Goal: Communication & Community: Answer question/provide support

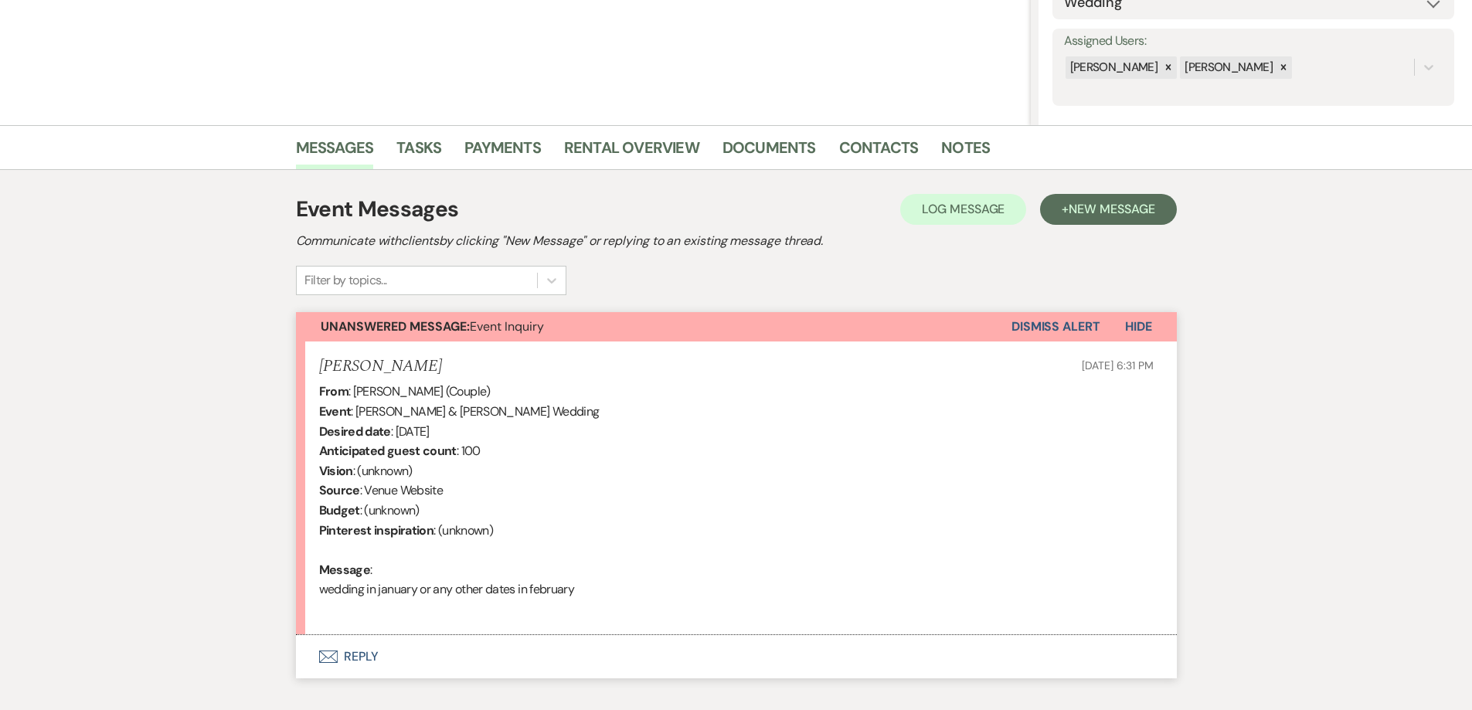
scroll to position [343, 0]
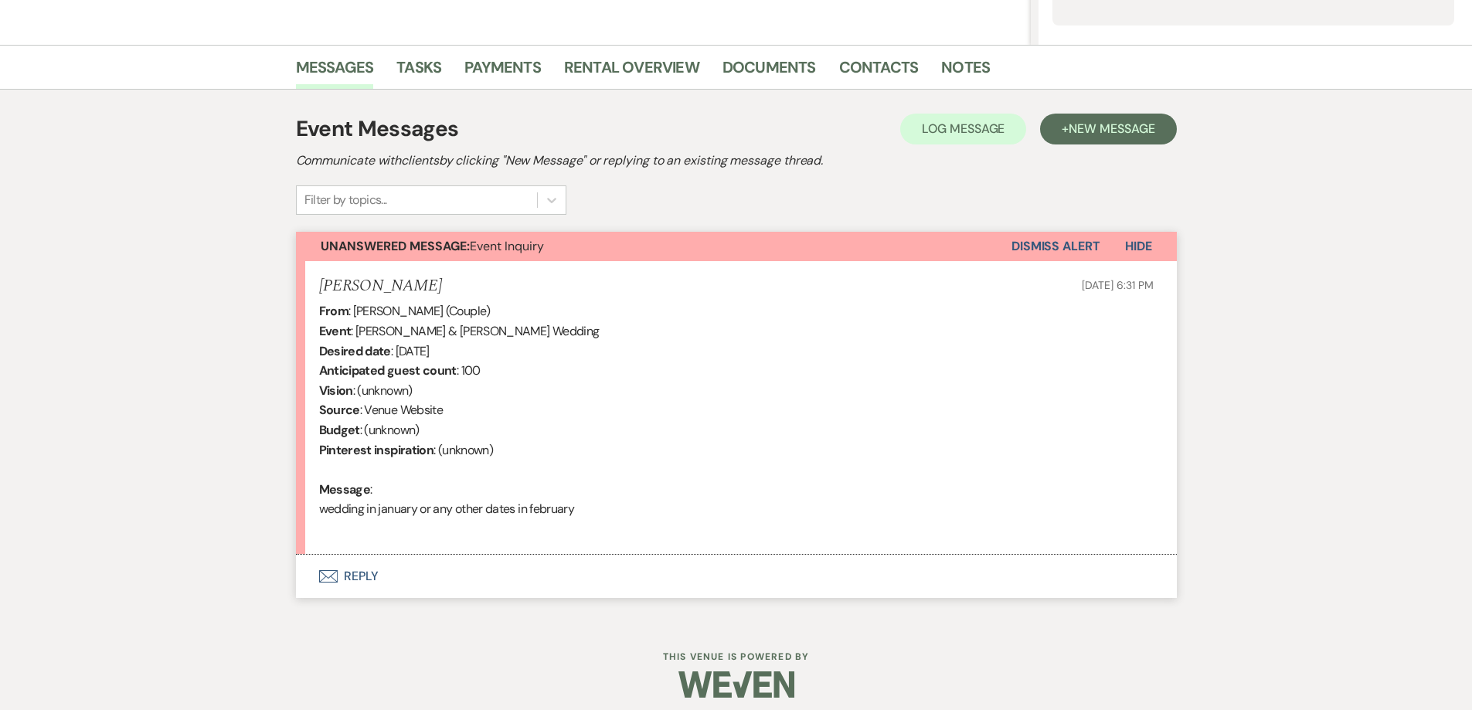
click at [642, 582] on button "Envelope Reply" at bounding box center [736, 576] width 881 height 43
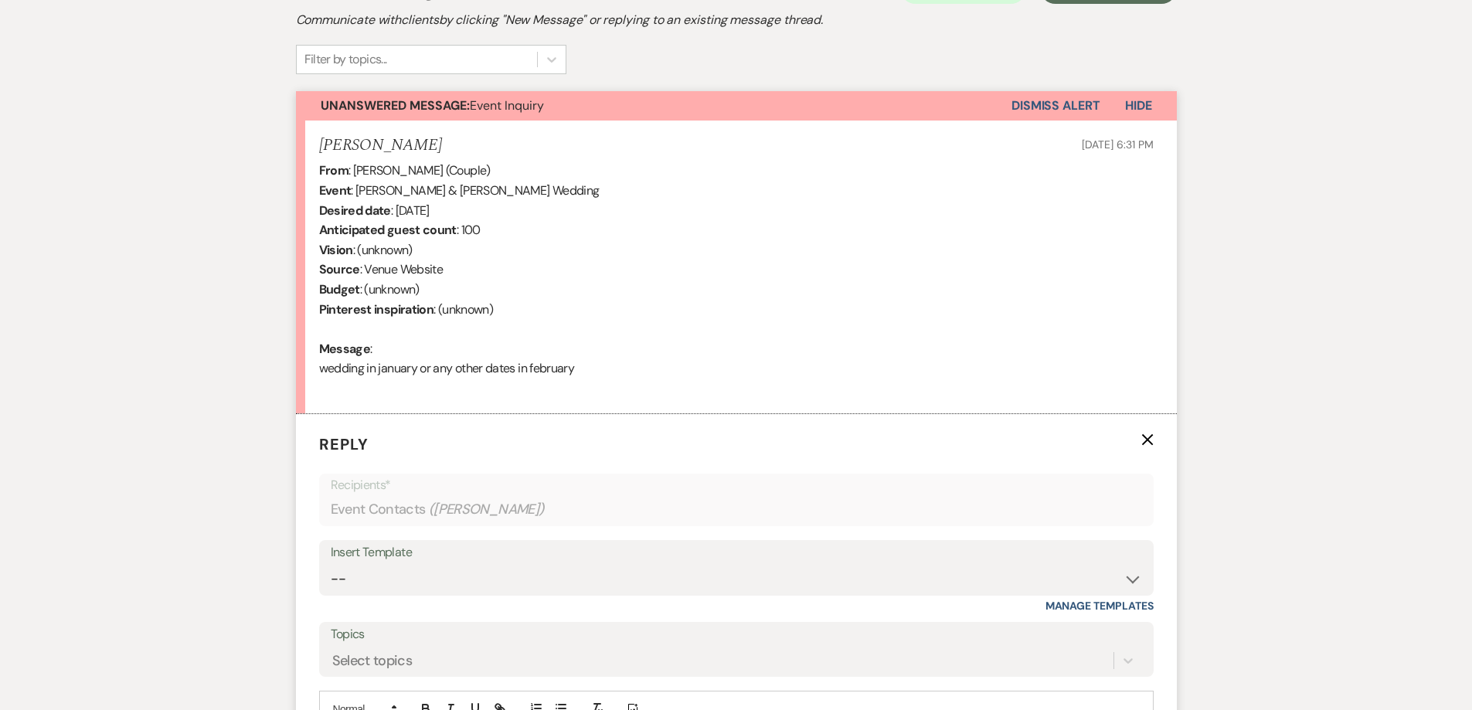
scroll to position [575, 0]
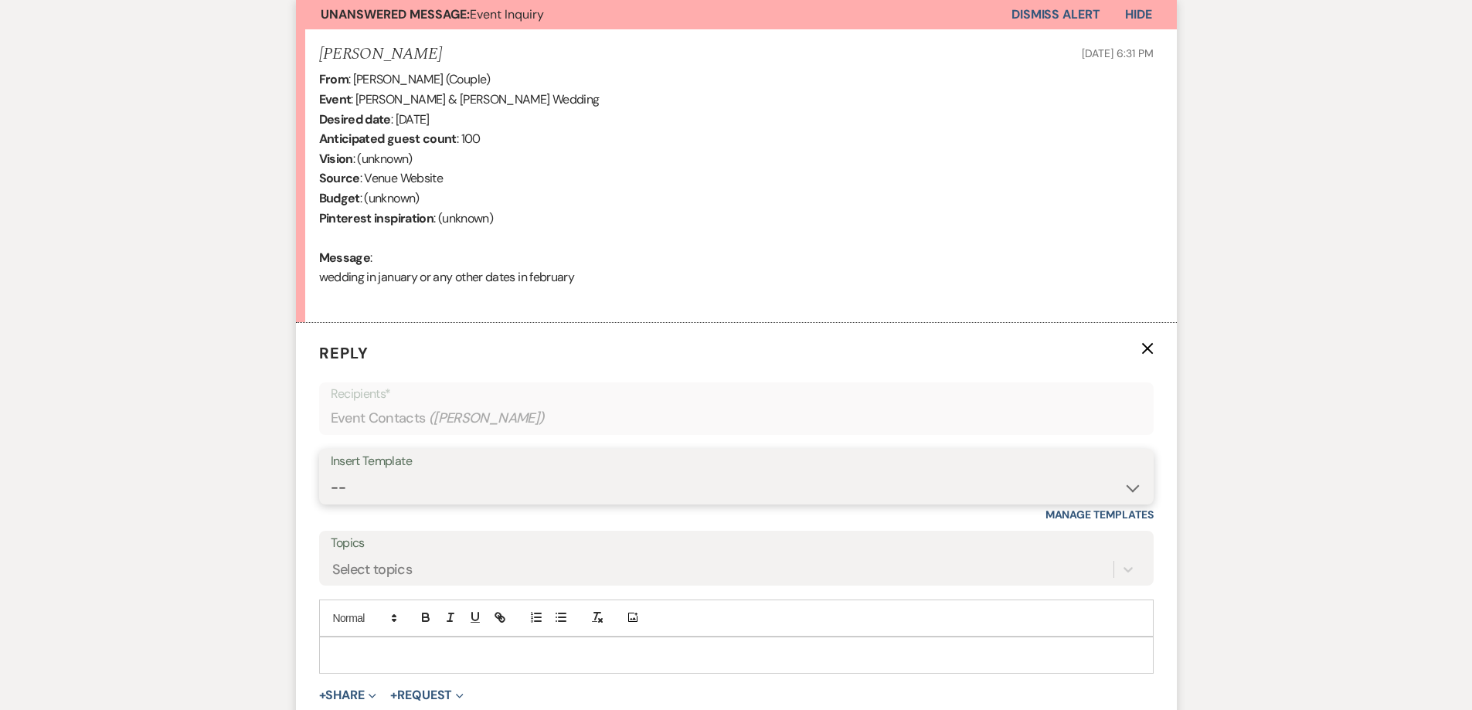
click at [525, 480] on select "-- Initial Inquiry Response-DATE IS AVAILABLE Initial Inquiry Response-DATE NOT…" at bounding box center [737, 488] width 812 height 30
select select "2561"
click at [331, 473] on select "-- Initial Inquiry Response-DATE IS AVAILABLE Initial Inquiry Response-DATE NOT…" at bounding box center [737, 488] width 812 height 30
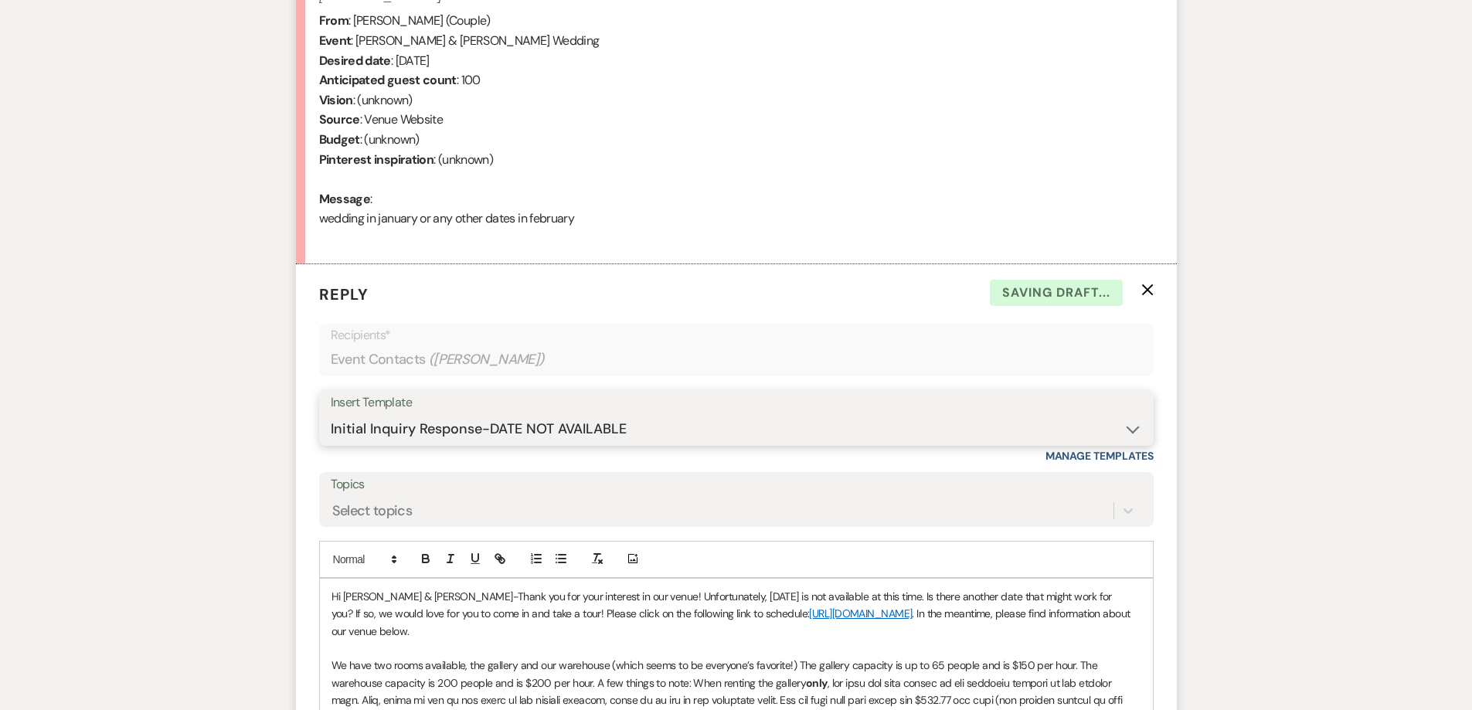
scroll to position [730, 0]
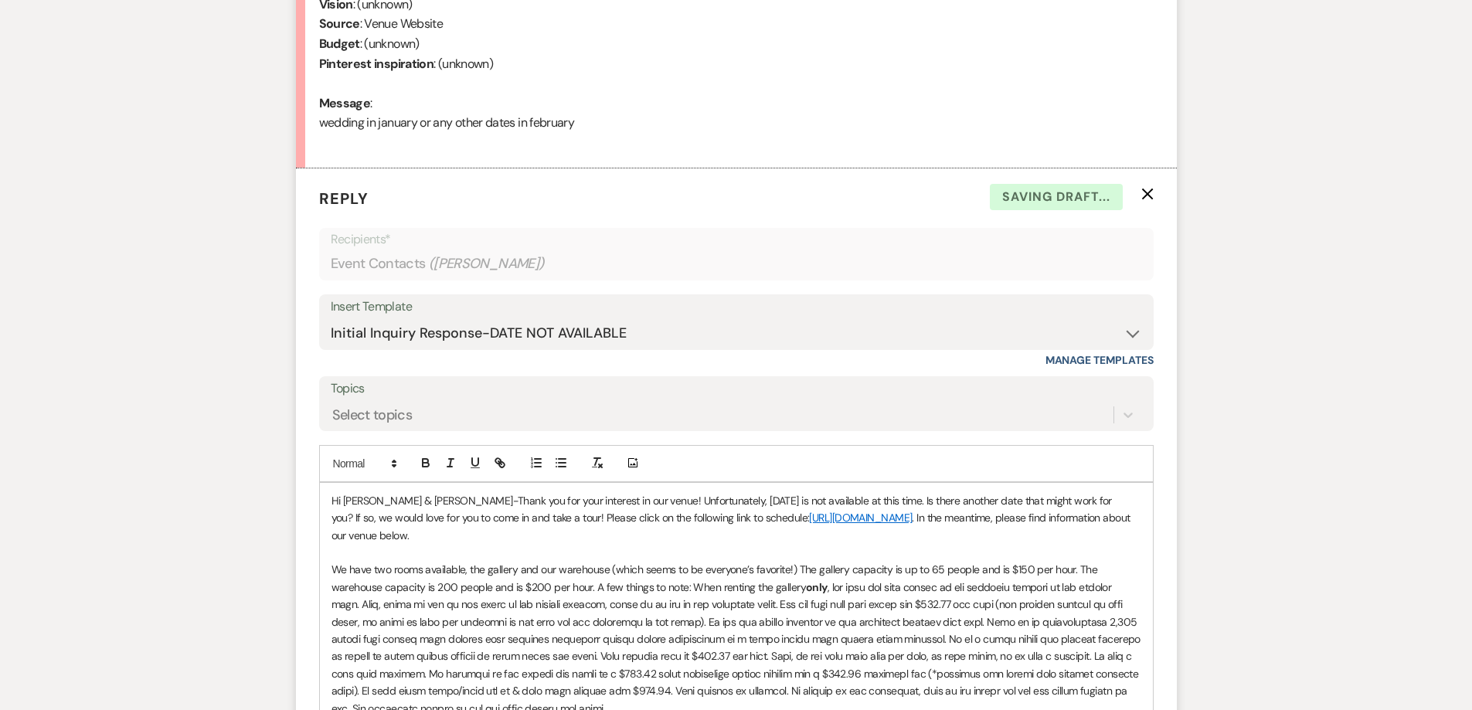
click at [860, 503] on p "Hi Aaron & Mackenzie-Thank you for your interest in our venue! Unfortunately, 0…" at bounding box center [737, 518] width 810 height 52
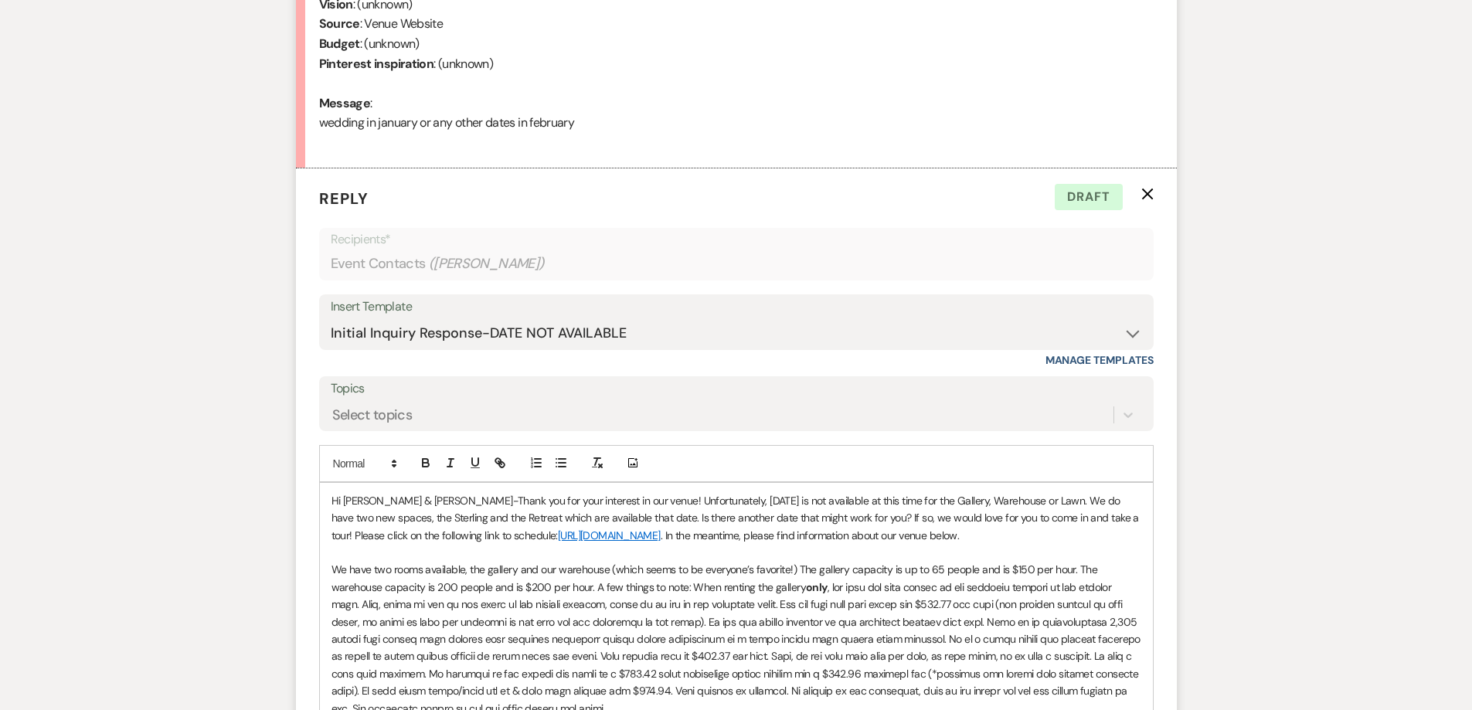
click at [1023, 502] on p "Hi Aaron & Mackenzie-Thank you for your interest in our venue! Unfortunately, 0…" at bounding box center [737, 518] width 810 height 52
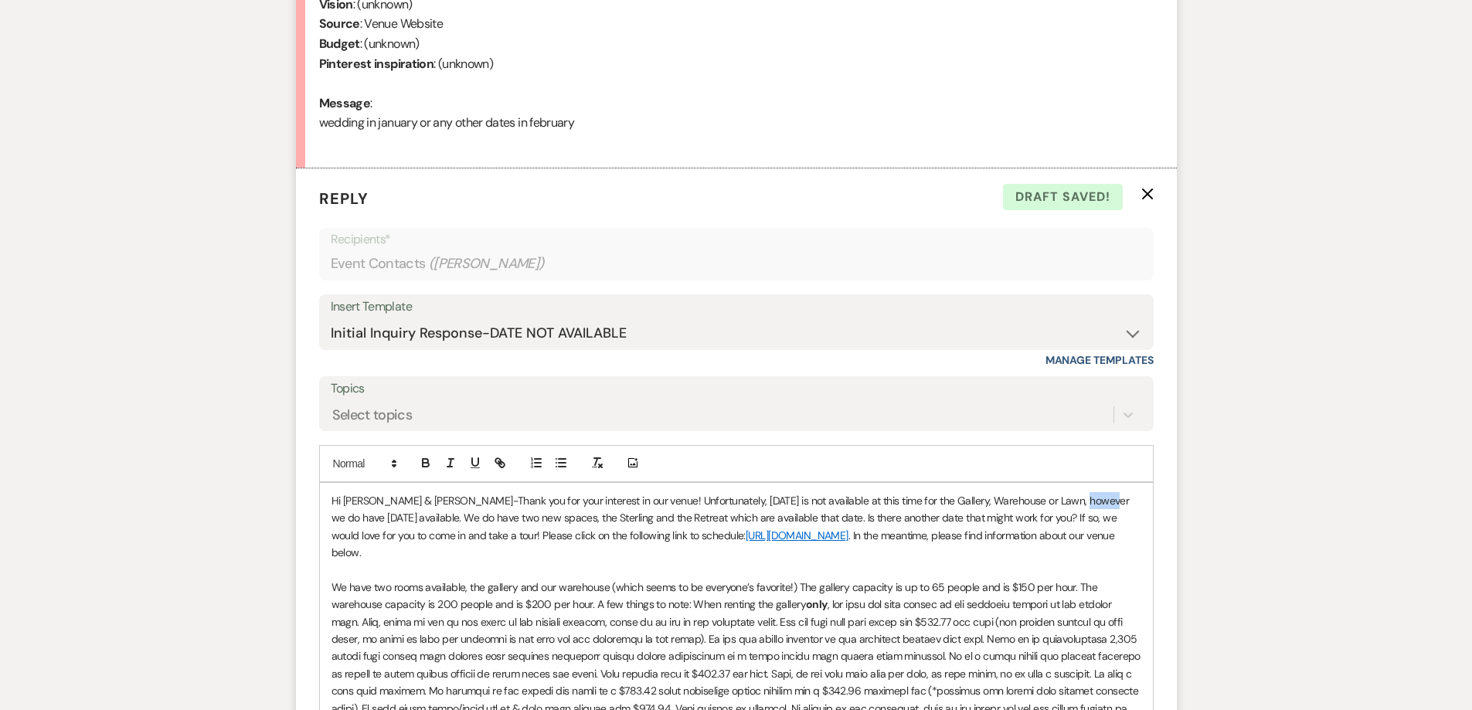
drag, startPoint x: 1097, startPoint y: 498, endPoint x: 1071, endPoint y: 498, distance: 26.3
click at [1071, 498] on p "Hi Aaron & Mackenzie-Thank you for your interest in our venue! Unfortunately, 0…" at bounding box center [737, 527] width 810 height 70
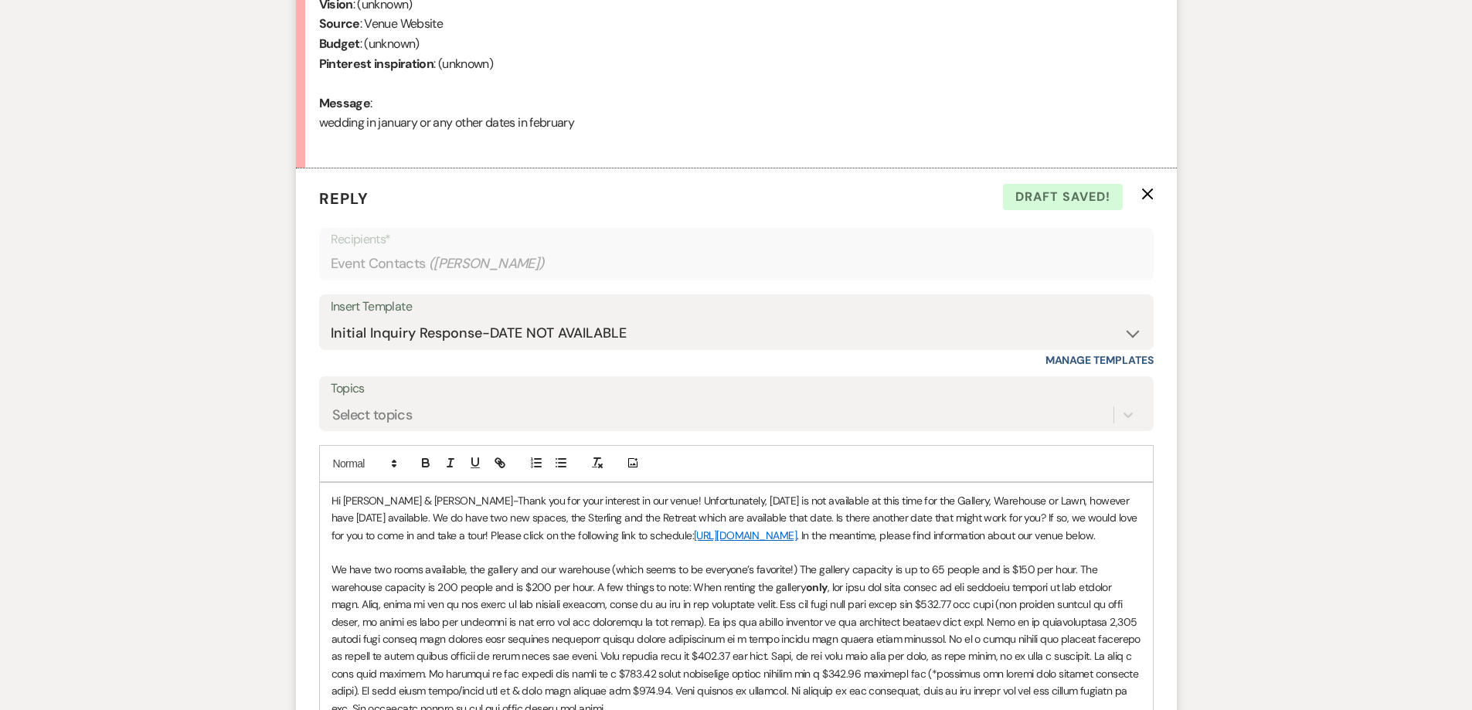
click at [387, 514] on p "Hi Aaron & Mackenzie-Thank you for your interest in our venue! Unfortunately, 0…" at bounding box center [737, 518] width 810 height 52
click at [390, 519] on p "Hi Aaron & Mackenzie-Thank you for your interest in our venue! Unfortunately, 0…" at bounding box center [737, 518] width 810 height 52
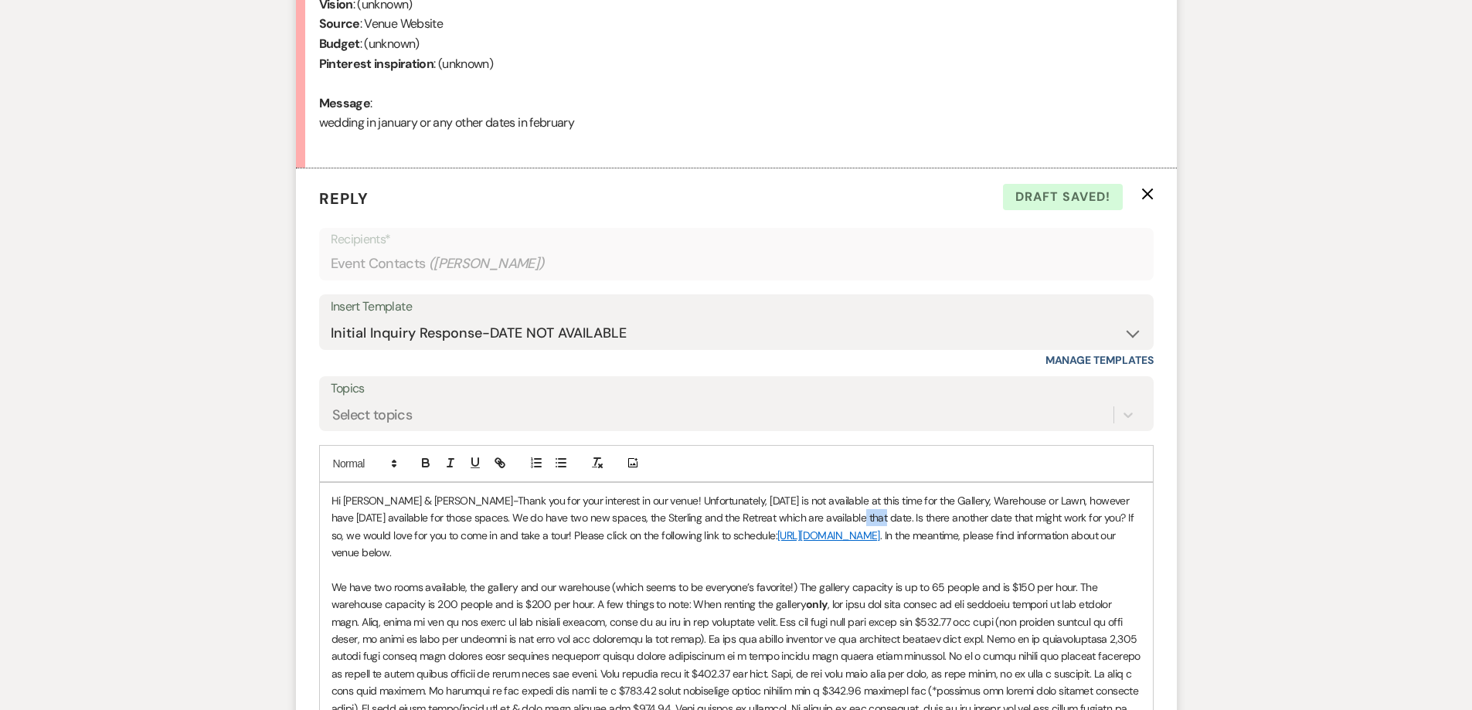
drag, startPoint x: 846, startPoint y: 514, endPoint x: 827, endPoint y: 513, distance: 18.6
click at [827, 513] on p "Hi Aaron & Mackenzie-Thank you for your interest in our venue! Unfortunately, 0…" at bounding box center [737, 527] width 810 height 70
click at [871, 517] on p "Hi Aaron & Mackenzie-Thank you for your interest in our venue! Unfortunately, 0…" at bounding box center [737, 527] width 810 height 70
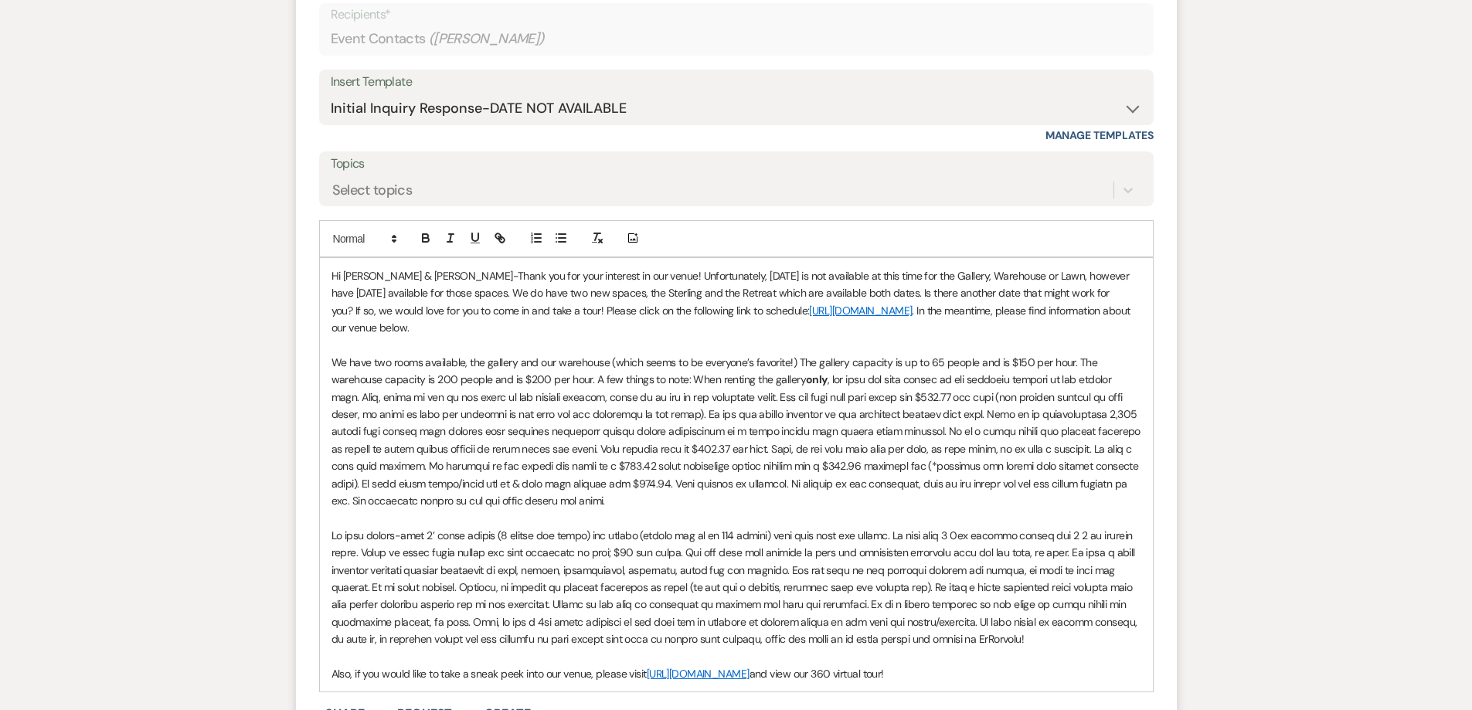
scroll to position [962, 0]
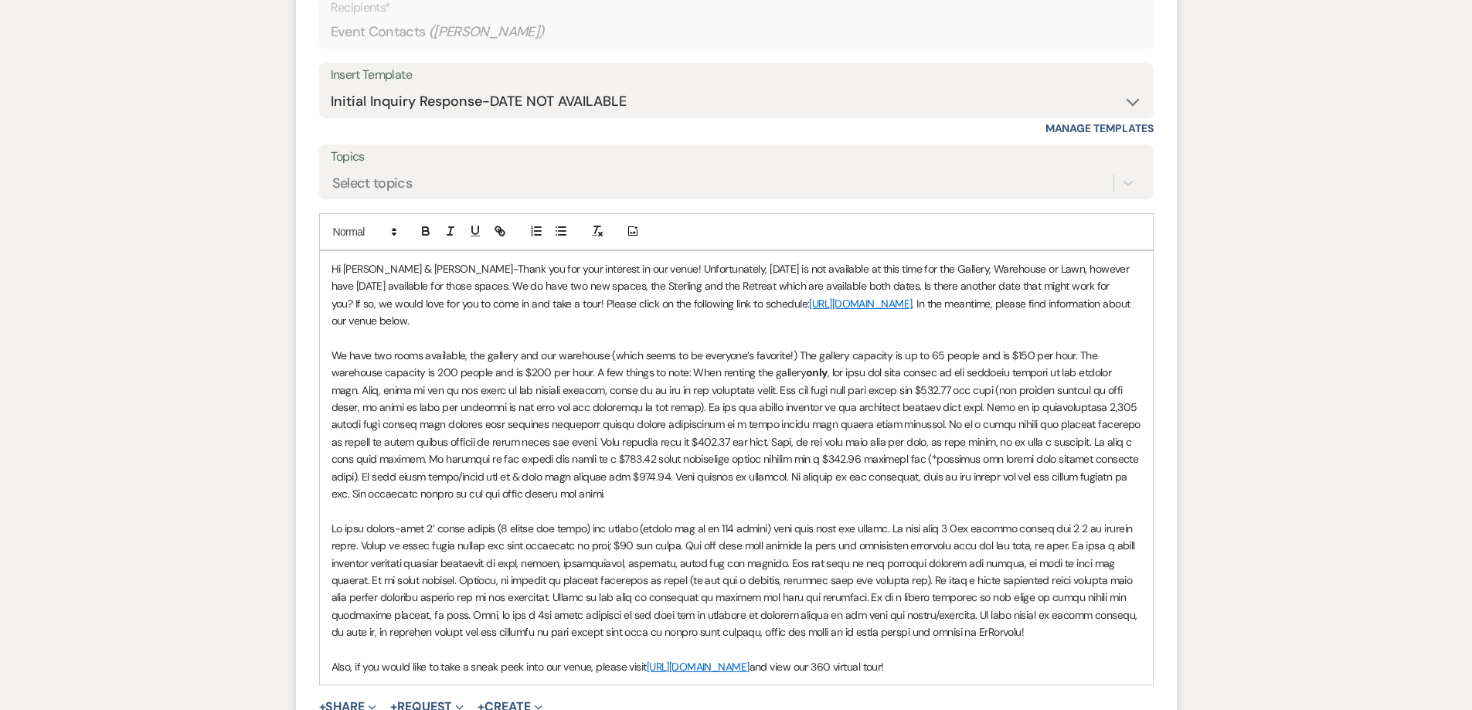
click at [686, 496] on p "We have two rooms available, the gallery and our warehouse (which seems to be e…" at bounding box center [737, 425] width 810 height 156
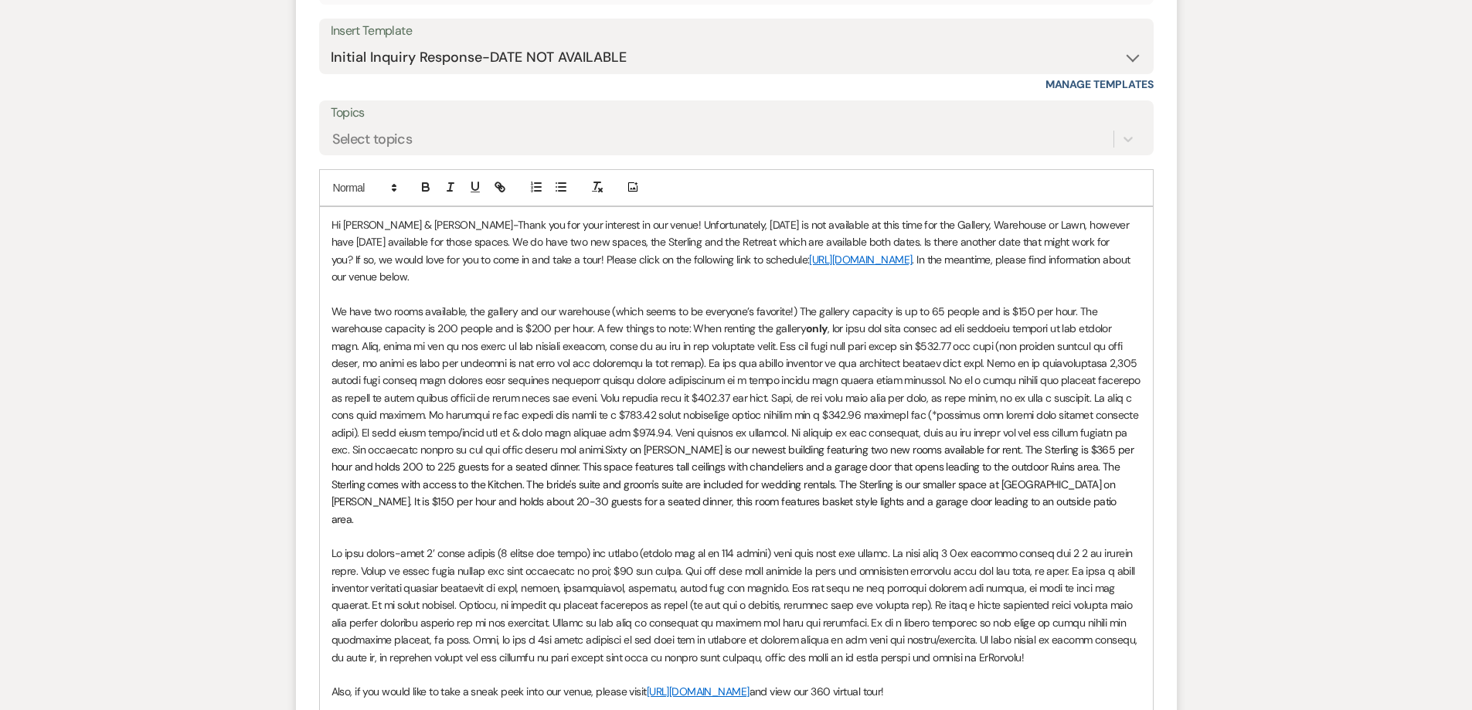
scroll to position [1237, 0]
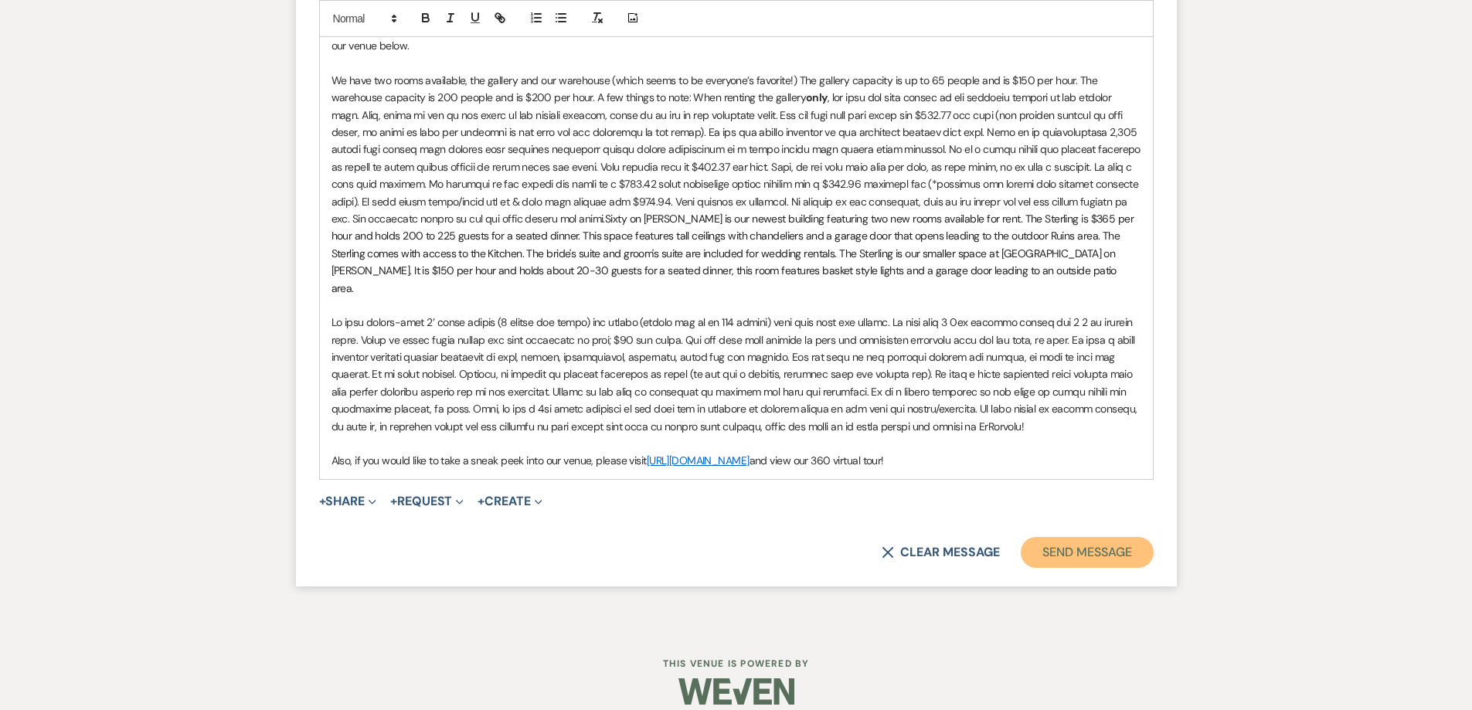
click at [1074, 537] on button "Send Message" at bounding box center [1087, 552] width 132 height 31
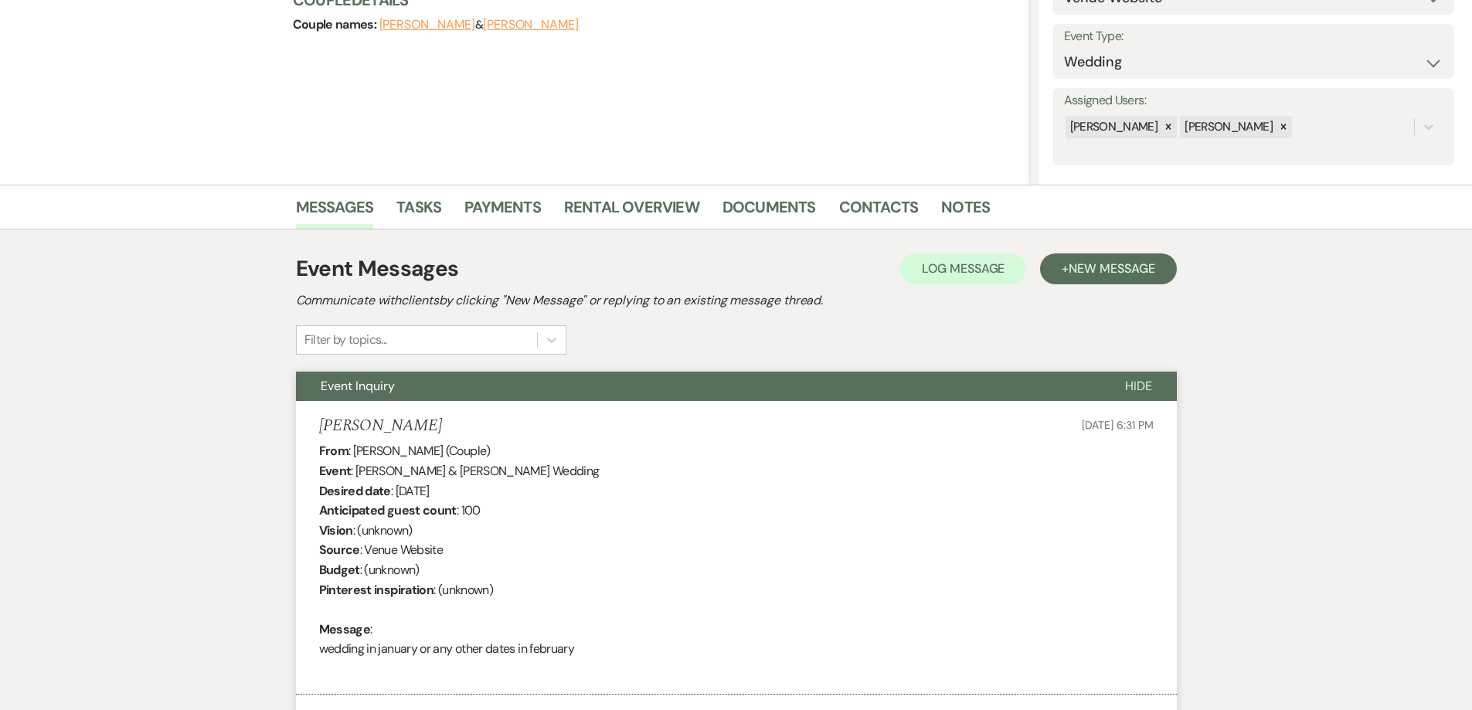
scroll to position [0, 0]
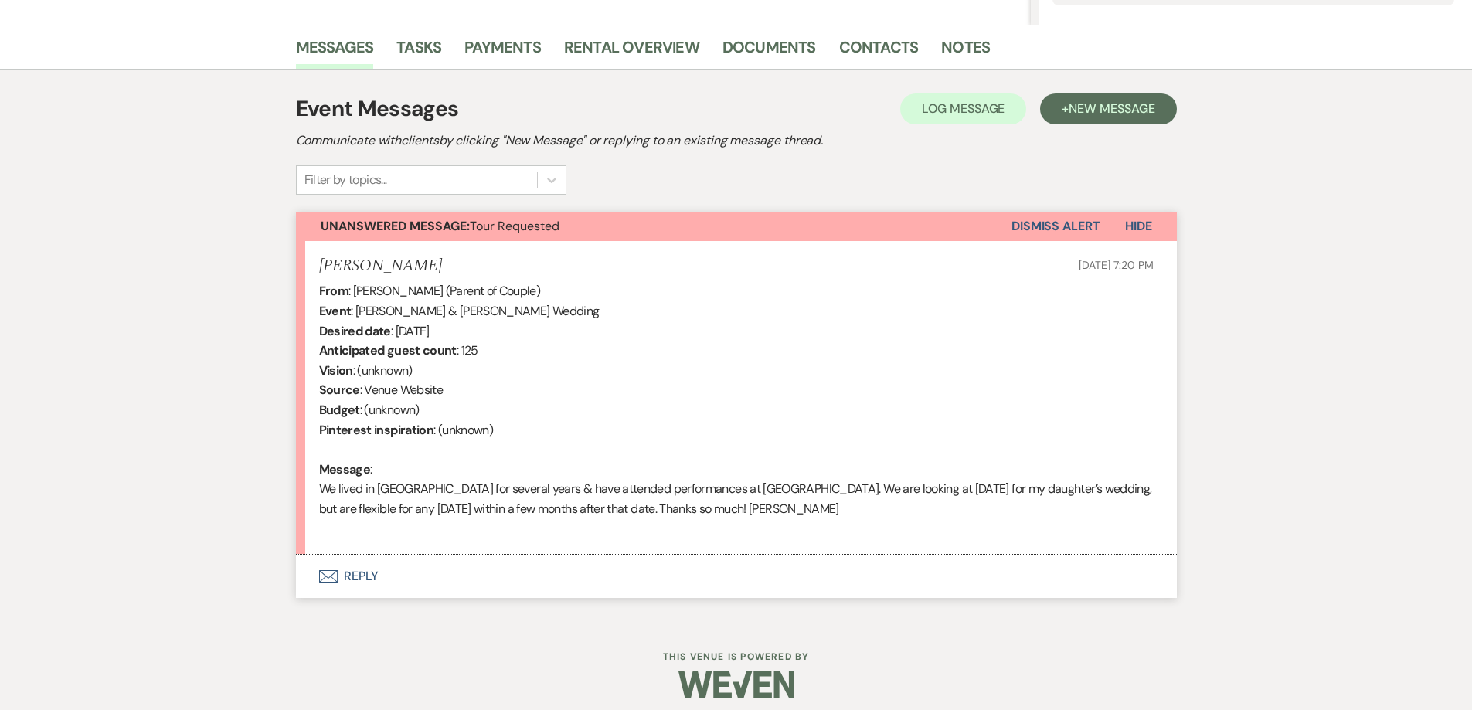
click at [486, 579] on button "Envelope Reply" at bounding box center [736, 576] width 881 height 43
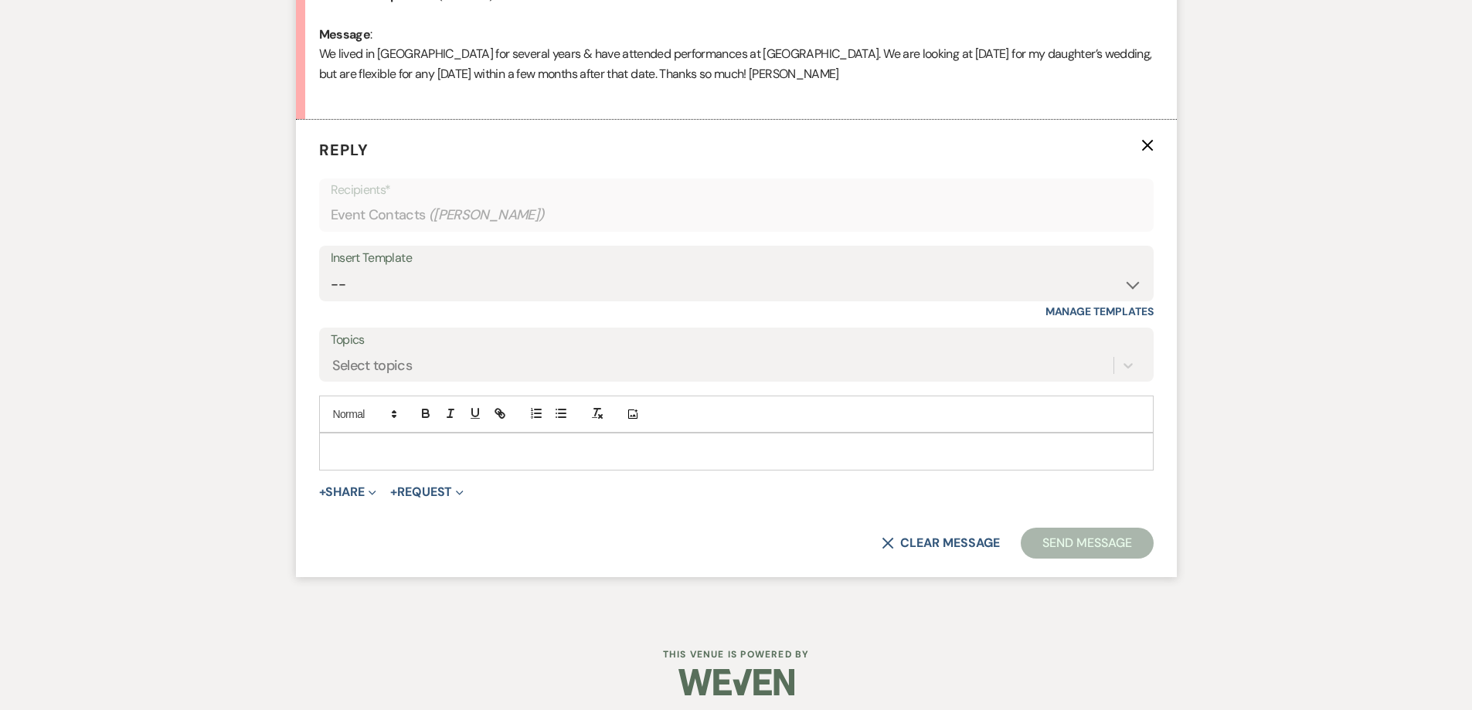
scroll to position [807, 0]
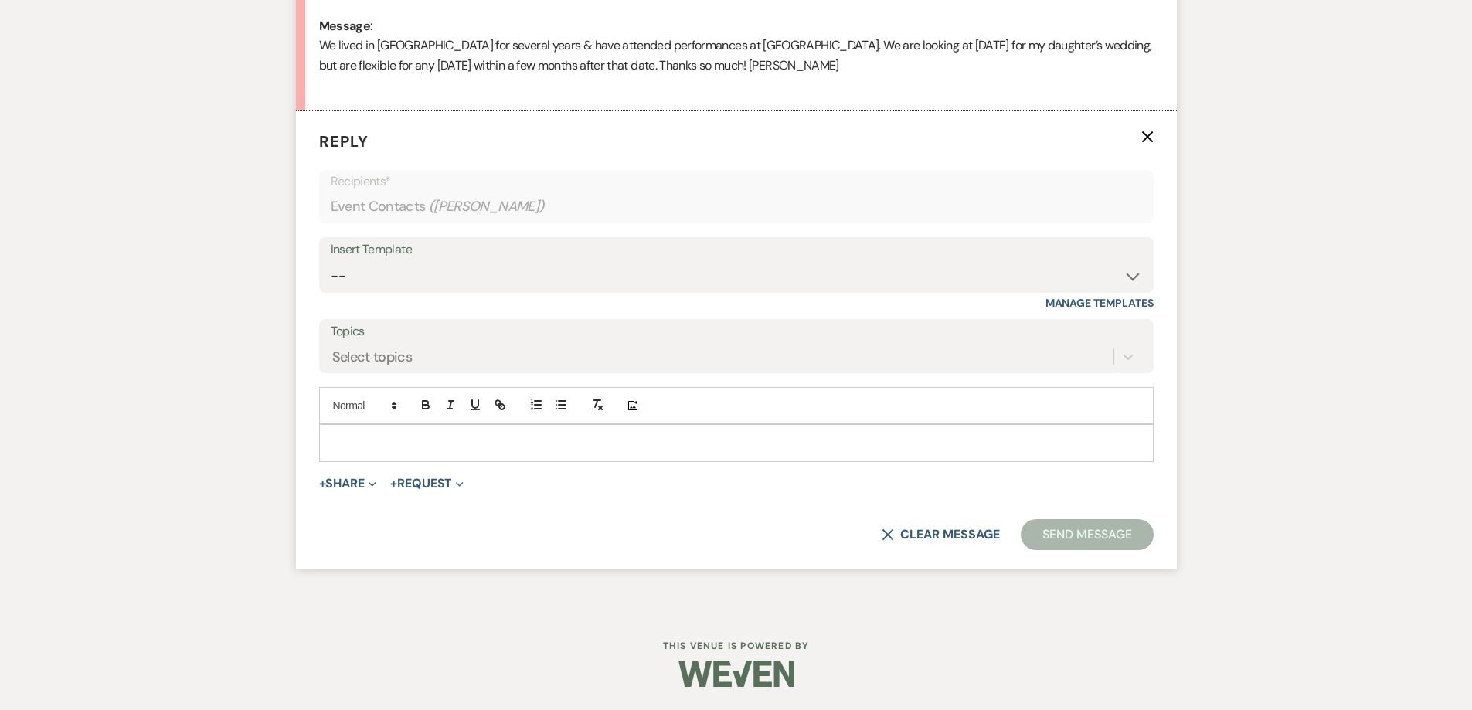
click at [472, 445] on p at bounding box center [737, 442] width 810 height 17
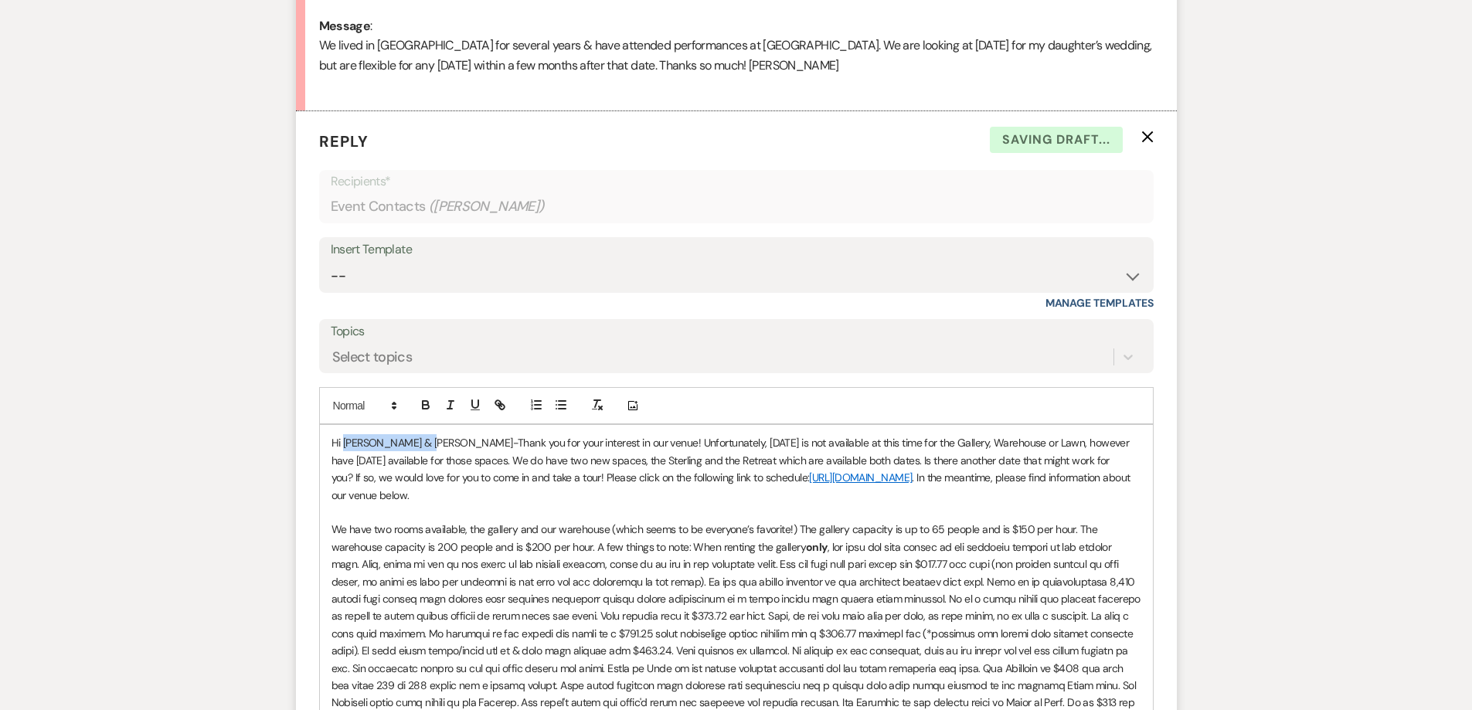
drag, startPoint x: 430, startPoint y: 444, endPoint x: 342, endPoint y: 446, distance: 88.1
click at [342, 446] on span "Hi Aaron & Mackenzie-Thank you for your interest in our venue! Unfortunately, 0…" at bounding box center [732, 460] width 801 height 49
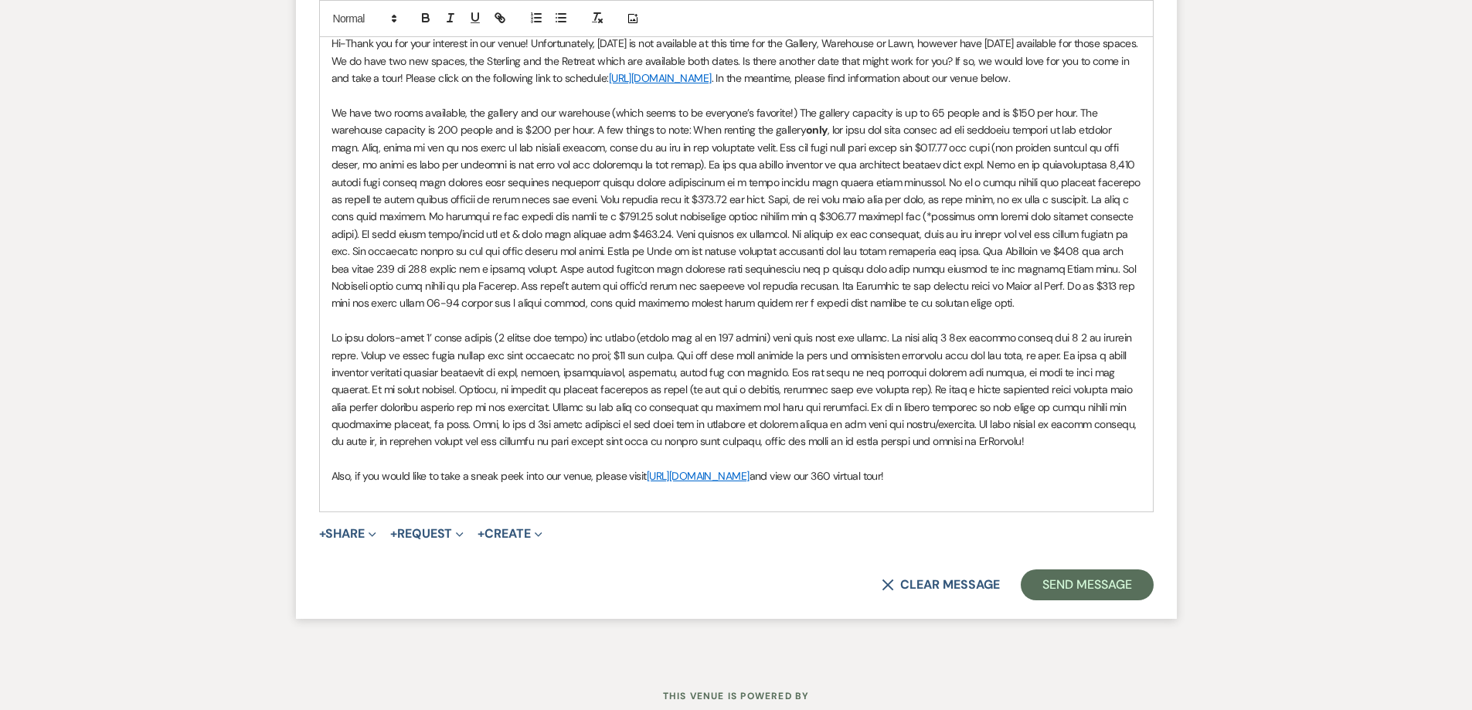
scroll to position [1257, 0]
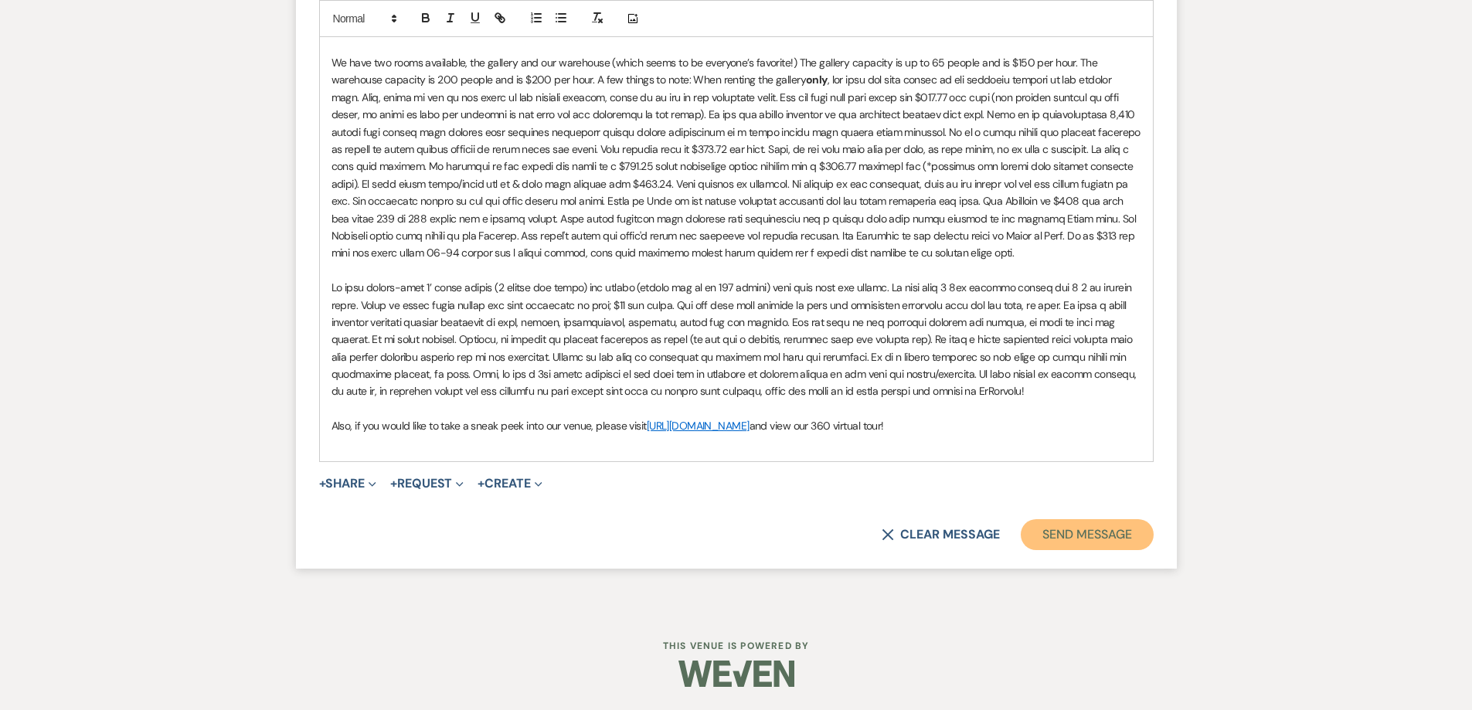
click at [1065, 539] on button "Send Message" at bounding box center [1087, 534] width 132 height 31
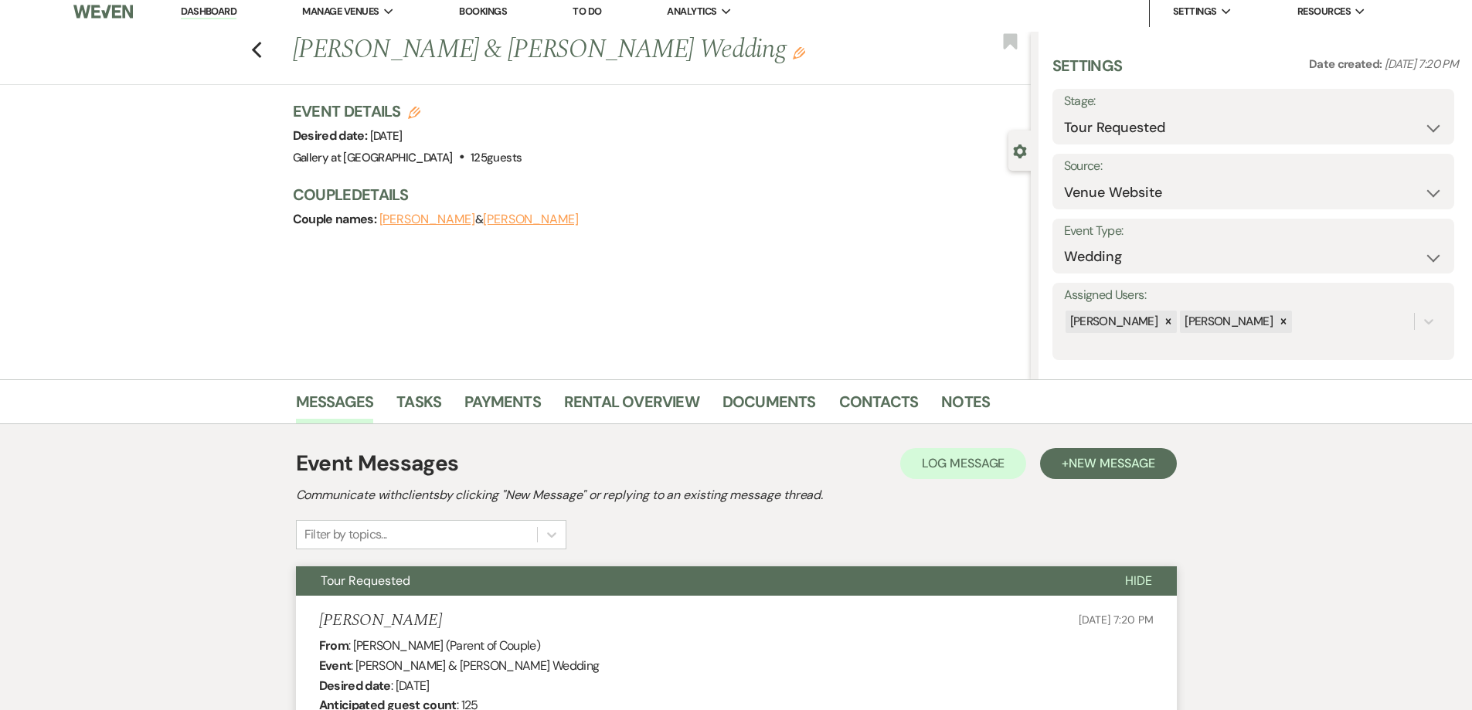
scroll to position [0, 0]
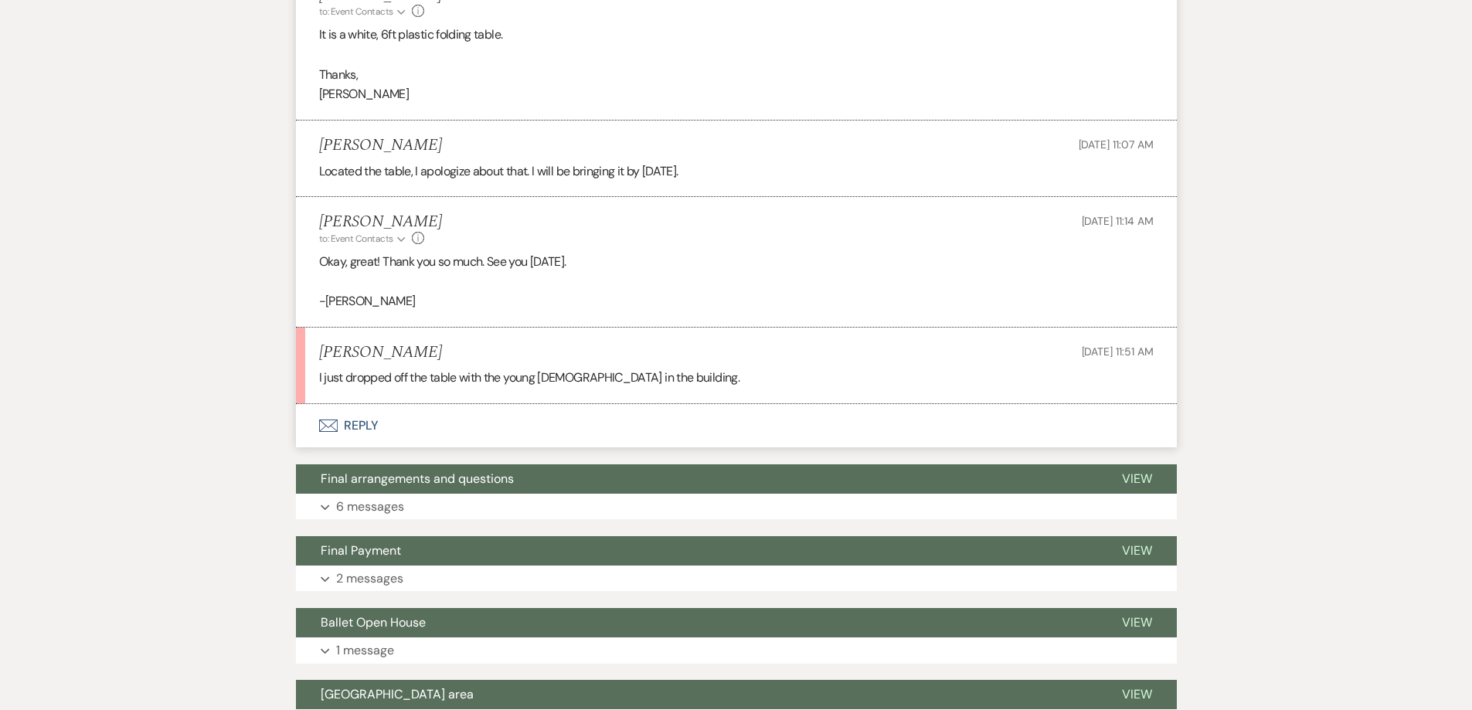
click at [524, 438] on button "Envelope Reply" at bounding box center [736, 425] width 881 height 43
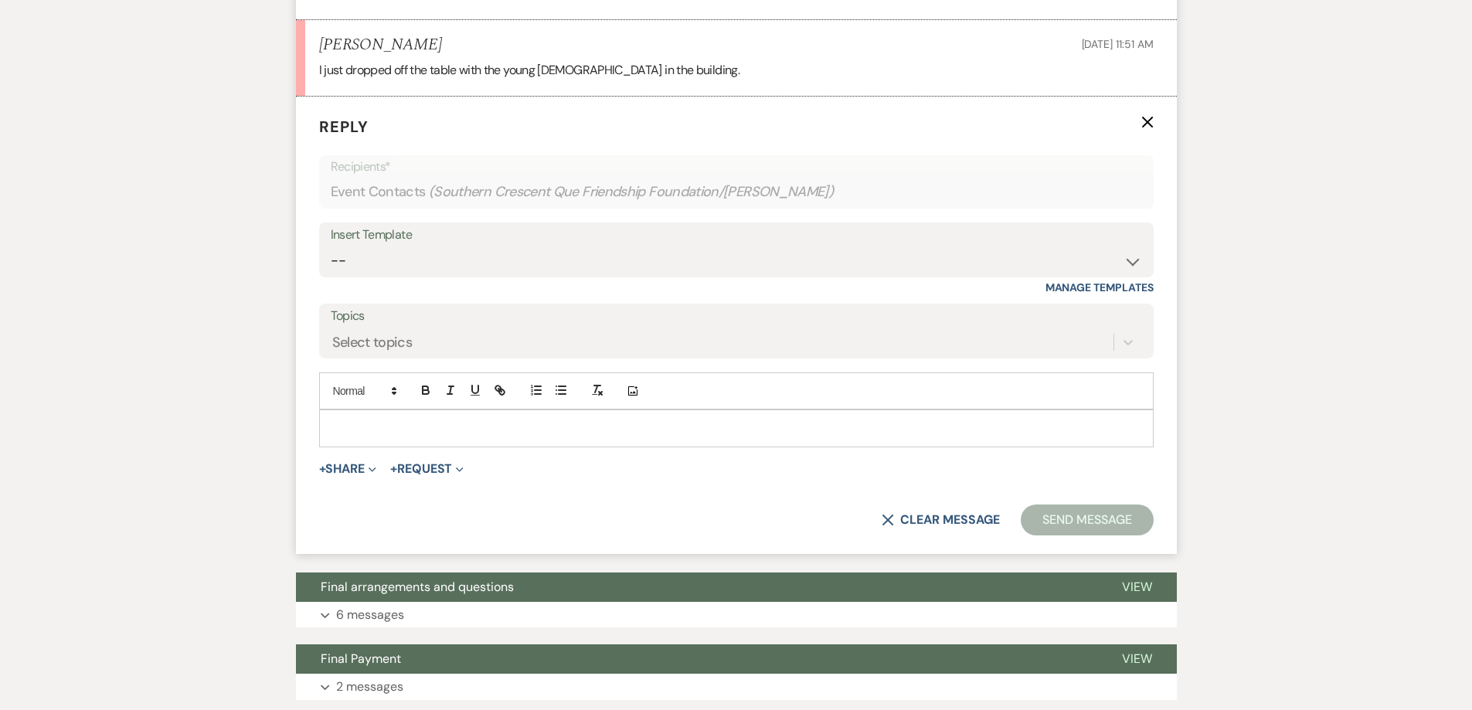
scroll to position [1200, 0]
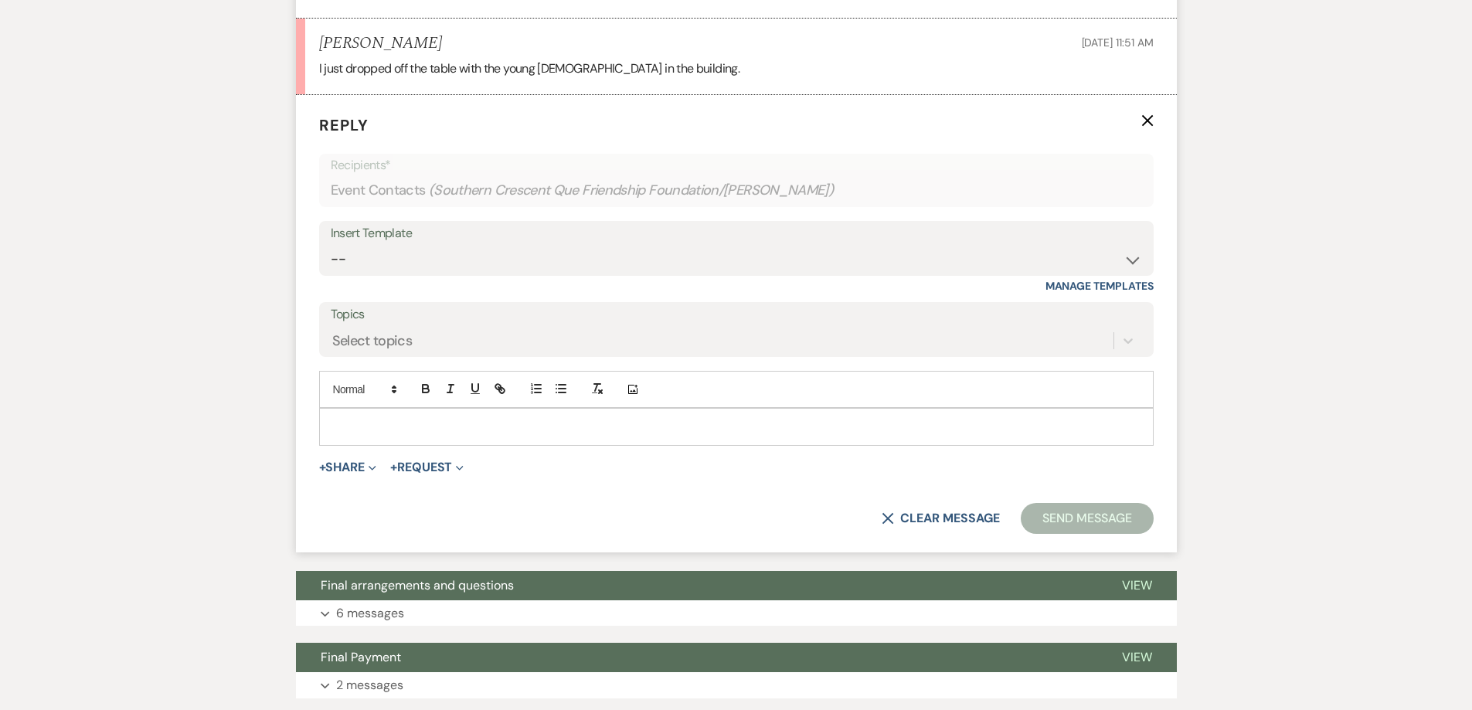
click at [477, 420] on p at bounding box center [737, 426] width 810 height 17
click at [1086, 526] on button "Send Message" at bounding box center [1087, 518] width 132 height 31
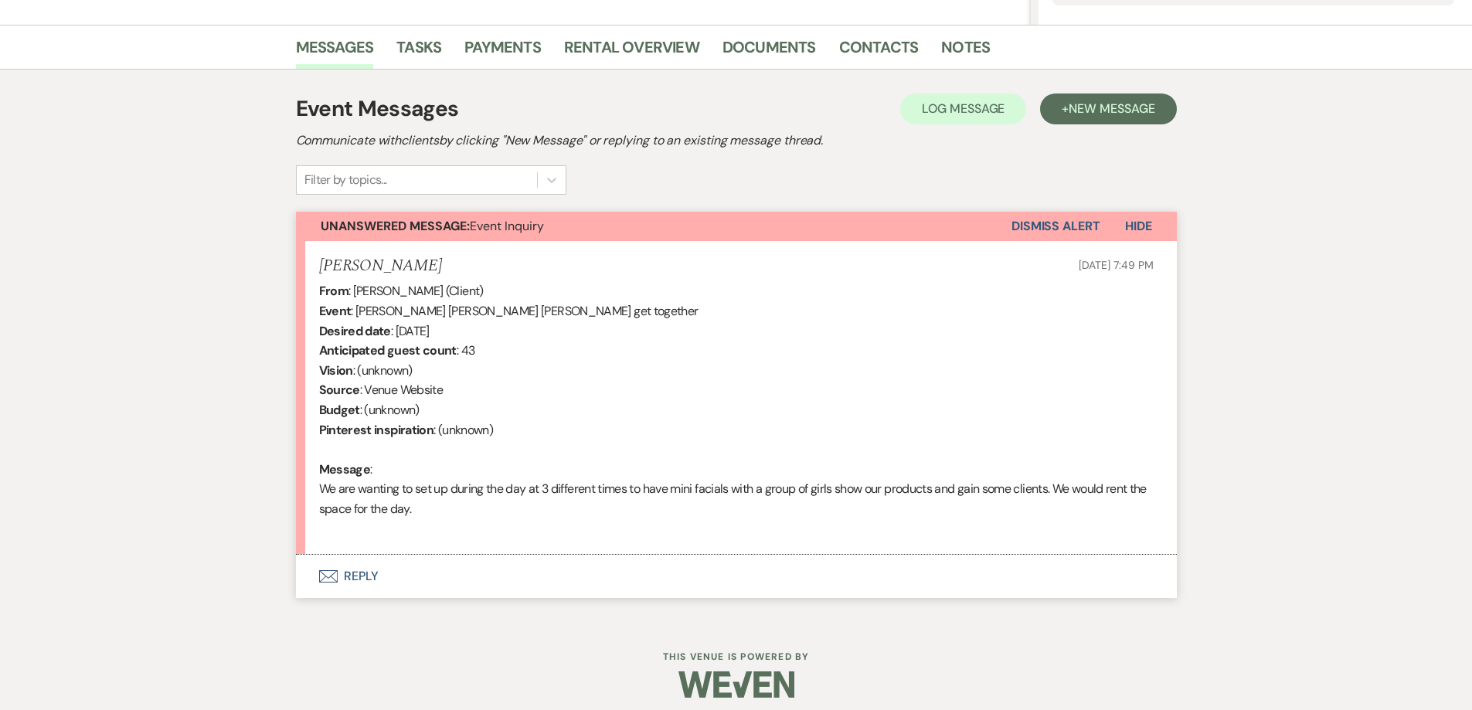
click at [579, 571] on button "Envelope Reply" at bounding box center [736, 576] width 881 height 43
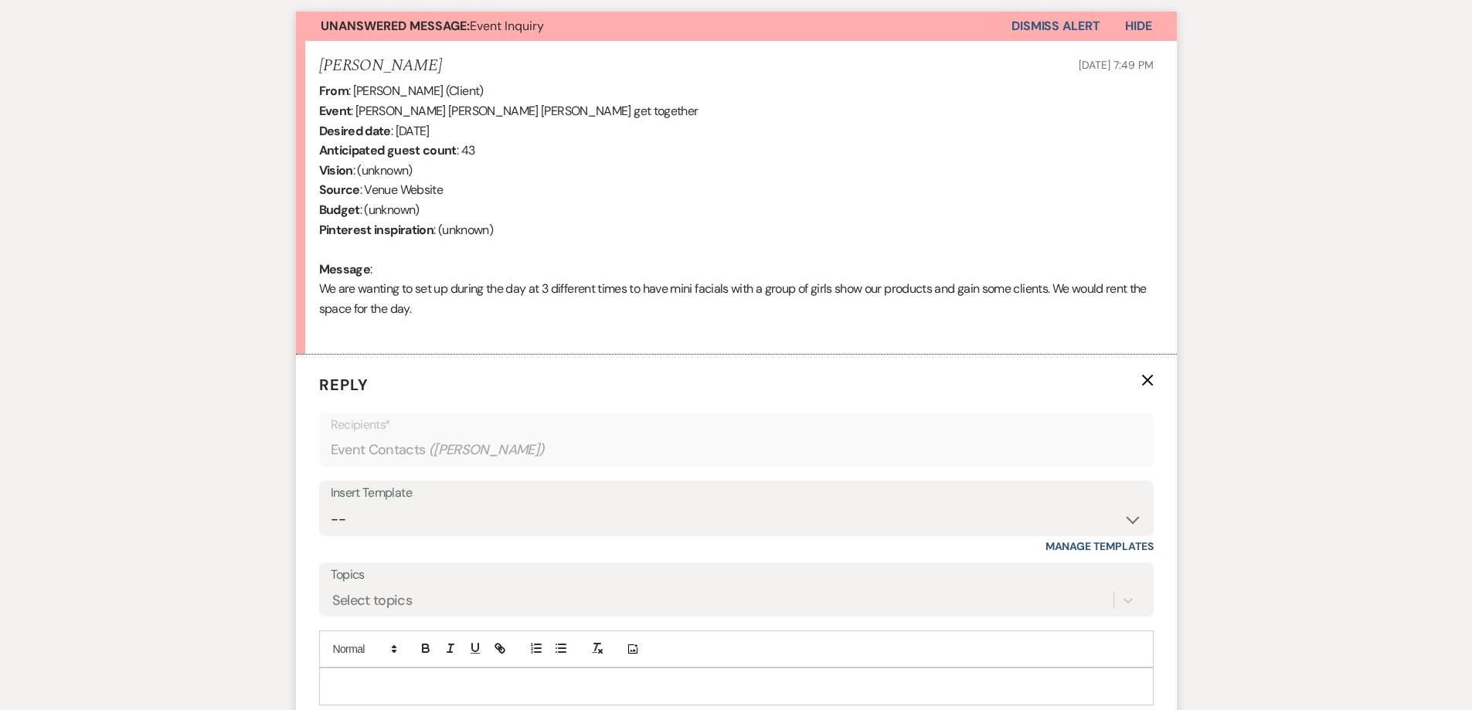
scroll to position [595, 0]
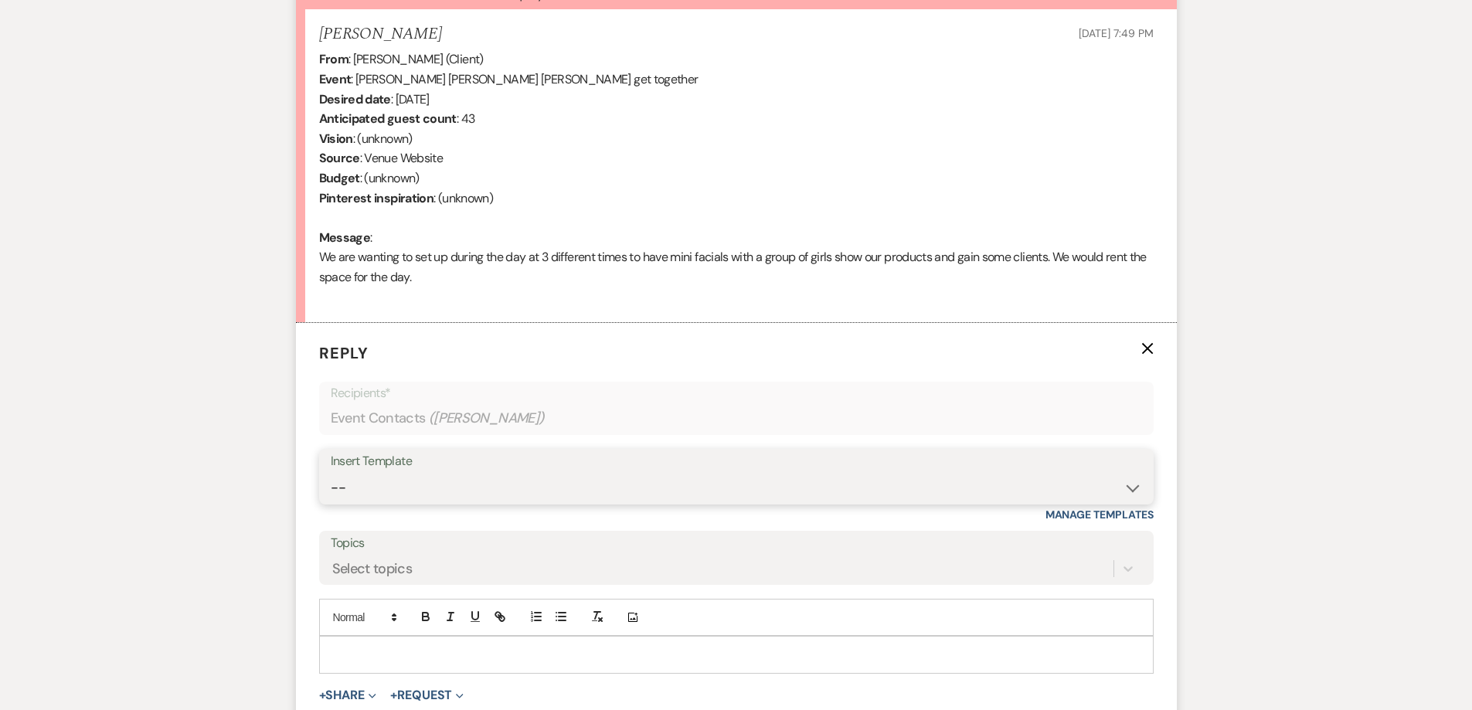
click at [430, 494] on select "-- Initial Inquiry Response-DATE IS AVAILABLE Initial Inquiry Response-DATE NOT…" at bounding box center [737, 488] width 812 height 30
select select "2561"
click at [331, 473] on select "-- Initial Inquiry Response-DATE IS AVAILABLE Initial Inquiry Response-DATE NOT…" at bounding box center [737, 488] width 812 height 30
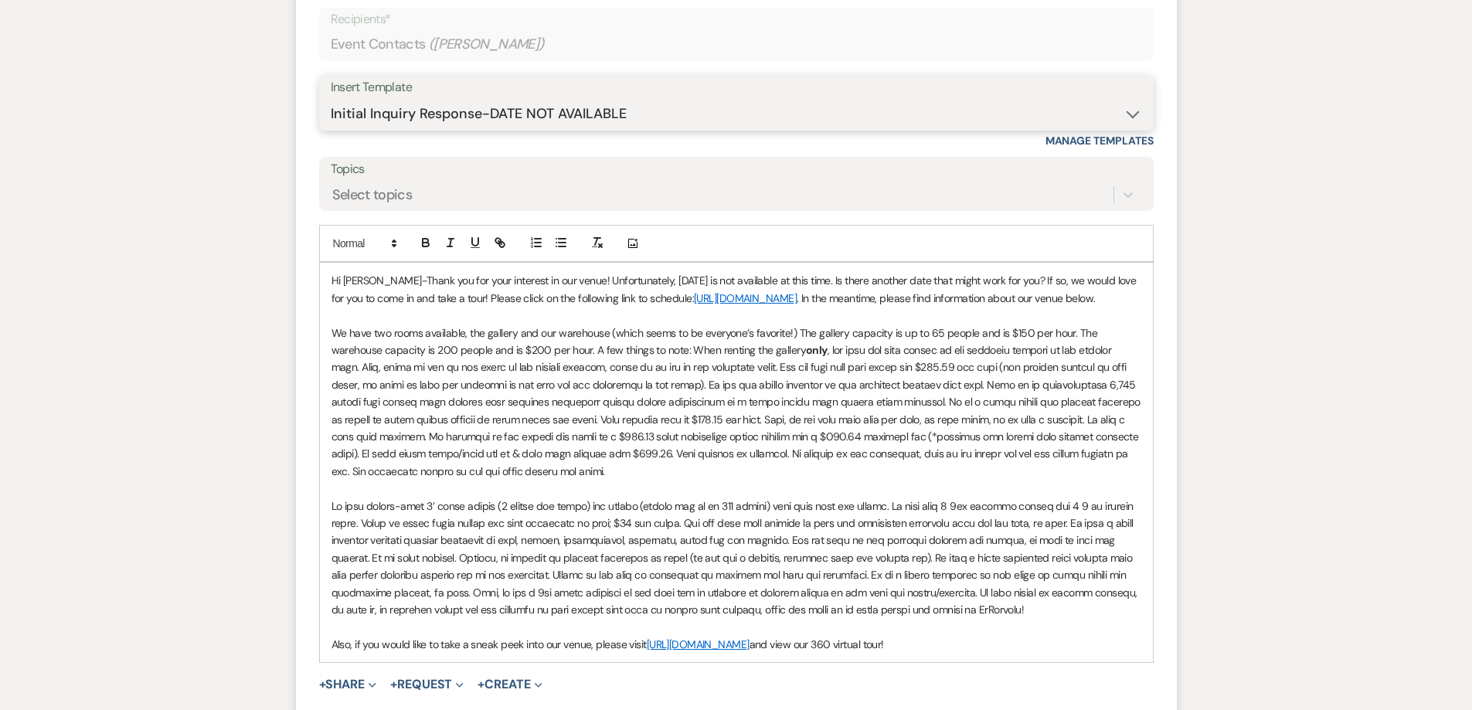
scroll to position [982, 0]
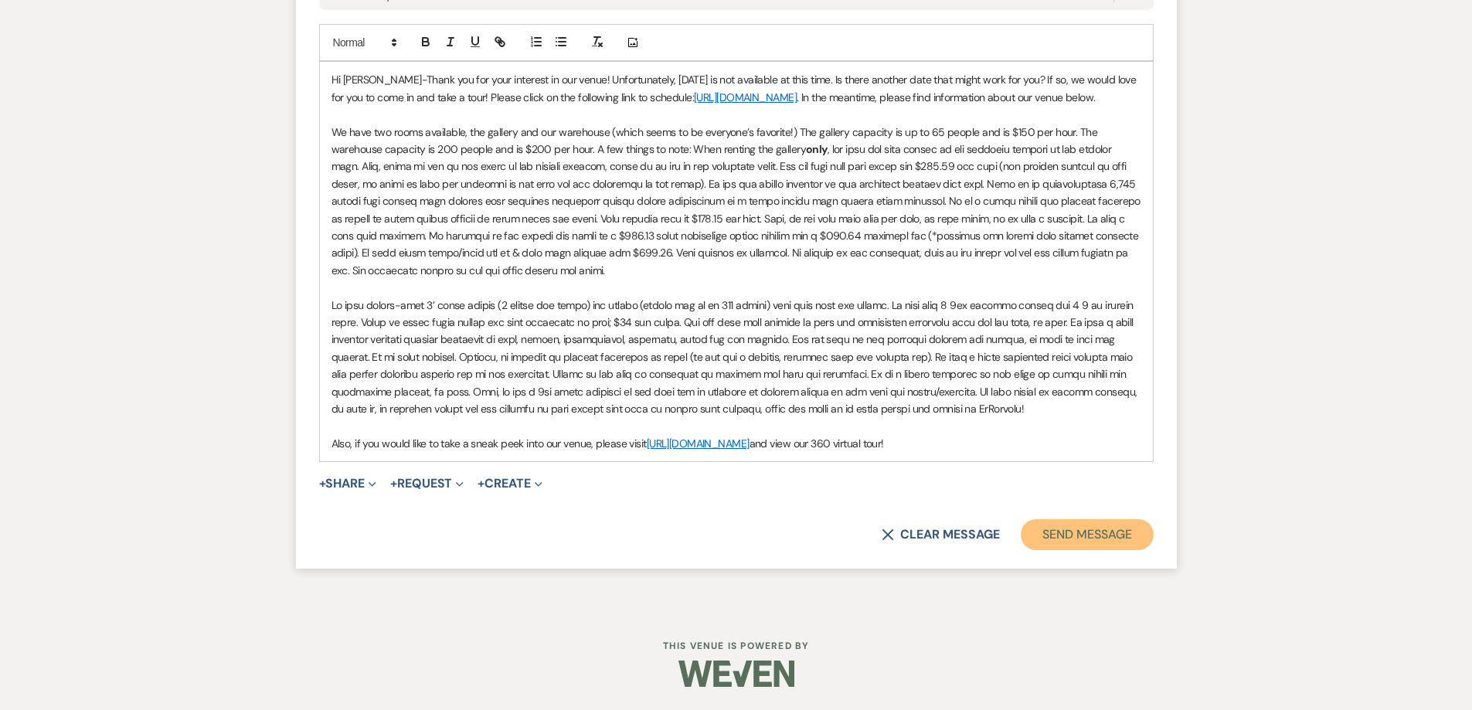
click at [1038, 536] on button "Send Message" at bounding box center [1087, 534] width 132 height 31
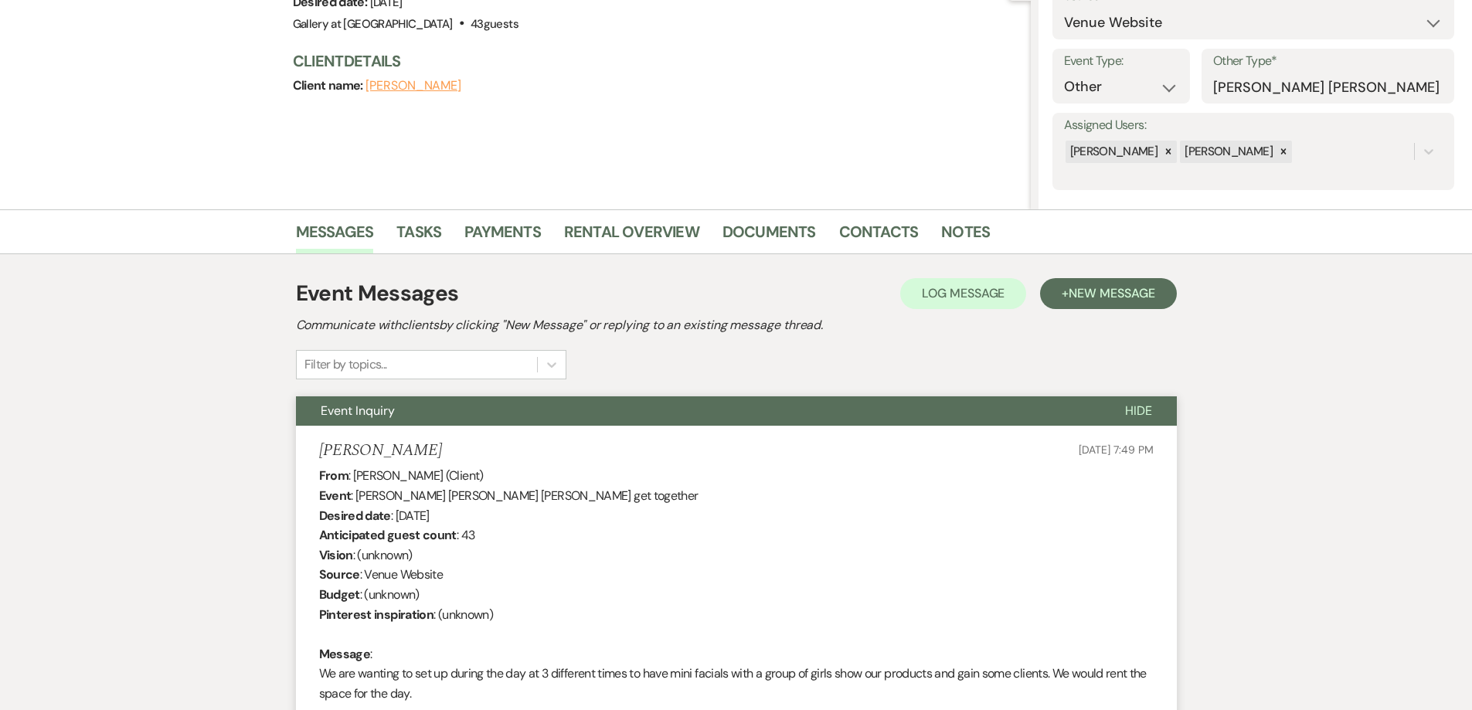
scroll to position [0, 0]
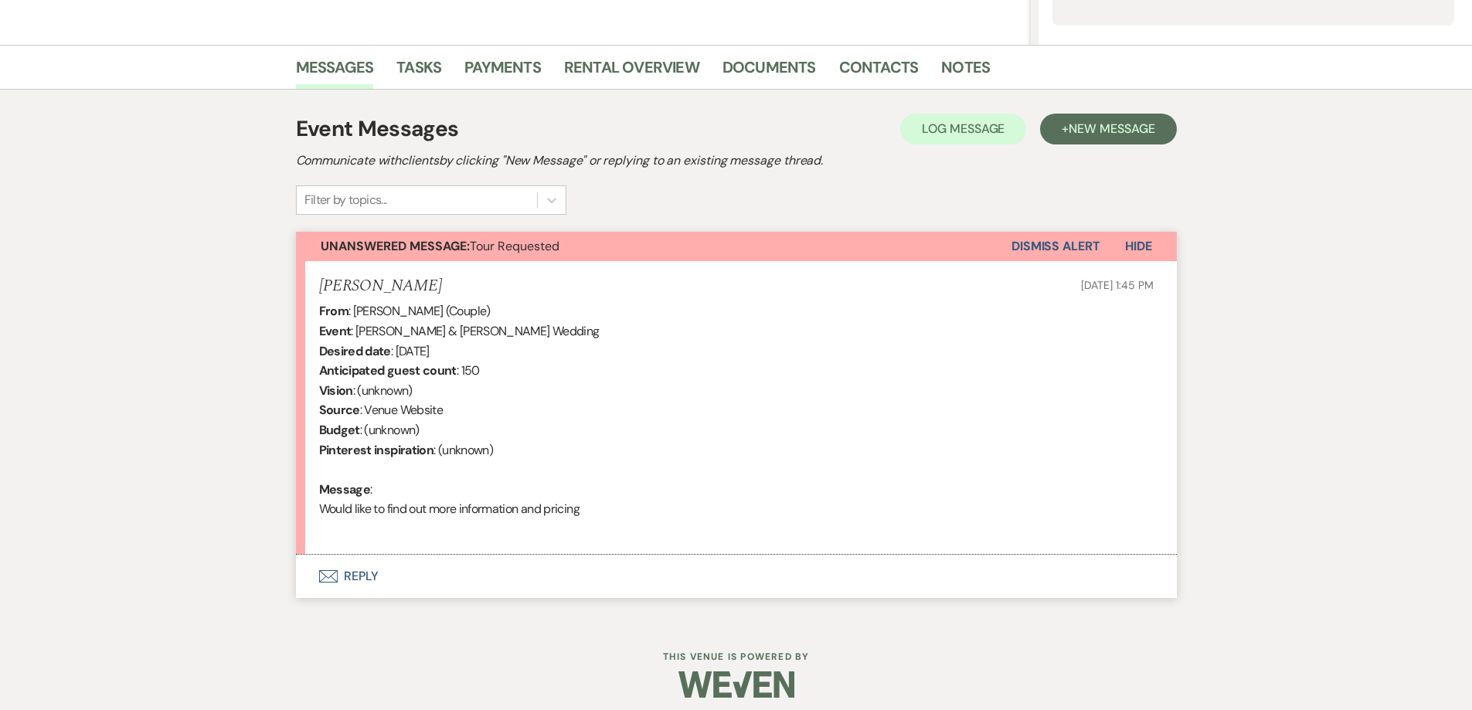
click at [476, 567] on button "Envelope Reply" at bounding box center [736, 576] width 881 height 43
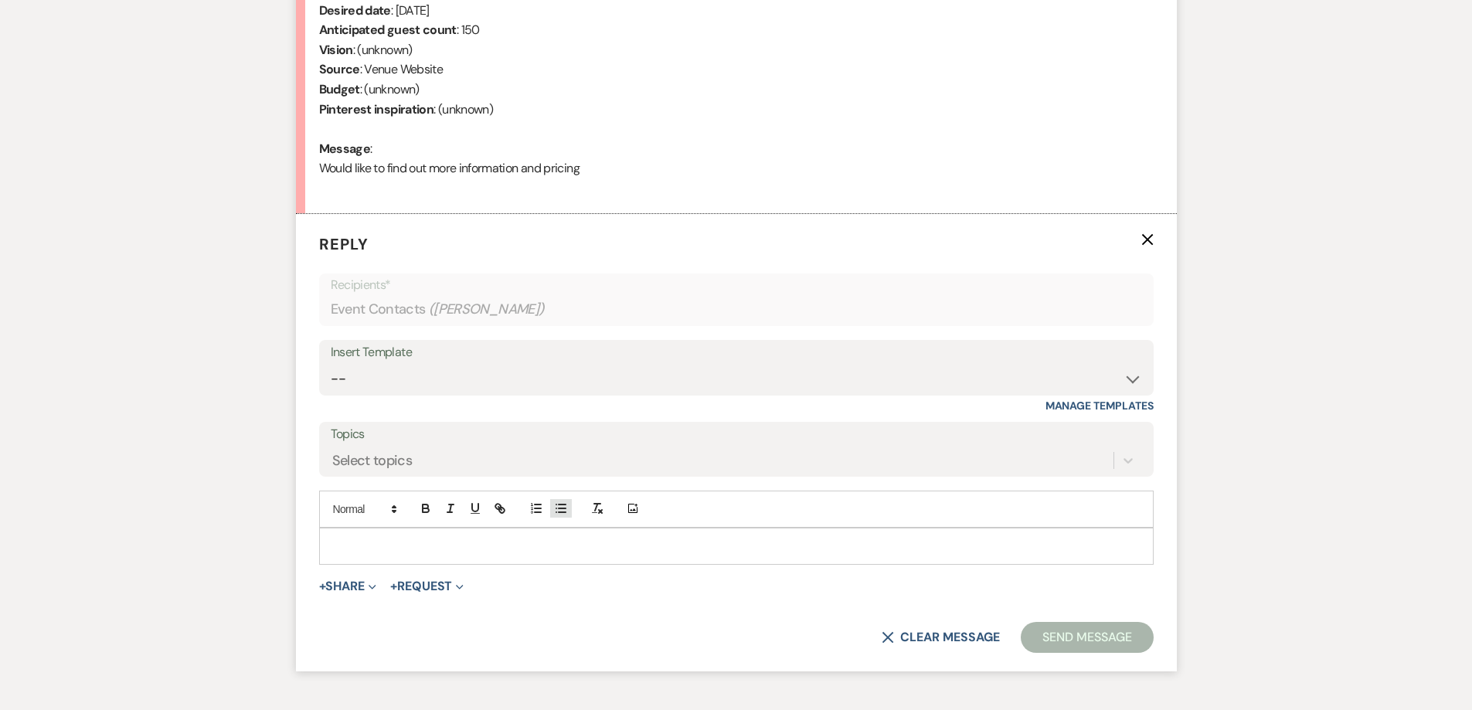
scroll to position [730, 0]
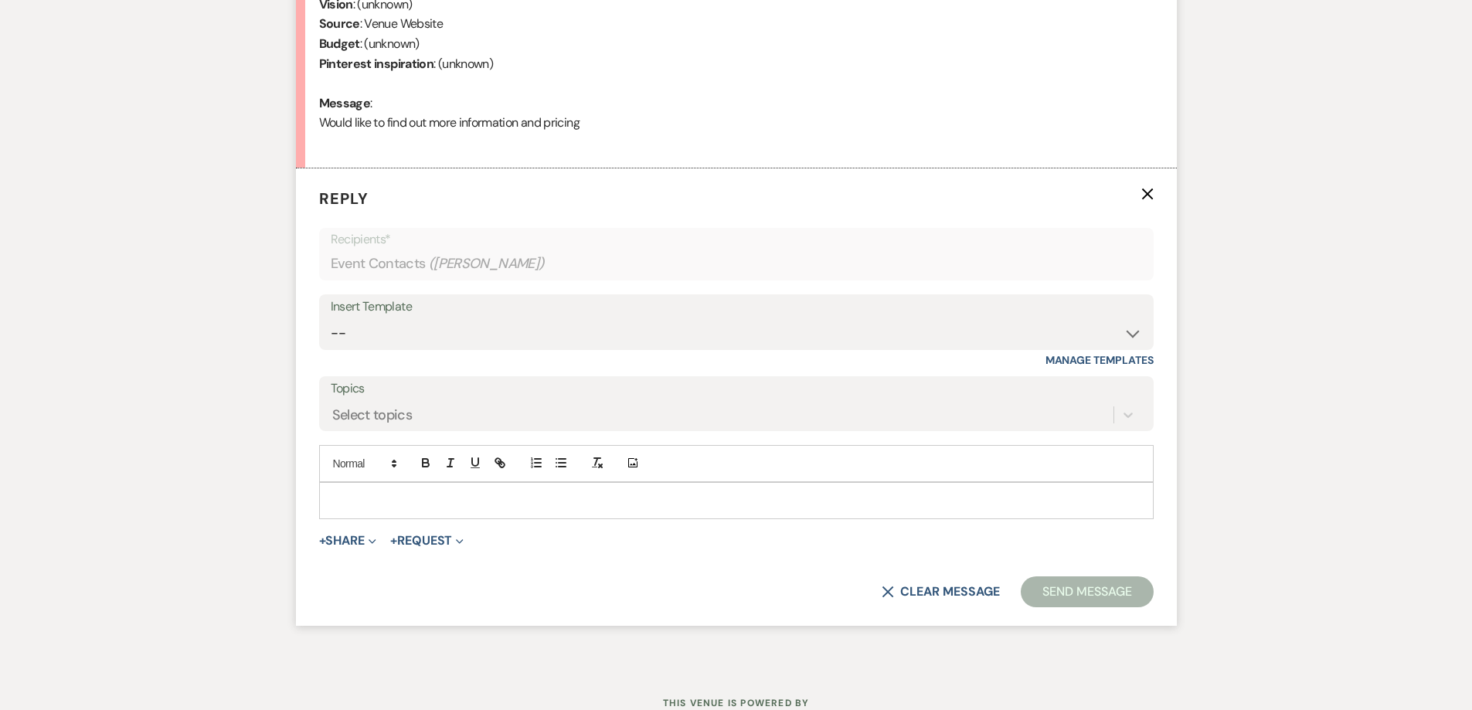
click at [437, 500] on p at bounding box center [737, 500] width 810 height 17
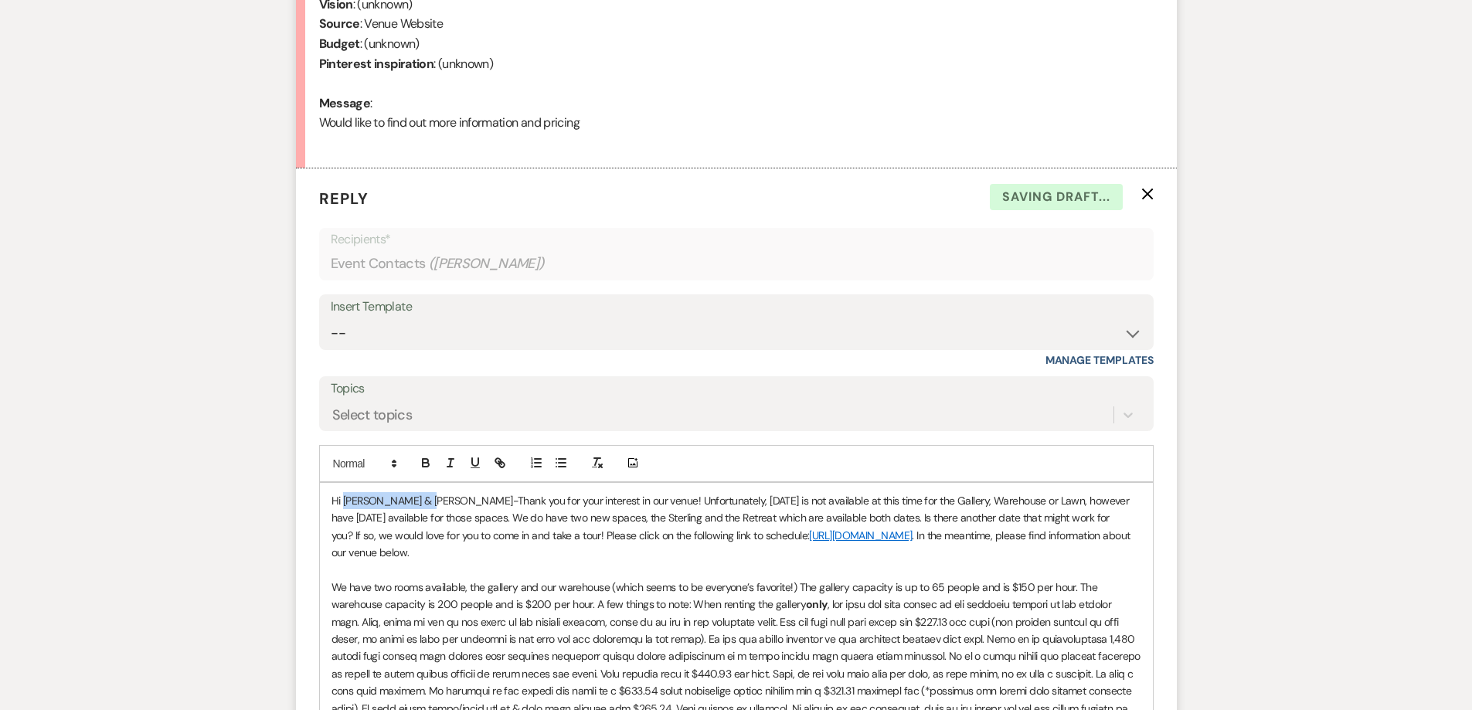
drag, startPoint x: 428, startPoint y: 498, endPoint x: 342, endPoint y: 498, distance: 86.6
click at [342, 498] on span "Hi Aaron & Mackenzie-Thank you for your interest in our venue! Unfortunately, 0…" at bounding box center [732, 518] width 801 height 49
click at [934, 337] on select "-- Initial Inquiry Response-DATE IS AVAILABLE Initial Inquiry Response-DATE NOT…" at bounding box center [737, 333] width 812 height 30
click at [331, 318] on select "-- Initial Inquiry Response-DATE IS AVAILABLE Initial Inquiry Response-DATE NOT…" at bounding box center [737, 333] width 812 height 30
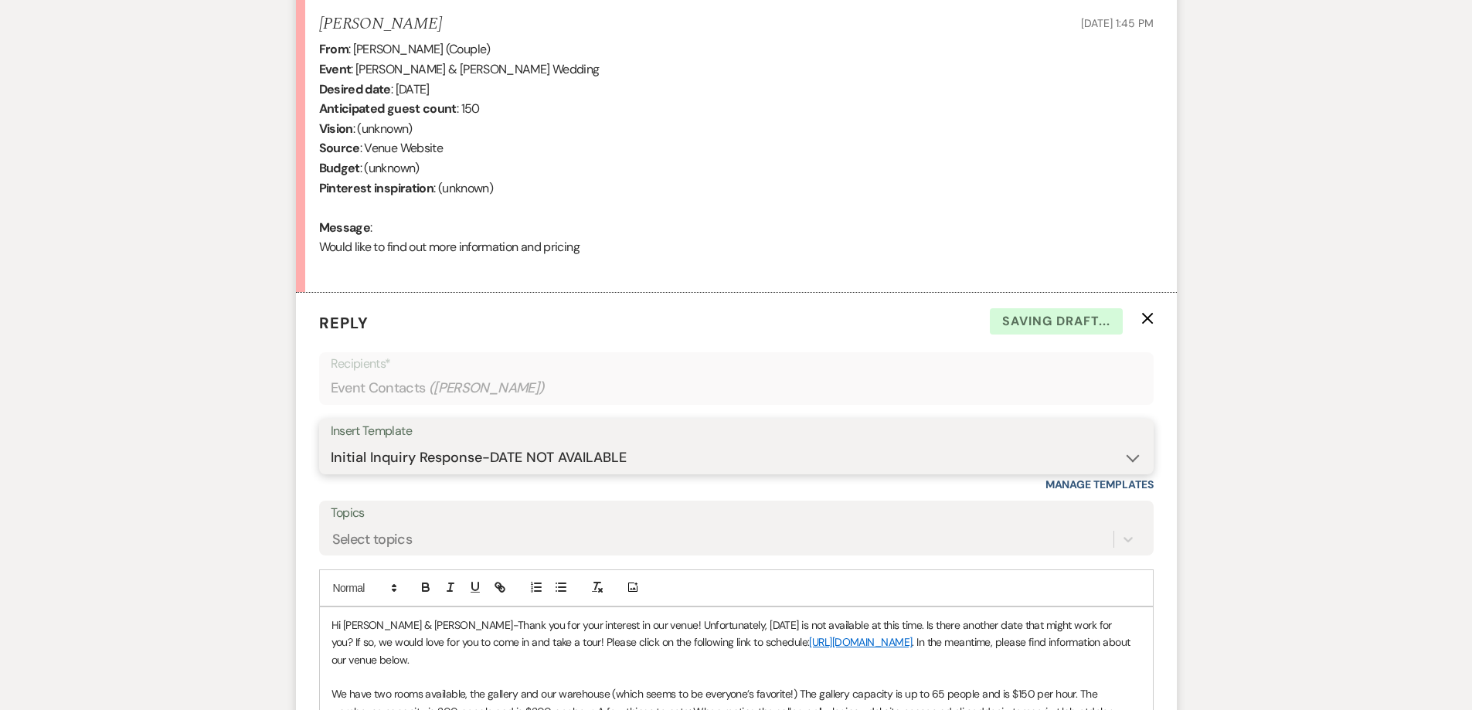
scroll to position [652, 0]
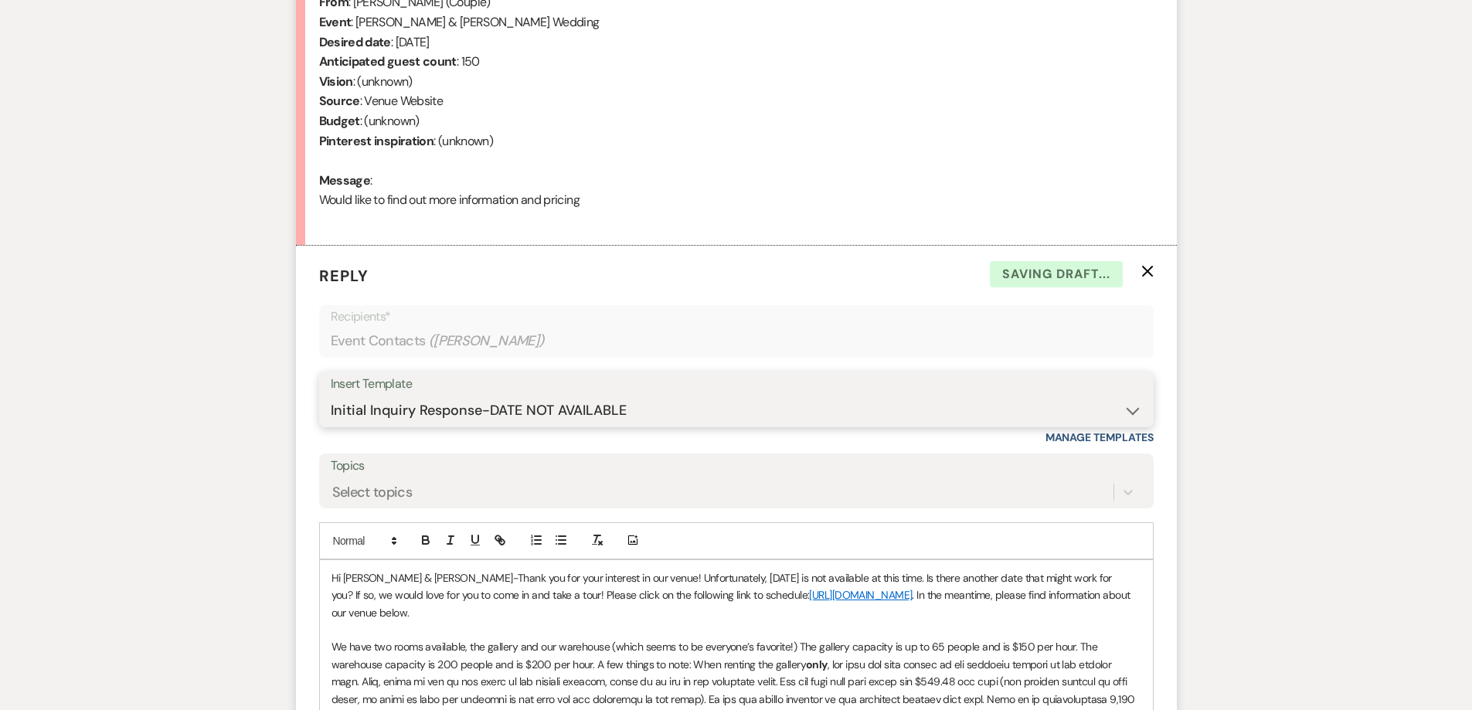
click at [654, 410] on select "-- Initial Inquiry Response-DATE IS AVAILABLE Initial Inquiry Response-DATE NOT…" at bounding box center [737, 411] width 812 height 30
select select "2563"
click at [331, 396] on select "-- Initial Inquiry Response-DATE IS AVAILABLE Initial Inquiry Response-DATE NOT…" at bounding box center [737, 411] width 812 height 30
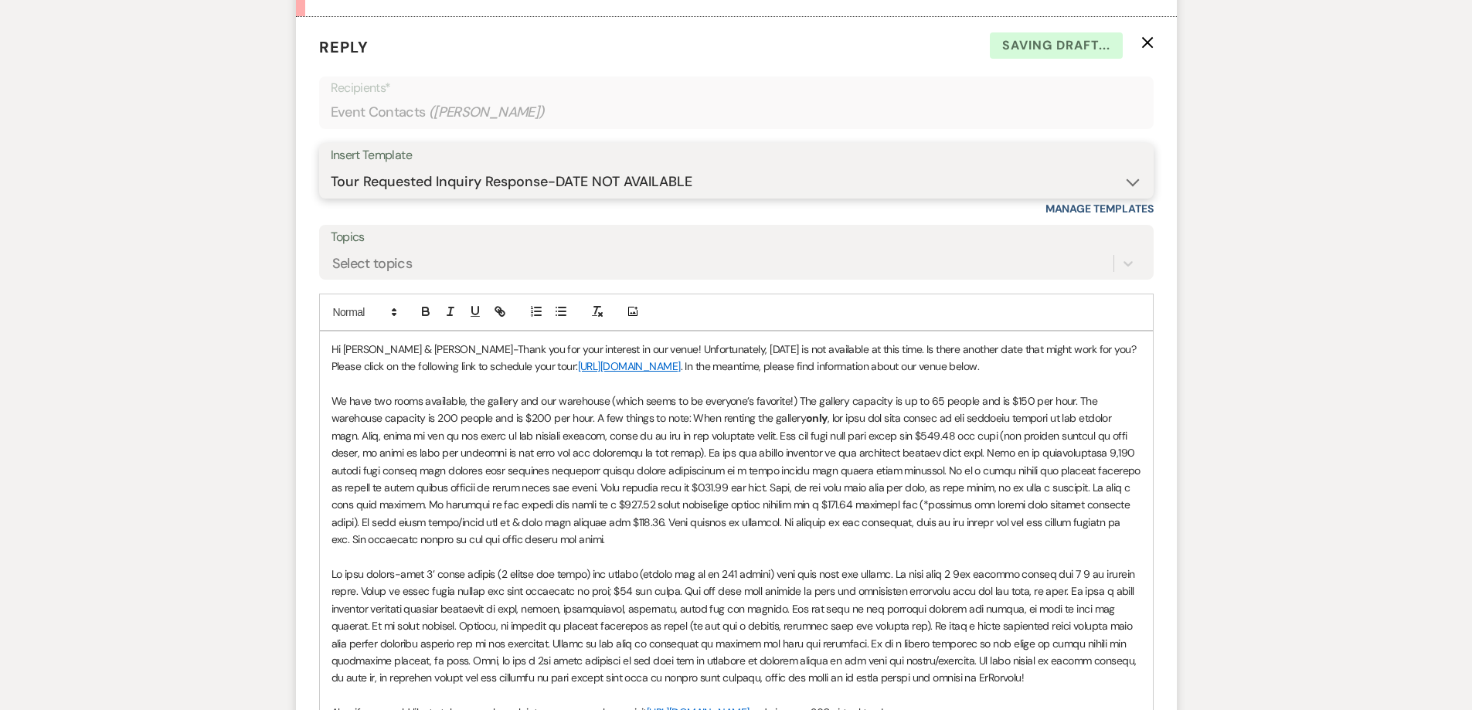
scroll to position [884, 0]
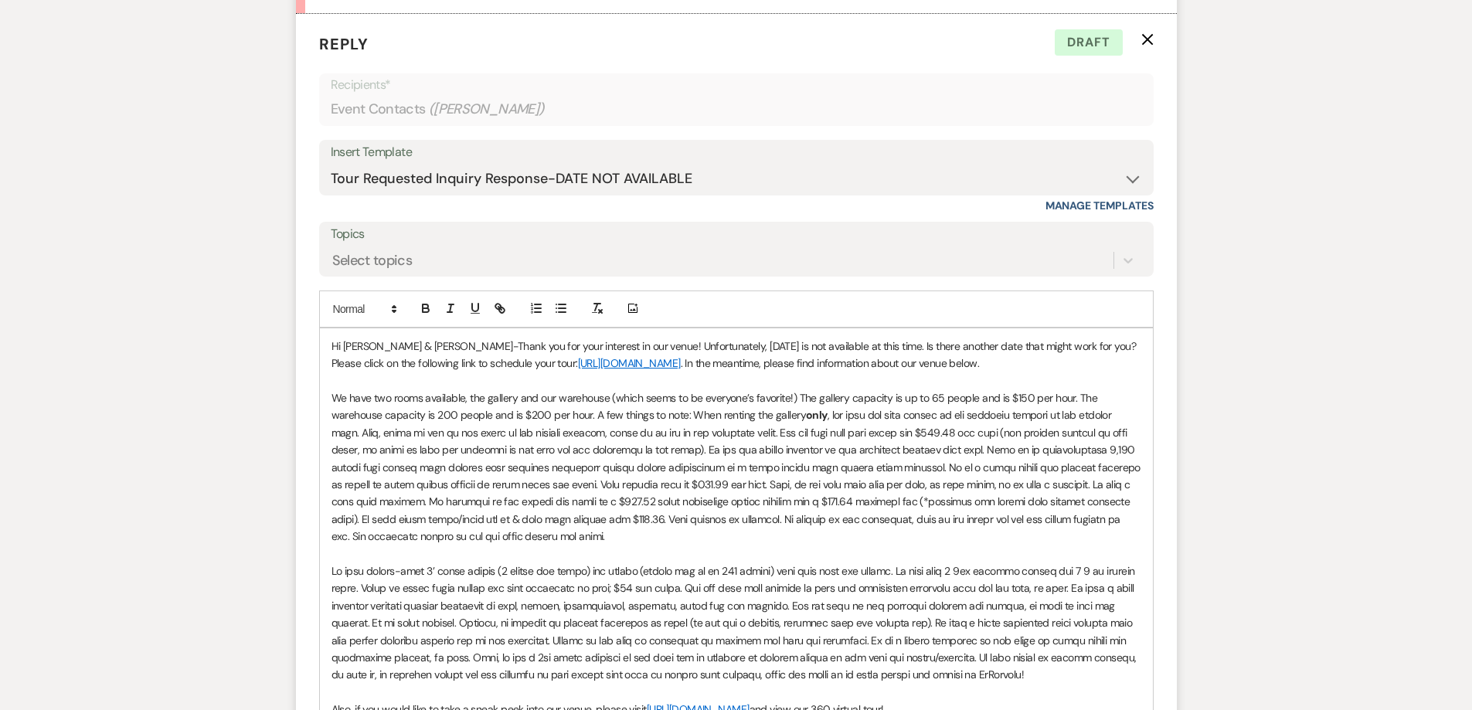
click at [835, 346] on p "Hi Bryce & Tiana-Thank you for your interest in our venue! Unfortunately, 10/10…" at bounding box center [737, 355] width 810 height 35
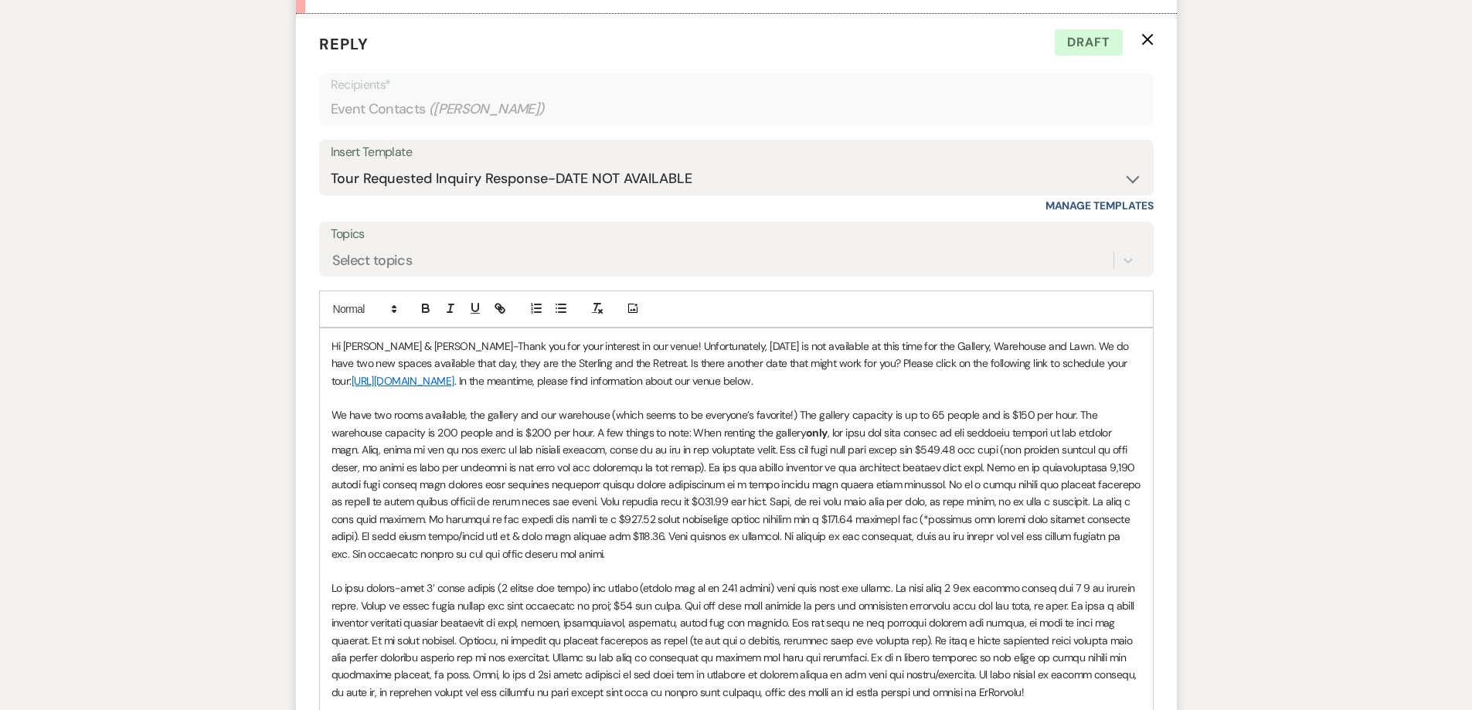
click at [700, 555] on p "We have two rooms available, the gallery and our warehouse (which seems to be e…" at bounding box center [737, 485] width 810 height 156
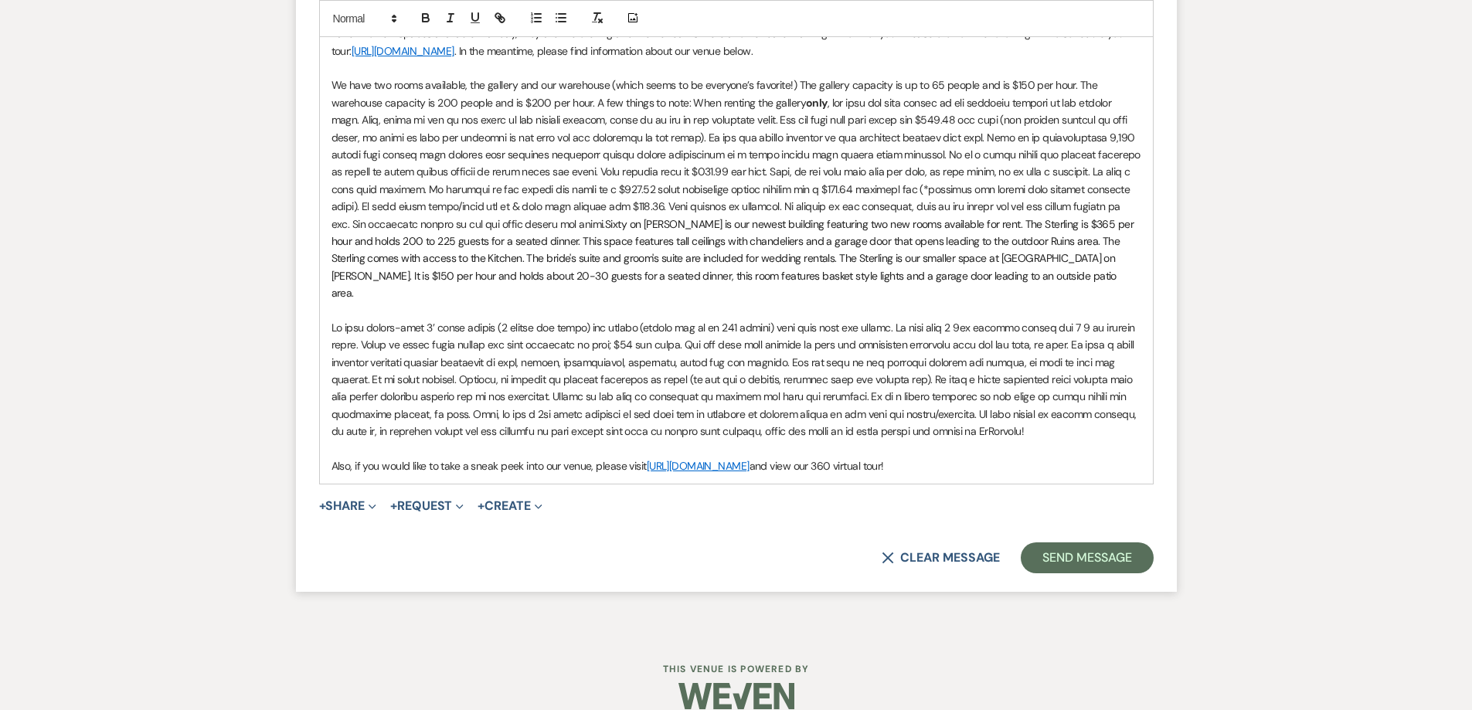
scroll to position [1220, 0]
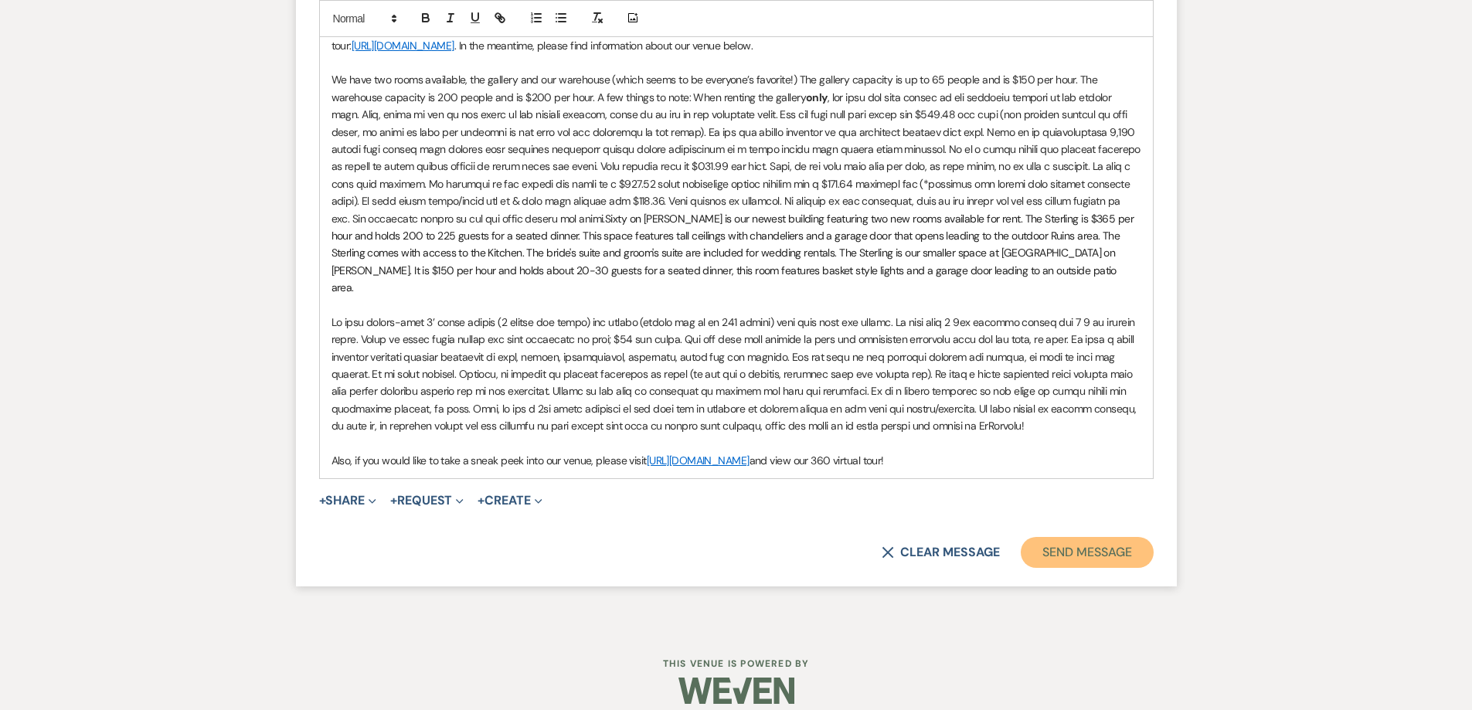
click at [1085, 537] on button "Send Message" at bounding box center [1087, 552] width 132 height 31
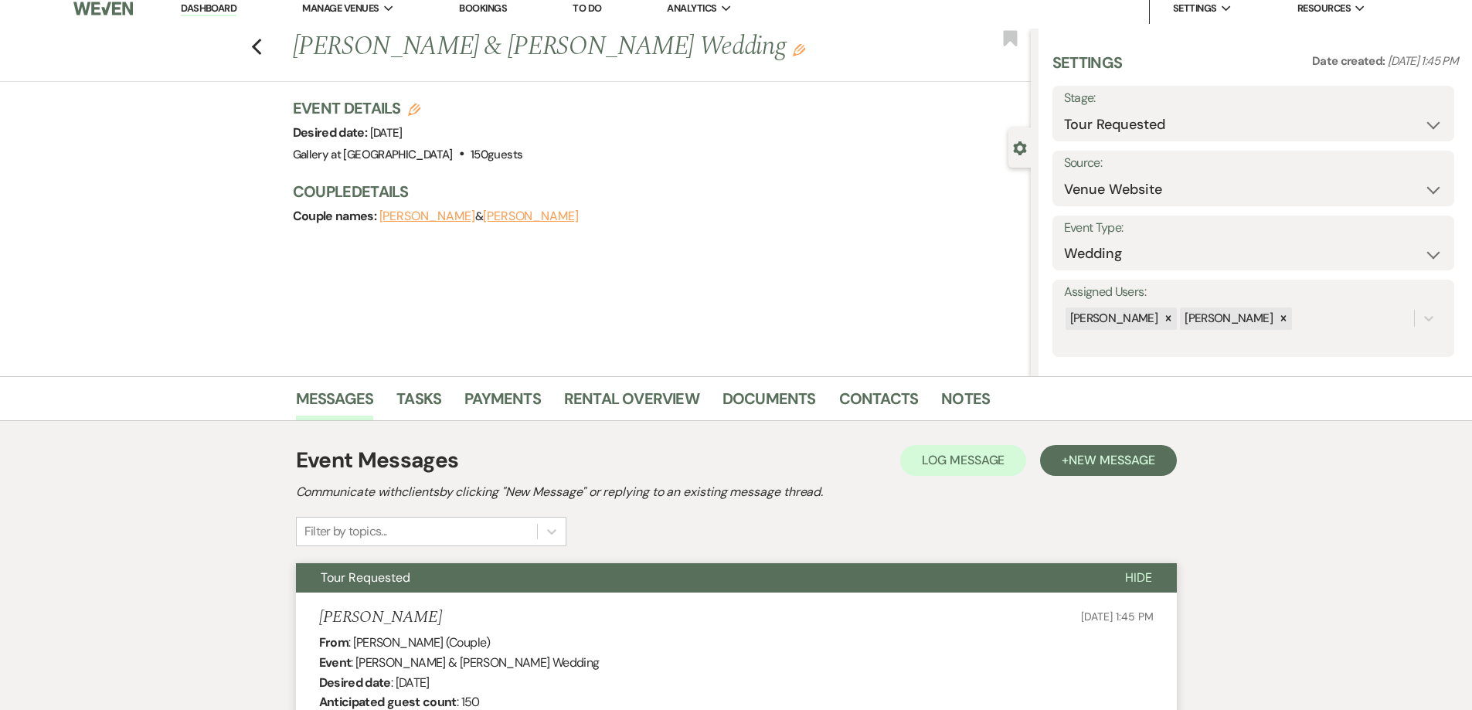
scroll to position [0, 0]
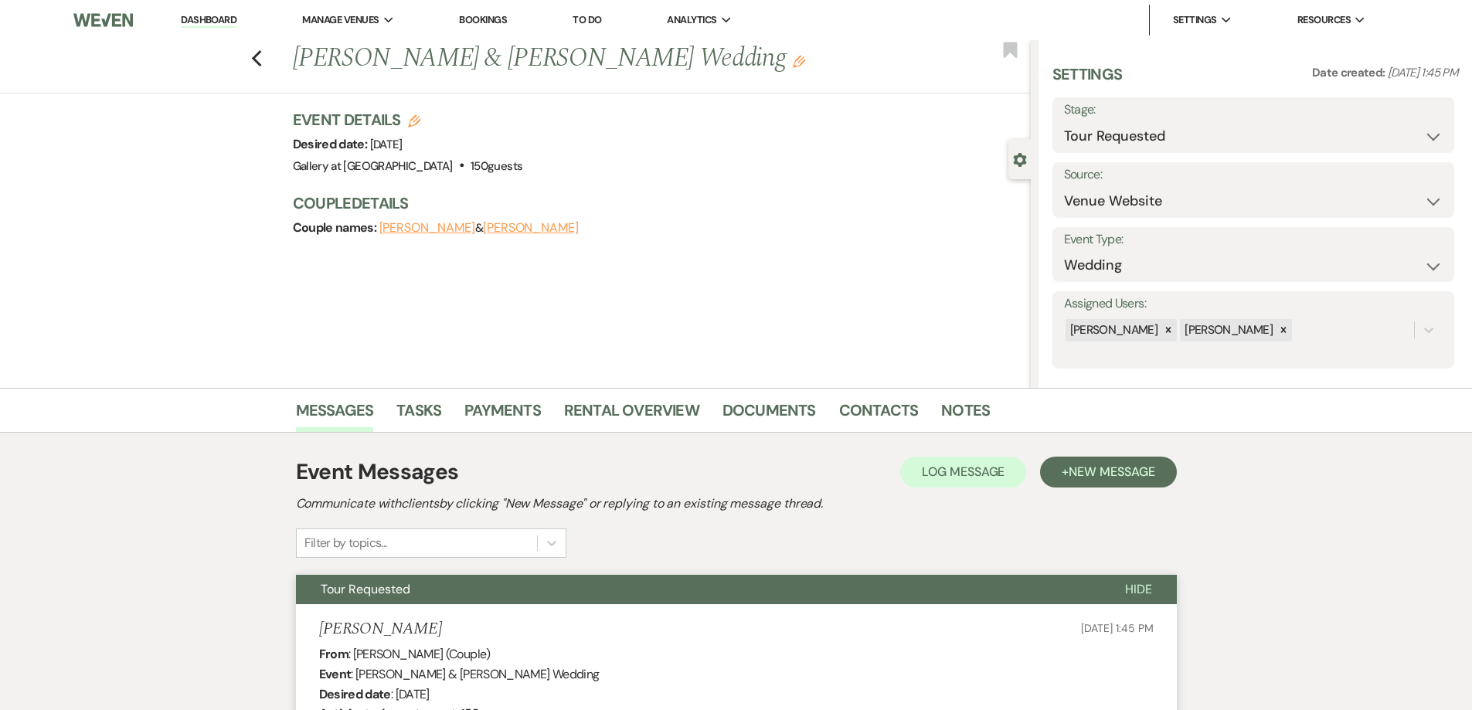
click at [231, 17] on link "Dashboard" at bounding box center [209, 20] width 56 height 15
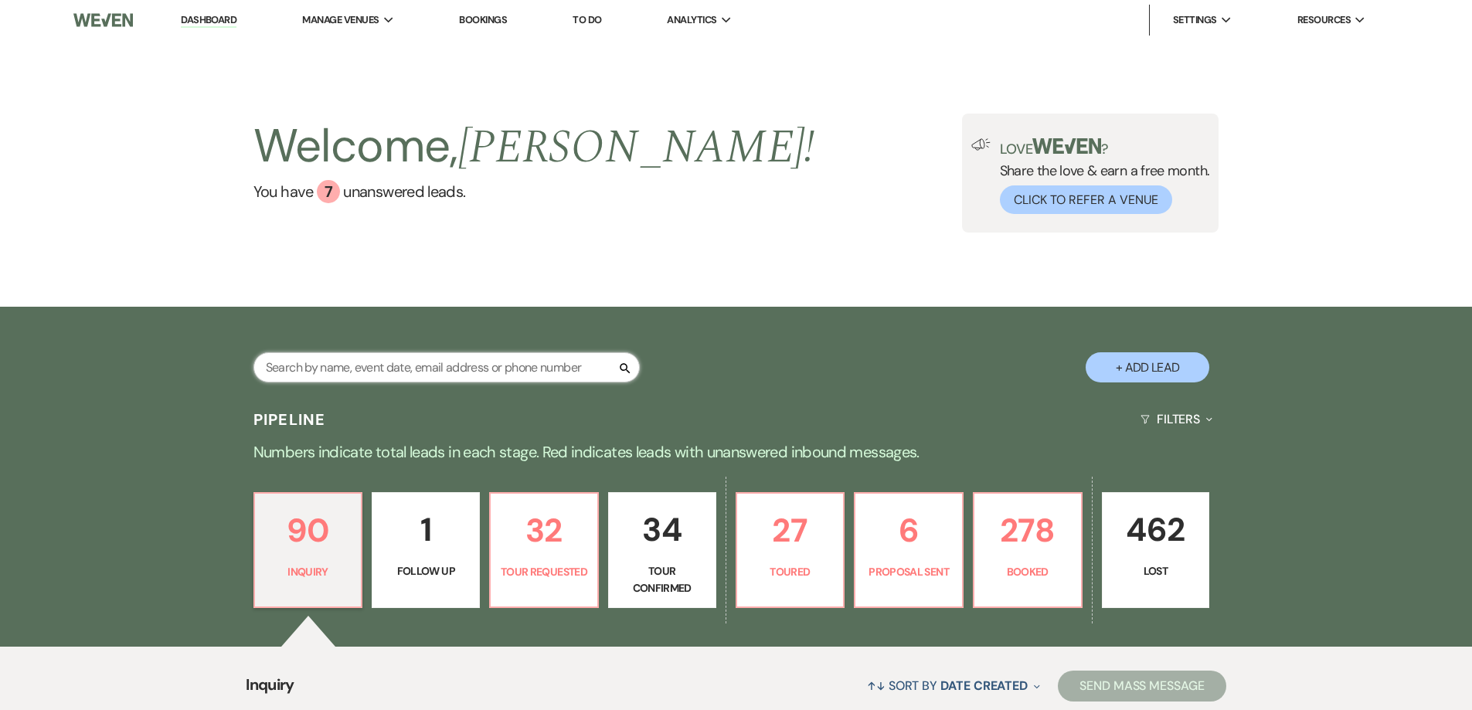
click at [380, 383] on input "text" at bounding box center [447, 367] width 386 height 30
type input "sha"
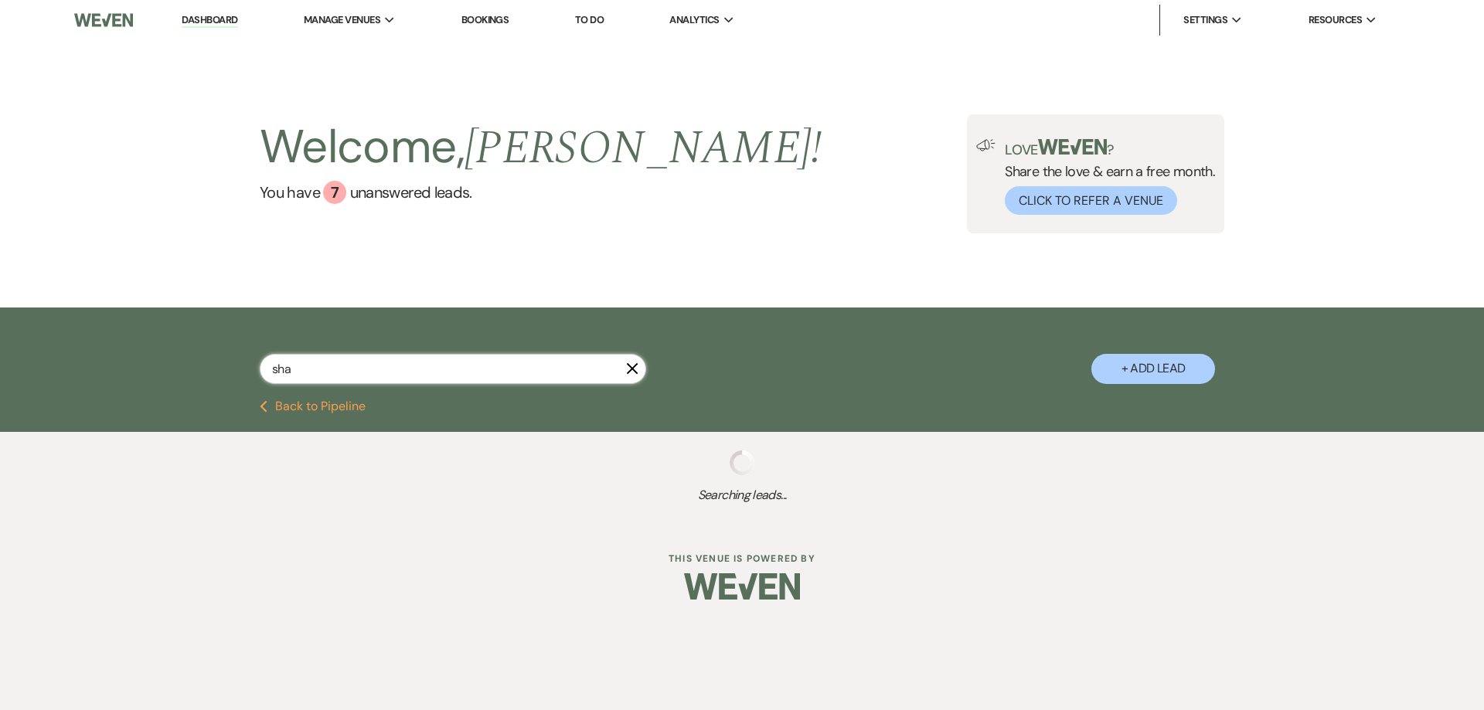
select select "4"
select select "6"
select select "5"
select select "8"
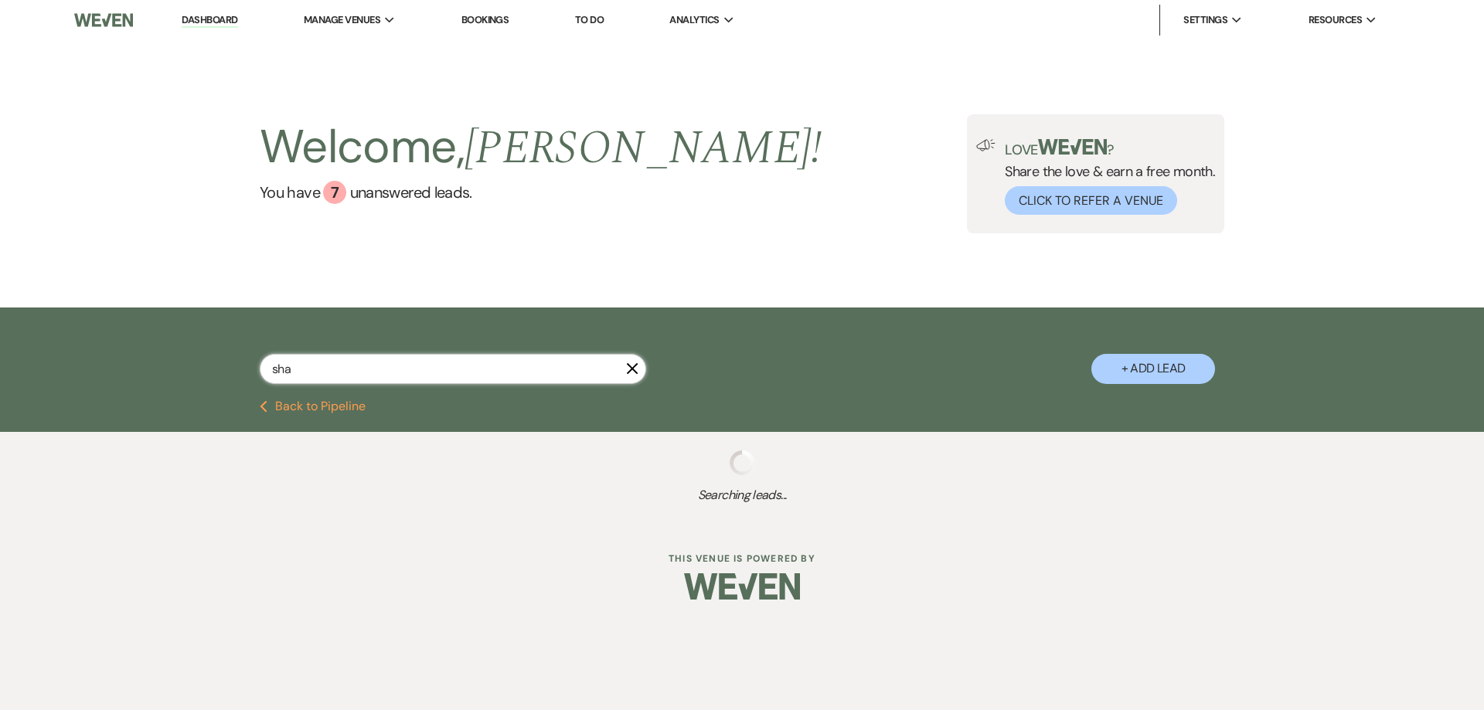
select select "5"
select select "8"
select select "5"
select select "2"
select select "8"
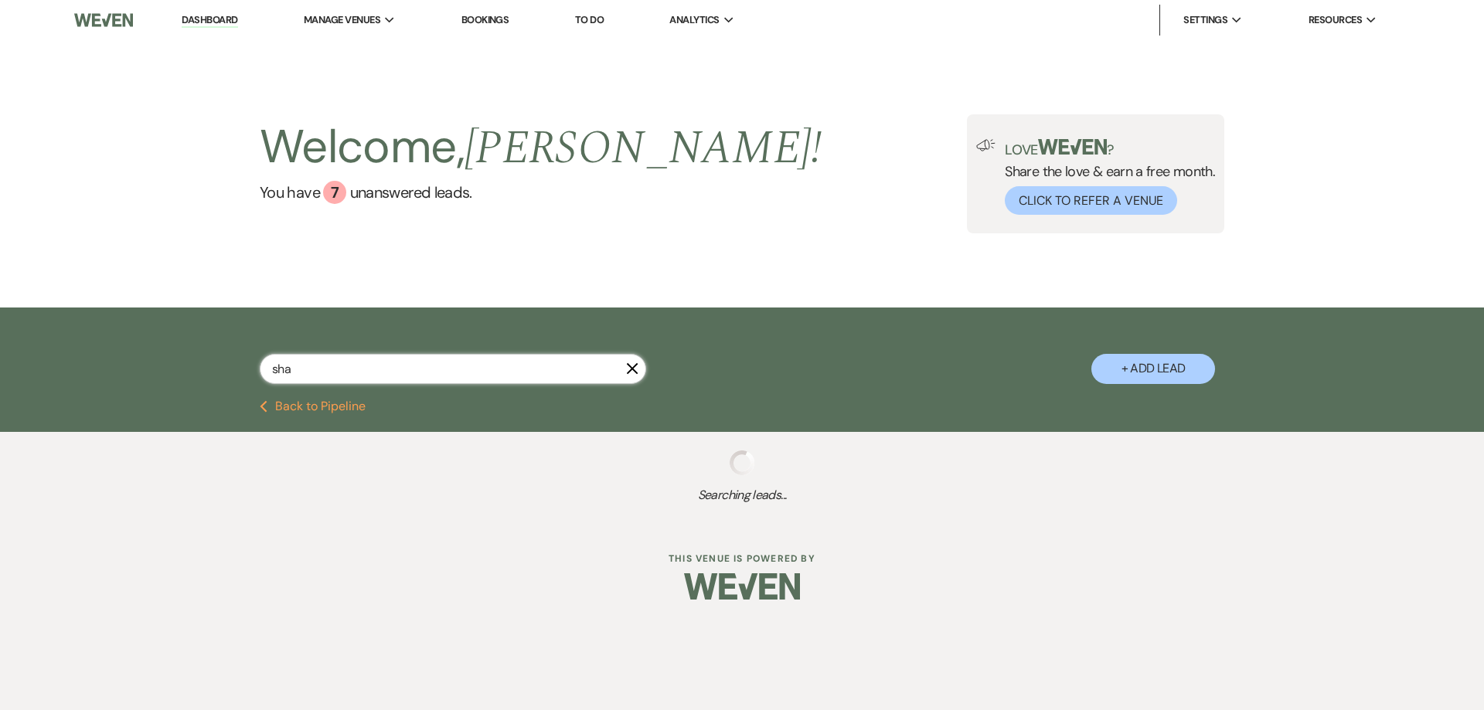
select select "5"
select select "2"
select select "8"
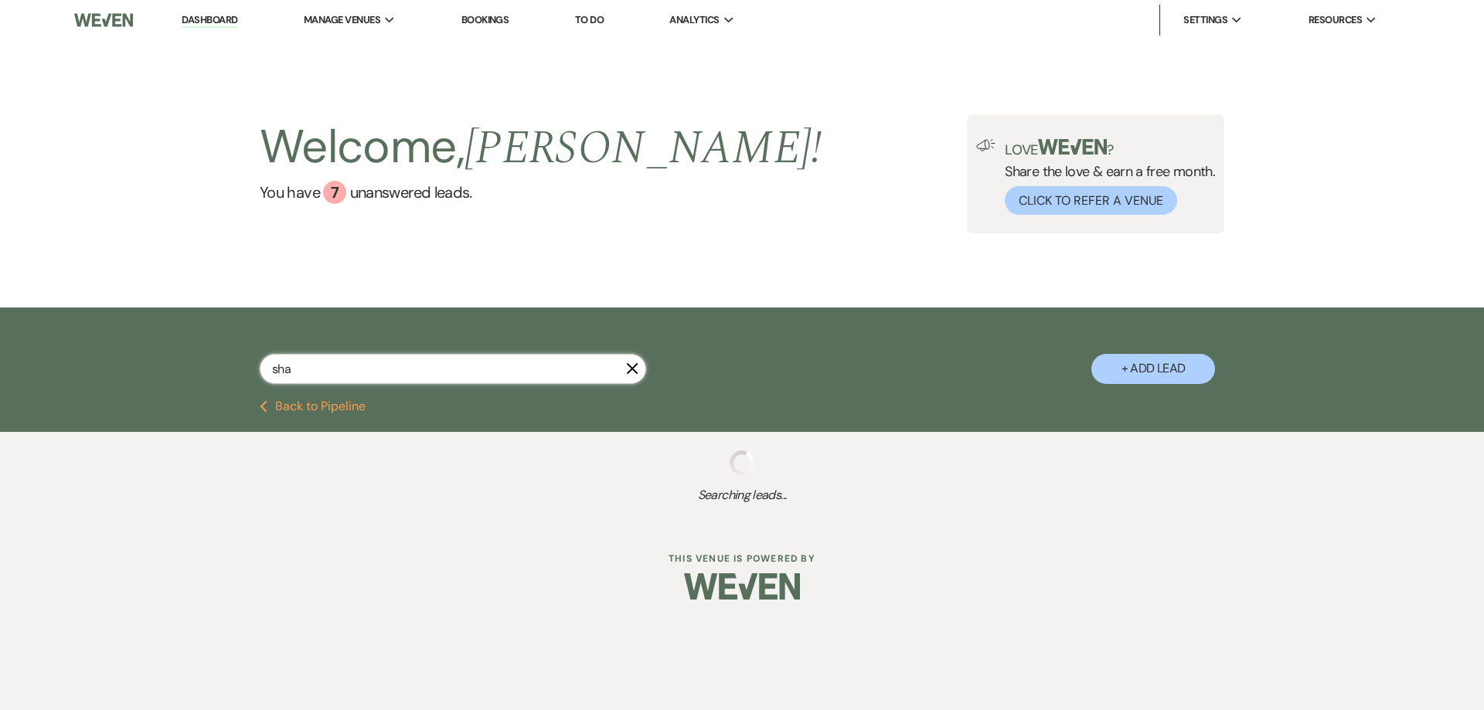
select select "5"
select select "8"
select select "5"
select select "8"
select select "5"
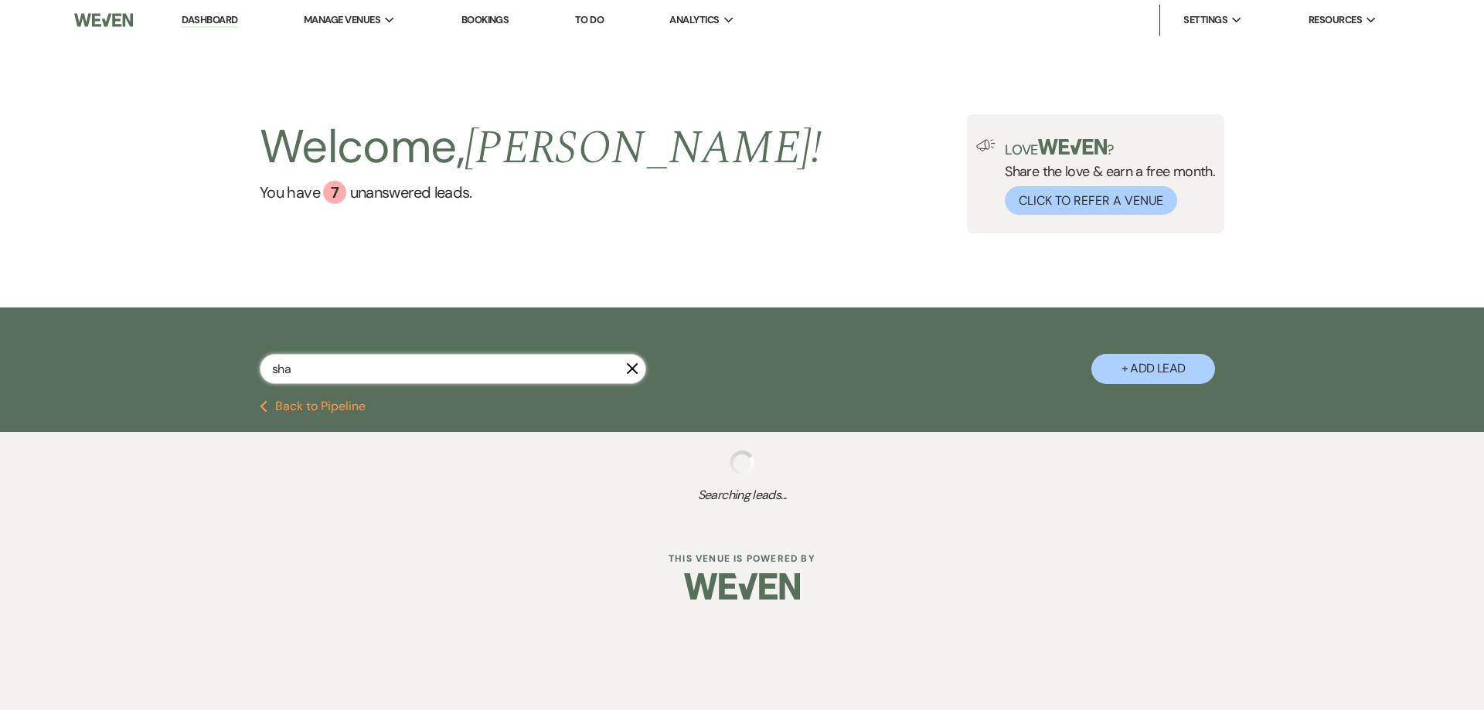
select select "4"
select select "8"
select select "5"
select select "2"
select select "4"
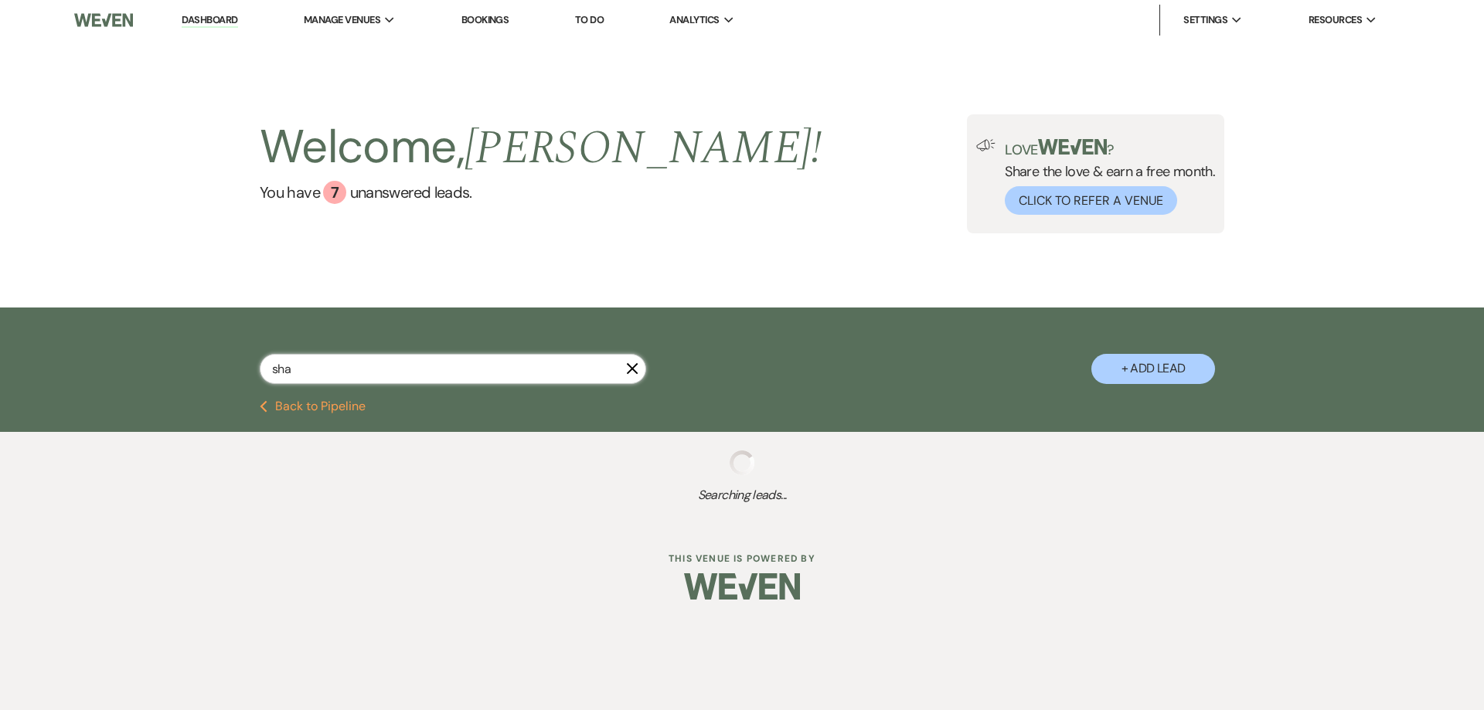
select select "4"
select select "8"
select select "4"
select select "8"
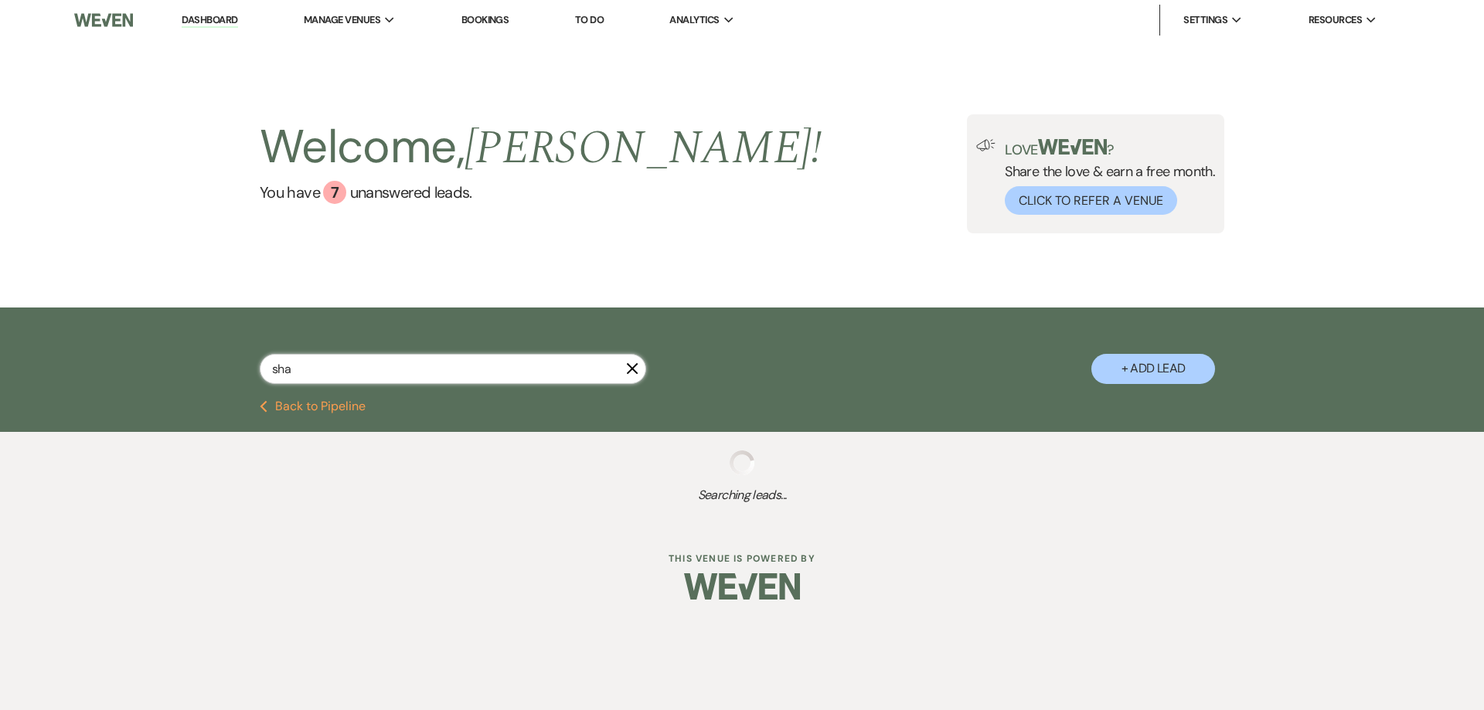
select select "8"
select select "5"
select select "8"
select select "5"
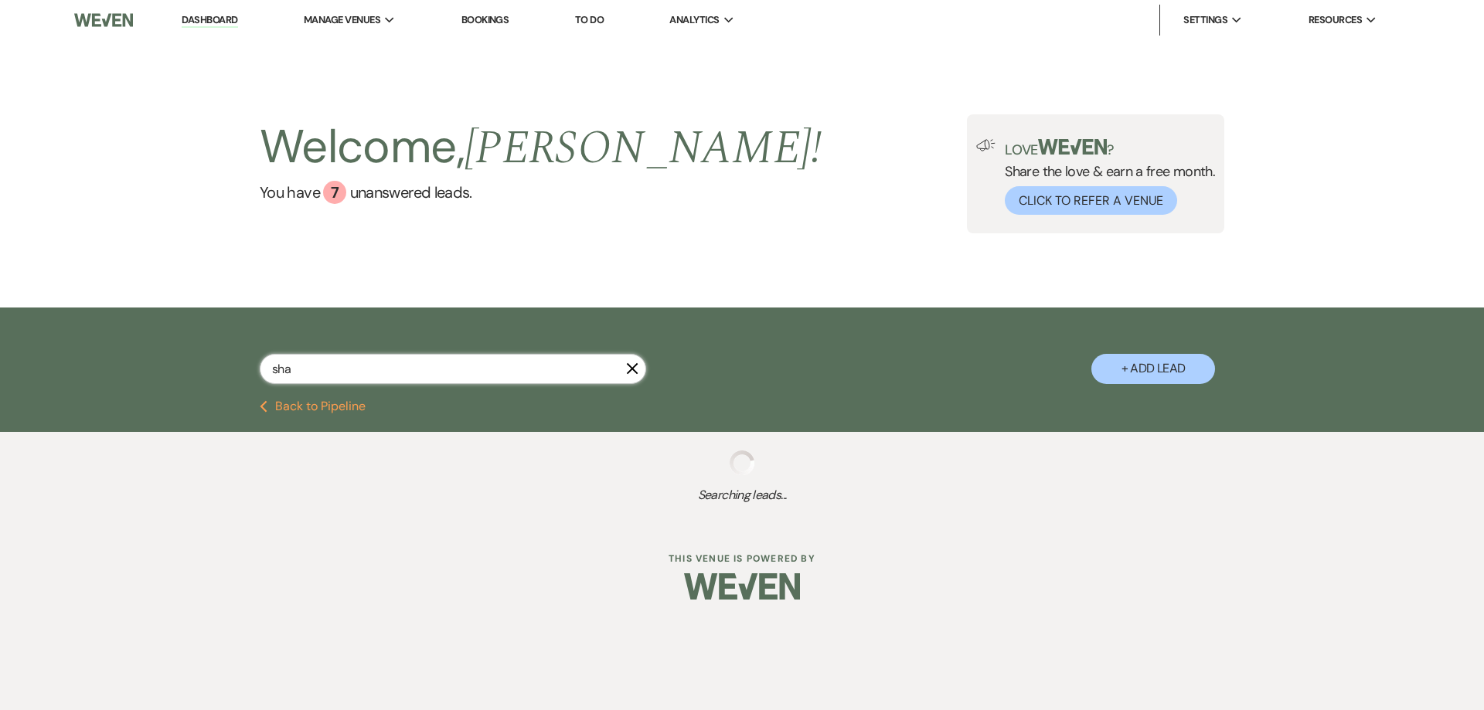
select select "8"
select select "5"
select select "8"
select select "5"
select select "8"
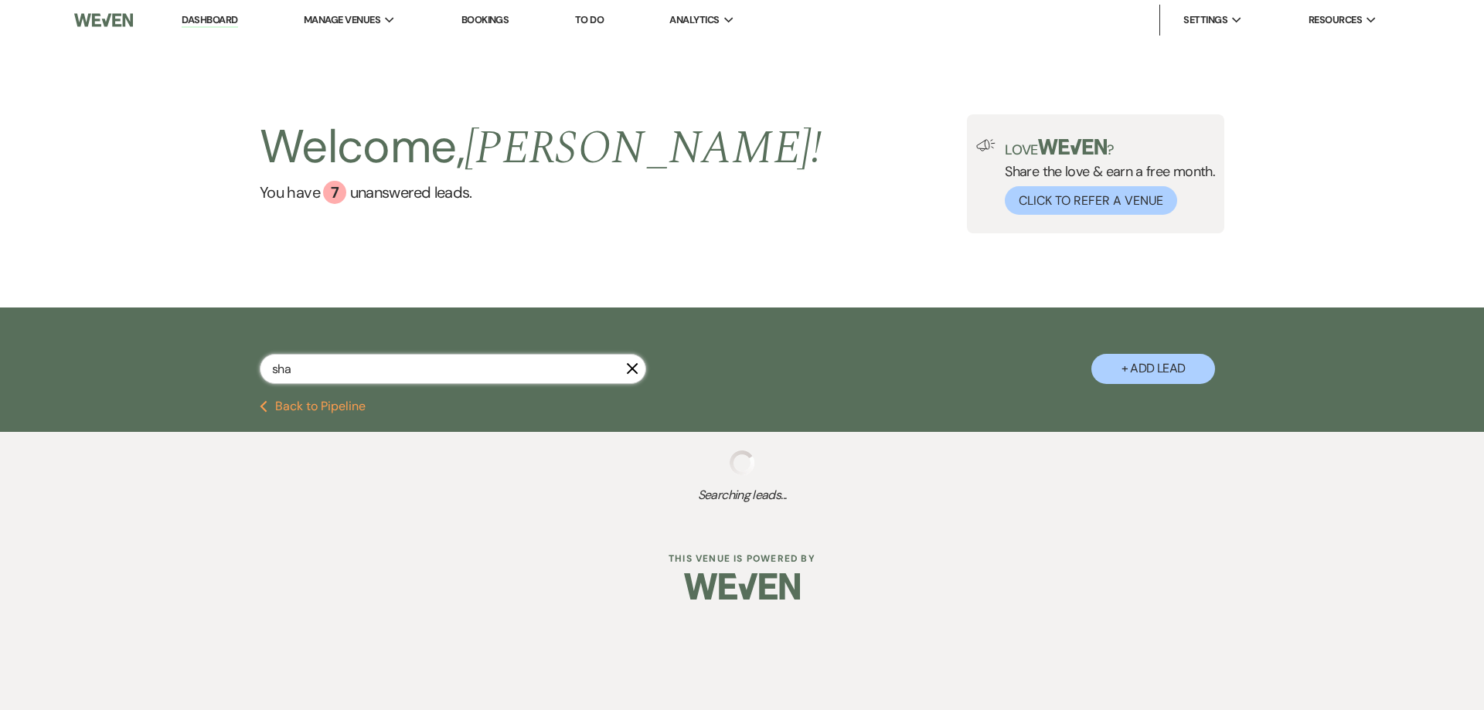
select select "8"
select select "5"
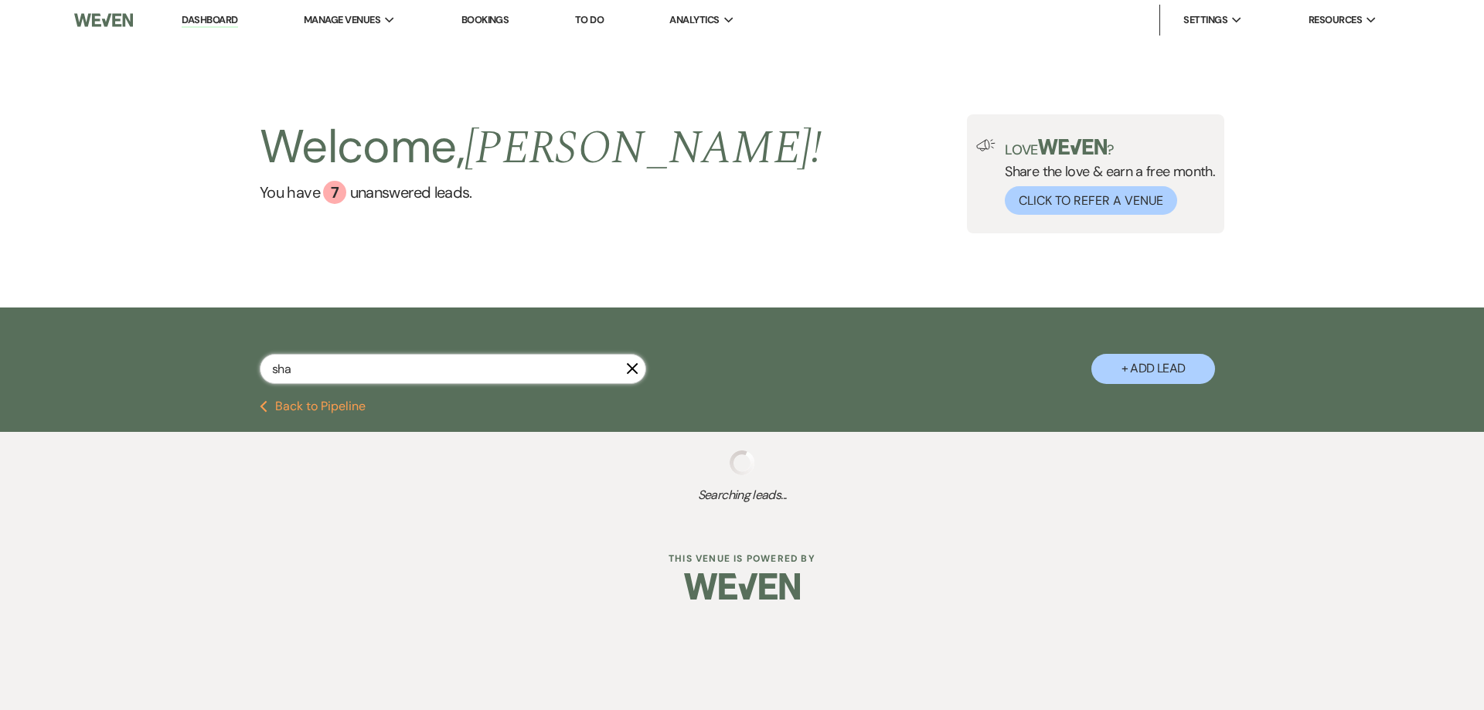
select select "8"
select select "5"
select select "8"
select select "5"
select select "8"
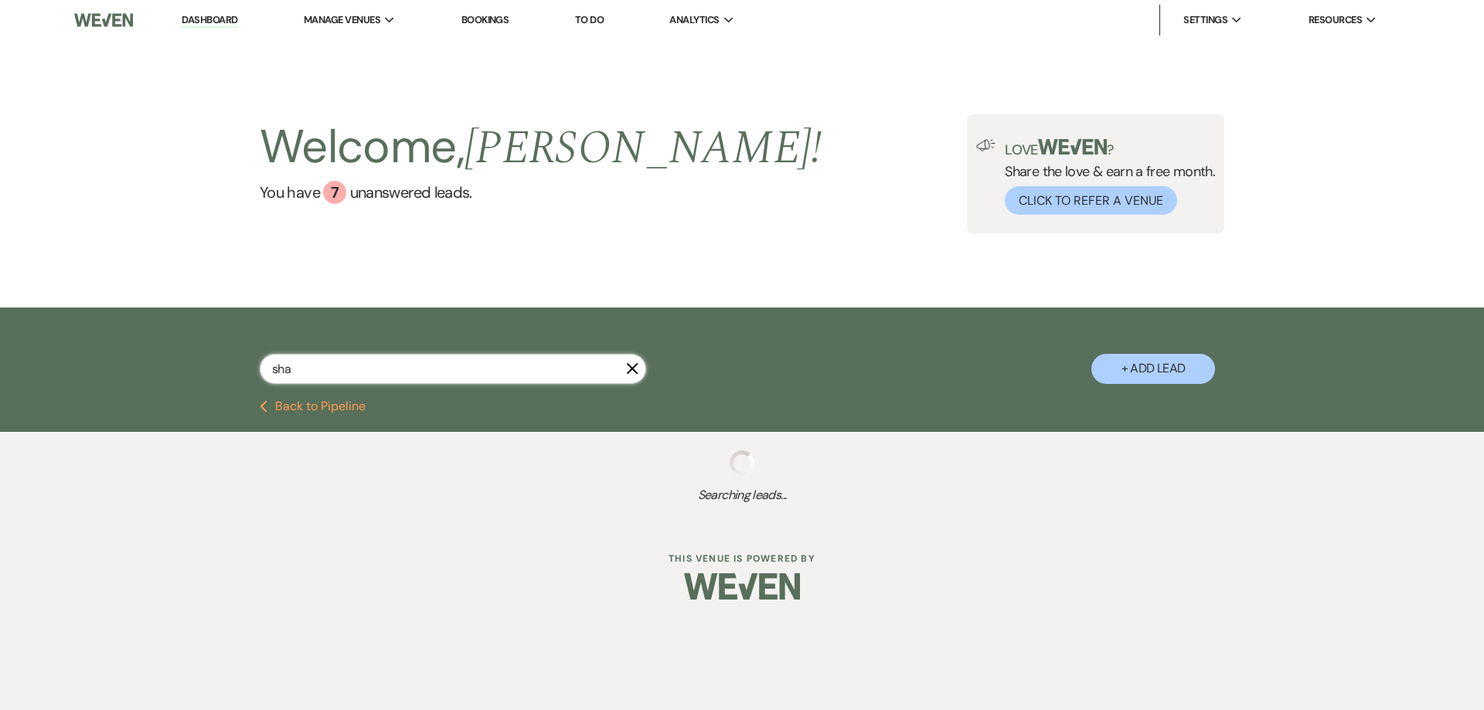
select select "10"
select select "8"
select select "5"
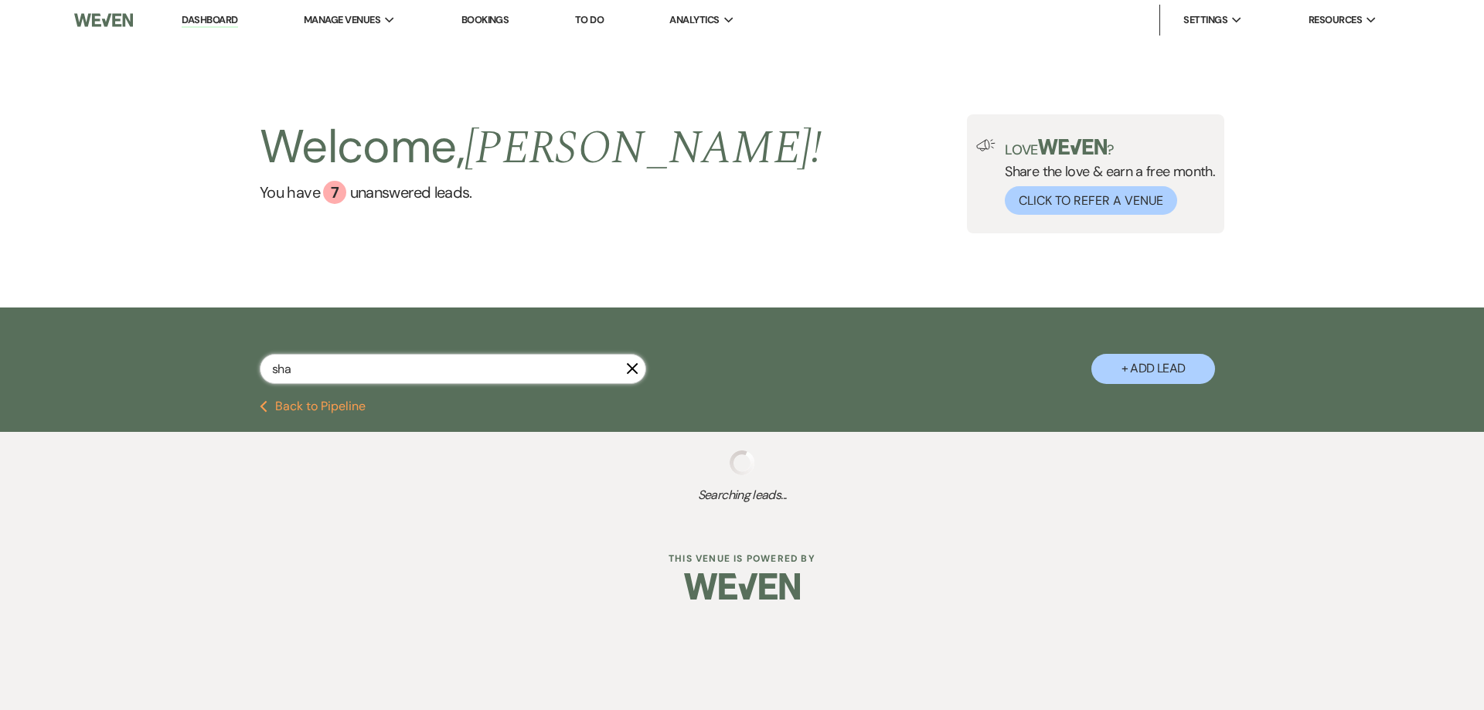
select select "8"
select select "5"
select select "8"
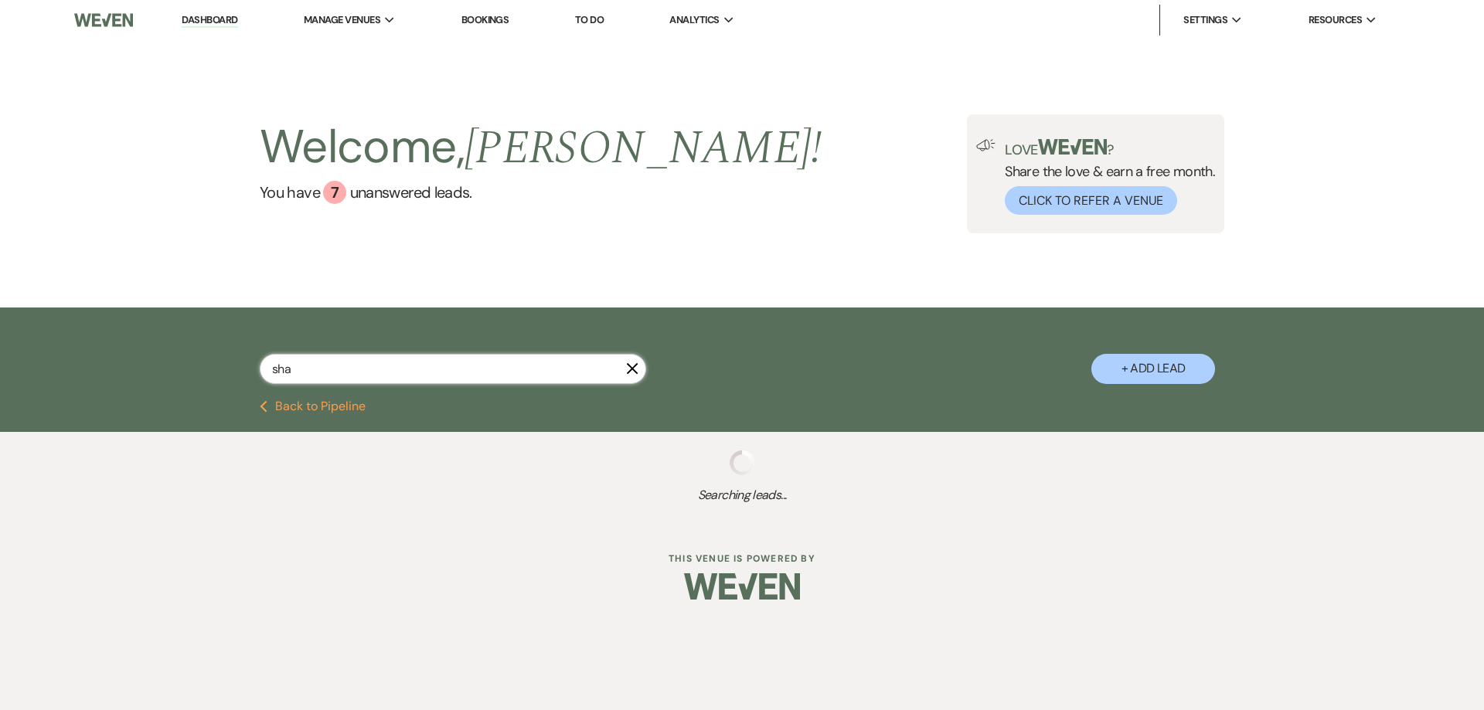
select select "5"
select select "8"
select select "5"
select select "8"
select select "5"
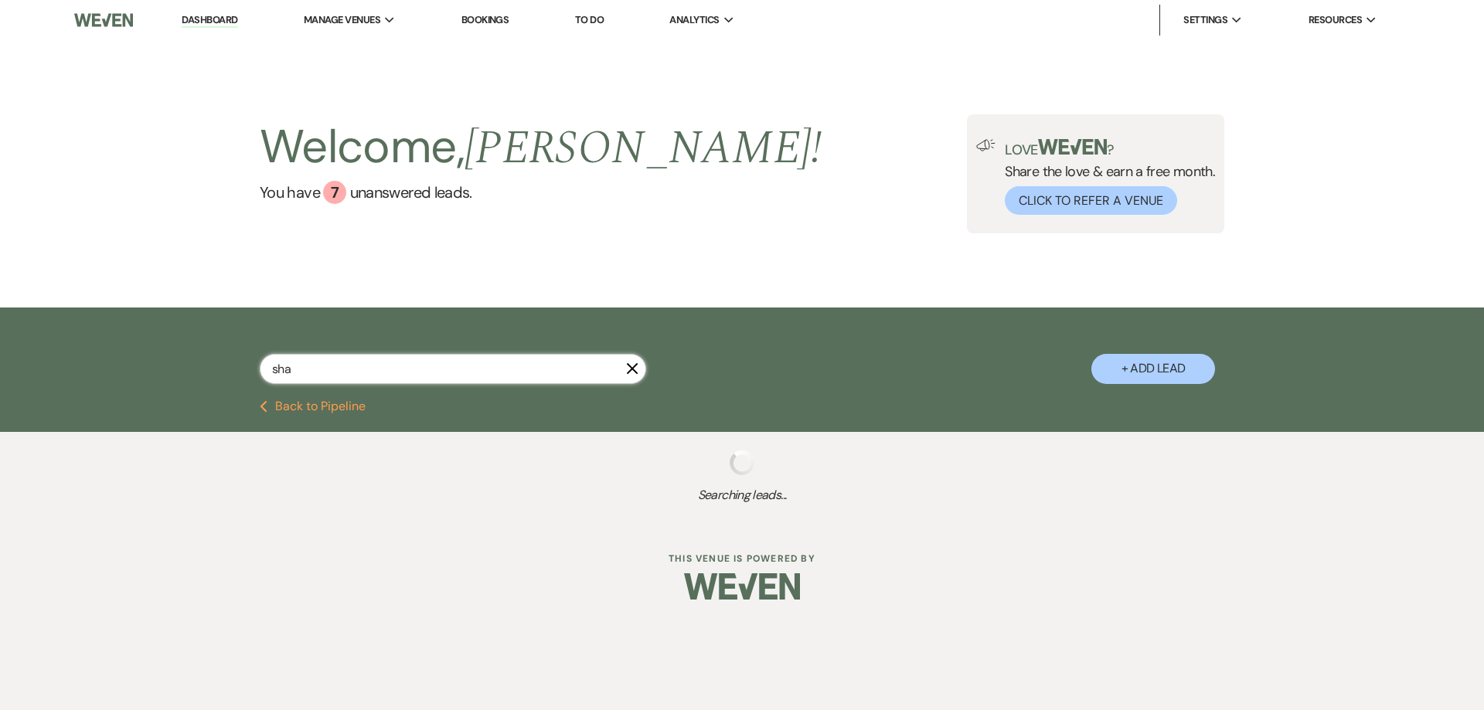
select select "8"
select select "6"
select select "8"
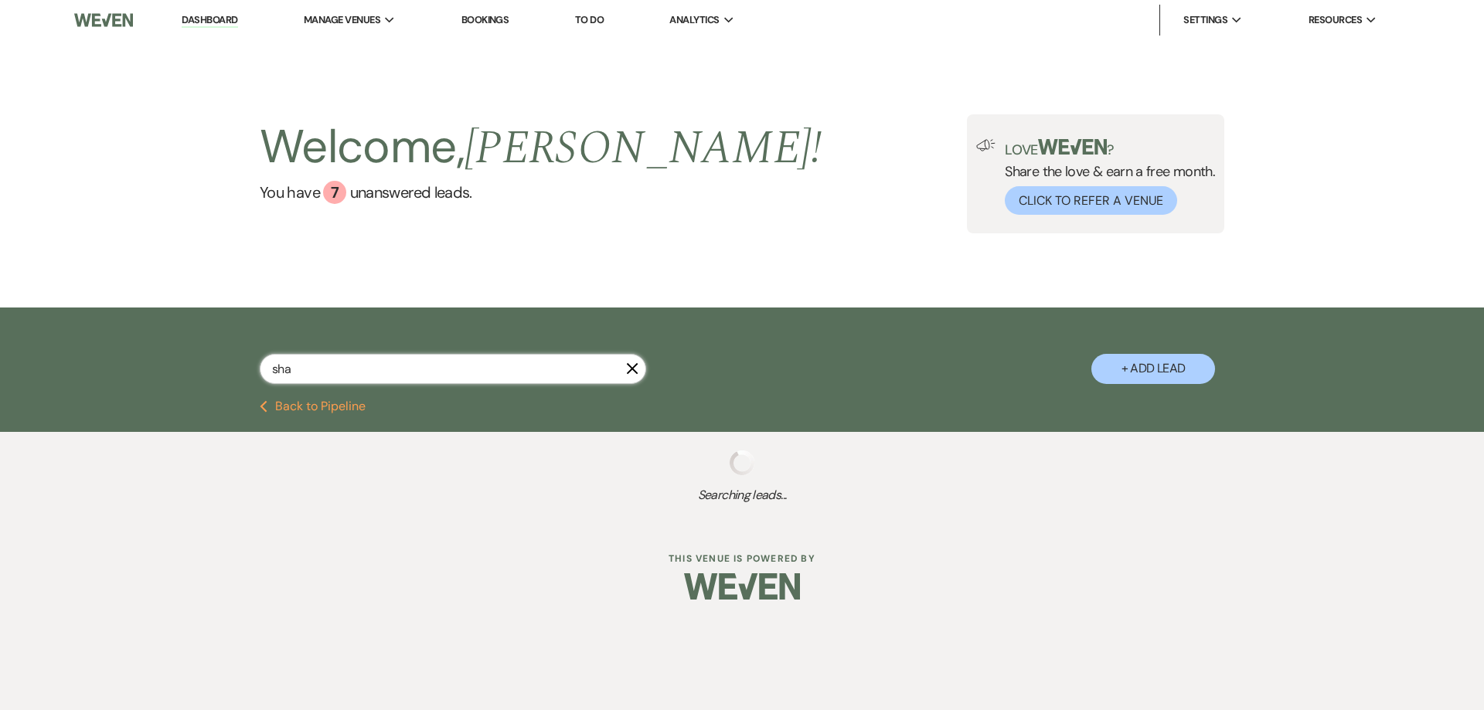
select select "5"
select select "8"
select select "5"
select select "8"
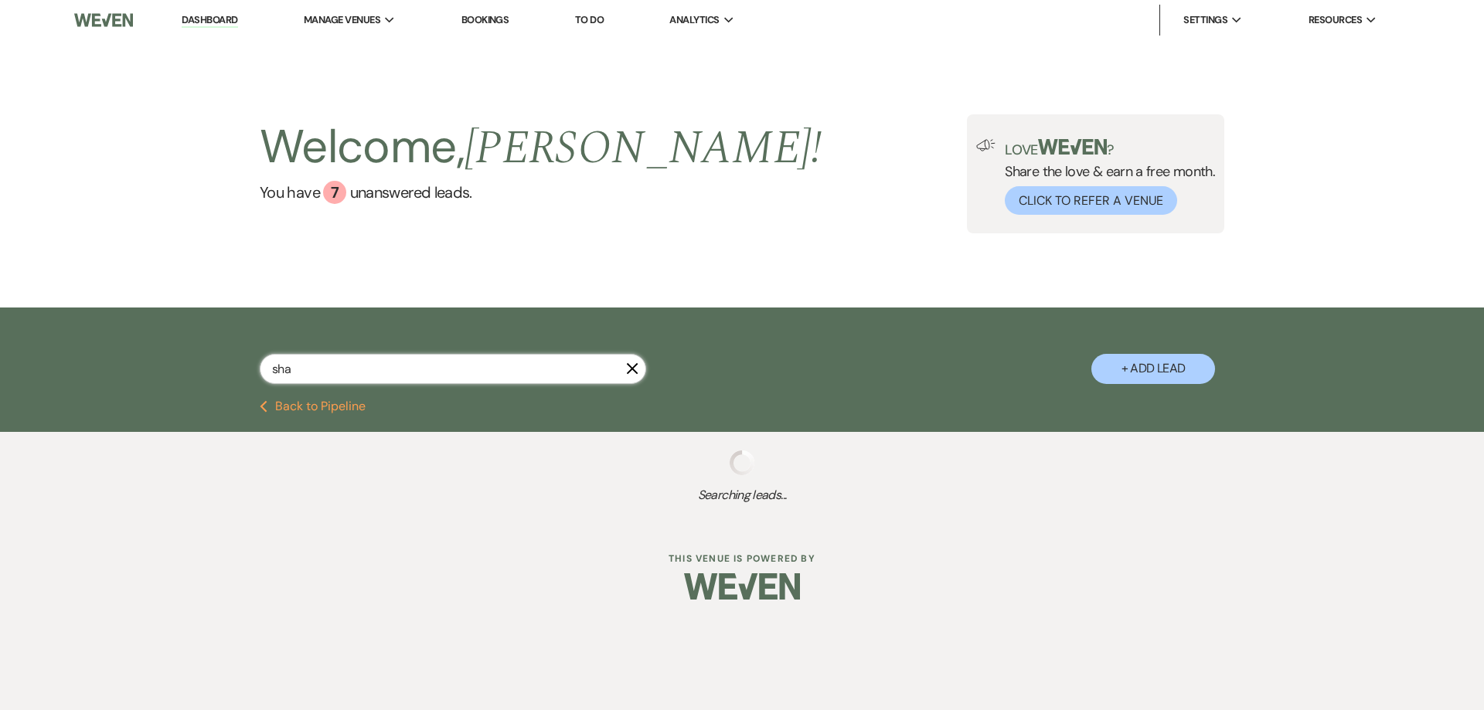
select select "8"
select select "11"
select select "8"
select select "5"
select select "8"
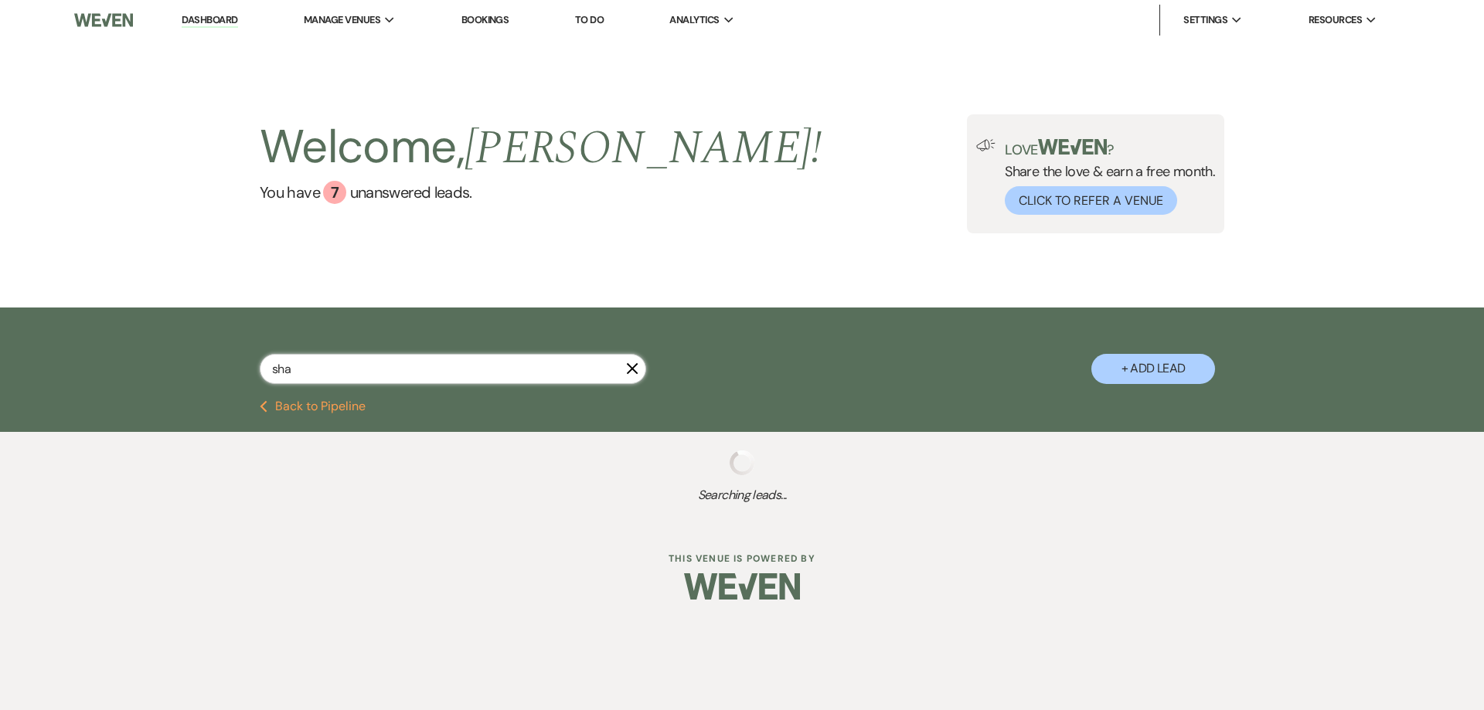
select select "5"
select select "8"
select select "5"
select select "8"
select select "5"
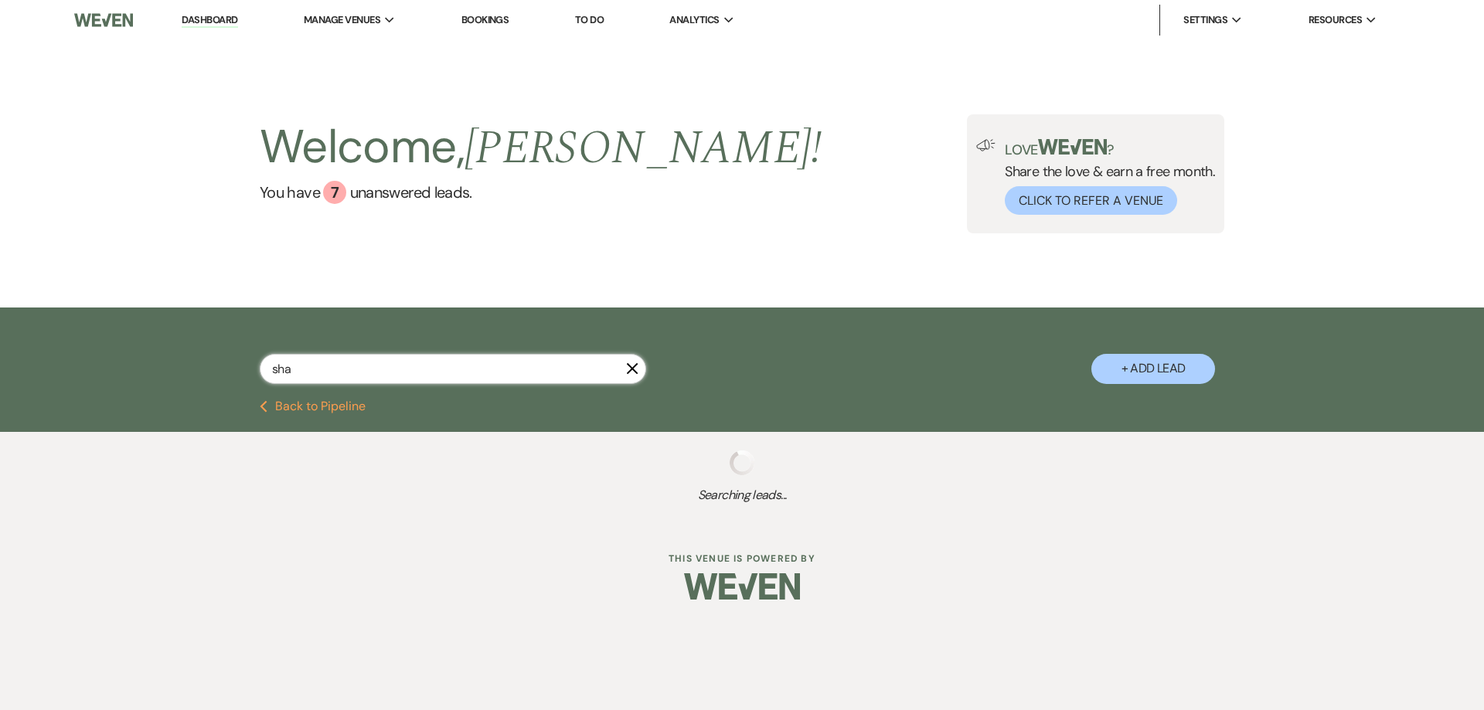
select select "8"
select select "5"
select select "8"
select select "5"
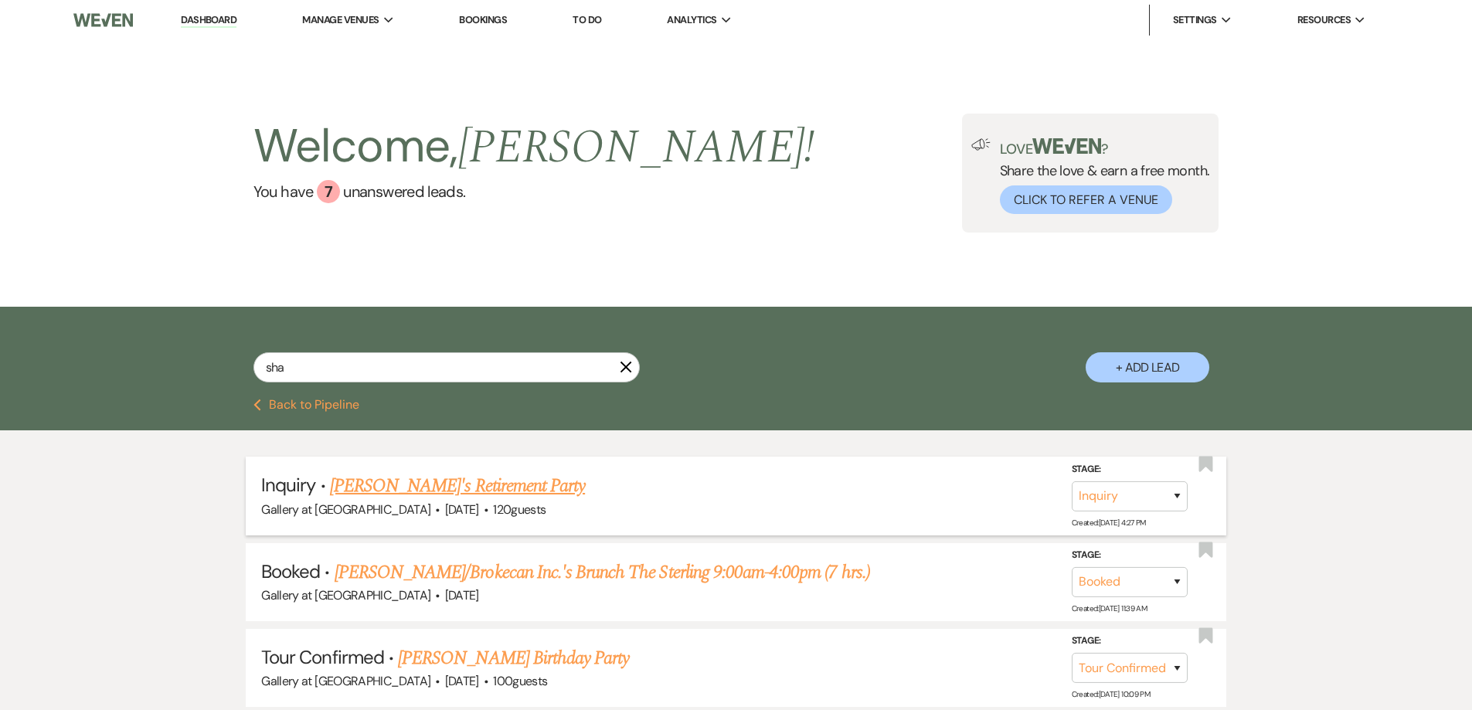
click at [462, 493] on link "Shakira Eice's Retirement Party" at bounding box center [457, 486] width 255 height 28
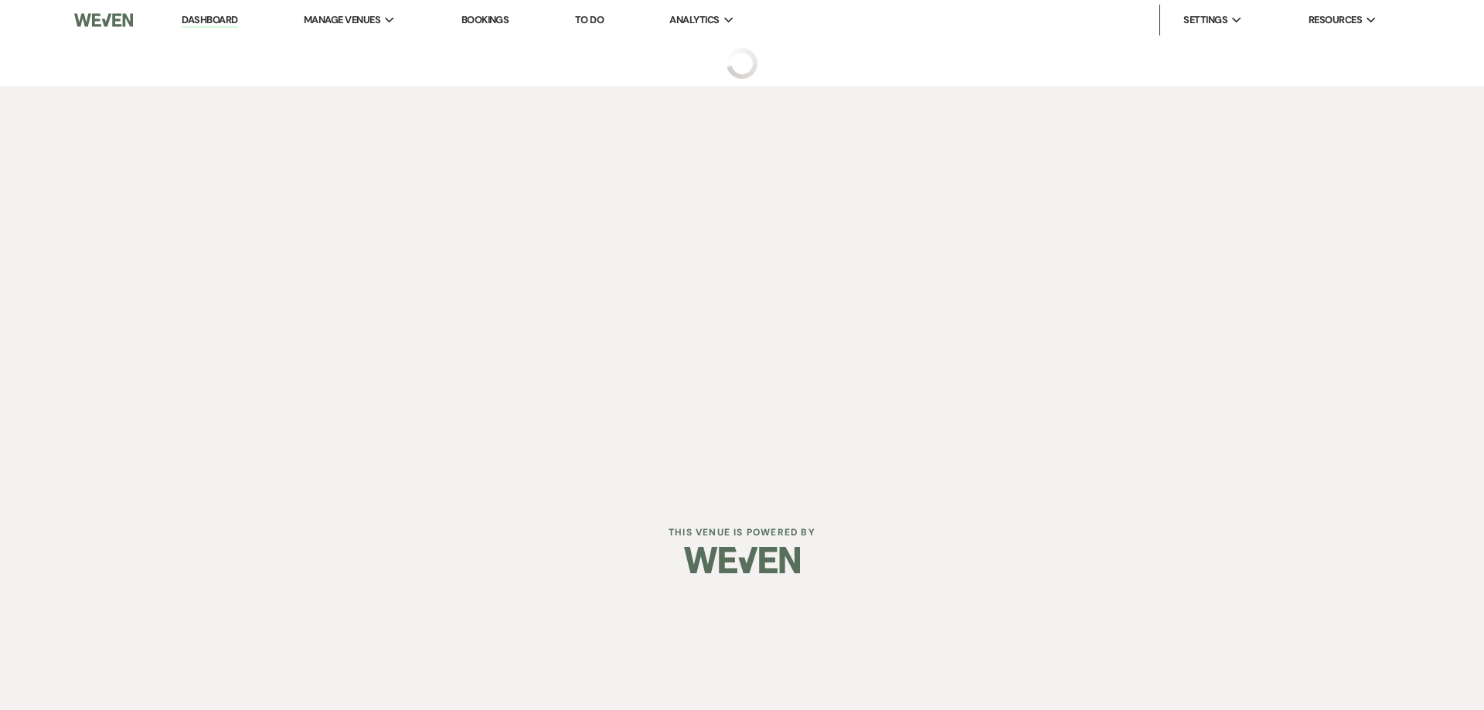
select select "5"
select select "13"
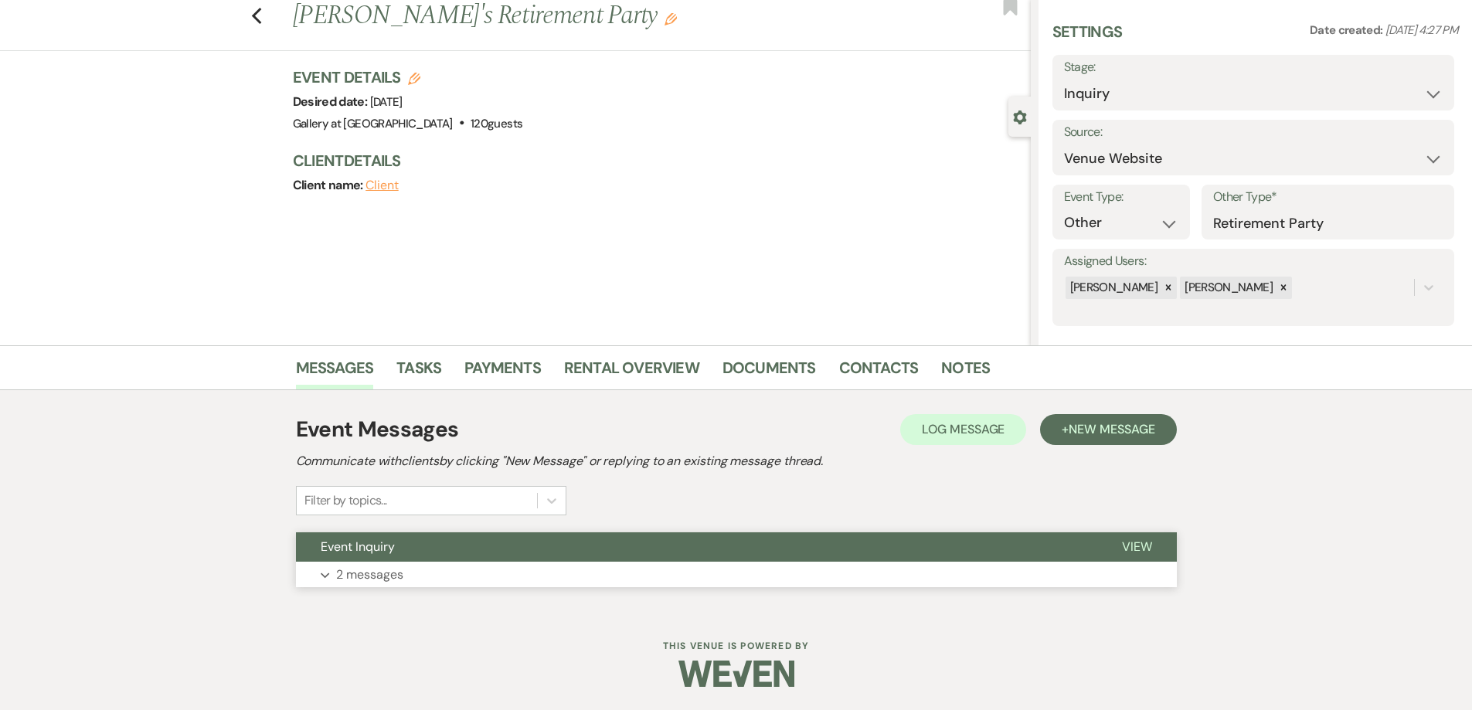
click at [608, 564] on button "Expand 2 messages" at bounding box center [736, 575] width 881 height 26
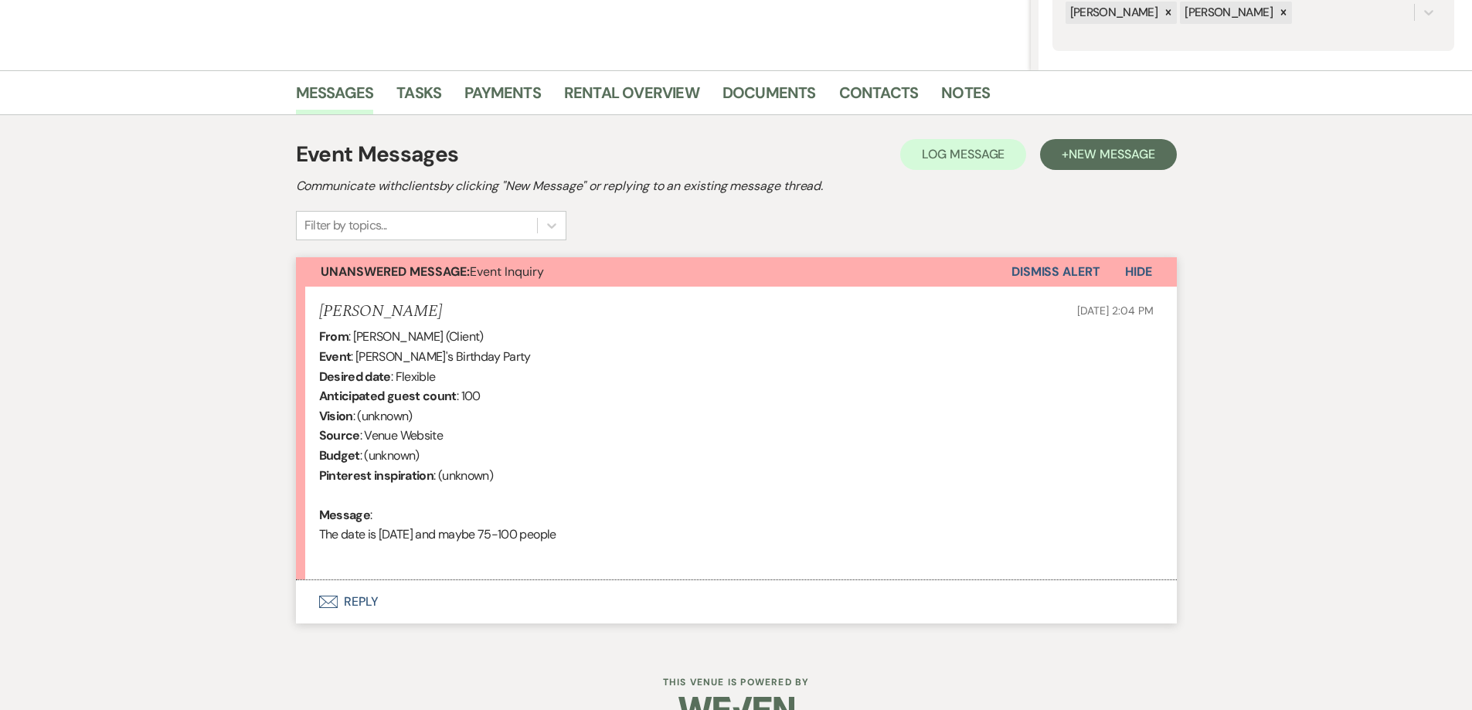
scroll to position [354, 0]
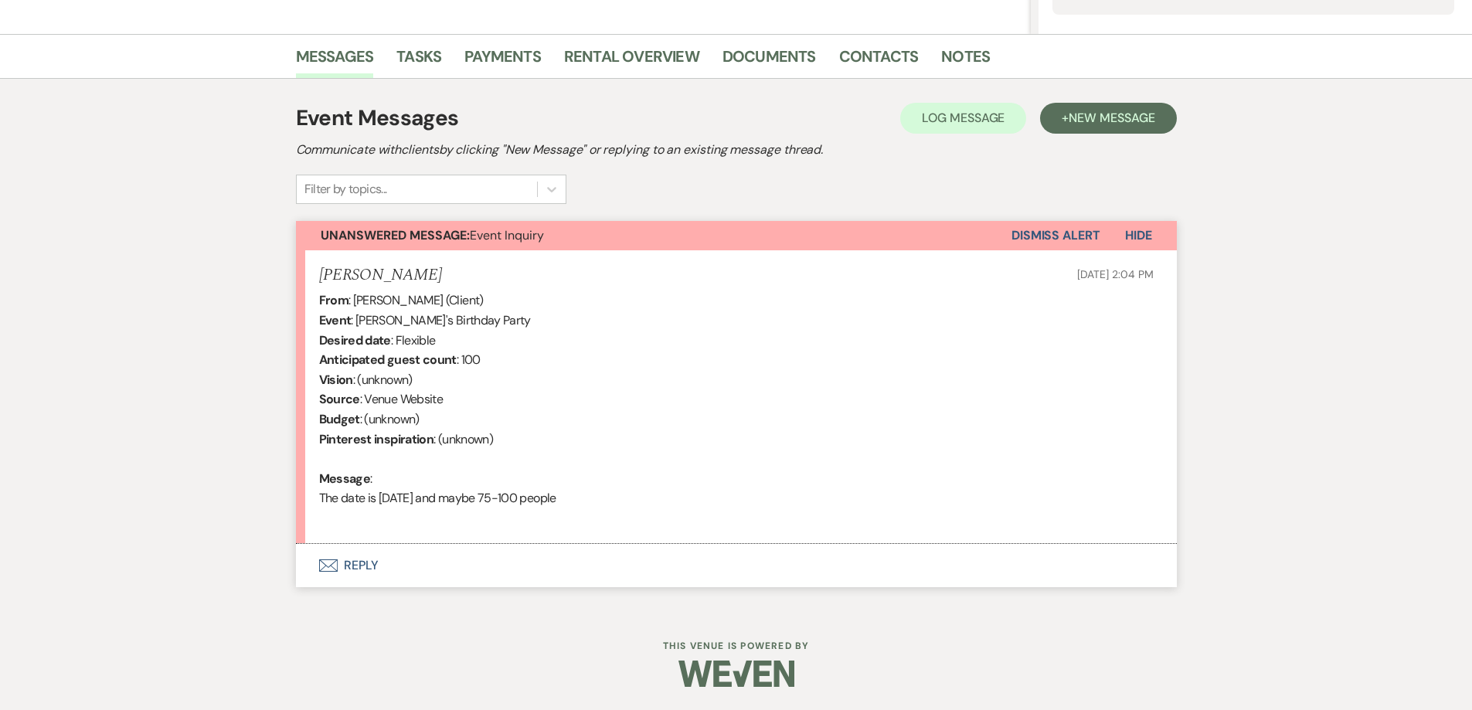
click at [492, 575] on button "Envelope Reply" at bounding box center [736, 565] width 881 height 43
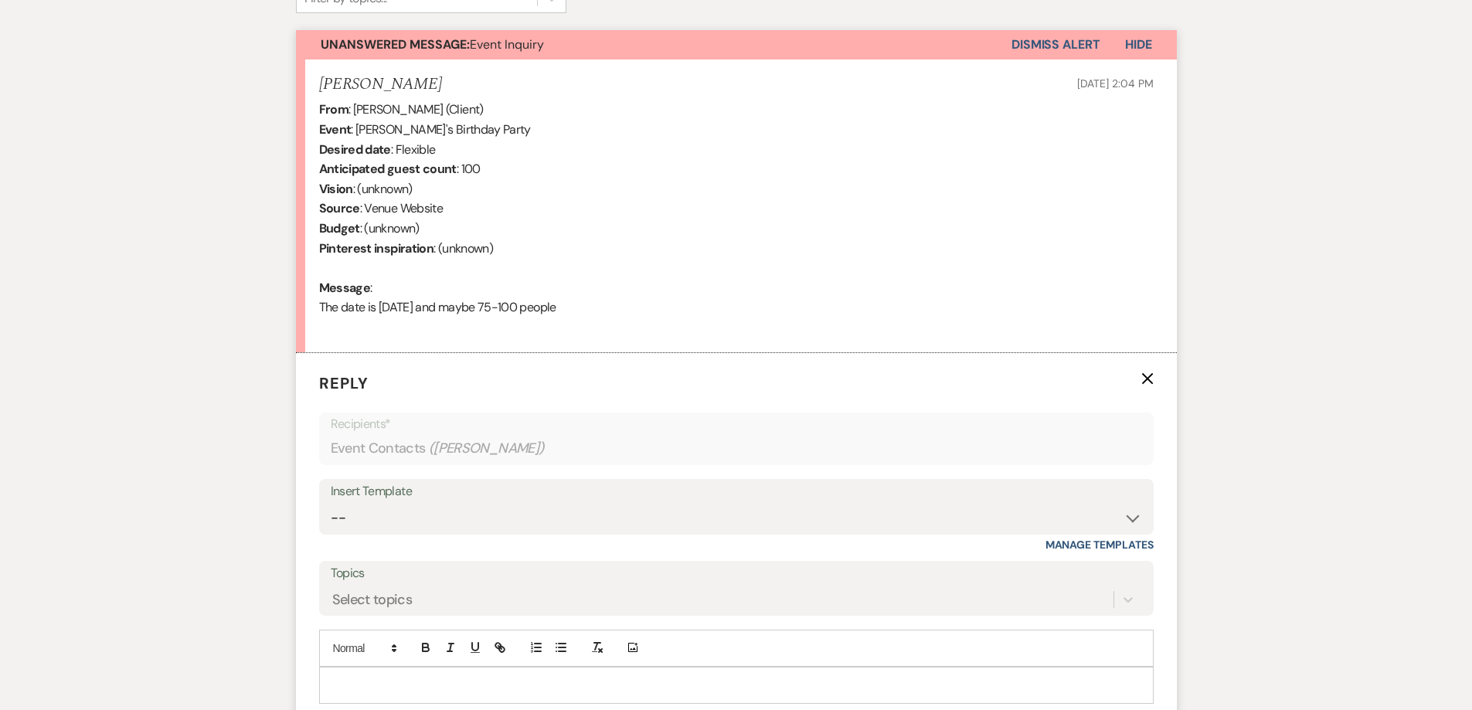
scroll to position [740, 0]
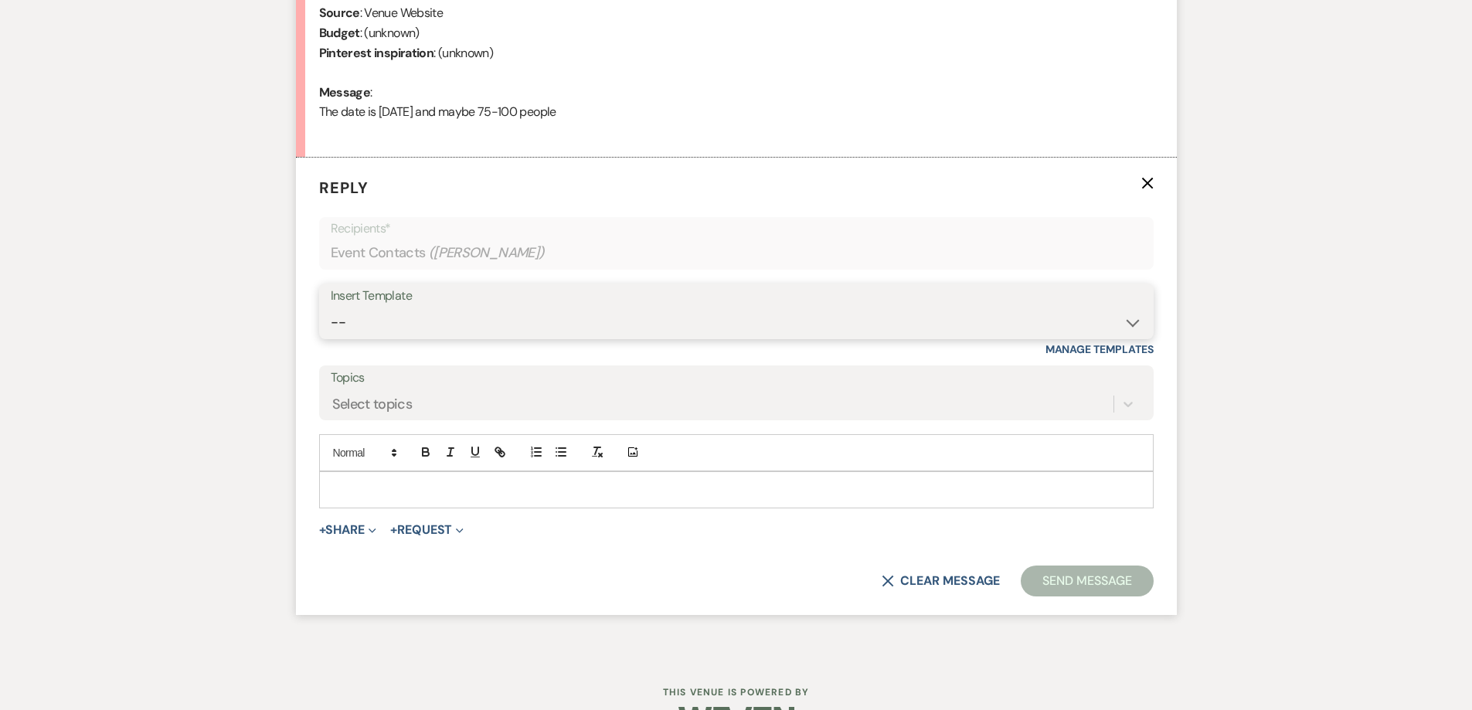
click at [423, 316] on select "-- Initial Inquiry Response-DATE IS AVAILABLE Initial Inquiry Response-DATE NOT…" at bounding box center [737, 323] width 812 height 30
click at [502, 322] on select "-- Initial Inquiry Response-DATE IS AVAILABLE Initial Inquiry Response-DATE NOT…" at bounding box center [737, 323] width 812 height 30
select select "2561"
click at [331, 308] on select "-- Initial Inquiry Response-DATE IS AVAILABLE Initial Inquiry Response-DATE NOT…" at bounding box center [737, 323] width 812 height 30
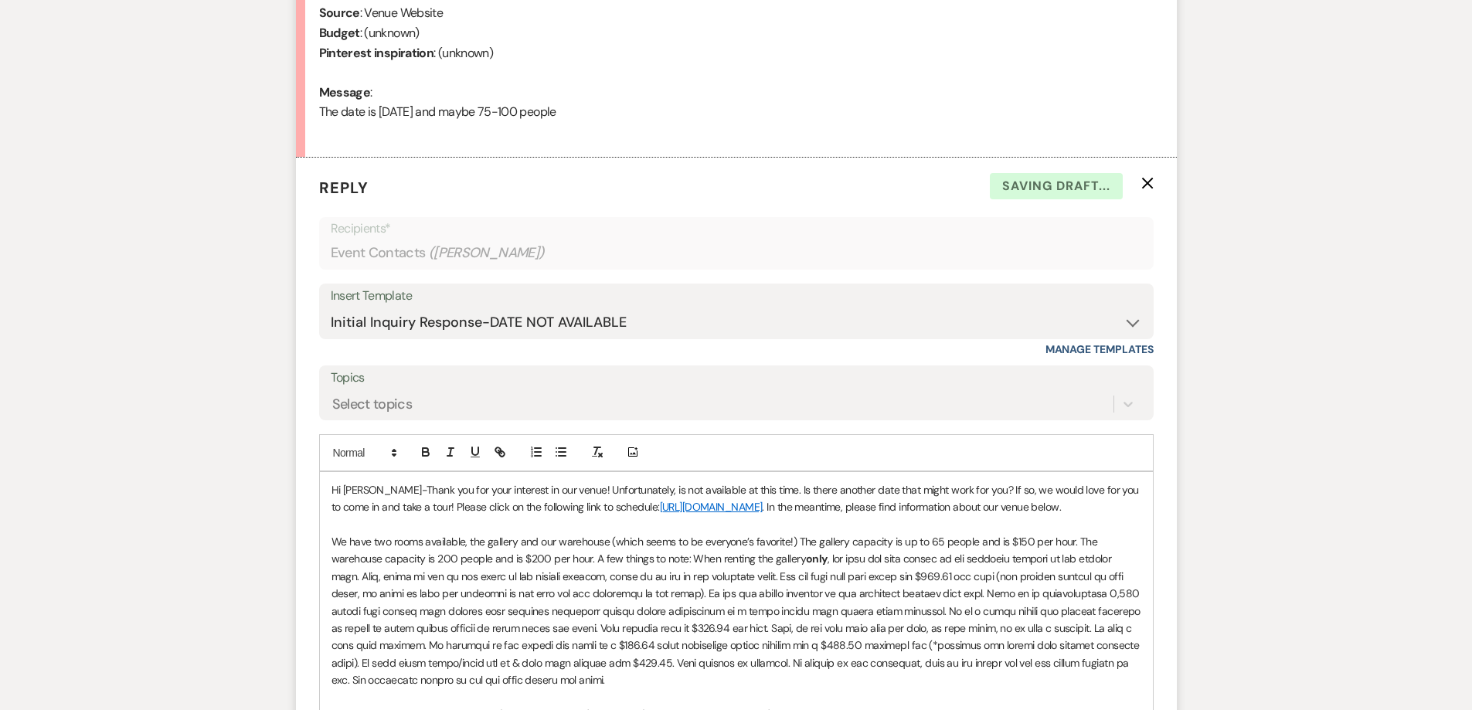
click at [754, 497] on p "Hi Antrice-Thank you for your interest in our venue! Unfortunately, is not avai…" at bounding box center [737, 499] width 810 height 35
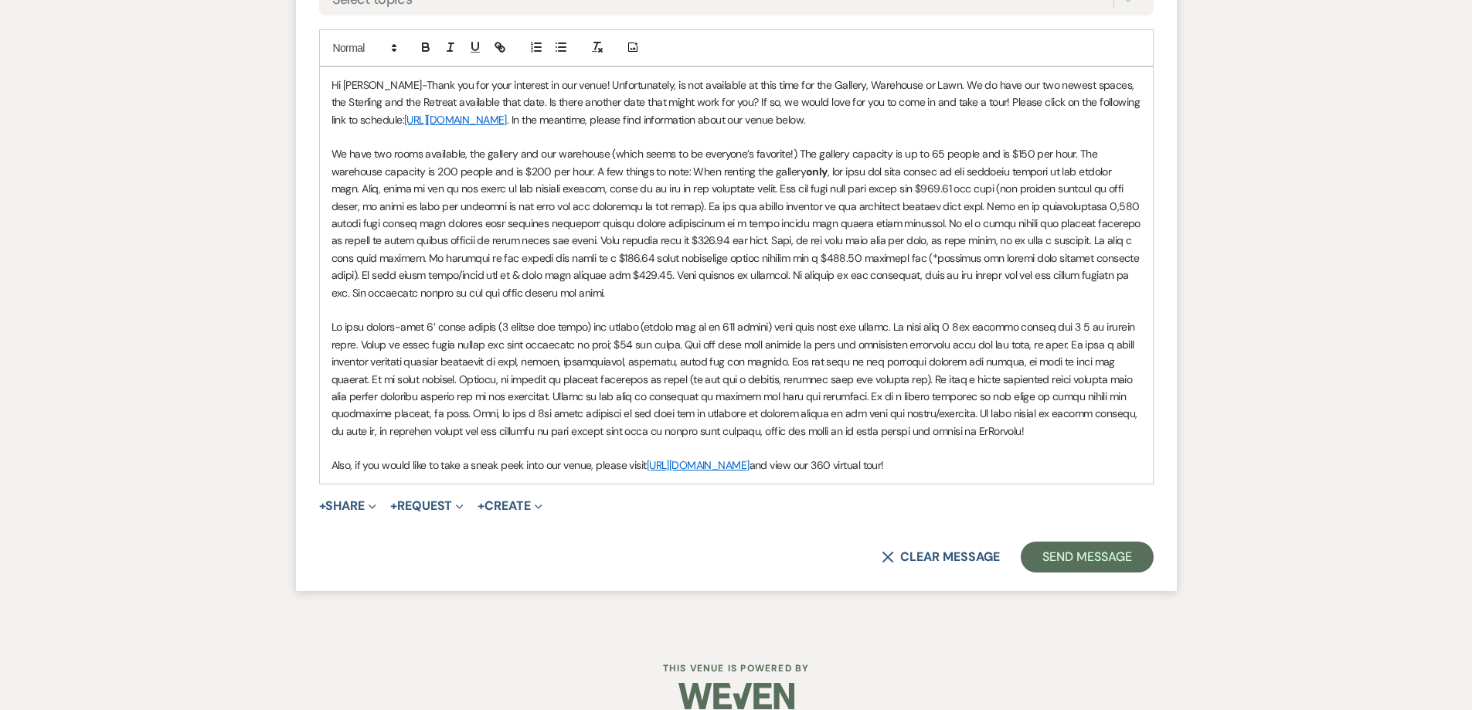
scroll to position [1168, 0]
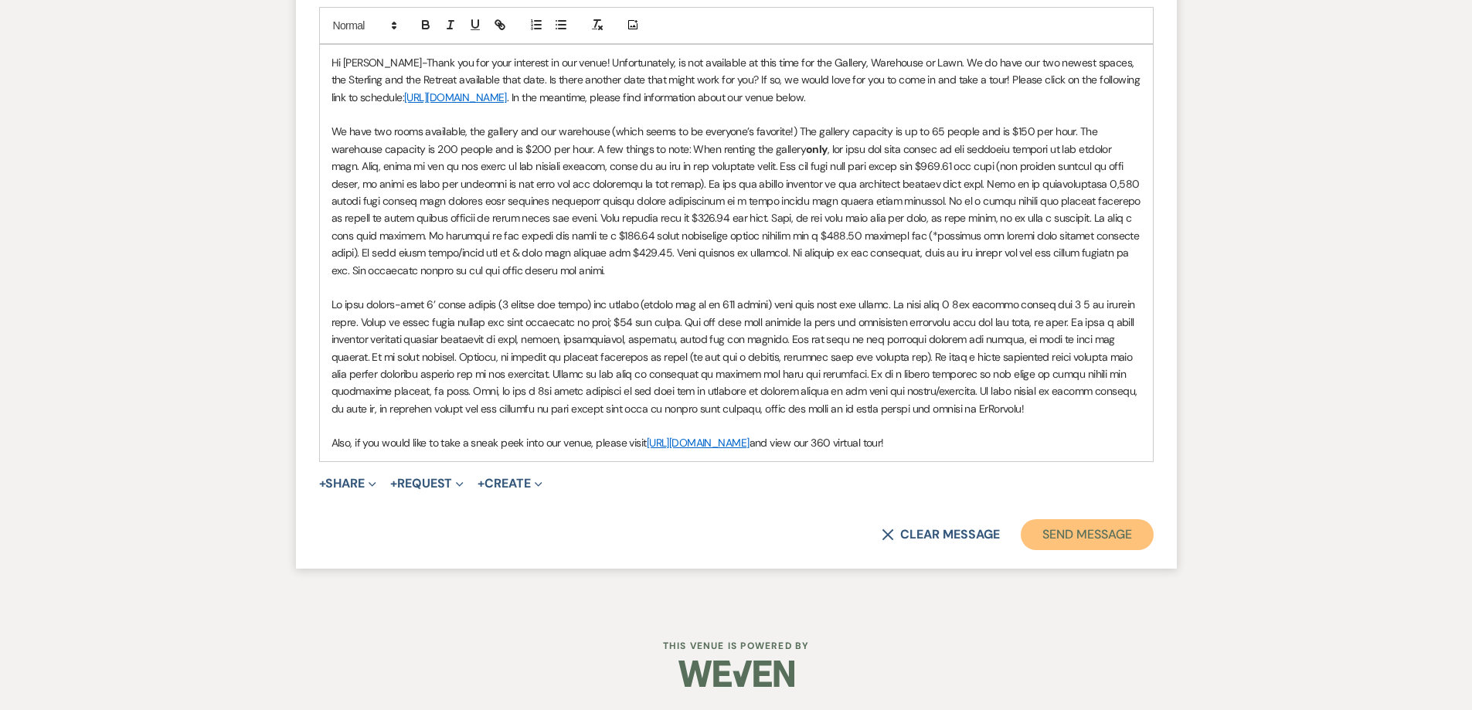
click at [1065, 526] on button "Send Message" at bounding box center [1087, 534] width 132 height 31
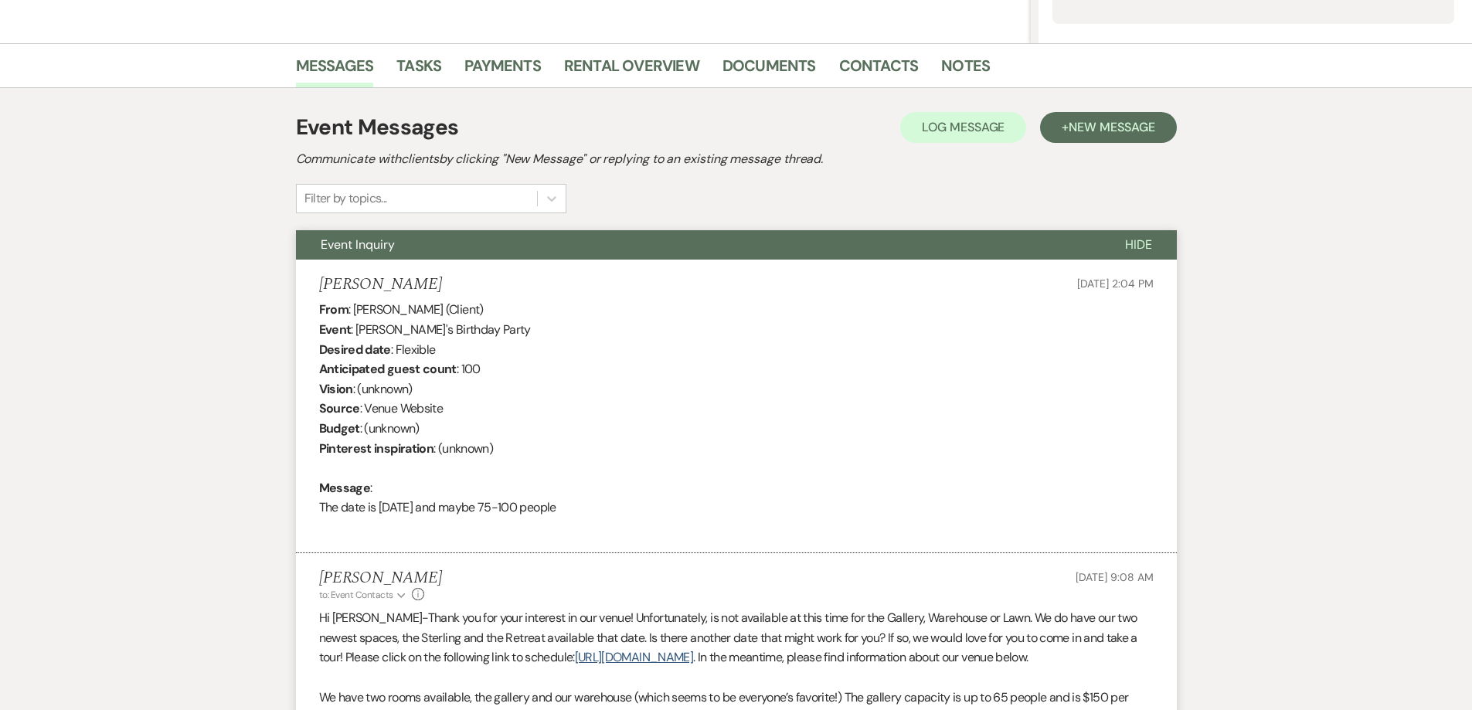
scroll to position [0, 0]
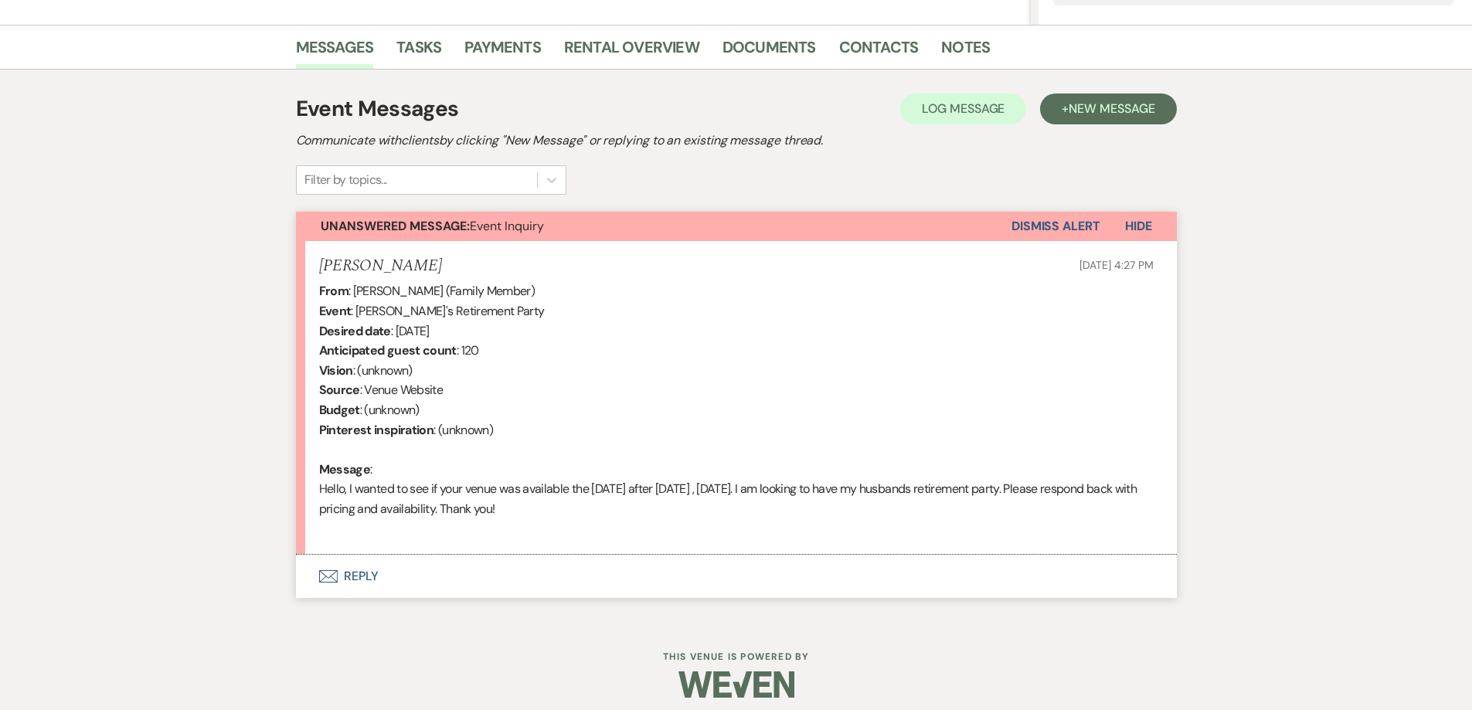
click at [694, 590] on button "Envelope Reply" at bounding box center [736, 576] width 881 height 43
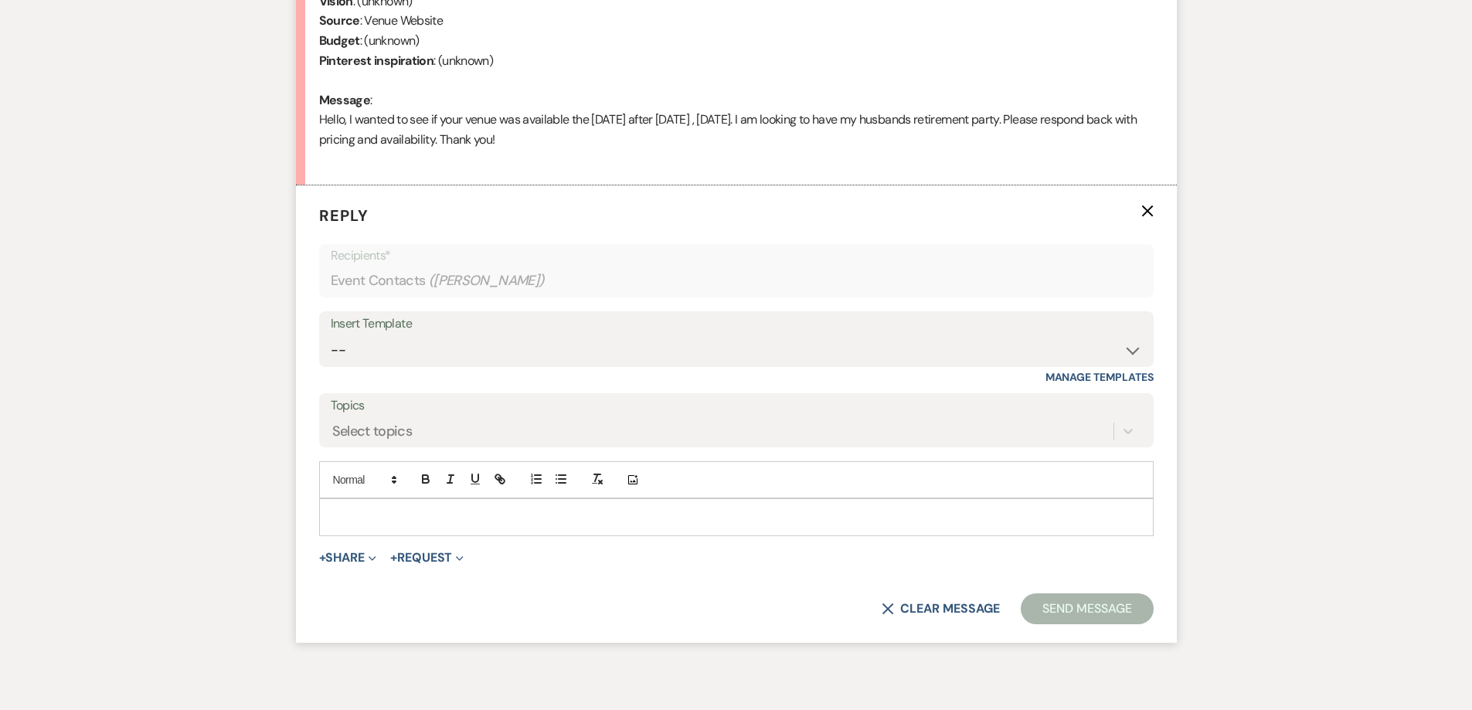
scroll to position [750, 0]
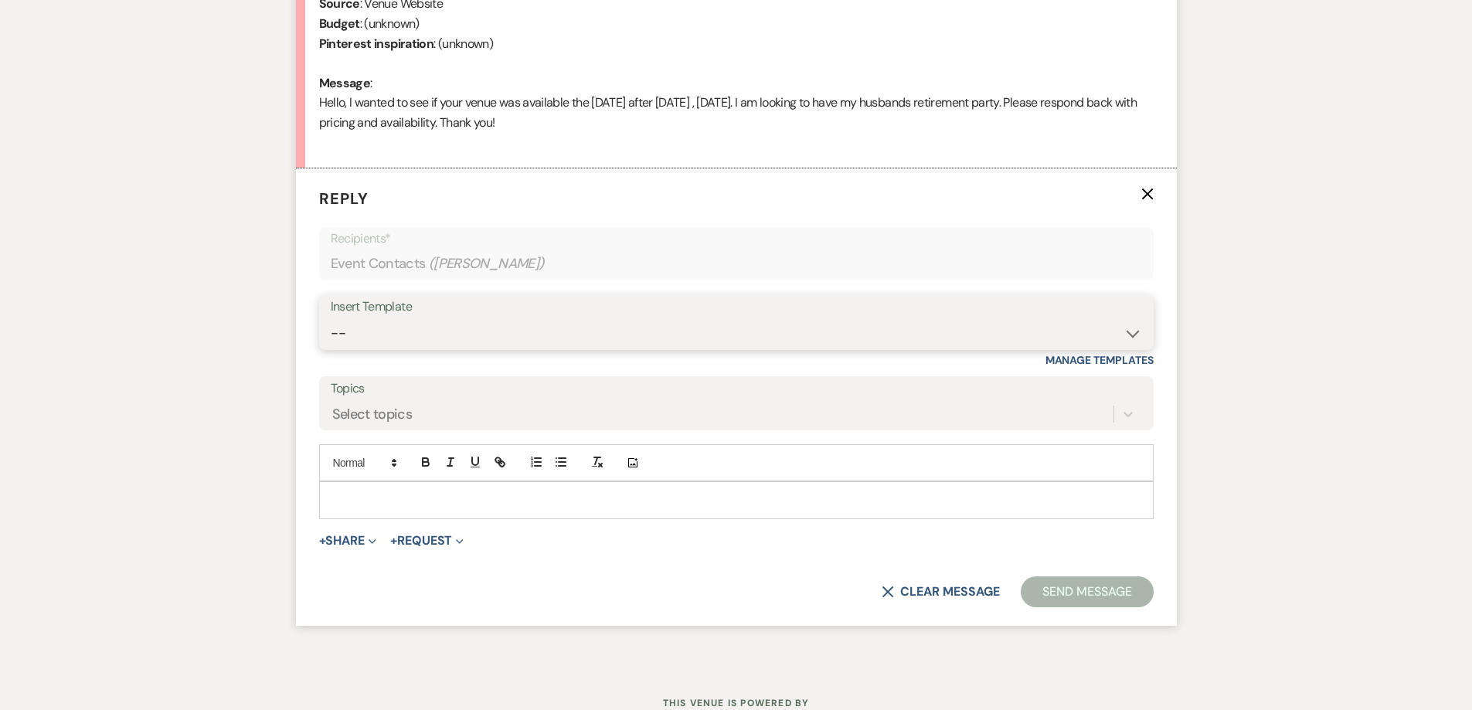
click at [608, 320] on select "-- Initial Inquiry Response-DATE IS AVAILABLE Initial Inquiry Response-DATE NOT…" at bounding box center [737, 333] width 812 height 30
select select "2560"
click at [331, 318] on select "-- Initial Inquiry Response-DATE IS AVAILABLE Initial Inquiry Response-DATE NOT…" at bounding box center [737, 333] width 812 height 30
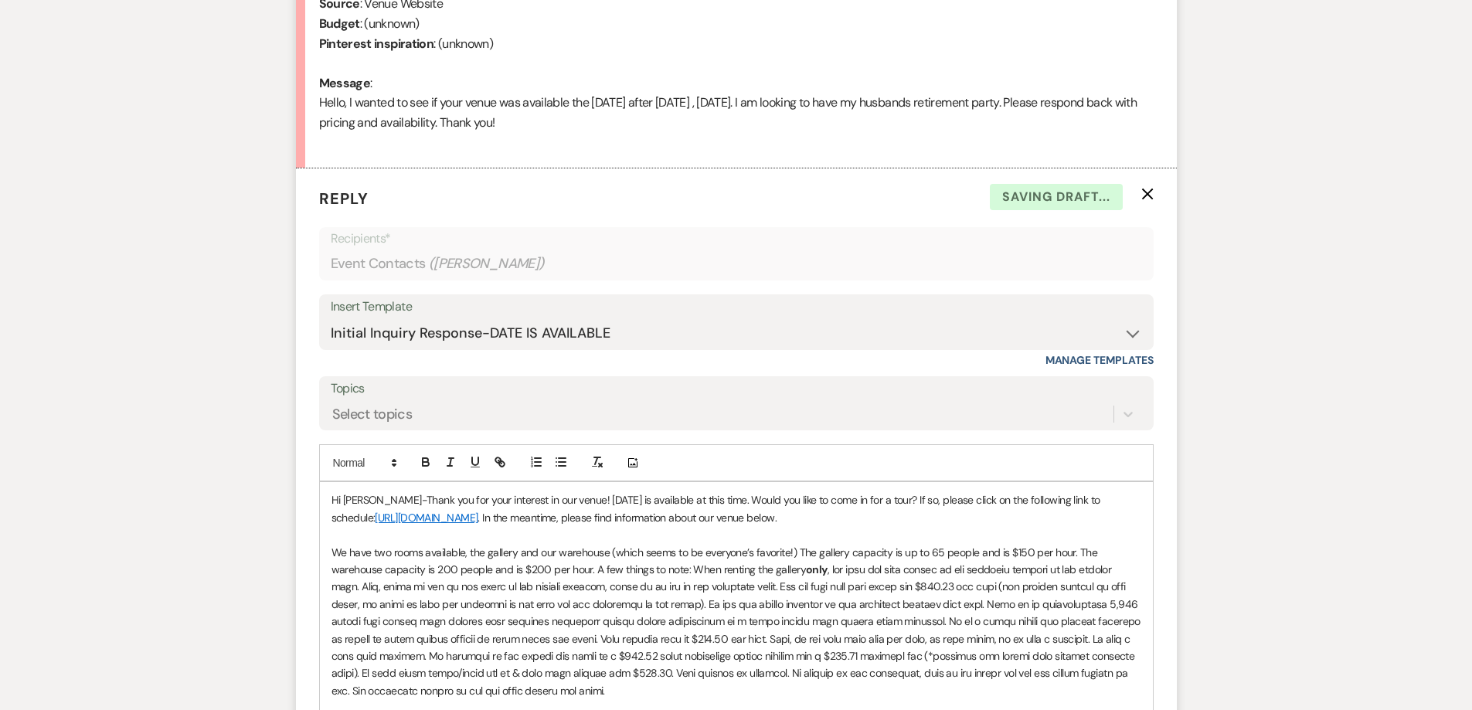
click at [567, 499] on p "Hi Shakira-Thank you for your interest in our venue! 11/29/2025 is available at…" at bounding box center [737, 509] width 810 height 35
click at [720, 503] on p "Hi Shakira-Thank you for your interest in our venue! 11/29/2025 is available at…" at bounding box center [737, 509] width 810 height 35
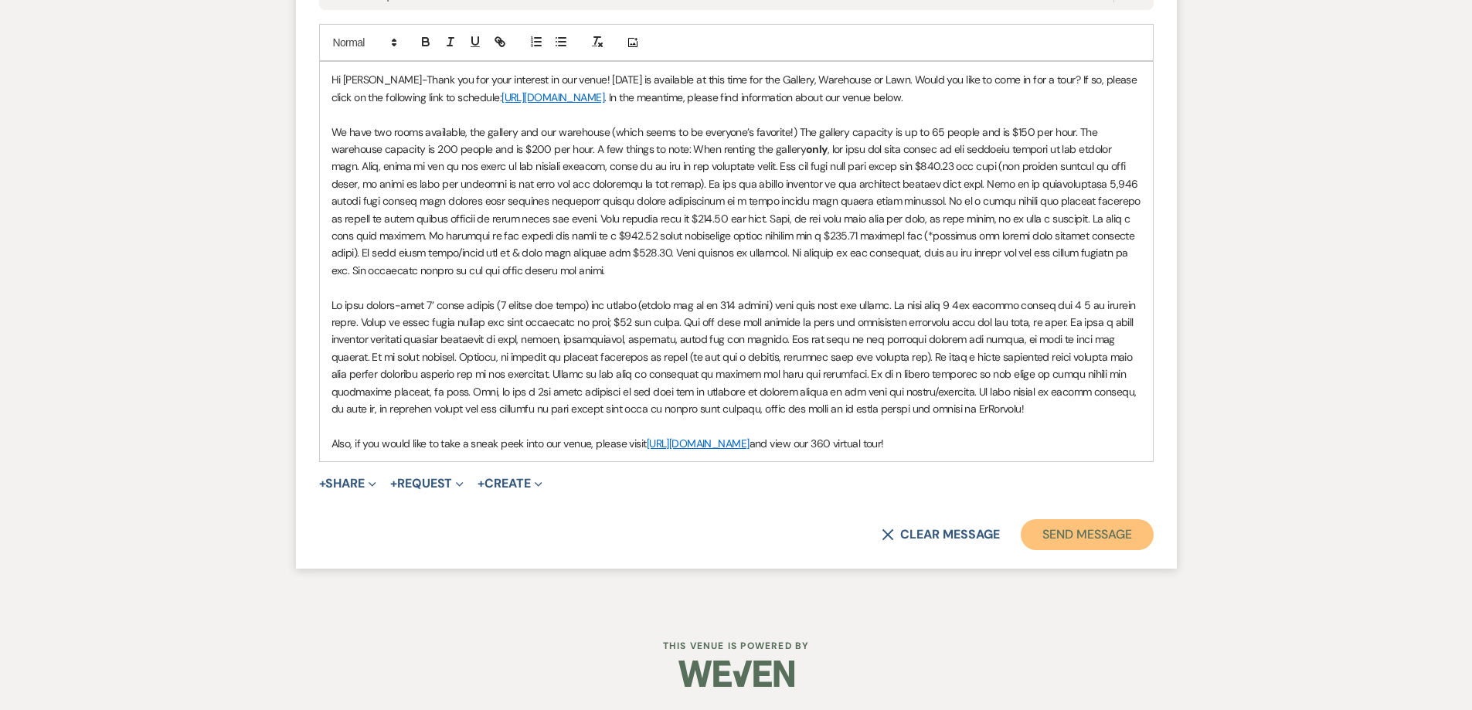
click at [1050, 536] on button "Send Message" at bounding box center [1087, 534] width 132 height 31
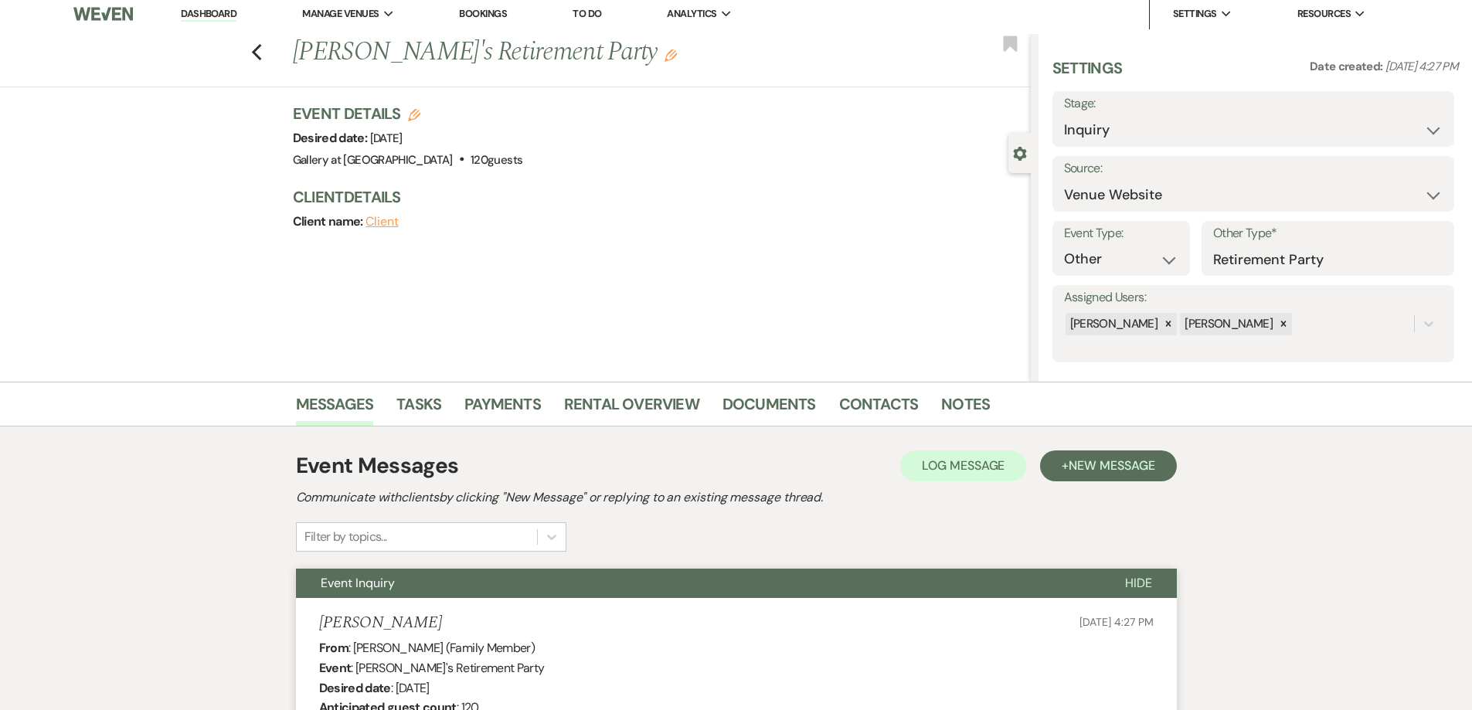
scroll to position [0, 0]
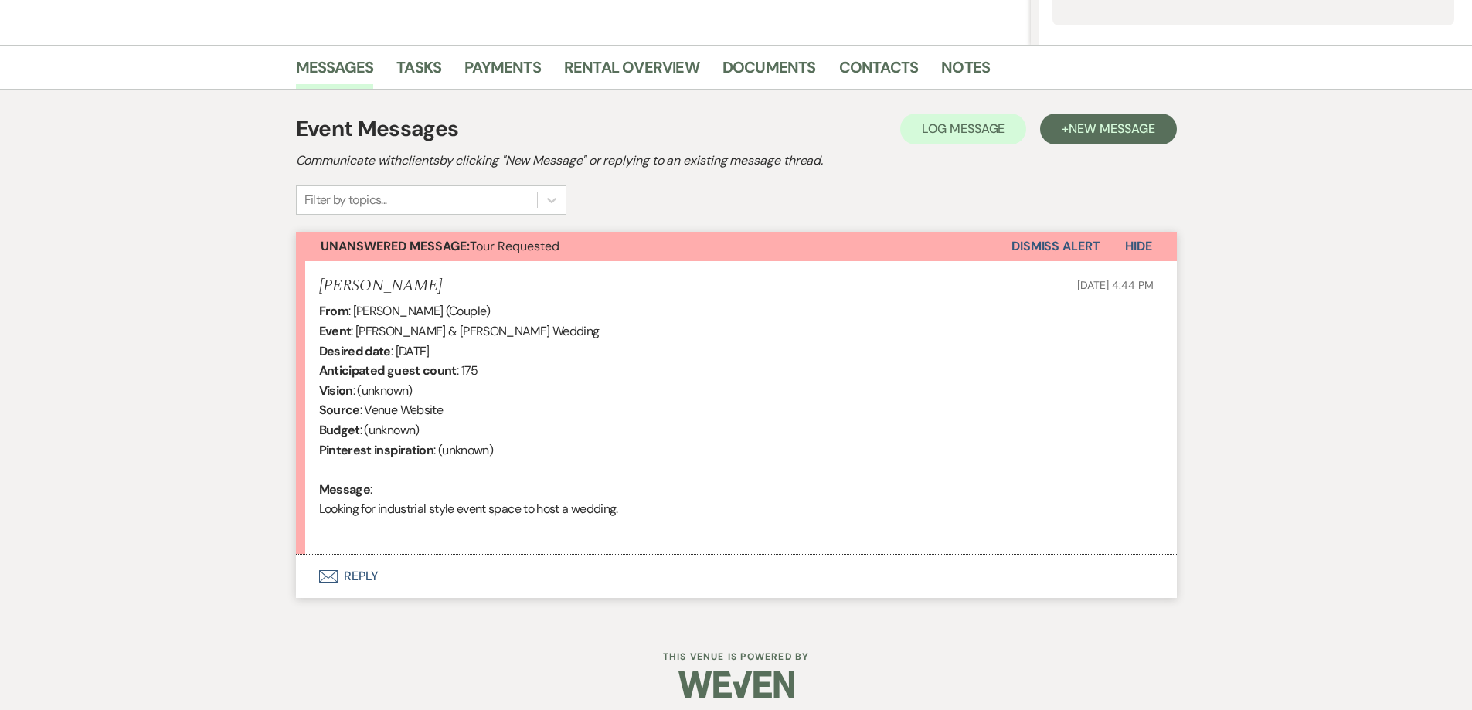
click at [469, 577] on button "Envelope Reply" at bounding box center [736, 576] width 881 height 43
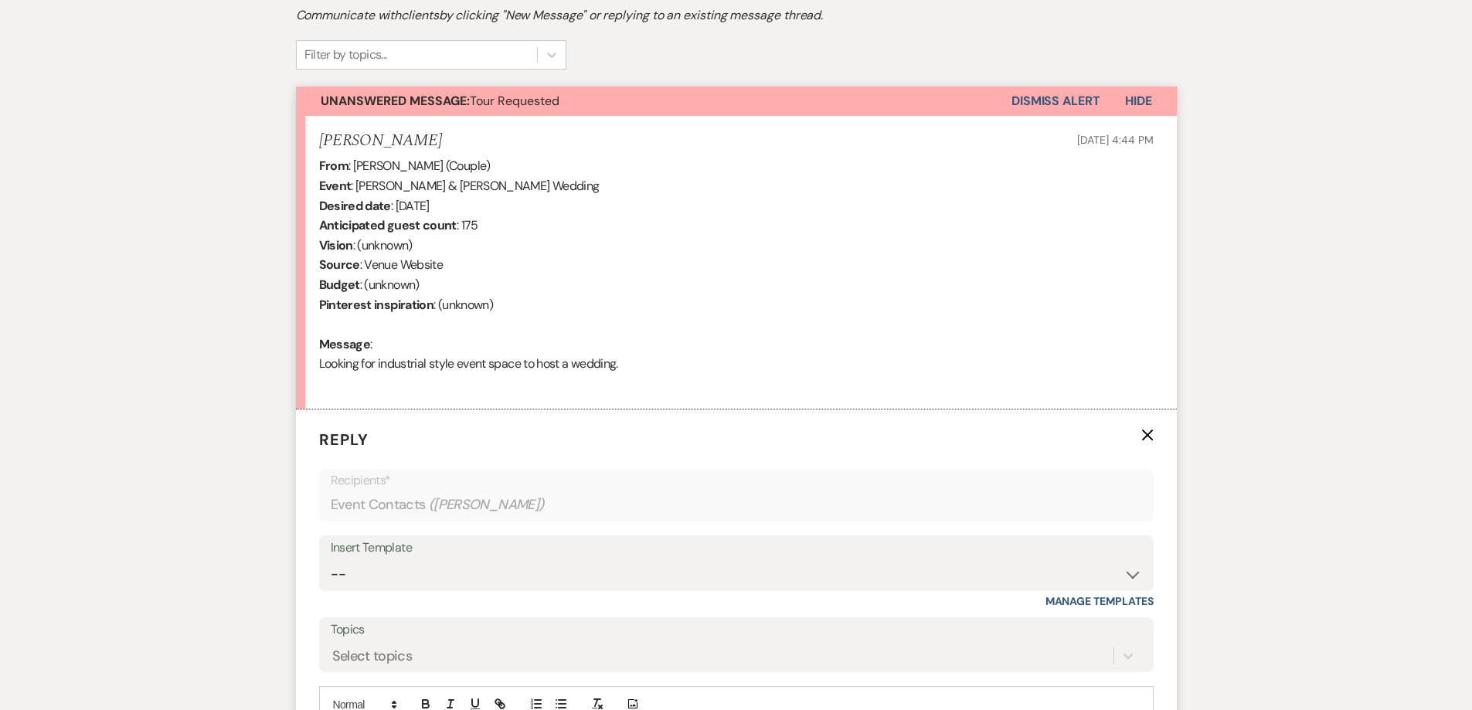
scroll to position [575, 0]
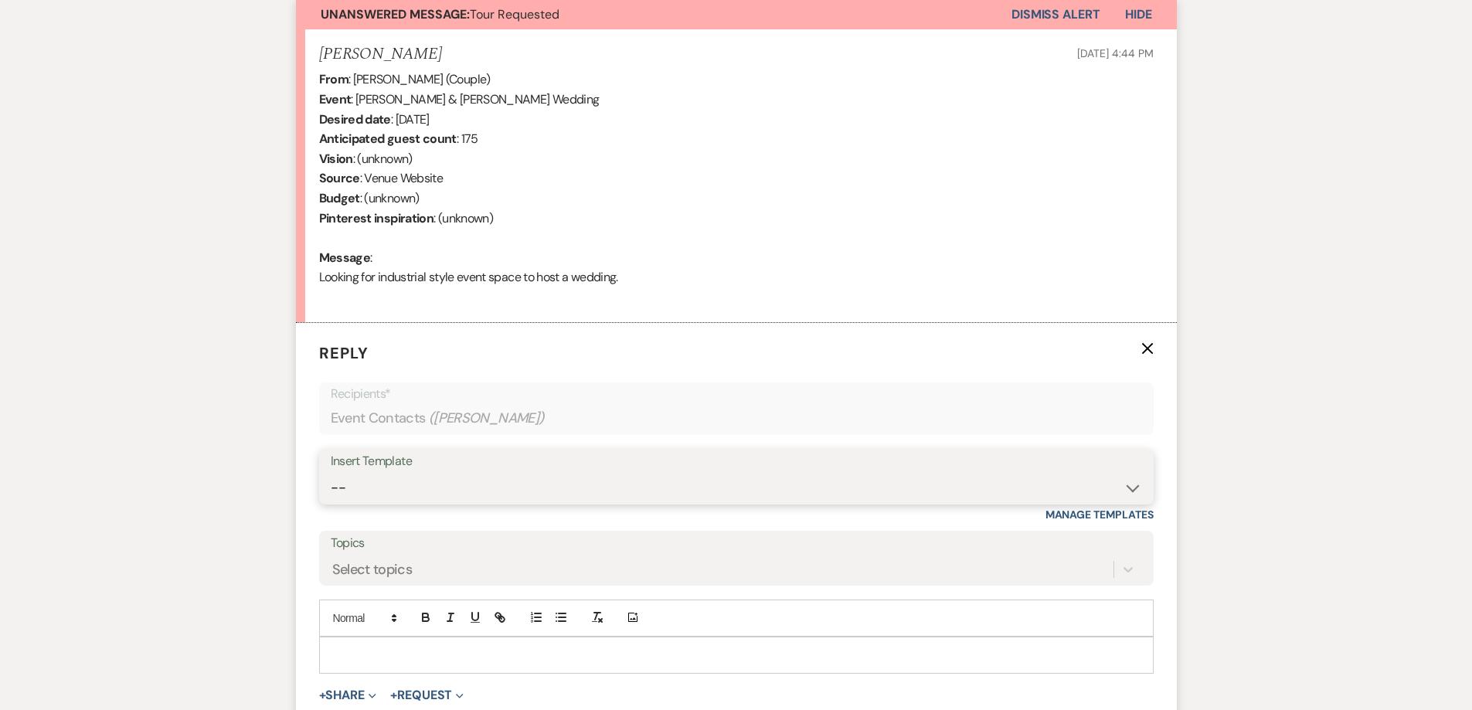
click at [497, 483] on select "-- Initial Inquiry Response-DATE IS AVAILABLE Initial Inquiry Response-DATE NOT…" at bounding box center [737, 488] width 812 height 30
click at [489, 491] on select "-- Initial Inquiry Response-DATE IS AVAILABLE Initial Inquiry Response-DATE NOT…" at bounding box center [737, 488] width 812 height 30
select select "2560"
click at [331, 473] on select "-- Initial Inquiry Response-DATE IS AVAILABLE Initial Inquiry Response-DATE NOT…" at bounding box center [737, 488] width 812 height 30
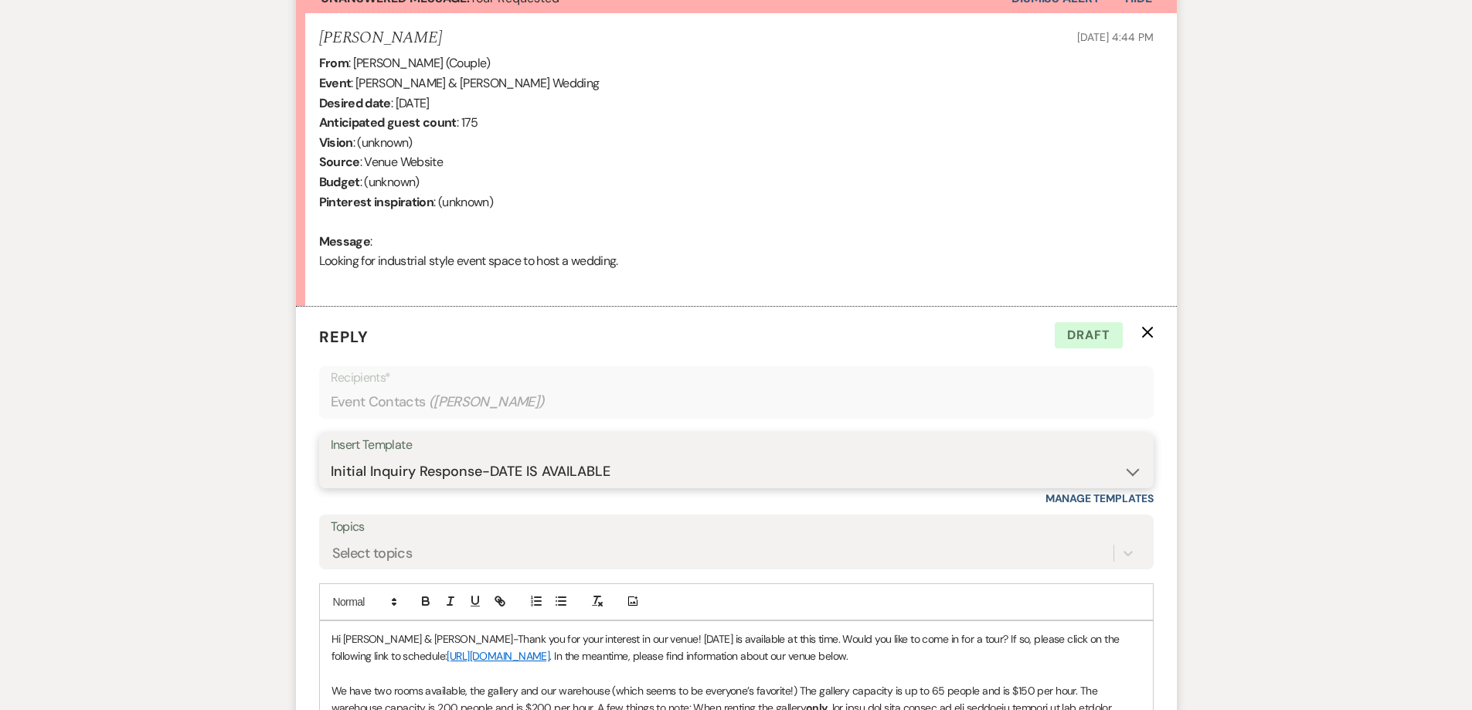
scroll to position [730, 0]
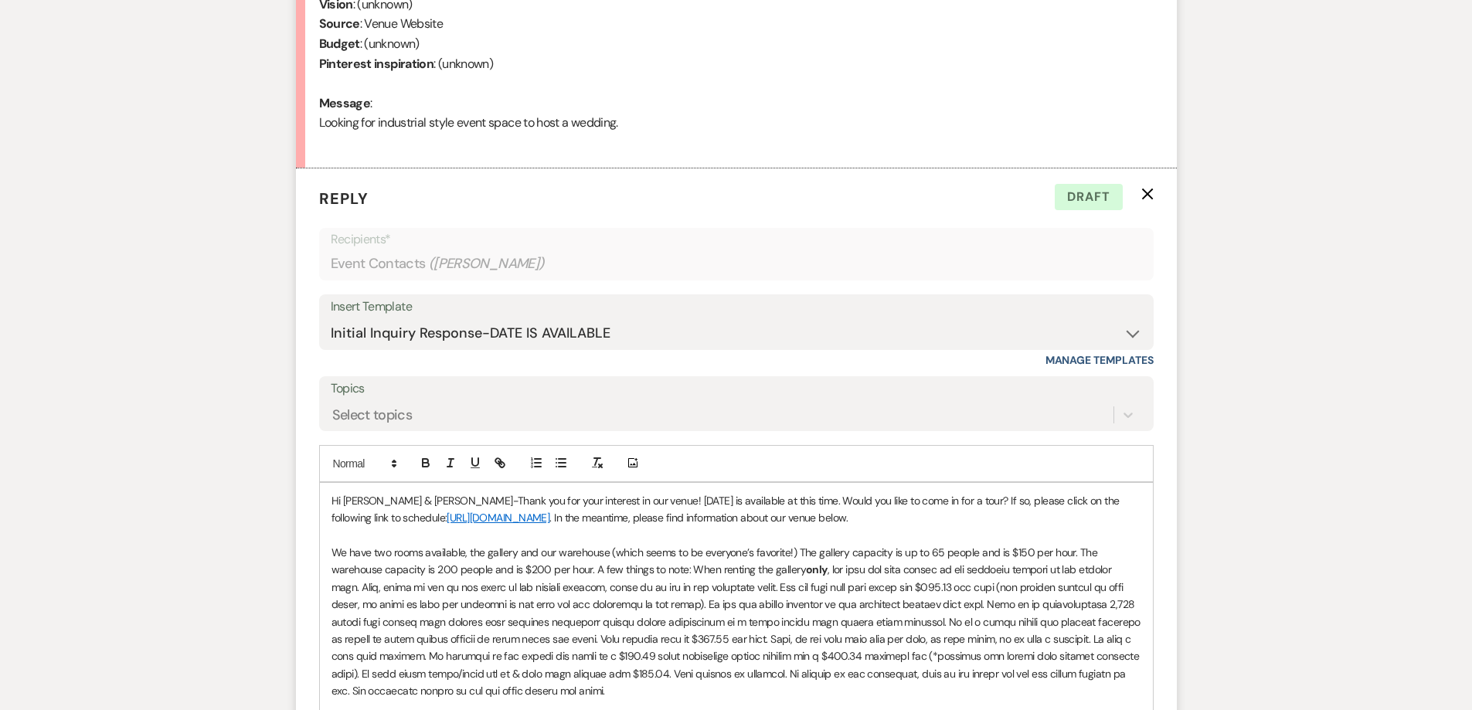
click at [740, 502] on p "Hi Rian & Kelli-Thank you for your interest in our venue! 03/14/2026 is availab…" at bounding box center [737, 509] width 810 height 35
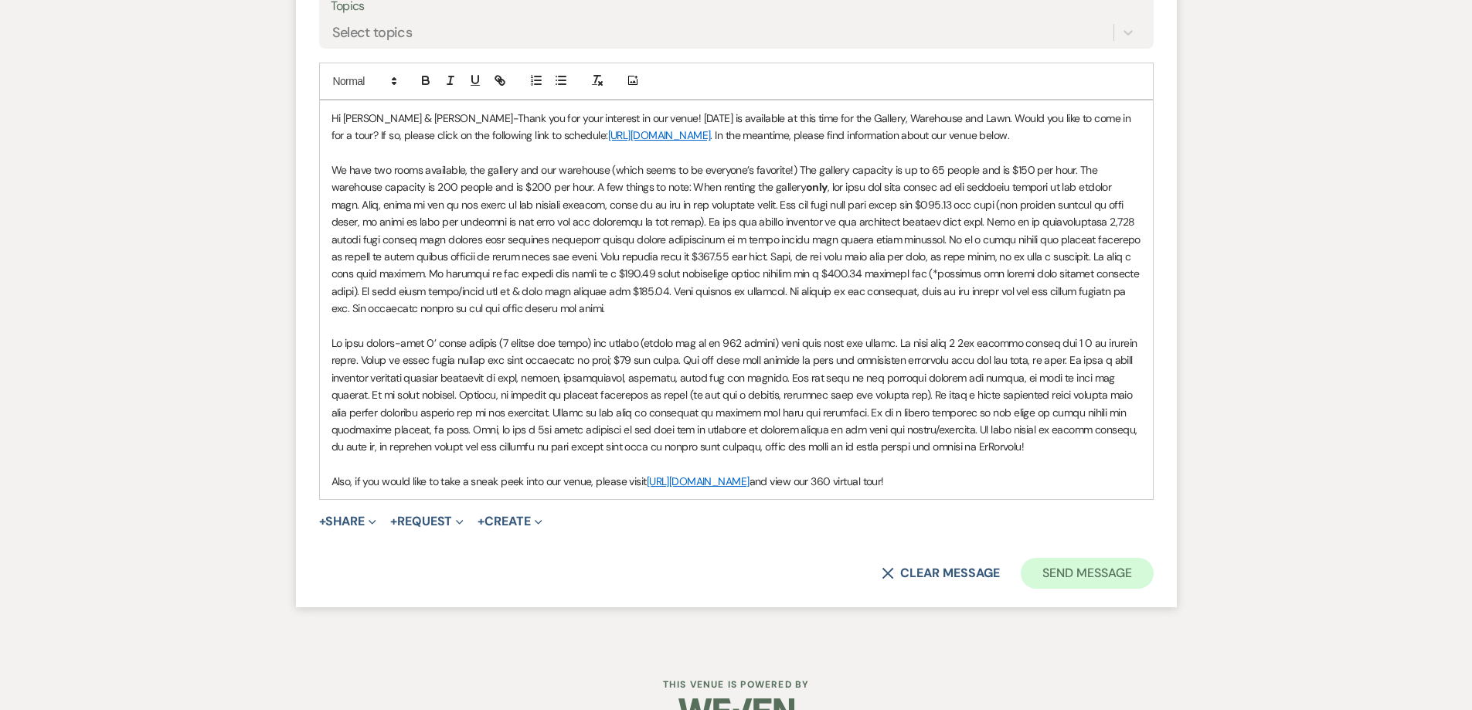
scroll to position [1116, 0]
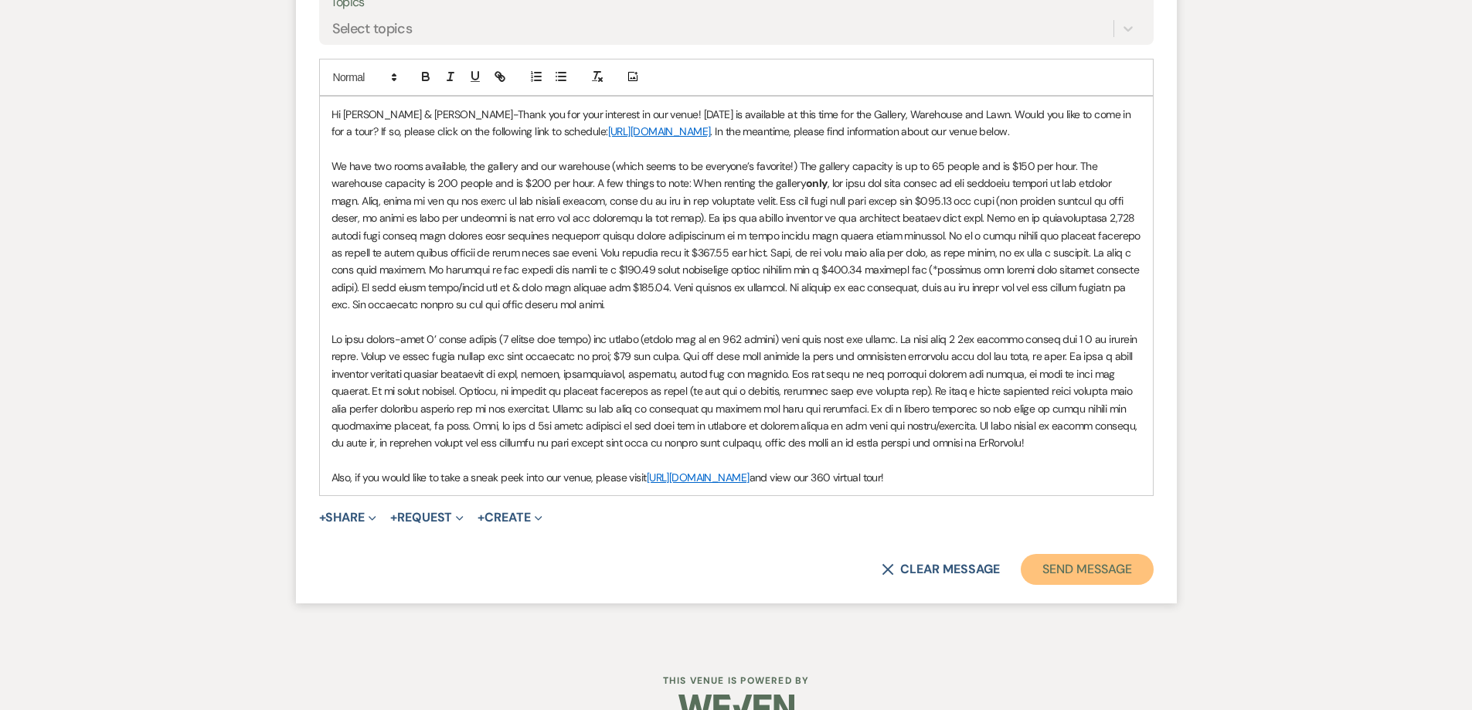
click at [1081, 573] on button "Send Message" at bounding box center [1087, 569] width 132 height 31
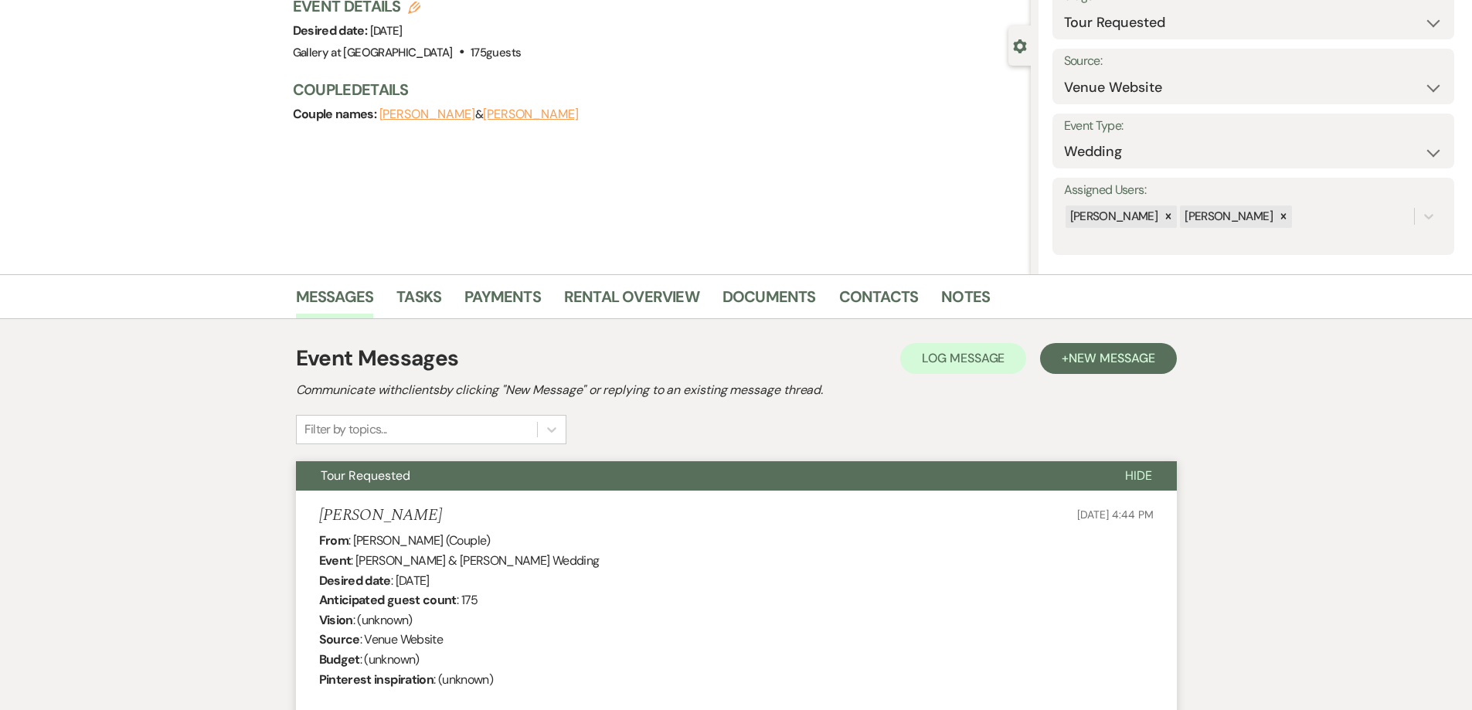
scroll to position [0, 0]
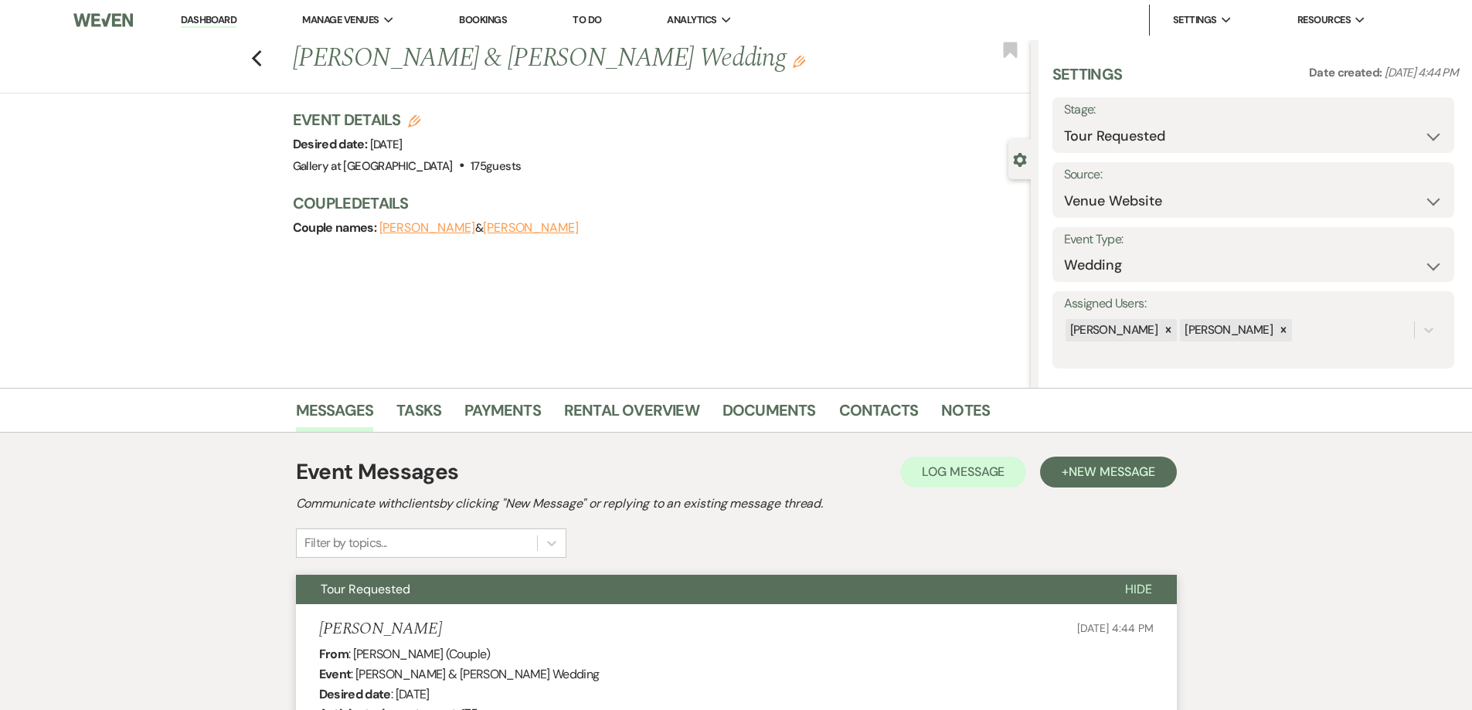
click at [186, 16] on link "Dashboard" at bounding box center [209, 20] width 56 height 15
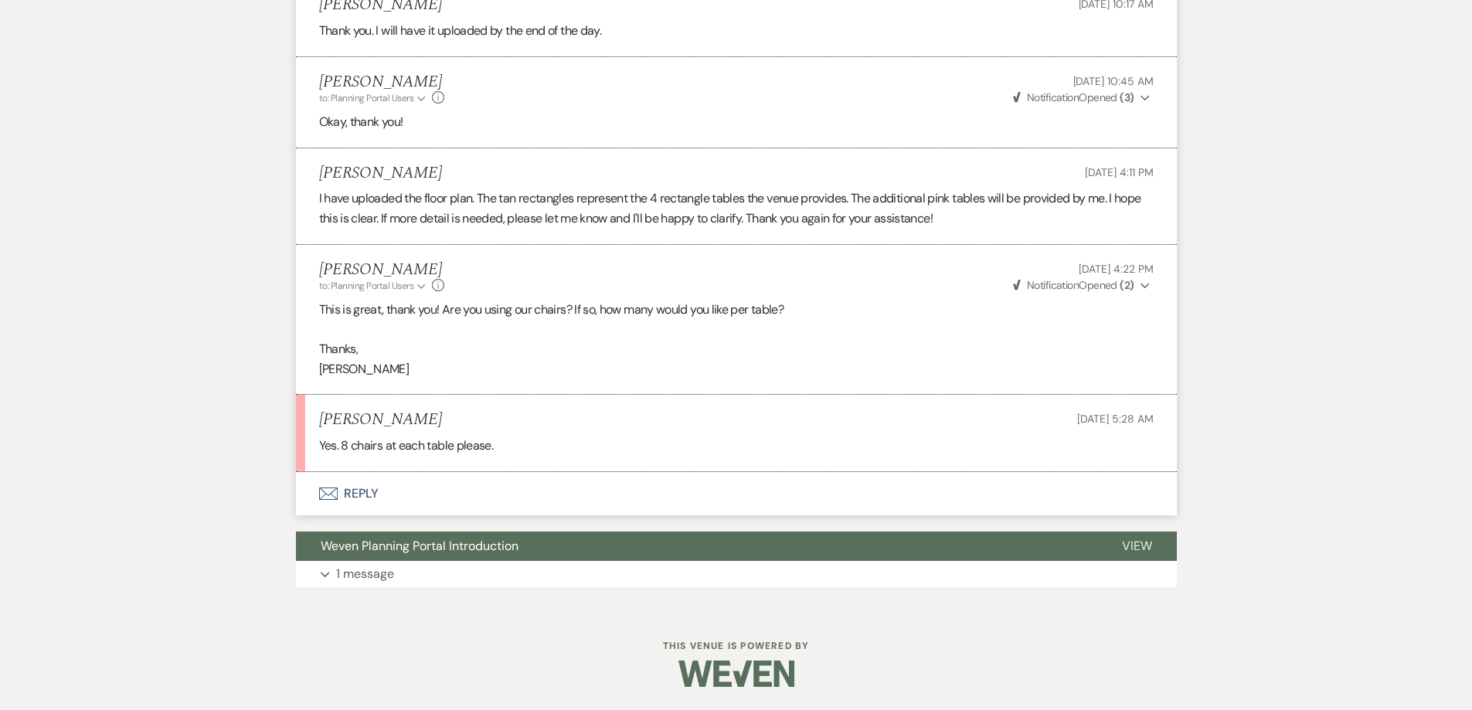
scroll to position [6017, 0]
click at [485, 493] on button "Envelope Reply" at bounding box center [736, 493] width 881 height 43
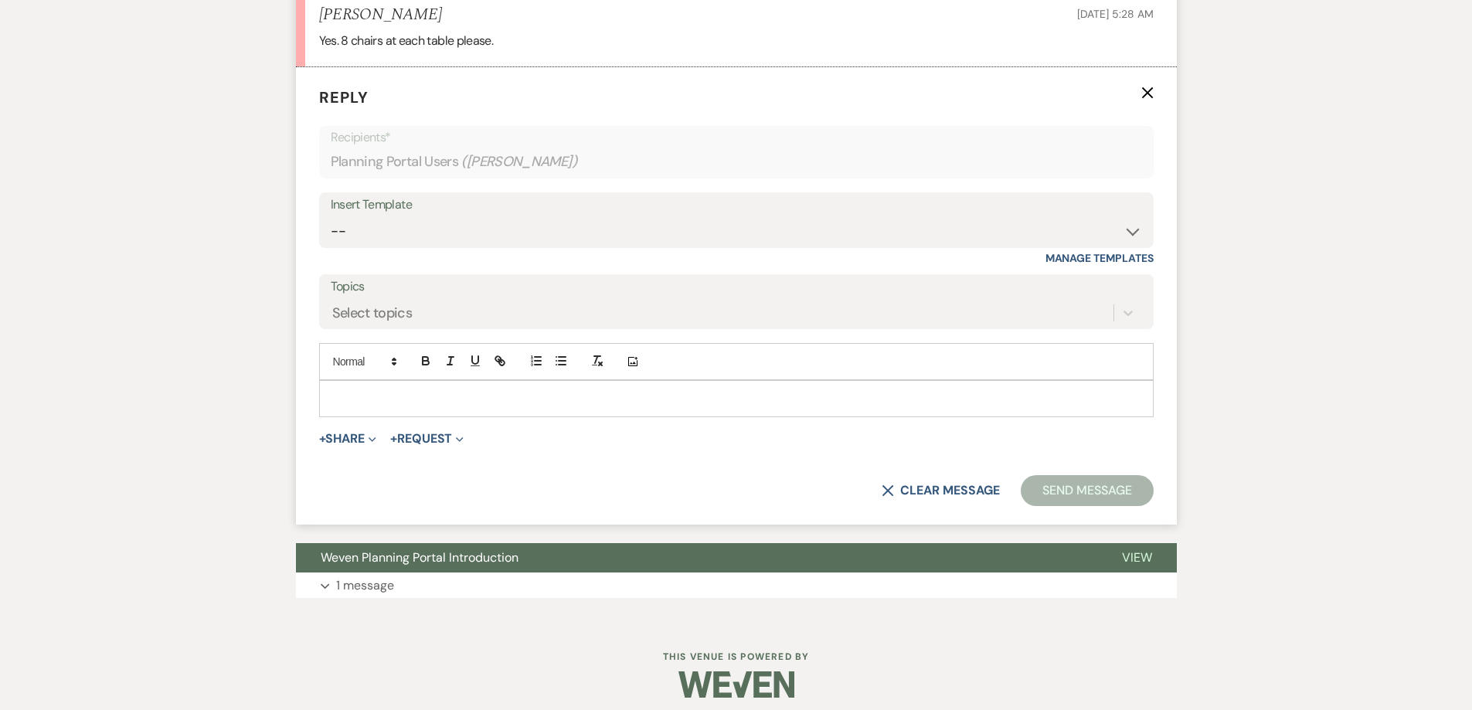
scroll to position [6445, 0]
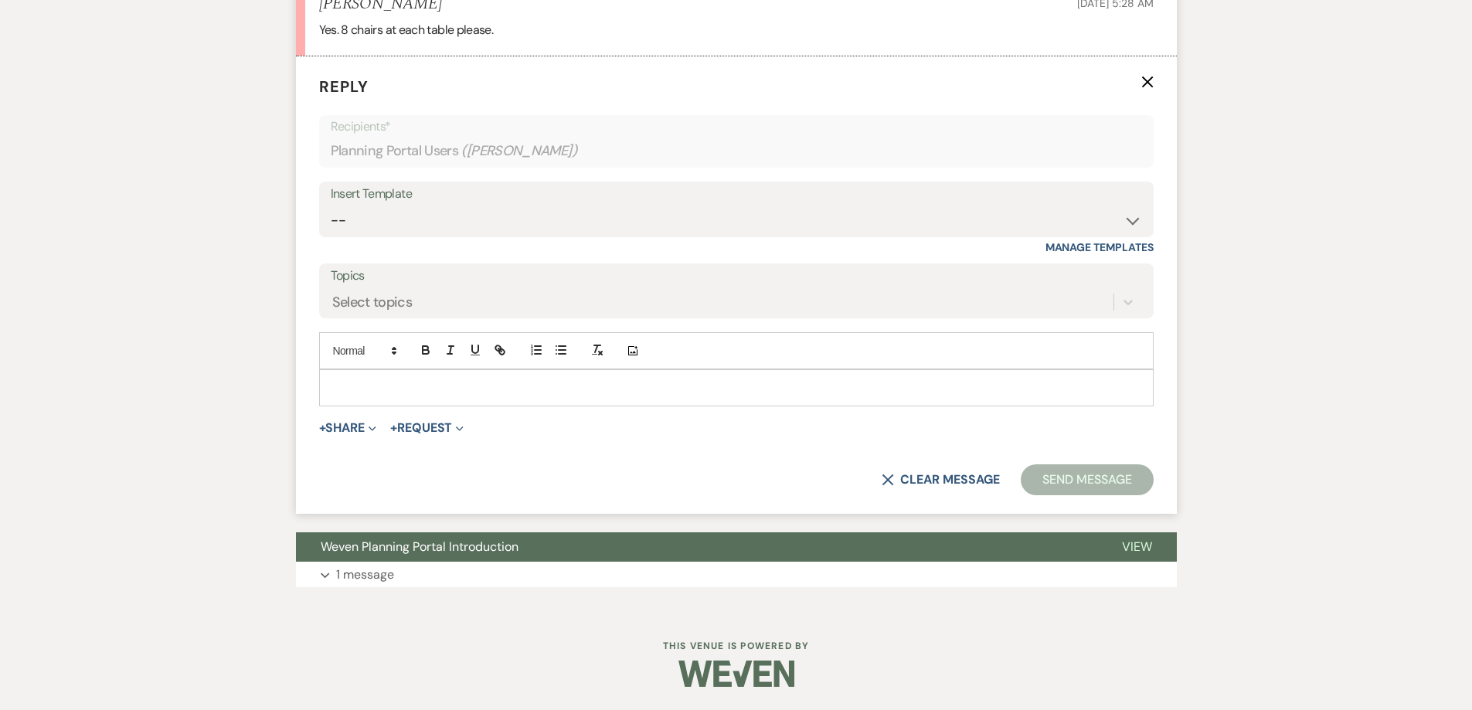
click at [406, 388] on p at bounding box center [737, 388] width 810 height 17
click at [1065, 478] on button "Send Message" at bounding box center [1087, 480] width 132 height 31
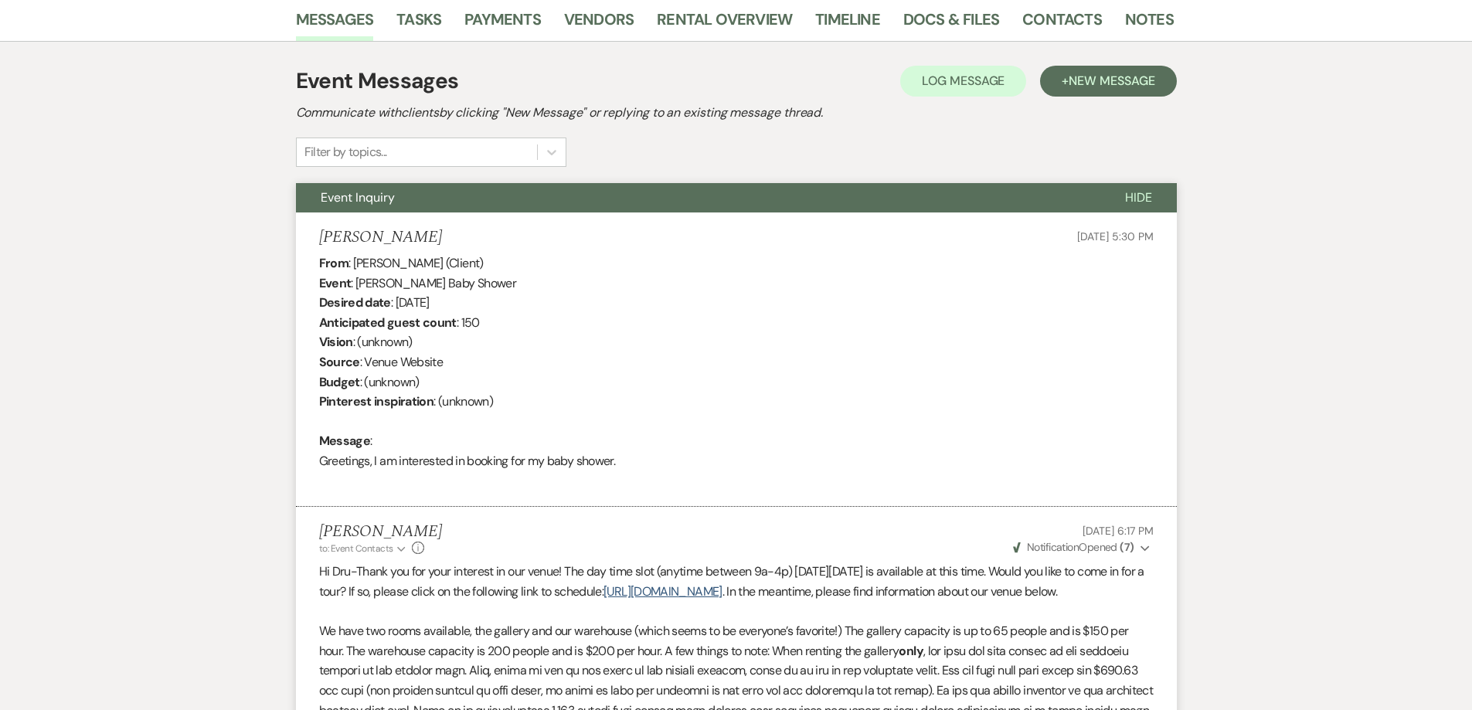
scroll to position [0, 0]
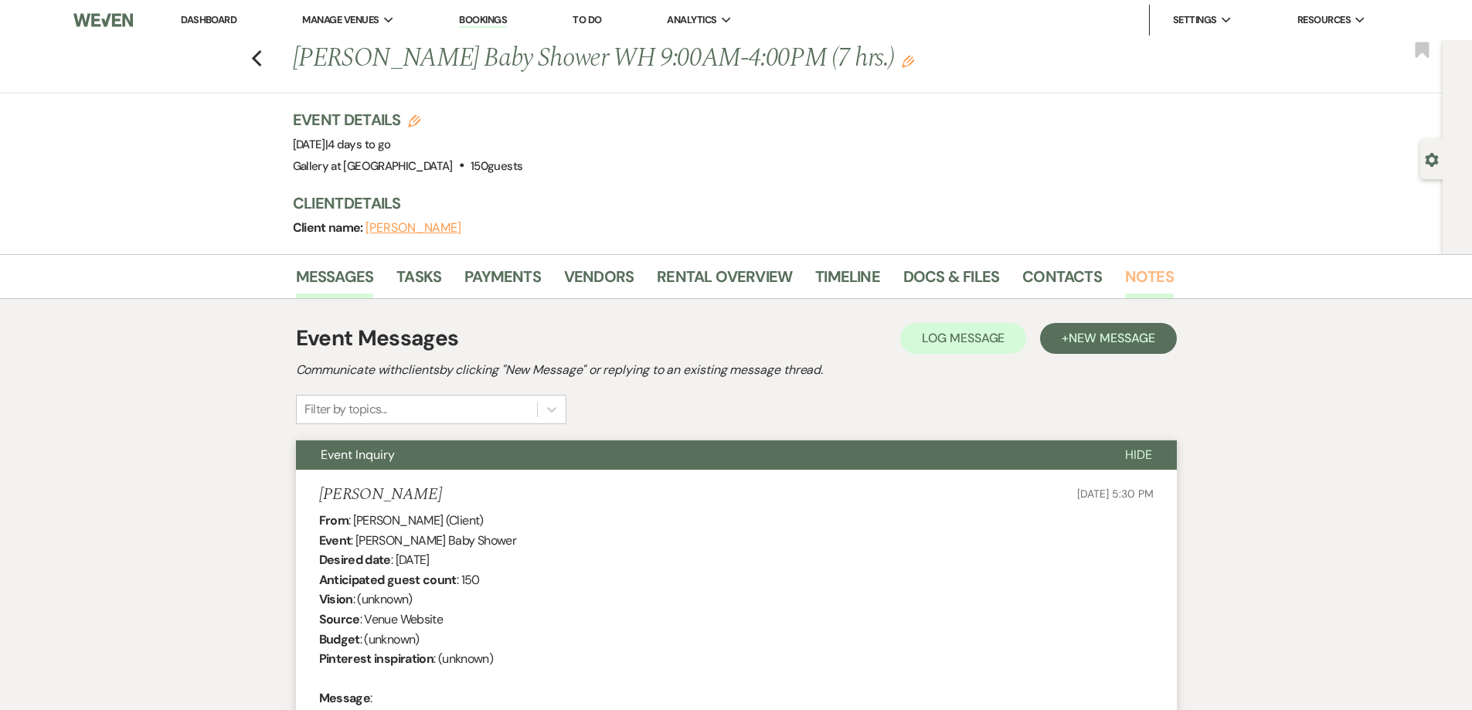
click at [1139, 283] on link "Notes" at bounding box center [1149, 281] width 49 height 34
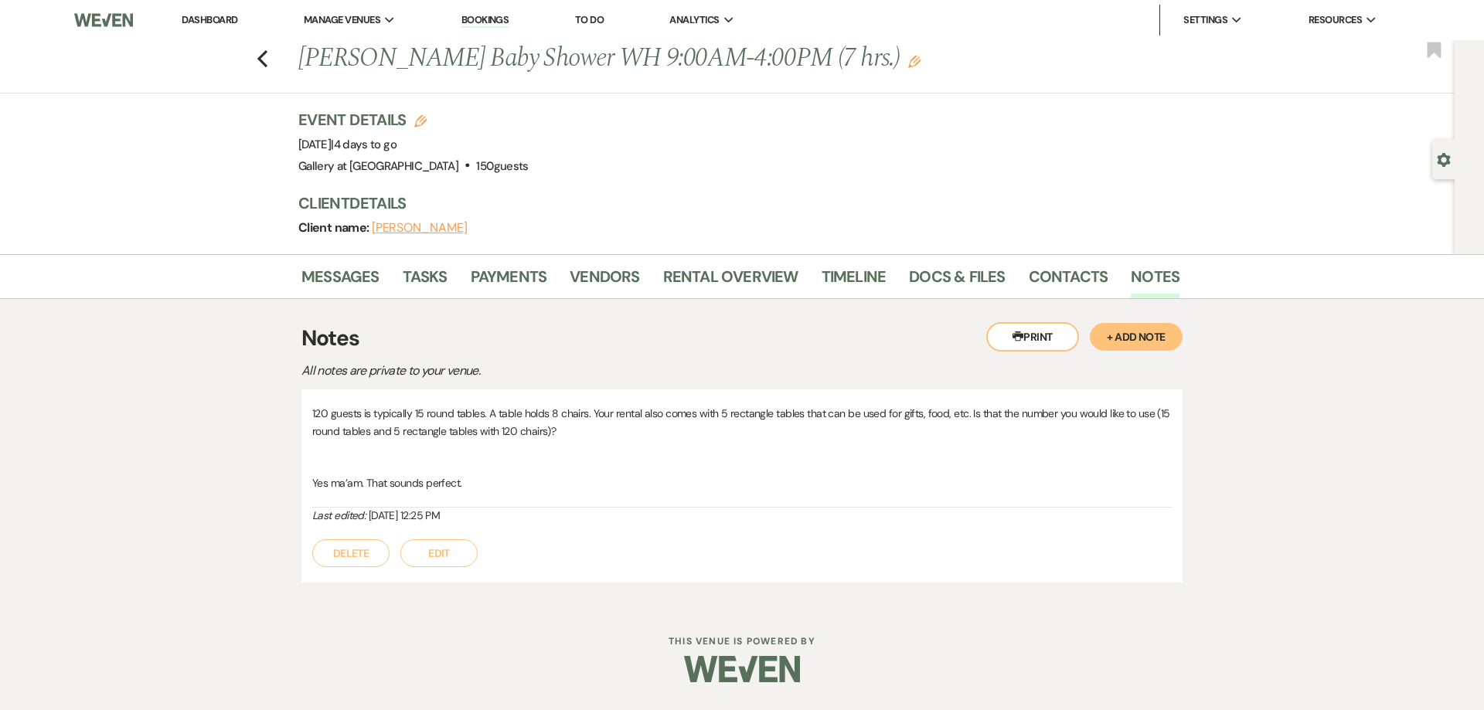
click at [437, 552] on button "Edit" at bounding box center [438, 554] width 77 height 28
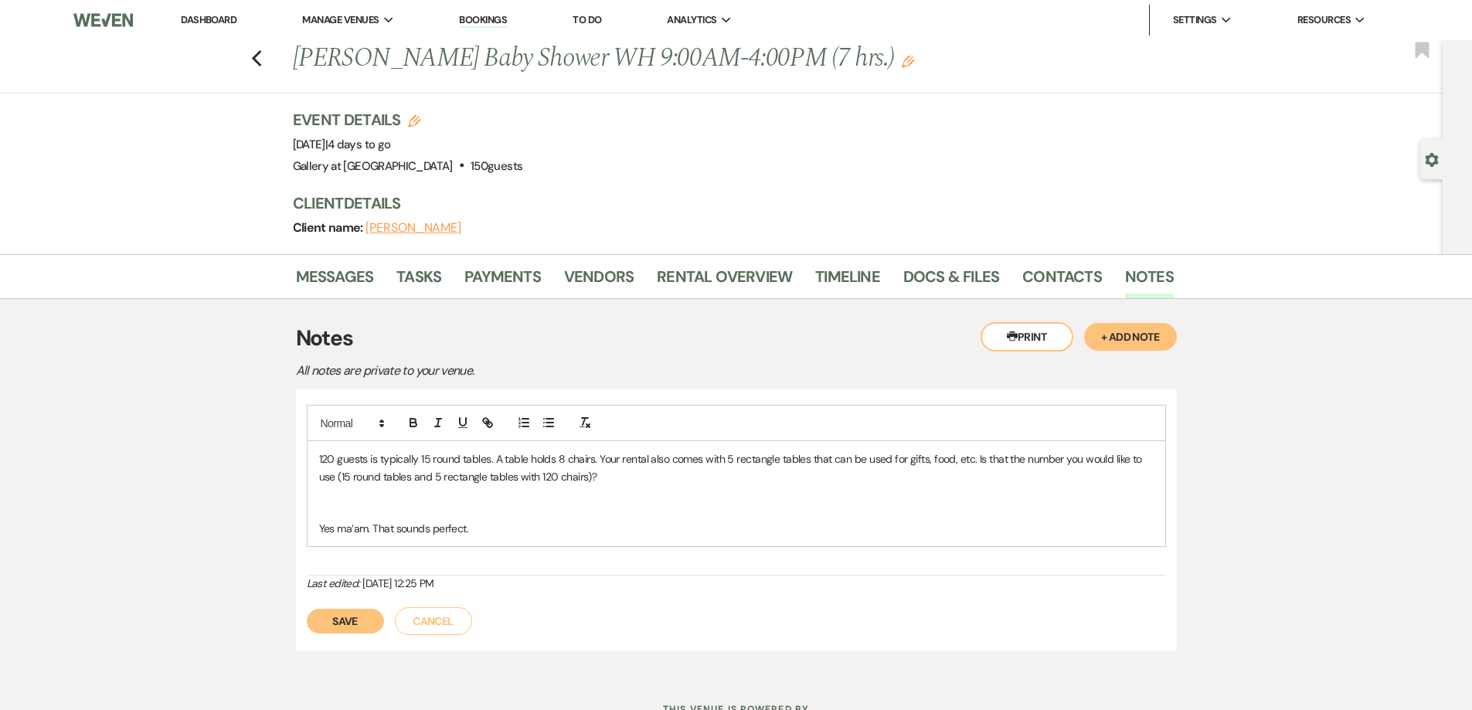
click at [610, 485] on p at bounding box center [736, 493] width 835 height 17
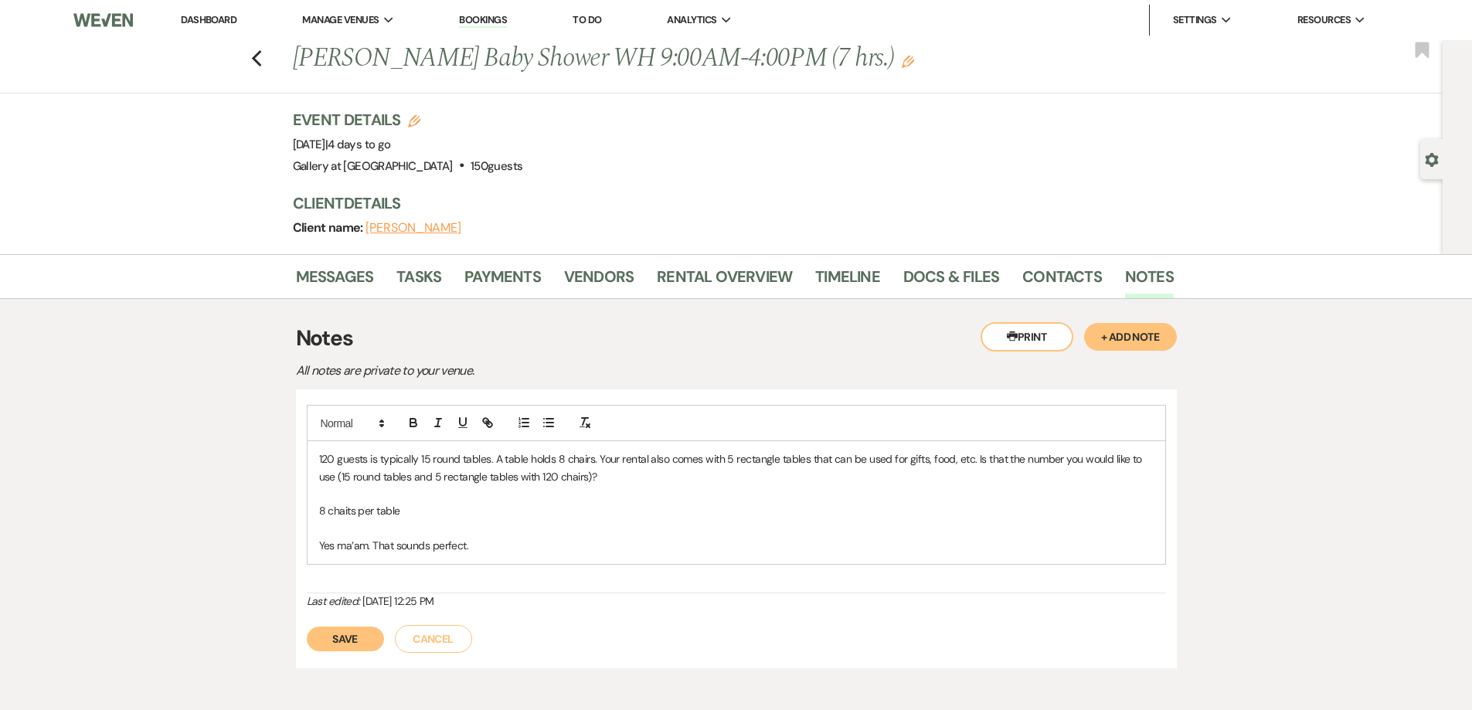
click at [342, 519] on p "8 chaits per table" at bounding box center [736, 510] width 835 height 17
click at [363, 643] on button "Save" at bounding box center [345, 639] width 77 height 25
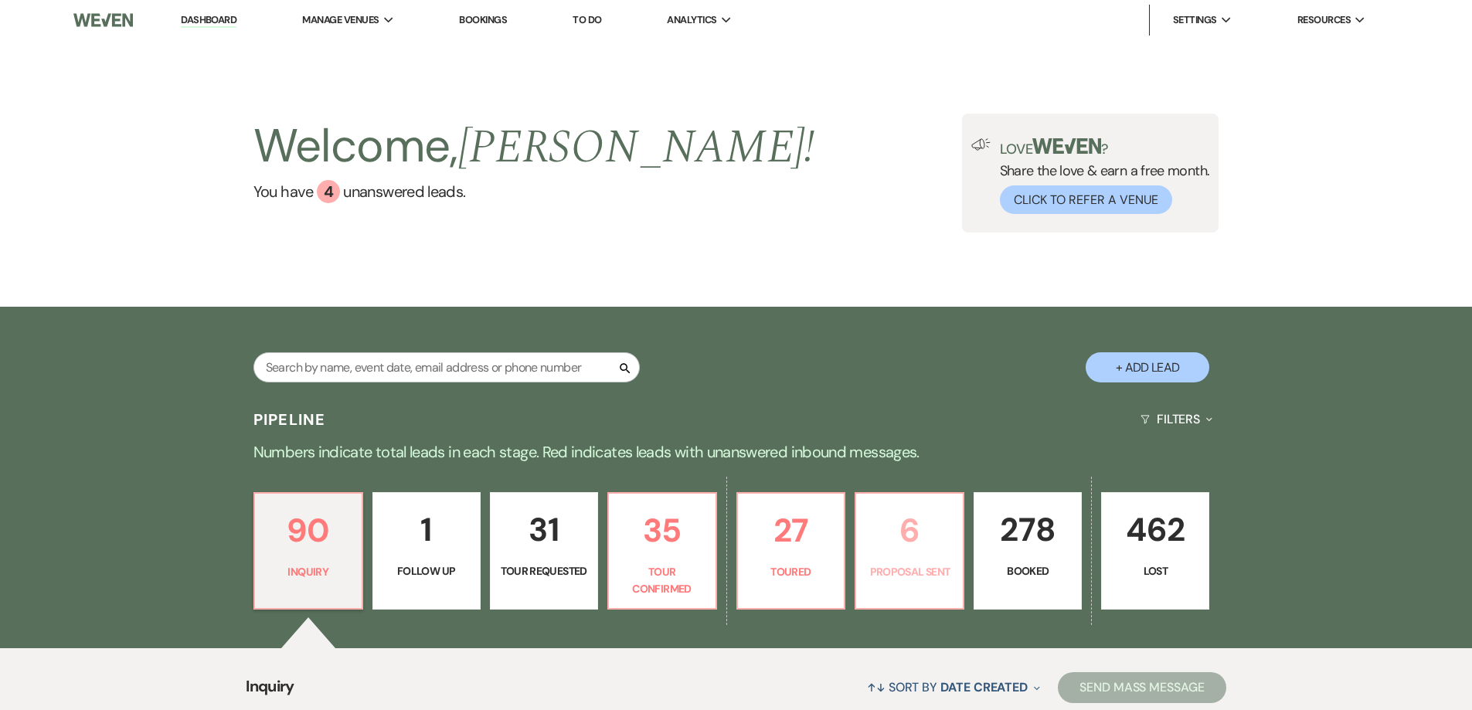
click at [903, 560] on link "6 Proposal Sent" at bounding box center [910, 550] width 110 height 117
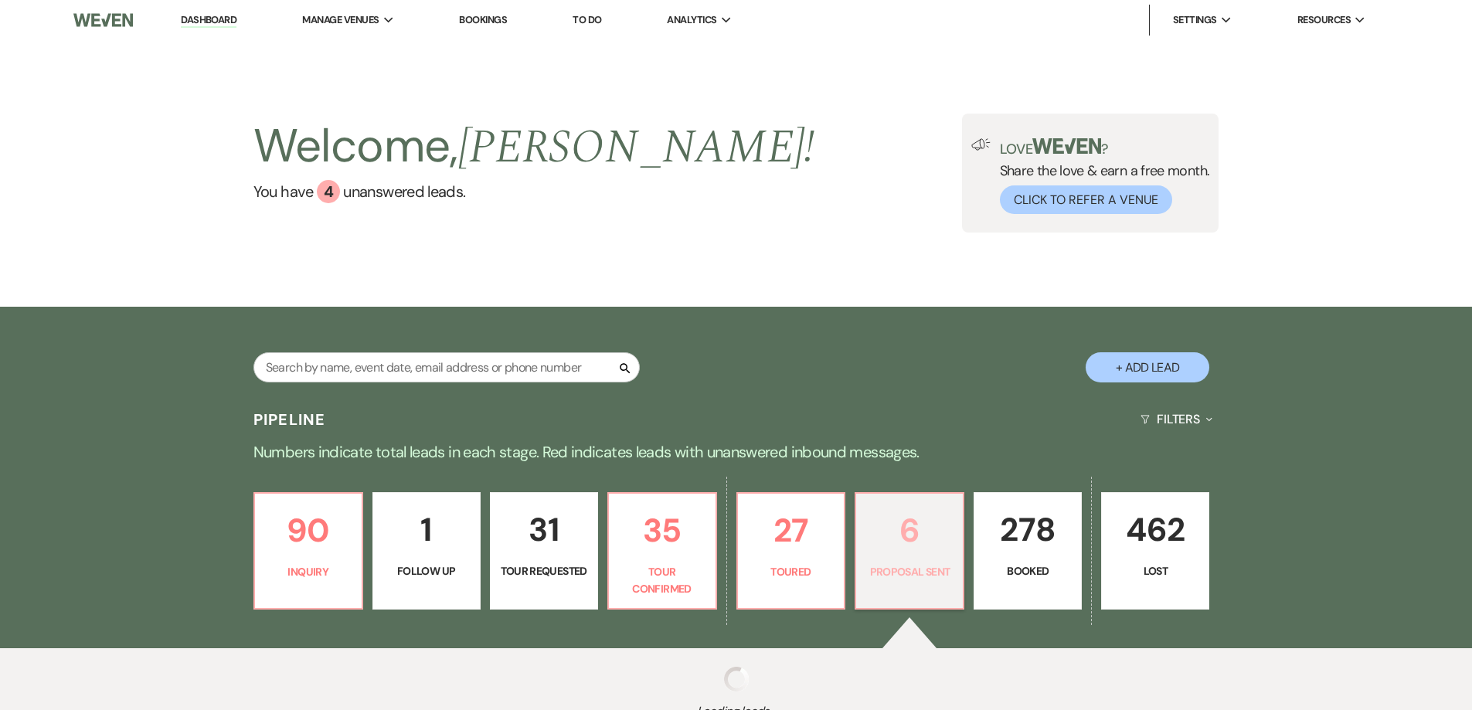
select select "6"
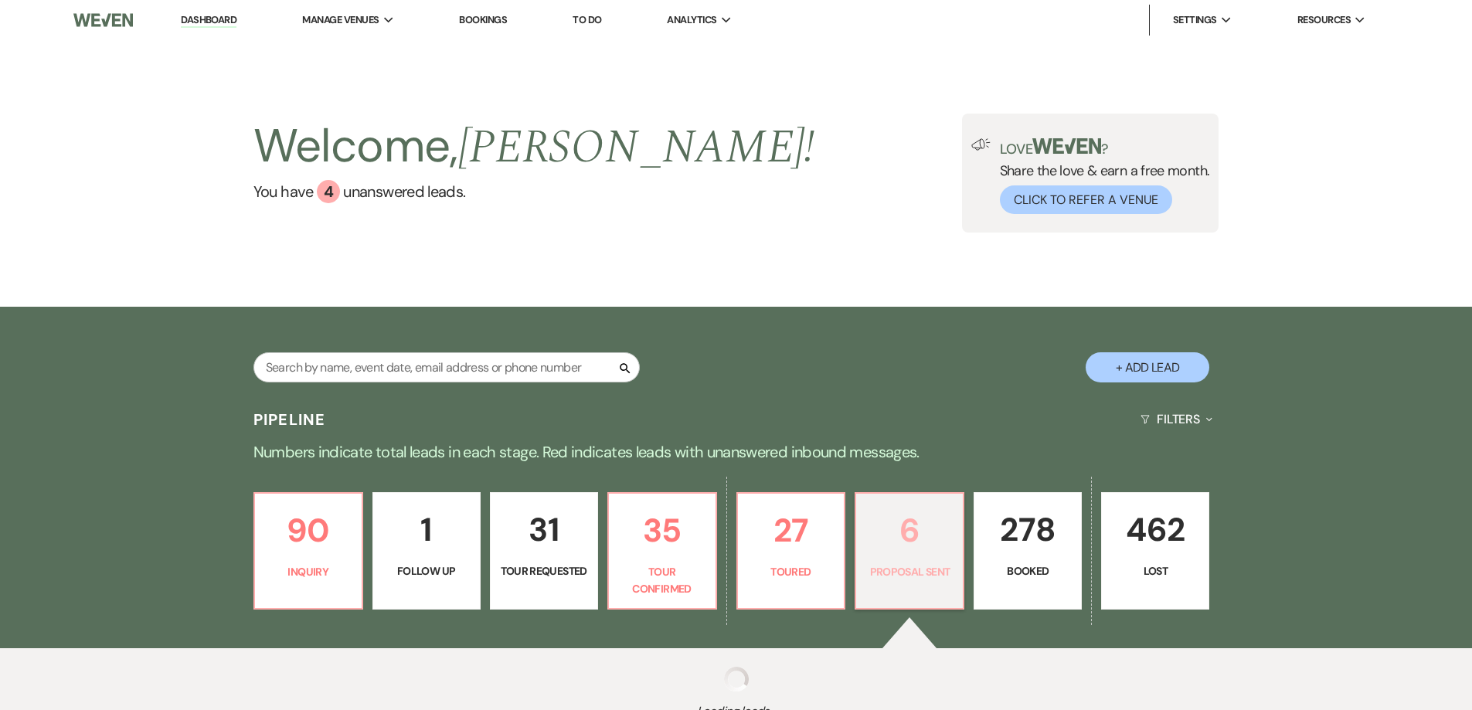
select select "6"
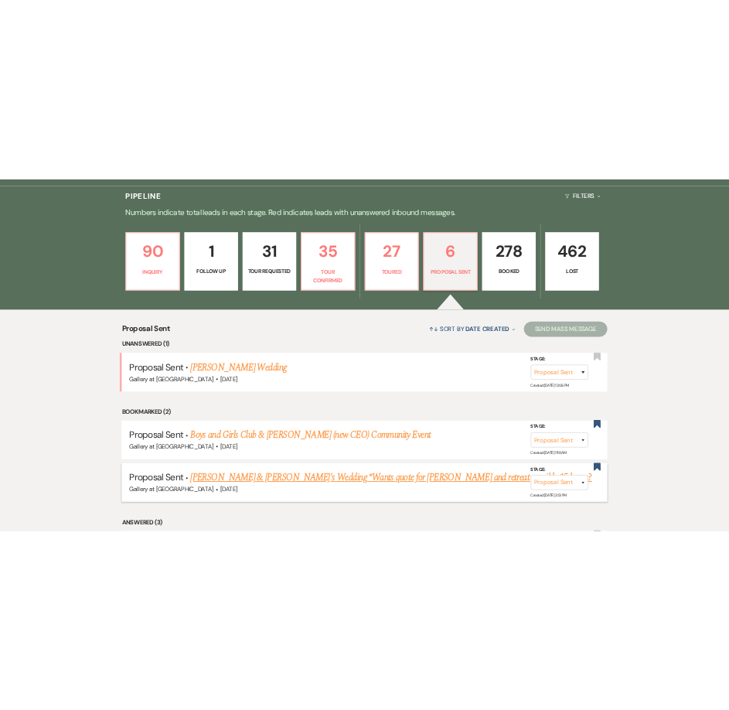
scroll to position [464, 0]
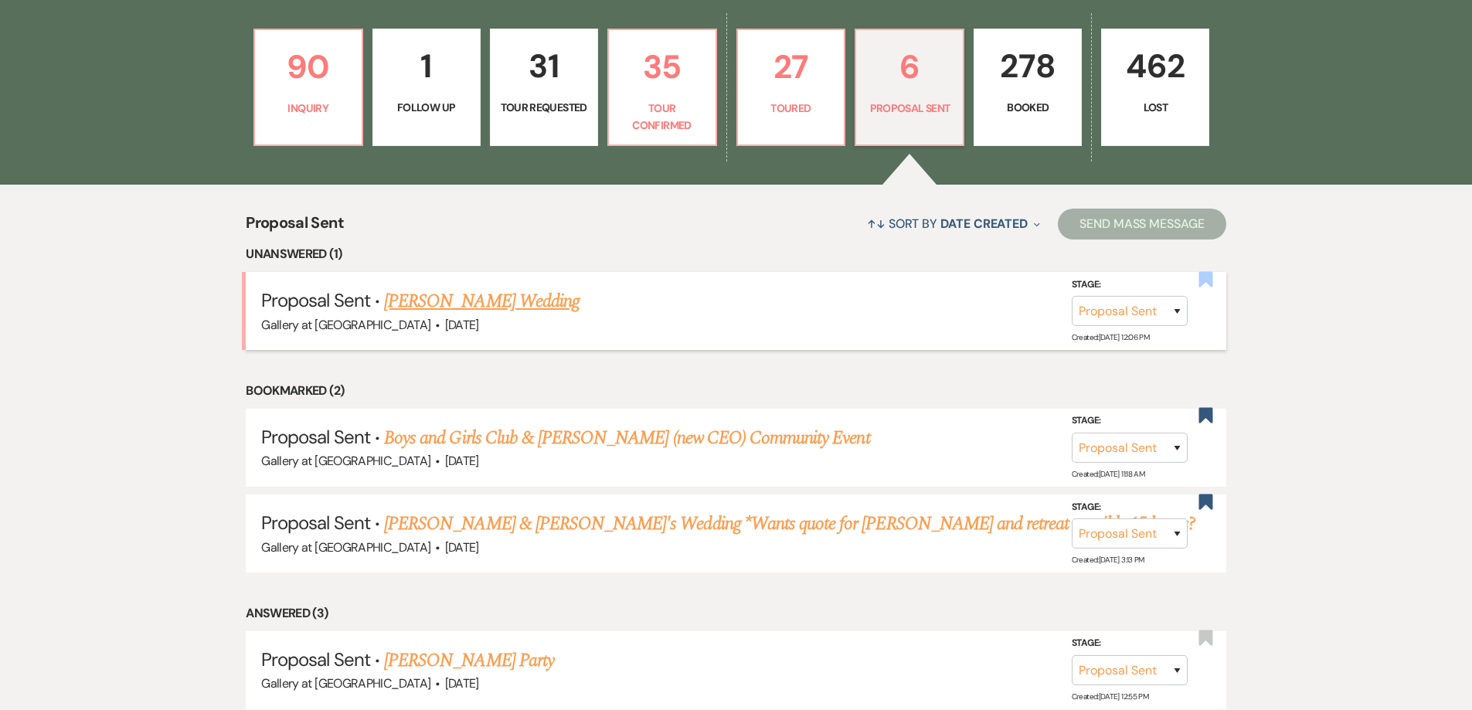
click at [1203, 285] on use "button" at bounding box center [1206, 278] width 14 height 15
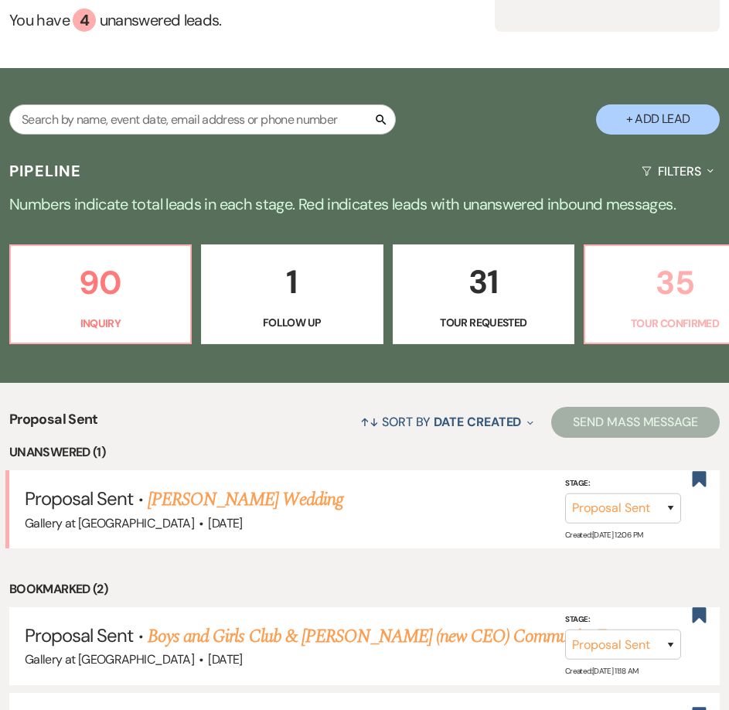
click at [627, 275] on link "35 Tour Confirmed" at bounding box center [675, 294] width 182 height 100
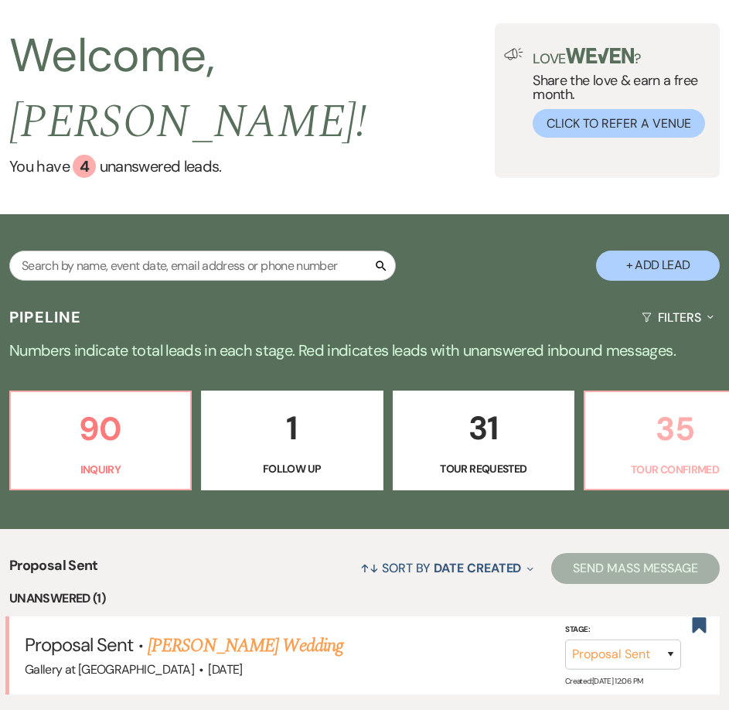
select select "4"
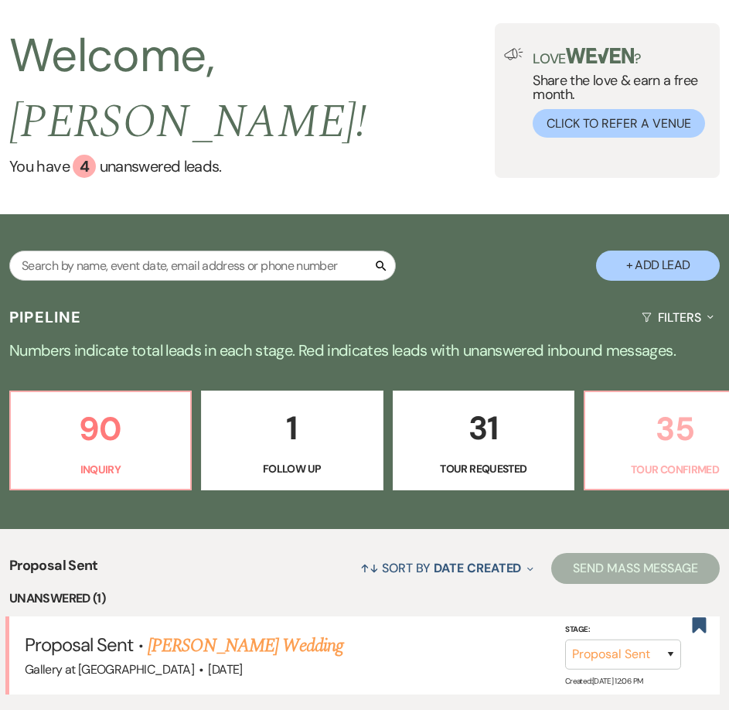
select select "4"
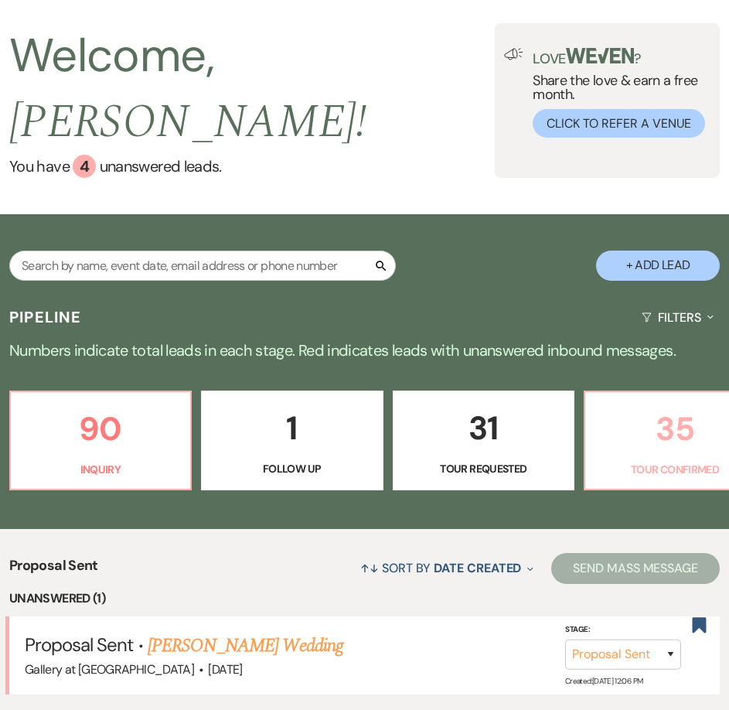
select select "4"
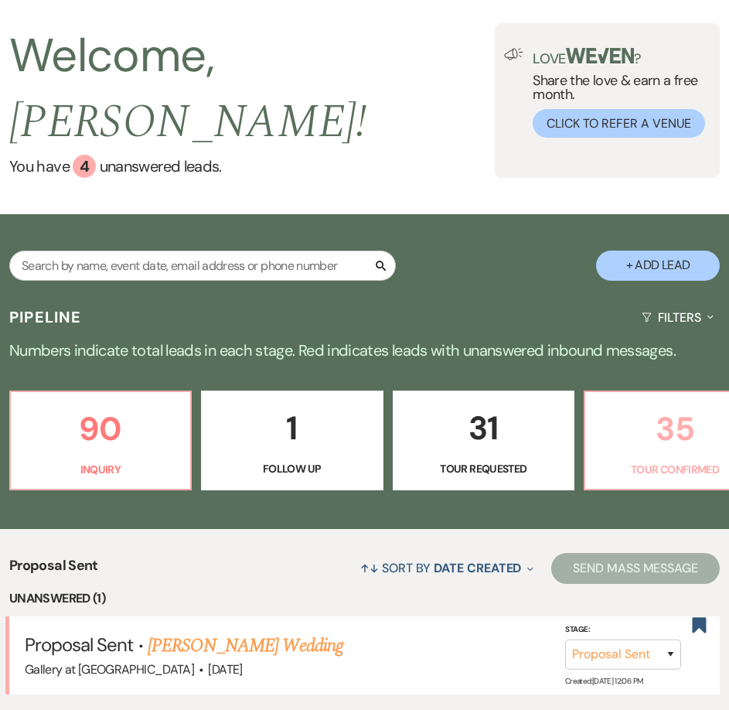
select select "4"
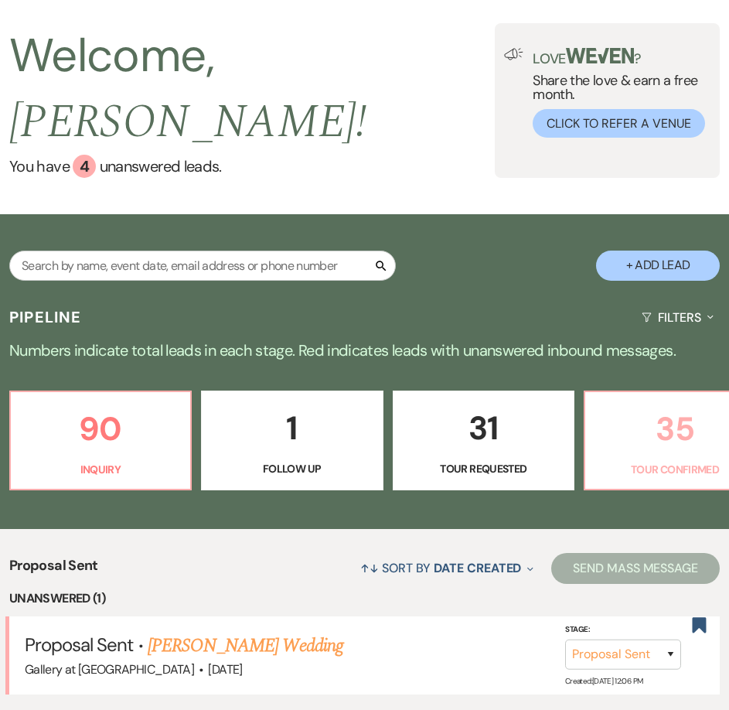
select select "4"
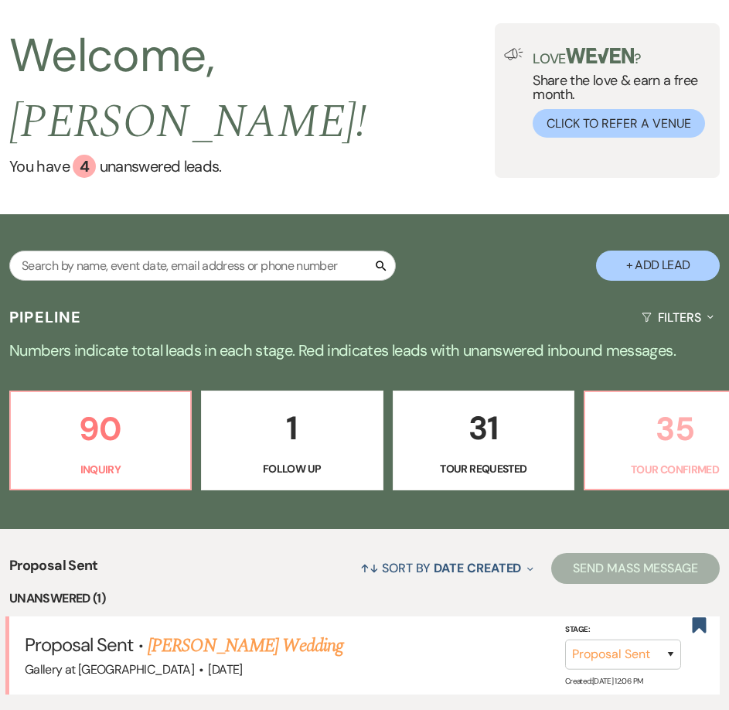
select select "4"
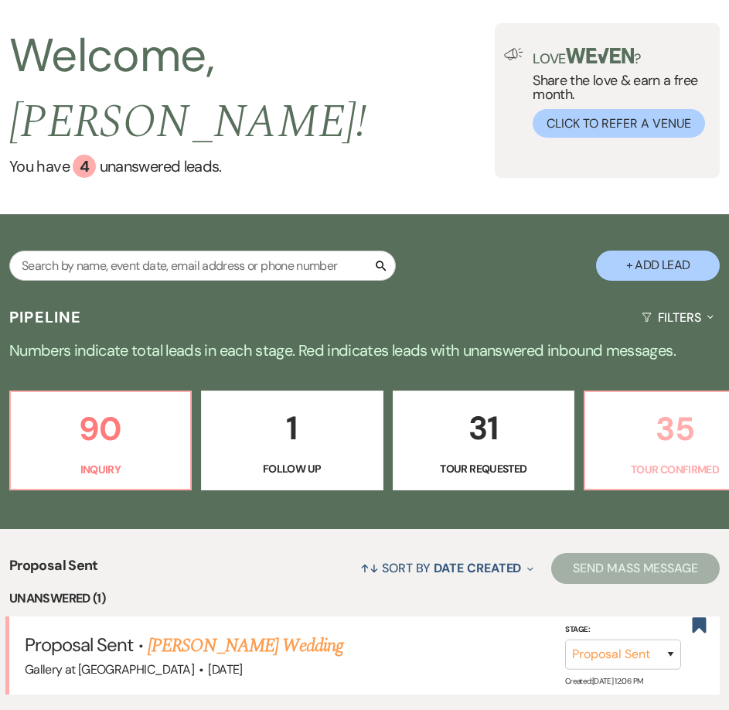
select select "4"
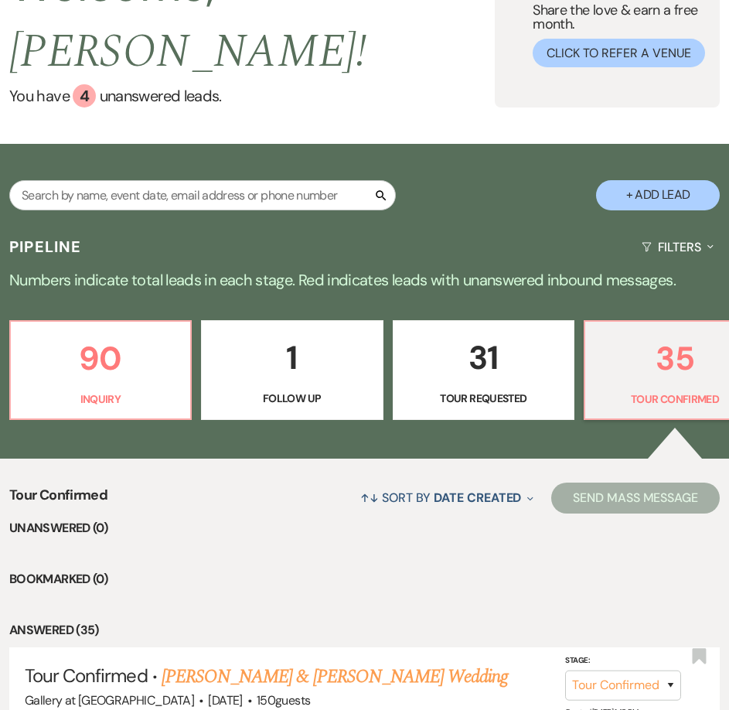
scroll to position [155, 0]
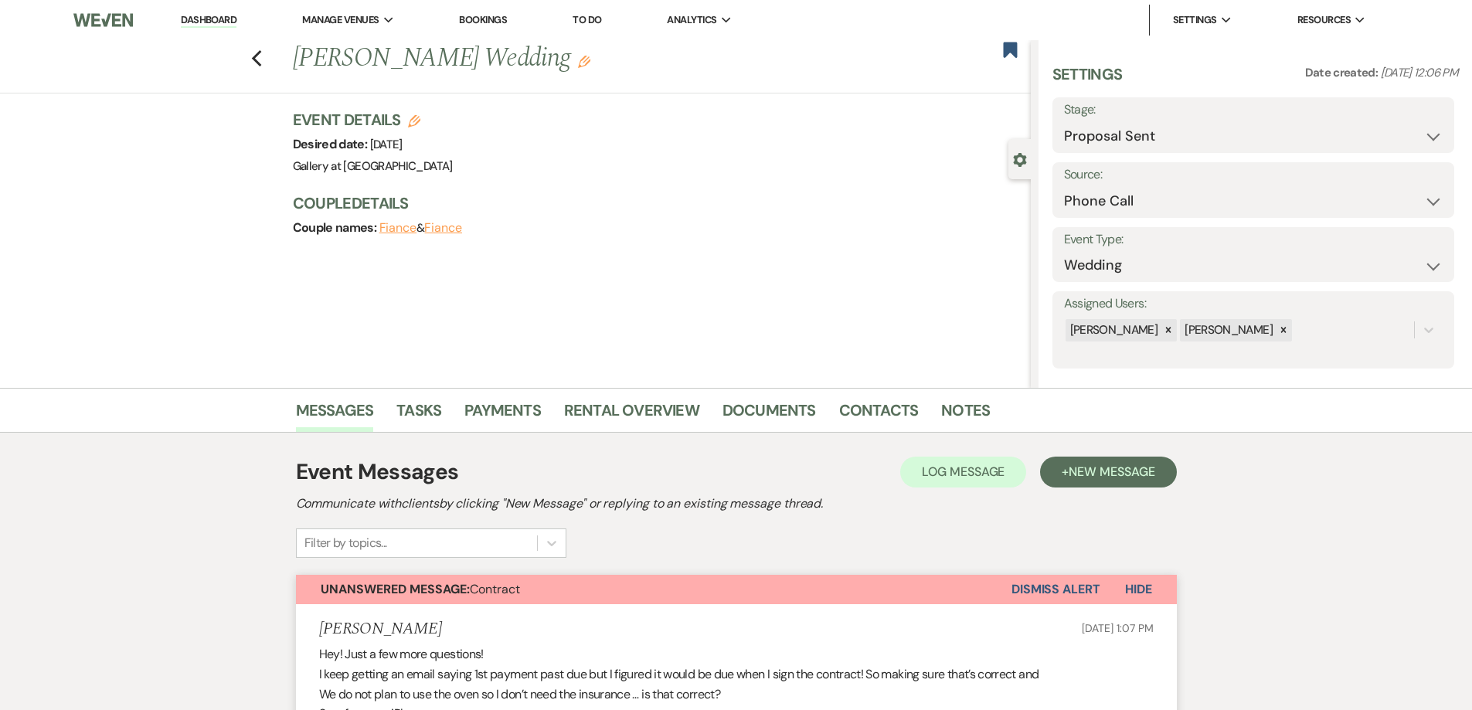
scroll to position [316, 0]
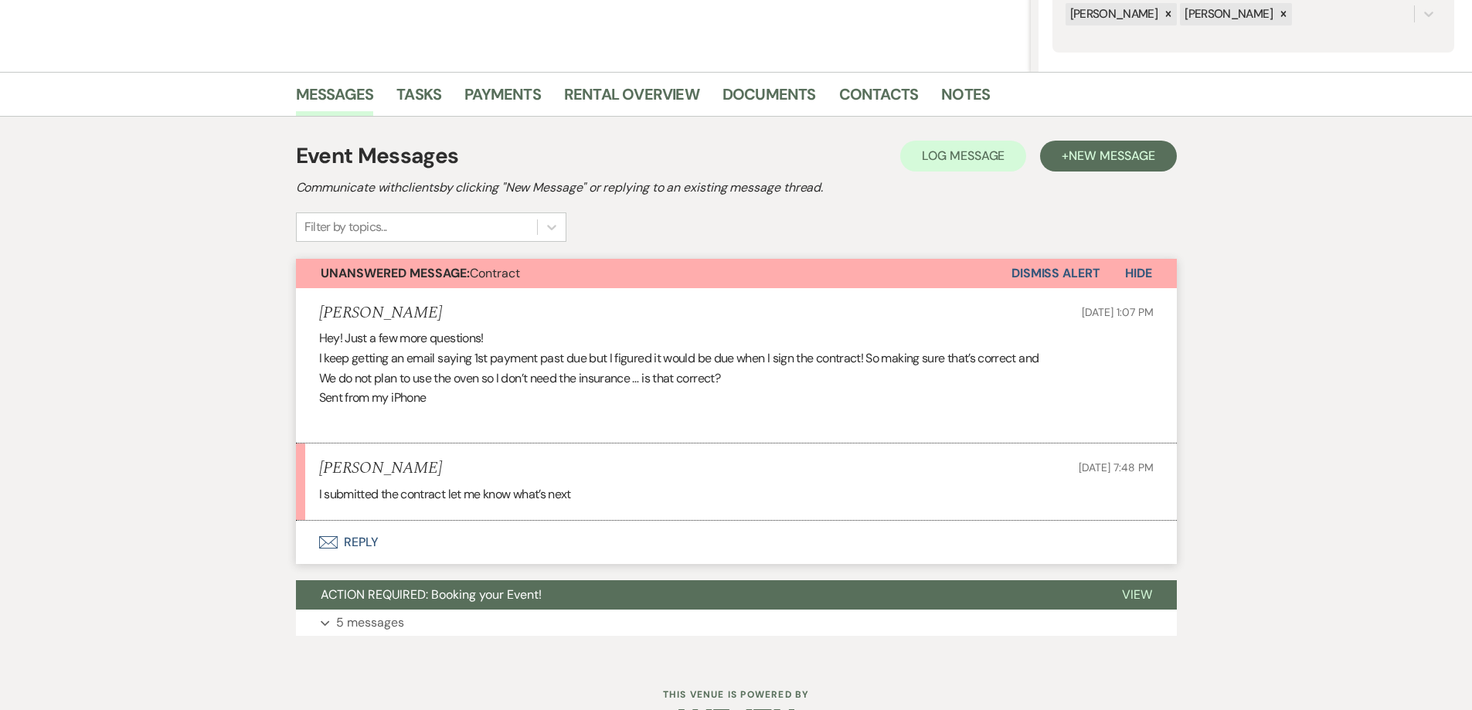
click at [581, 542] on button "Envelope Reply" at bounding box center [736, 542] width 881 height 43
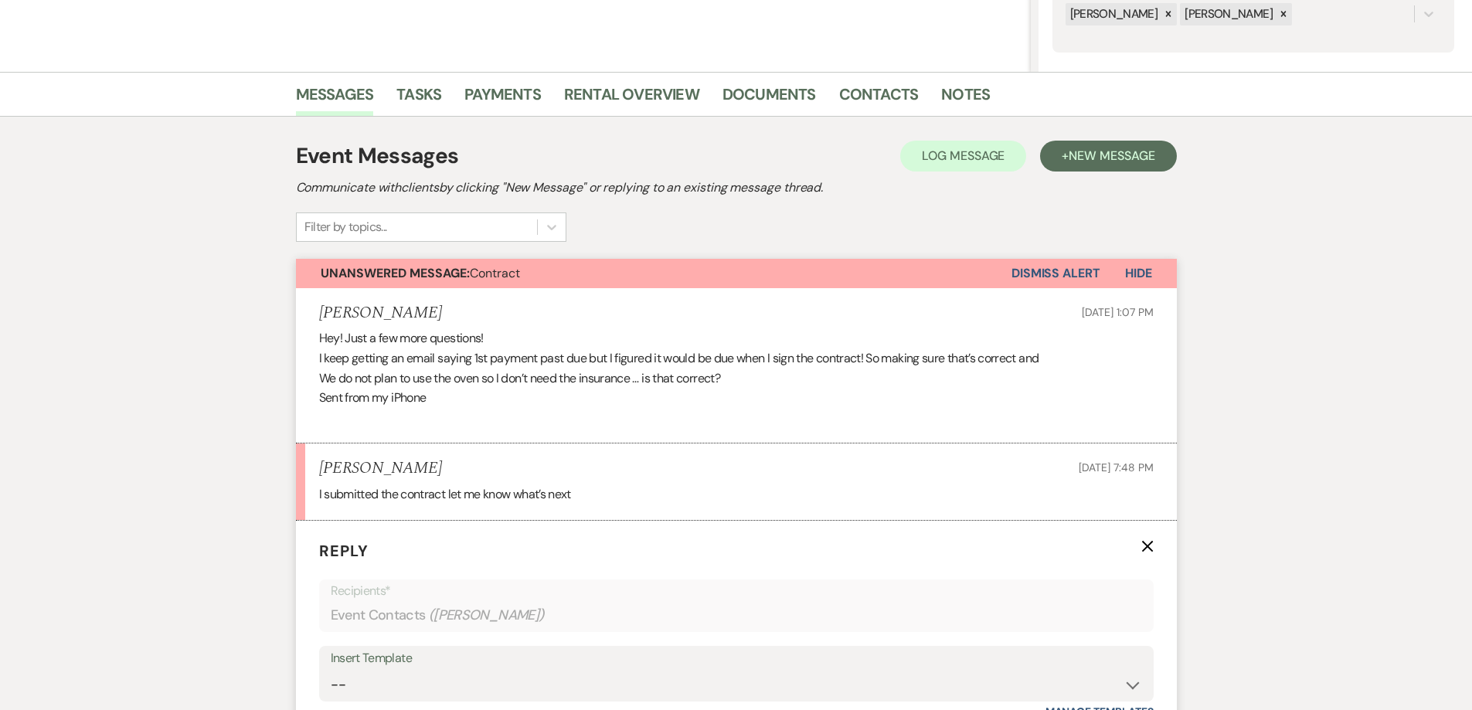
scroll to position [548, 0]
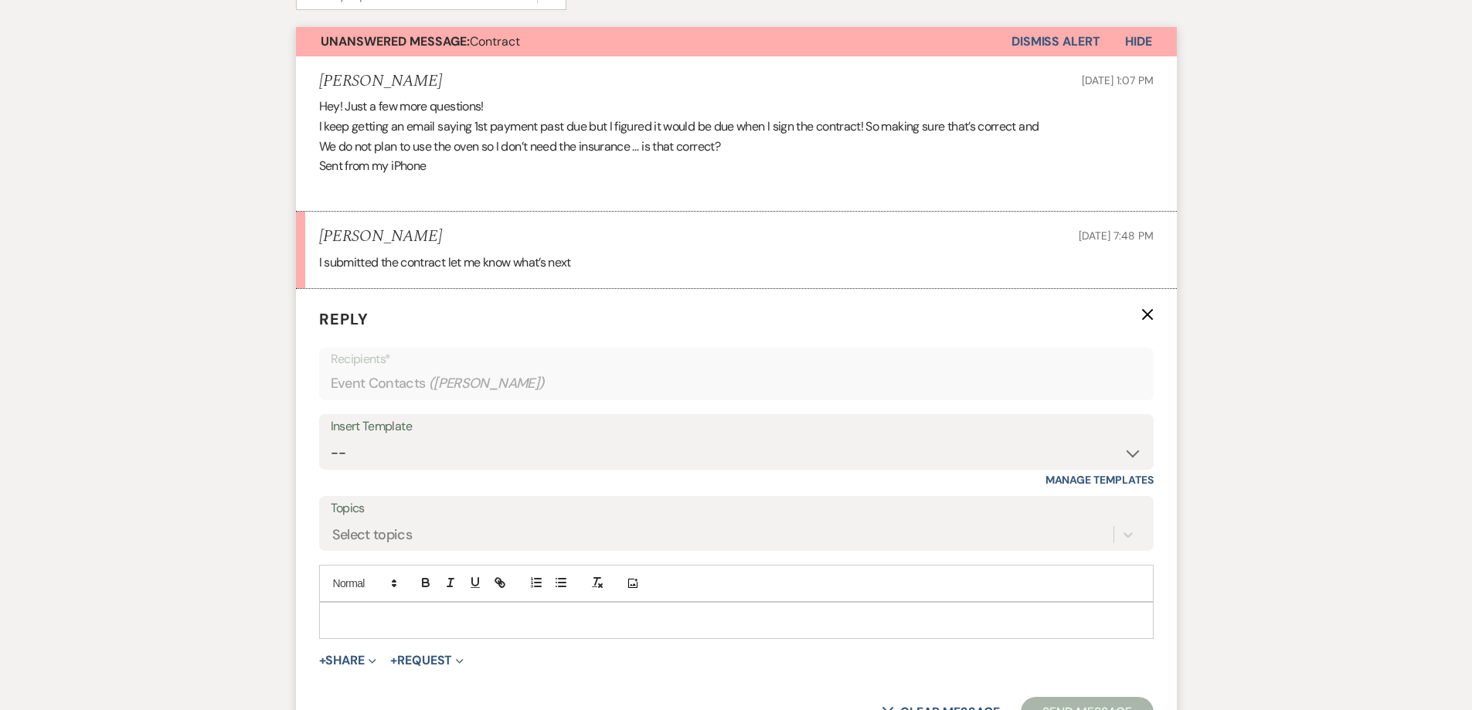
click at [544, 611] on div at bounding box center [736, 621] width 833 height 36
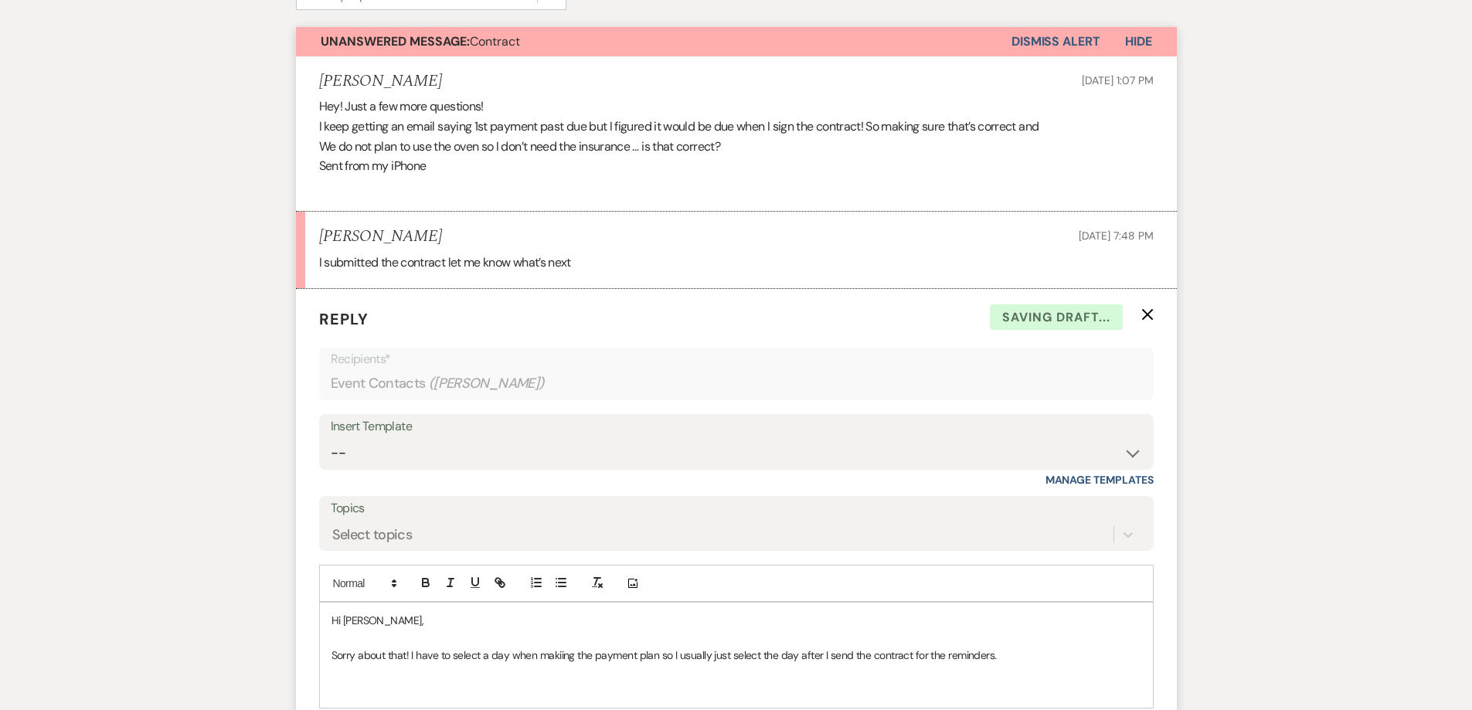
click at [556, 662] on p "Sorry about that! I have to select a day when makiing the payment plan so I usu…" at bounding box center [737, 655] width 810 height 17
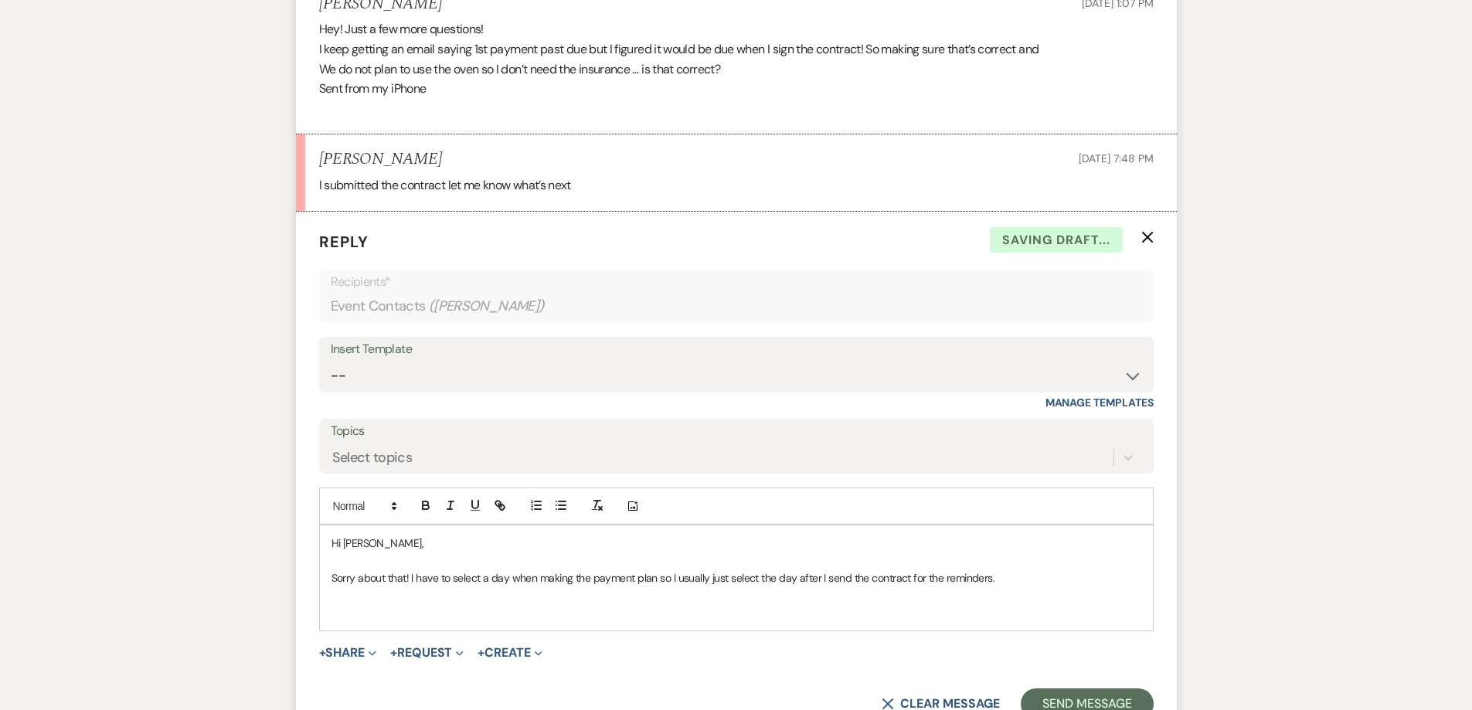
click at [362, 618] on p at bounding box center [737, 612] width 810 height 17
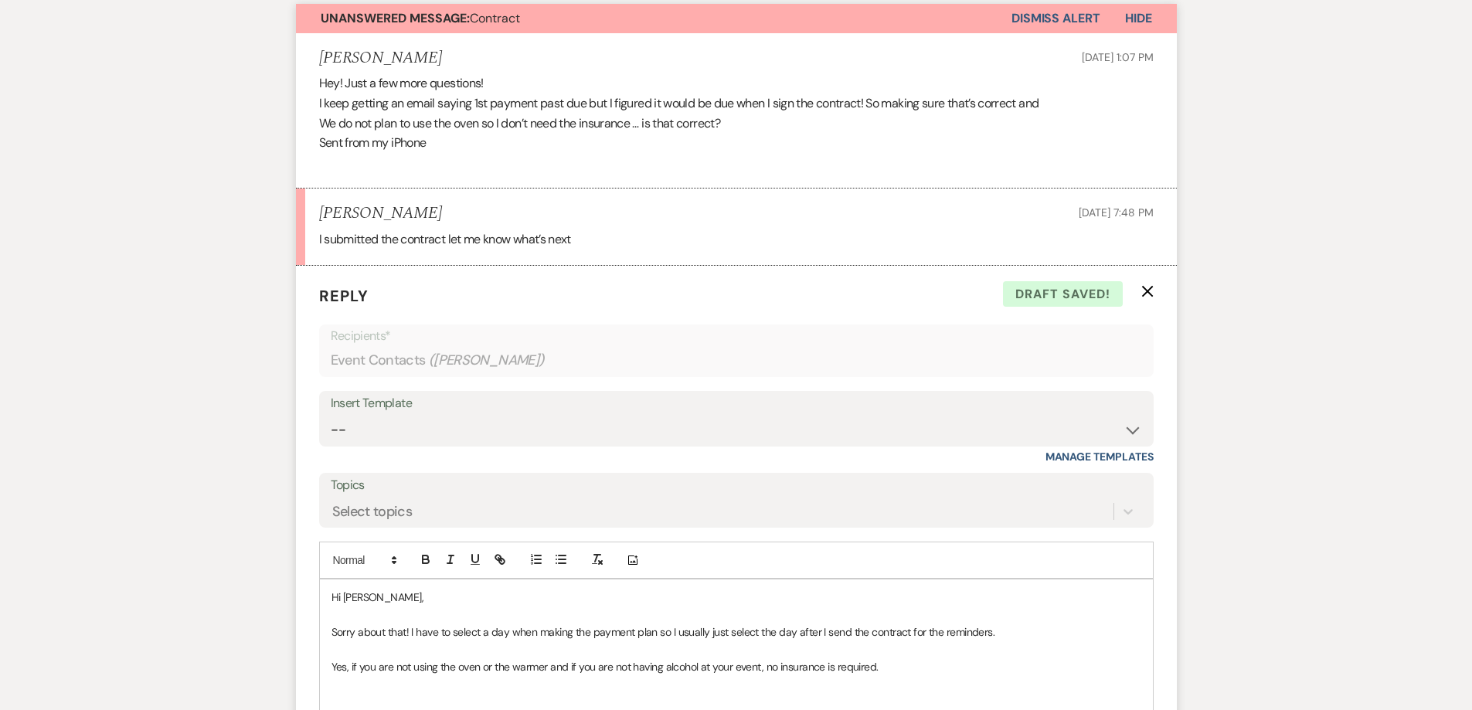
scroll to position [780, 0]
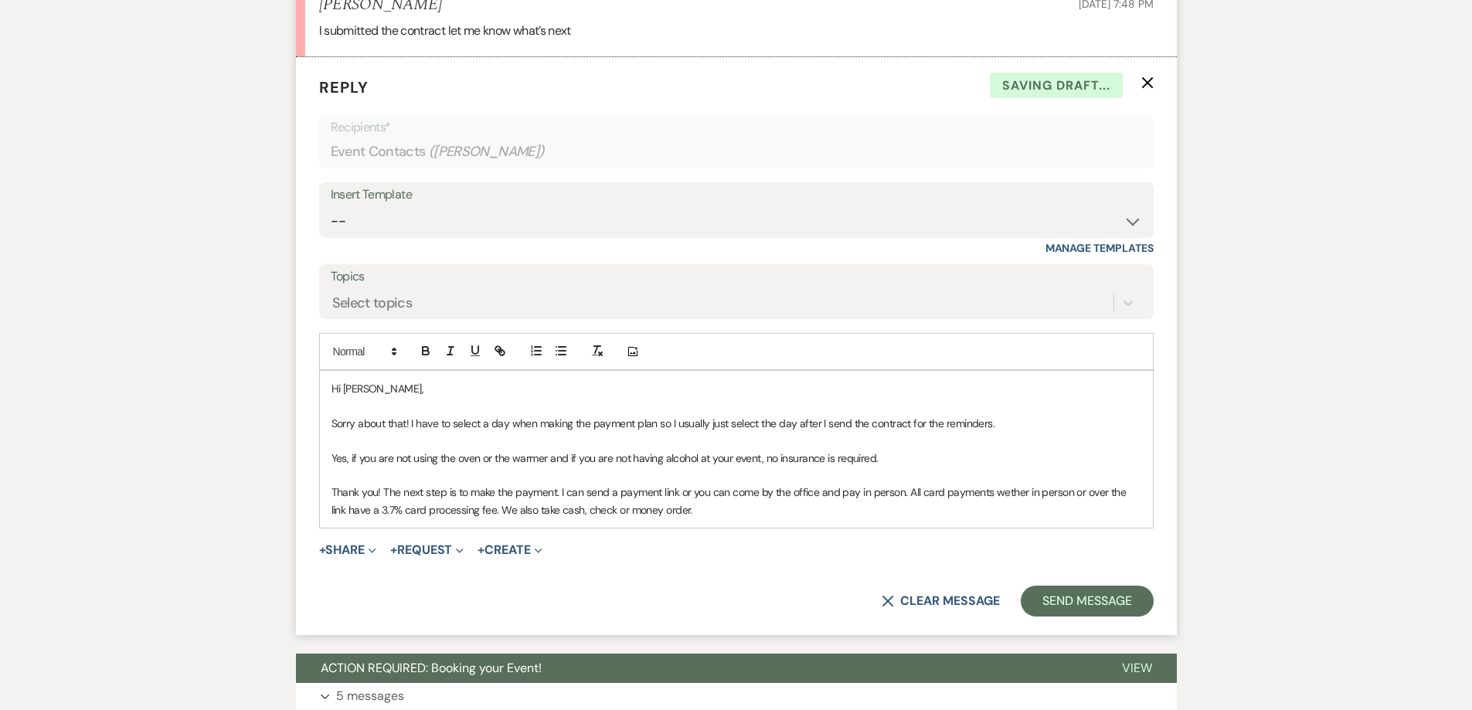
click at [1009, 495] on p "Thank you! The next step is to make the payment. I can send a payment link or y…" at bounding box center [737, 501] width 810 height 35
drag, startPoint x: 1009, startPoint y: 495, endPoint x: 971, endPoint y: 485, distance: 39.2
click at [971, 485] on p "Thank you! The next step is to make the payment. I can send a payment link or y…" at bounding box center [737, 501] width 810 height 35
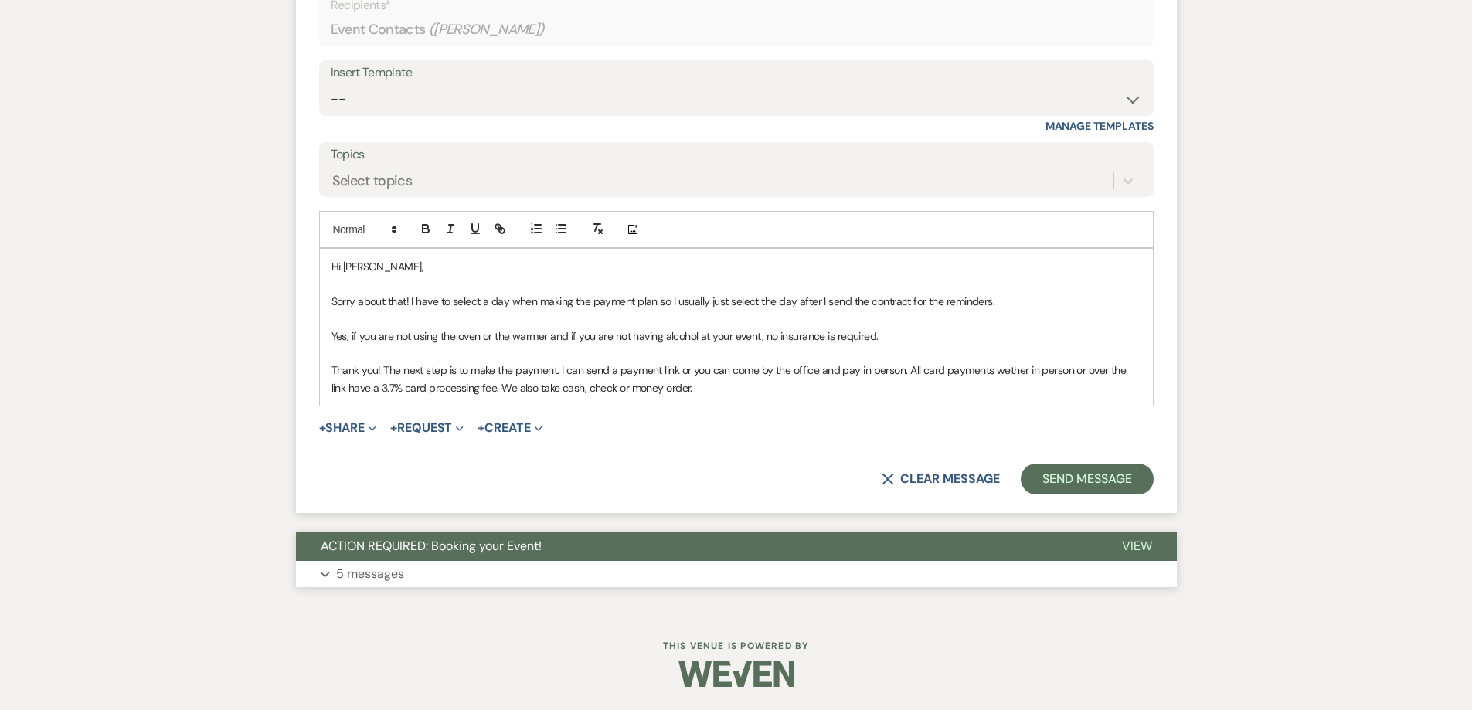
click at [658, 582] on button "Expand 5 messages" at bounding box center [736, 574] width 881 height 26
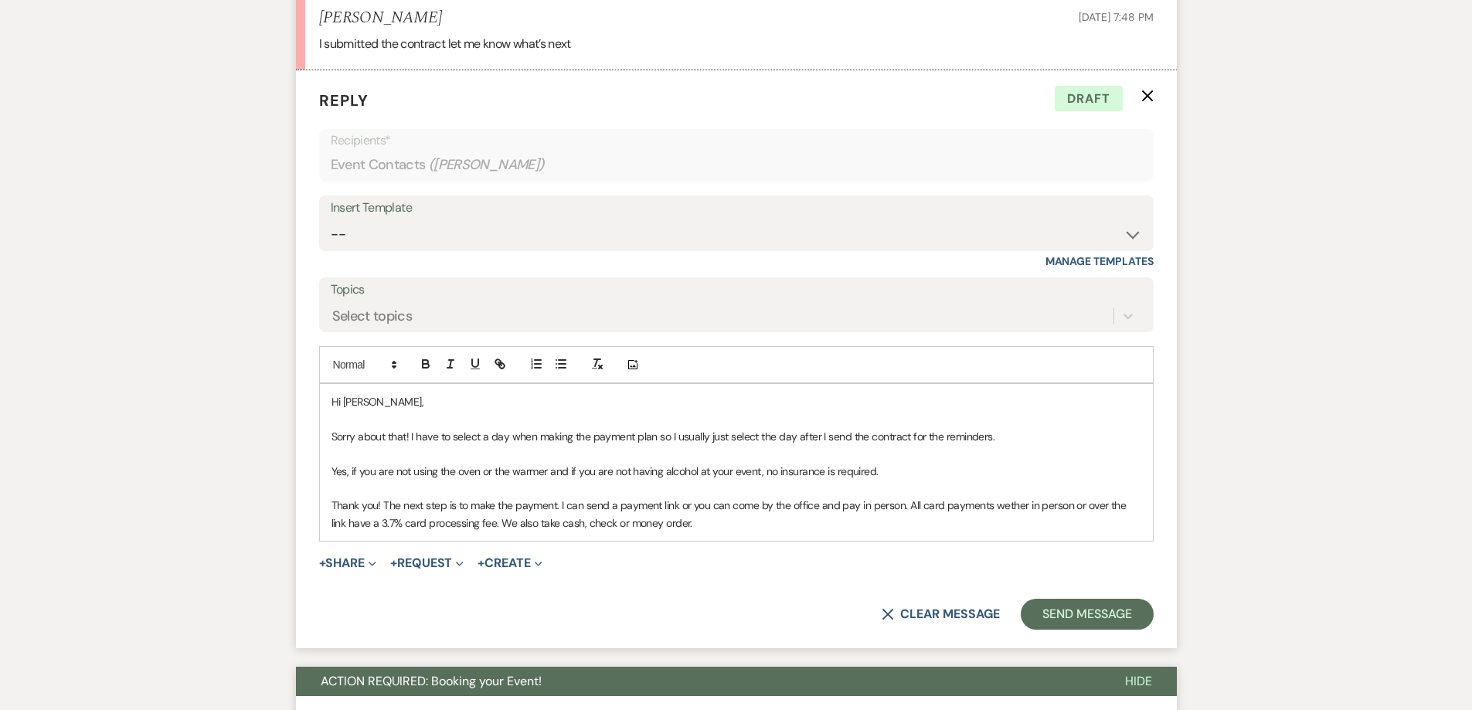
scroll to position [748, 0]
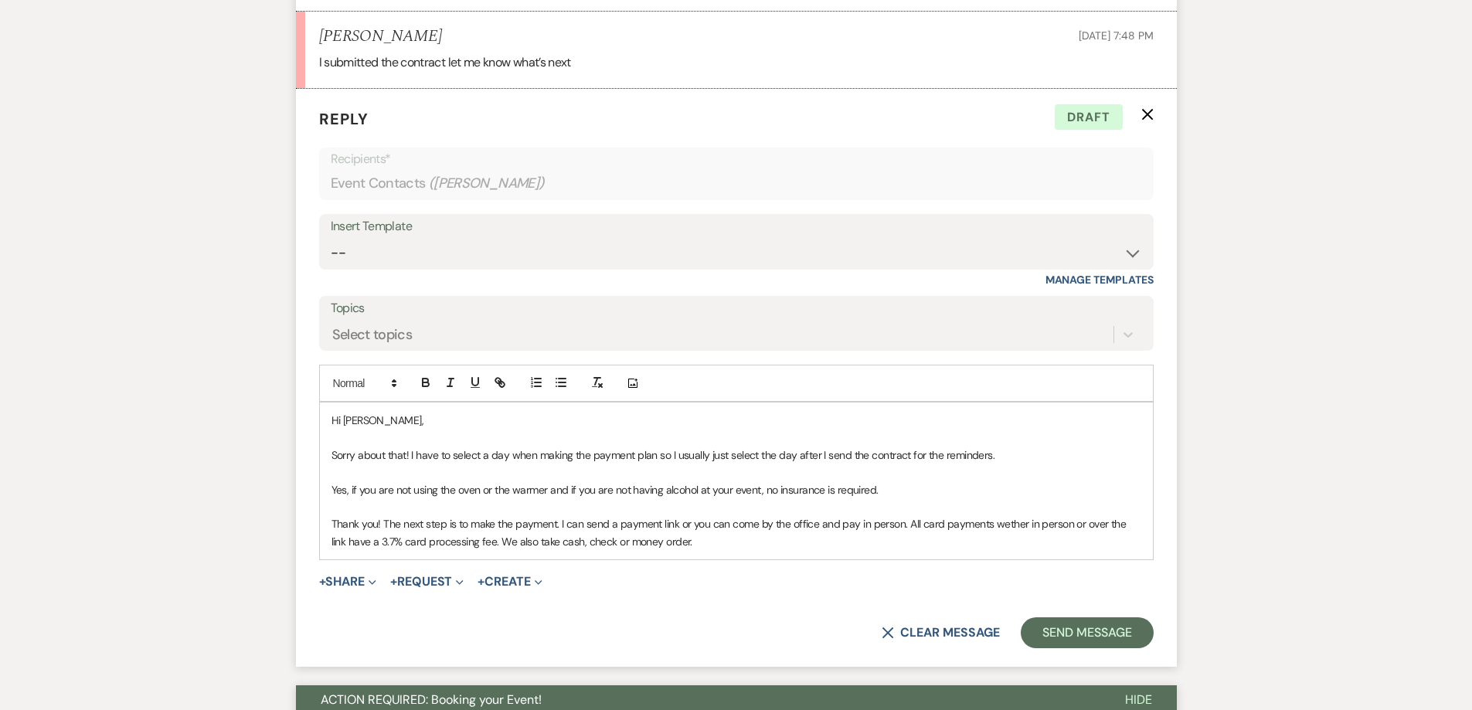
click at [1024, 526] on p "Thank you! The next step is to make the payment. I can send a payment link or y…" at bounding box center [737, 533] width 810 height 35
click at [1048, 523] on p "Thank you! The next step is to make the payment. I can send a payment link or y…" at bounding box center [737, 533] width 810 height 35
click at [660, 538] on p "Thank you! The next step is to make the payment. I can send a payment link or y…" at bounding box center [737, 533] width 810 height 35
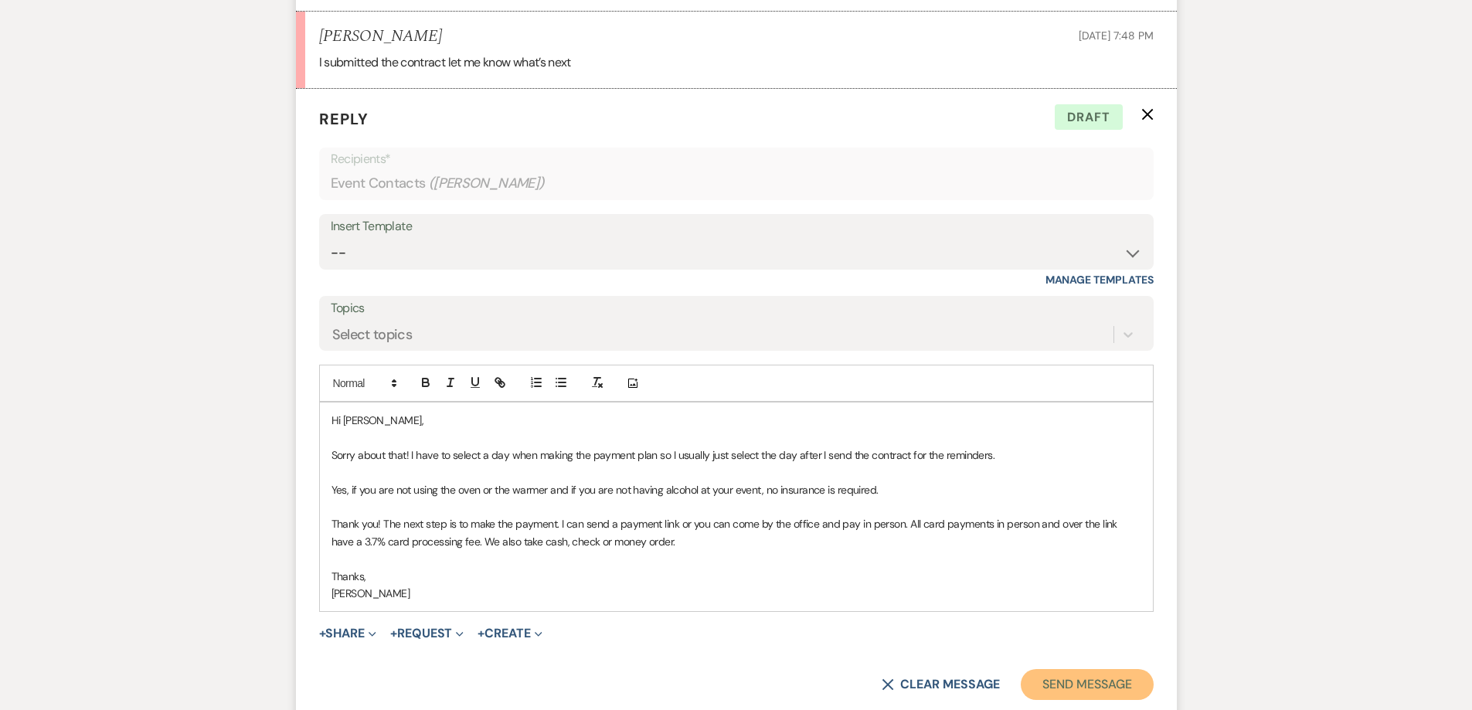
click at [1064, 682] on button "Send Message" at bounding box center [1087, 684] width 132 height 31
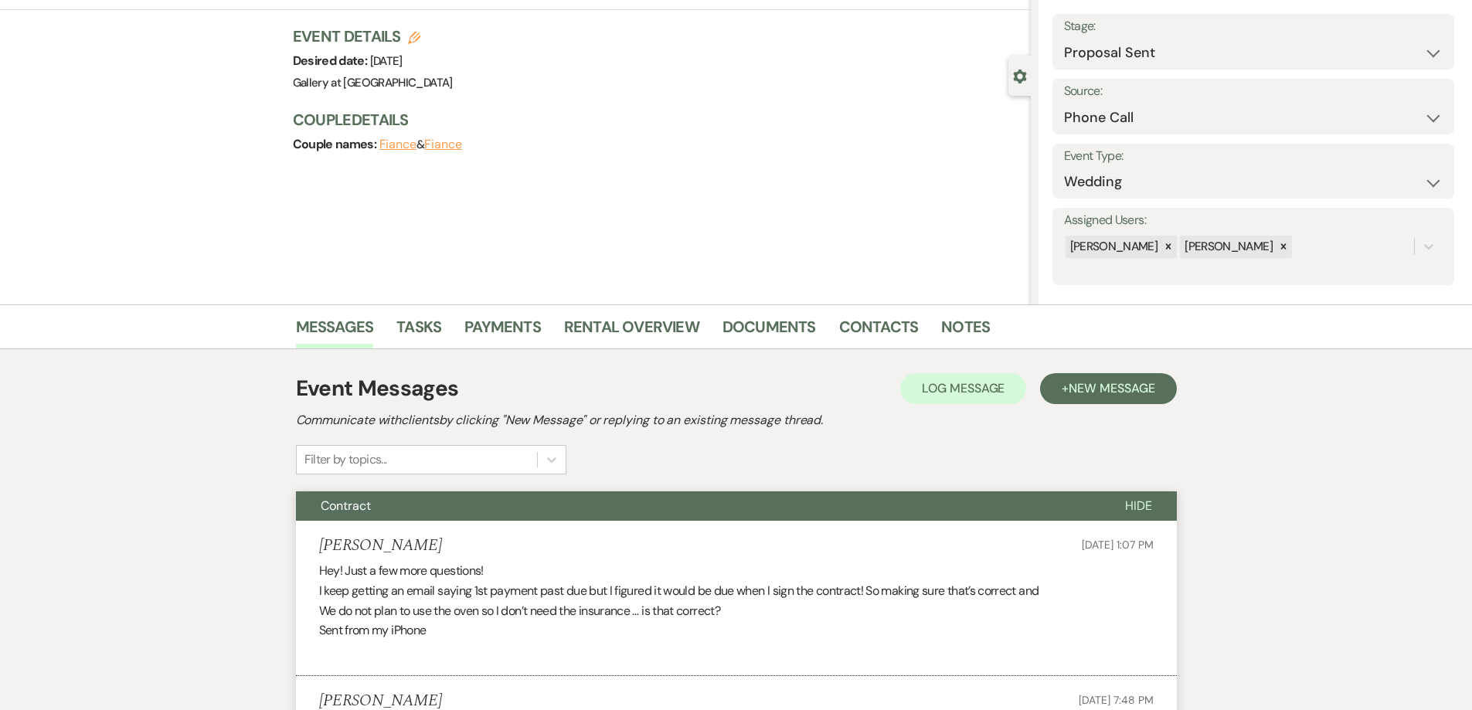
scroll to position [0, 0]
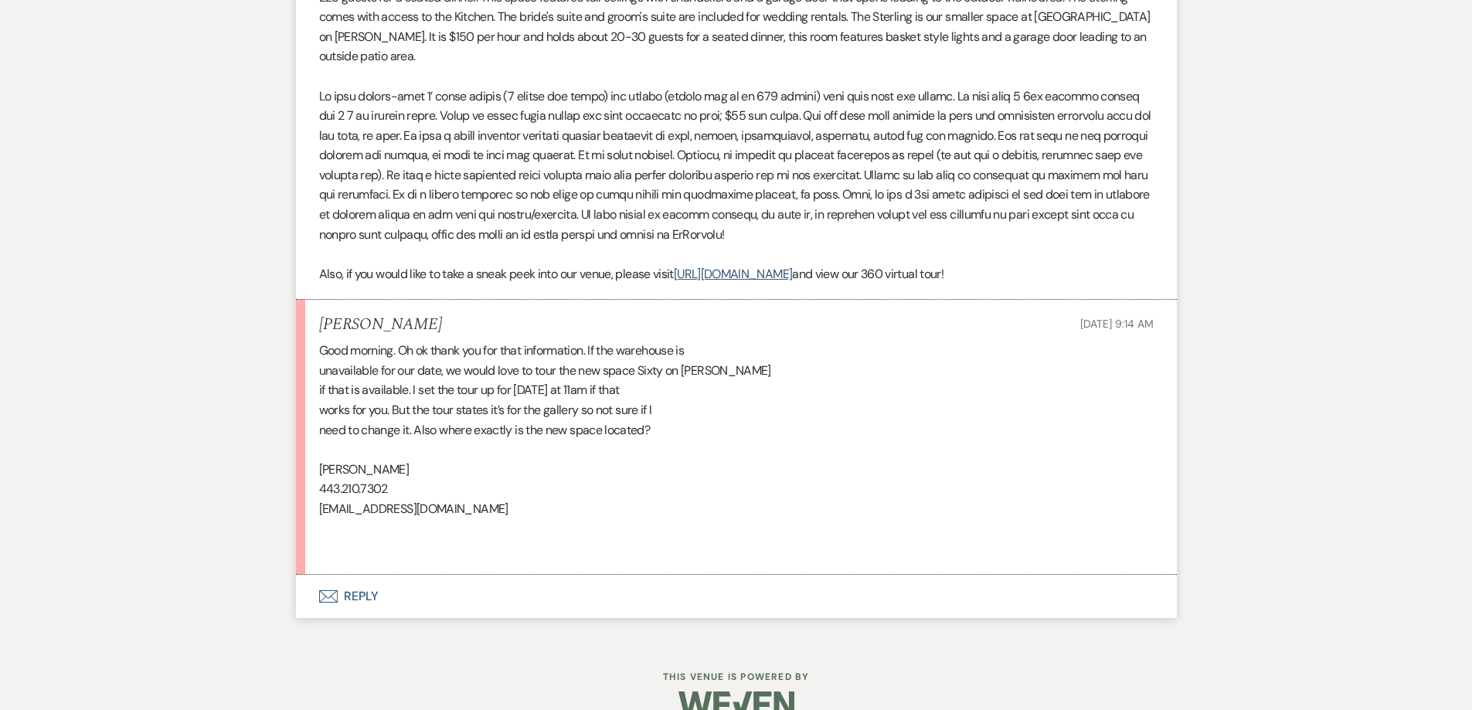
scroll to position [1244, 0]
click at [490, 574] on button "Envelope Reply" at bounding box center [736, 595] width 881 height 43
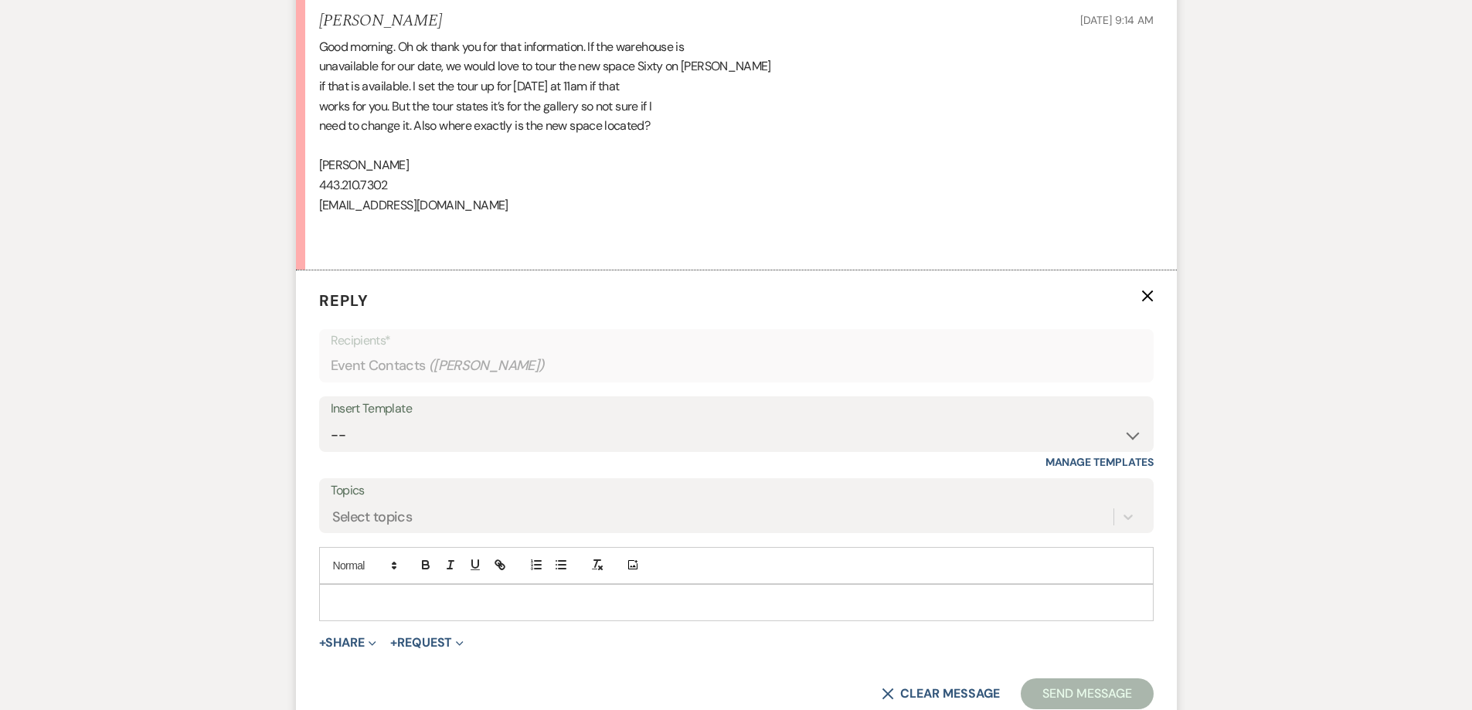
scroll to position [1553, 0]
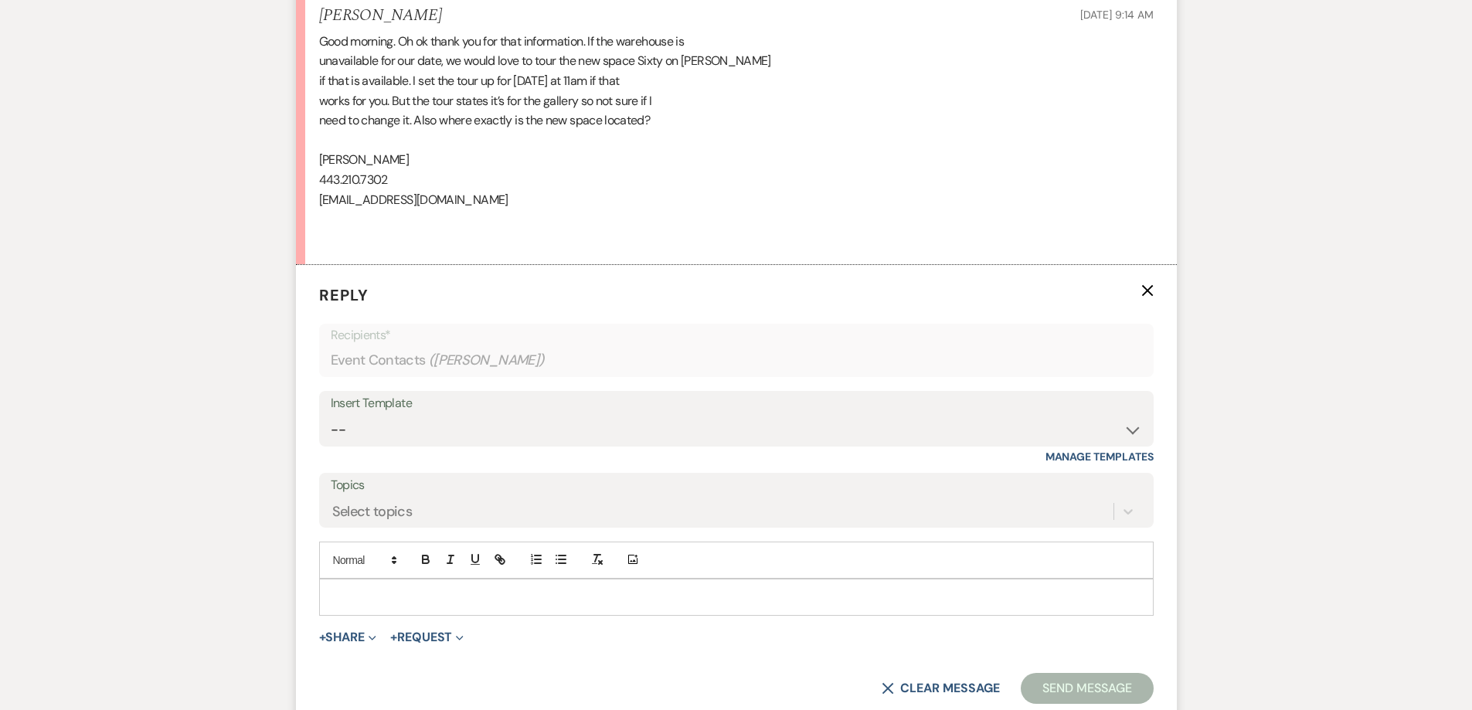
click at [522, 589] on p at bounding box center [737, 597] width 810 height 17
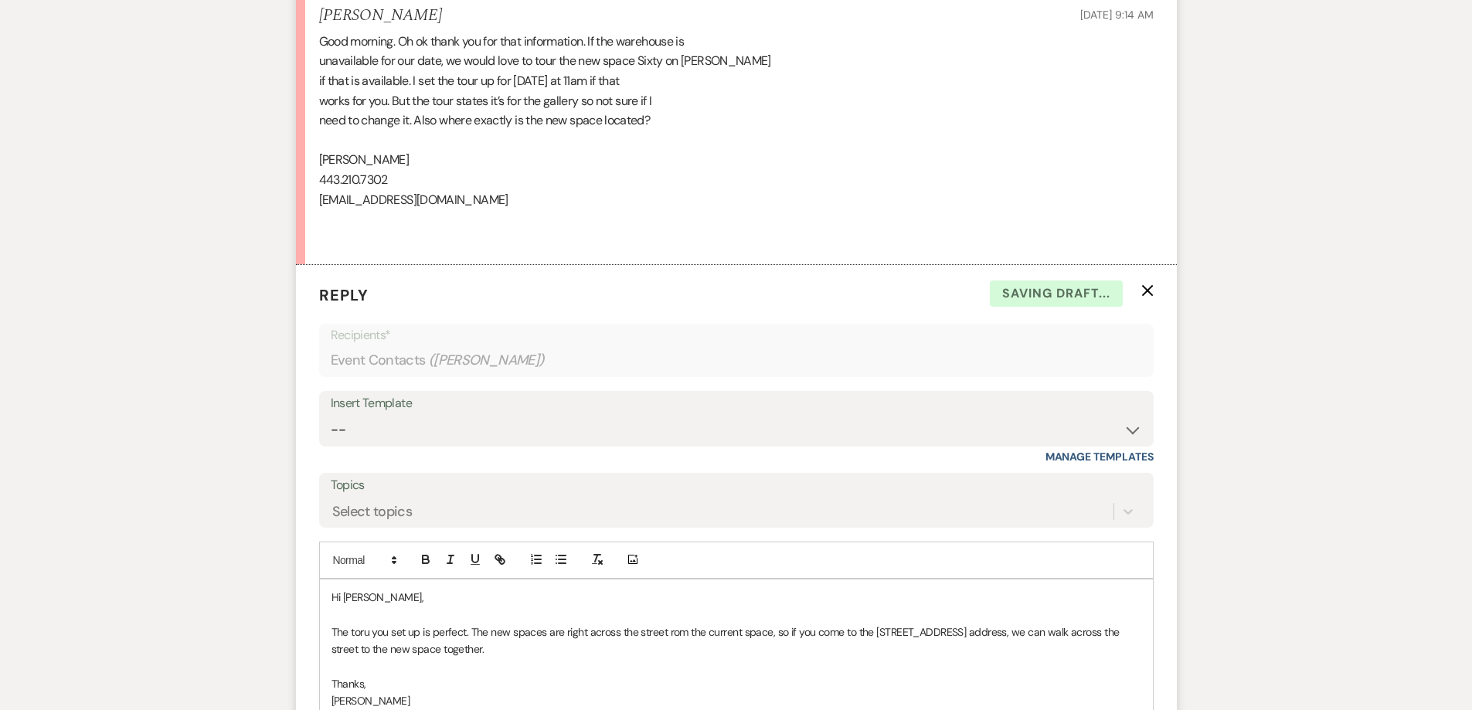
click at [358, 624] on p "The toru you set up is perfect. The new spaces are right across the street rom …" at bounding box center [737, 641] width 810 height 35
click at [468, 624] on p "The tour you set up is perfect. The new spaces are right across the street rom …" at bounding box center [737, 641] width 810 height 35
click at [672, 624] on p "The tour you set up is perfect! The new spaces are right across the street rom …" at bounding box center [737, 641] width 810 height 35
click at [495, 630] on p "The tour you set up is perfect! The new spaces are right across the street from…" at bounding box center [737, 641] width 810 height 35
drag, startPoint x: 571, startPoint y: 628, endPoint x: 488, endPoint y: 634, distance: 83.7
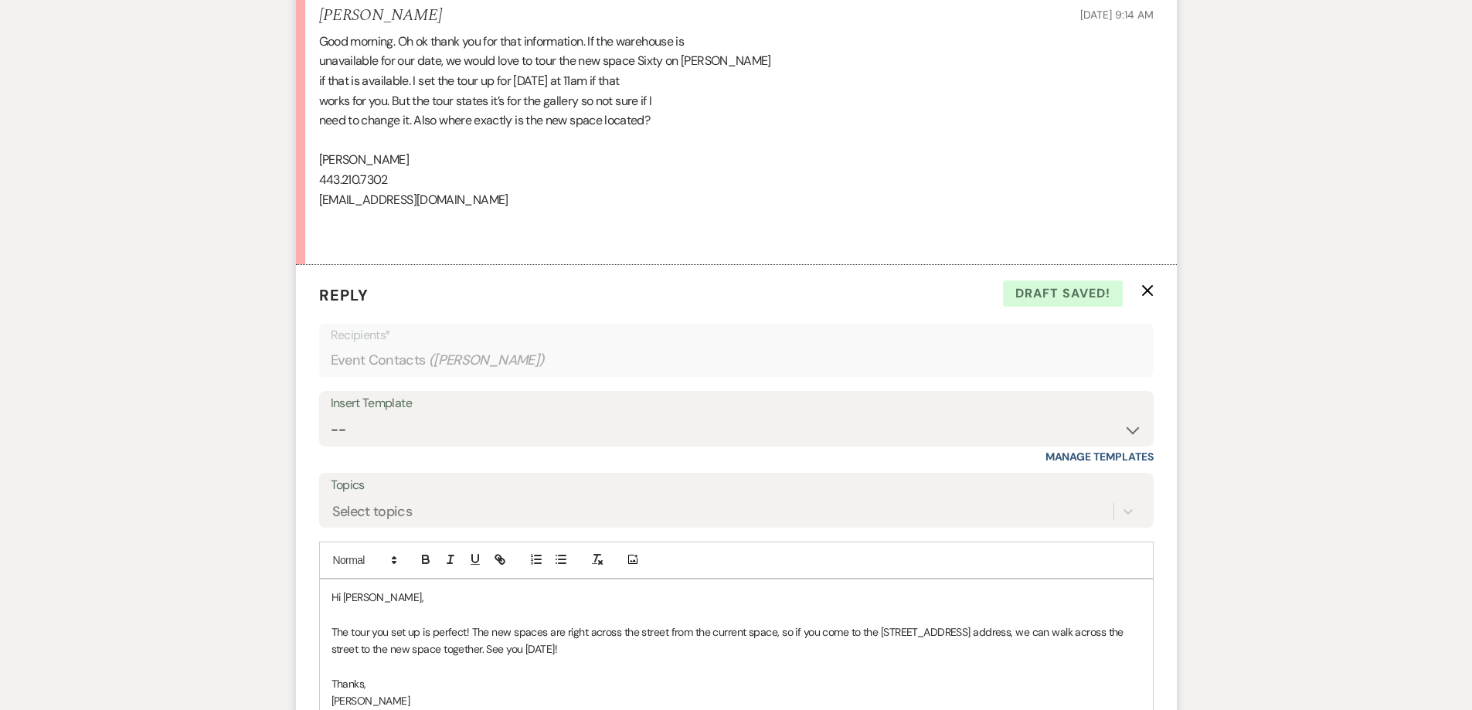
click at [488, 634] on p "The tour you set up is perfect! The new spaces are right across the street from…" at bounding box center [737, 641] width 810 height 35
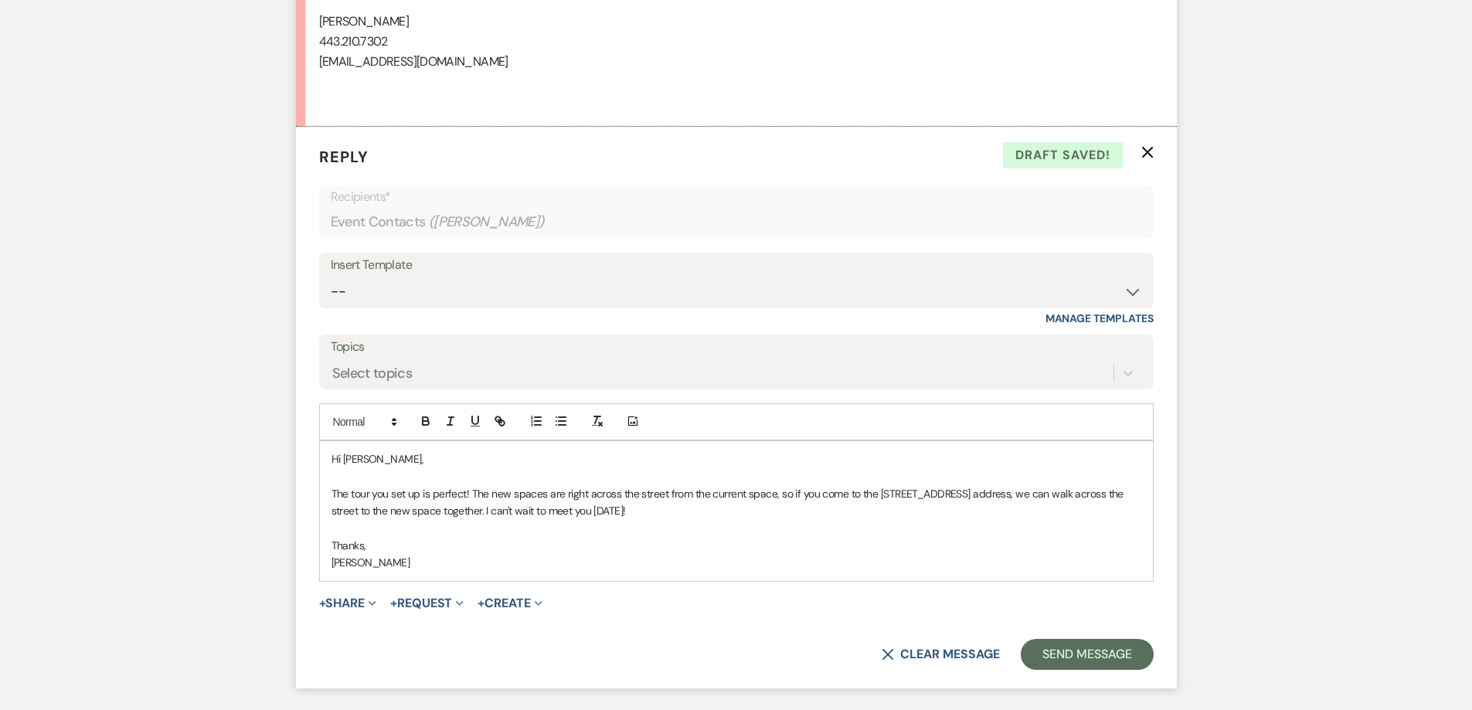
scroll to position [1707, 0]
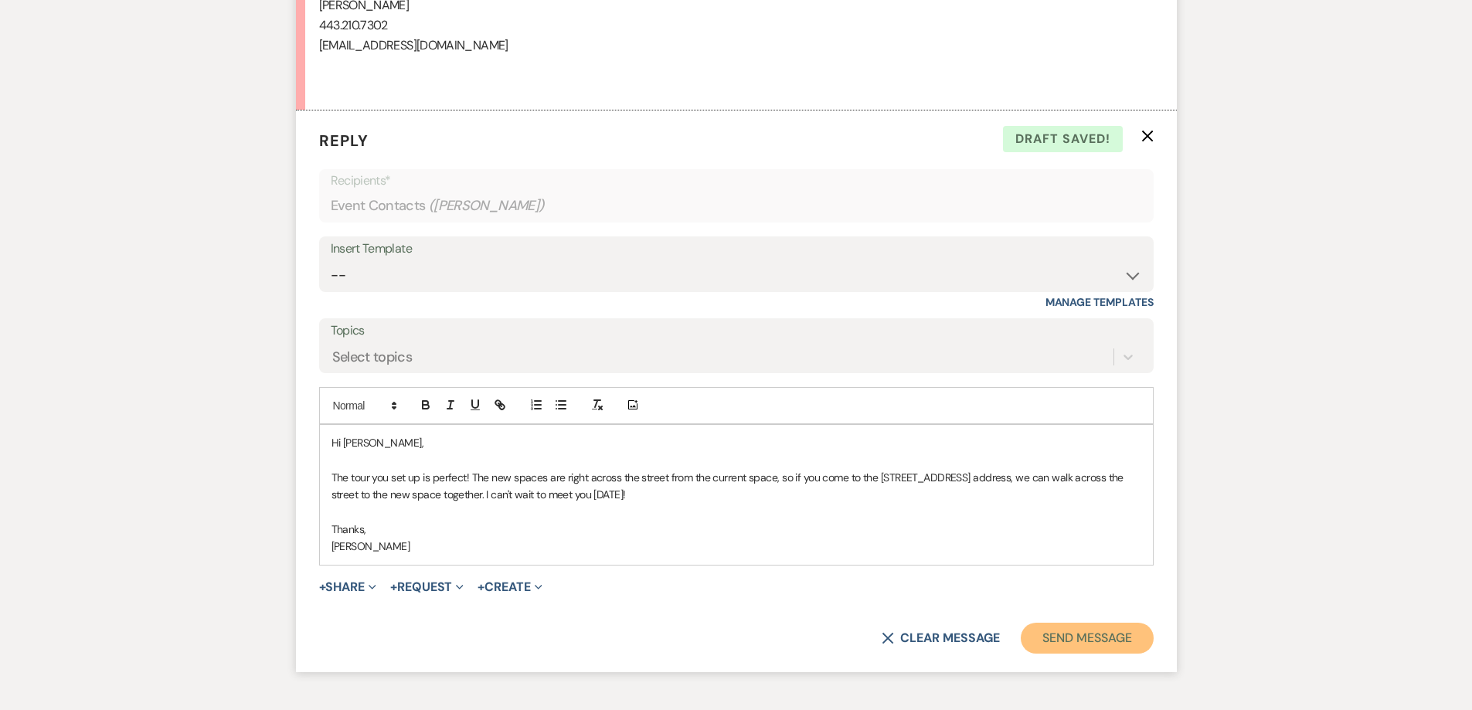
click at [1066, 623] on button "Send Message" at bounding box center [1087, 638] width 132 height 31
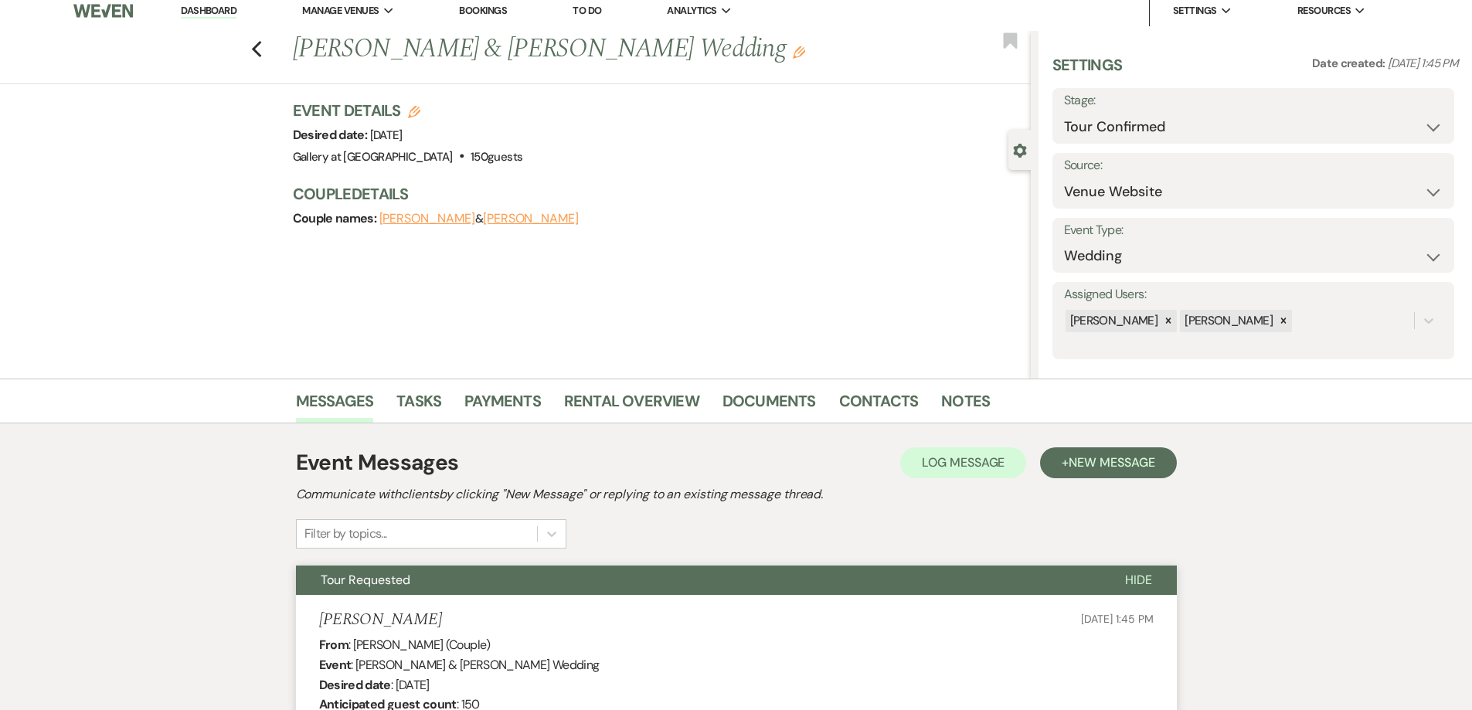
scroll to position [0, 0]
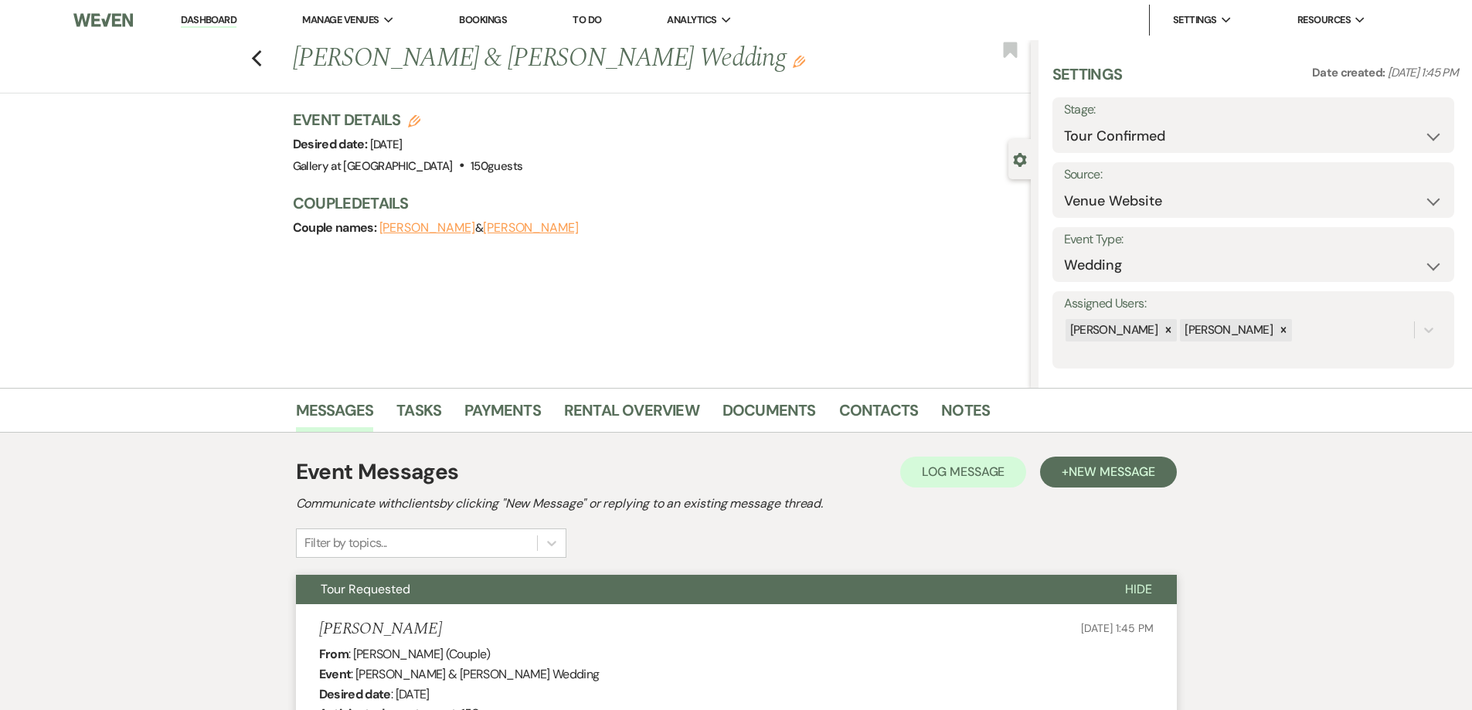
click at [199, 21] on link "Dashboard" at bounding box center [209, 20] width 56 height 15
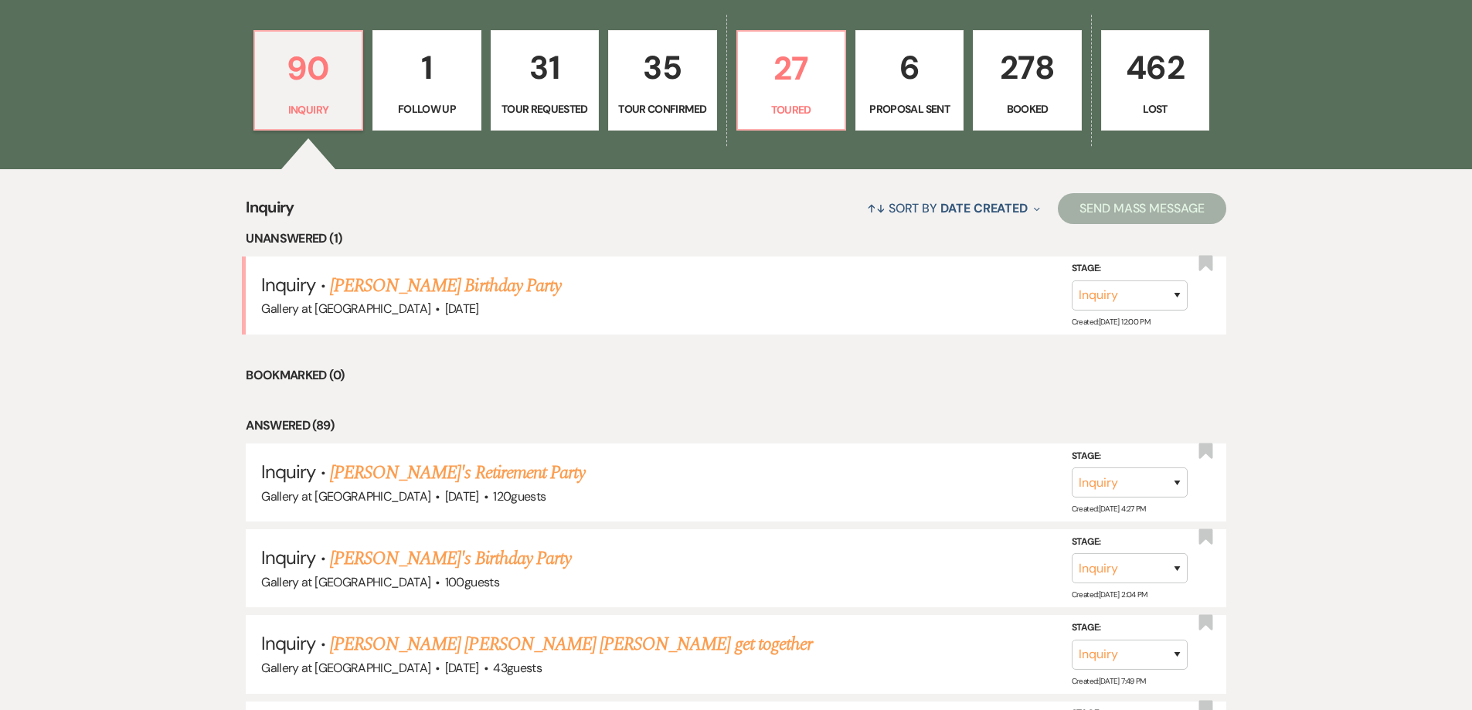
scroll to position [464, 0]
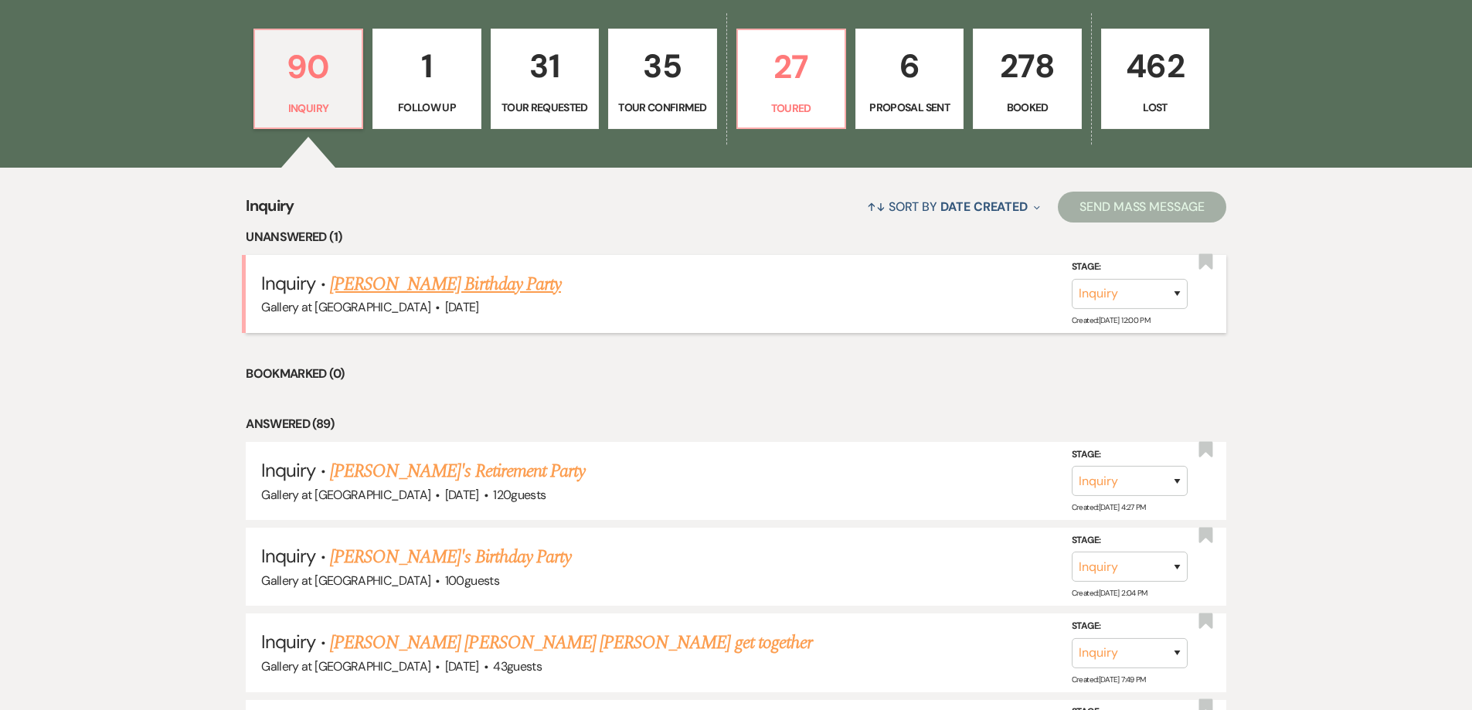
click at [442, 281] on link "Joann Campbell's Birthday Party" at bounding box center [445, 285] width 231 height 28
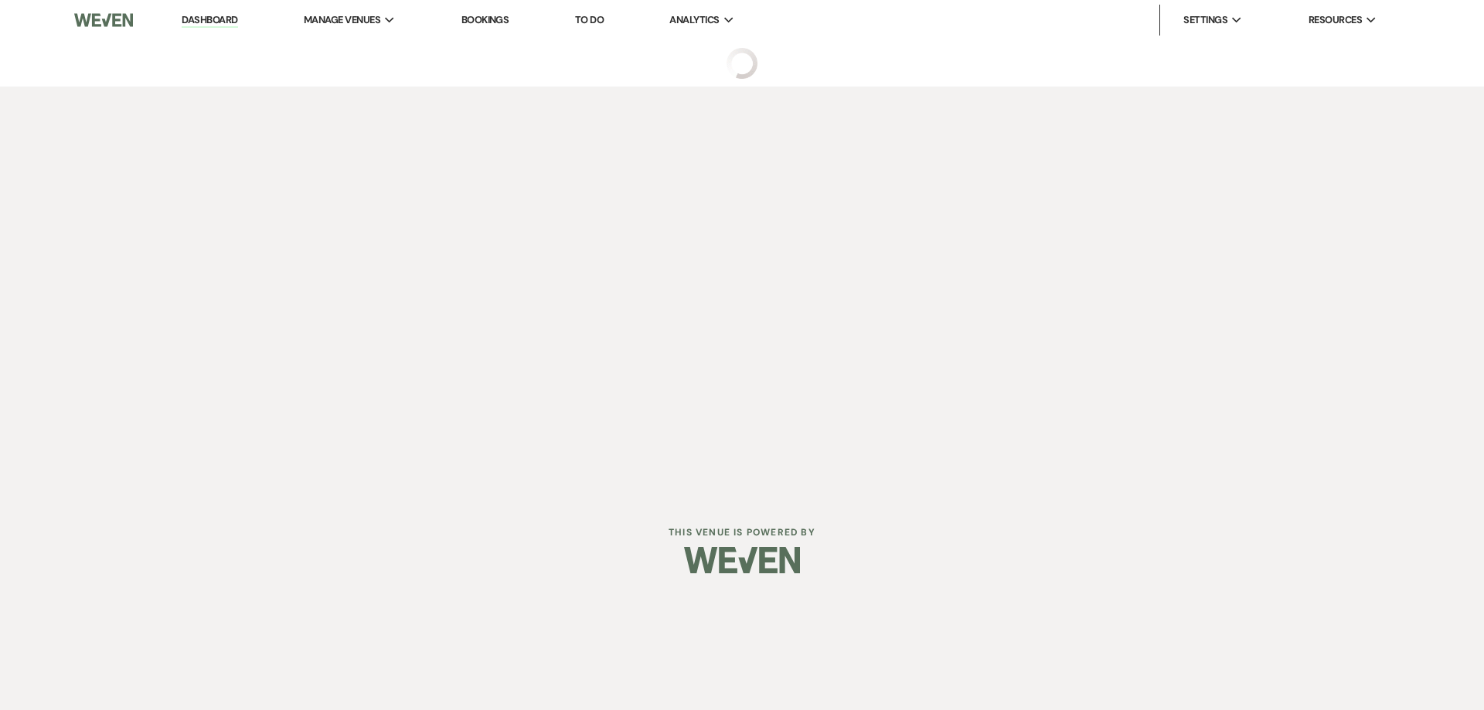
select select "24"
select select "4"
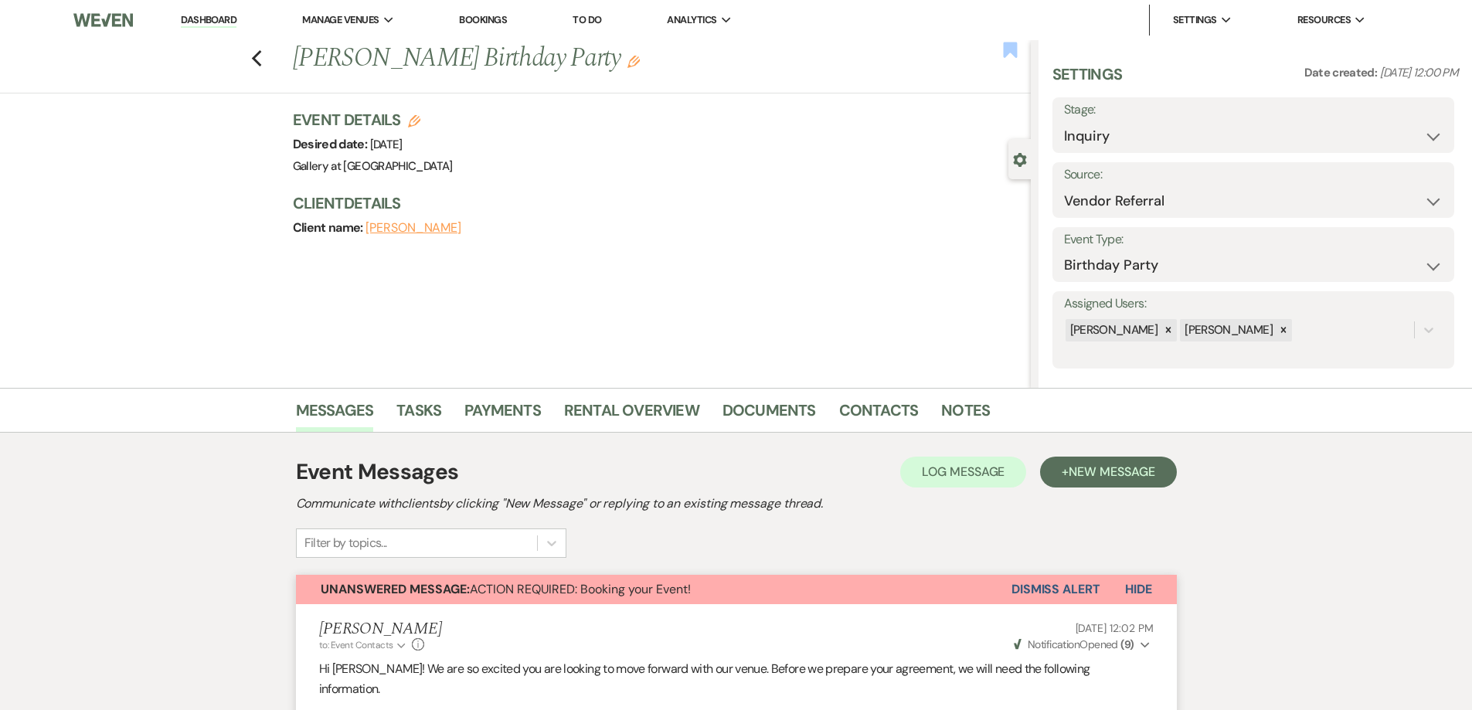
click at [1009, 49] on use "button" at bounding box center [1010, 49] width 14 height 15
click at [1013, 46] on use "button" at bounding box center [1010, 49] width 14 height 15
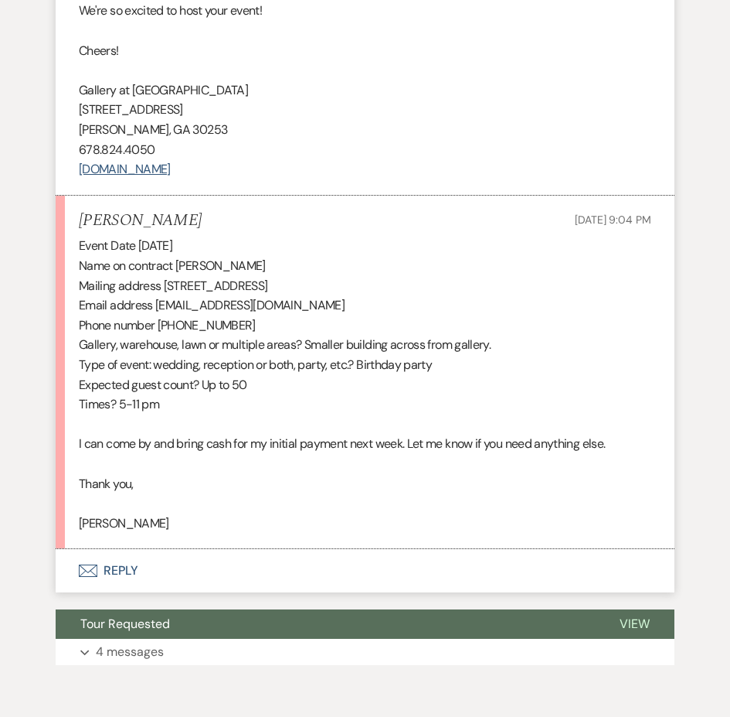
scroll to position [1427, 0]
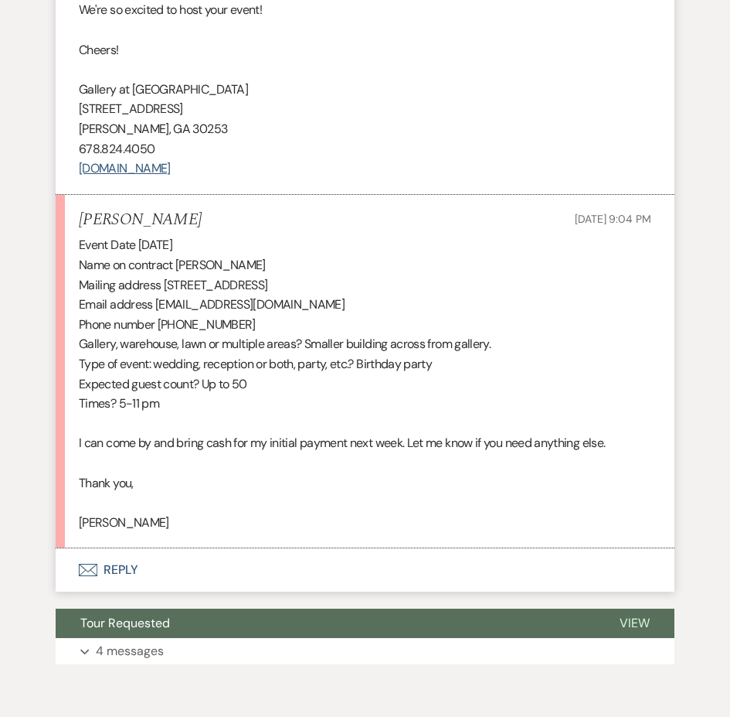
click at [461, 566] on button "Envelope Reply" at bounding box center [365, 569] width 619 height 43
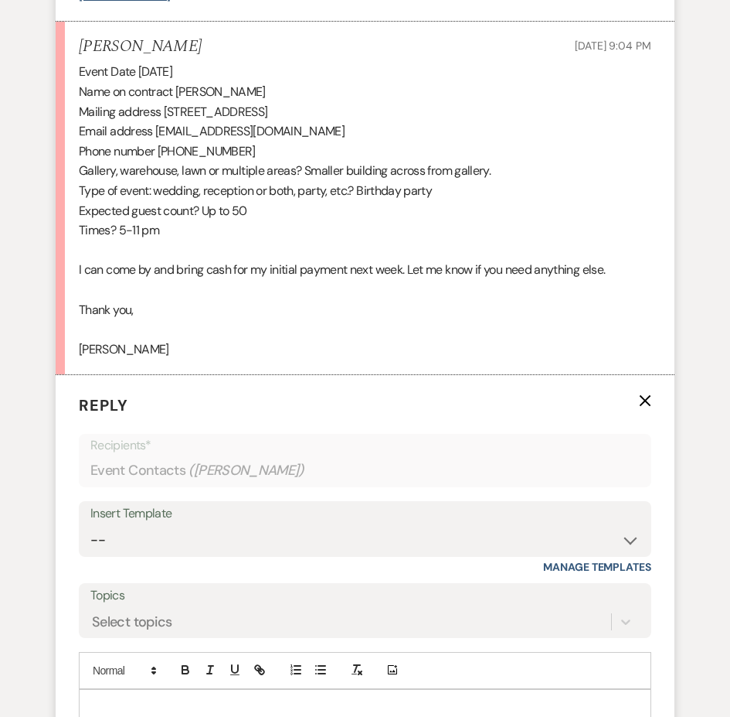
scroll to position [1659, 0]
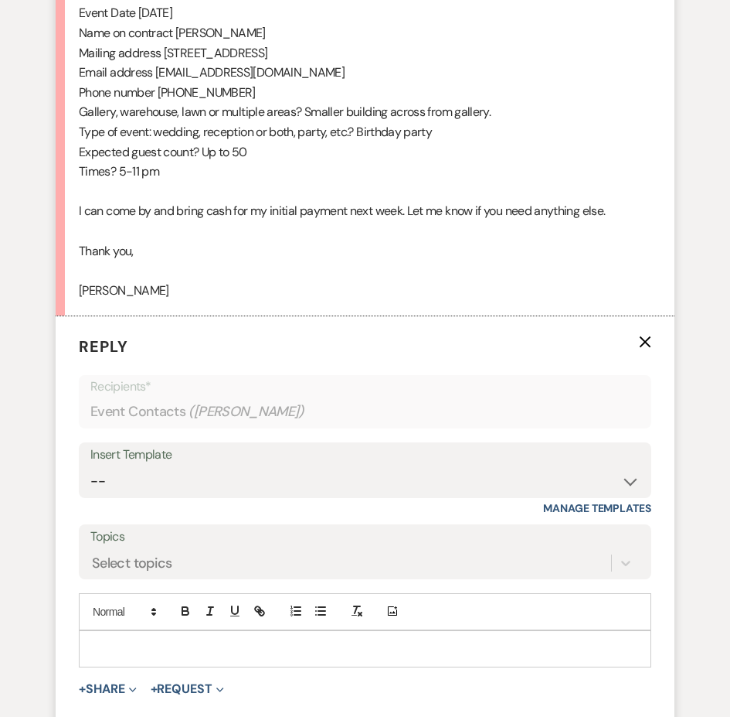
click at [389, 642] on p at bounding box center [365, 648] width 548 height 17
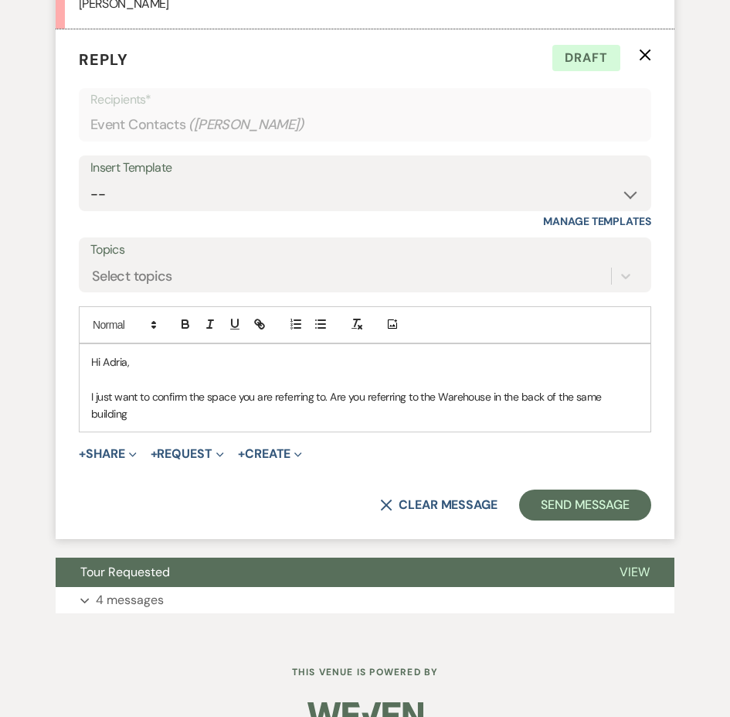
scroll to position [1979, 0]
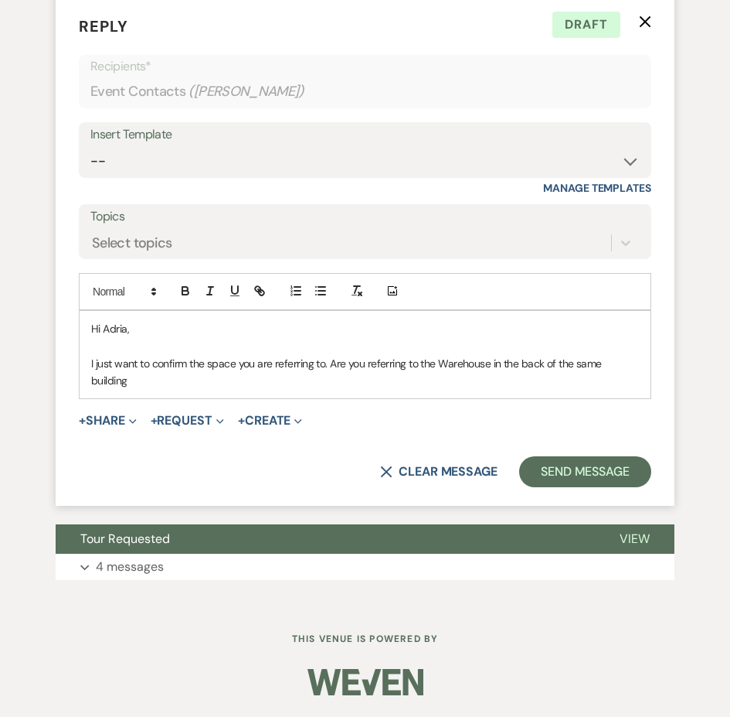
drag, startPoint x: 205, startPoint y: 384, endPoint x: 441, endPoint y: 367, distance: 236.4
click at [441, 367] on p "I just want to confirm the space you are referring to. Are you referring to the…" at bounding box center [365, 372] width 548 height 35
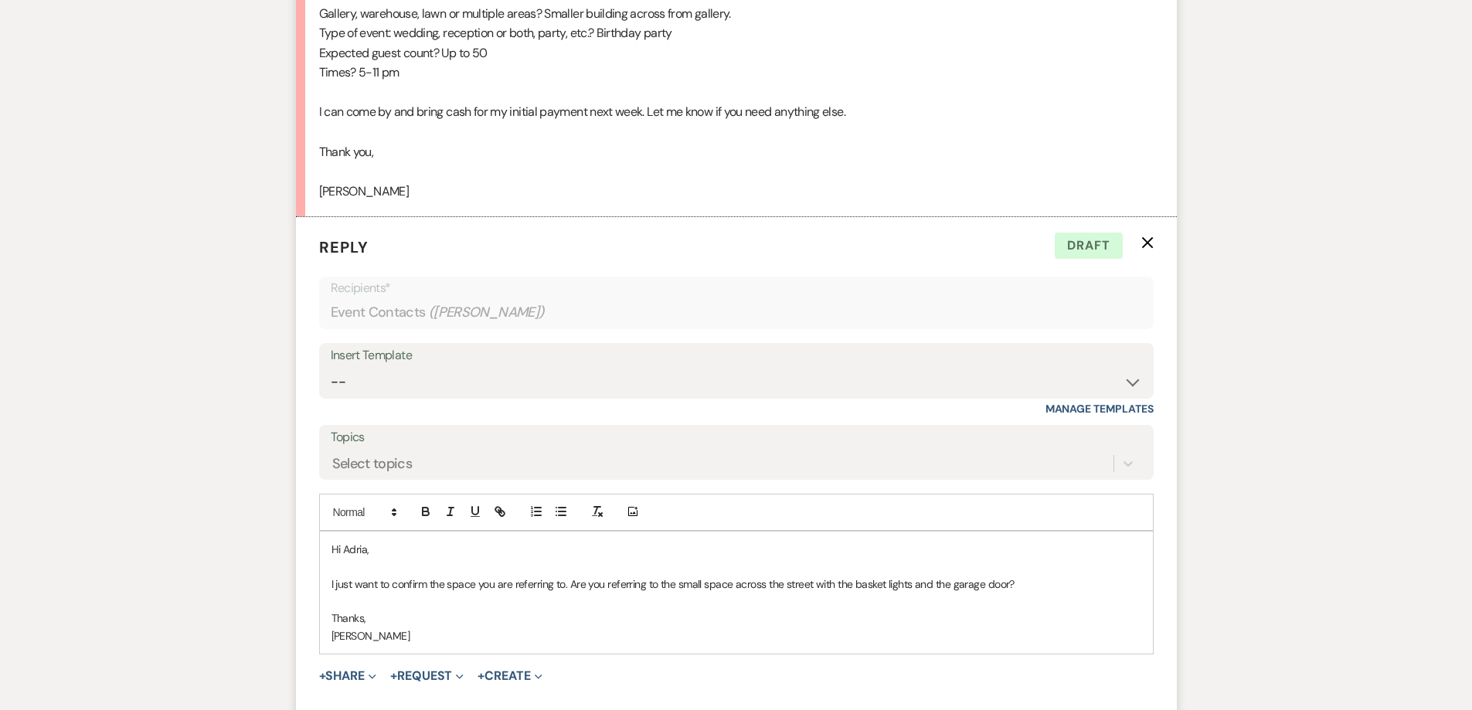
scroll to position [1381, 0]
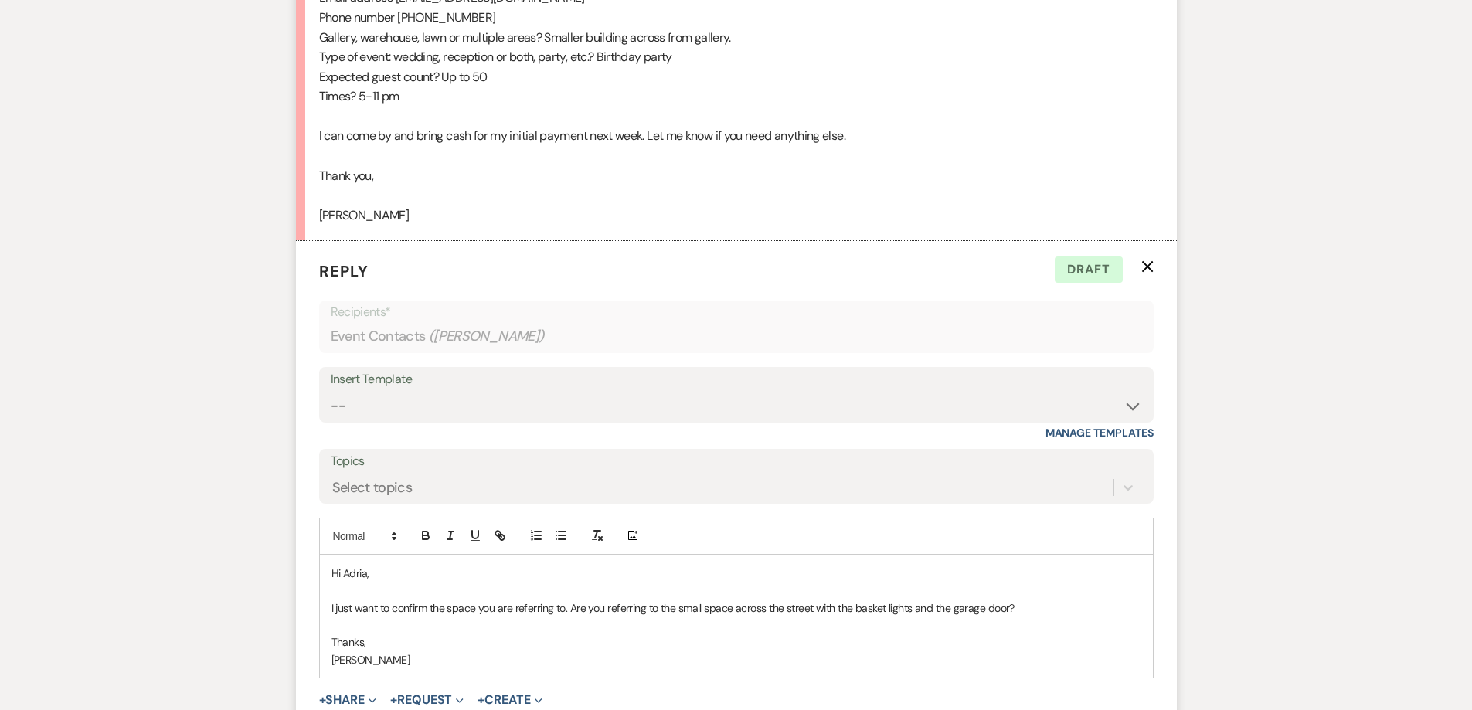
click at [569, 611] on p "I just want to confirm the space you are referring to. Are you referring to the…" at bounding box center [737, 608] width 810 height 17
click at [575, 608] on p "I just want to confirm the space you are referring to. Are you referring to the…" at bounding box center [737, 608] width 810 height 17
drag, startPoint x: 575, startPoint y: 608, endPoint x: 430, endPoint y: 606, distance: 145.3
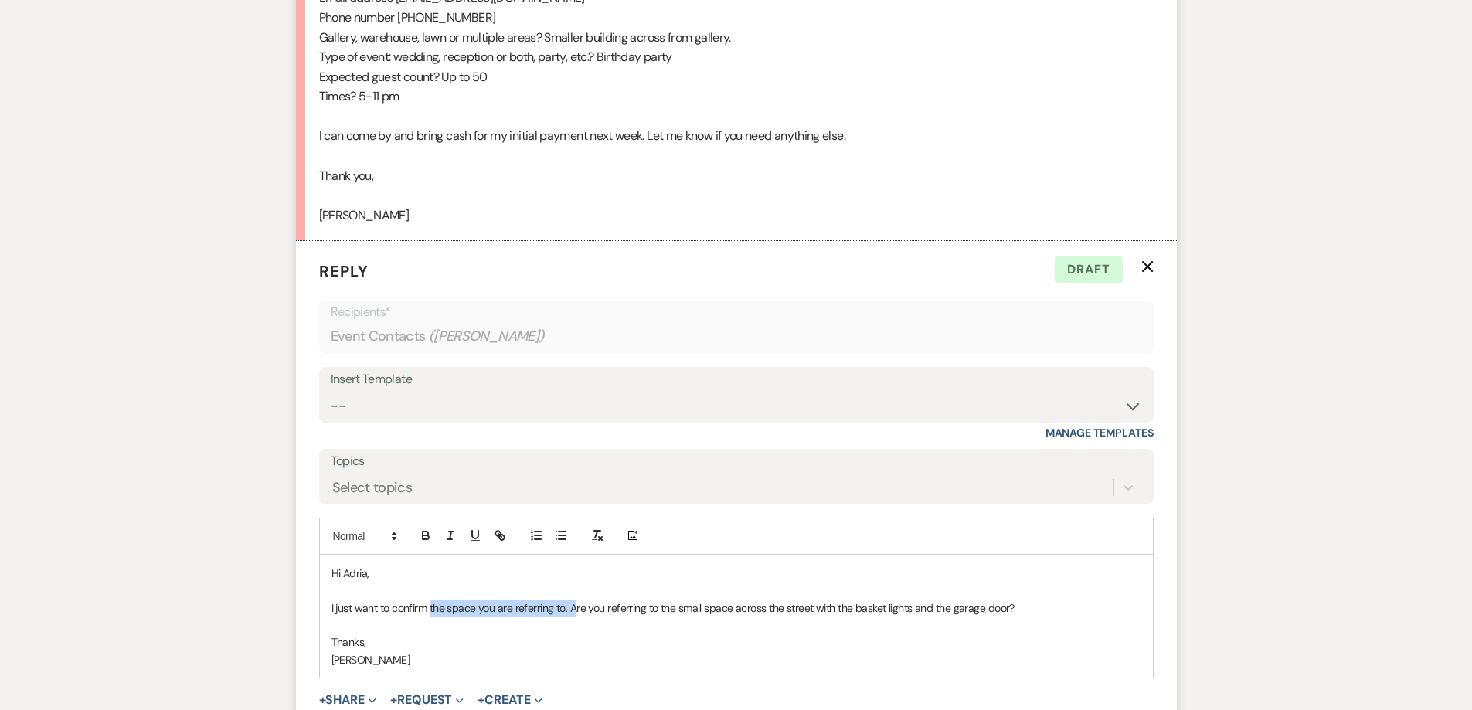
click at [430, 606] on p "I just want to confirm the space you are referring to. Are you referring to the…" at bounding box center [737, 608] width 810 height 17
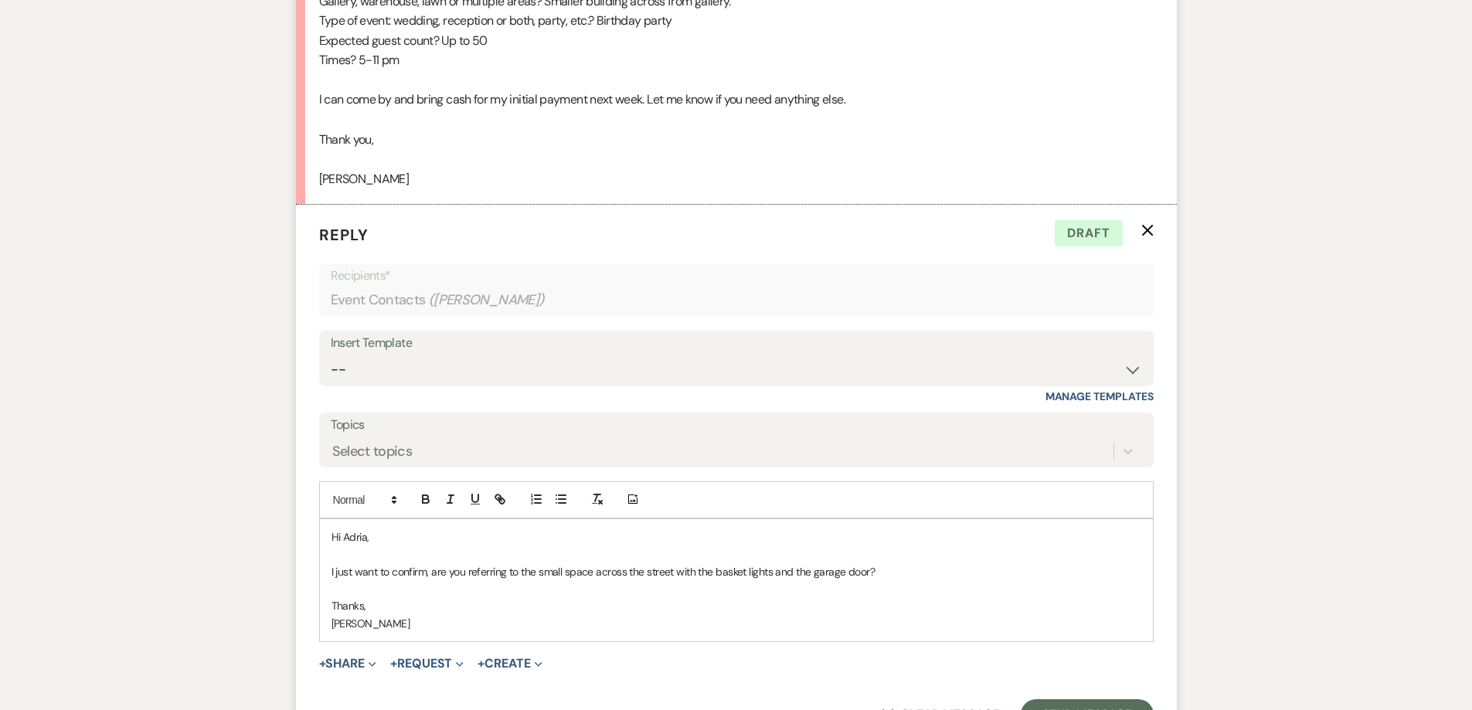
scroll to position [1536, 0]
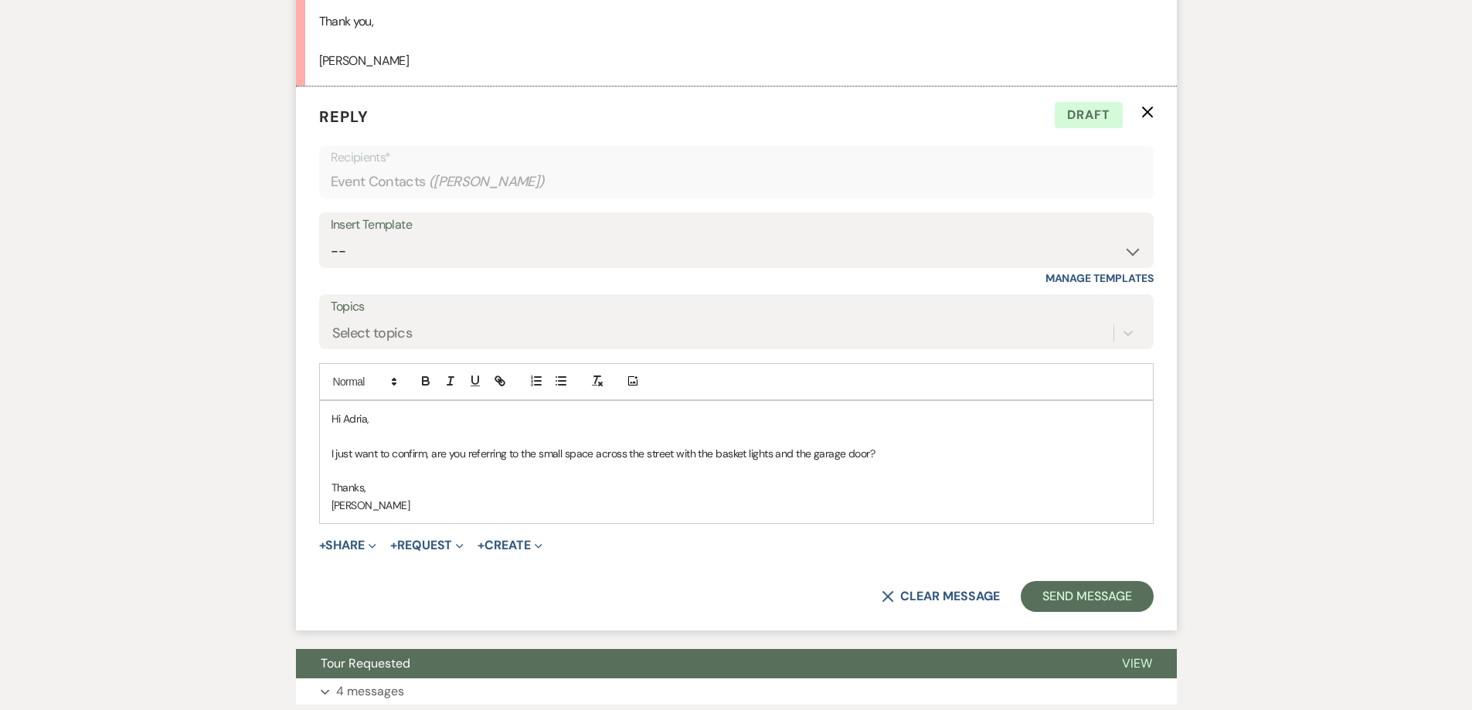
click at [1068, 599] on button "Send Message" at bounding box center [1087, 596] width 132 height 31
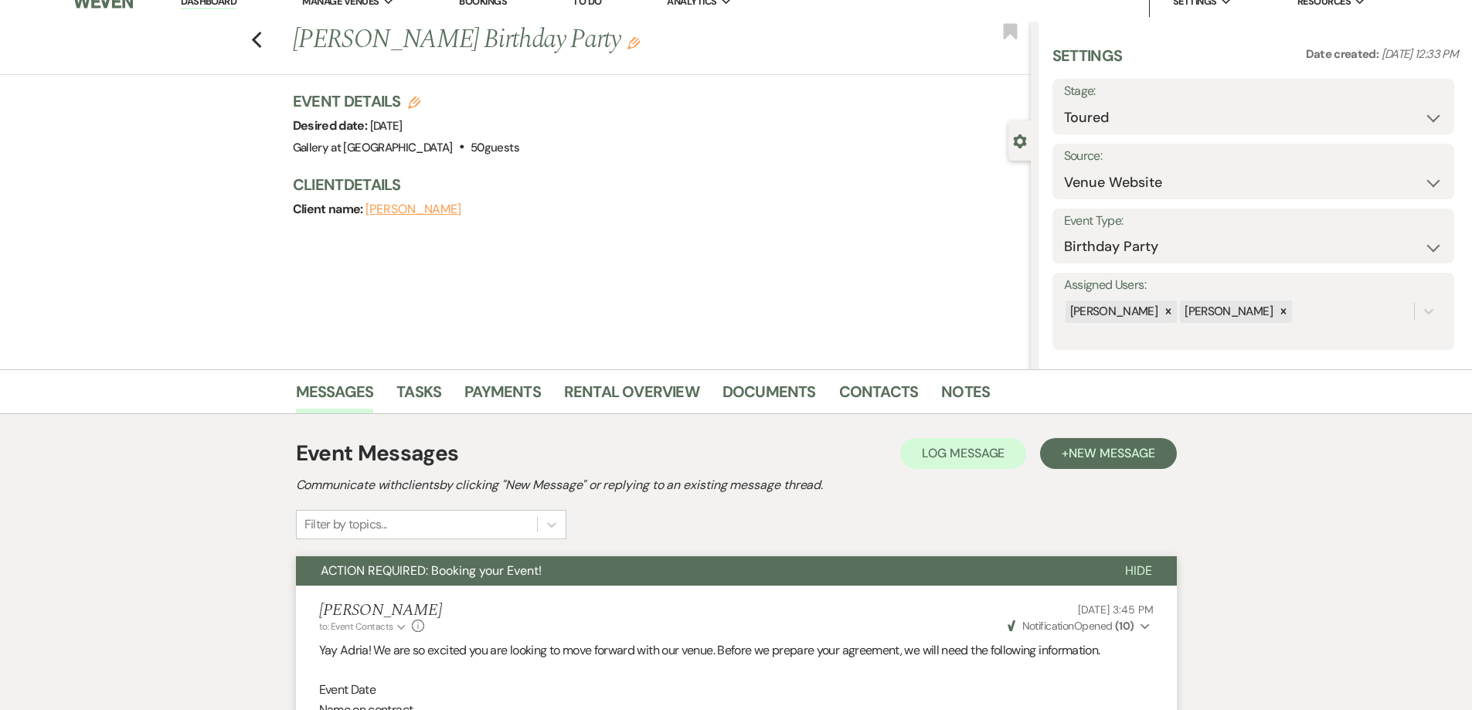
scroll to position [0, 0]
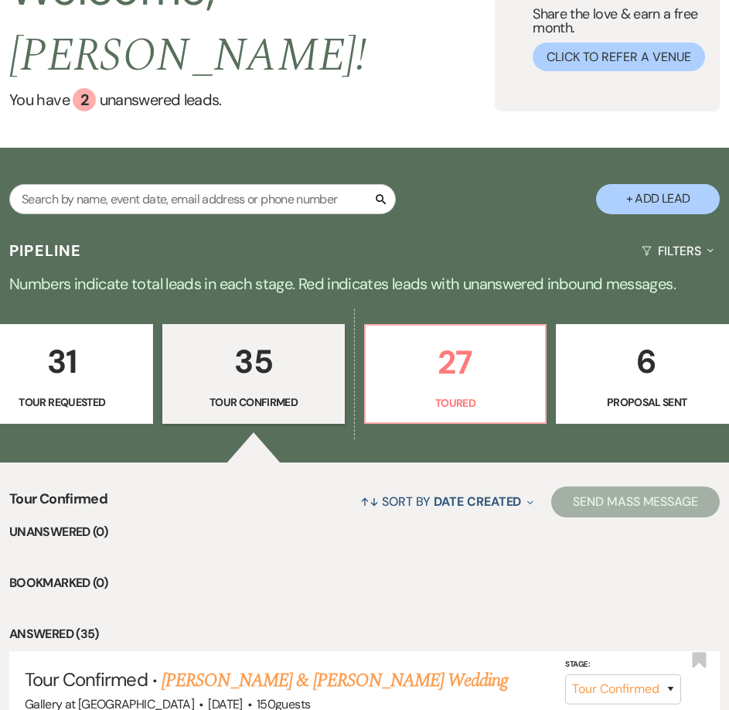
scroll to position [0, 434]
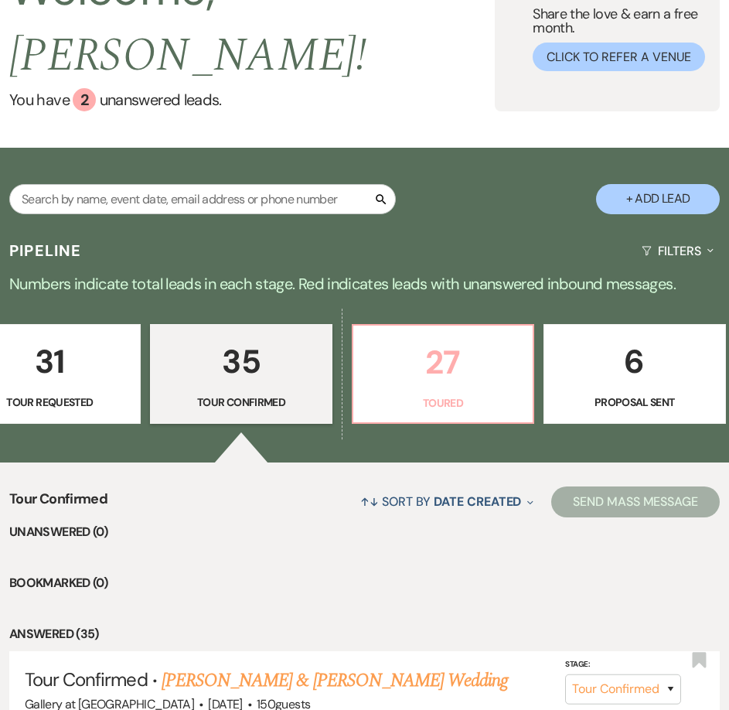
click at [404, 394] on p "Toured" at bounding box center [443, 402] width 161 height 17
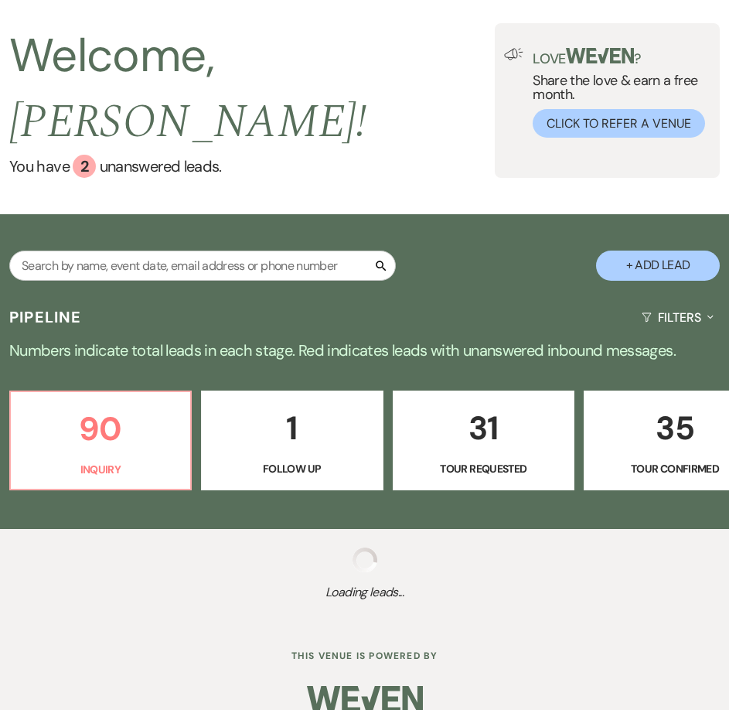
select select "5"
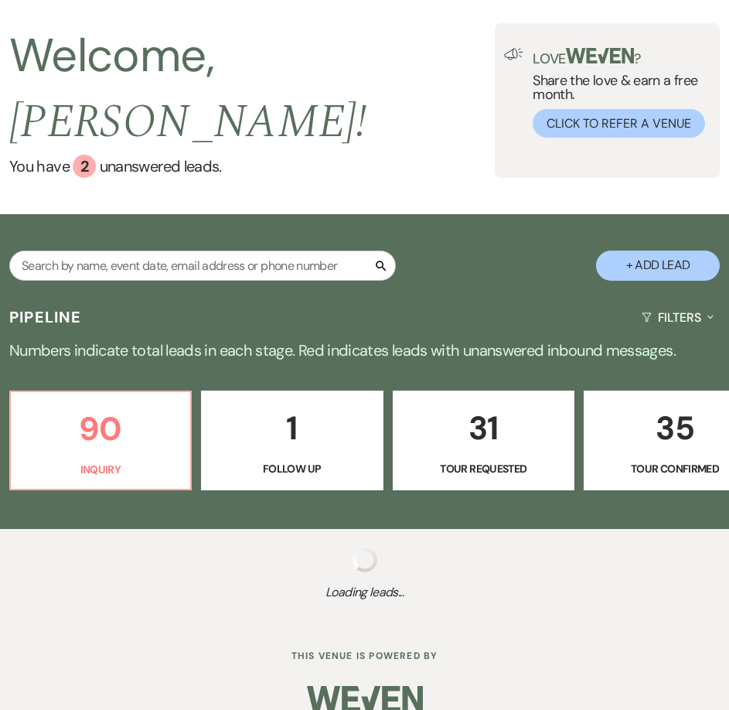
select select "5"
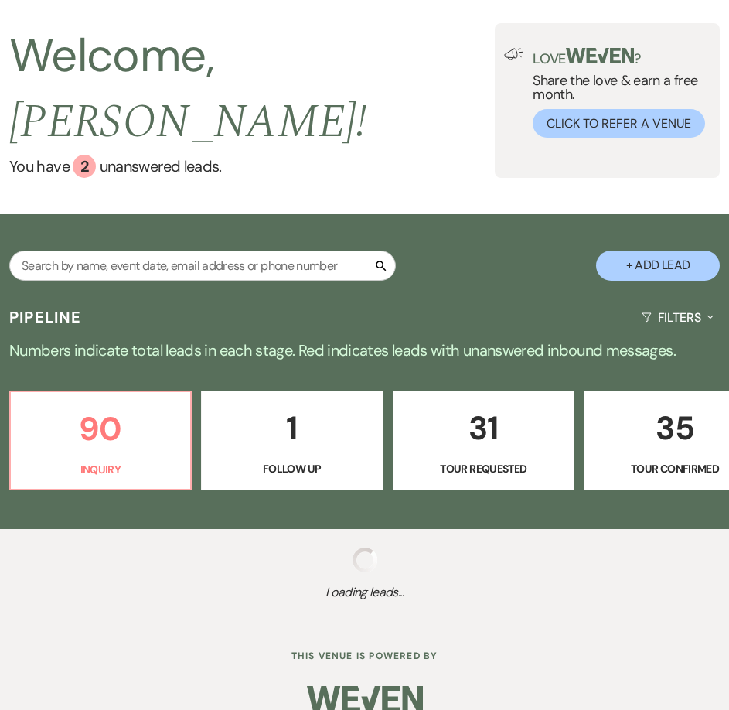
select select "5"
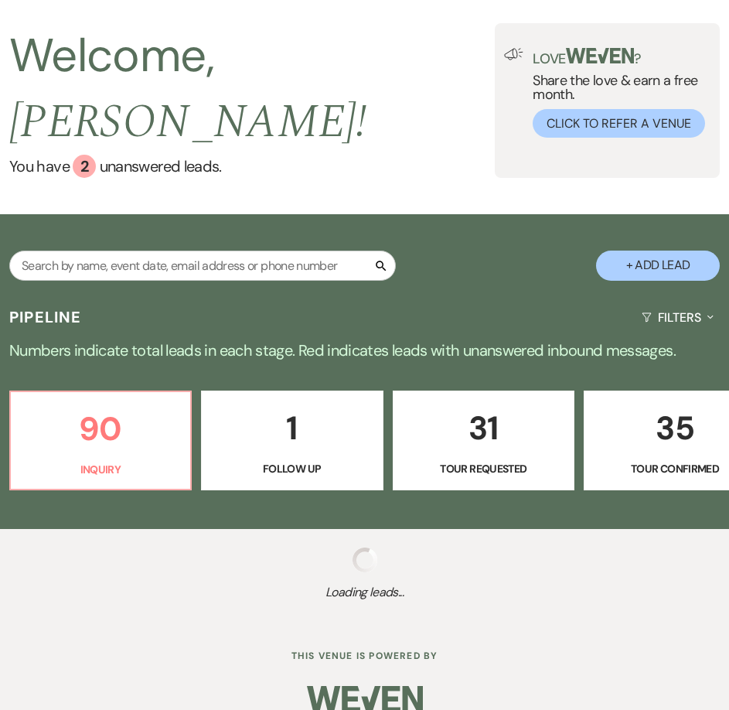
select select "5"
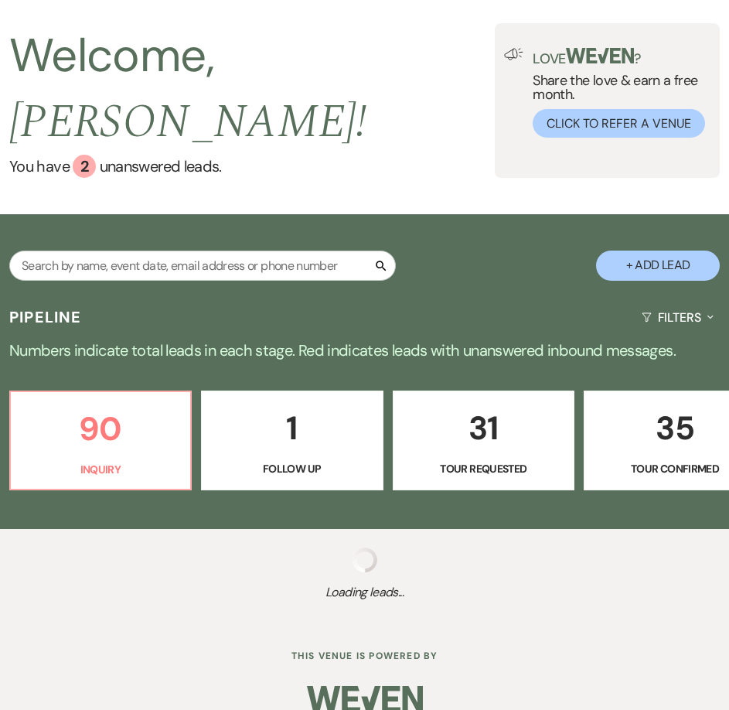
select select "5"
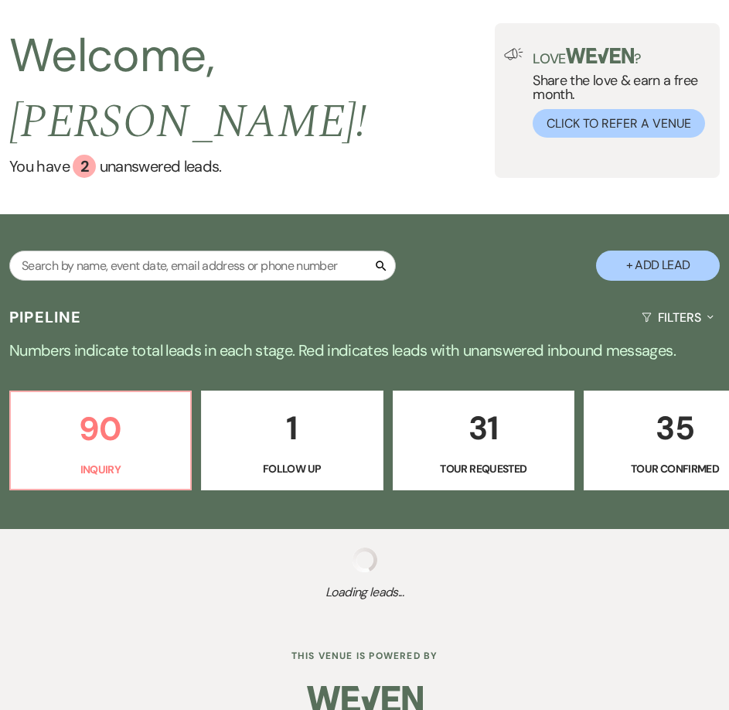
select select "5"
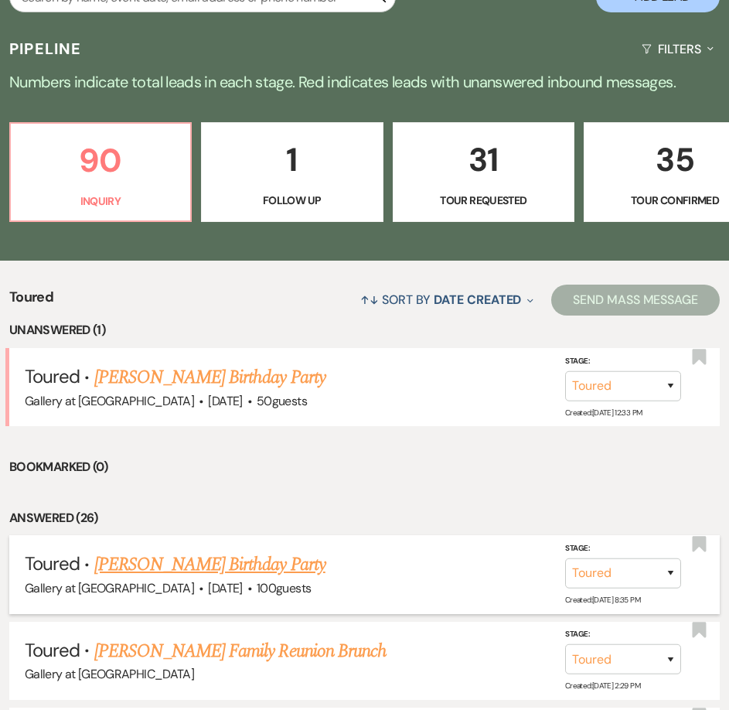
scroll to position [384, 0]
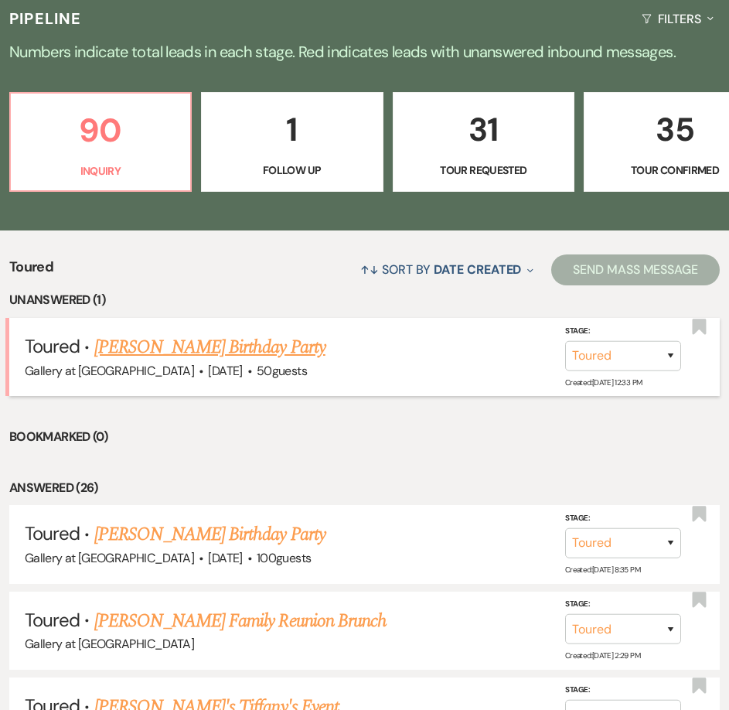
click at [184, 333] on link "Adria Walker's Birthday Party" at bounding box center [209, 347] width 231 height 28
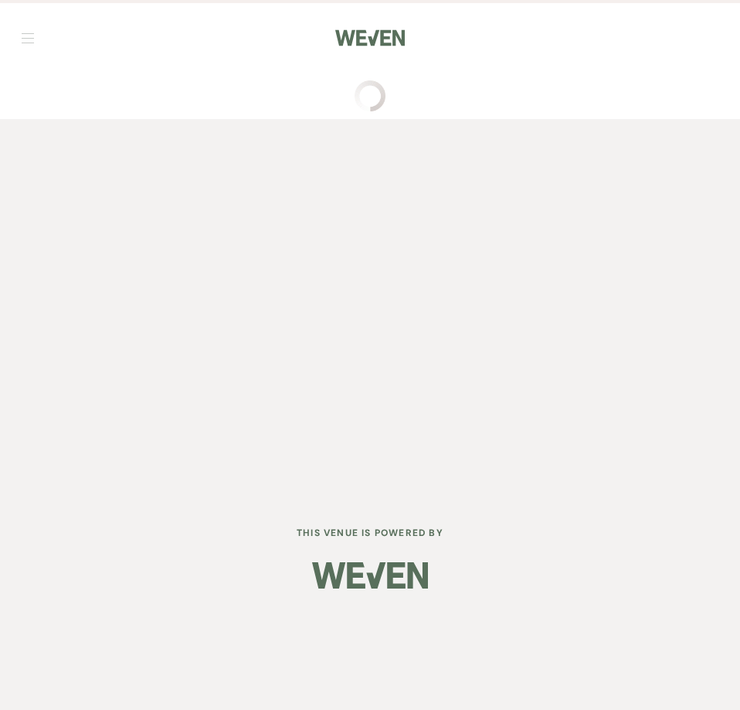
select select "5"
select select "4"
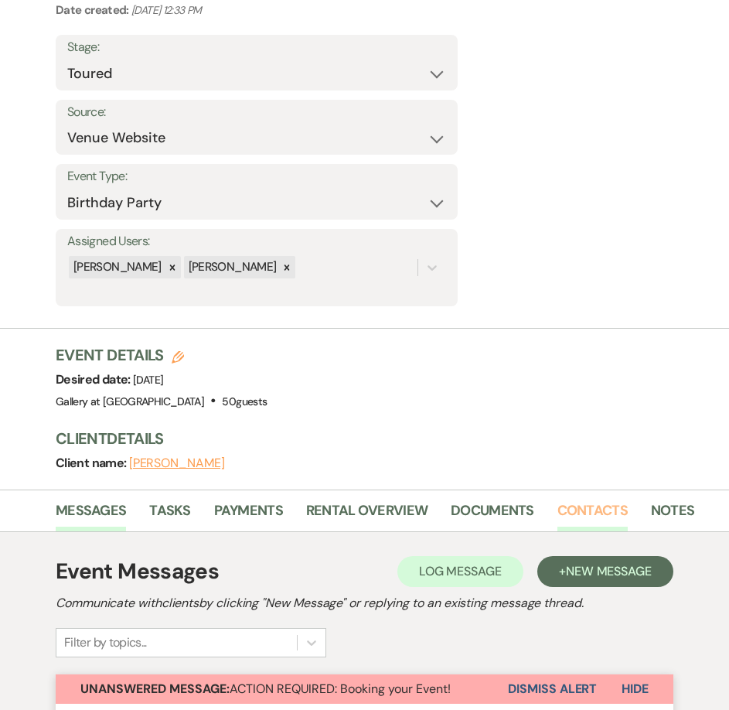
click at [574, 521] on link "Contacts" at bounding box center [592, 515] width 70 height 32
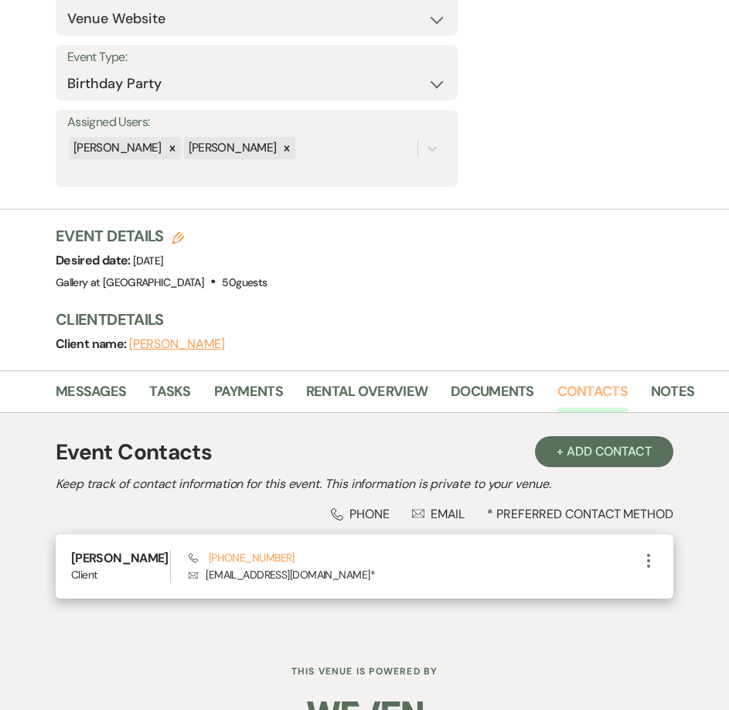
scroll to position [313, 0]
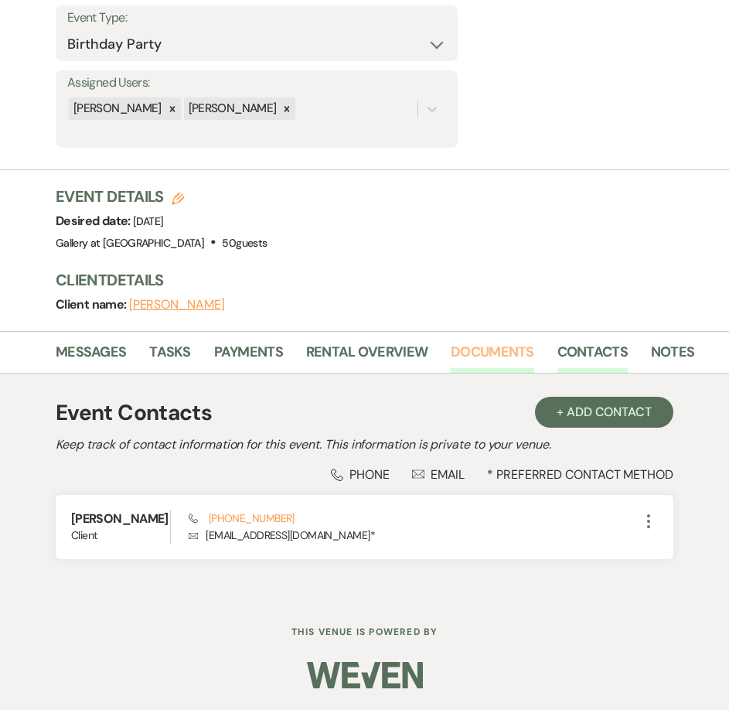
click at [490, 353] on link "Documents" at bounding box center [492, 357] width 83 height 32
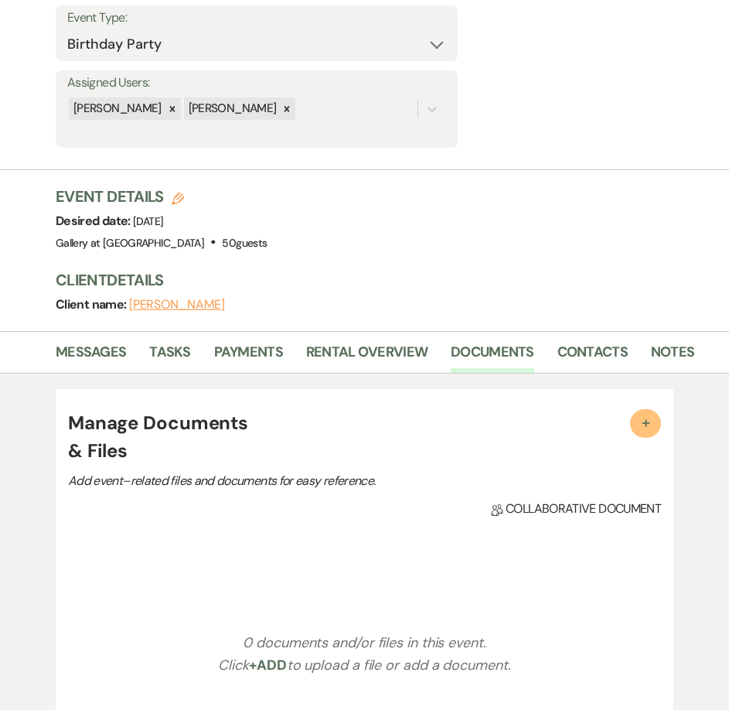
click at [643, 427] on span "+" at bounding box center [645, 421] width 15 height 15
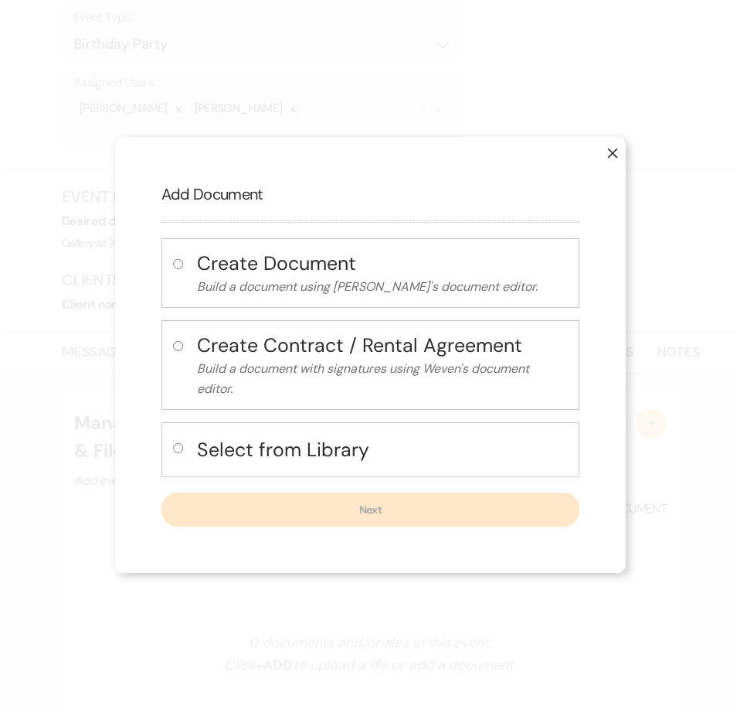
scroll to position [314, 0]
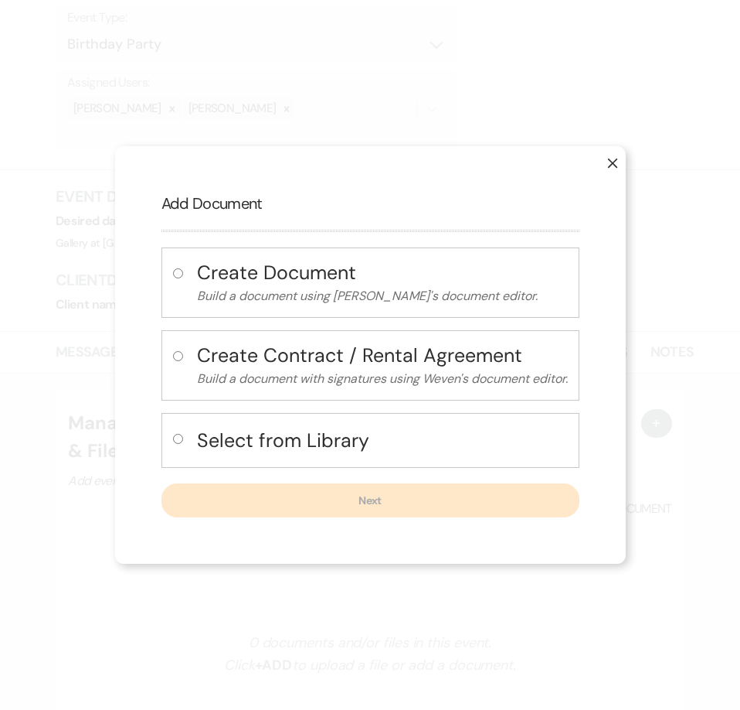
click at [175, 434] on input "radio" at bounding box center [178, 439] width 10 height 10
radio input "true"
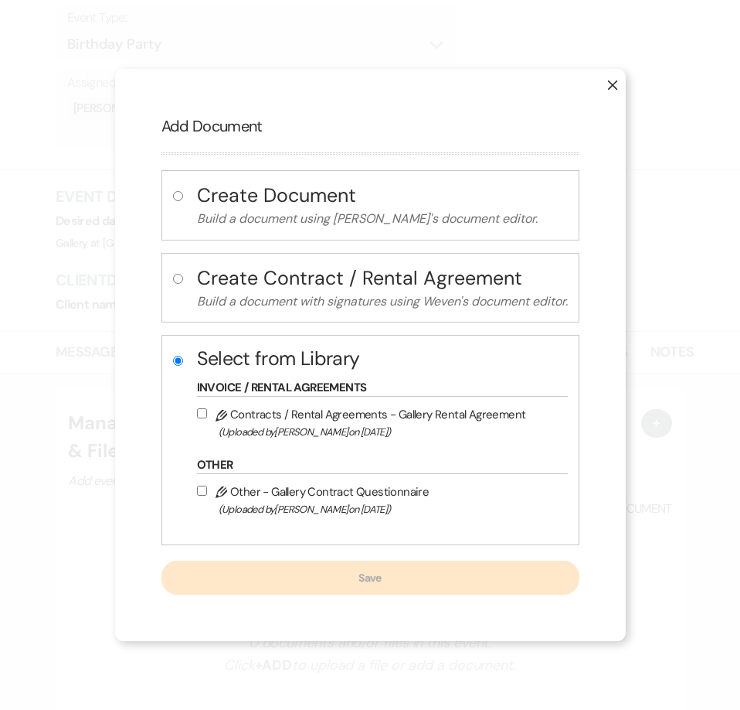
click at [198, 414] on input "Pencil Contracts / Rental Agreements - Gallery Rental Agreement (Uploaded by Ju…" at bounding box center [202, 413] width 10 height 10
checkbox input "true"
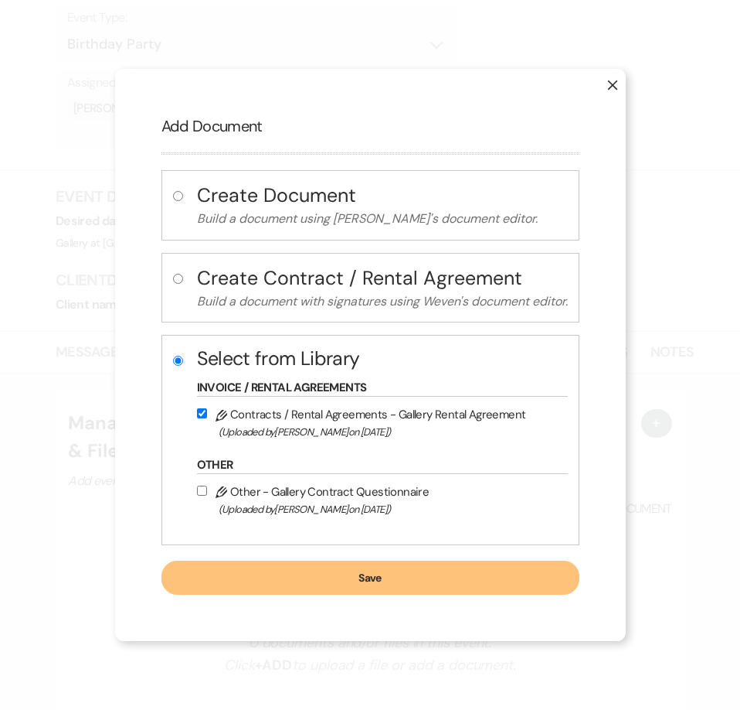
click at [271, 576] on button "Save" at bounding box center [371, 577] width 418 height 34
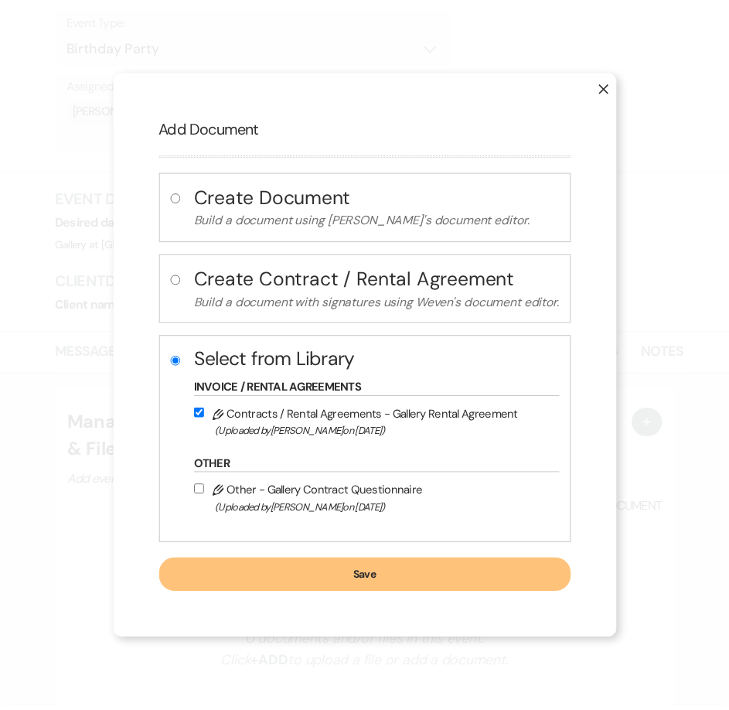
scroll to position [313, 0]
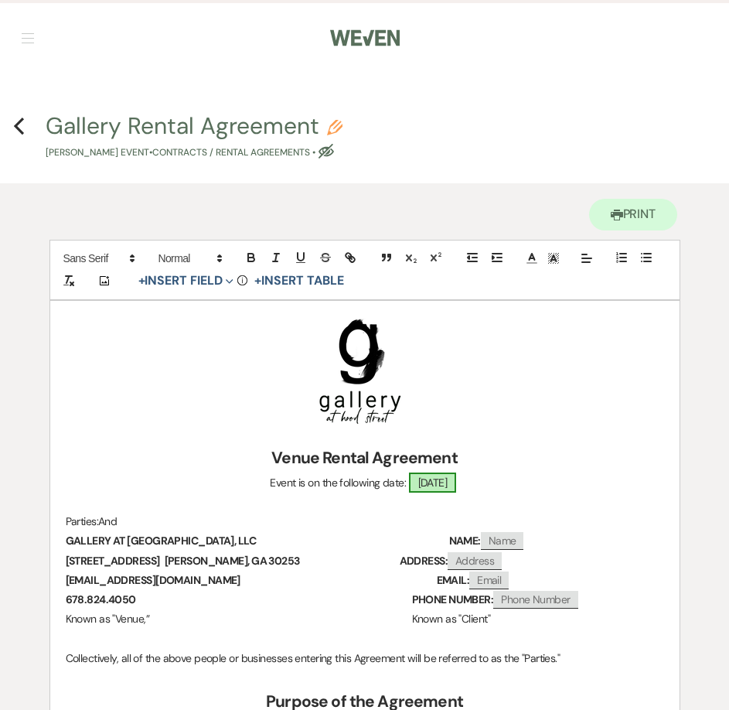
click at [452, 479] on span "11/22/2025" at bounding box center [433, 482] width 48 height 20
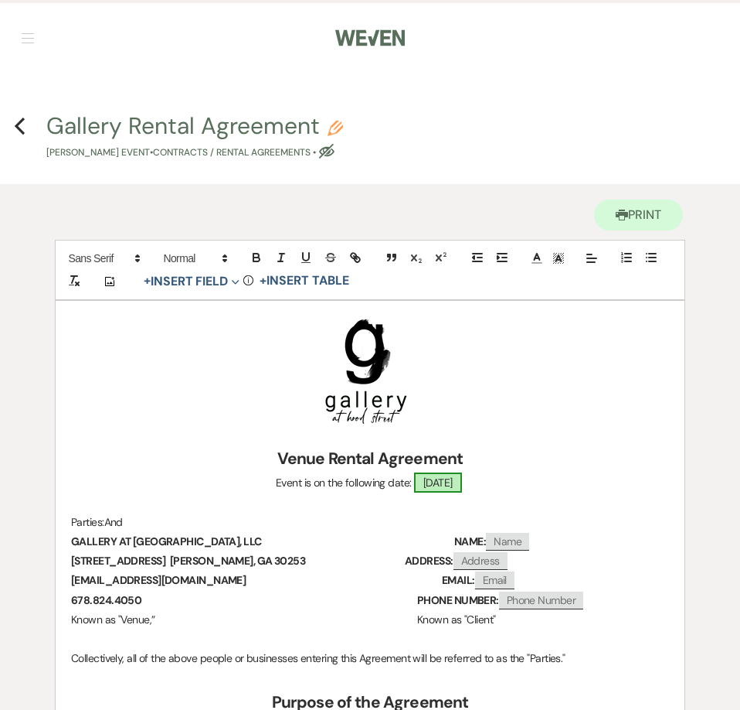
select select "smartCustomField"
select select "owner"
select select "{{eventDate}}"
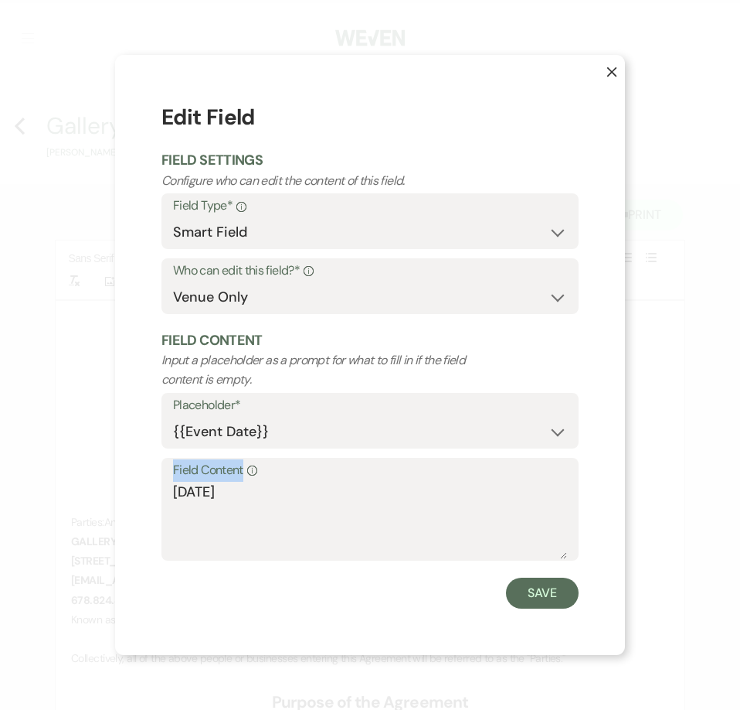
drag, startPoint x: 332, startPoint y: 475, endPoint x: 138, endPoint y: 484, distance: 195.0
click at [92, 484] on div "X Edit Field Field Settings Configure who can edit the content of this field. F…" at bounding box center [370, 355] width 740 height 710
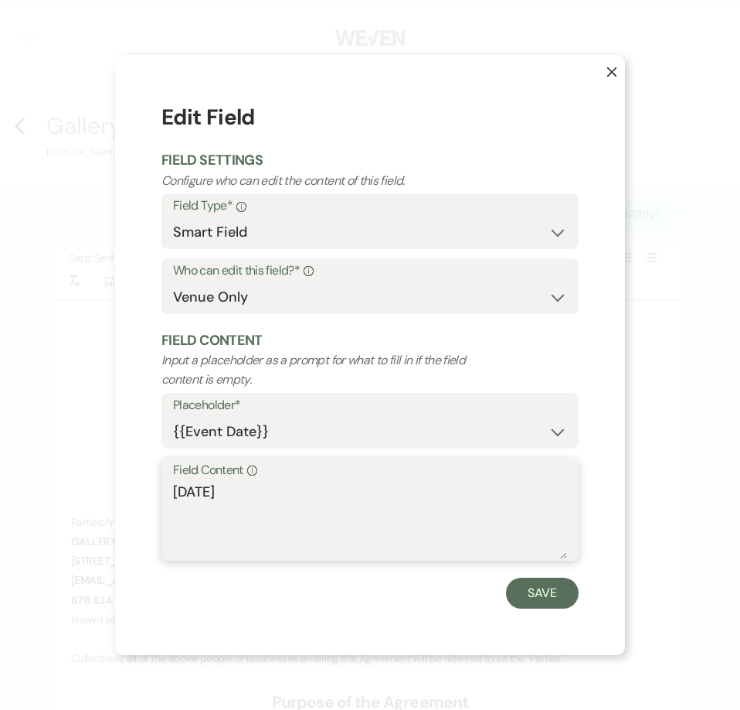
drag, startPoint x: 254, startPoint y: 492, endPoint x: 94, endPoint y: 500, distance: 161.0
click at [94, 500] on div "X Edit Field Field Settings Configure who can edit the content of this field. F…" at bounding box center [370, 355] width 740 height 710
type textarea "Saturday, November 22, 2025"
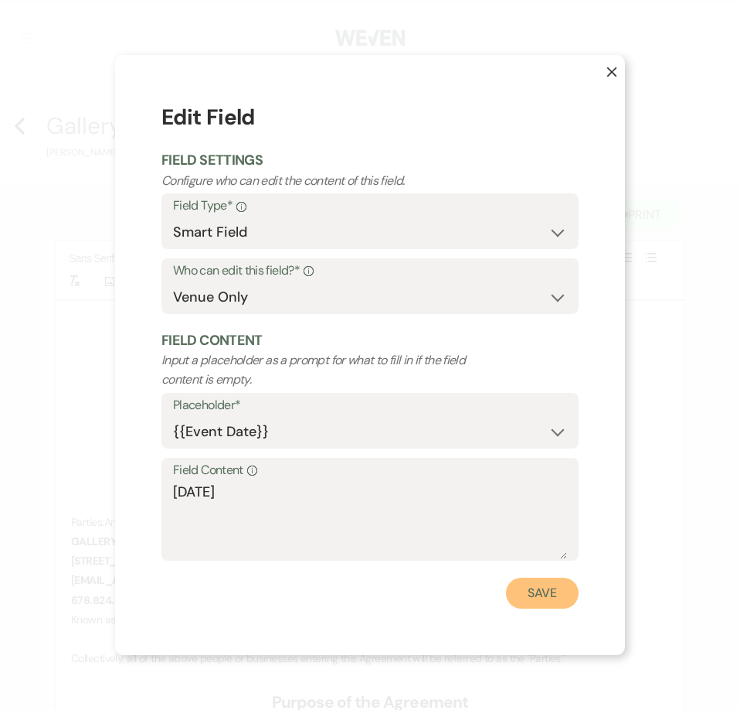
click at [527, 597] on button "Save" at bounding box center [542, 592] width 73 height 31
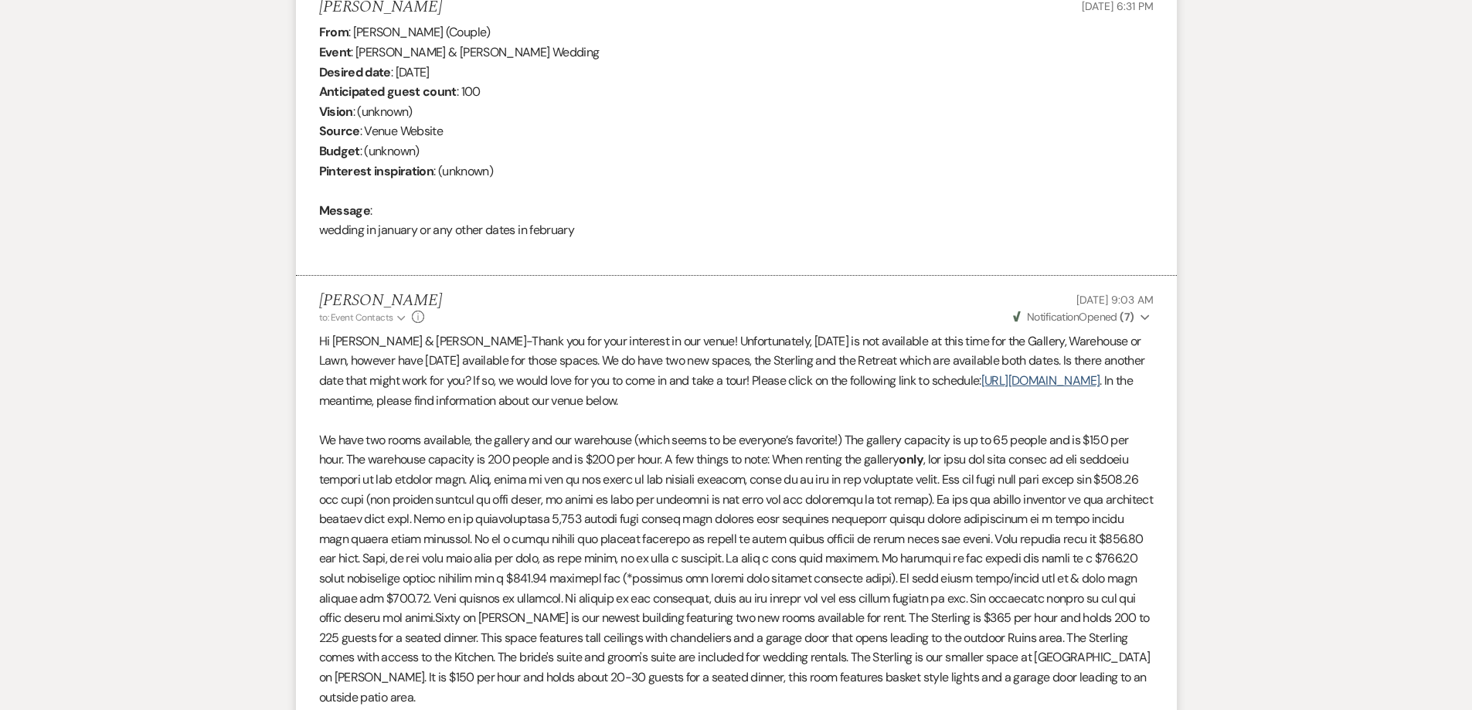
scroll to position [621, 0]
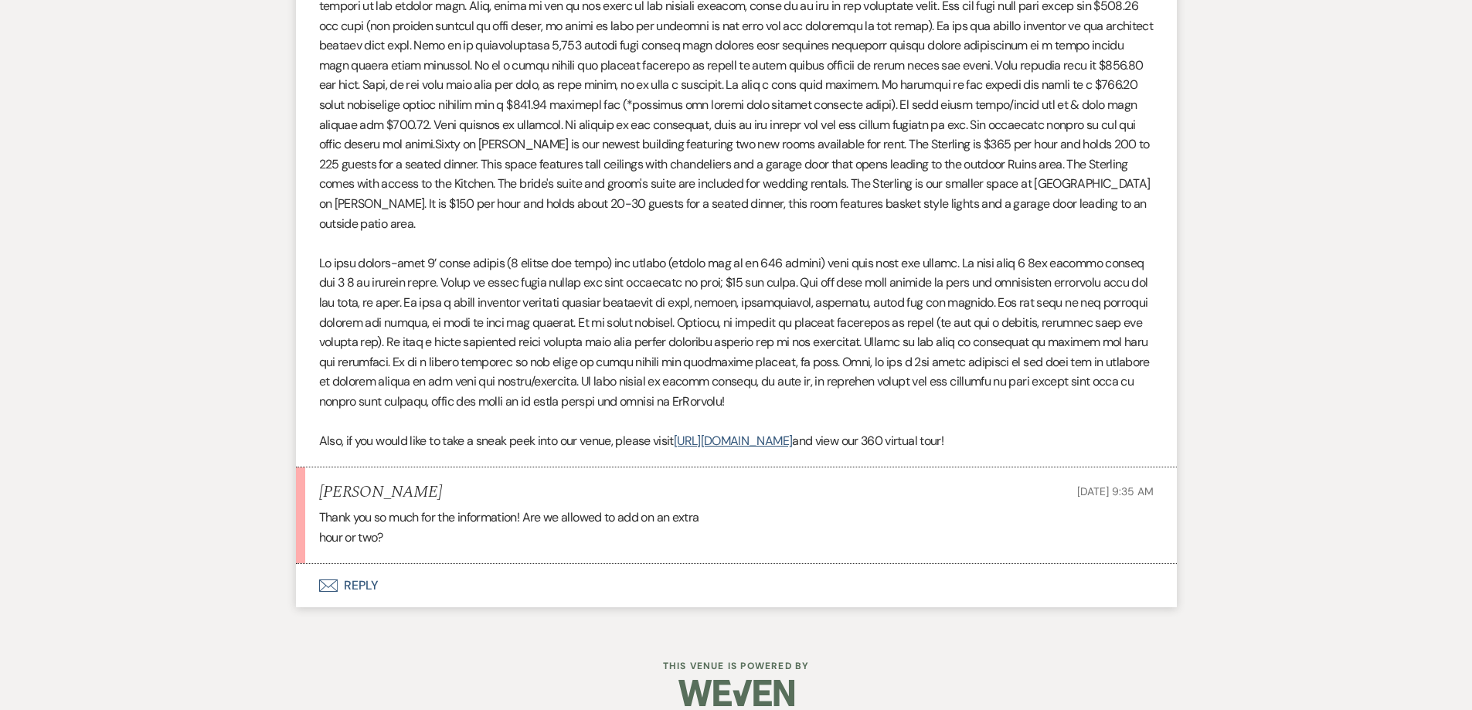
click at [602, 573] on button "Envelope Reply" at bounding box center [736, 585] width 881 height 43
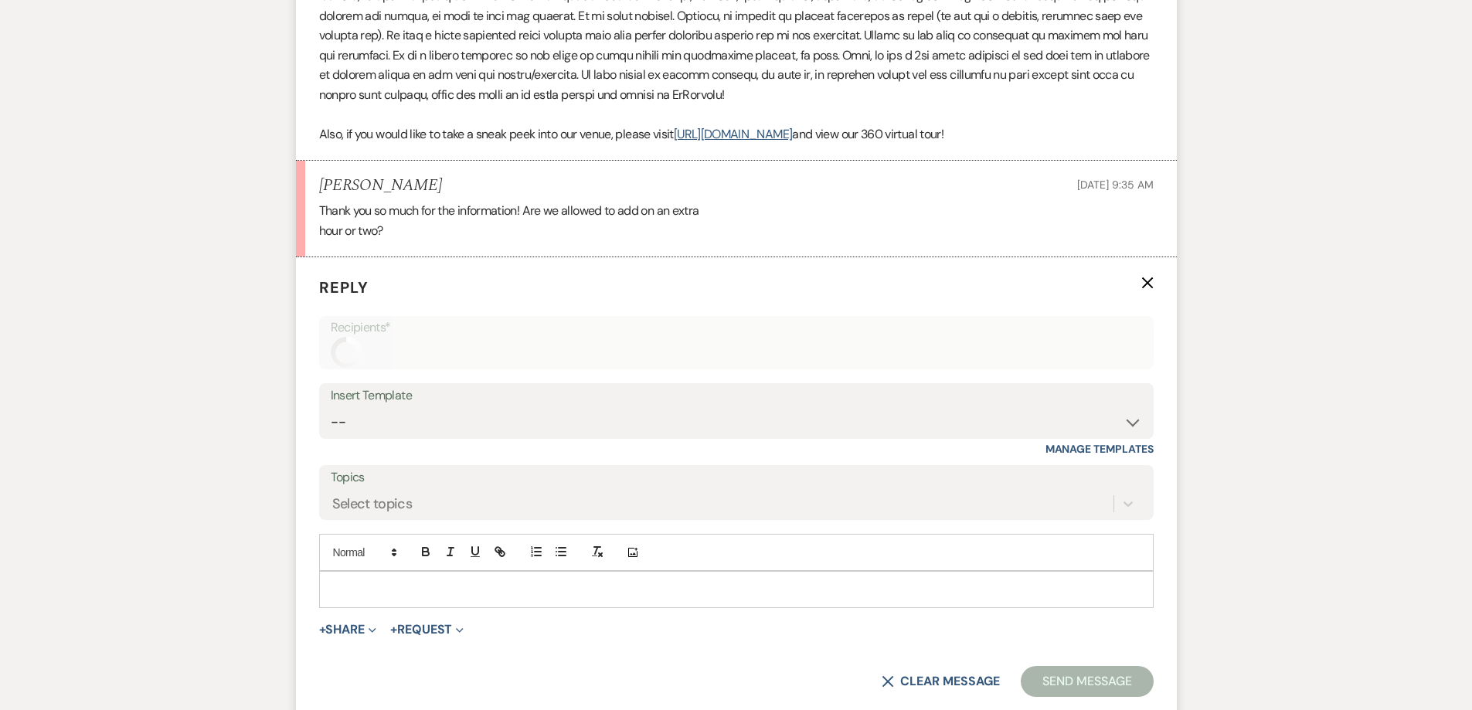
scroll to position [1405, 0]
click at [574, 569] on div at bounding box center [736, 587] width 833 height 36
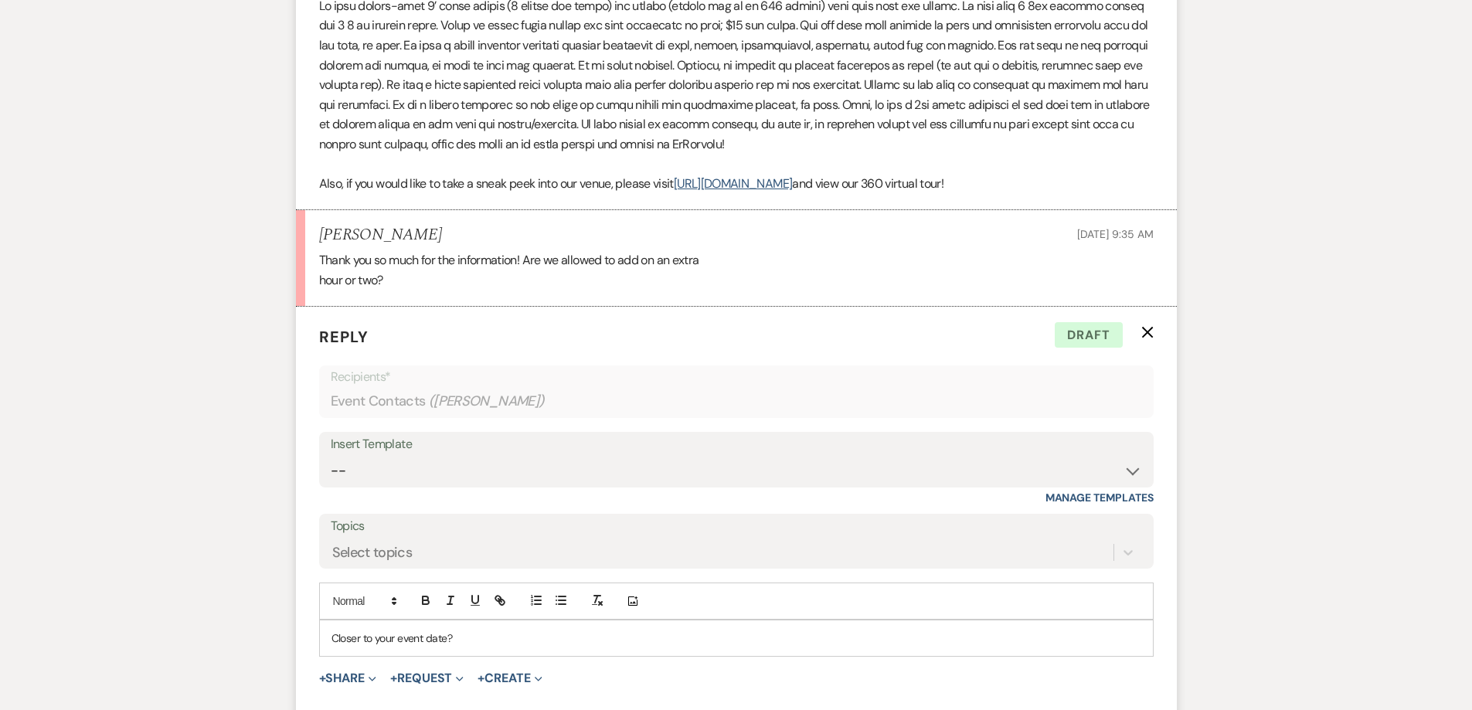
scroll to position [1391, 0]
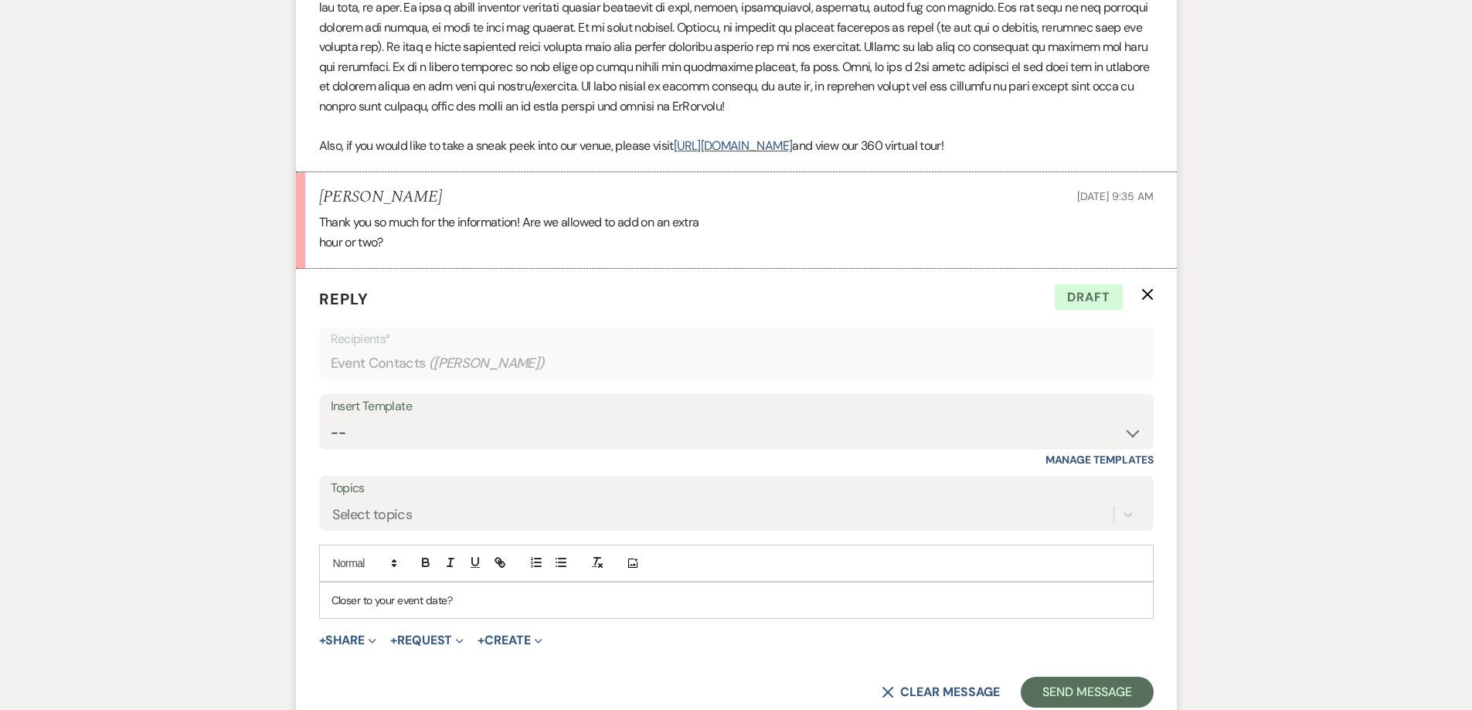
drag, startPoint x: 478, startPoint y: 582, endPoint x: 297, endPoint y: 581, distance: 180.9
click at [297, 581] on form "Reply X Draft Recipients* Event Contacts ( Mackenzie Glover ) Insert Template -…" at bounding box center [736, 498] width 881 height 458
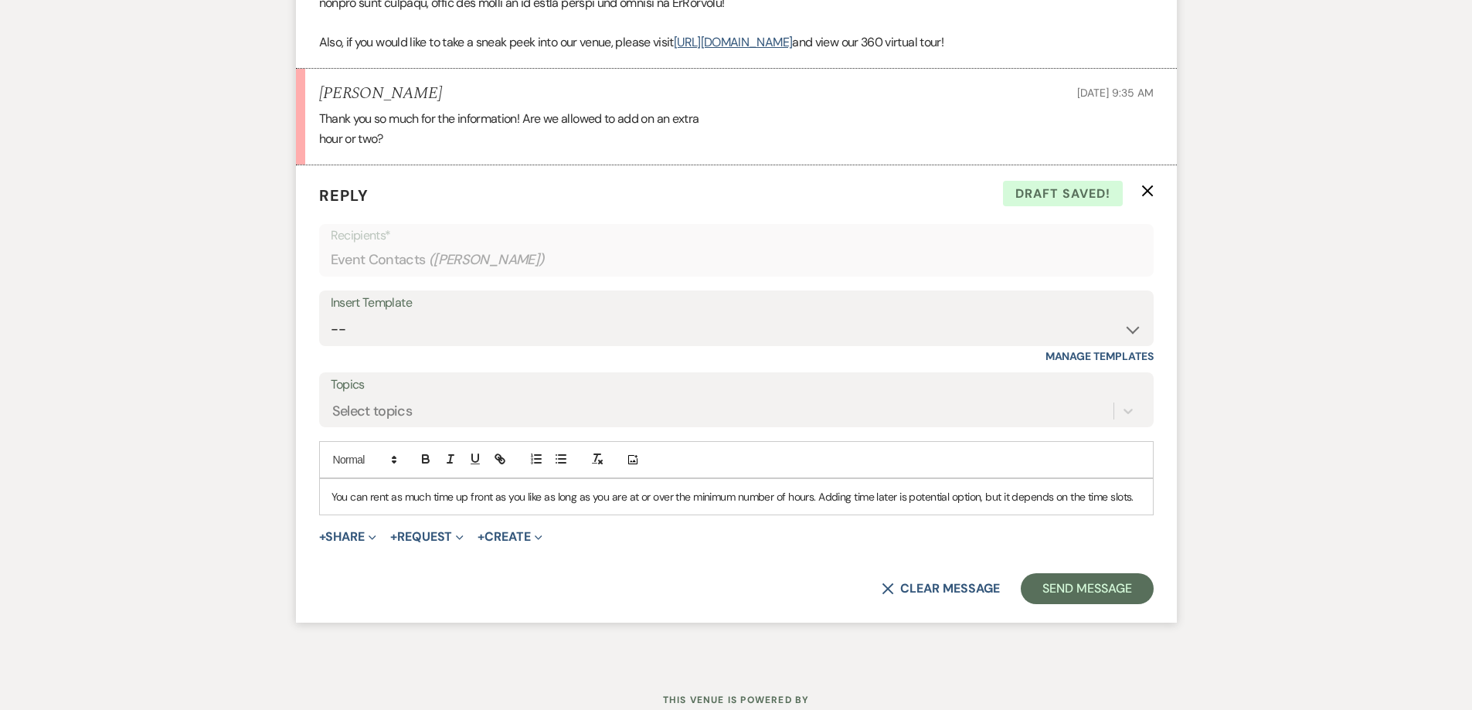
scroll to position [1529, 0]
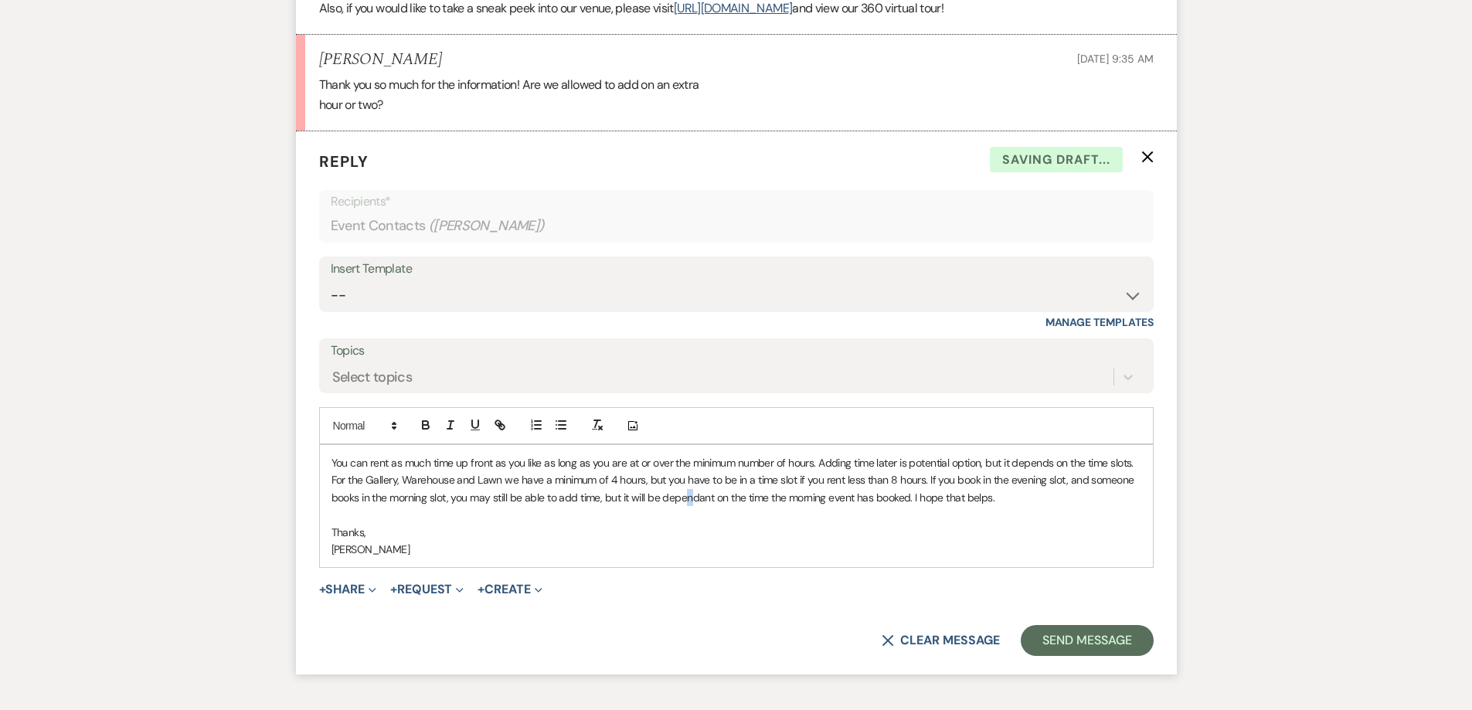
click at [689, 475] on p "You can rent as much time up front as you like as long as you are at or over th…" at bounding box center [737, 480] width 810 height 52
drag, startPoint x: 689, startPoint y: 480, endPoint x: 682, endPoint y: 487, distance: 10.4
click at [682, 506] on p at bounding box center [737, 514] width 810 height 17
click at [681, 478] on p "You can rent as much time up front as you like as long as you are at or over th…" at bounding box center [737, 480] width 810 height 52
click at [979, 480] on p "You can rent as much time up front as you like as long as you are at or over th…" at bounding box center [737, 480] width 810 height 52
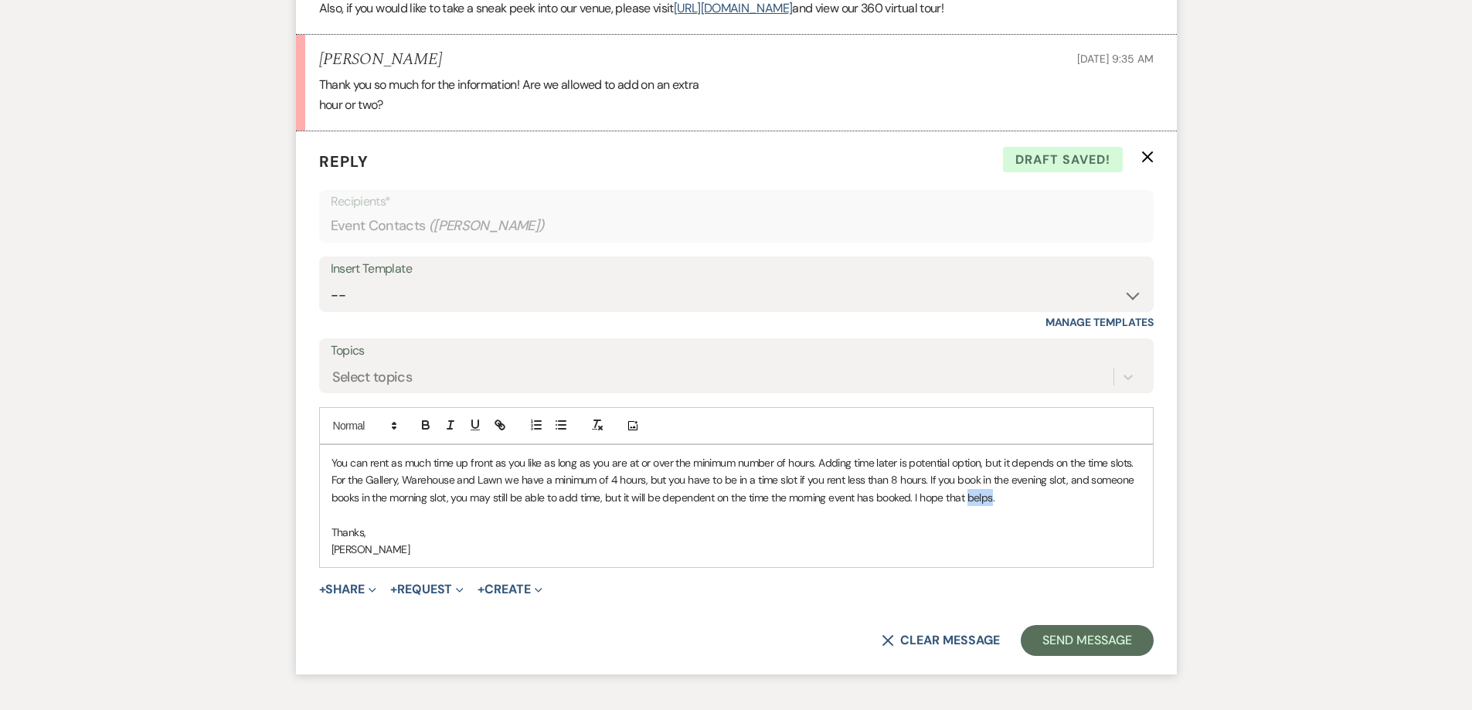
click at [979, 484] on p "You can rent as much time up front as you like as long as you are at or over th…" at bounding box center [737, 480] width 810 height 52
click at [972, 480] on p "You can rent as much time up front as you like as long as you are at or over th…" at bounding box center [737, 480] width 810 height 52
drag, startPoint x: 495, startPoint y: 447, endPoint x: 455, endPoint y: 451, distance: 39.6
click at [455, 454] on p "You can rent as much time up front as you like as long as you are at or over th…" at bounding box center [737, 480] width 810 height 52
click at [639, 454] on p "You can rent as much time up front as you like as long as you are at or over th…" at bounding box center [737, 480] width 810 height 52
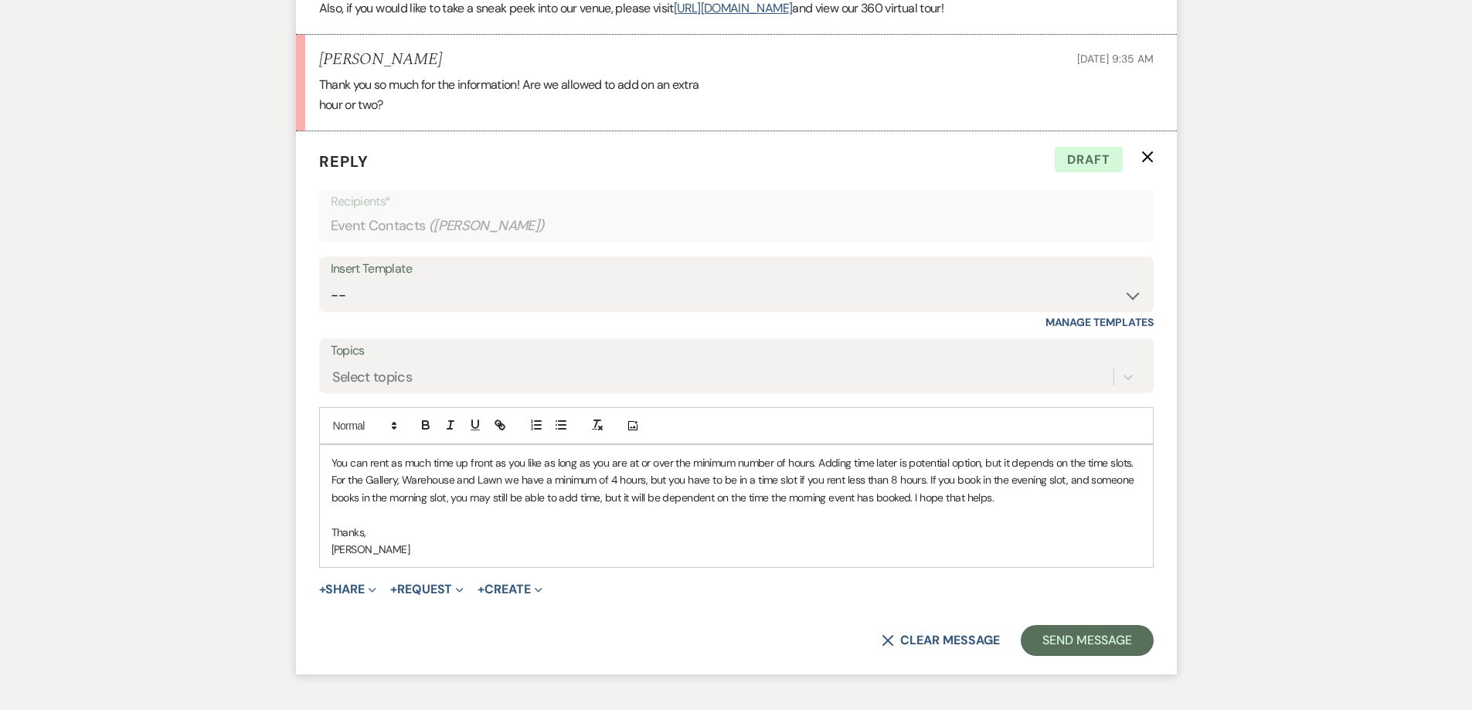
click at [1063, 465] on p "You can rent as much time up front as you like as long as you are at or over th…" at bounding box center [737, 480] width 810 height 52
click at [1069, 625] on button "Send Message" at bounding box center [1087, 640] width 132 height 31
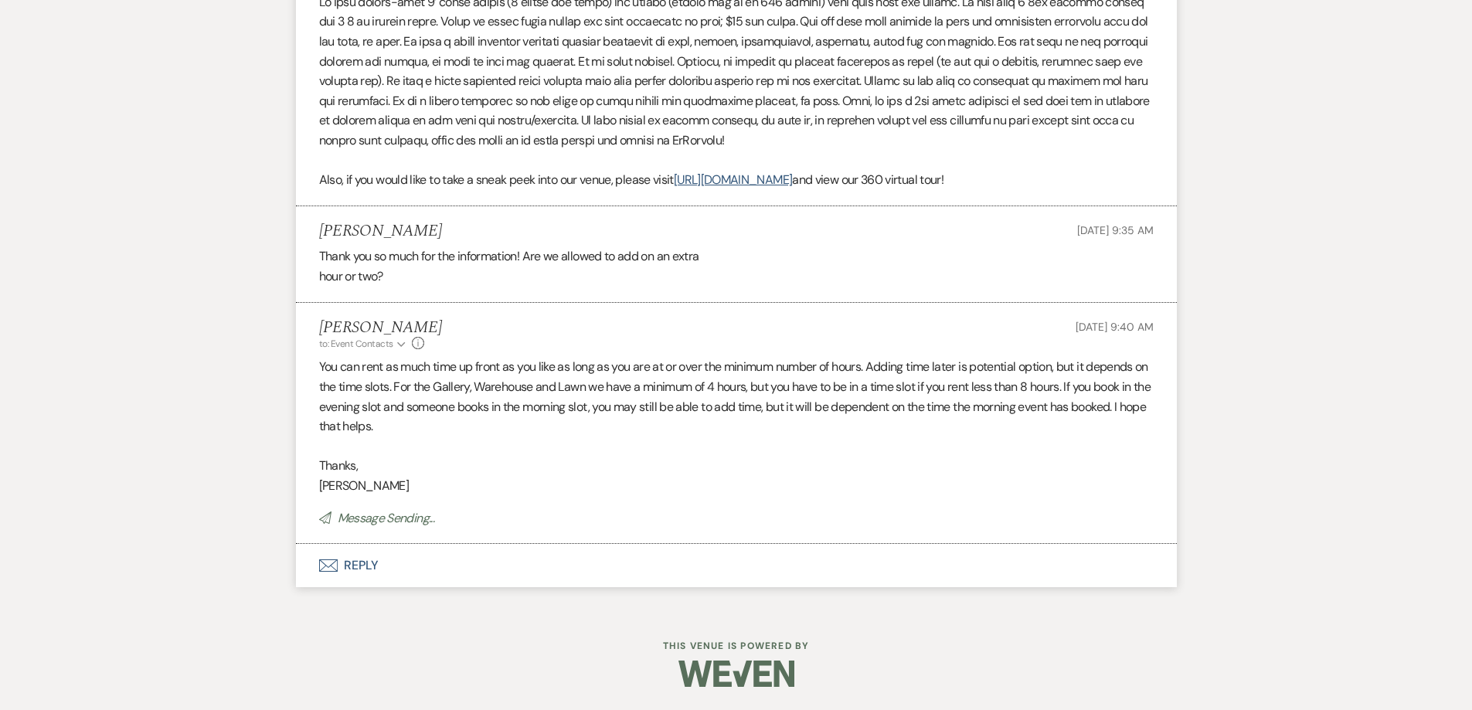
scroll to position [1337, 0]
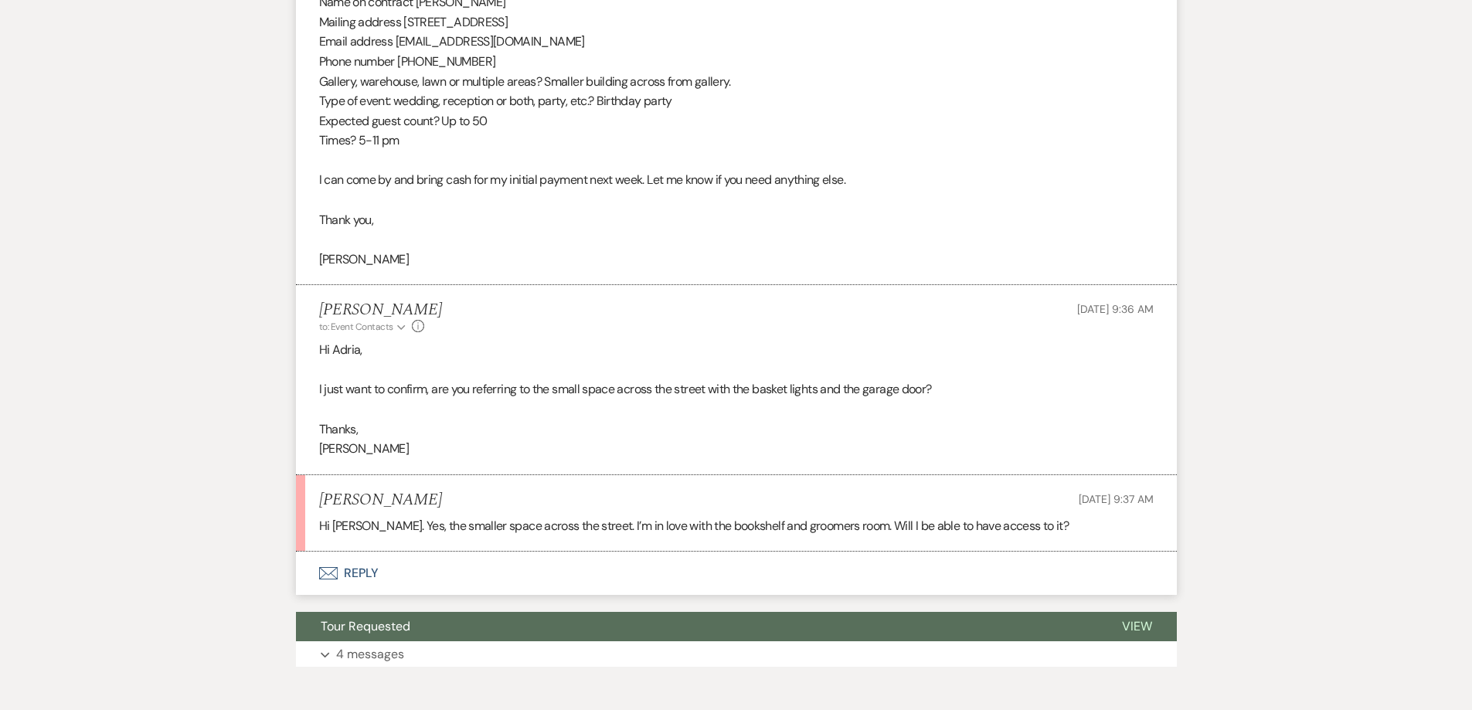
scroll to position [1417, 0]
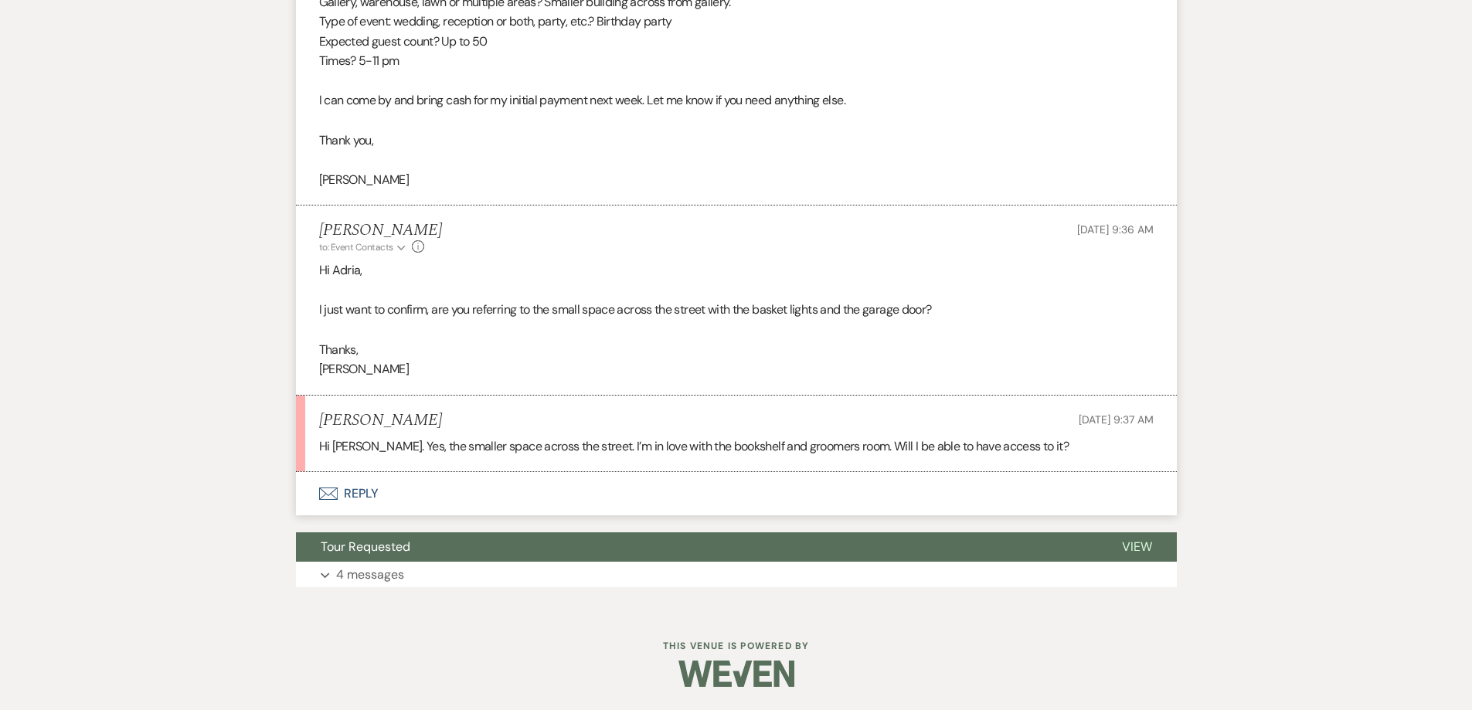
click at [653, 502] on button "Envelope Reply" at bounding box center [736, 493] width 881 height 43
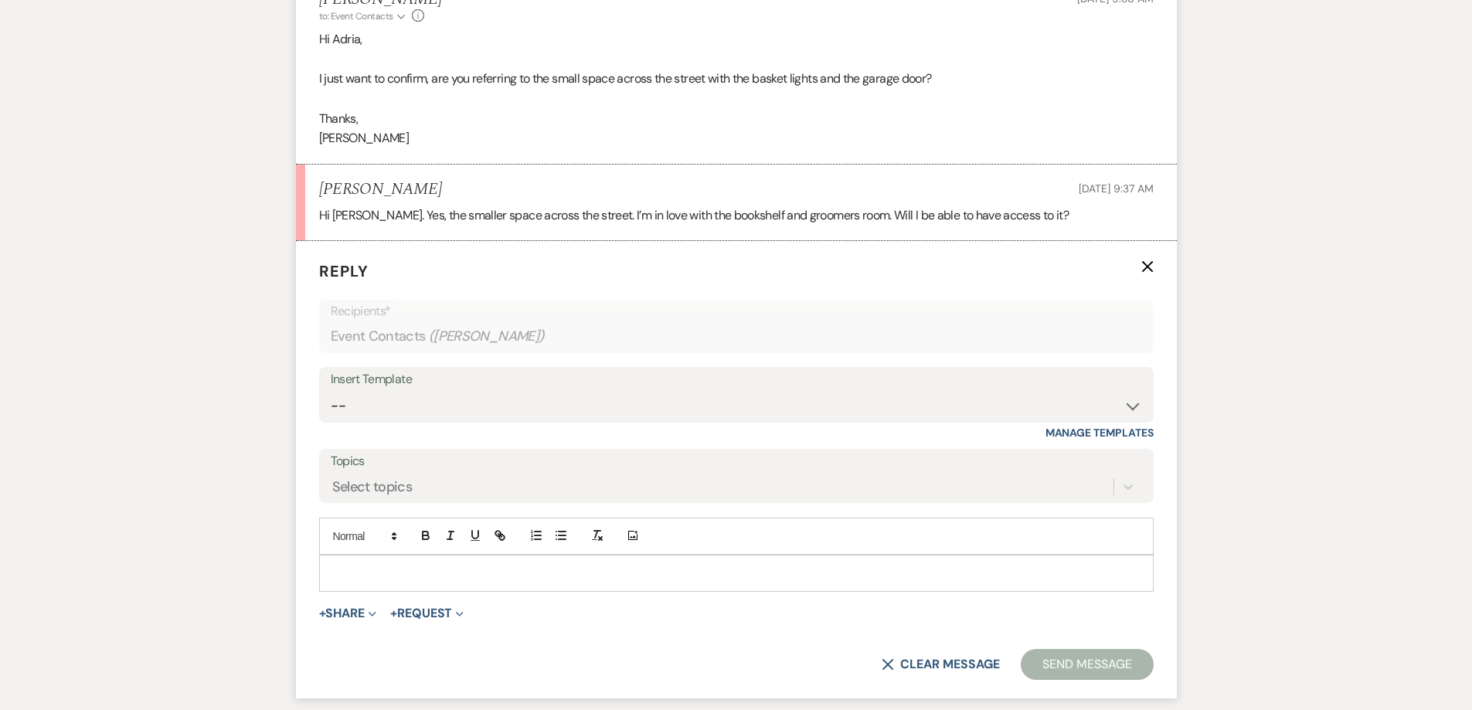
scroll to position [1649, 0]
click at [543, 577] on p at bounding box center [737, 572] width 810 height 17
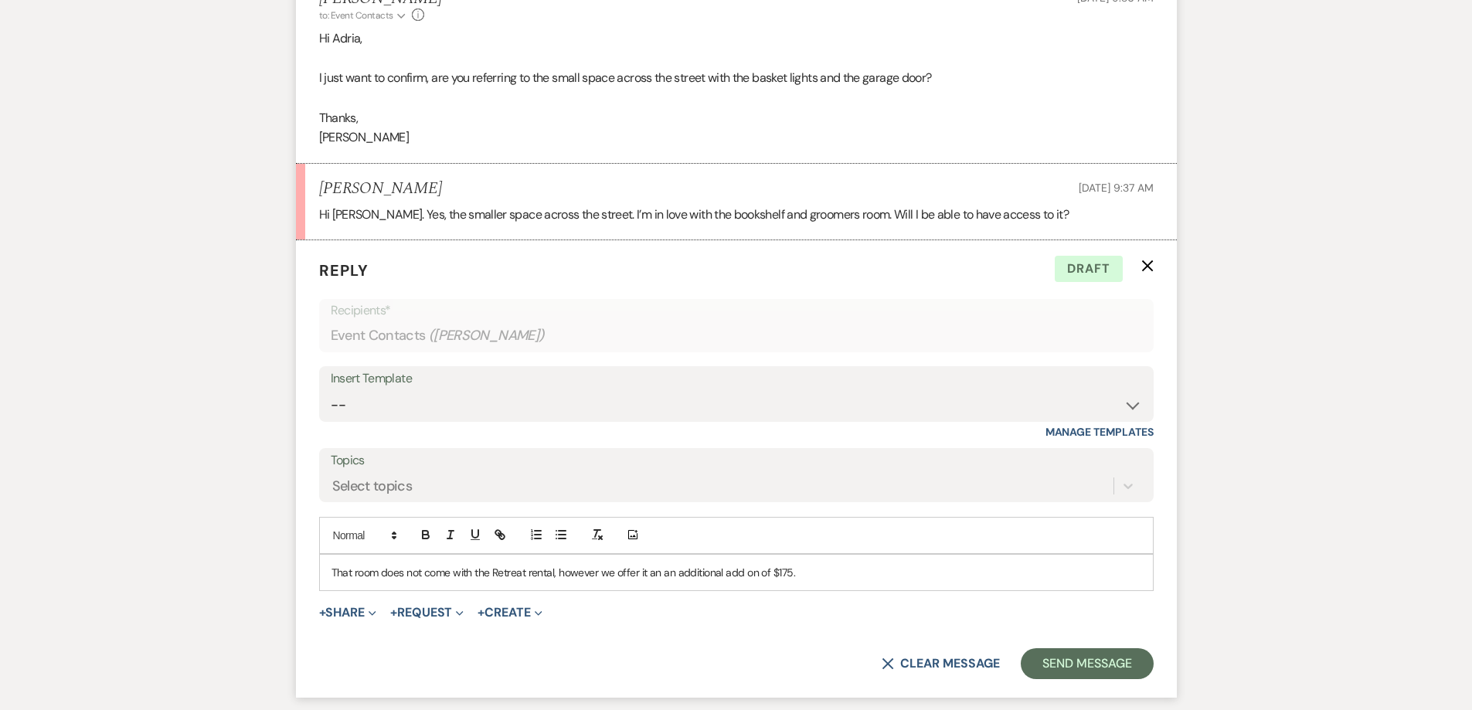
click at [790, 571] on p "That room does not come with the Retreat rental, however we offer it an an addi…" at bounding box center [737, 572] width 810 height 17
click at [829, 577] on p "That room does not come with the Retreat rental, however we offer it an an addi…" at bounding box center [737, 572] width 810 height 17
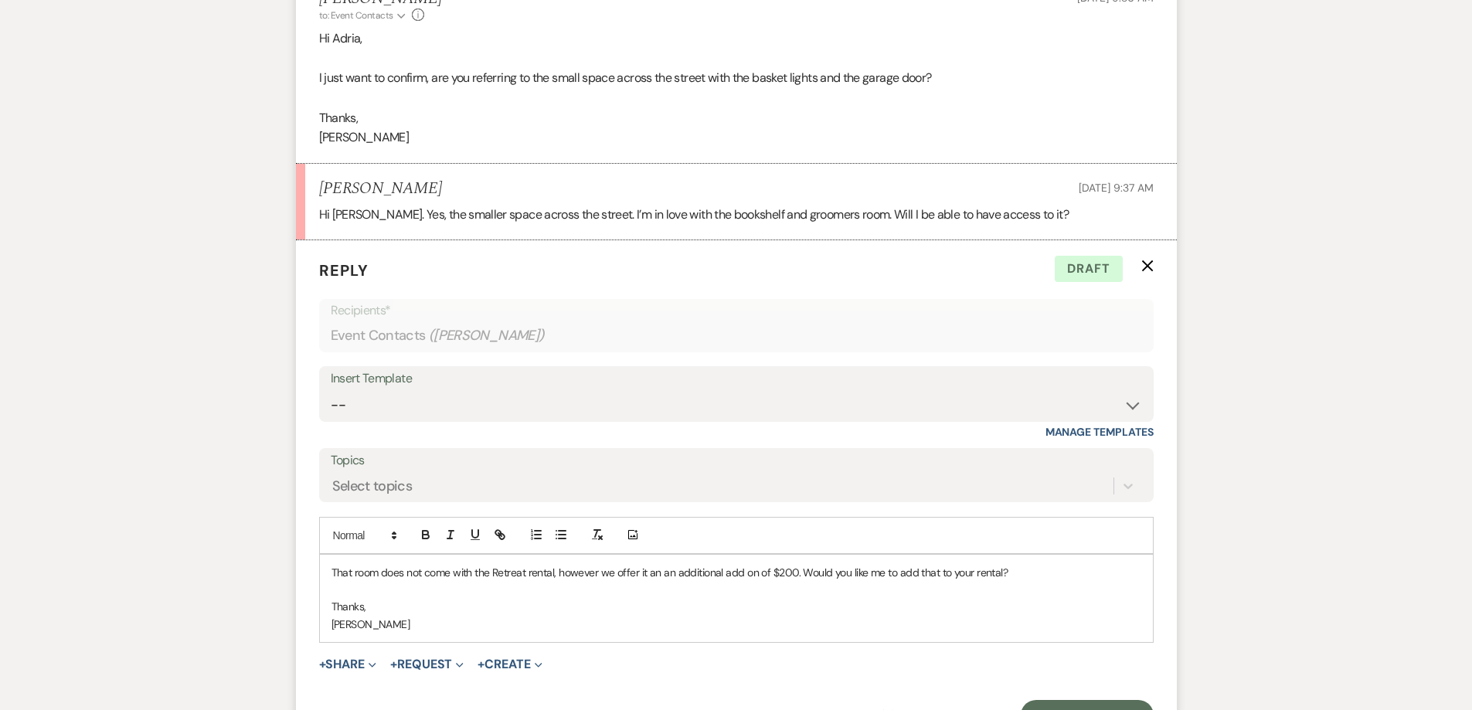
click at [998, 575] on p "That room does not come with the Retreat rental, however we offer it an an addi…" at bounding box center [737, 572] width 810 height 17
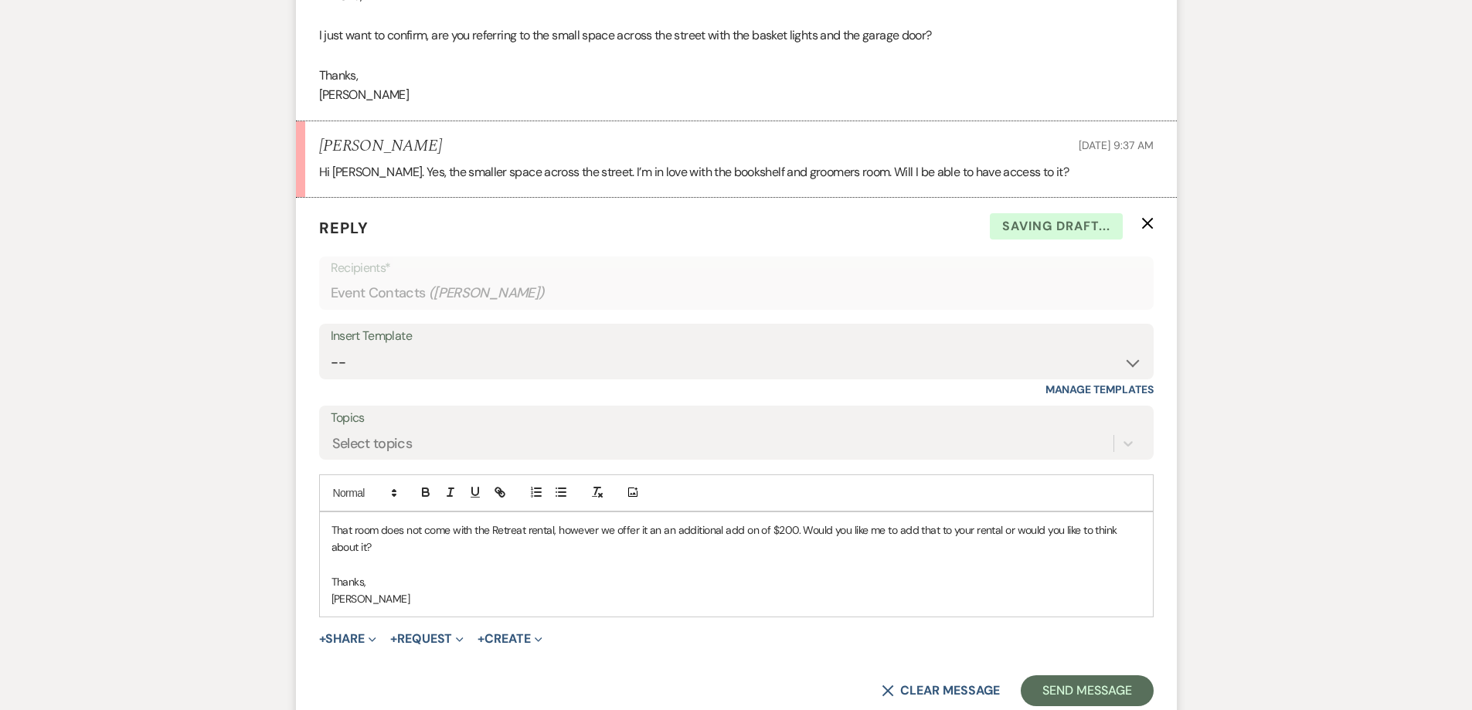
scroll to position [1726, 0]
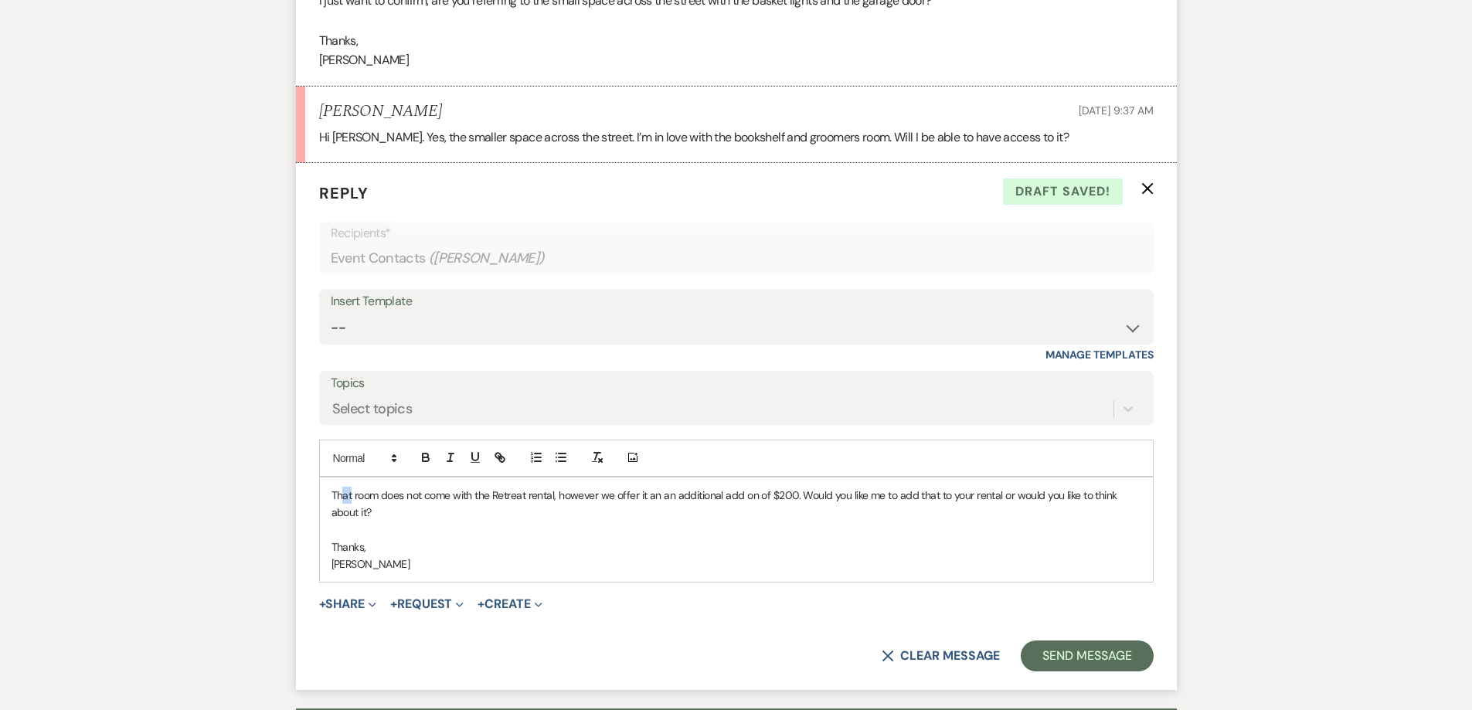
drag, startPoint x: 352, startPoint y: 495, endPoint x: 343, endPoint y: 487, distance: 12.6
click at [343, 487] on p "That room does not come with the Retreat rental, however we offer it an an addi…" at bounding box center [737, 504] width 810 height 35
click at [1064, 659] on button "Send Message" at bounding box center [1087, 656] width 132 height 31
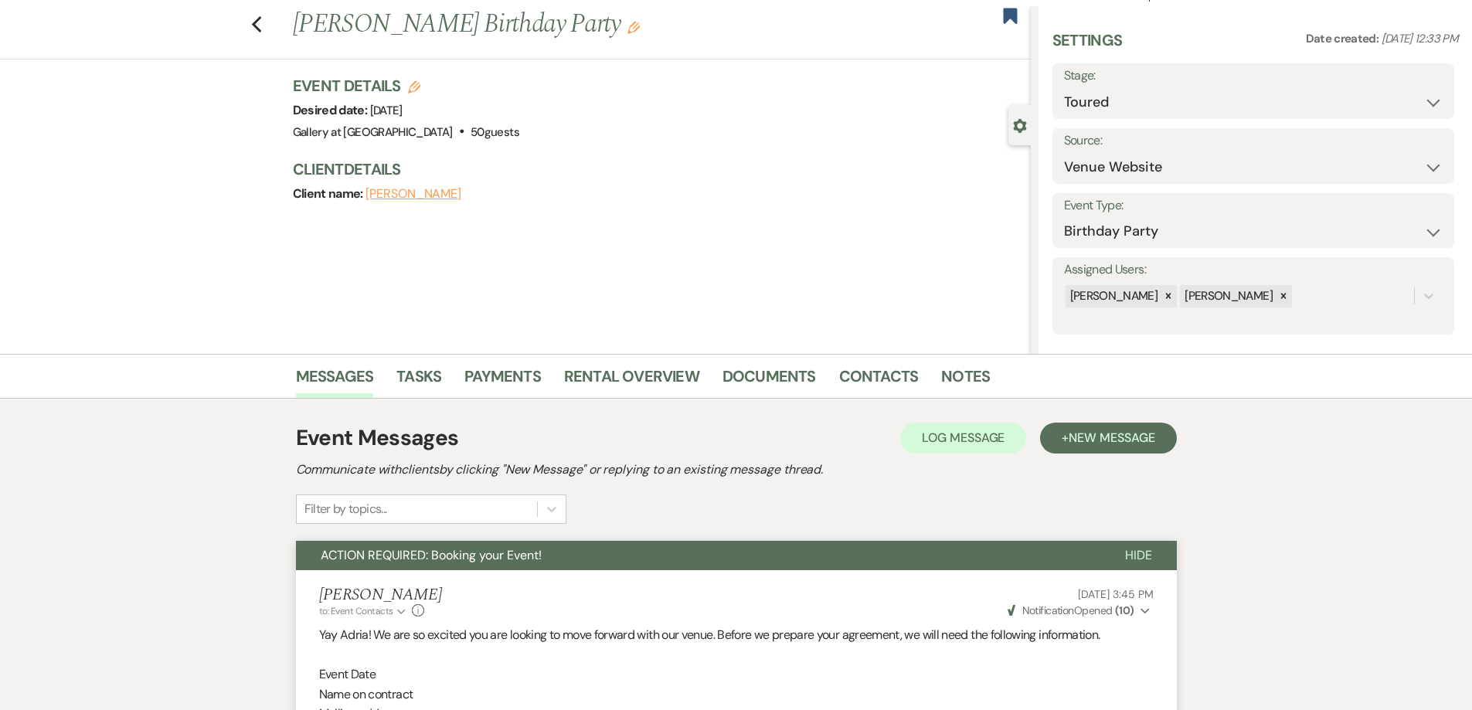
scroll to position [0, 0]
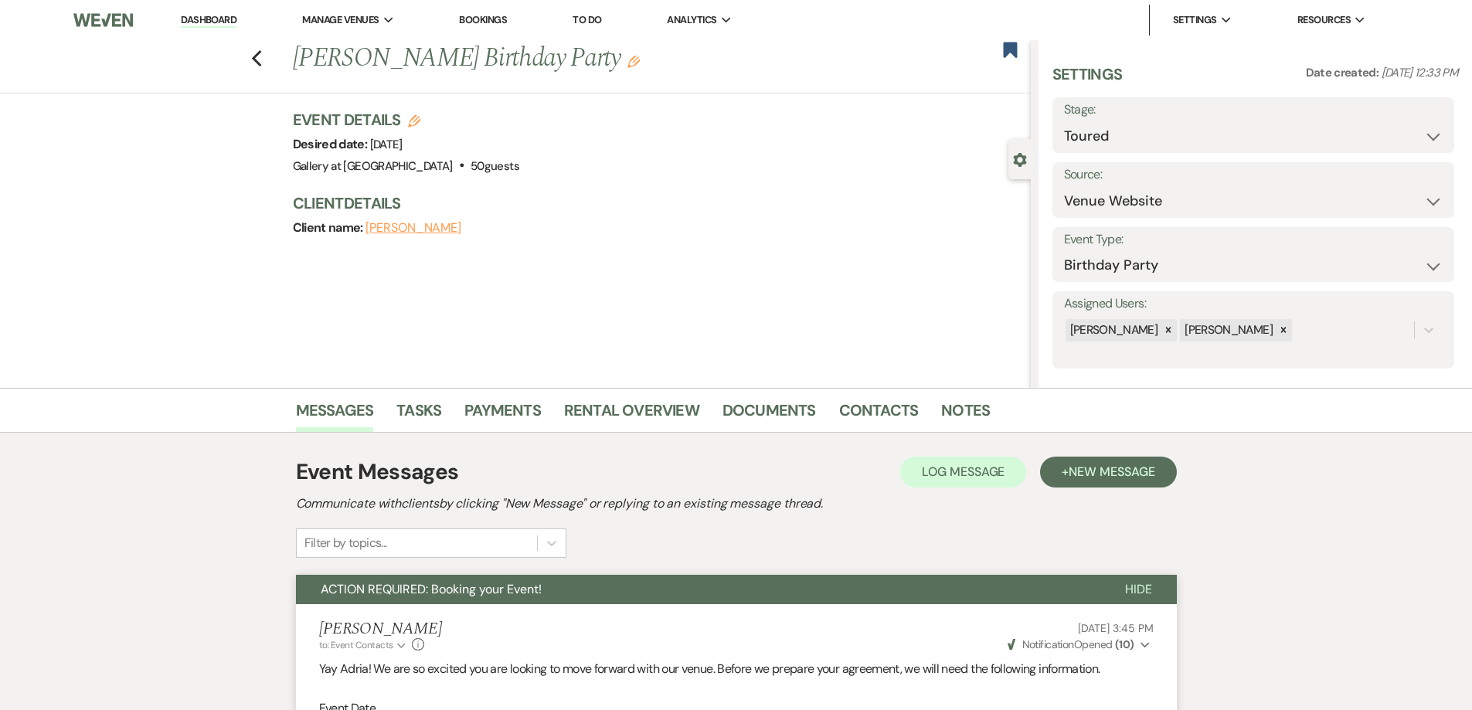
click at [226, 18] on link "Dashboard" at bounding box center [209, 20] width 56 height 15
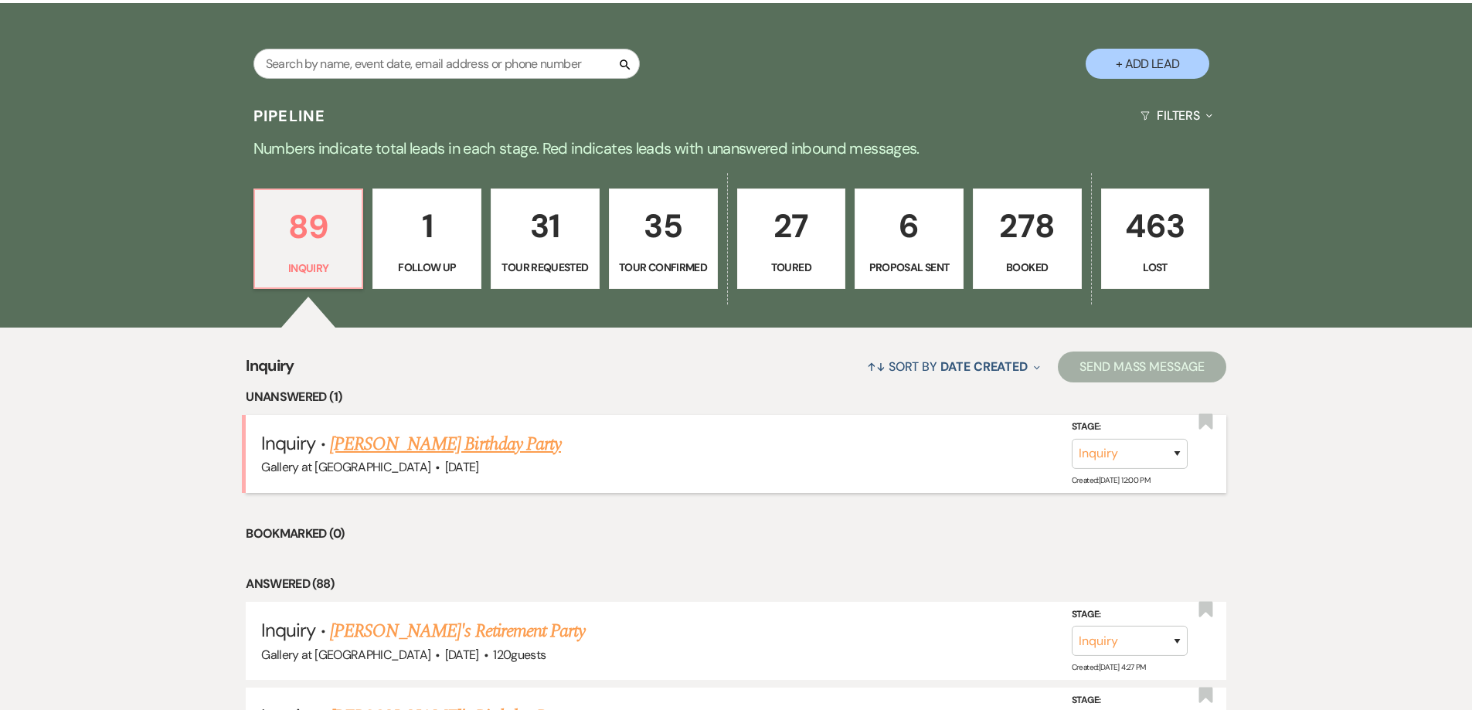
scroll to position [309, 0]
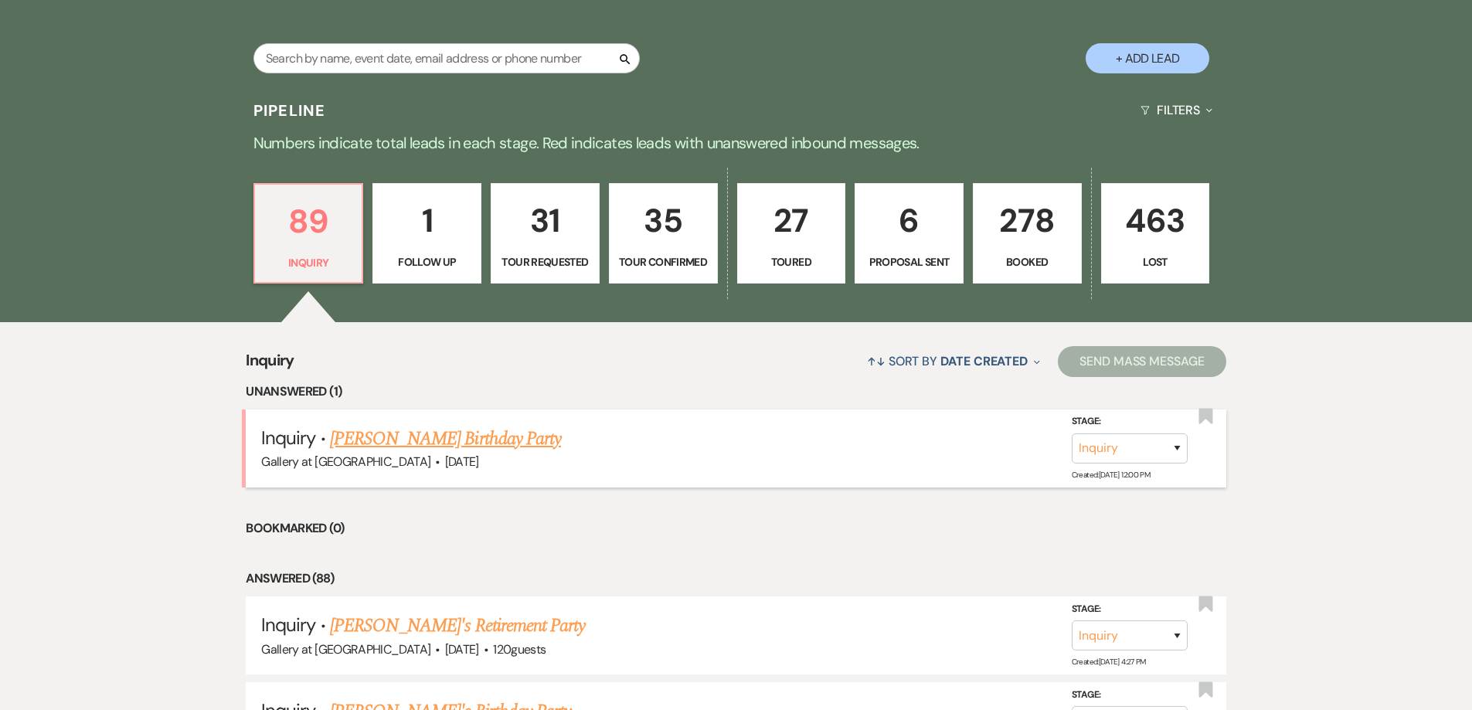
click at [417, 436] on link "[PERSON_NAME] Birthday Party" at bounding box center [445, 439] width 231 height 28
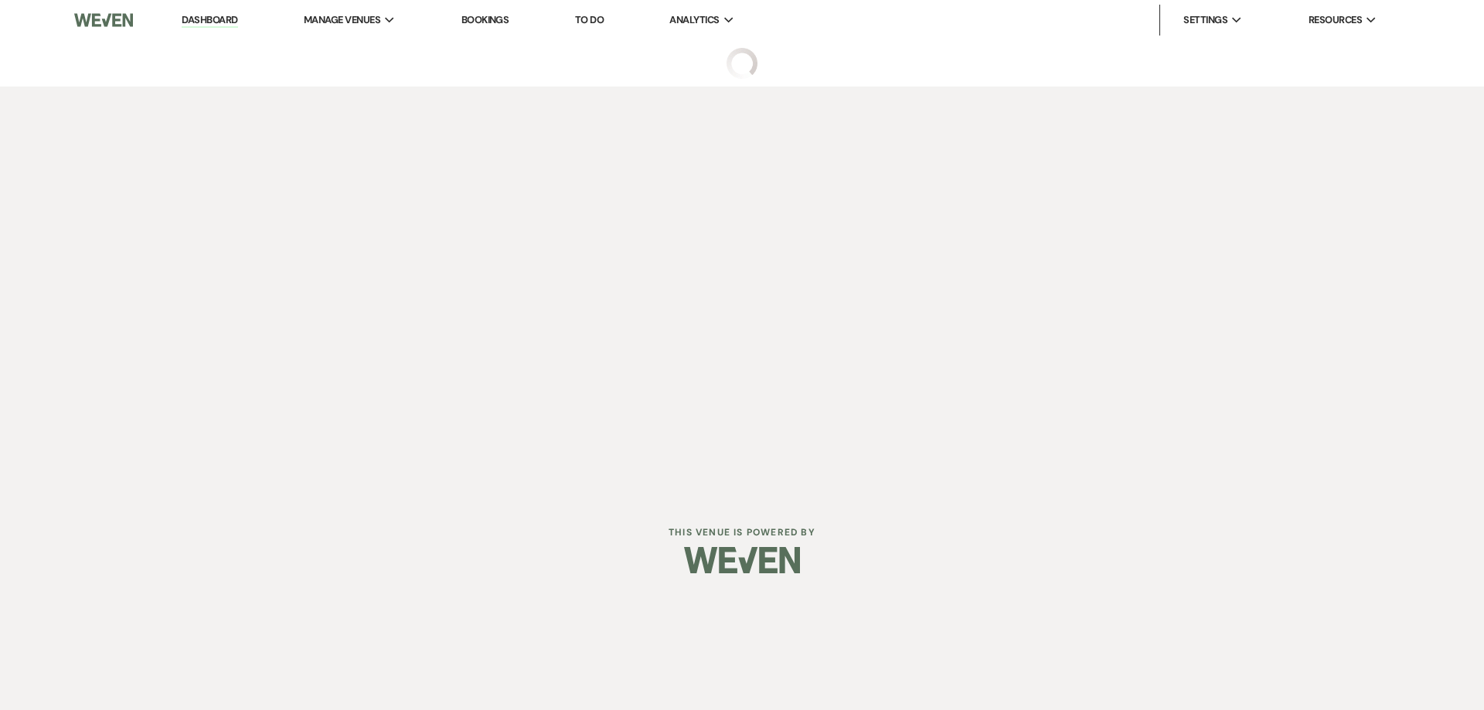
select select "24"
select select "4"
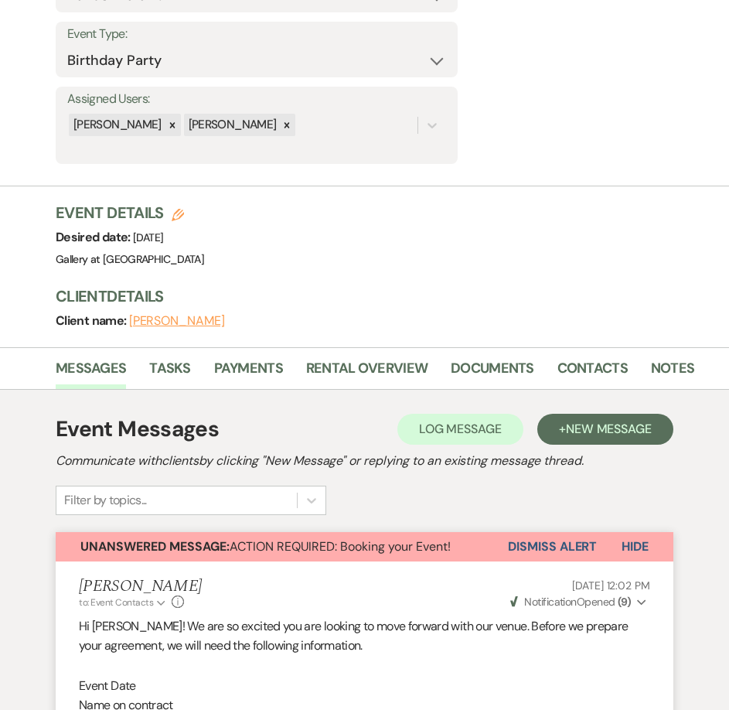
scroll to position [386, 0]
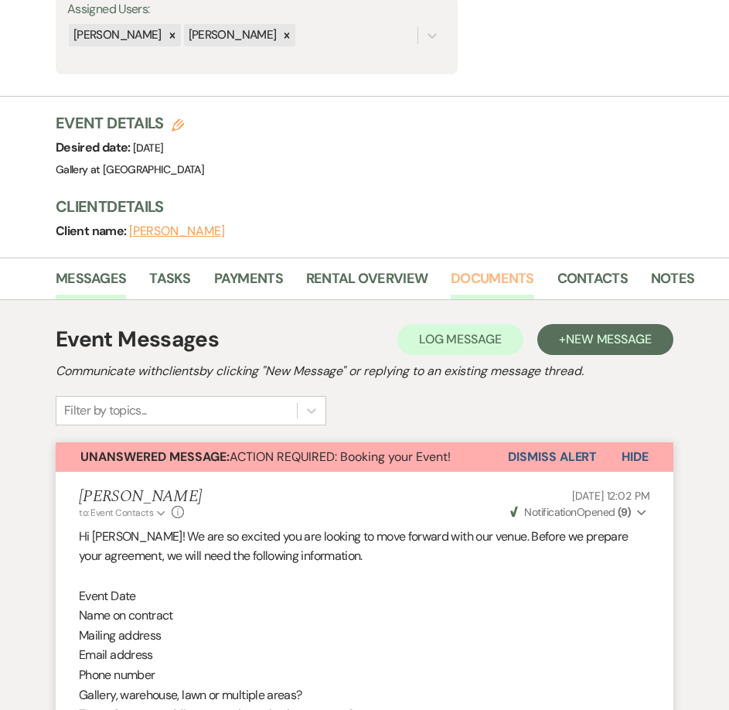
click at [485, 294] on link "Documents" at bounding box center [492, 283] width 83 height 32
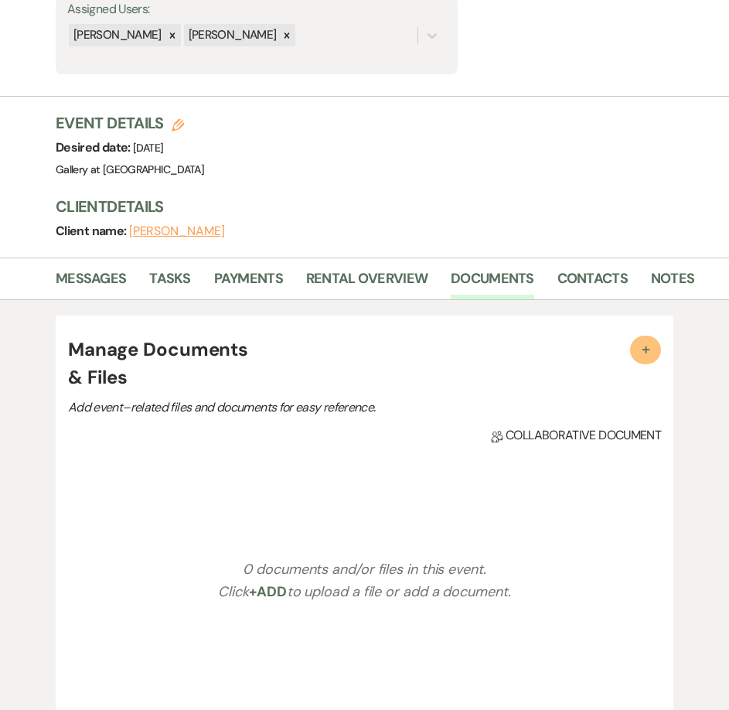
click at [647, 356] on span "+" at bounding box center [645, 348] width 15 height 15
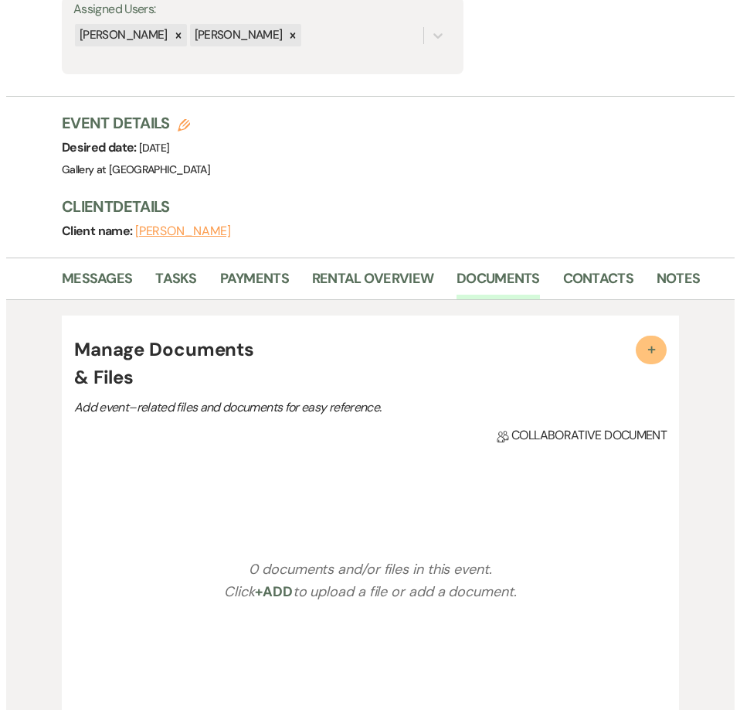
scroll to position [387, 0]
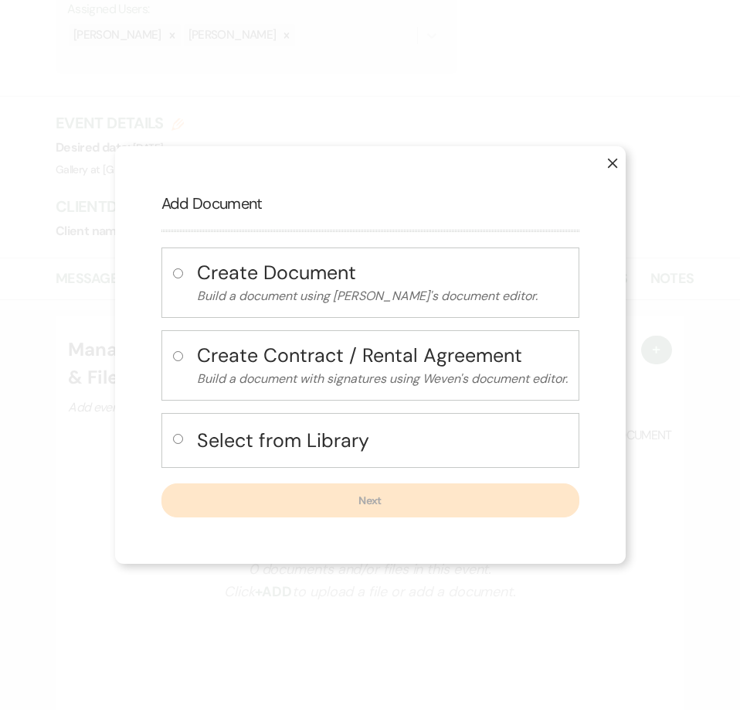
click at [175, 356] on input "radio" at bounding box center [178, 356] width 10 height 10
radio input "true"
select select "10"
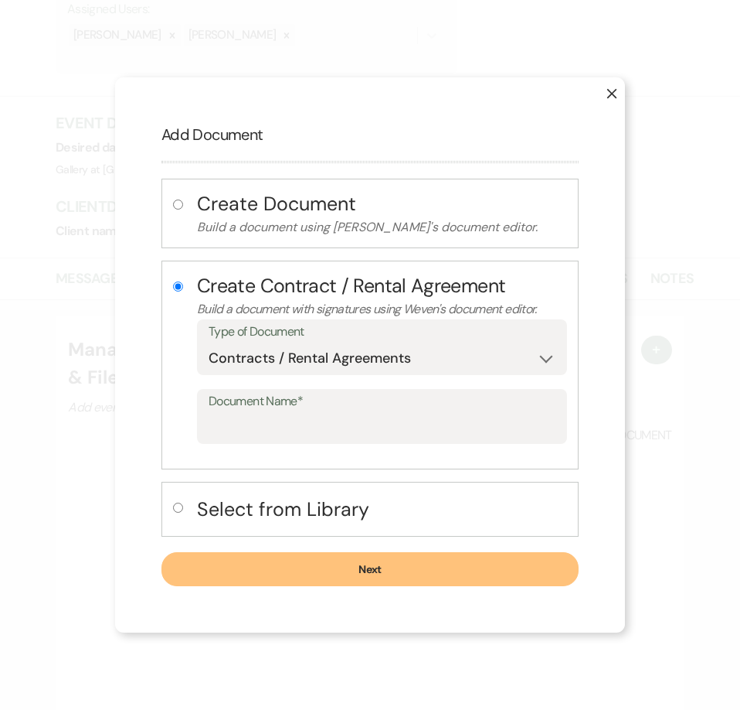
click at [176, 506] on input "radio" at bounding box center [178, 507] width 10 height 10
radio input "true"
radio input "false"
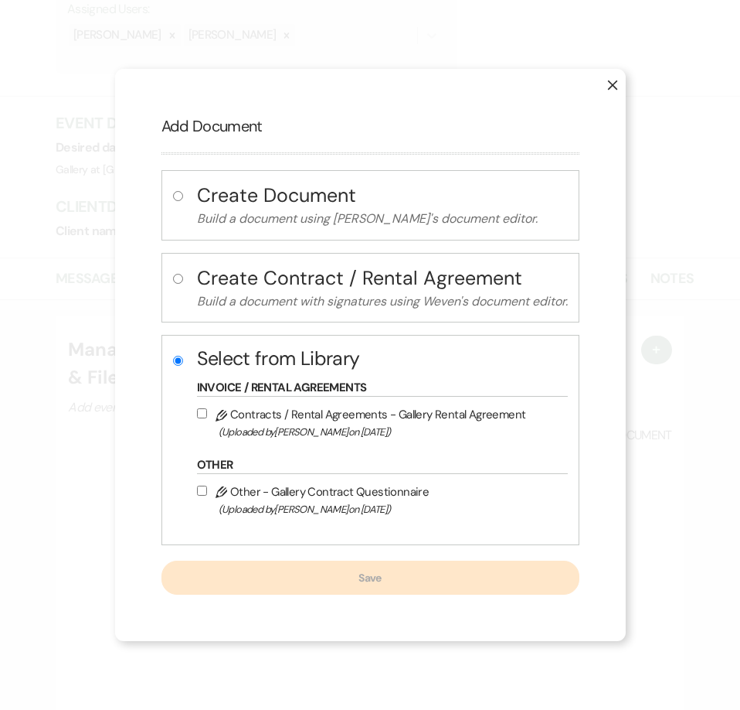
click at [203, 410] on input "Pencil Contracts / Rental Agreements - Gallery Rental Agreement (Uploaded by Ju…" at bounding box center [202, 413] width 10 height 10
checkbox input "true"
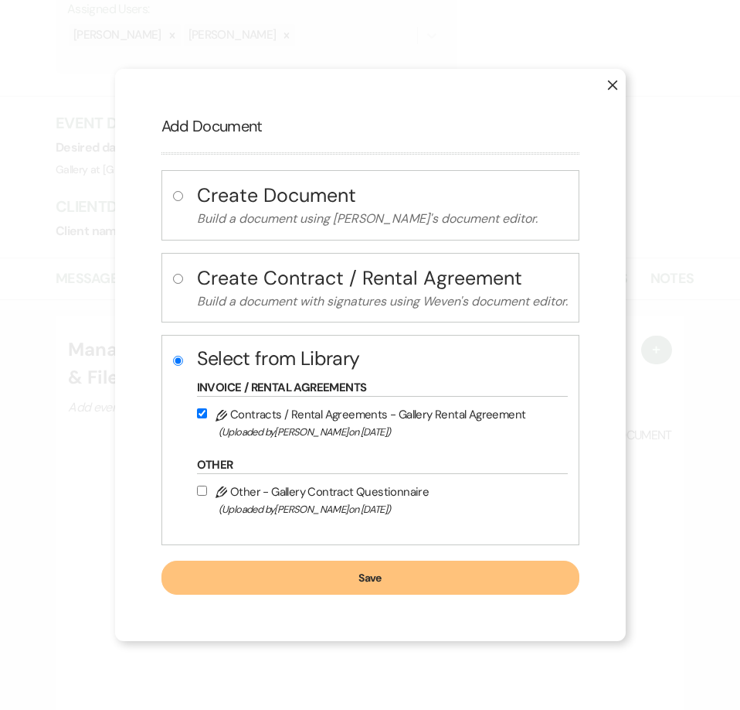
click at [288, 581] on button "Save" at bounding box center [371, 577] width 418 height 34
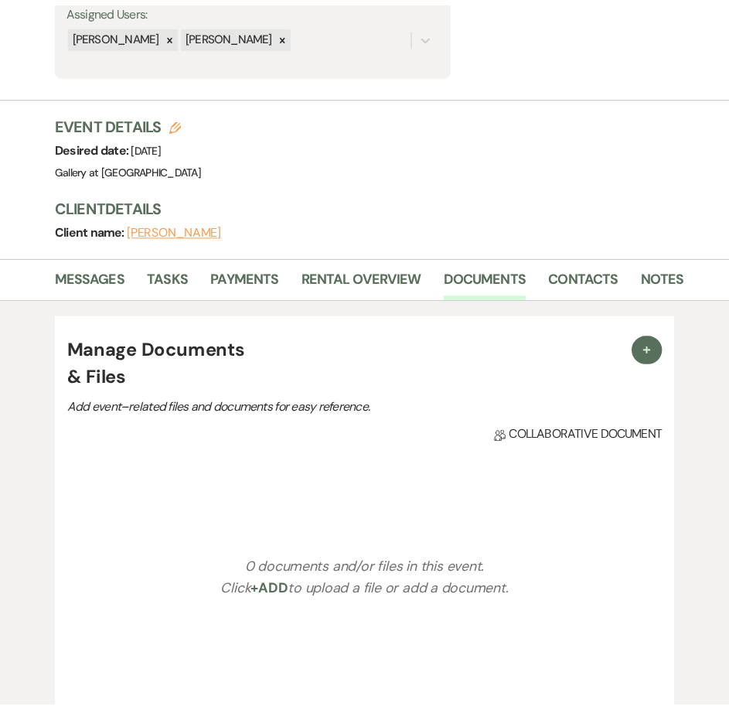
scroll to position [386, 0]
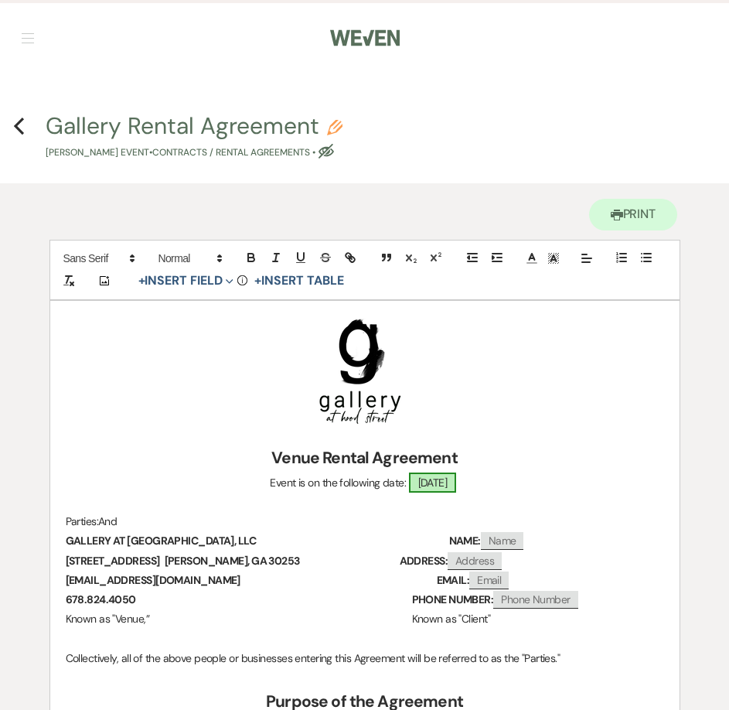
click at [457, 483] on span "12/27/2025" at bounding box center [433, 482] width 48 height 20
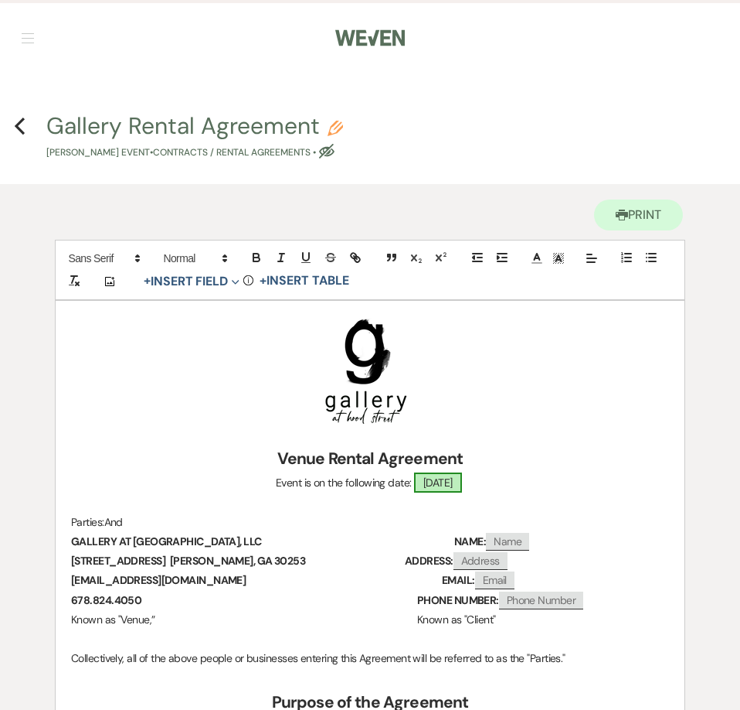
select select "smartCustomField"
select select "owner"
select select "{{eventDate}}"
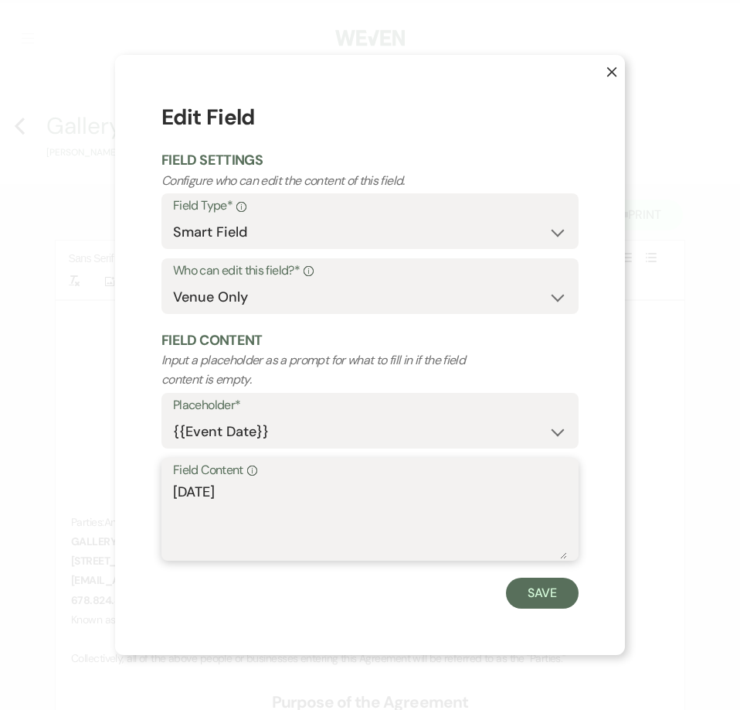
drag, startPoint x: 329, startPoint y: 489, endPoint x: 129, endPoint y: 507, distance: 200.3
click at [130, 509] on div "X Edit Field Field Settings Configure who can edit the content of this field. F…" at bounding box center [370, 354] width 510 height 599
type textarea "Saturday, December 27, 2025"
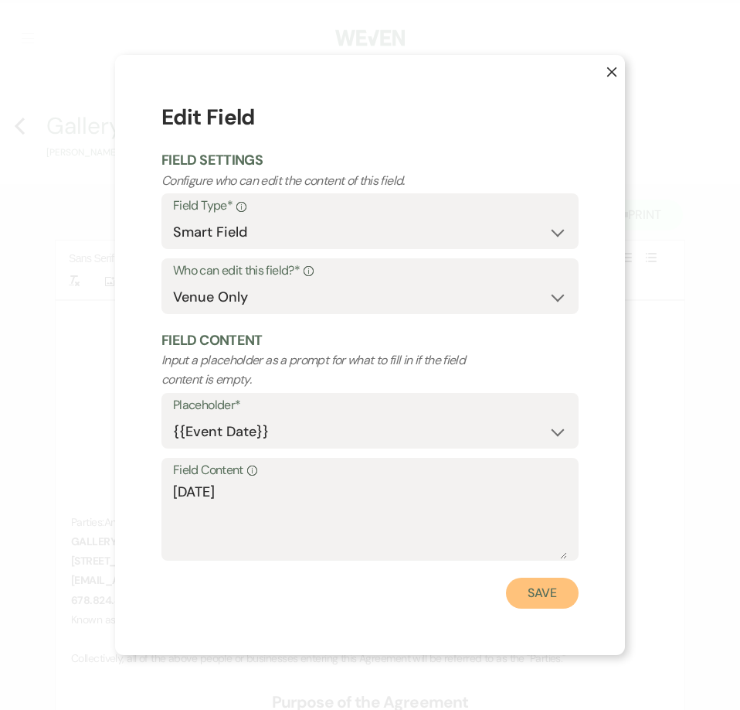
click at [521, 597] on button "Save" at bounding box center [542, 592] width 73 height 31
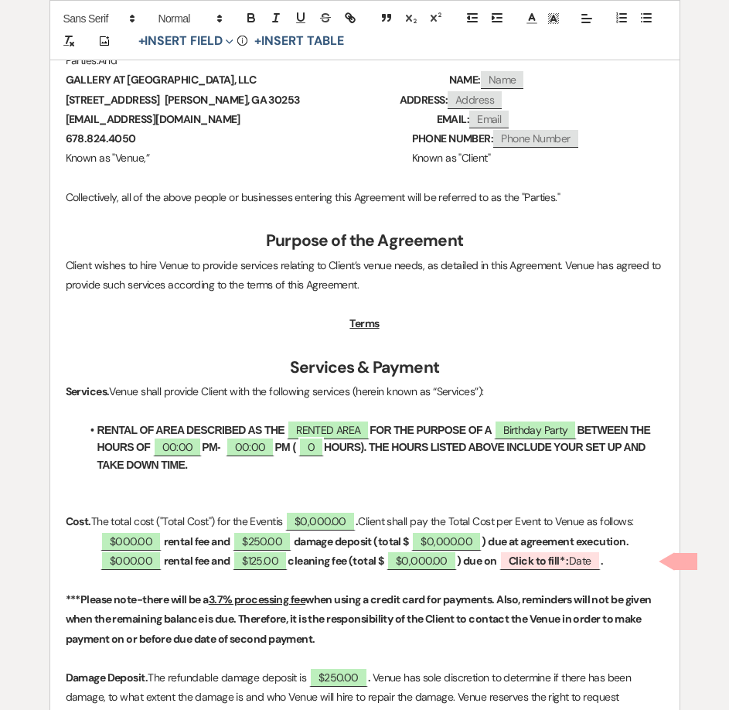
scroll to position [464, 0]
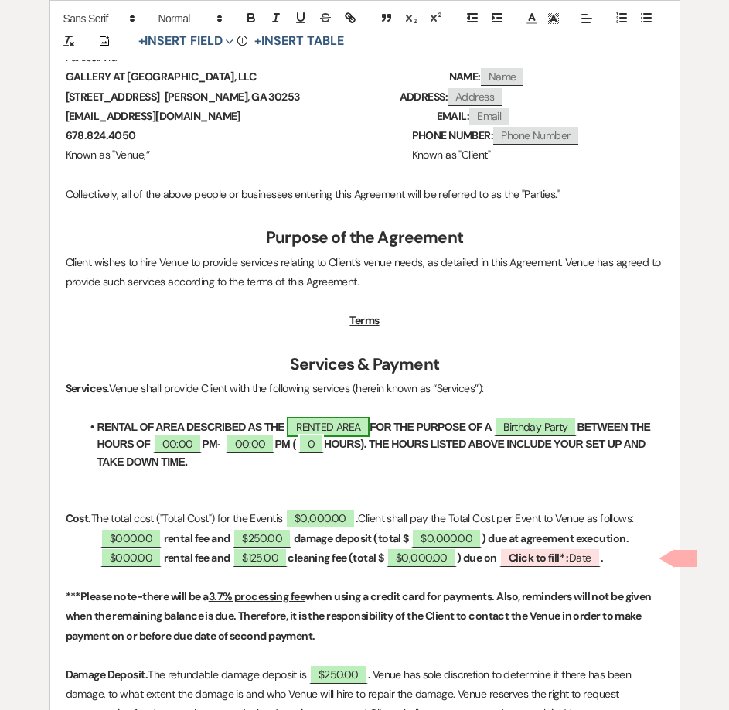
click at [345, 429] on span "RENTED AREA" at bounding box center [328, 427] width 83 height 20
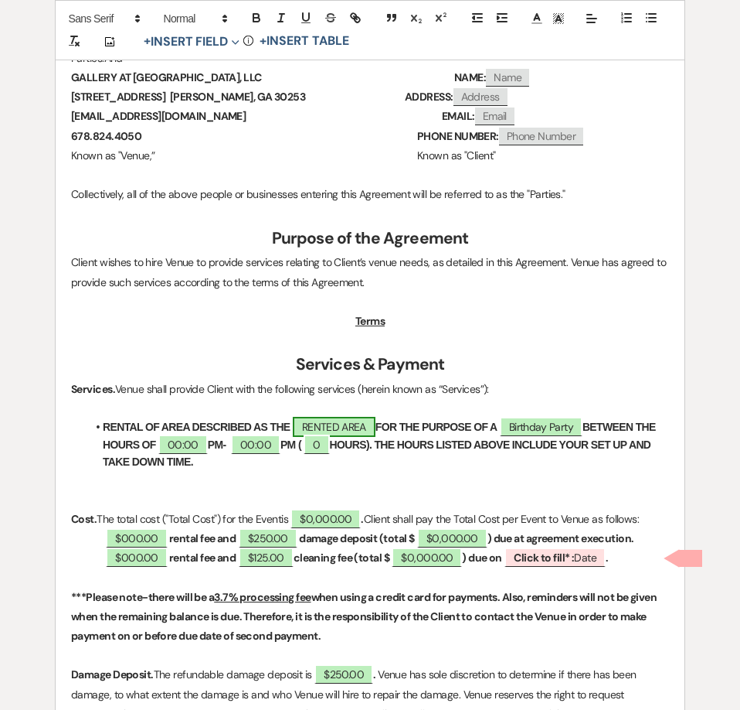
select select "owner"
select select "Location"
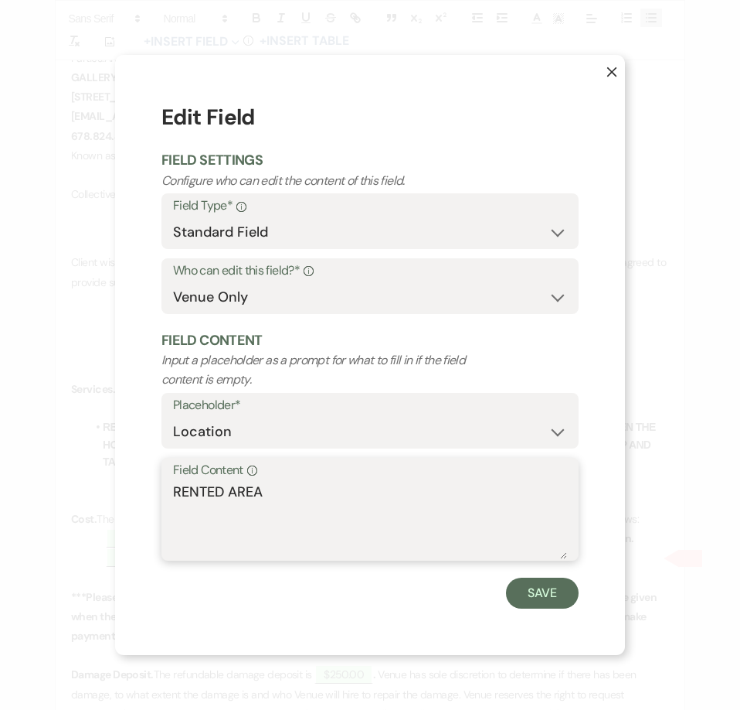
drag, startPoint x: 277, startPoint y: 497, endPoint x: 134, endPoint y: 488, distance: 143.3
click at [134, 488] on div "X Edit Field Field Settings Configure who can edit the content of this field. F…" at bounding box center [370, 354] width 510 height 599
type textarea "THE WAREHOUSE"
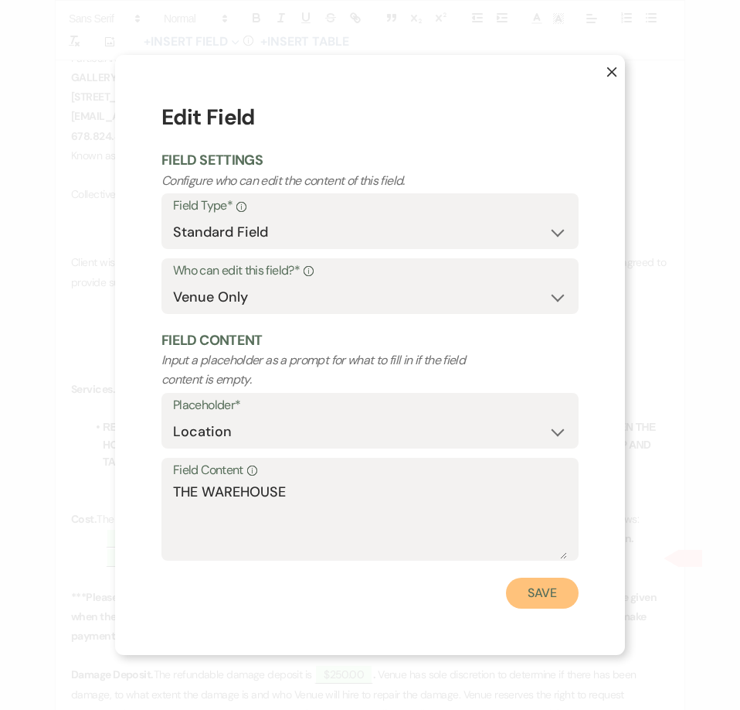
click at [553, 587] on button "Save" at bounding box center [542, 592] width 73 height 31
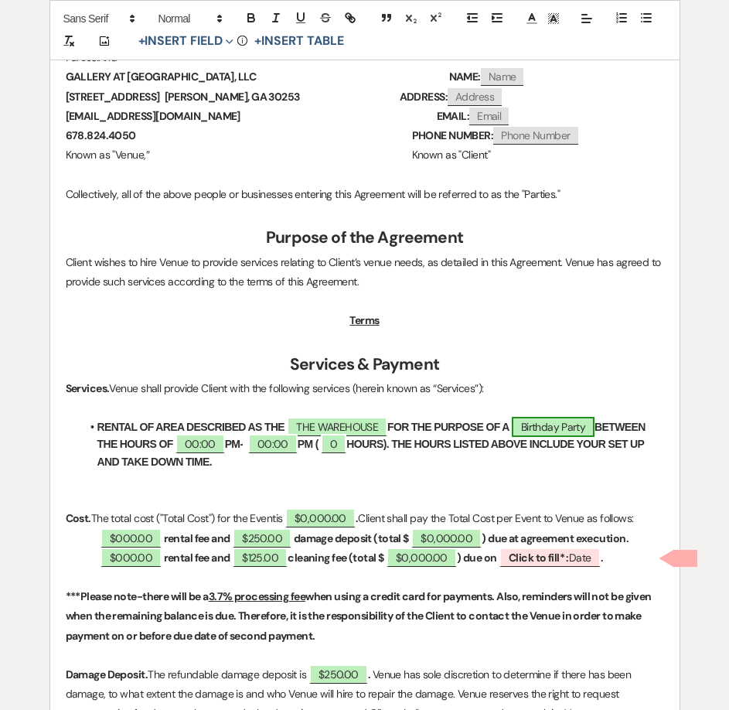
click at [545, 434] on span "Birthday Party" at bounding box center [553, 427] width 83 height 20
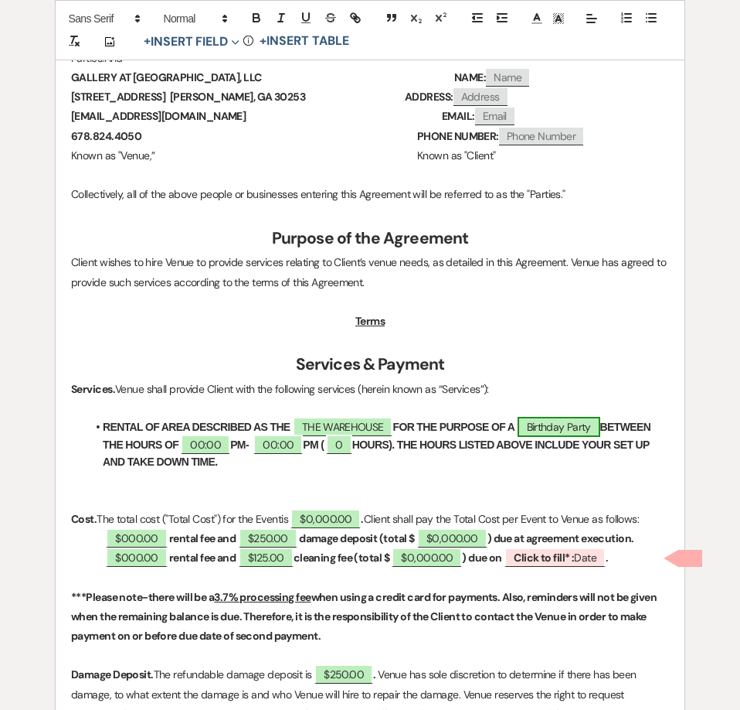
select select "smartCustomField"
select select "owner"
select select "{{eventType}}"
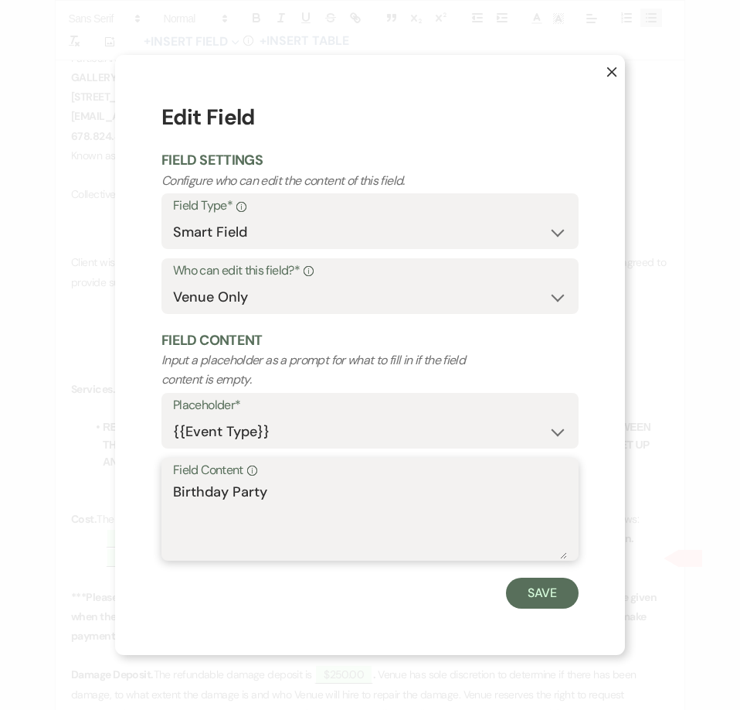
drag, startPoint x: 277, startPoint y: 491, endPoint x: 130, endPoint y: 512, distance: 149.1
click at [130, 512] on div "X Edit Field Field Settings Configure who can edit the content of this field. F…" at bounding box center [370, 354] width 510 height 599
type textarea "50th BIRTHDAY PARTY"
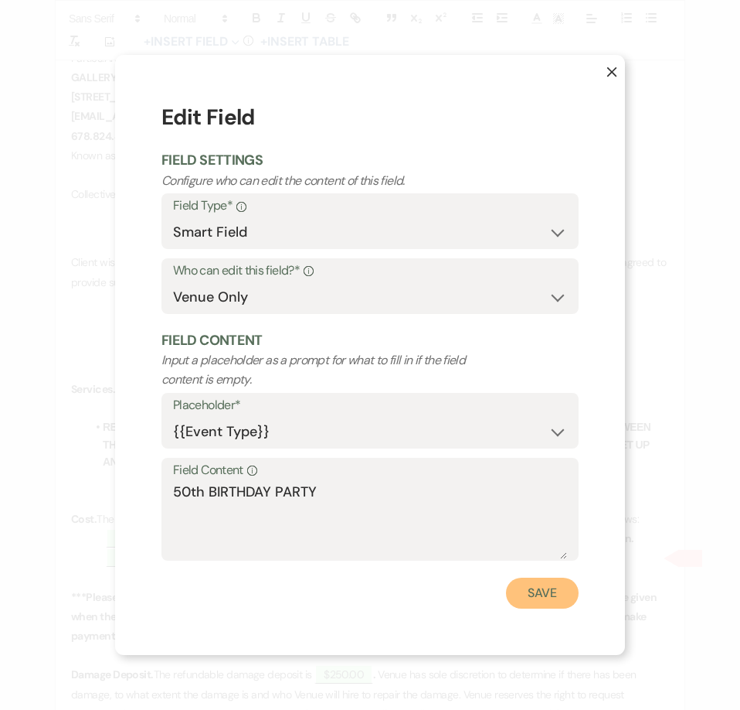
click at [551, 592] on button "Save" at bounding box center [542, 592] width 73 height 31
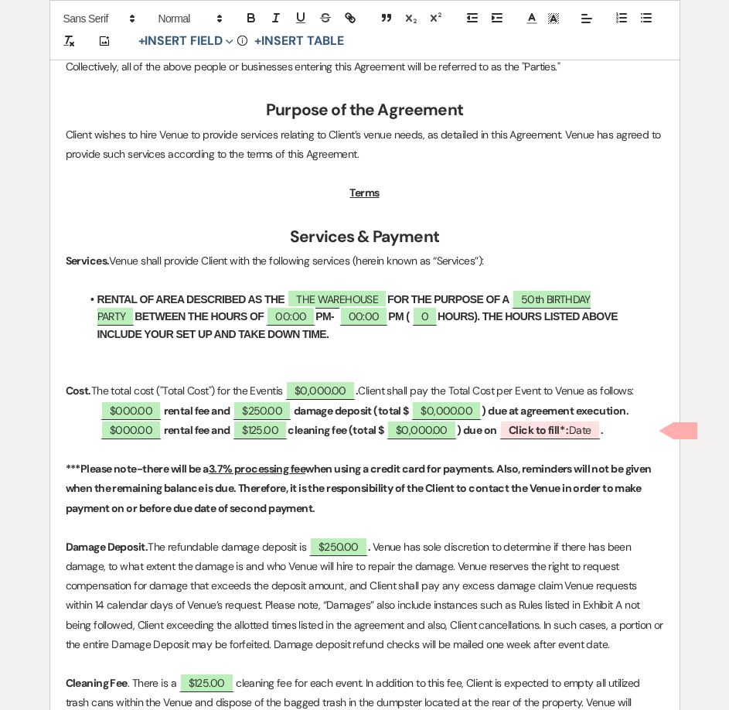
scroll to position [618, 0]
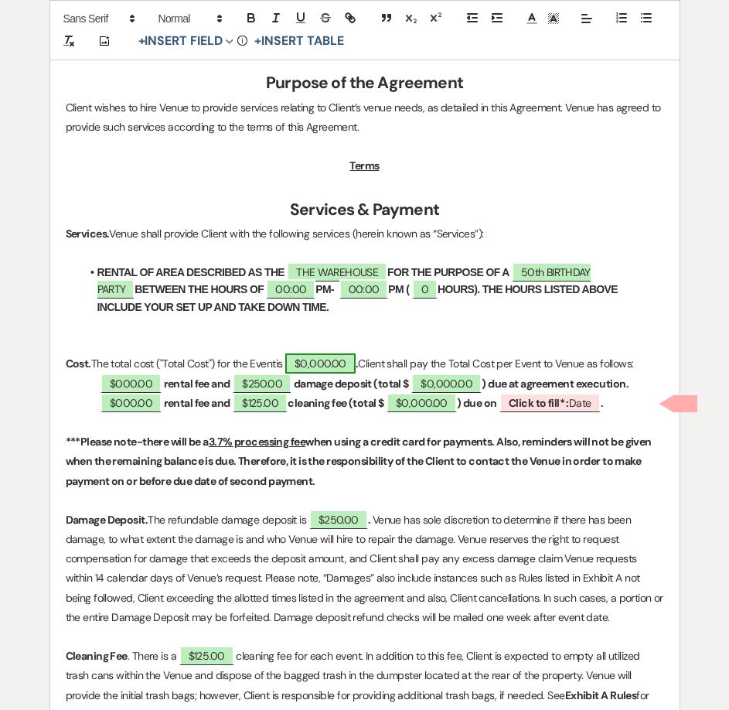
click at [325, 358] on span "$0,000.00" at bounding box center [320, 363] width 70 height 20
select select "owner"
select select "Total"
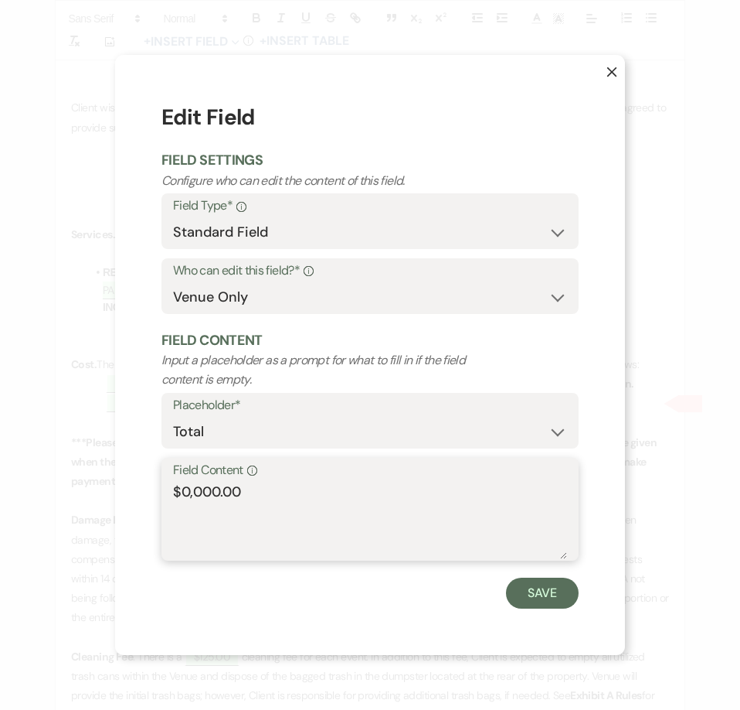
drag, startPoint x: 221, startPoint y: 493, endPoint x: 177, endPoint y: 499, distance: 44.5
click at [177, 499] on textarea "$0,000.00" at bounding box center [370, 520] width 394 height 77
type textarea "$2,125.00"
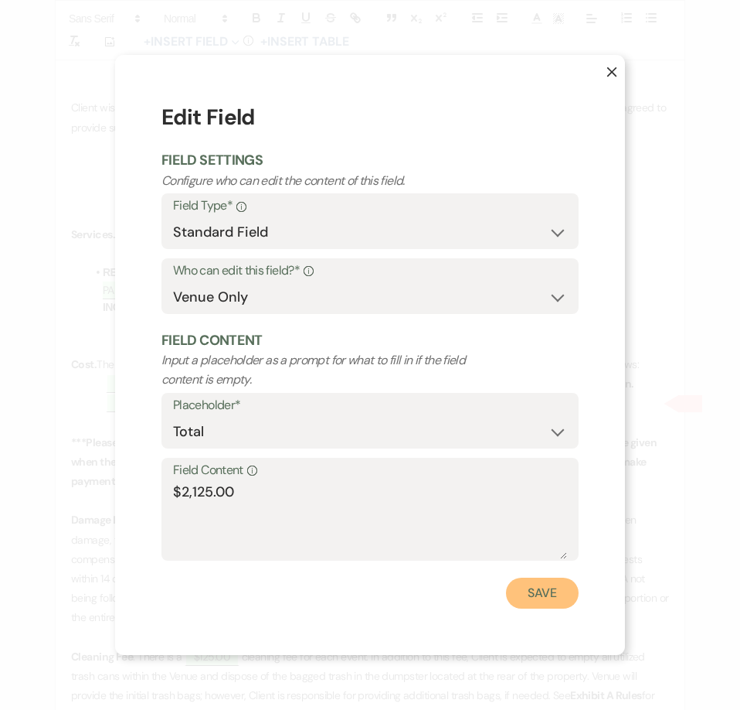
click at [532, 599] on button "Save" at bounding box center [542, 592] width 73 height 31
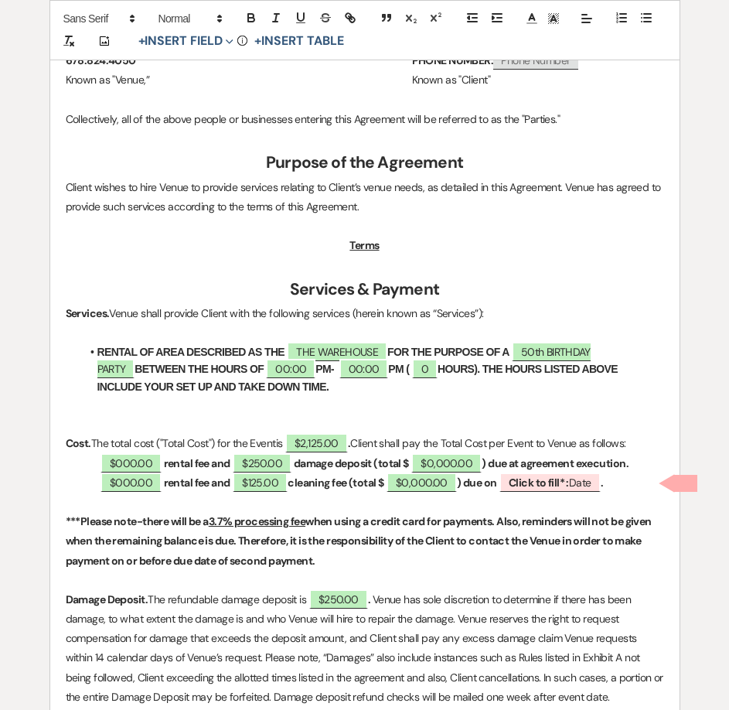
scroll to position [541, 0]
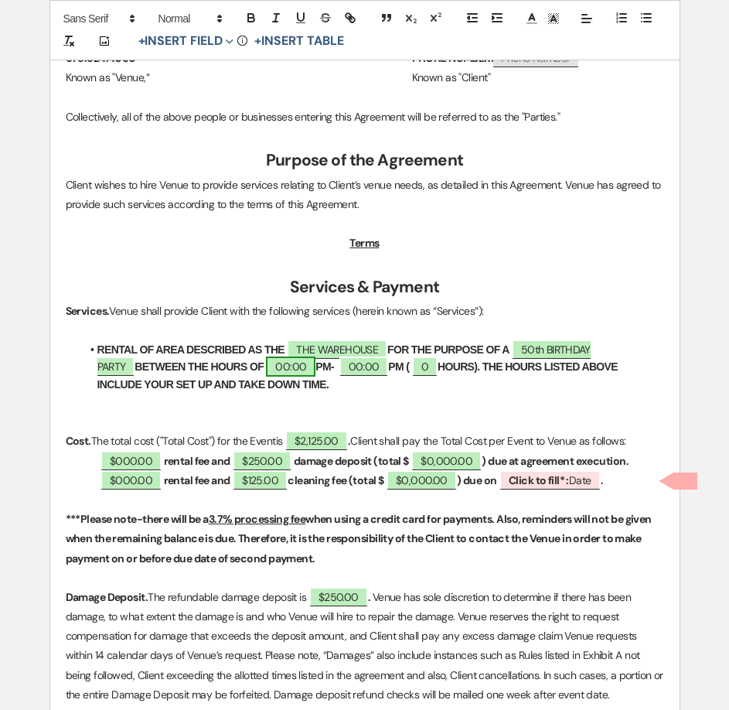
click at [266, 364] on span "00:00" at bounding box center [290, 366] width 49 height 20
select select "owner"
select select "Time"
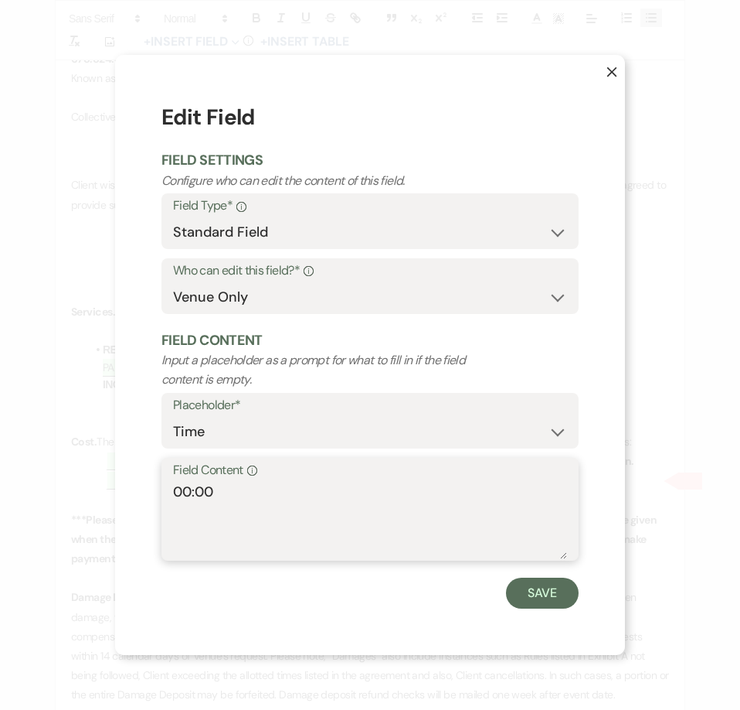
click at [190, 489] on textarea "00:00" at bounding box center [370, 520] width 394 height 77
type textarea "4:00"
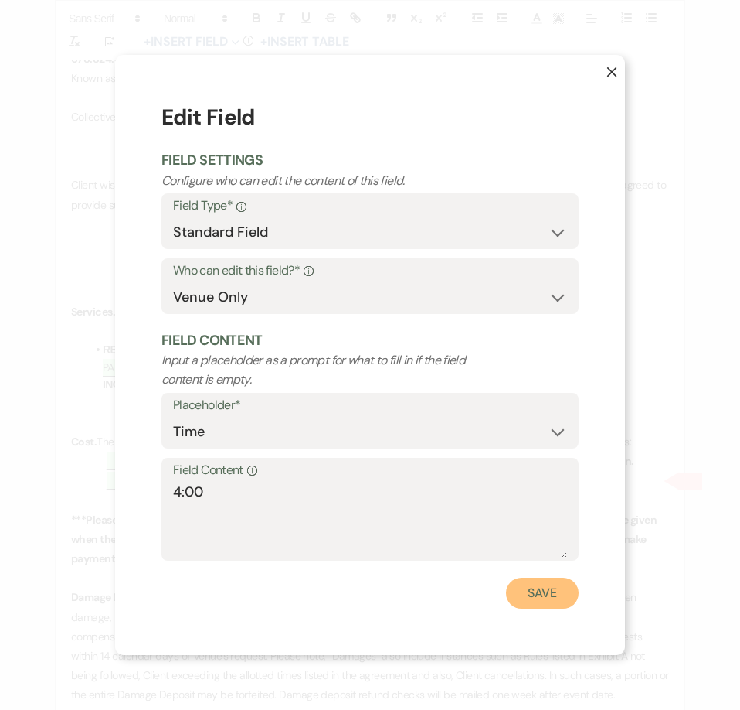
click at [519, 588] on button "Save" at bounding box center [542, 592] width 73 height 31
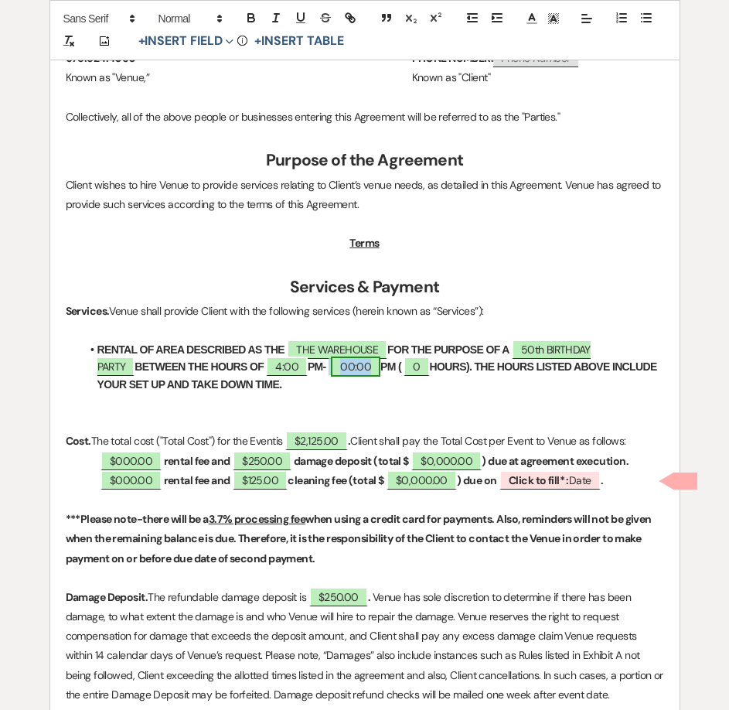
click at [331, 372] on span "00:00" at bounding box center [355, 366] width 49 height 20
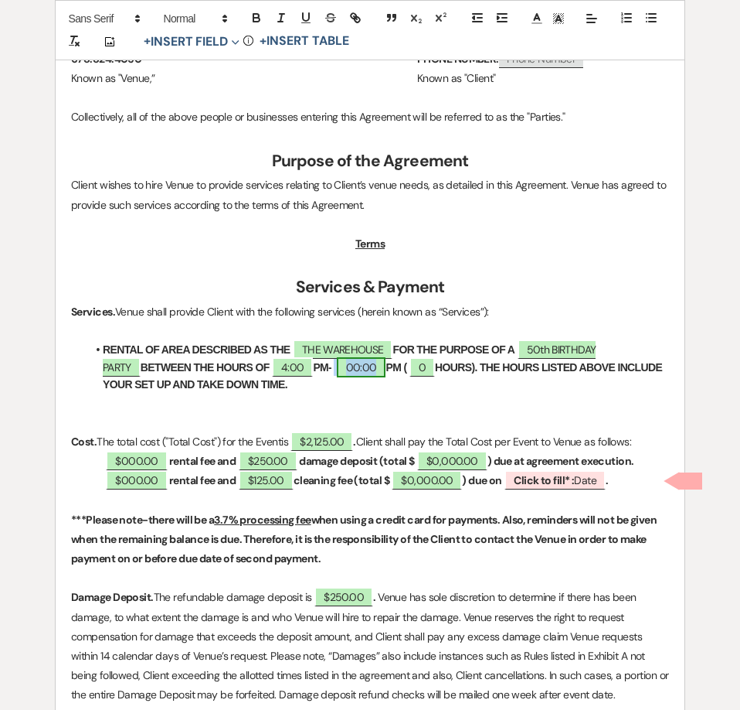
select select "owner"
select select "Time"
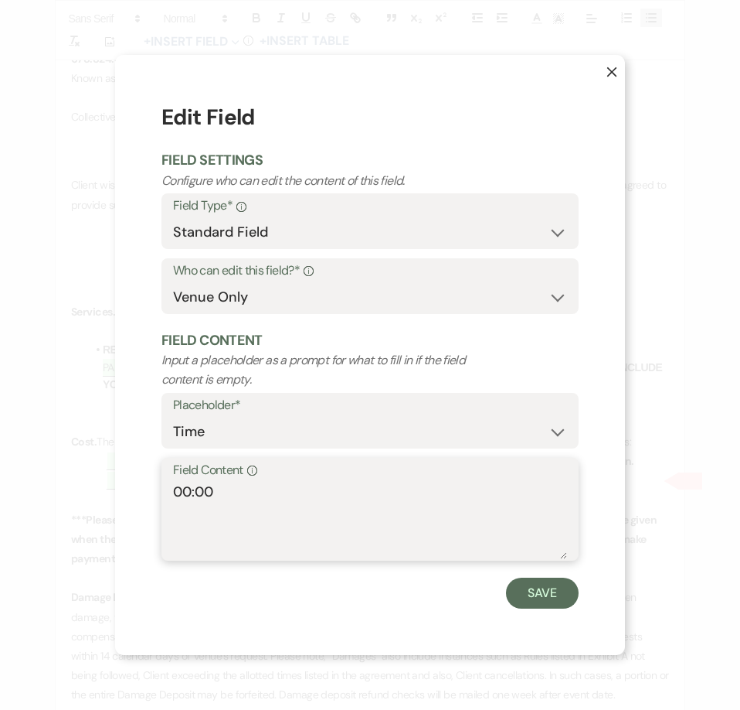
click at [186, 493] on textarea "00:00" at bounding box center [370, 520] width 394 height 77
type textarea "12:00"
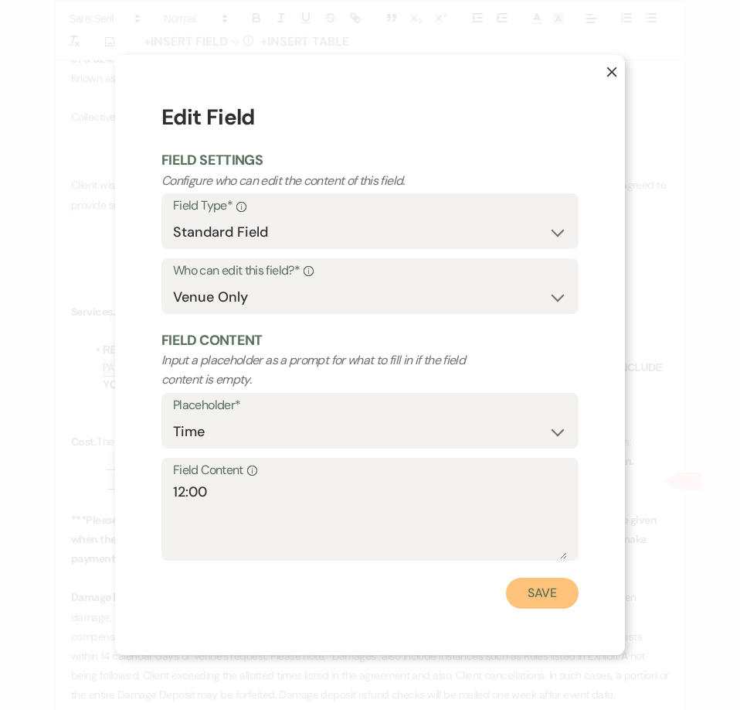
click at [515, 597] on button "Save" at bounding box center [542, 592] width 73 height 31
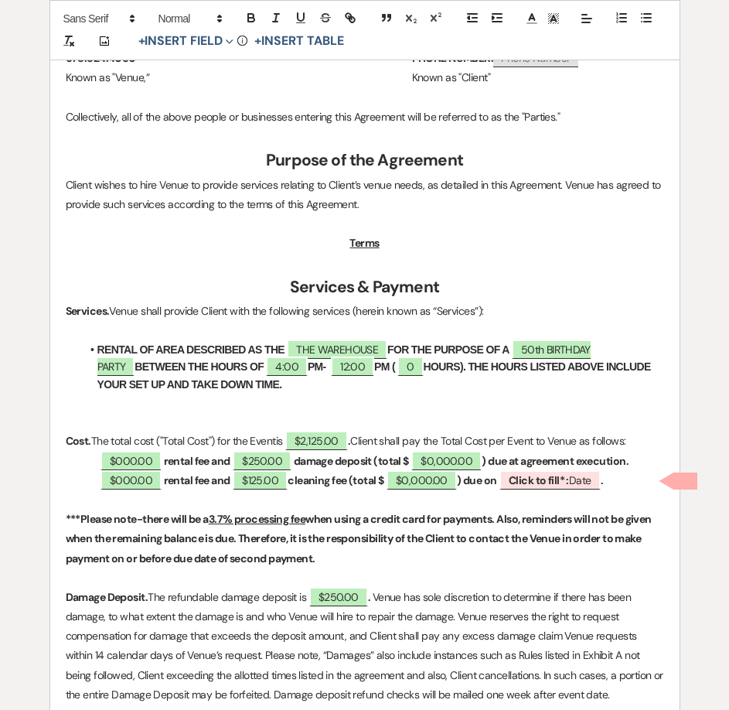
click at [374, 367] on strong "PM (" at bounding box center [384, 366] width 21 height 12
click at [398, 367] on span "0" at bounding box center [411, 366] width 26 height 20
select select "owner"
select select "Number"
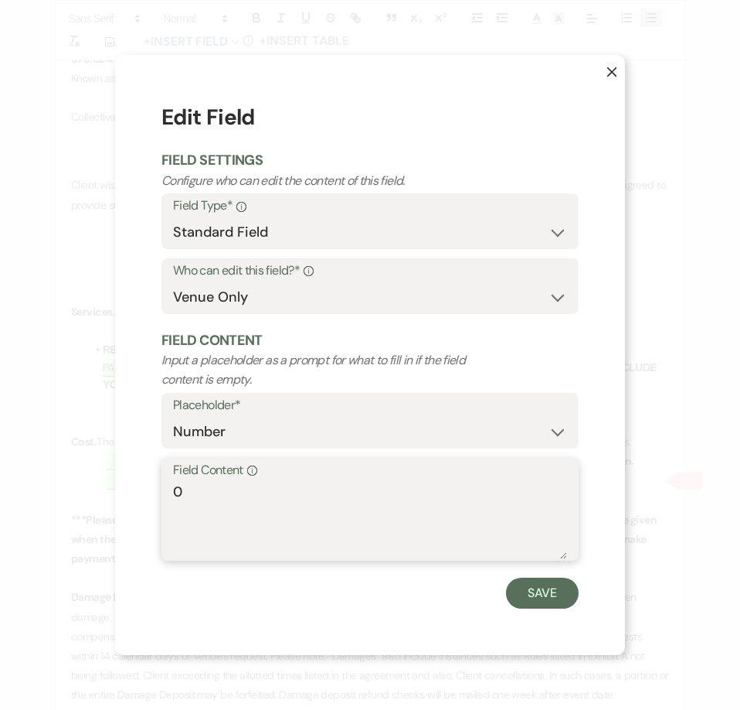
drag, startPoint x: 227, startPoint y: 493, endPoint x: 146, endPoint y: 499, distance: 81.3
click at [148, 499] on div "X Edit Field Field Settings Configure who can edit the content of this field. F…" at bounding box center [370, 354] width 510 height 599
type textarea "8"
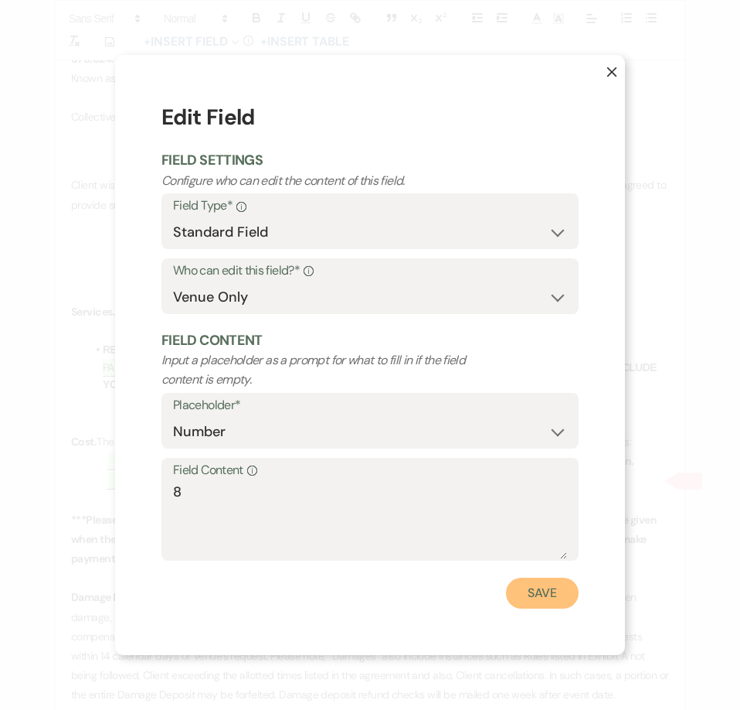
click at [558, 597] on button "Save" at bounding box center [542, 592] width 73 height 31
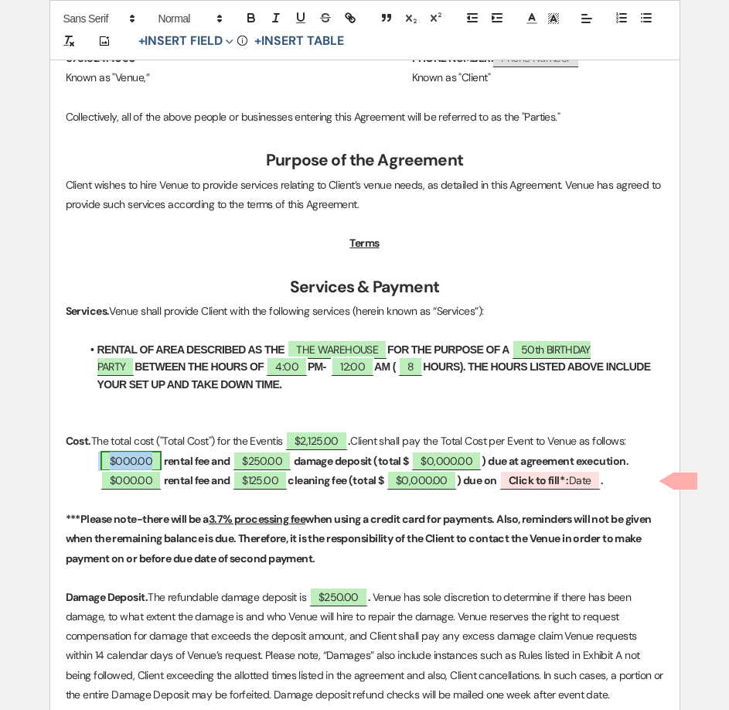
click at [125, 461] on span "$000.00" at bounding box center [130, 461] width 61 height 20
select select "owner"
select select "Amount"
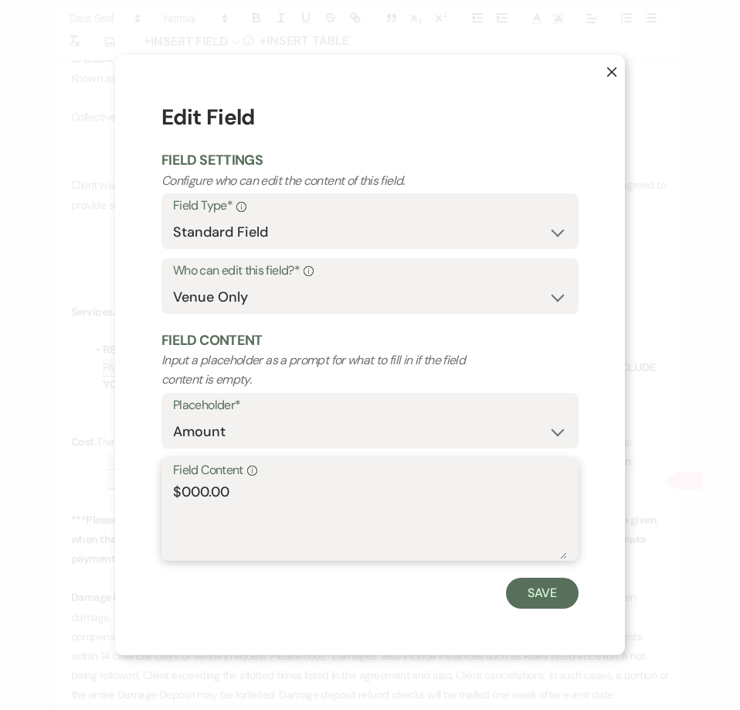
click at [189, 492] on textarea "$000.00" at bounding box center [370, 520] width 394 height 77
type textarea "$800.00"
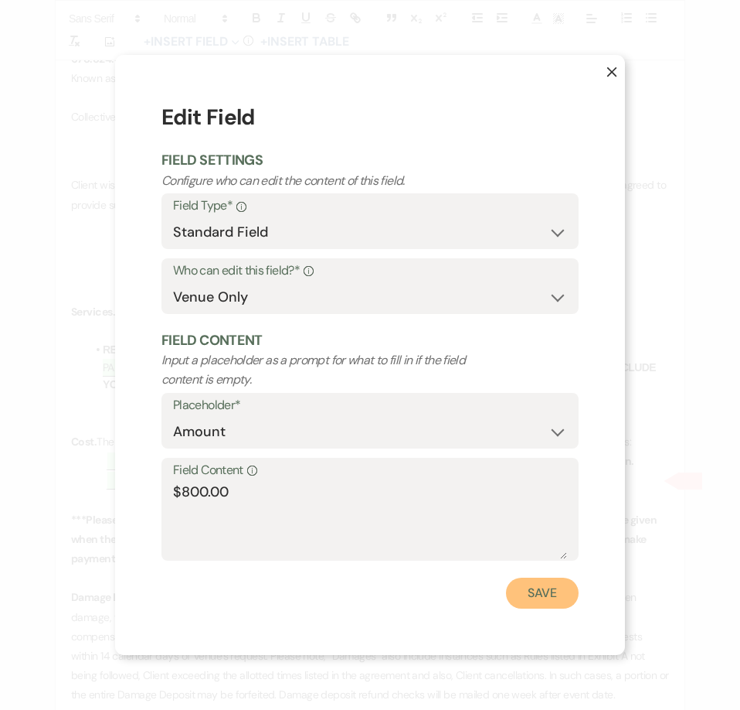
click at [538, 587] on button "Save" at bounding box center [542, 592] width 73 height 31
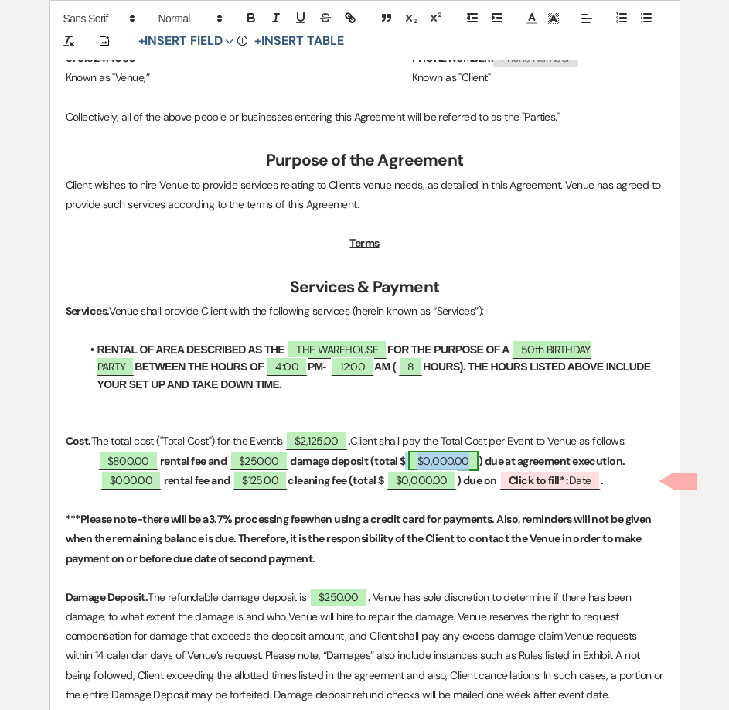
click at [440, 465] on span "$0,000.00" at bounding box center [443, 461] width 70 height 20
select select "owner"
select select "Total"
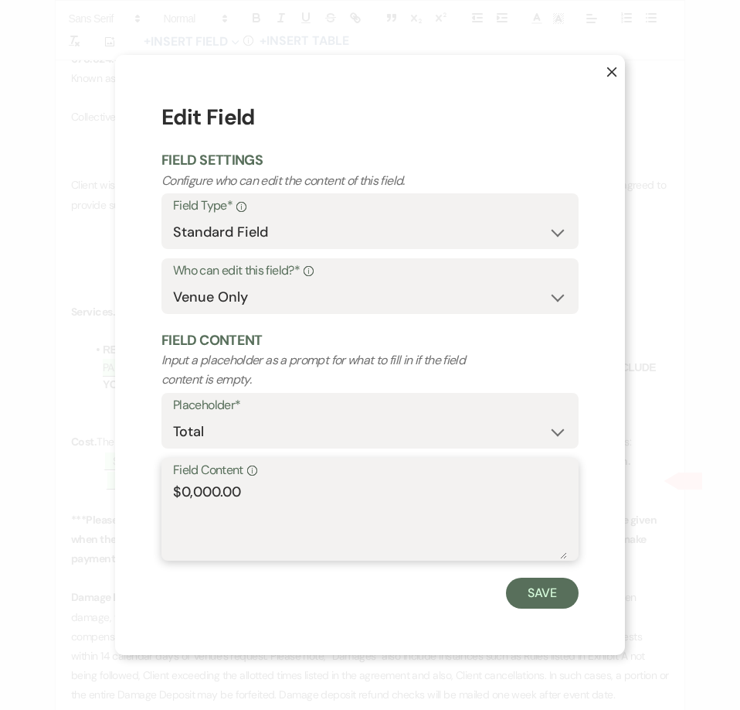
drag, startPoint x: 225, startPoint y: 496, endPoint x: 189, endPoint y: 499, distance: 36.5
click at [189, 499] on textarea "$0,000.00" at bounding box center [370, 520] width 394 height 77
click at [219, 489] on textarea "$0,000.00" at bounding box center [370, 520] width 394 height 77
drag, startPoint x: 219, startPoint y: 489, endPoint x: 175, endPoint y: 489, distance: 43.3
click at [175, 489] on textarea "$0,000.00" at bounding box center [370, 520] width 394 height 77
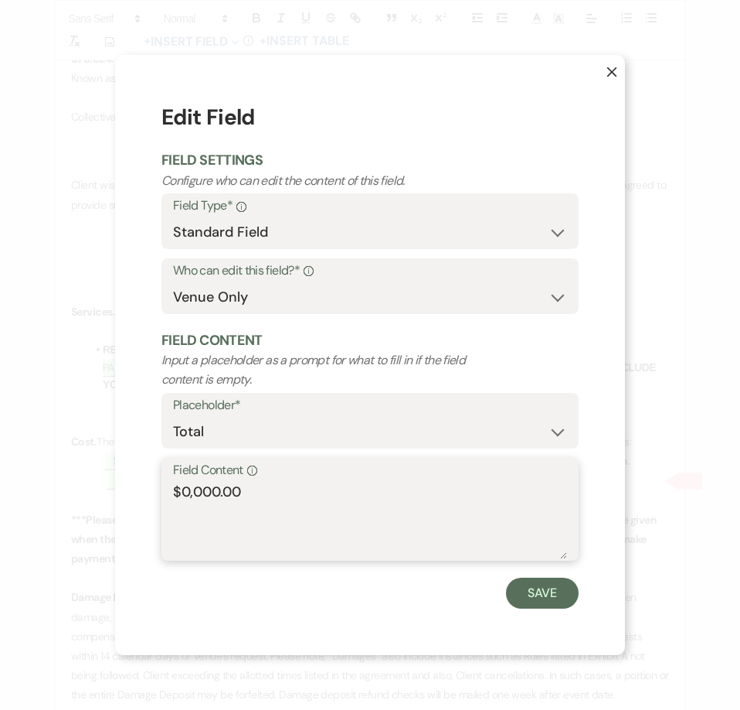
click at [217, 491] on textarea "$0,000.00" at bounding box center [370, 520] width 394 height 77
type textarea "$1,050.00"
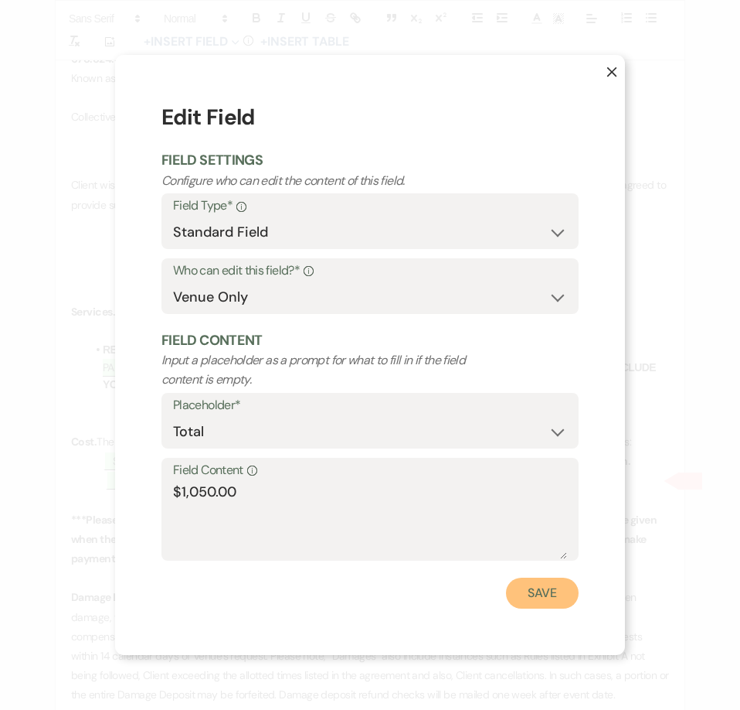
click at [526, 594] on button "Save" at bounding box center [542, 592] width 73 height 31
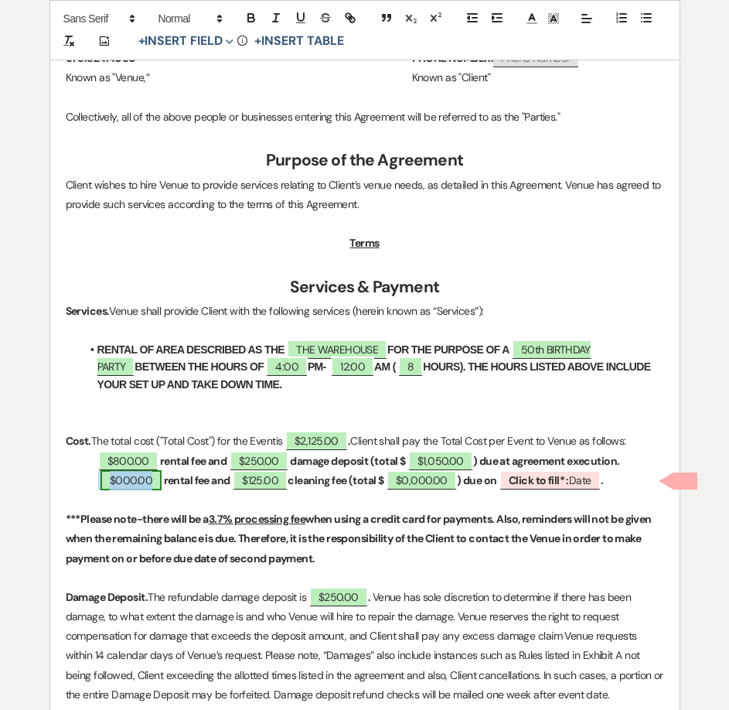
click at [138, 488] on span "$000.00" at bounding box center [130, 480] width 61 height 20
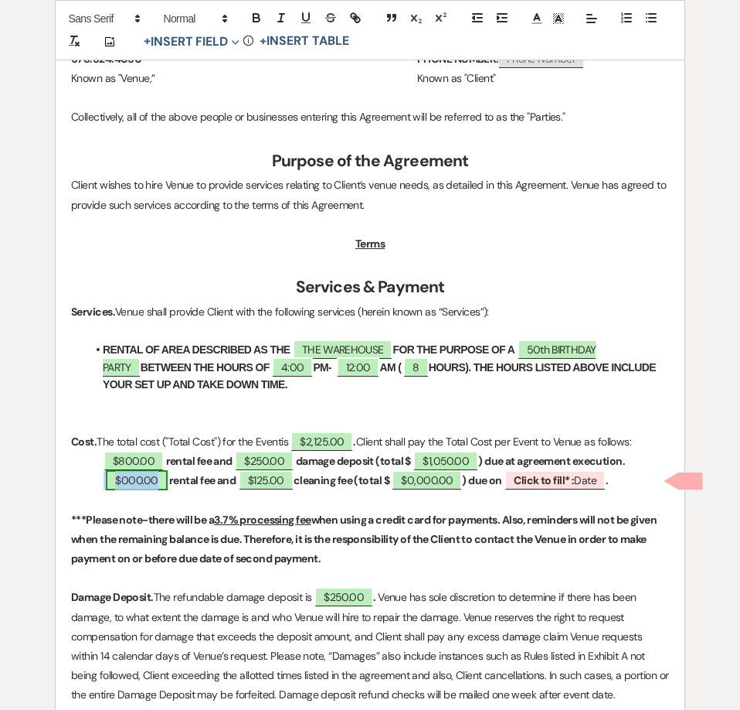
select select "owner"
select select "Amount"
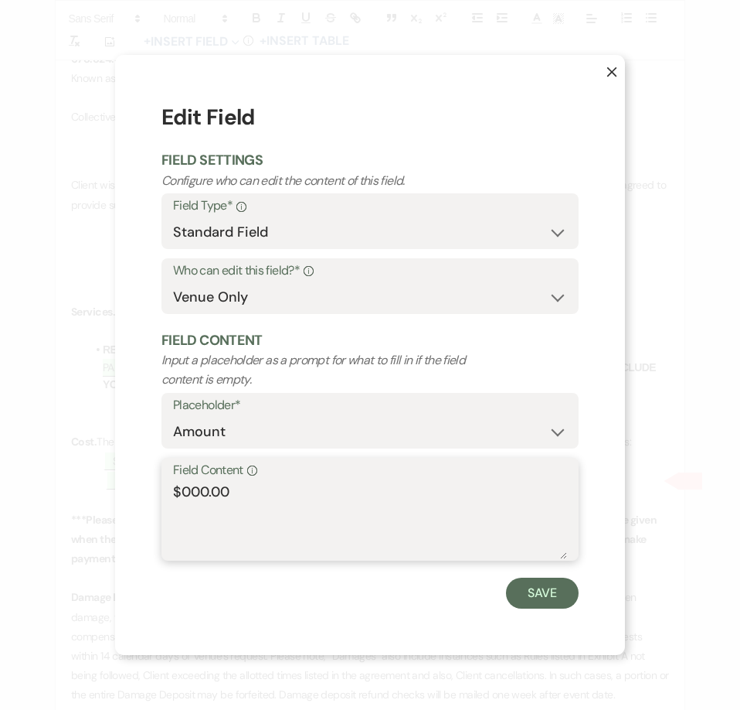
click at [189, 491] on textarea "$000.00" at bounding box center [370, 520] width 394 height 77
type textarea "$800.00"
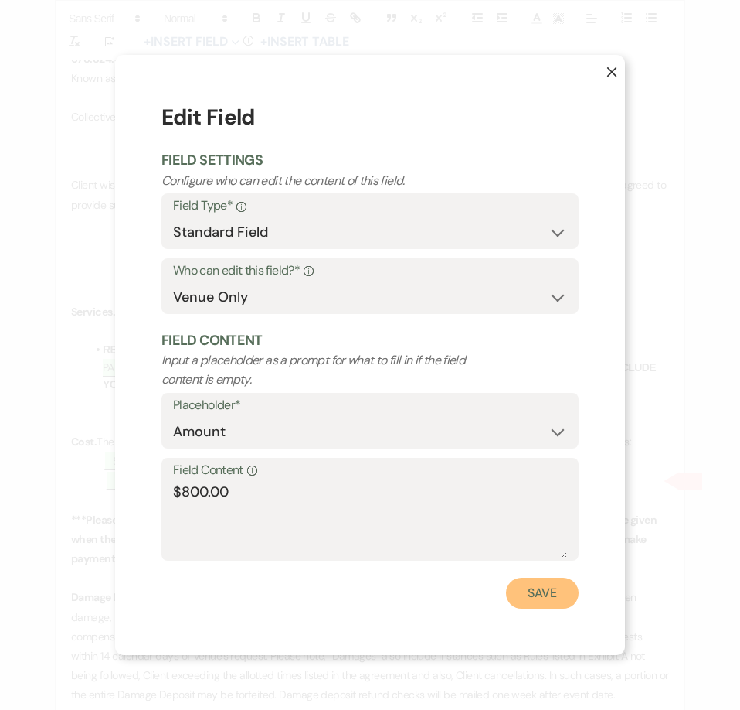
click at [529, 587] on button "Save" at bounding box center [542, 592] width 73 height 31
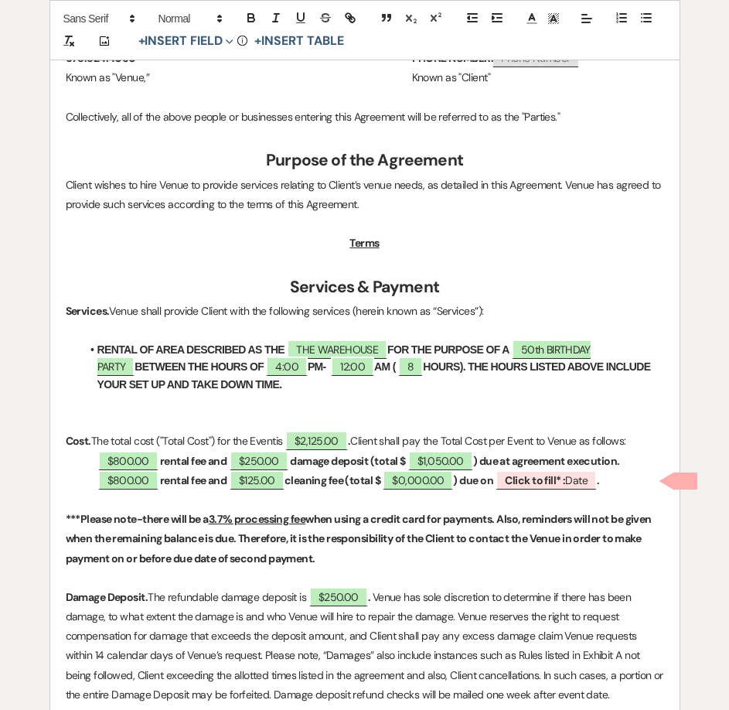
click at [226, 483] on strong "rental fee and" at bounding box center [193, 480] width 66 height 14
click at [335, 487] on p "$800.00 rental fee, ﻿ $125.00 ﻿ cleaning fee (total $ ﻿ $0,000.00 ﻿ ) due on ﻿ …" at bounding box center [365, 480] width 598 height 19
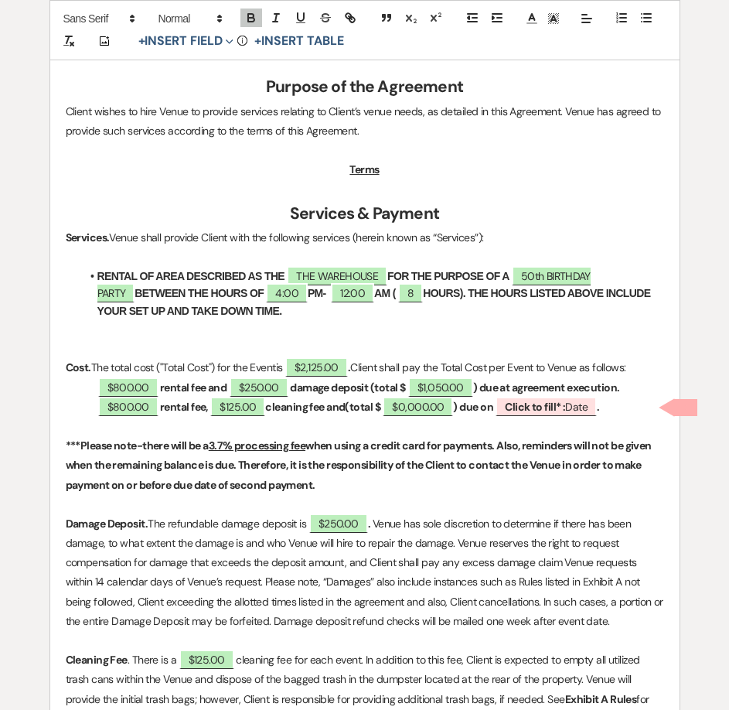
scroll to position [618, 0]
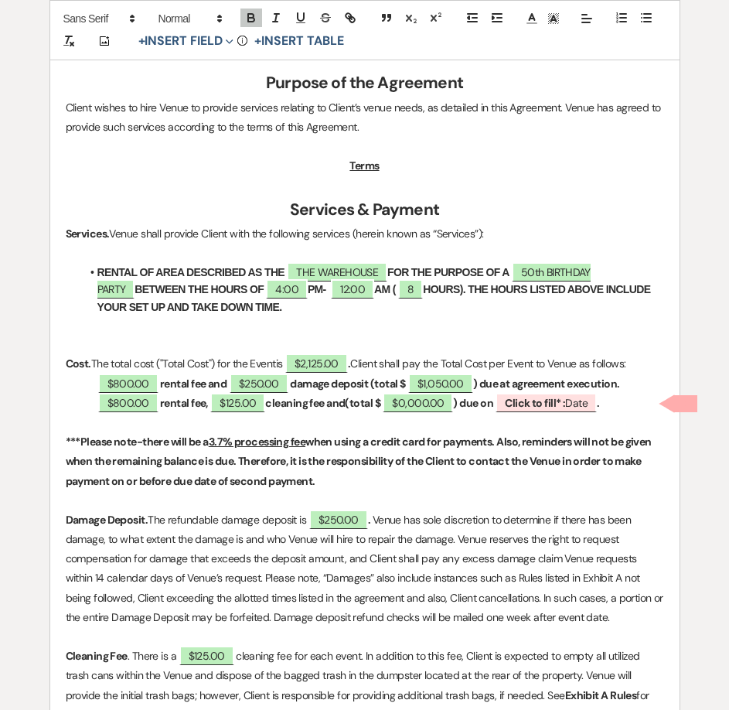
click at [355, 405] on strong "cleaning fee and(total $" at bounding box center [322, 403] width 115 height 14
click at [192, 47] on button "+ Insert Field Expand" at bounding box center [186, 41] width 107 height 19
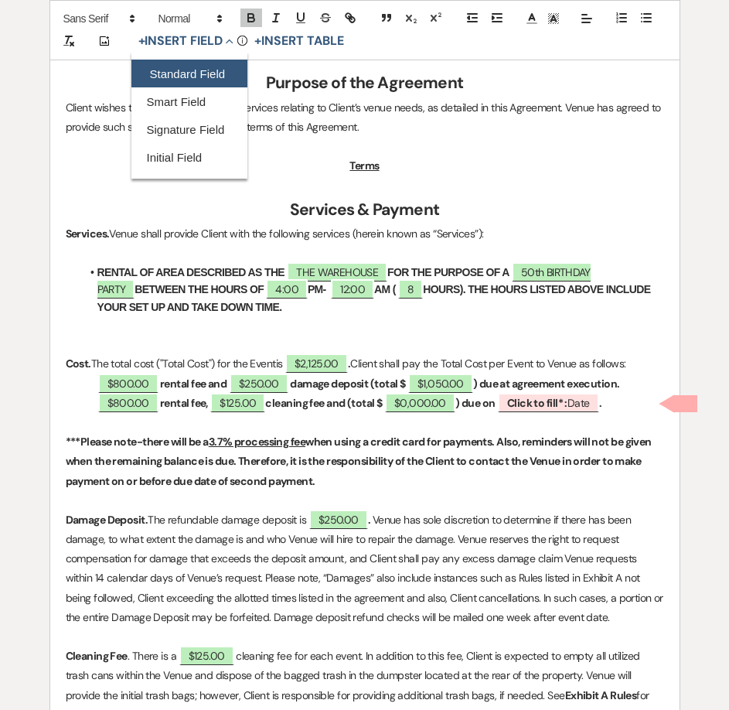
click at [195, 71] on button "Standard Field" at bounding box center [189, 74] width 116 height 28
select select "owner"
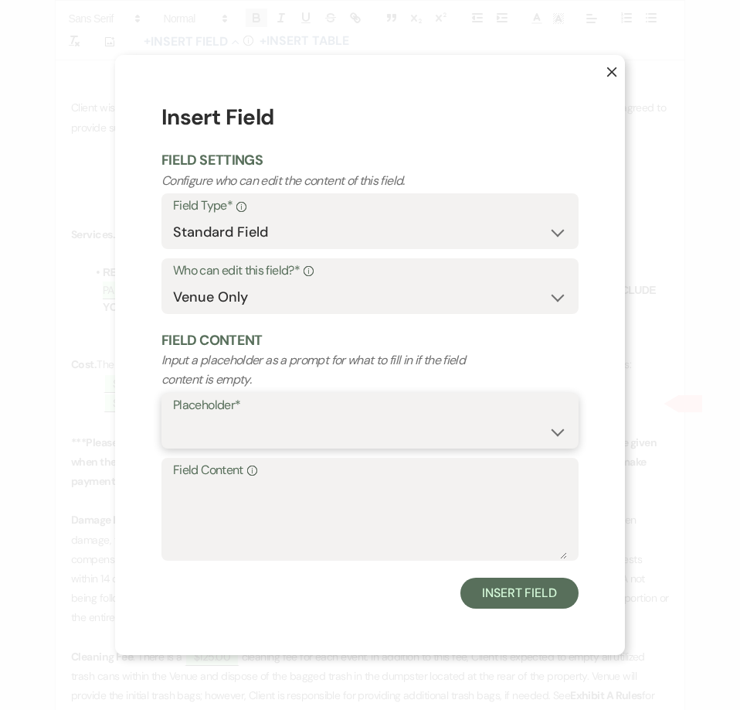
click at [283, 427] on select "Custom Placeholder Date Time Name Location Venue Name Type Number Budget Addres…" at bounding box center [370, 432] width 394 height 30
click at [173, 417] on select "Custom Placeholder Date Time Name Location Venue Name Type Number Budget Addres…" at bounding box center [370, 432] width 394 height 30
click at [281, 432] on select "Custom Placeholder Date Time Name Location Venue Name Type Number Budget Addres…" at bounding box center [370, 432] width 394 height 30
select select "Amount"
click at [173, 417] on select "Custom Placeholder Date Time Name Location Venue Name Type Number Budget Addres…" at bounding box center [370, 432] width 394 height 30
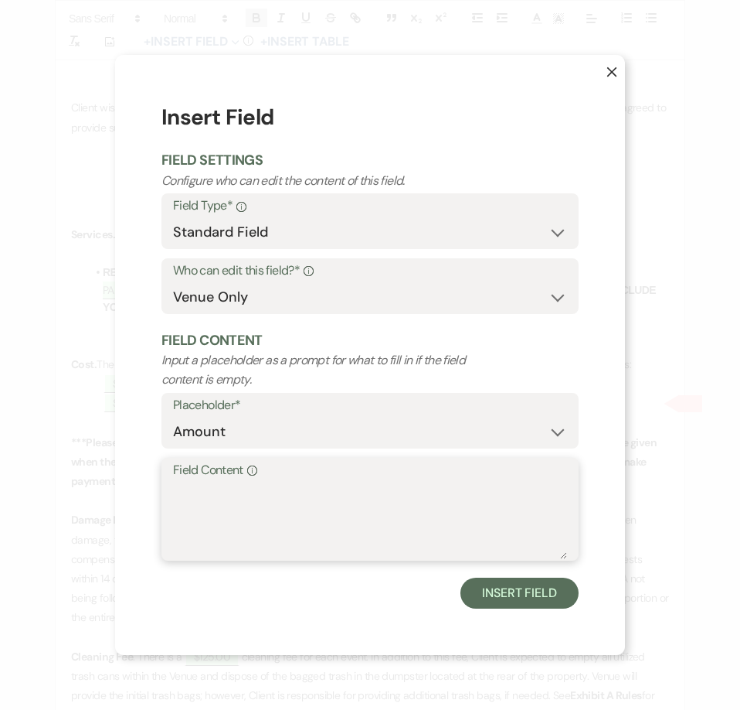
click at [292, 509] on textarea "Field Content Info" at bounding box center [370, 520] width 394 height 77
type textarea "$150.00"
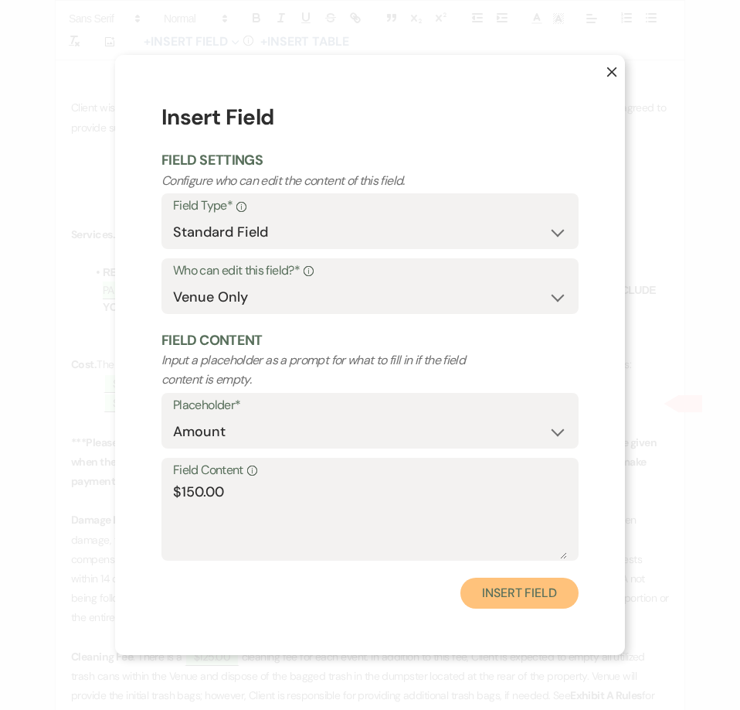
click at [526, 604] on button "Insert Field" at bounding box center [520, 592] width 118 height 31
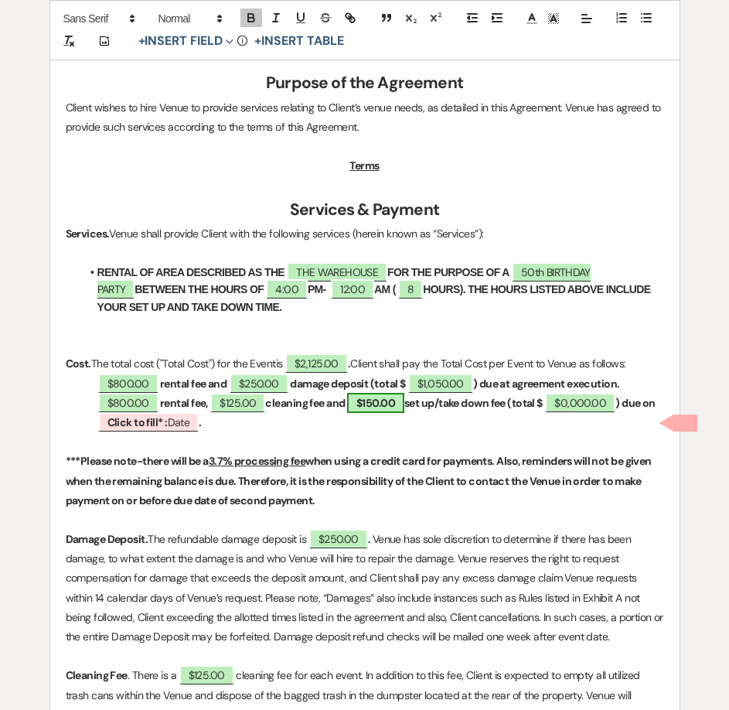
click at [403, 401] on span "$150.00" at bounding box center [375, 403] width 57 height 20
select select "owner"
select select "Amount"
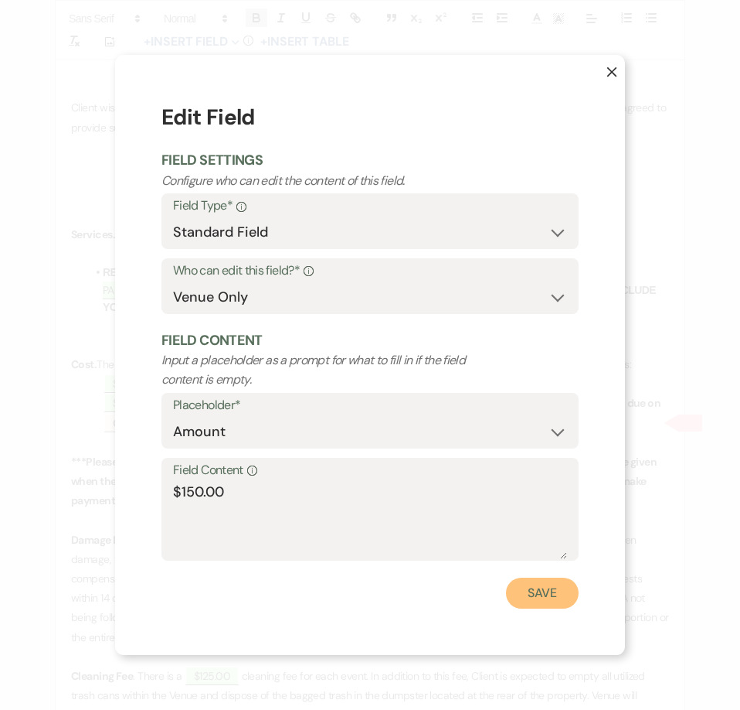
click at [567, 599] on button "Save" at bounding box center [542, 592] width 73 height 31
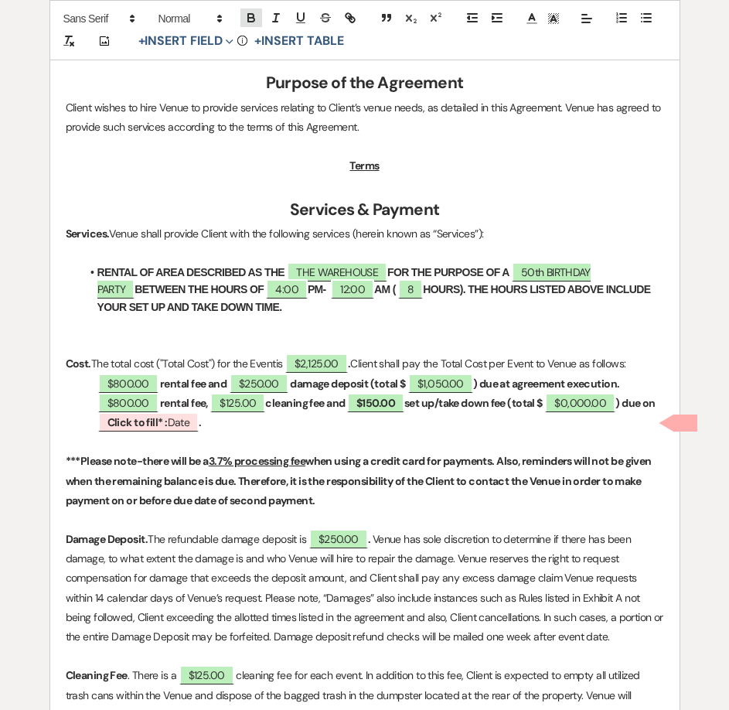
click at [247, 16] on icon "button" at bounding box center [251, 18] width 14 height 14
click at [338, 436] on p at bounding box center [365, 441] width 598 height 19
click at [580, 400] on span "$0,000.00" at bounding box center [579, 403] width 70 height 20
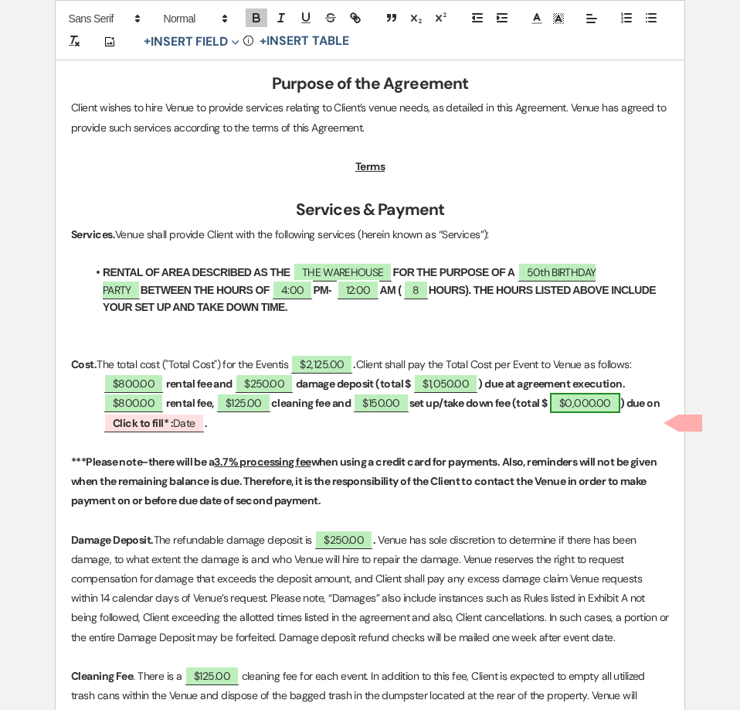
select select "owner"
select select "Total"
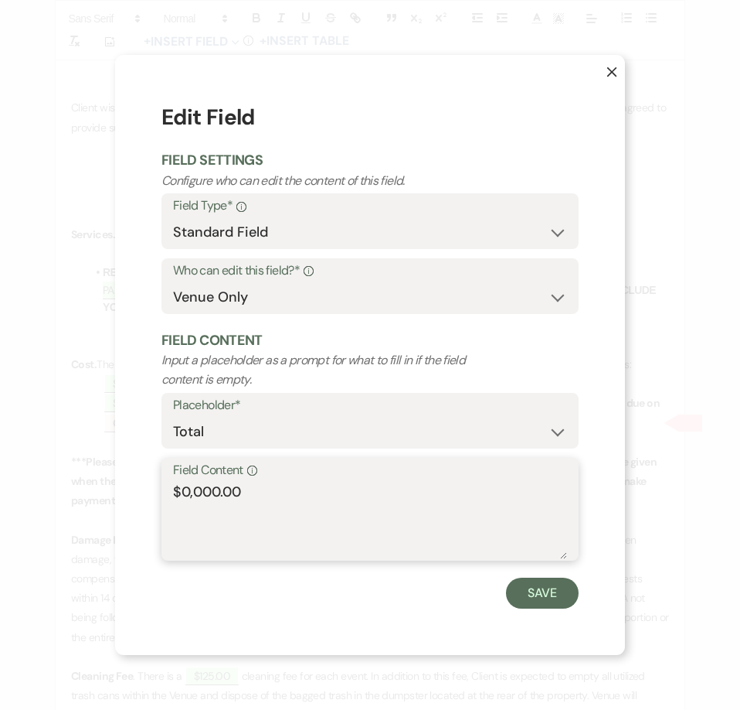
drag, startPoint x: 219, startPoint y: 492, endPoint x: 182, endPoint y: 490, distance: 37.2
click at [182, 490] on textarea "$0,000.00" at bounding box center [370, 520] width 394 height 77
type textarea "$1,075.00"
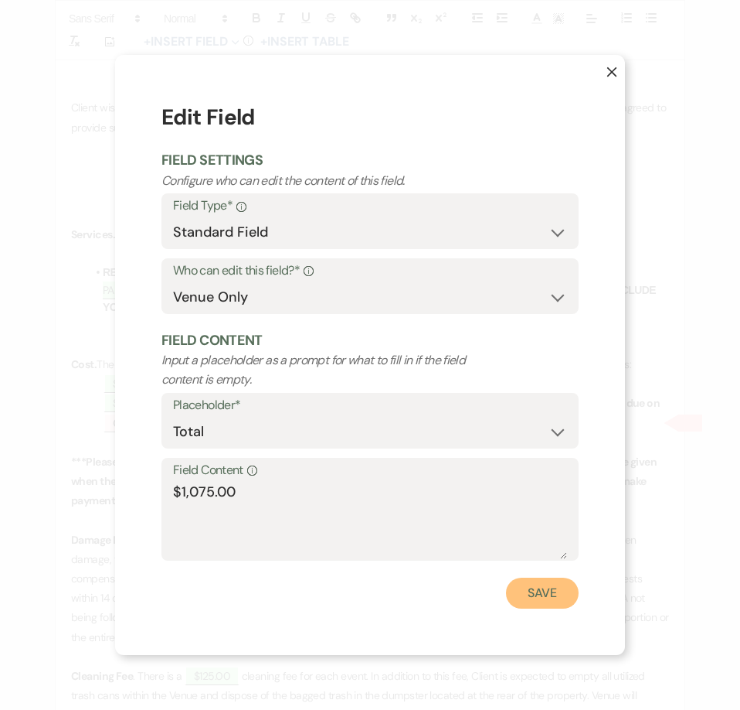
click at [540, 591] on button "Save" at bounding box center [542, 592] width 73 height 31
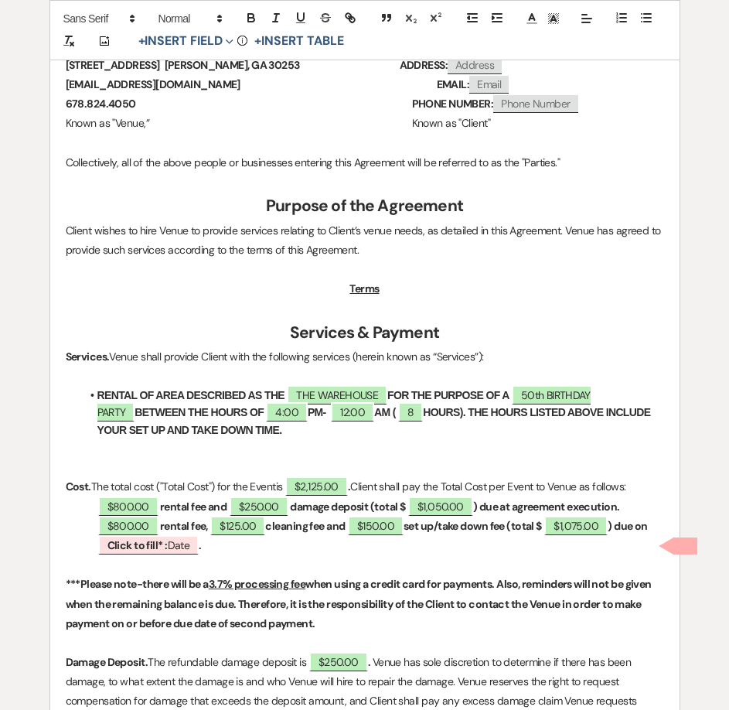
scroll to position [541, 0]
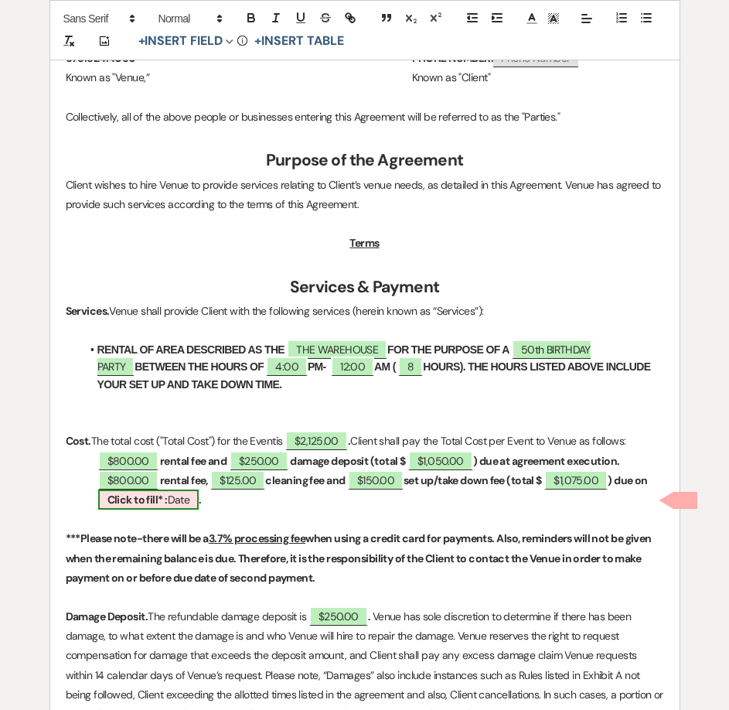
click at [176, 507] on span "Click to fill* : Date" at bounding box center [148, 499] width 101 height 20
select select "owner"
select select "Date"
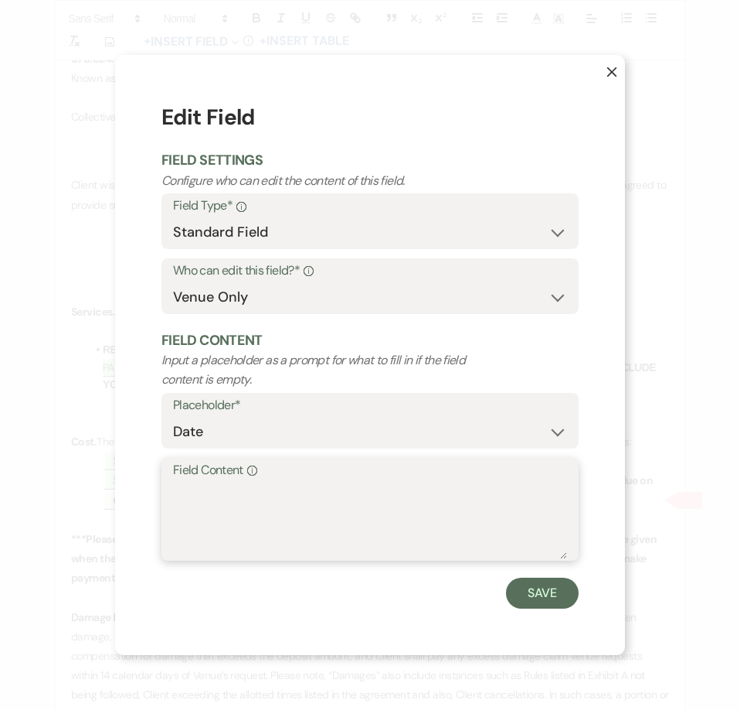
click at [192, 499] on textarea "Field Content Info" at bounding box center [370, 520] width 394 height 77
type textarea "November 28, 2025"
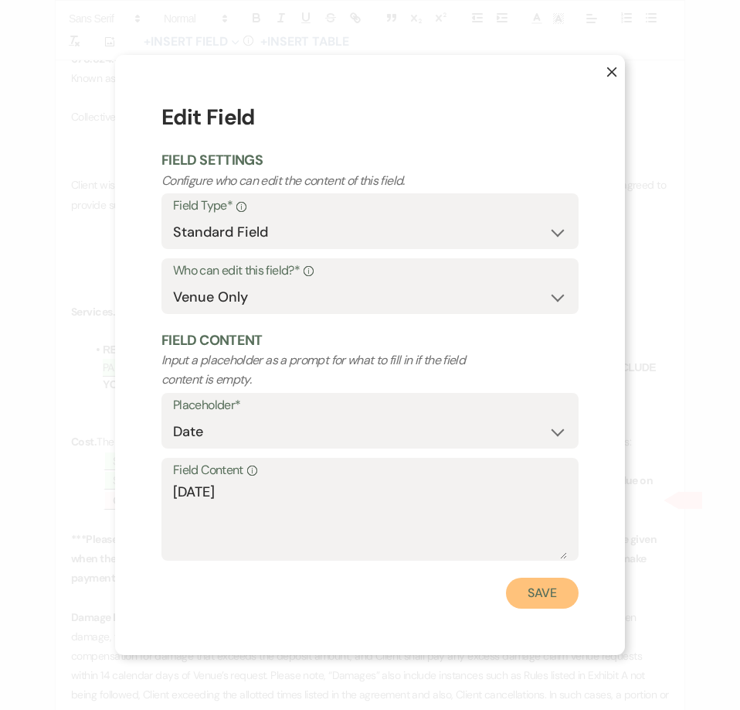
click at [529, 581] on button "Save" at bounding box center [542, 592] width 73 height 31
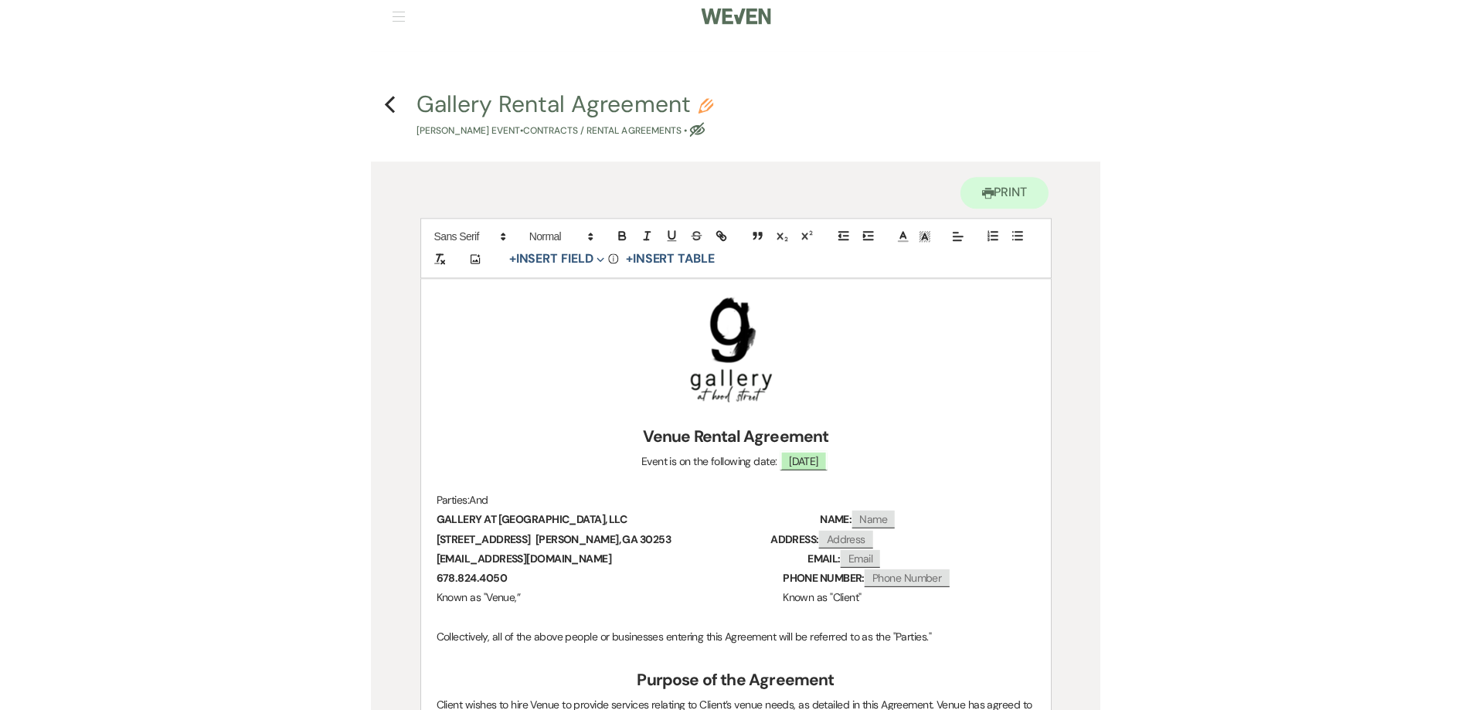
scroll to position [0, 0]
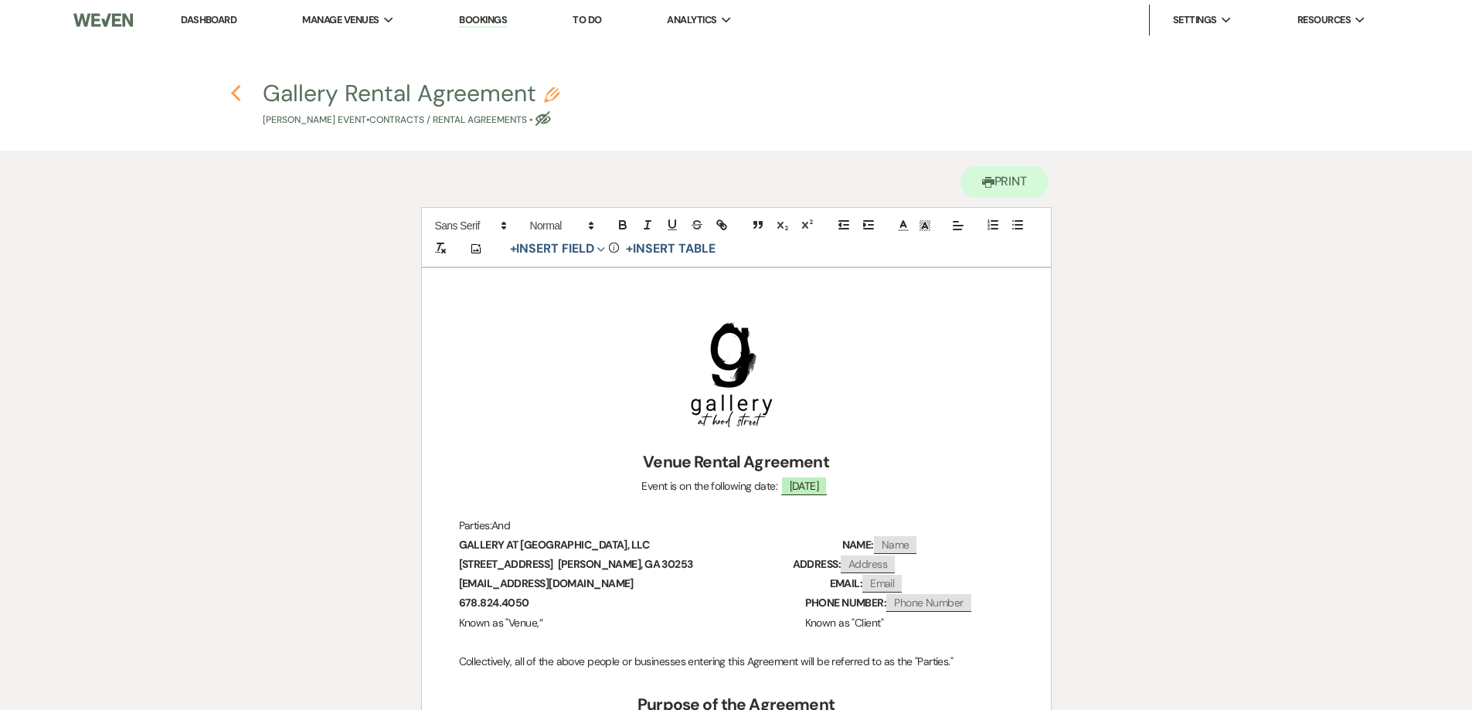
click at [237, 94] on icon "Previous" at bounding box center [236, 93] width 12 height 19
select select "24"
select select "4"
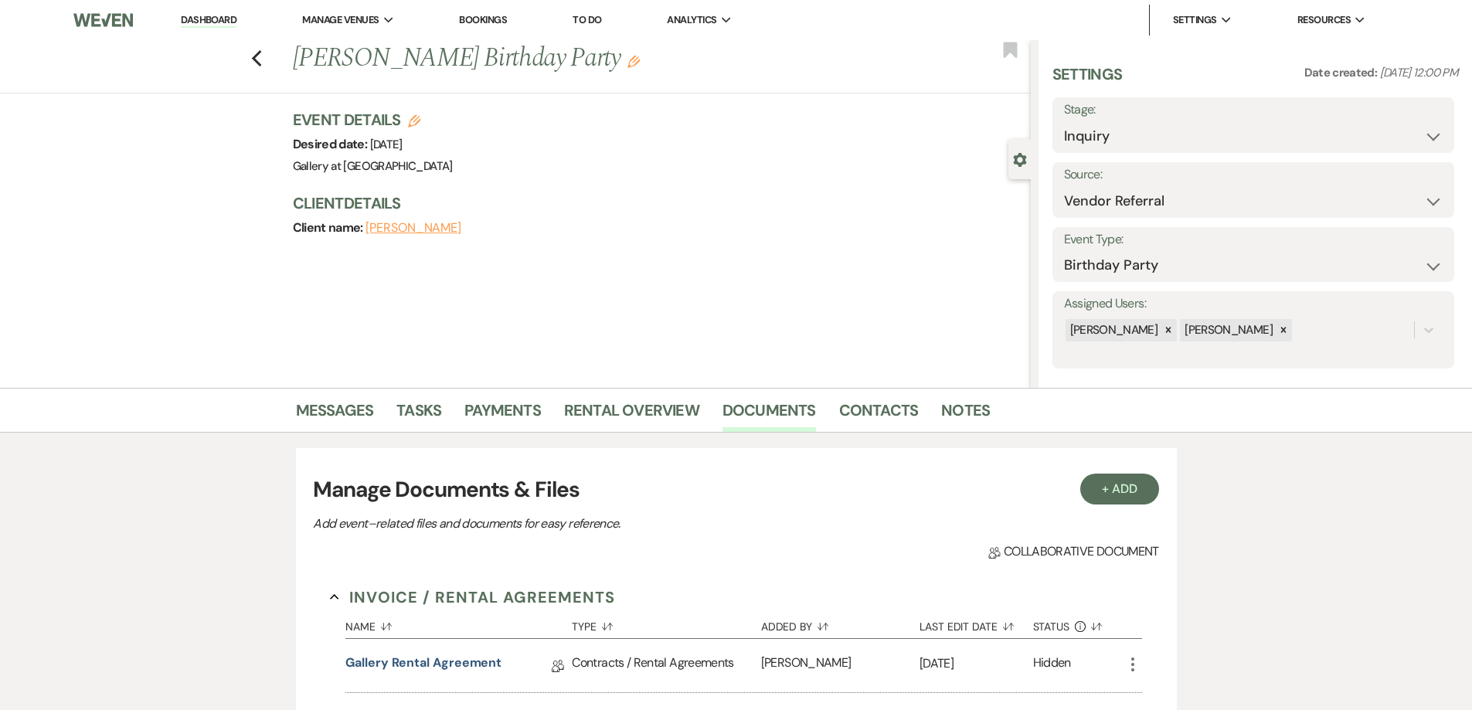
scroll to position [386, 0]
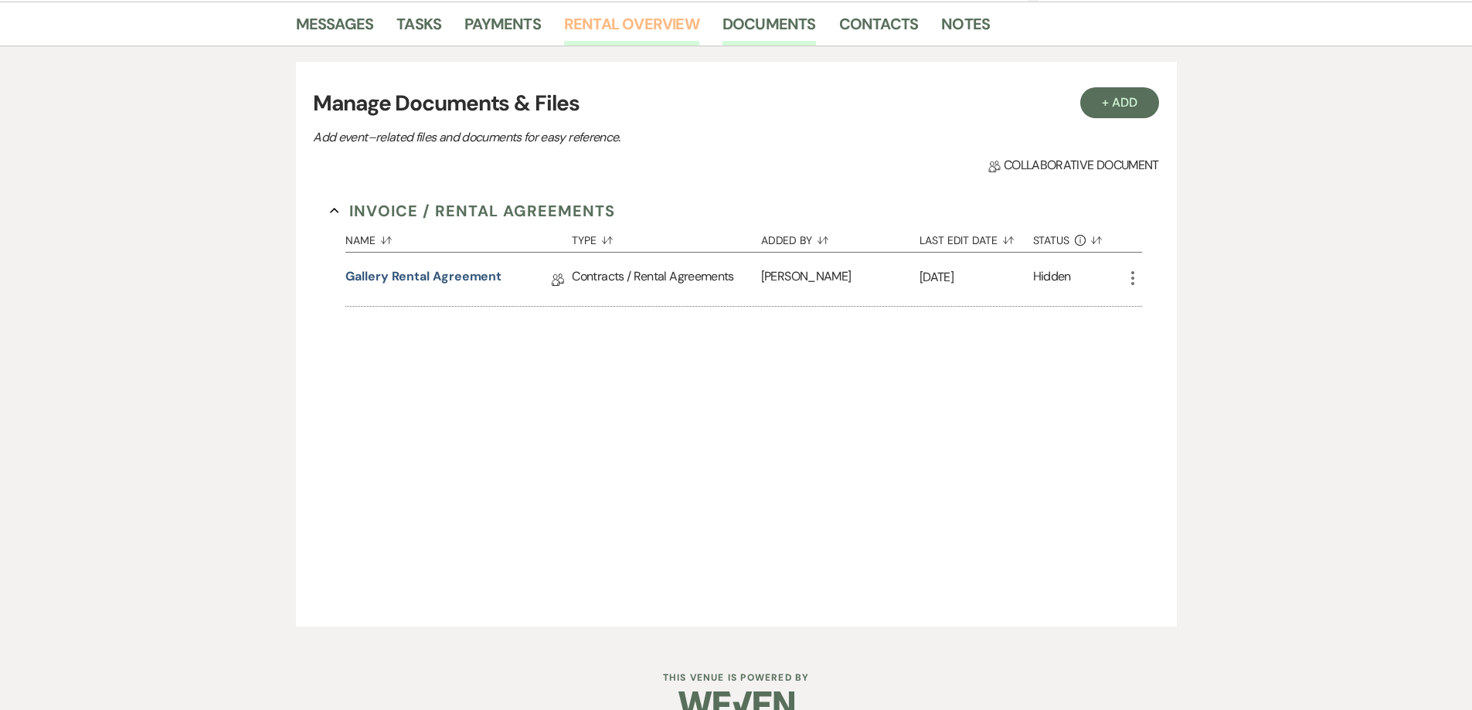
click at [649, 22] on link "Rental Overview" at bounding box center [631, 29] width 135 height 34
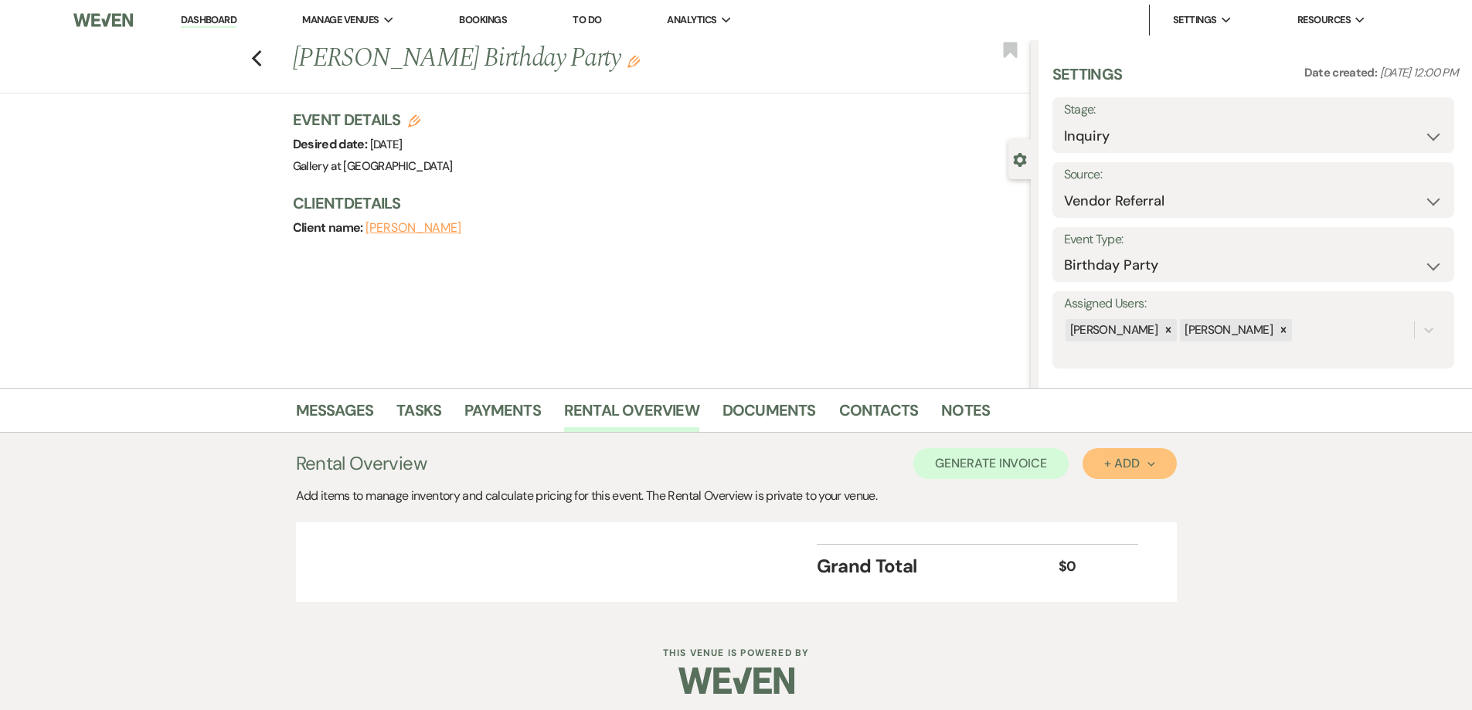
click at [1154, 469] on div "+ Add Next" at bounding box center [1130, 464] width 50 height 12
click at [1149, 523] on button "Category" at bounding box center [1123, 523] width 81 height 24
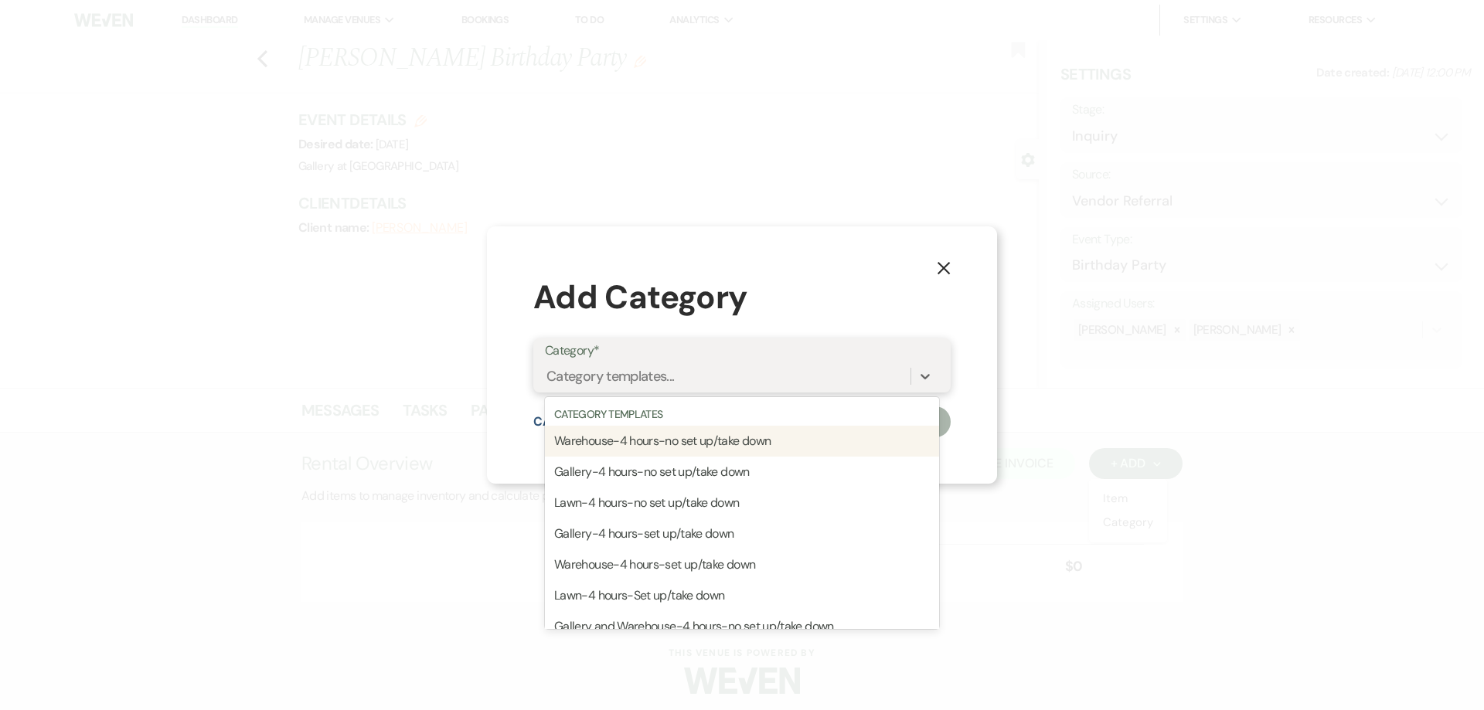
click at [792, 380] on div "Category templates..." at bounding box center [728, 376] width 366 height 27
click at [771, 444] on div "Warehouse-4 hours-no set up/take down" at bounding box center [742, 441] width 394 height 31
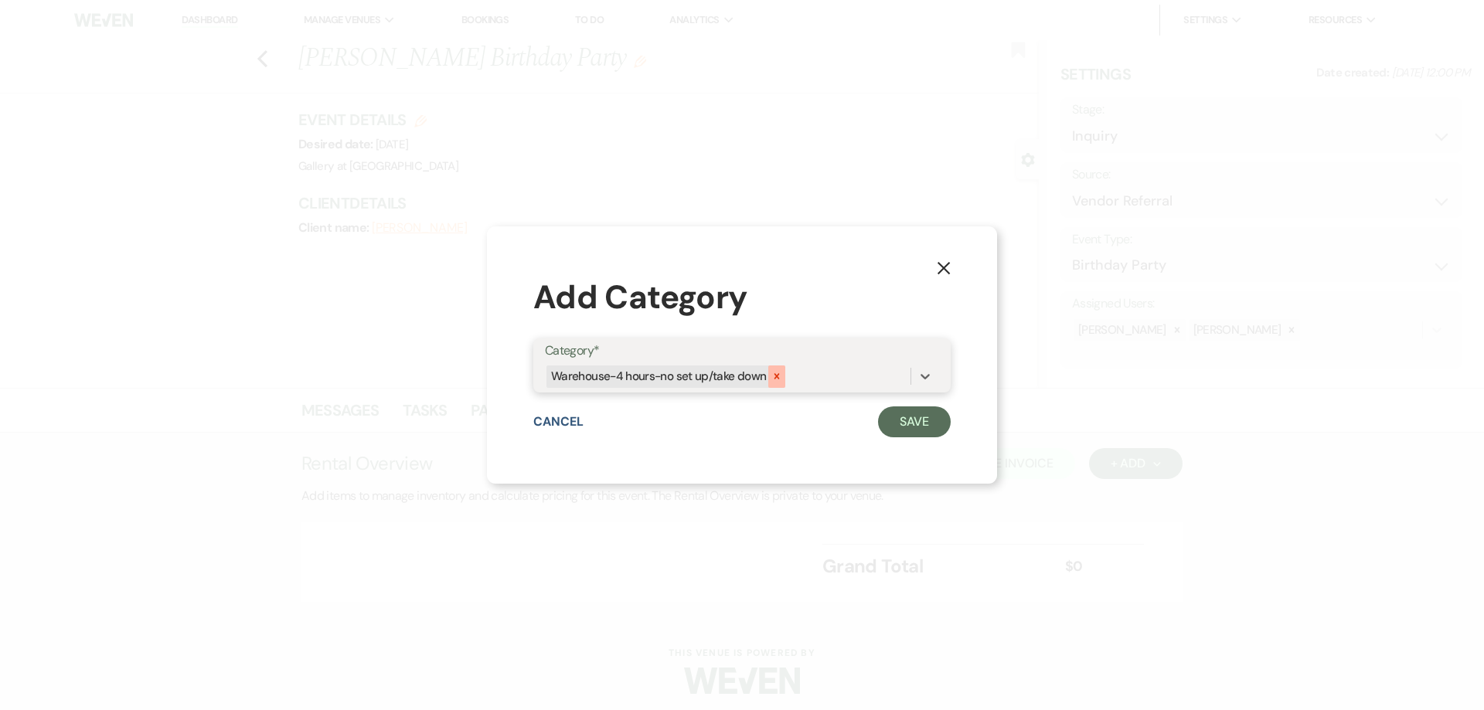
click at [778, 369] on div at bounding box center [776, 377] width 17 height 22
click at [931, 377] on icon at bounding box center [924, 376] width 15 height 15
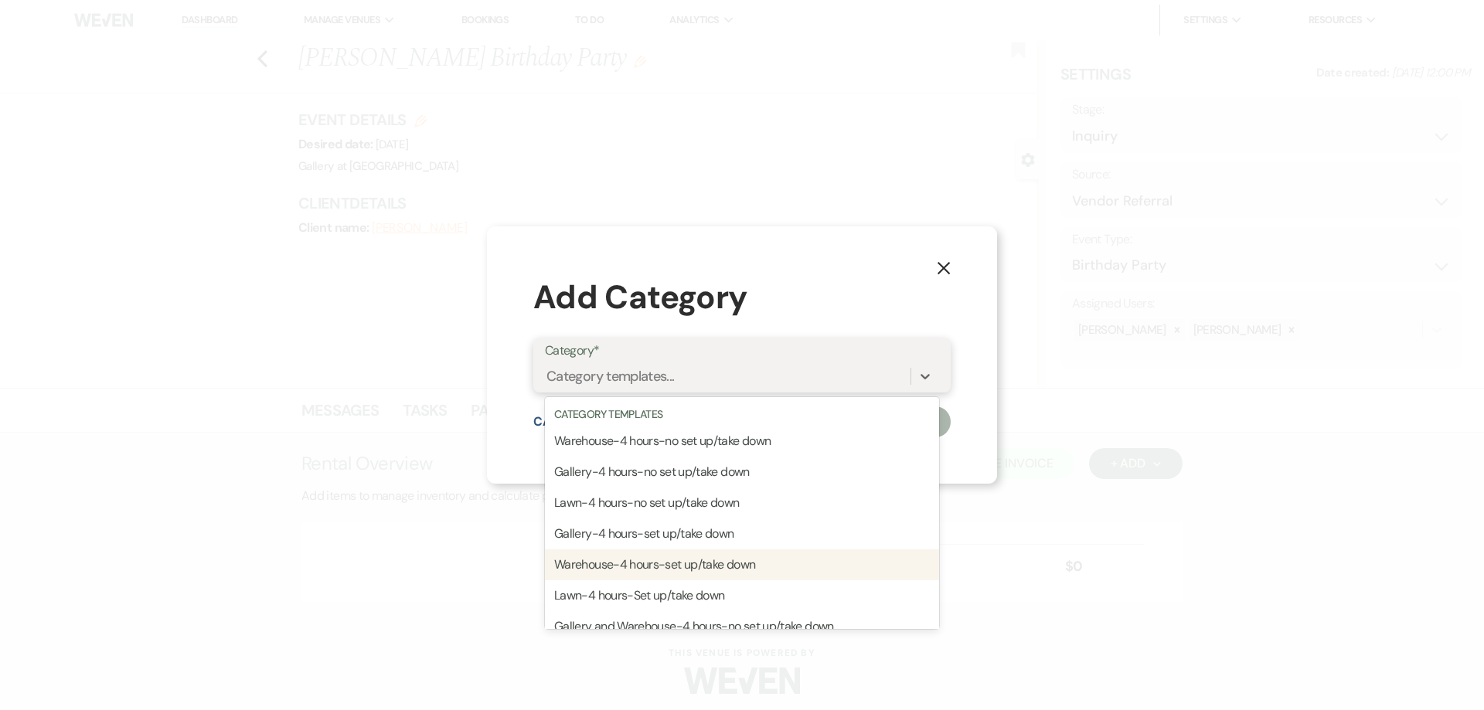
click at [717, 563] on div "Warehouse-4 hours-set up/take down" at bounding box center [742, 565] width 394 height 31
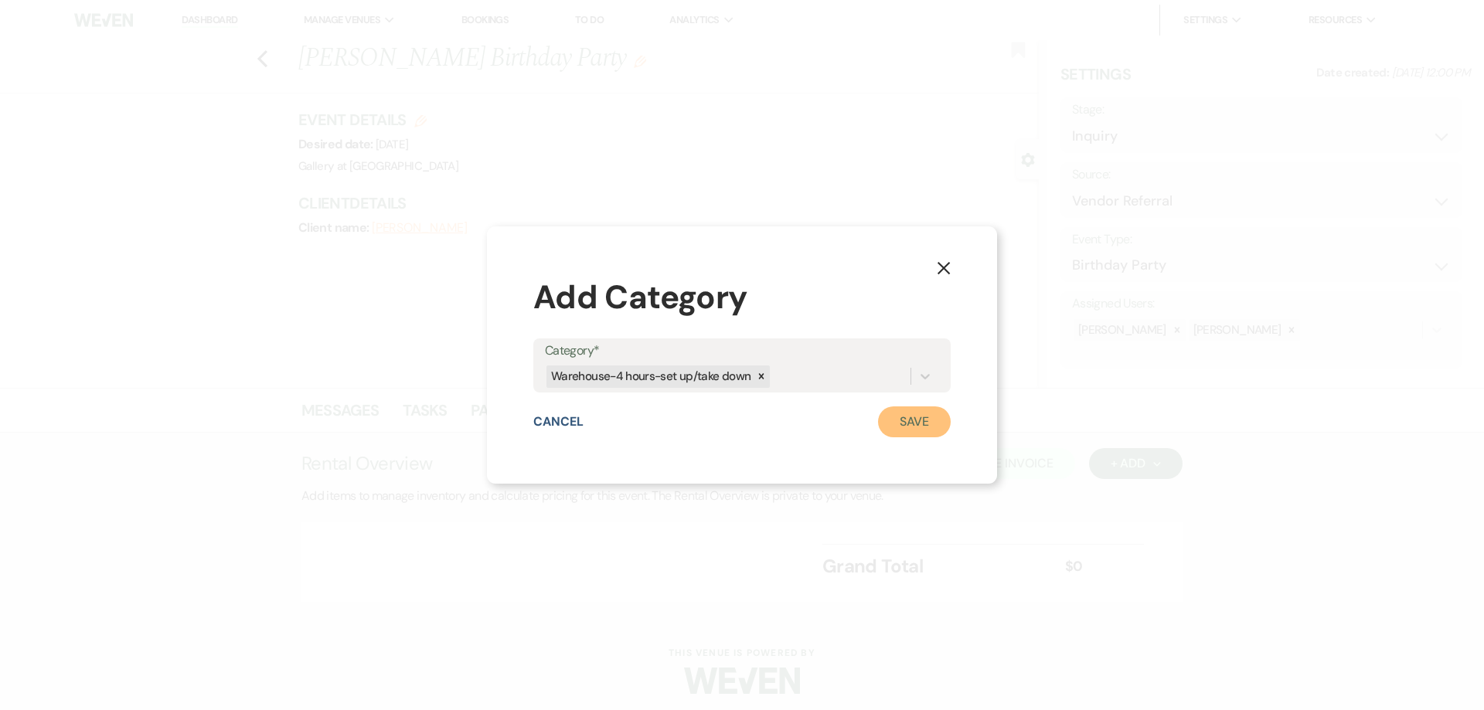
click at [904, 420] on button "Save" at bounding box center [914, 422] width 73 height 31
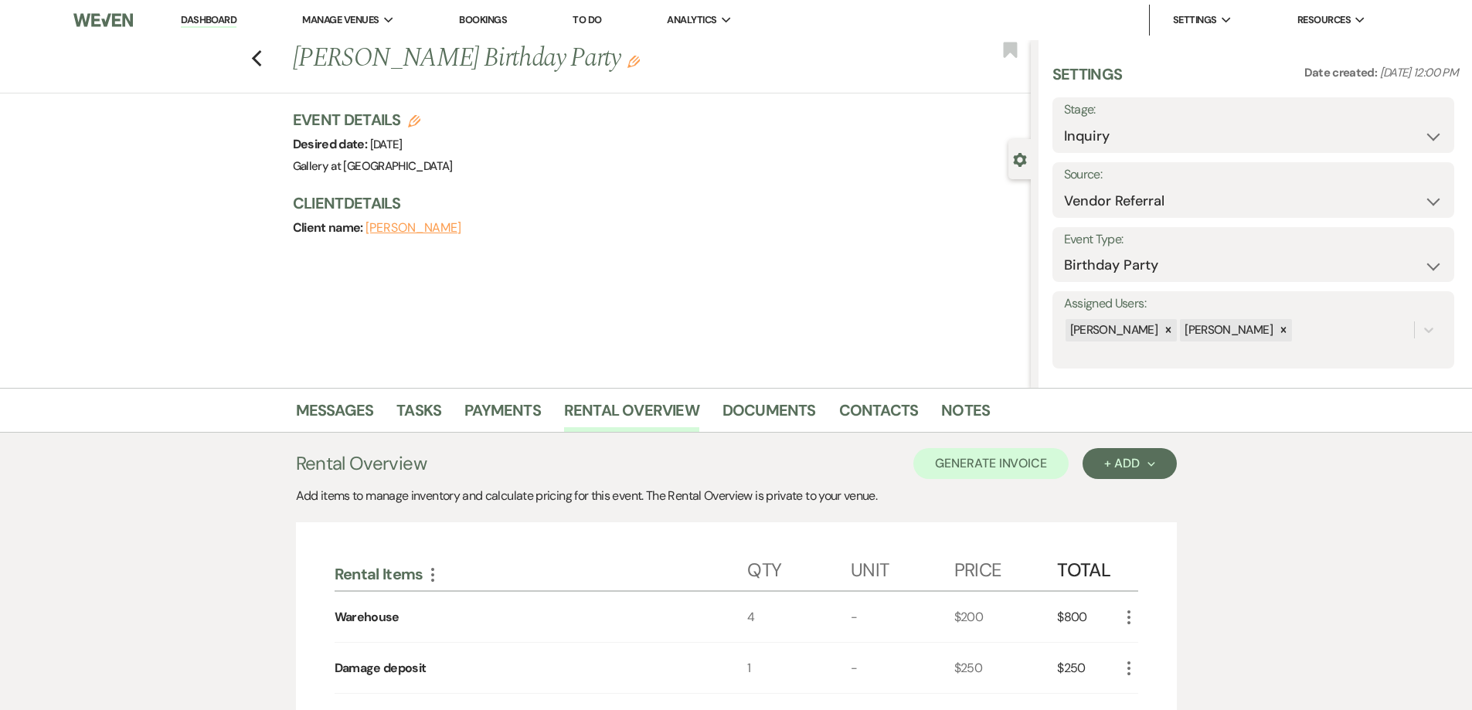
click at [1132, 618] on icon "More" at bounding box center [1129, 617] width 19 height 19
click at [1134, 637] on button "Pencil Edit" at bounding box center [1160, 647] width 80 height 25
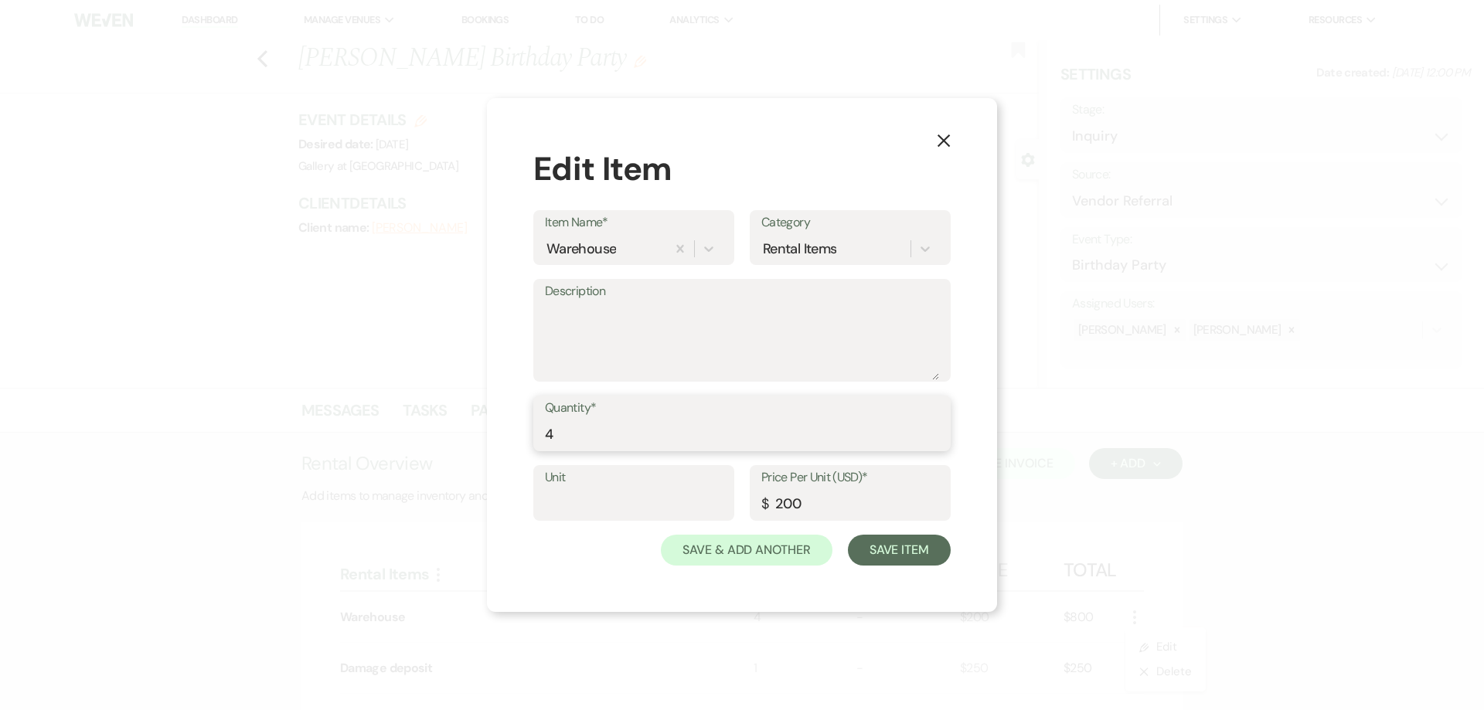
drag, startPoint x: 654, startPoint y: 444, endPoint x: 458, endPoint y: 421, distance: 197.6
click at [458, 422] on div "X Edit Item Item Name* Warehouse Category Rental Items Description Quantity* 4 …" at bounding box center [742, 355] width 1484 height 710
type input "8"
click at [900, 553] on button "Save Item" at bounding box center [899, 550] width 103 height 31
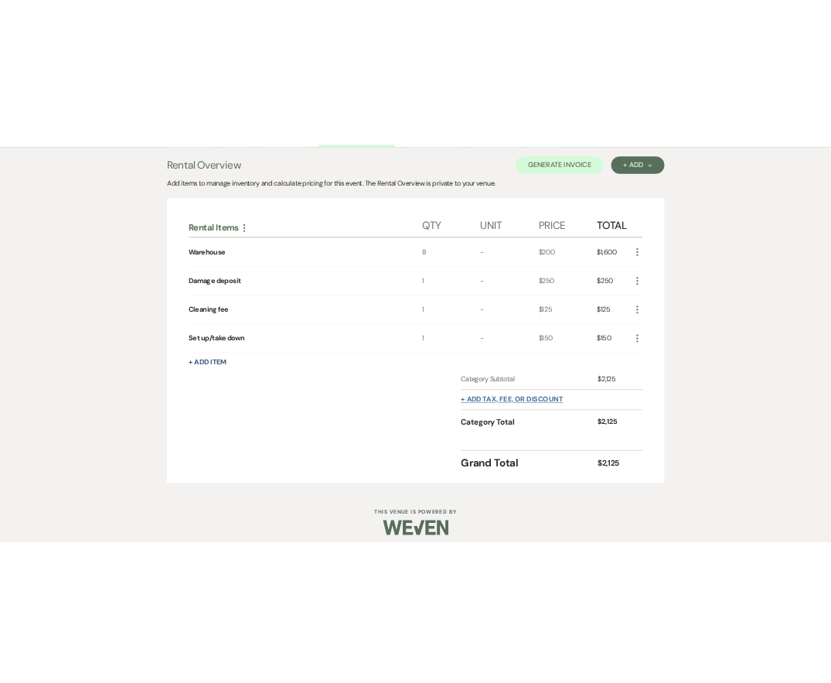
scroll to position [431, 0]
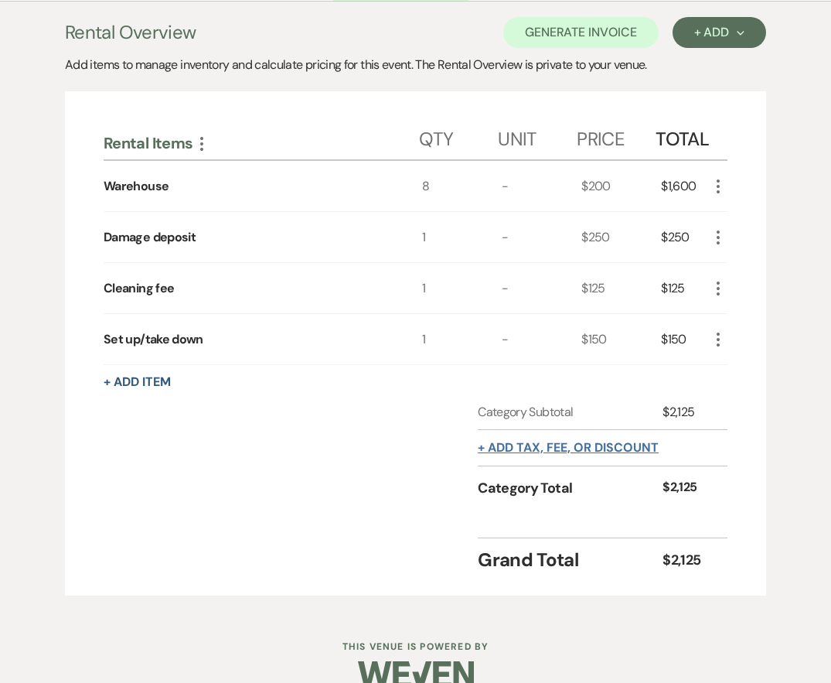
click at [599, 451] on button "+ Add tax, fee, or discount" at bounding box center [568, 447] width 181 height 12
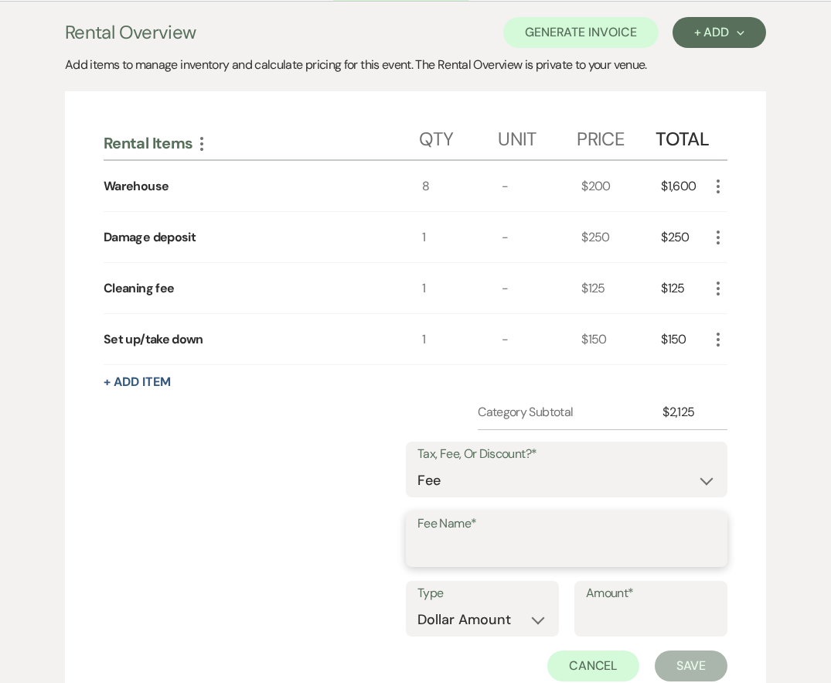
click at [546, 546] on input "Fee Name*" at bounding box center [566, 550] width 298 height 30
type input "Card processing fee"
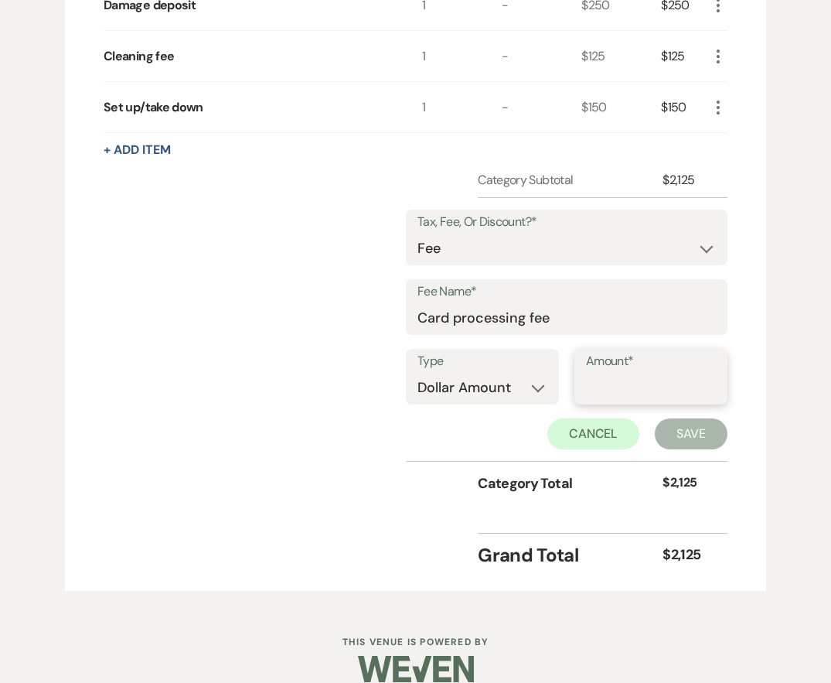
click at [612, 380] on input "Amount*" at bounding box center [651, 388] width 130 height 30
type input "38.85"
click at [688, 440] on button "Save" at bounding box center [691, 433] width 73 height 31
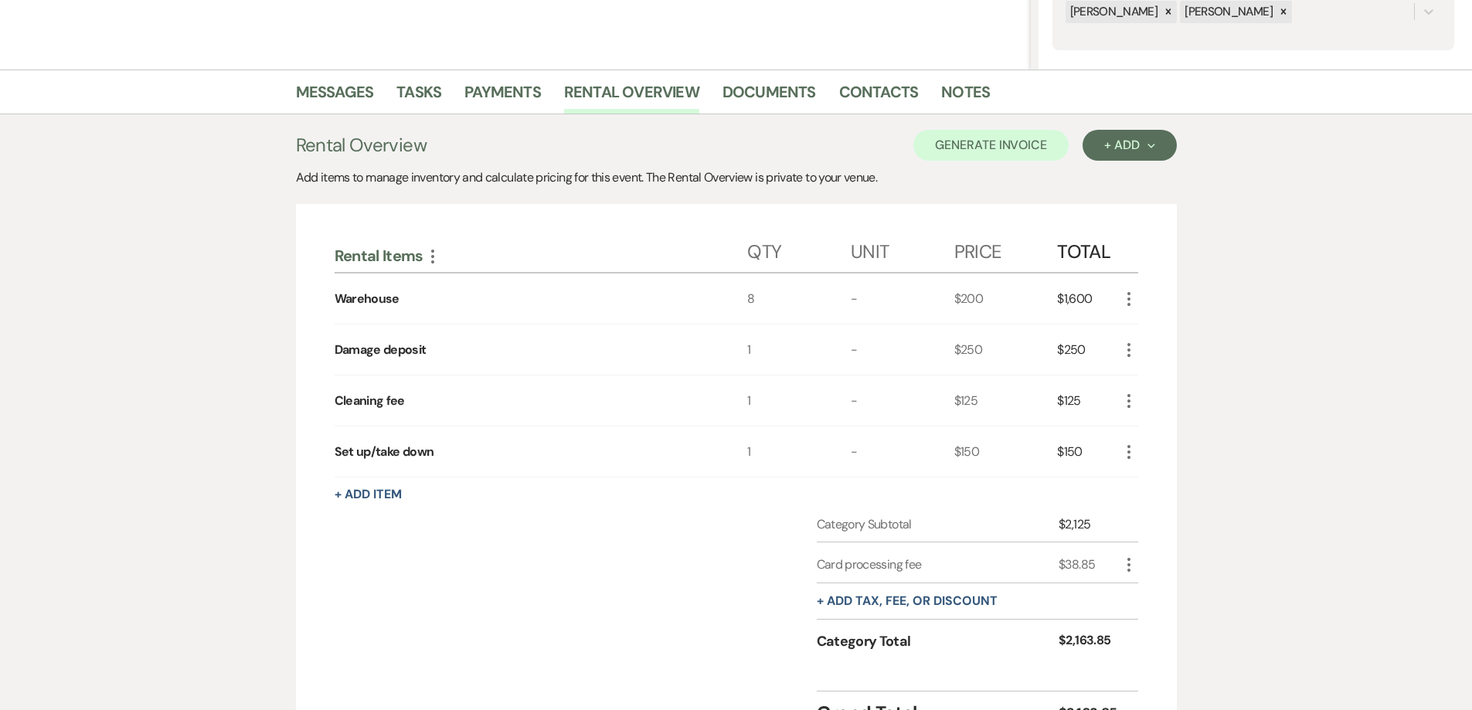
scroll to position [318, 0]
click at [966, 148] on button "Generate Invoice" at bounding box center [991, 146] width 155 height 31
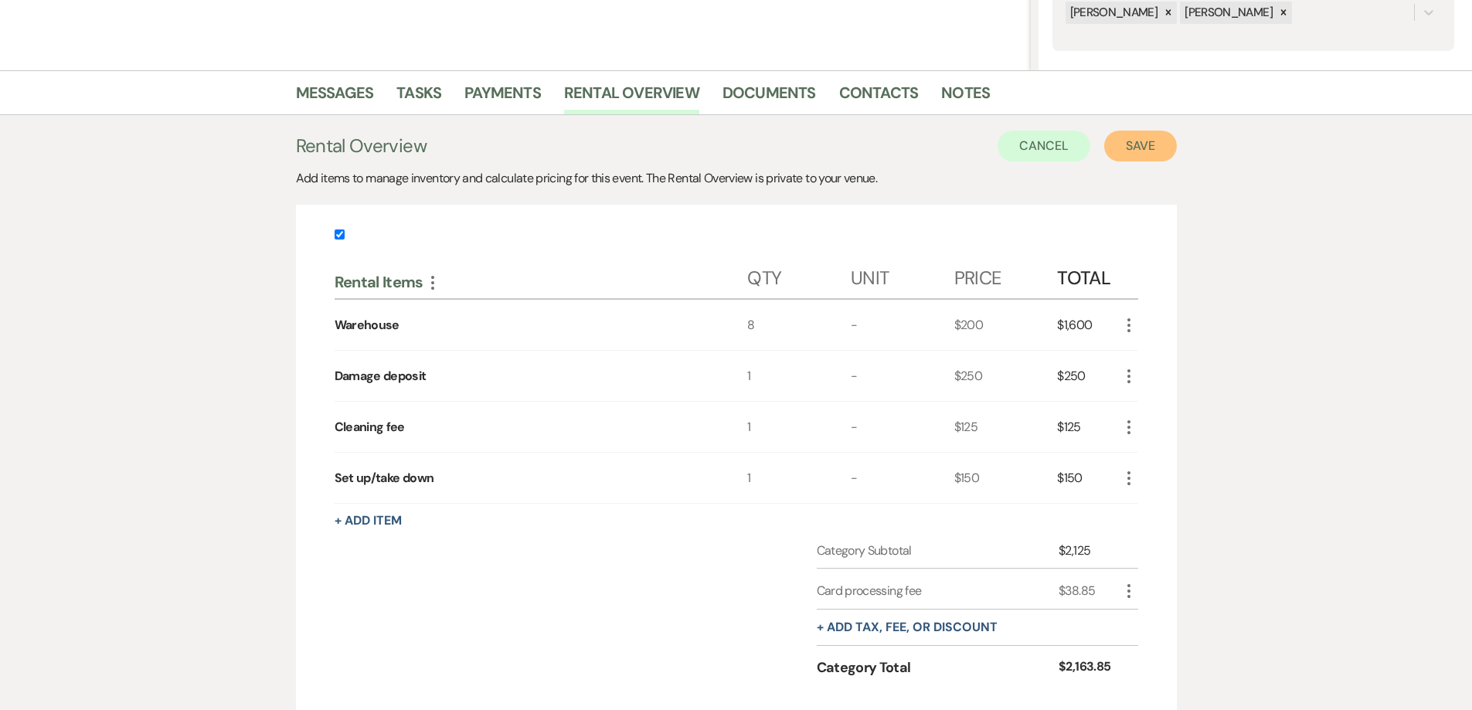
click at [1140, 145] on button "Save" at bounding box center [1141, 146] width 73 height 31
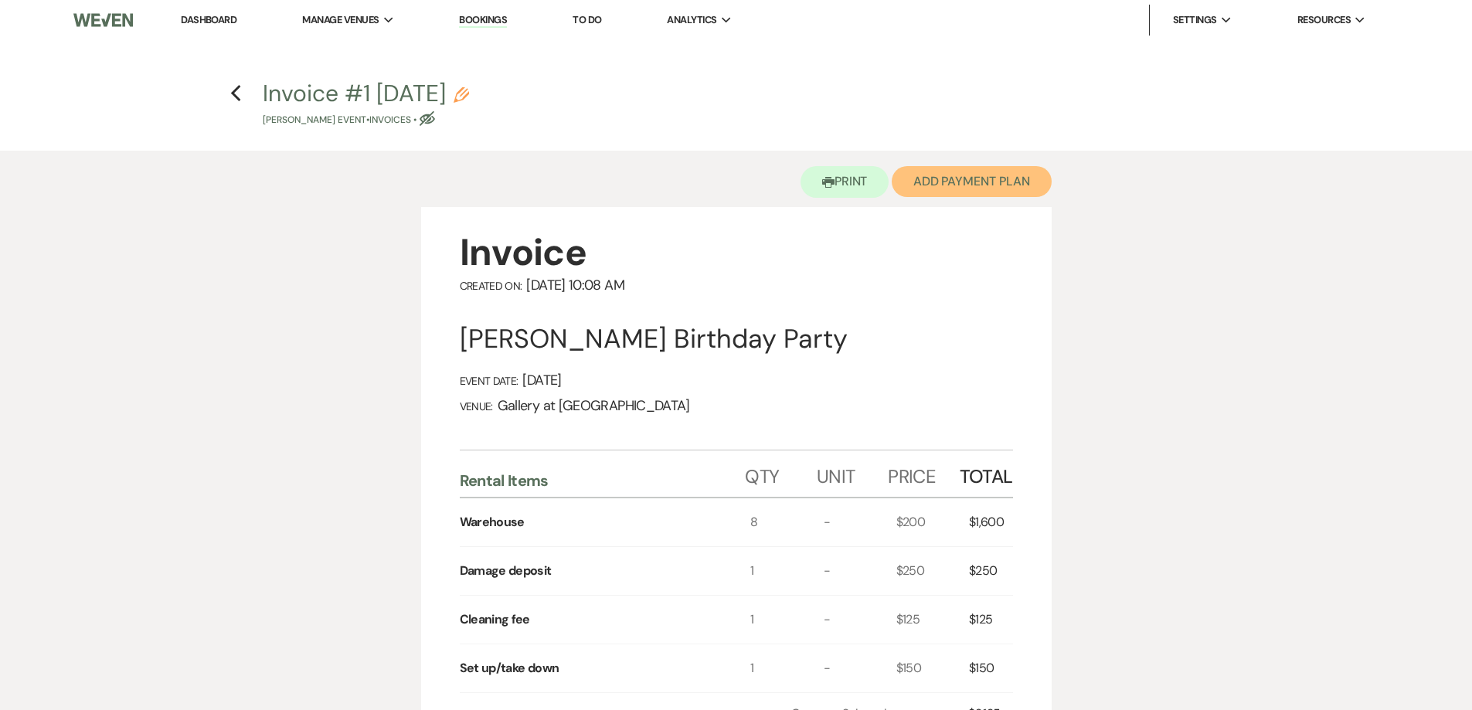
click at [942, 177] on button "Add Payment Plan" at bounding box center [972, 181] width 160 height 31
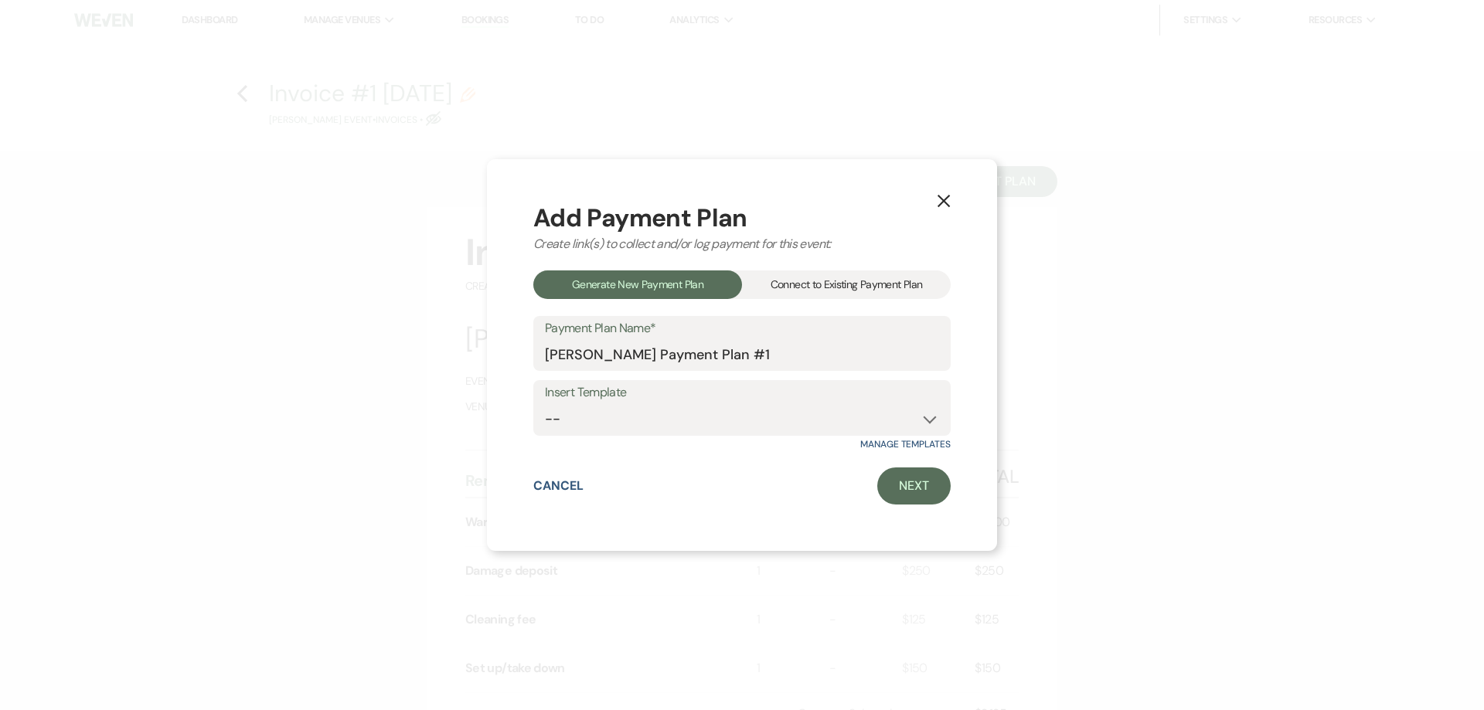
click at [785, 290] on div "Connect to Existing Payment Plan" at bounding box center [846, 285] width 209 height 29
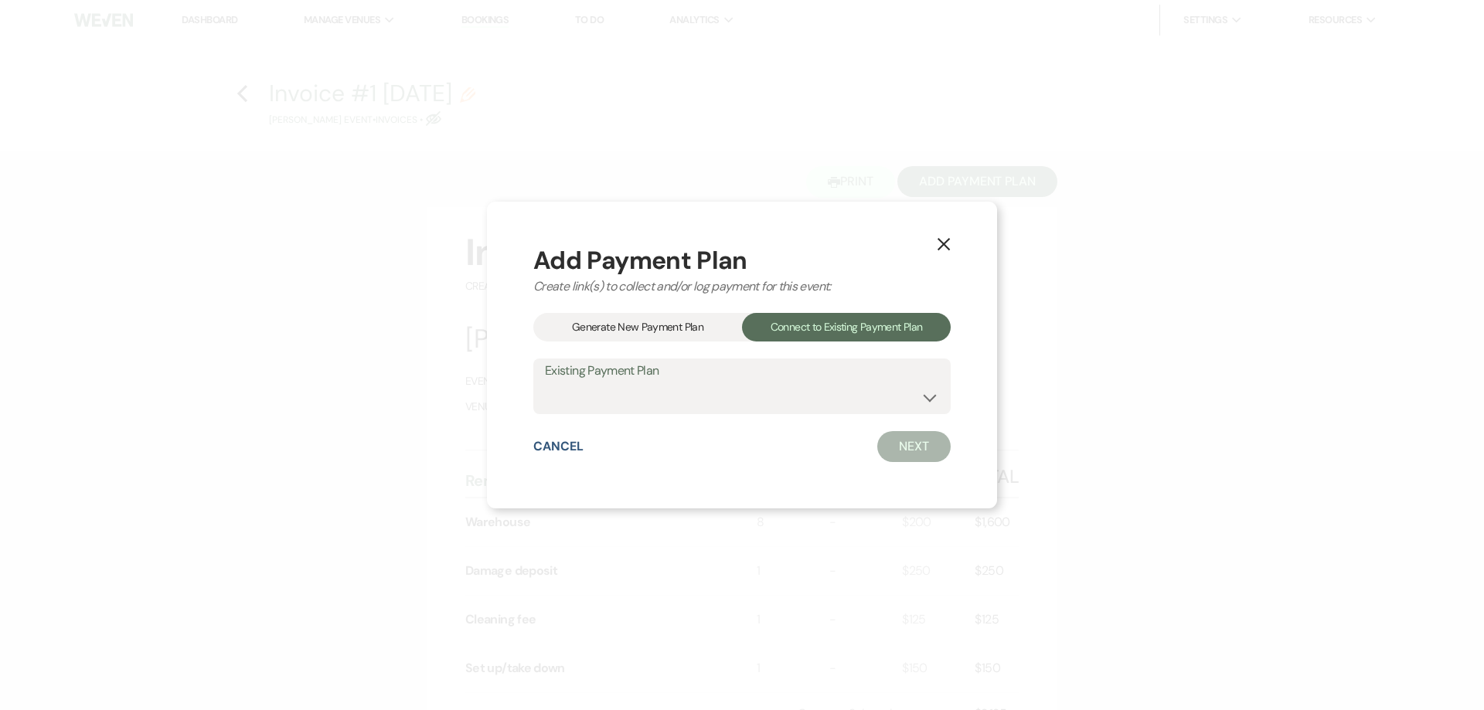
click at [682, 325] on div "Generate New Payment Plan" at bounding box center [637, 327] width 209 height 29
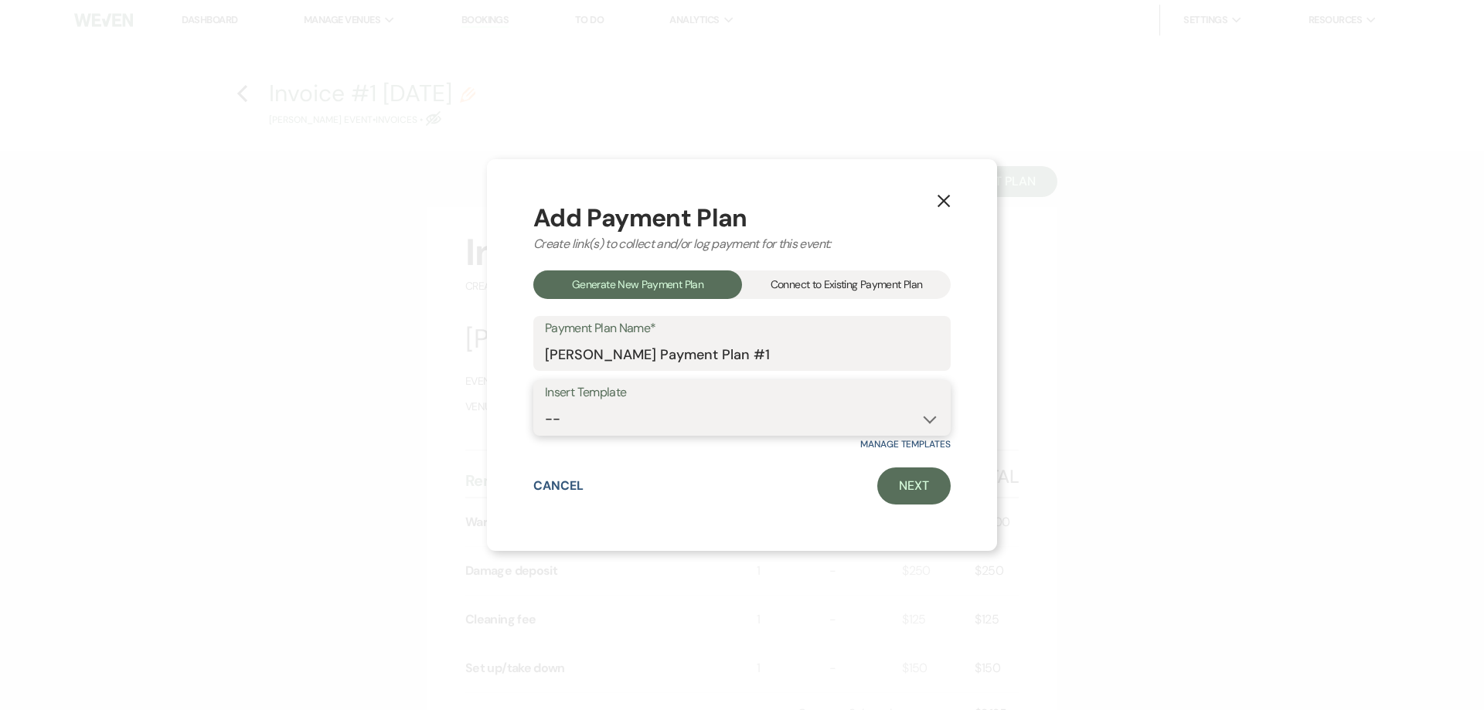
click at [685, 419] on select "-- Warehouse 4 hour rental-no set up/take down Gallery 4 hour rental-no set up/…" at bounding box center [742, 419] width 394 height 30
select select "61"
click at [545, 404] on select "-- Warehouse 4 hour rental-no set up/take down Gallery 4 hour rental-no set up/…" at bounding box center [742, 419] width 394 height 30
click at [894, 487] on link "Next" at bounding box center [913, 486] width 73 height 37
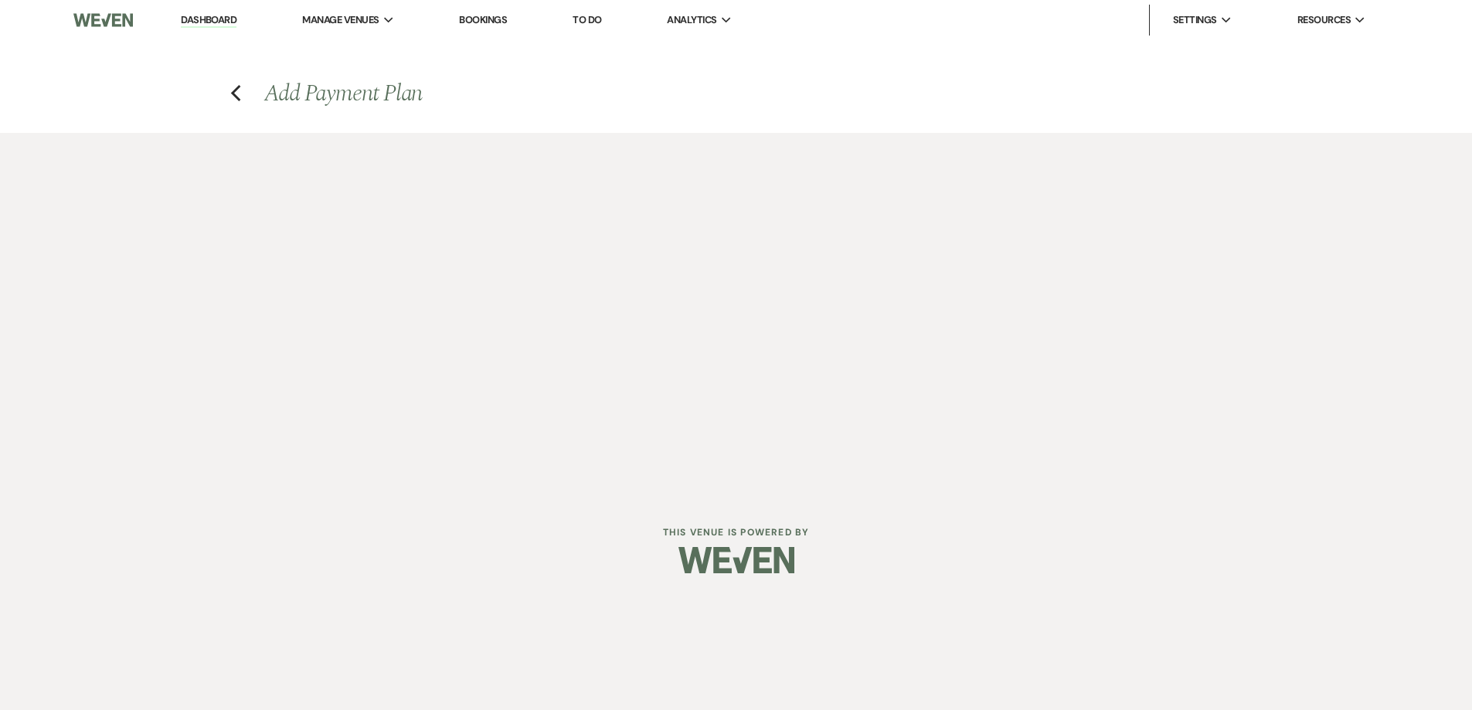
select select "27186"
select select "2"
select select "flat"
select select "true"
select select "both"
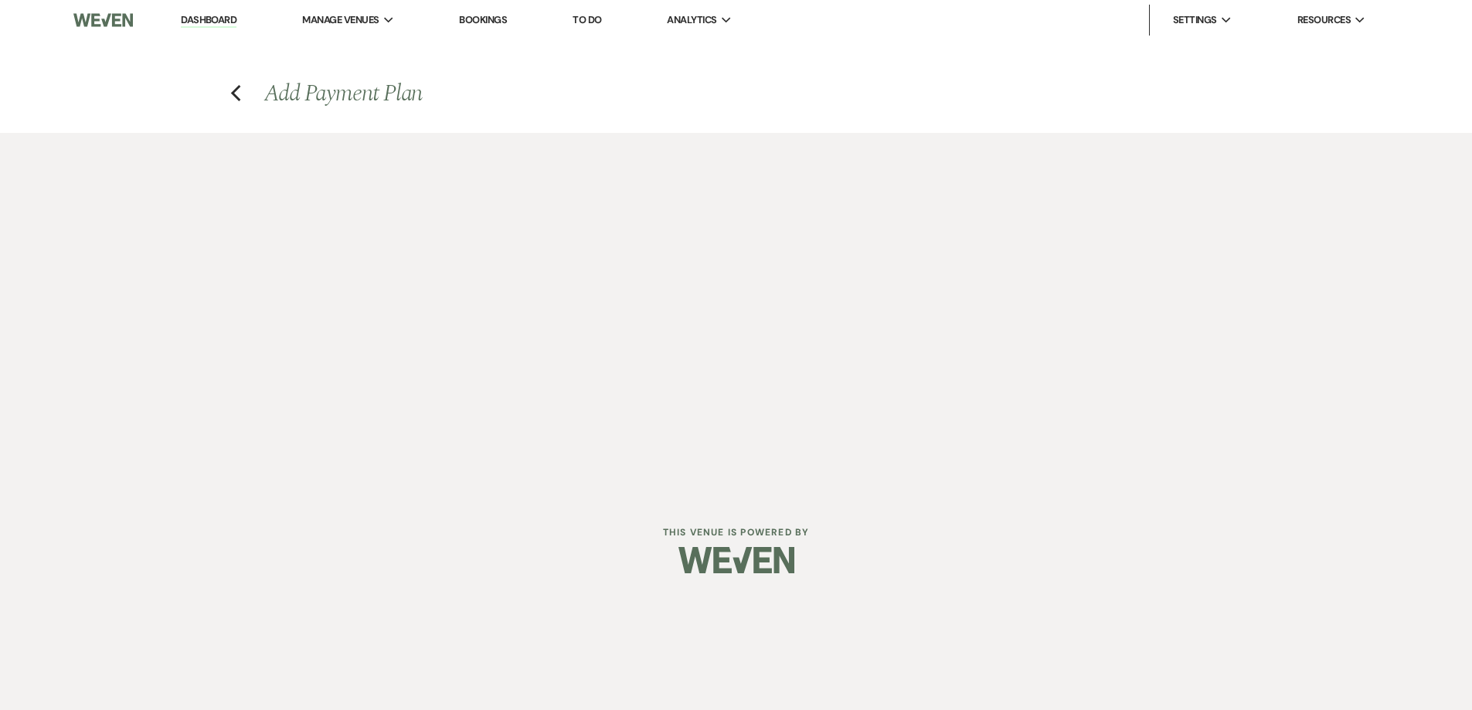
select select "days"
select select "afterDueDate"
select select "2"
select select "flat"
select select "true"
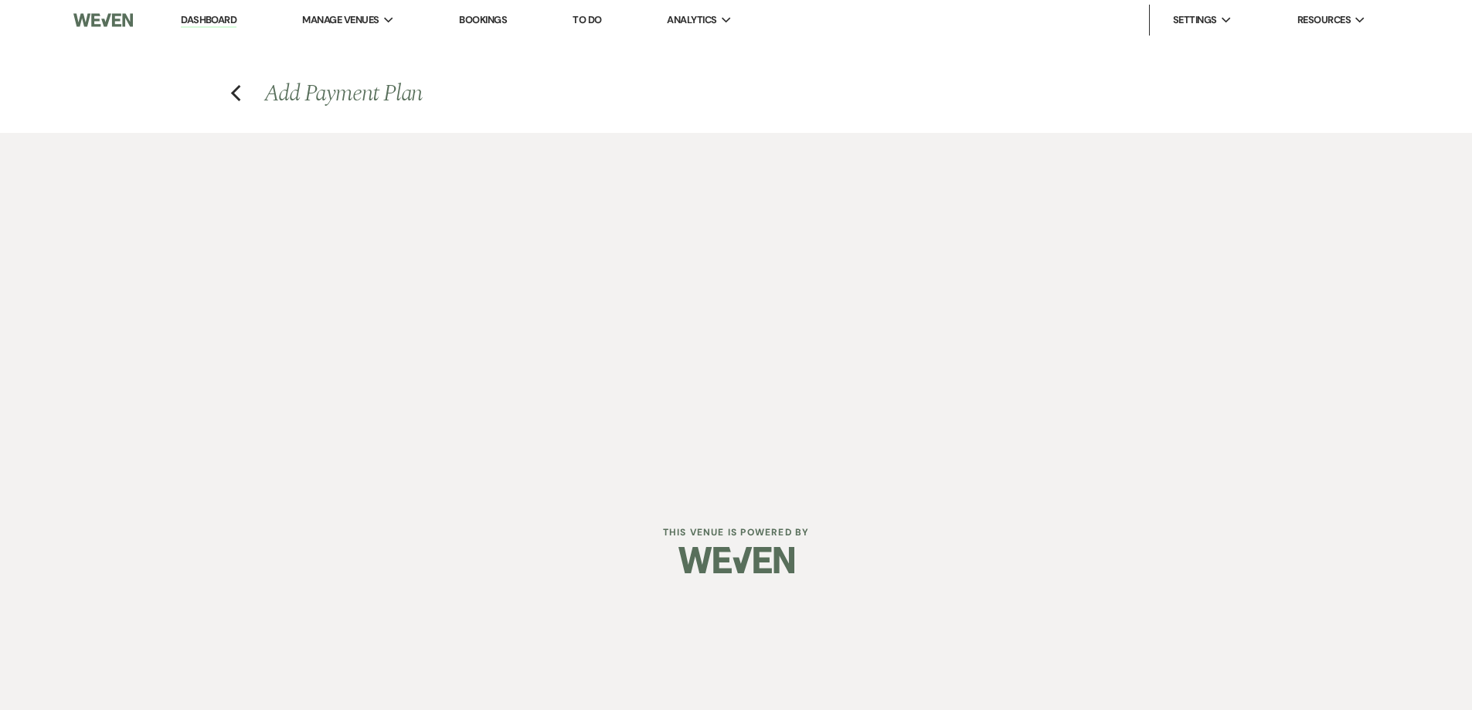
select select "both"
select select "weeks"
select select "both"
select select "weeks"
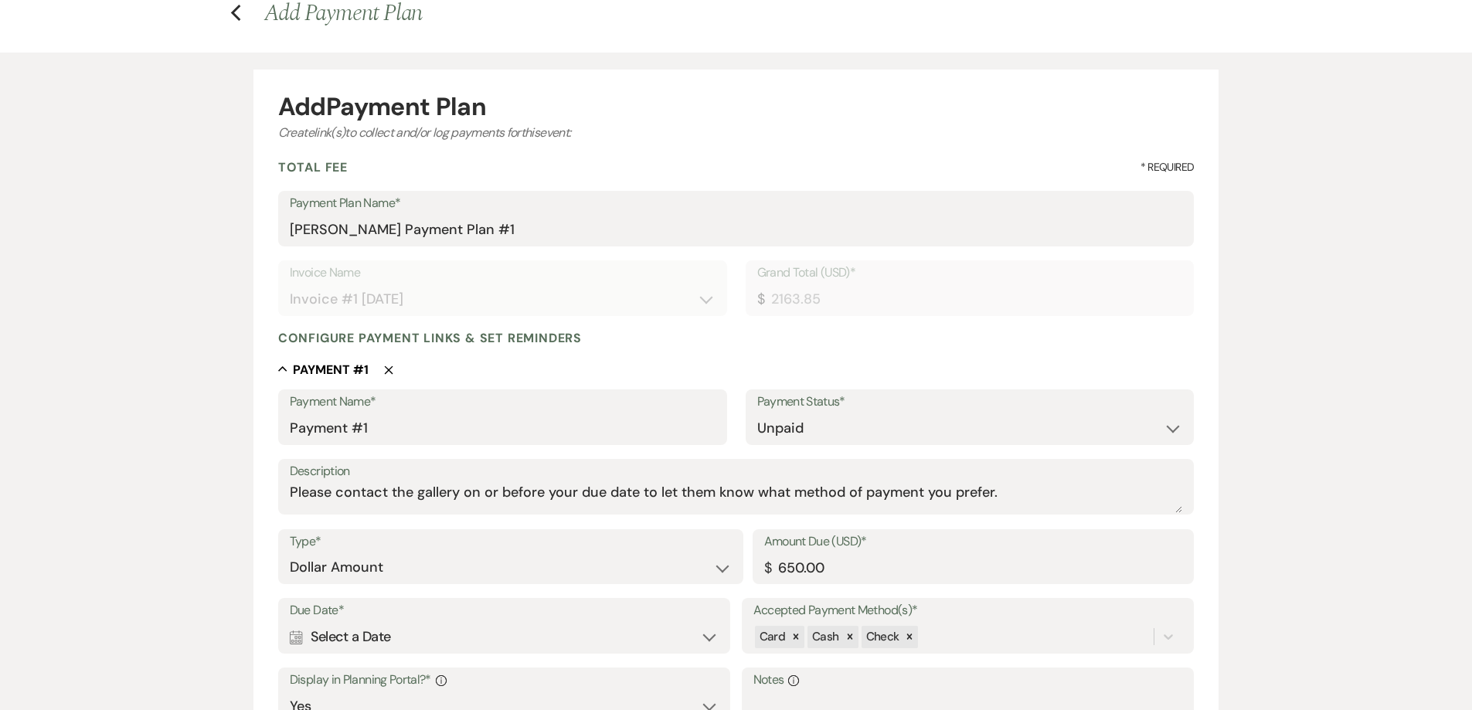
scroll to position [232, 0]
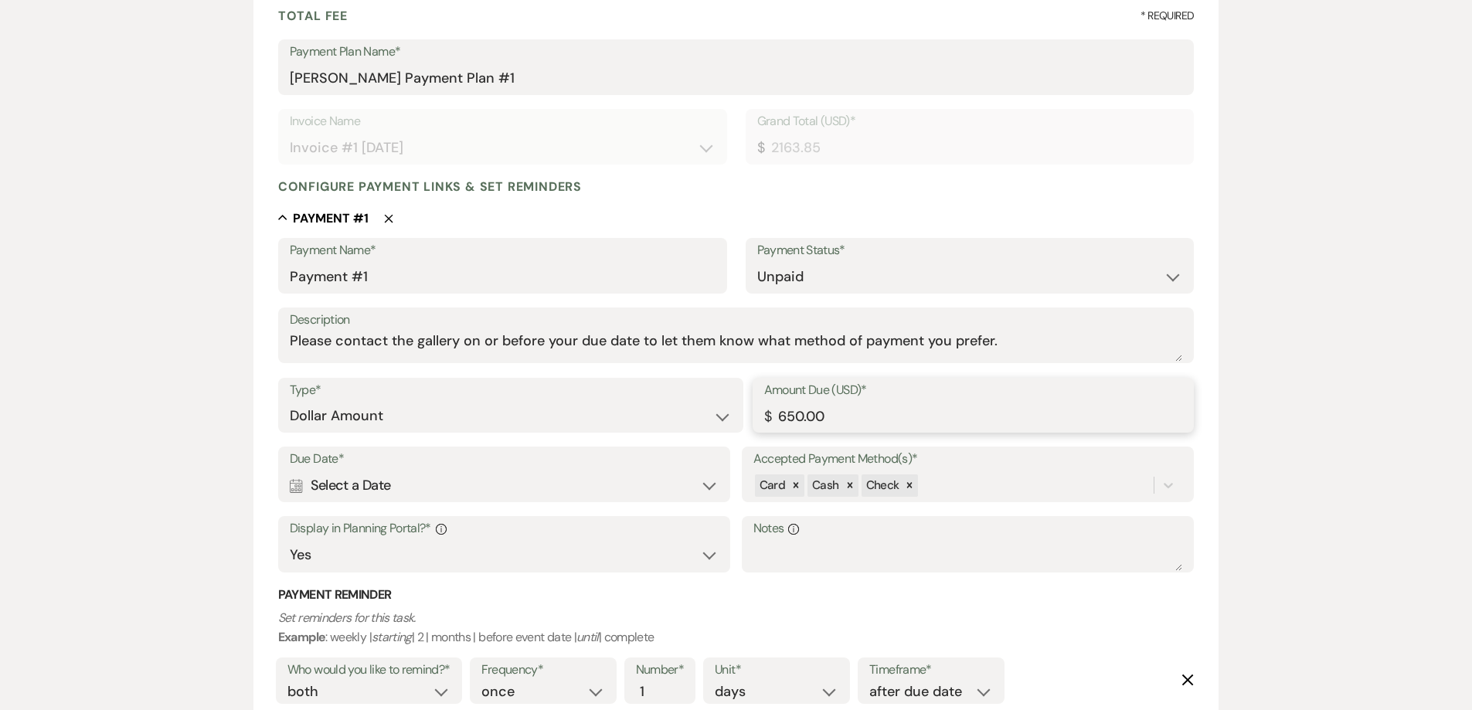
drag, startPoint x: 830, startPoint y: 414, endPoint x: 753, endPoint y: 411, distance: 77.4
click at [753, 411] on div "Amount Due (USD)* $ 650.00" at bounding box center [974, 406] width 442 height 56
type input "1"
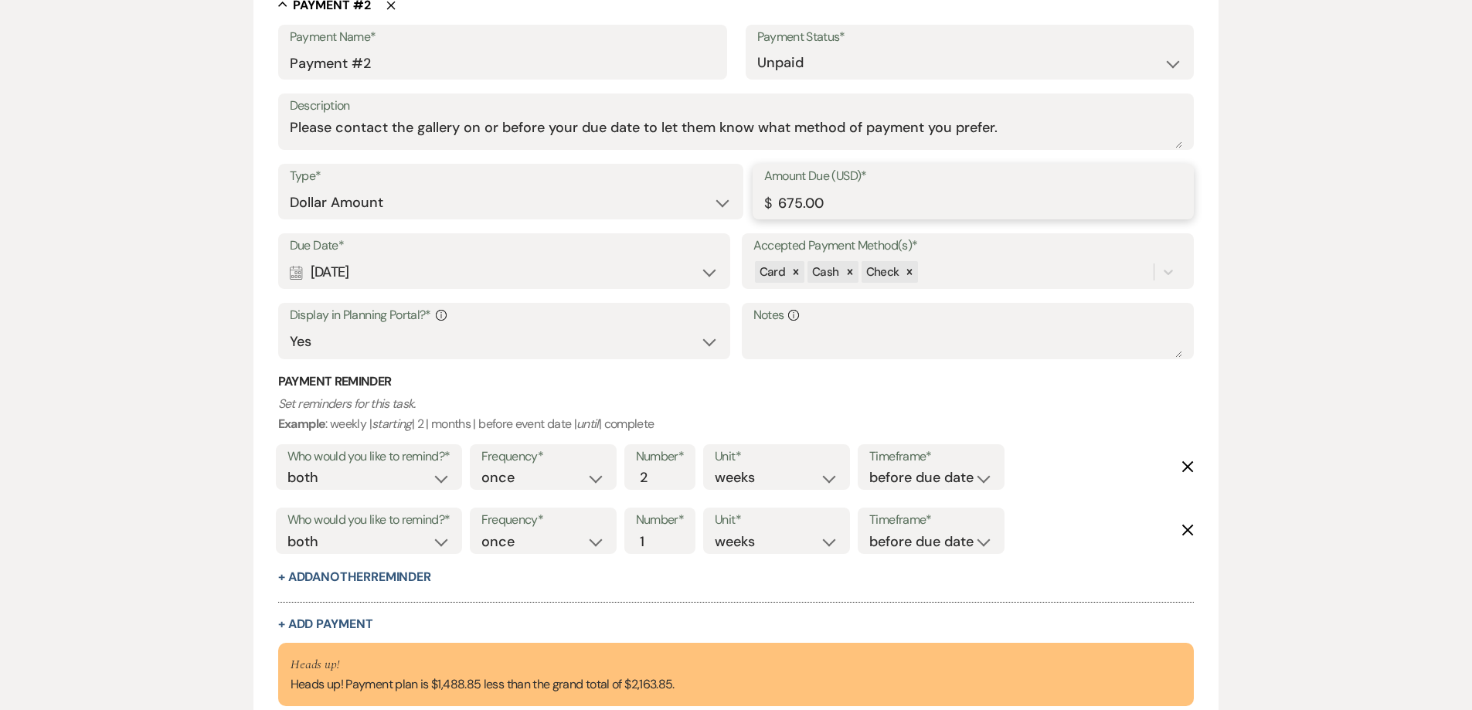
scroll to position [1006, 0]
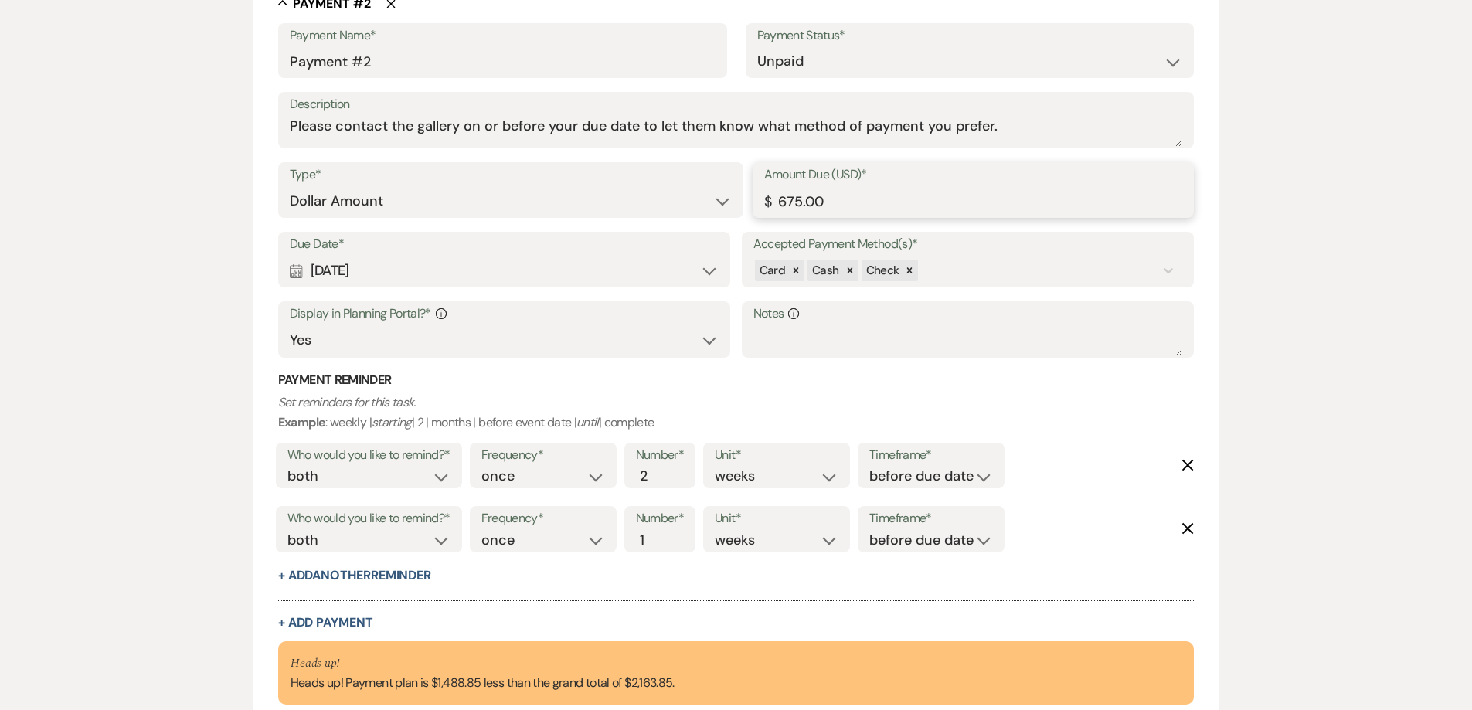
drag, startPoint x: 792, startPoint y: 216, endPoint x: 724, endPoint y: 209, distance: 68.3
click at [724, 209] on div "Type* Dollar Amount Percentage of Grand Total Amount Due (USD)* $ 675.00" at bounding box center [736, 197] width 917 height 70
type input "1075.00"
click at [475, 271] on div "Calendar Nov 29, 2025 Expand" at bounding box center [505, 271] width 430 height 30
select select "week"
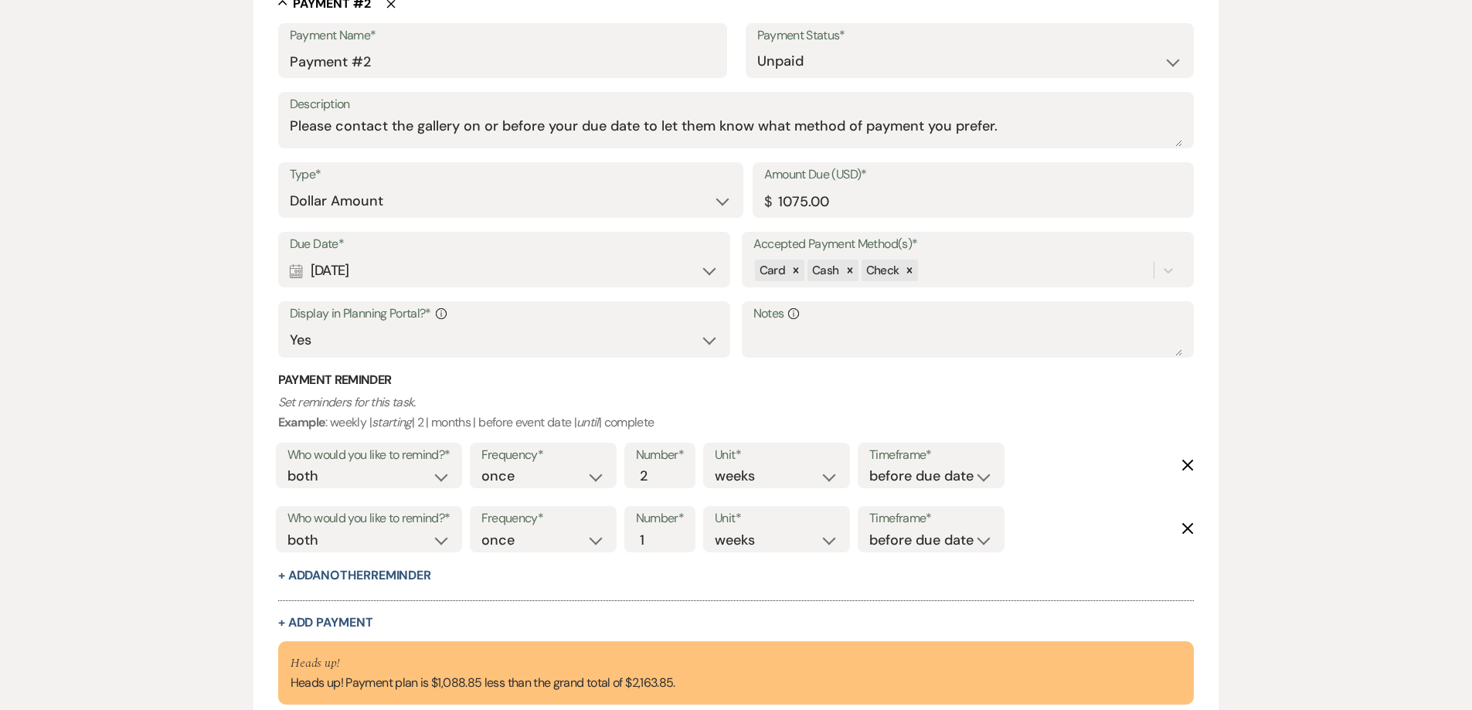
select select "beforeEventDate"
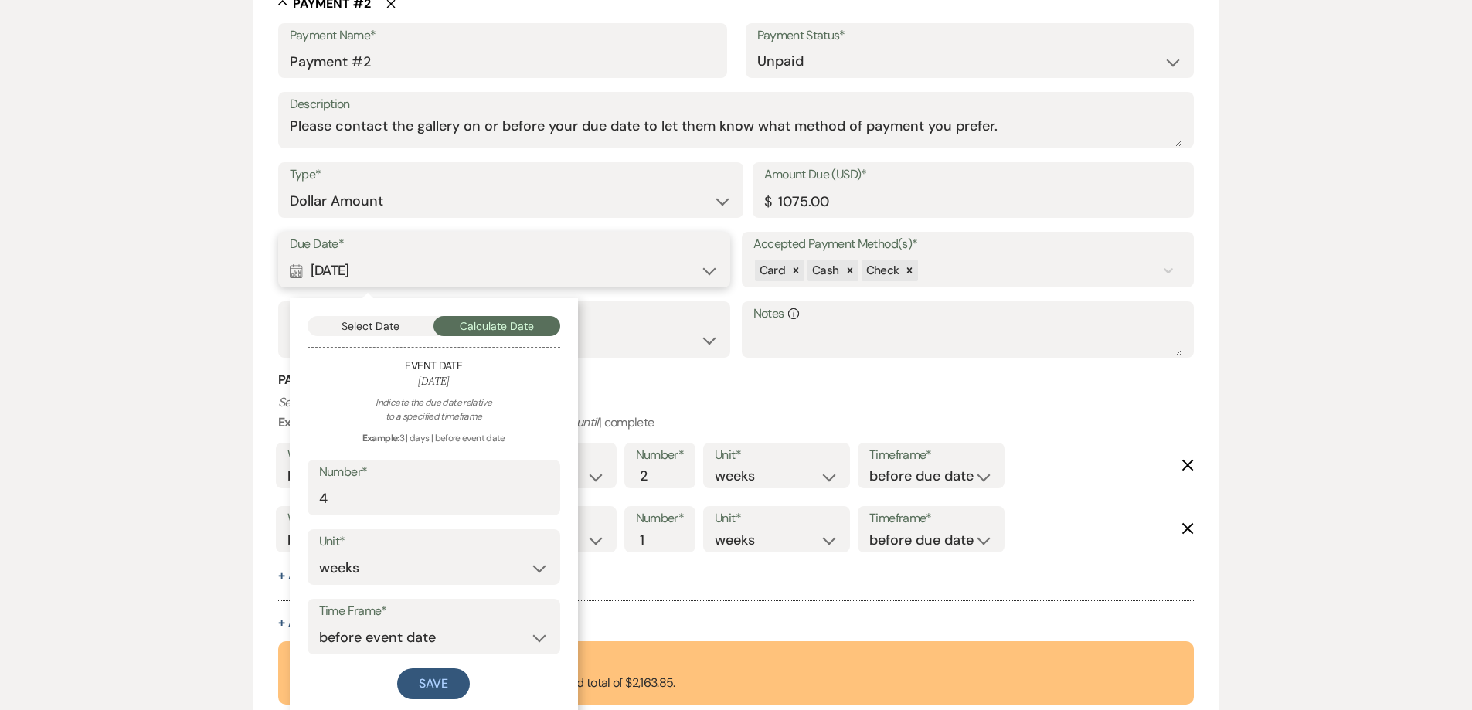
click at [390, 333] on button "Select Date" at bounding box center [371, 326] width 127 height 20
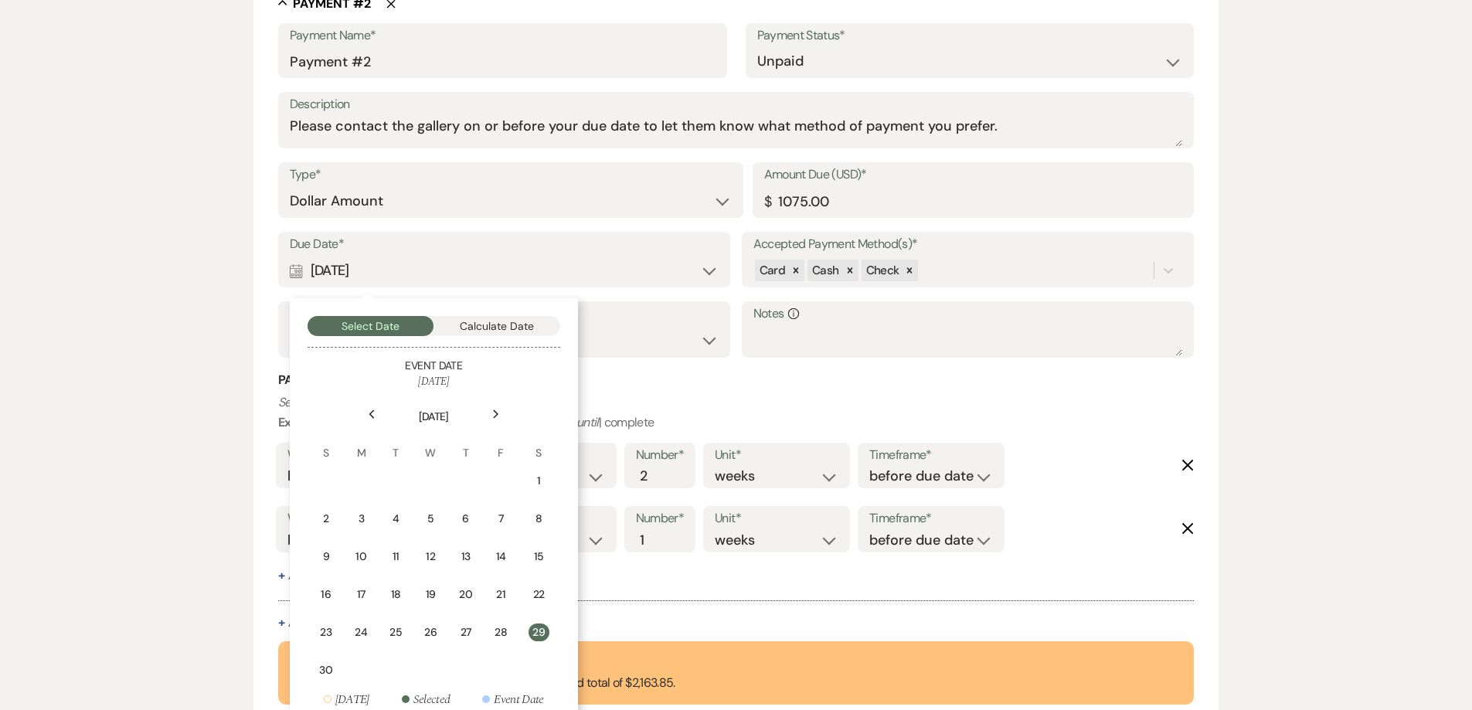
click at [505, 635] on div "28" at bounding box center [501, 633] width 13 height 16
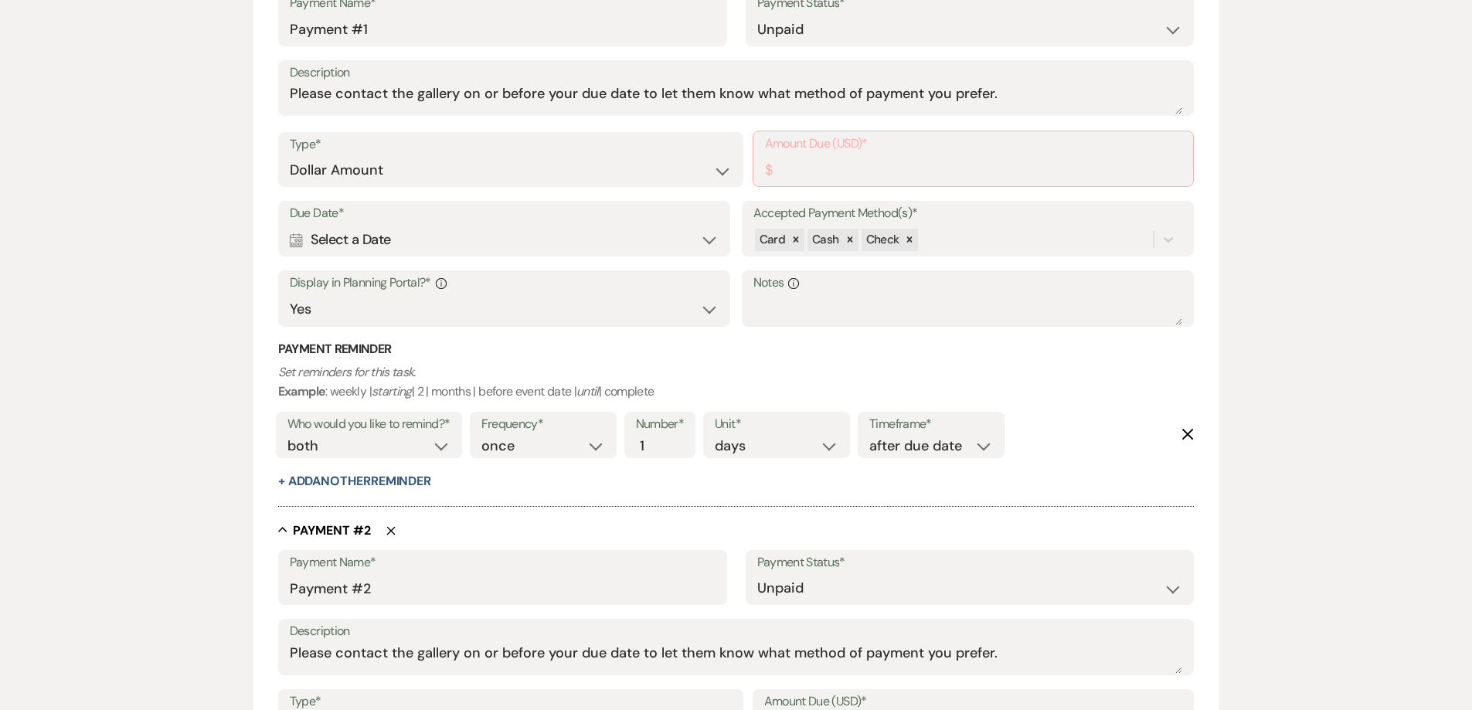
scroll to position [478, 0]
click at [802, 165] on input "Amount Due (USD)*" at bounding box center [973, 171] width 417 height 30
type input "1088.85"
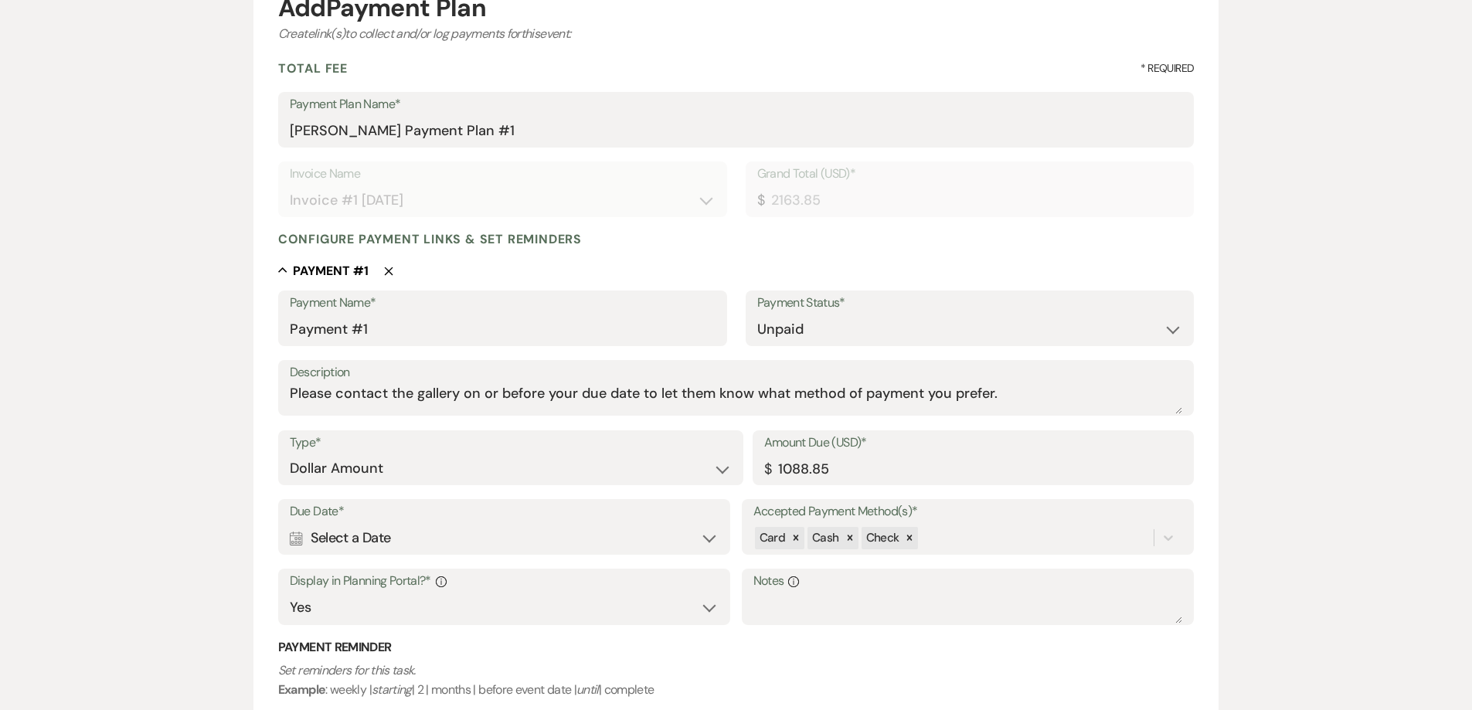
scroll to position [156, 0]
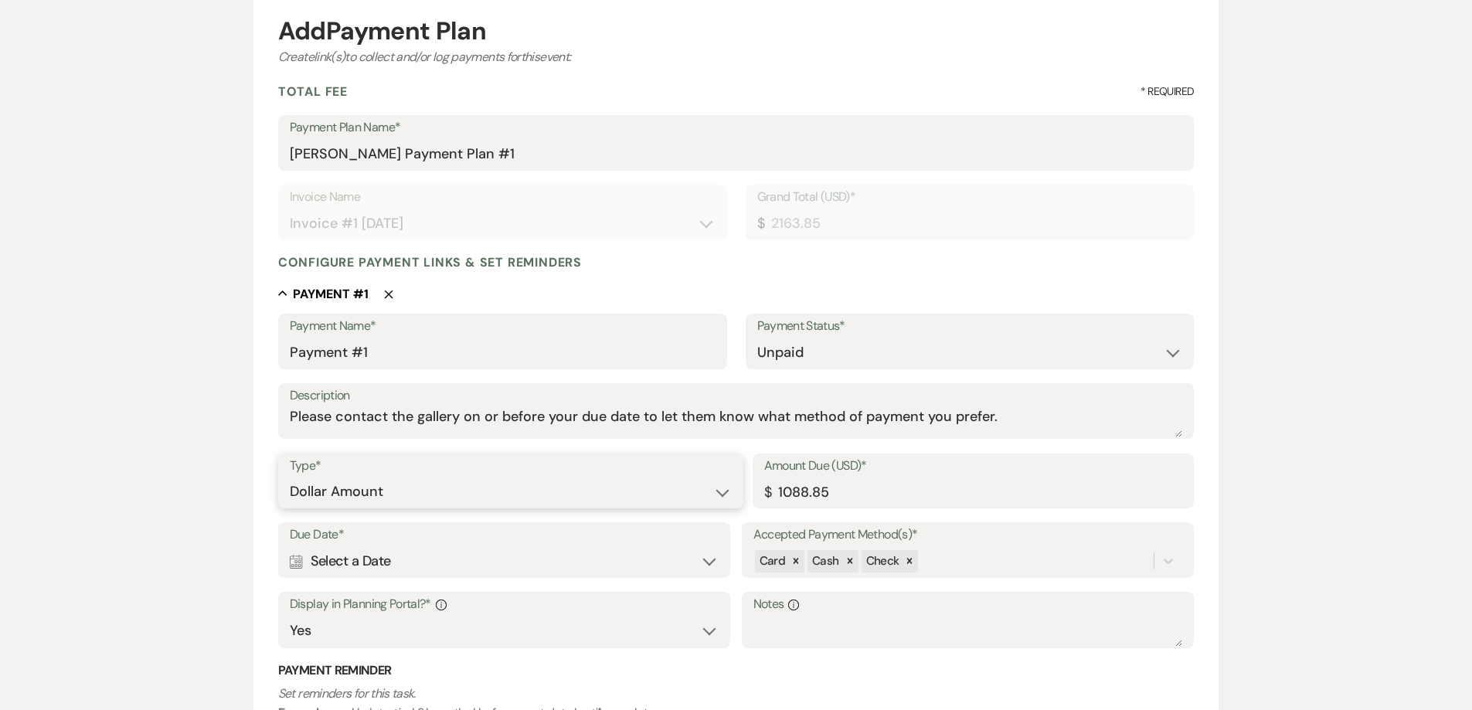
click at [543, 490] on select "Dollar Amount Percentage of Grand Total" at bounding box center [511, 492] width 442 height 30
click at [514, 483] on select "Dollar Amount Percentage of Grand Total" at bounding box center [511, 492] width 442 height 30
click at [499, 556] on div "Calendar Select a Date Expand" at bounding box center [505, 561] width 430 height 30
select select "day"
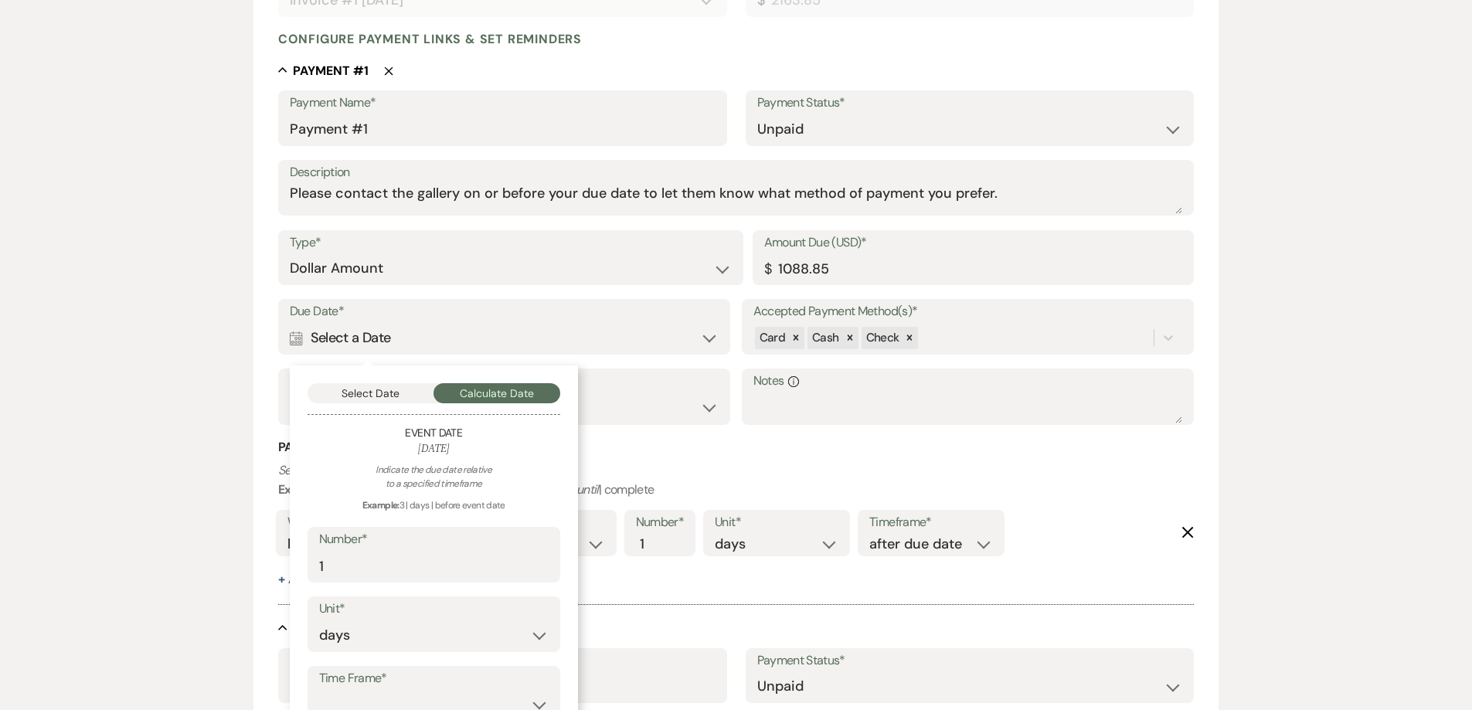
scroll to position [388, 0]
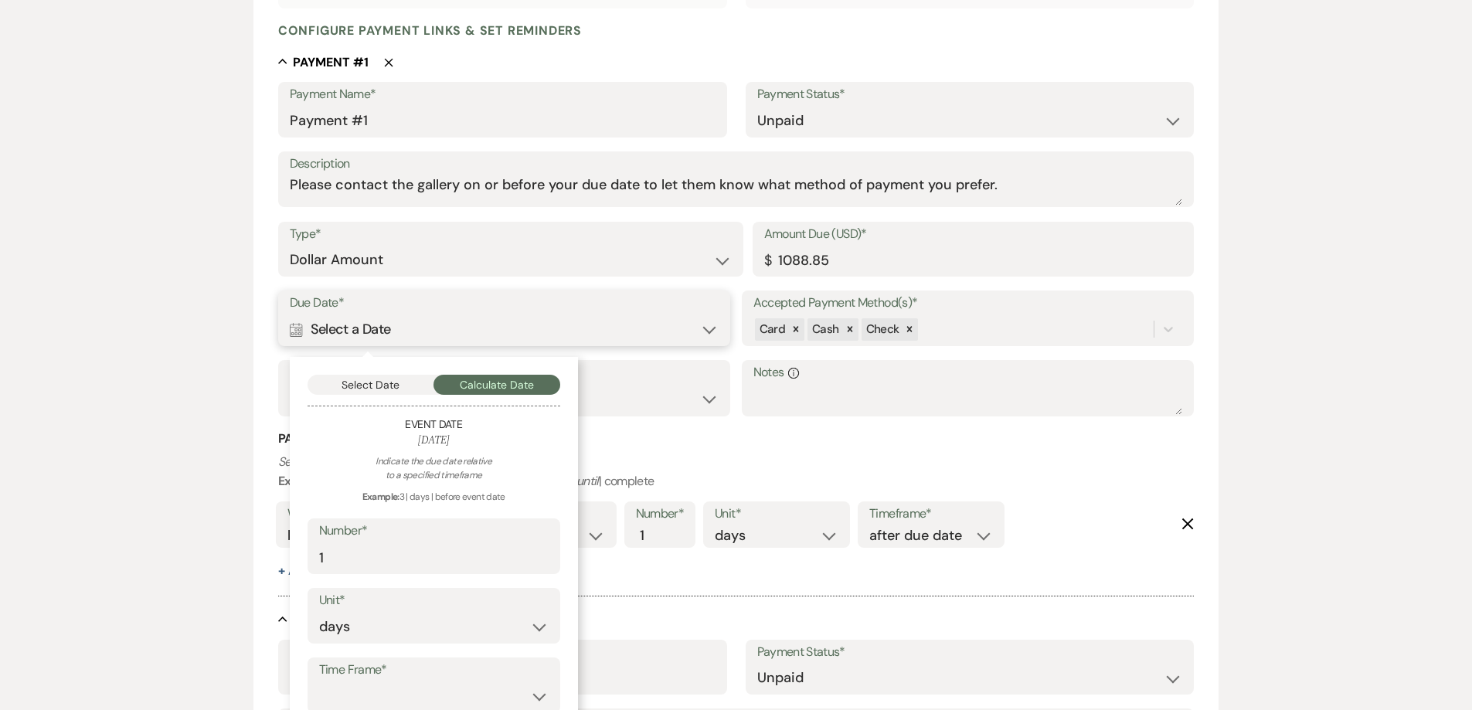
click at [393, 393] on button "Select Date" at bounding box center [371, 385] width 127 height 20
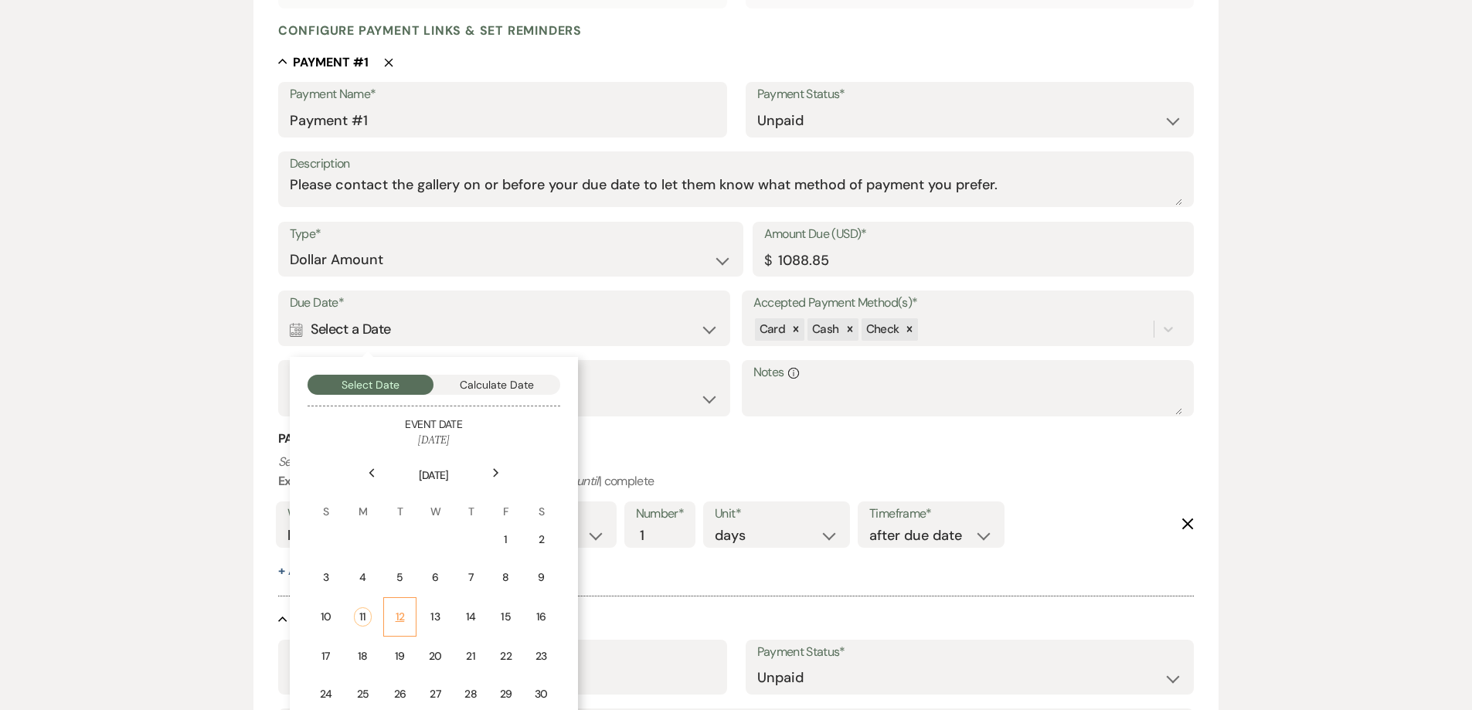
click at [400, 614] on div "12" at bounding box center [399, 617] width 13 height 16
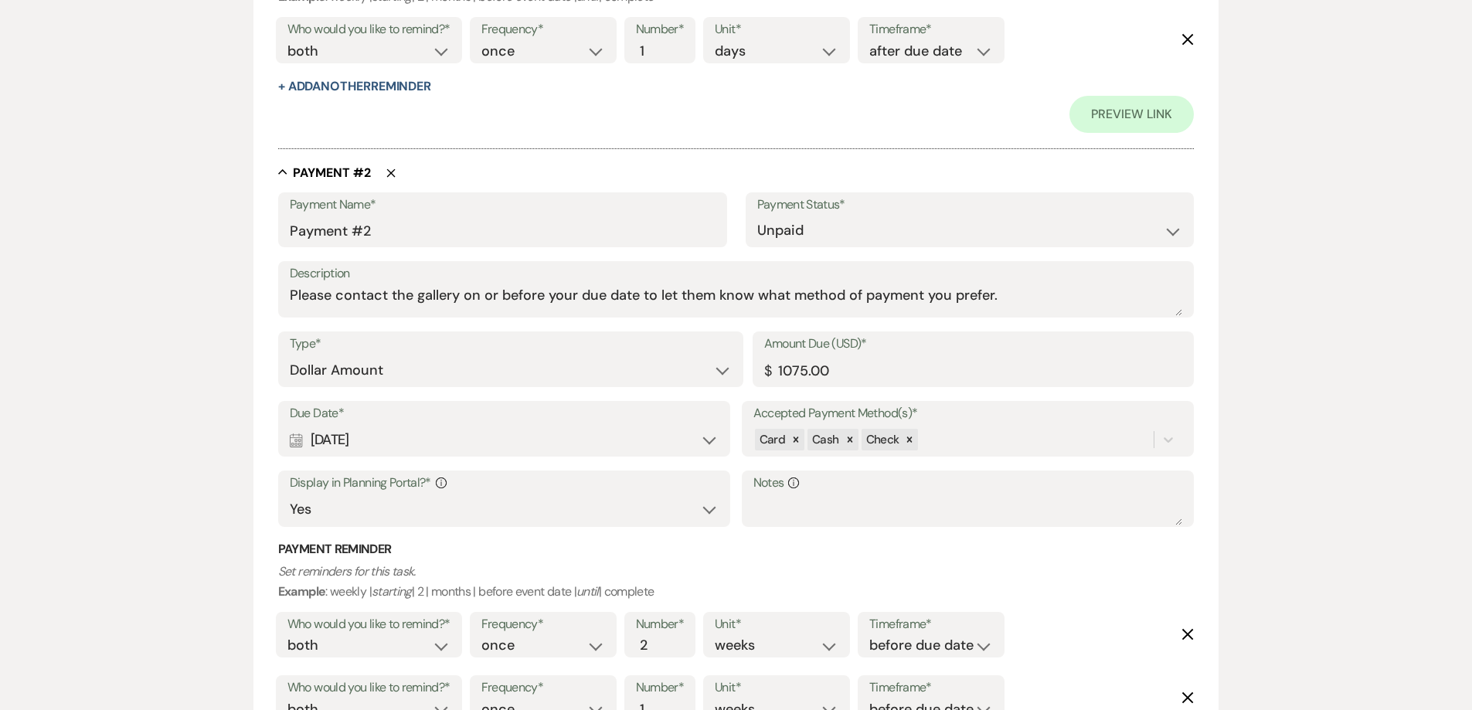
scroll to position [1084, 0]
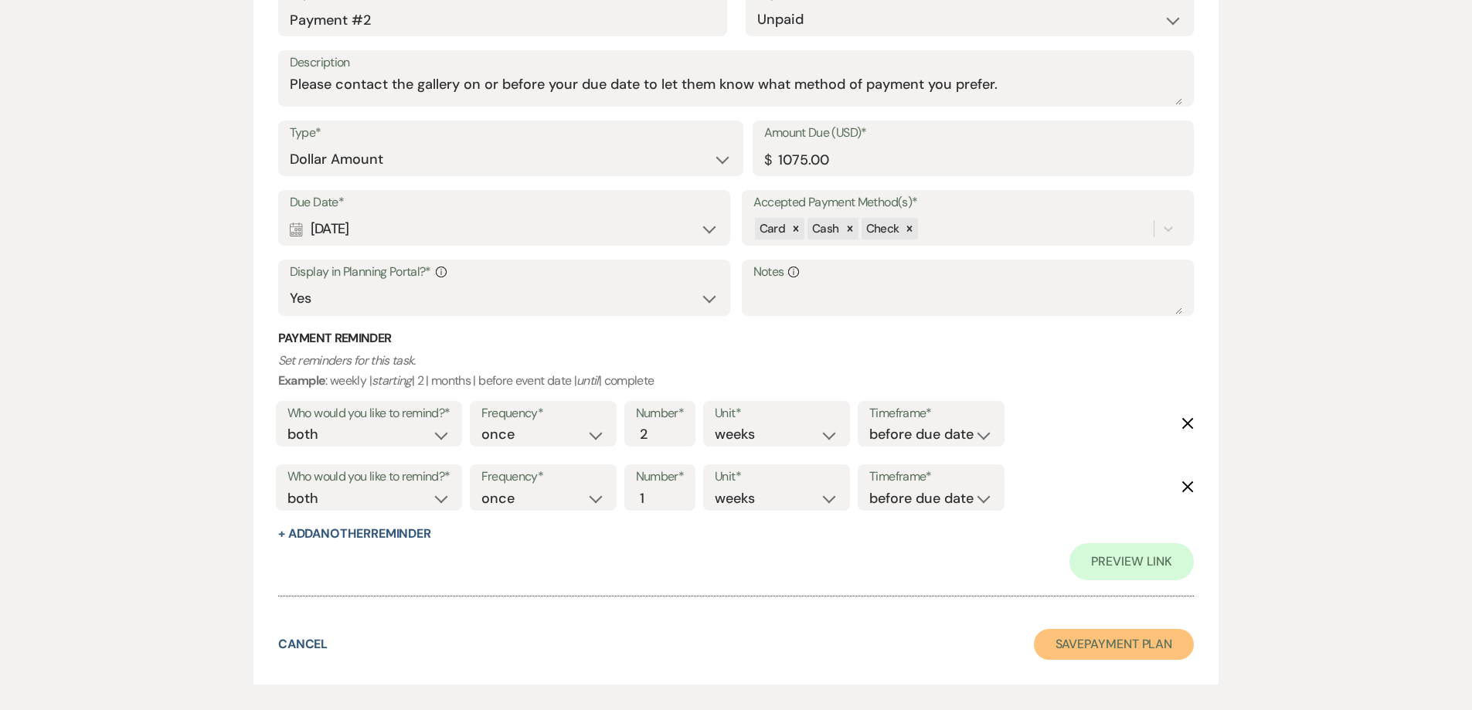
click at [1046, 650] on button "Save Payment Plan" at bounding box center [1114, 644] width 161 height 31
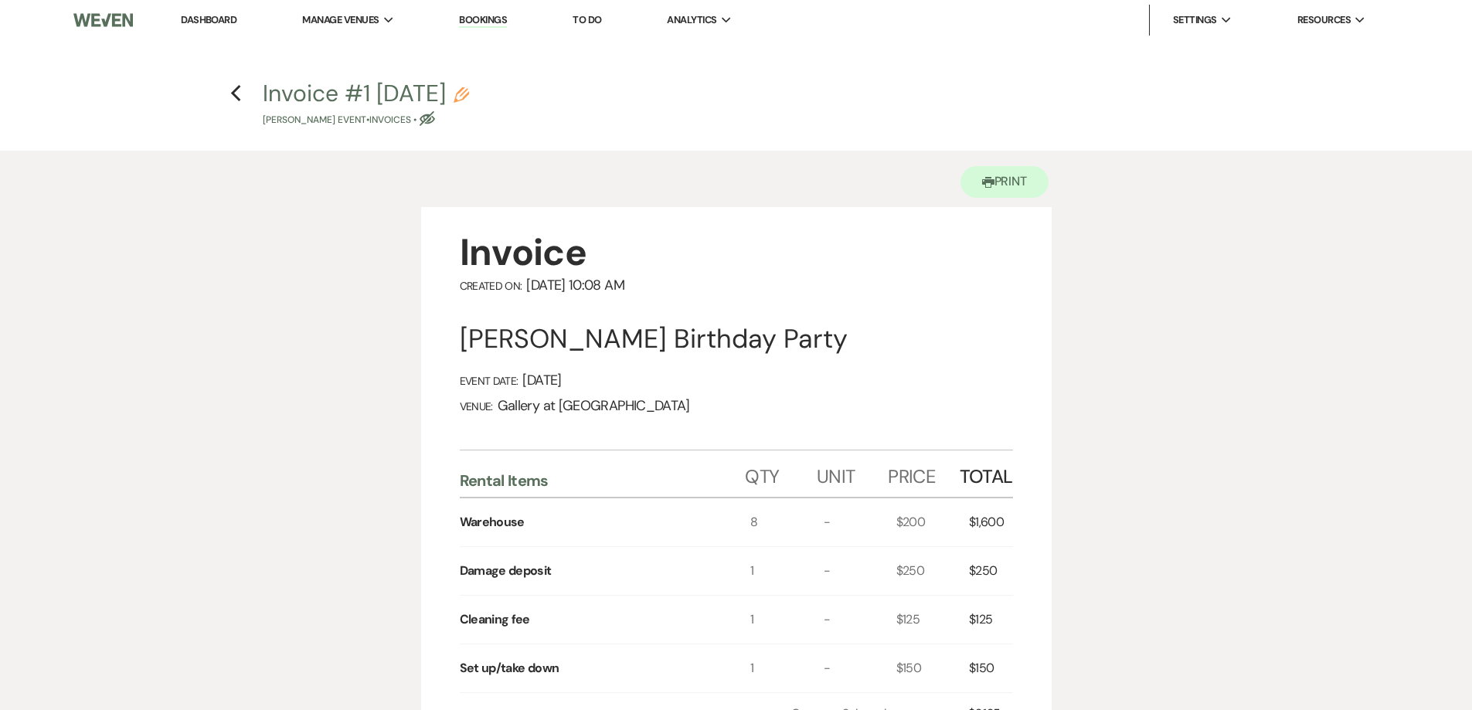
click at [226, 97] on h4 "Previous Invoice #1 8-11-2025 Pencil Joann Campbell's Event • Invoices • Eye Bl…" at bounding box center [736, 102] width 1113 height 50
click at [233, 95] on use "button" at bounding box center [236, 93] width 10 height 17
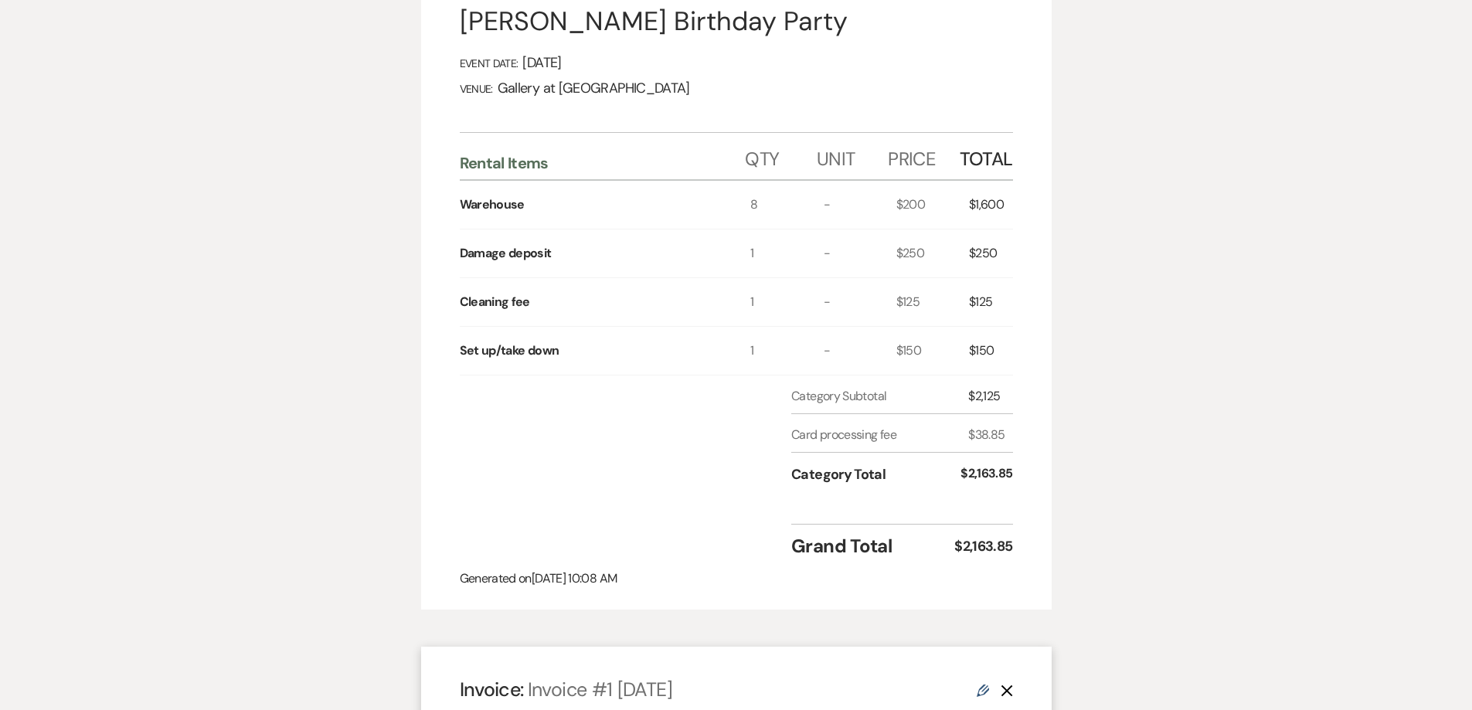
select select "24"
select select "4"
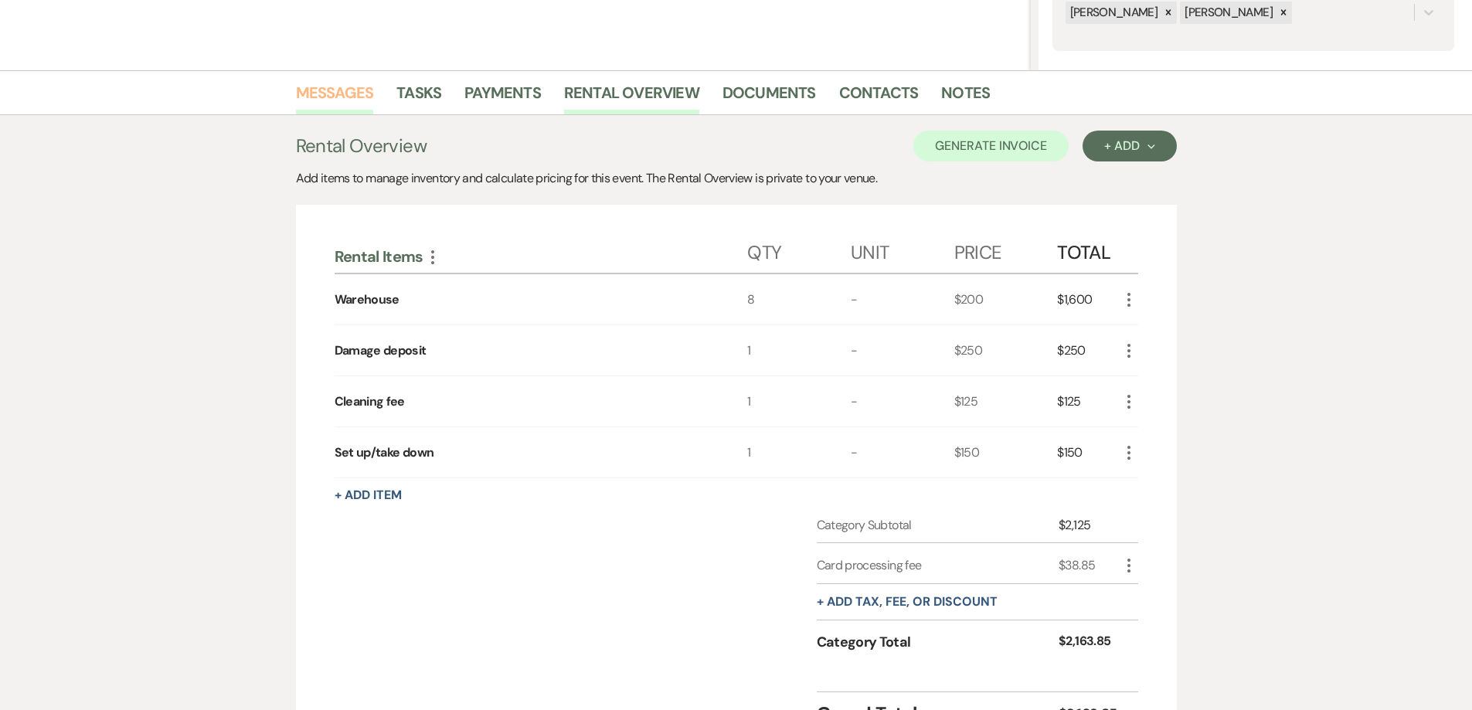
click at [334, 100] on link "Messages" at bounding box center [335, 97] width 78 height 34
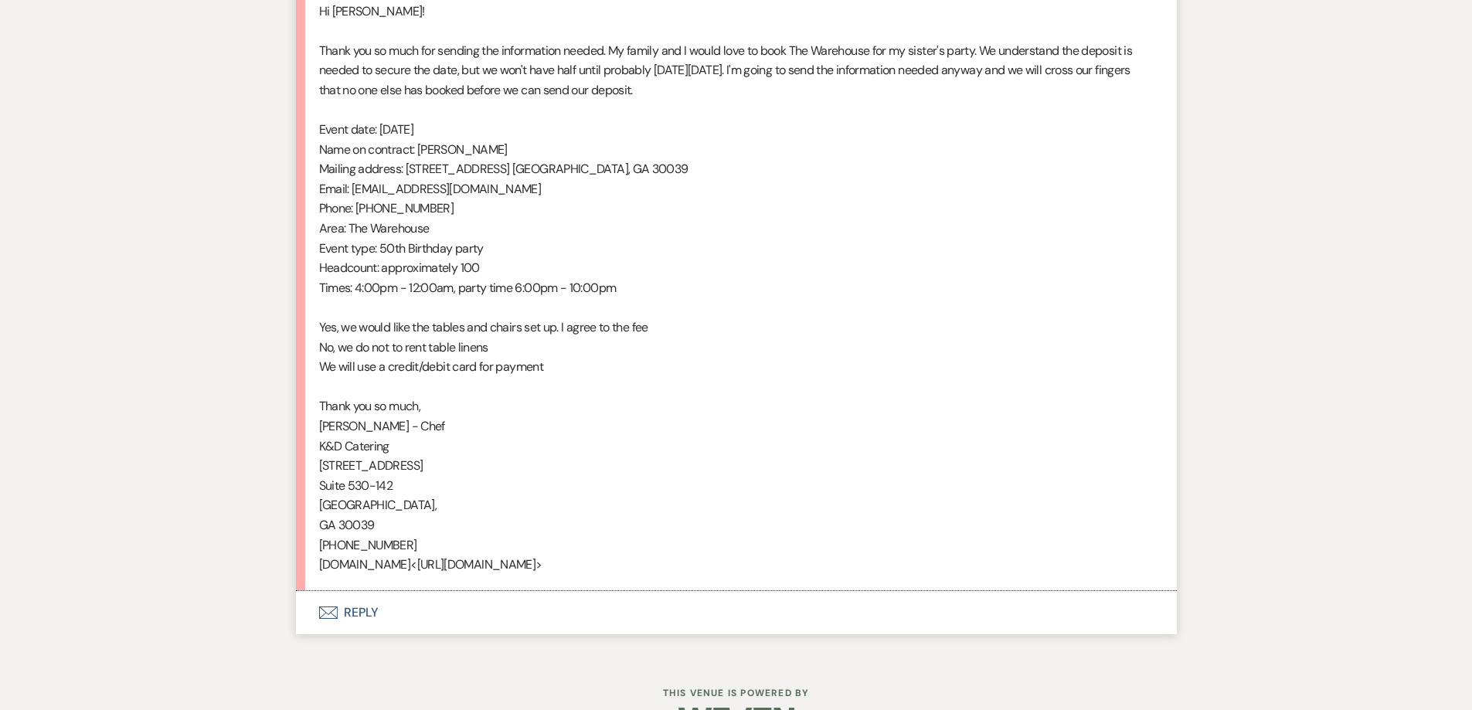
scroll to position [1435, 0]
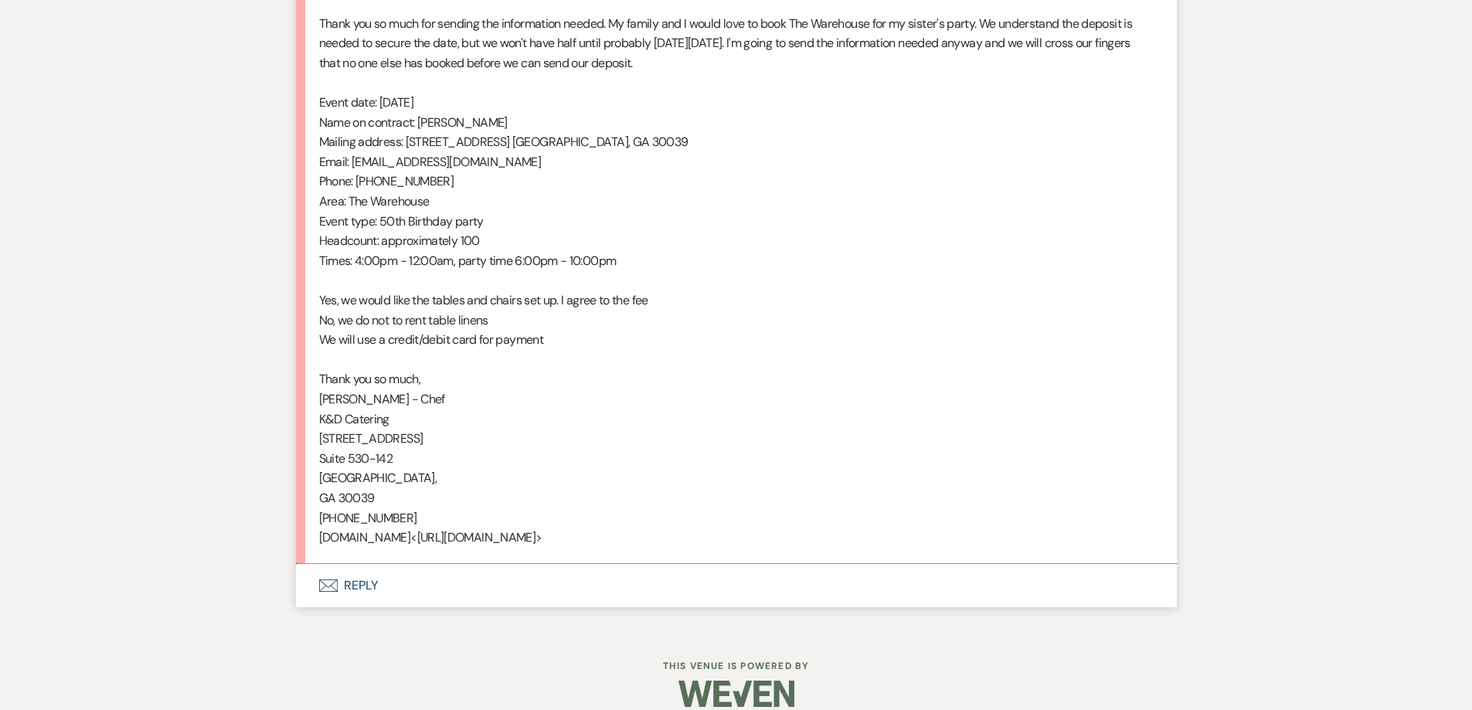
click at [397, 564] on button "Envelope Reply" at bounding box center [736, 585] width 881 height 43
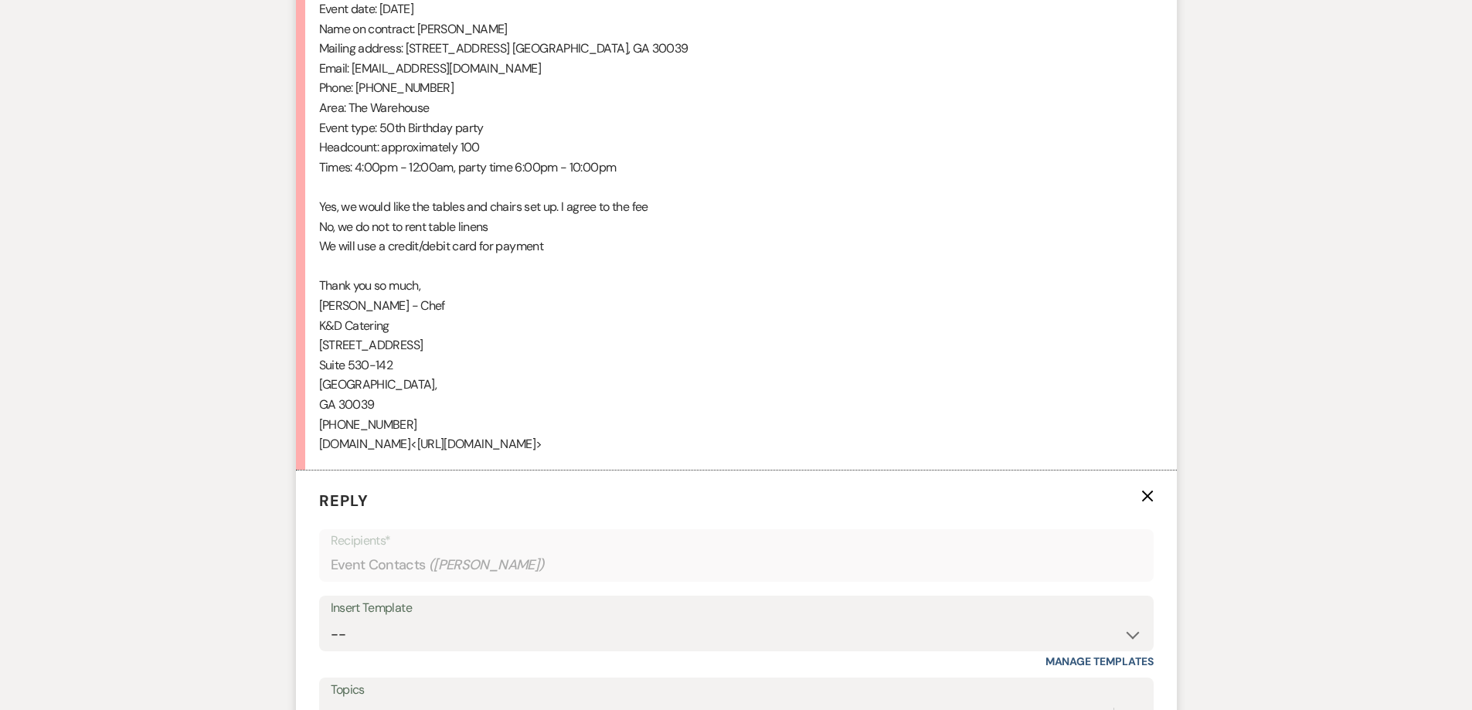
scroll to position [1821, 0]
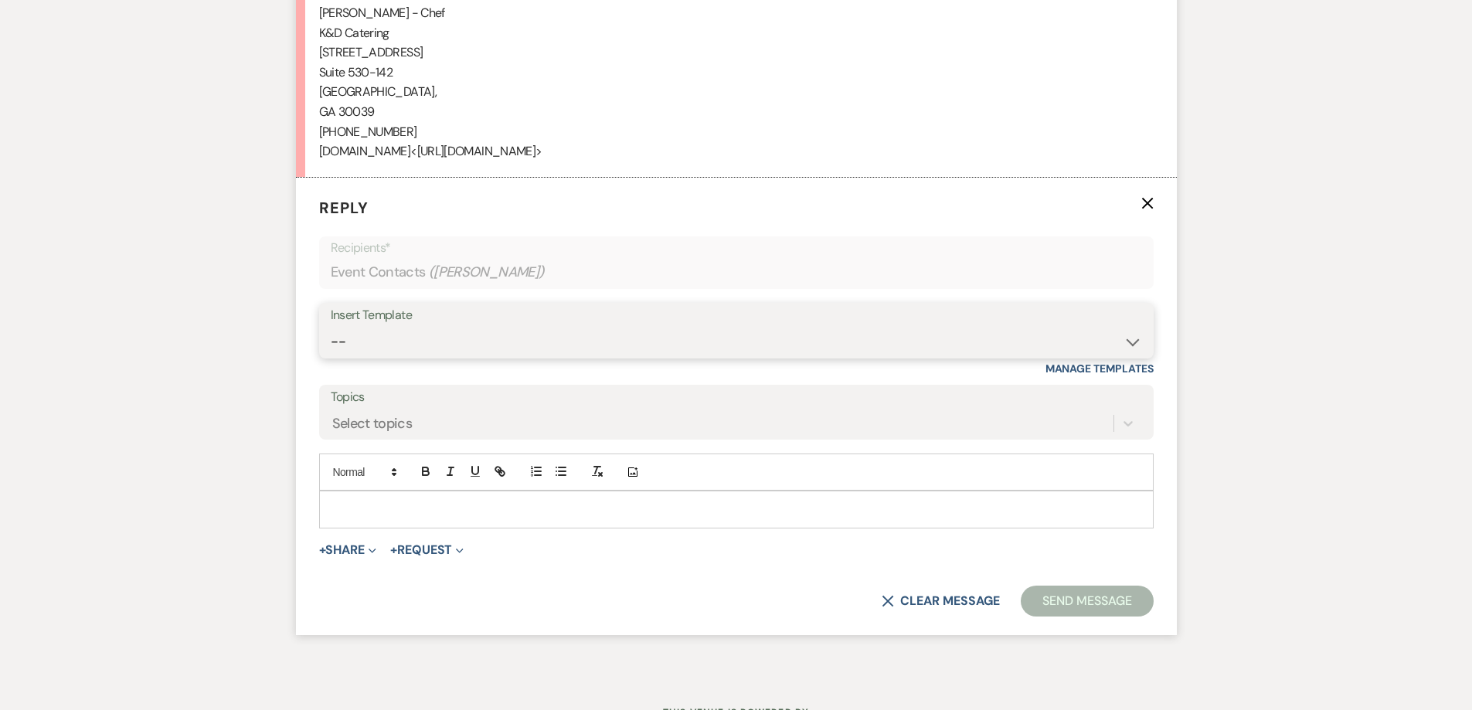
click at [437, 333] on select "-- Initial Inquiry Response-DATE IS AVAILABLE Initial Inquiry Response-DATE NOT…" at bounding box center [737, 342] width 812 height 30
select select "2825"
click at [331, 327] on select "-- Initial Inquiry Response-DATE IS AVAILABLE Initial Inquiry Response-DATE NOT…" at bounding box center [737, 342] width 812 height 30
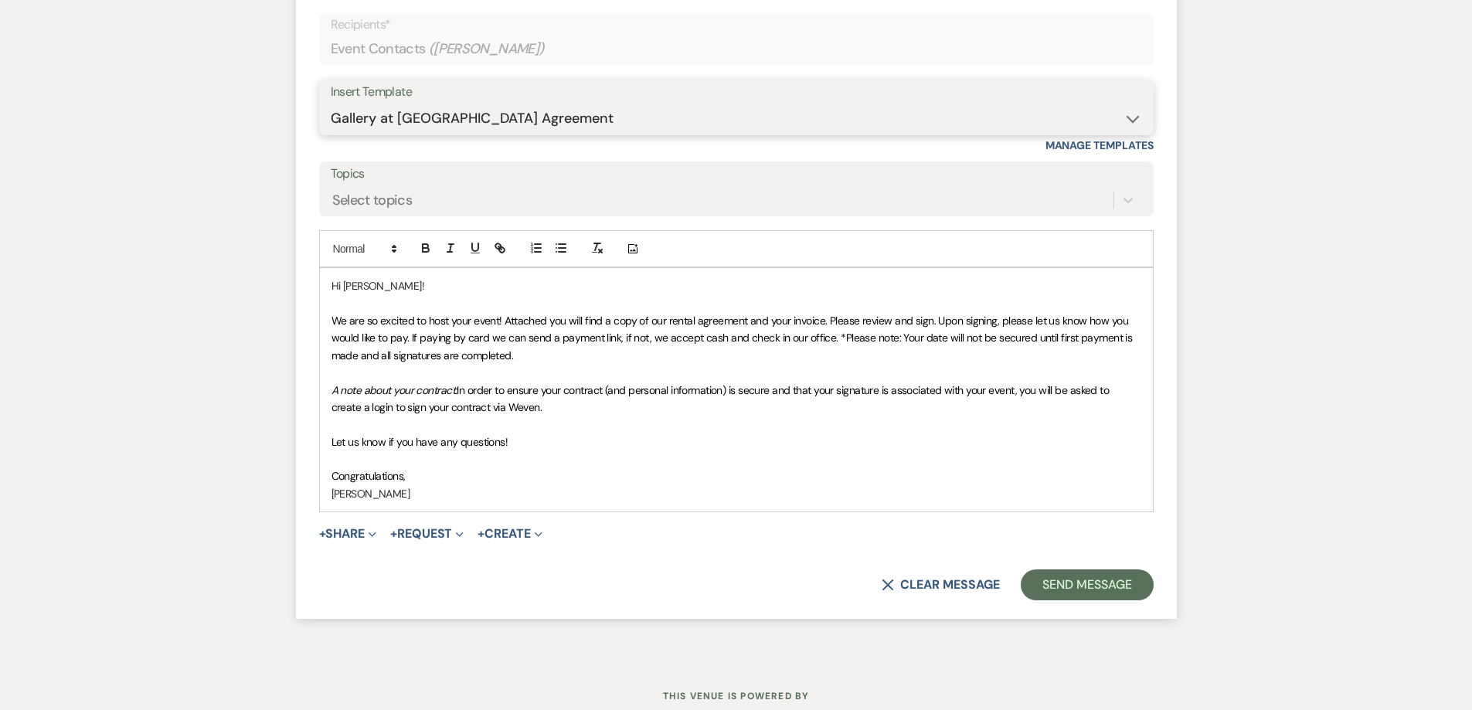
scroll to position [2053, 0]
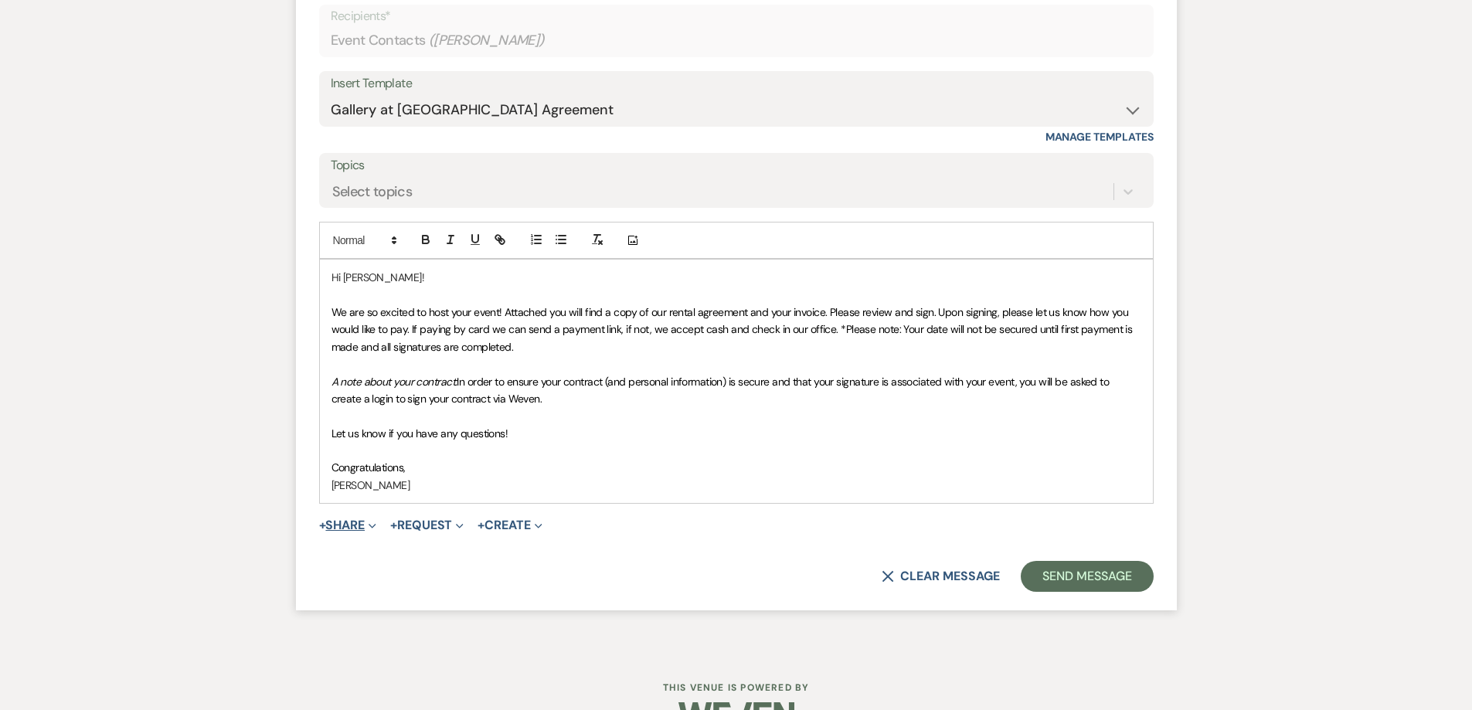
click at [349, 519] on button "+ Share Expand" at bounding box center [348, 525] width 58 height 12
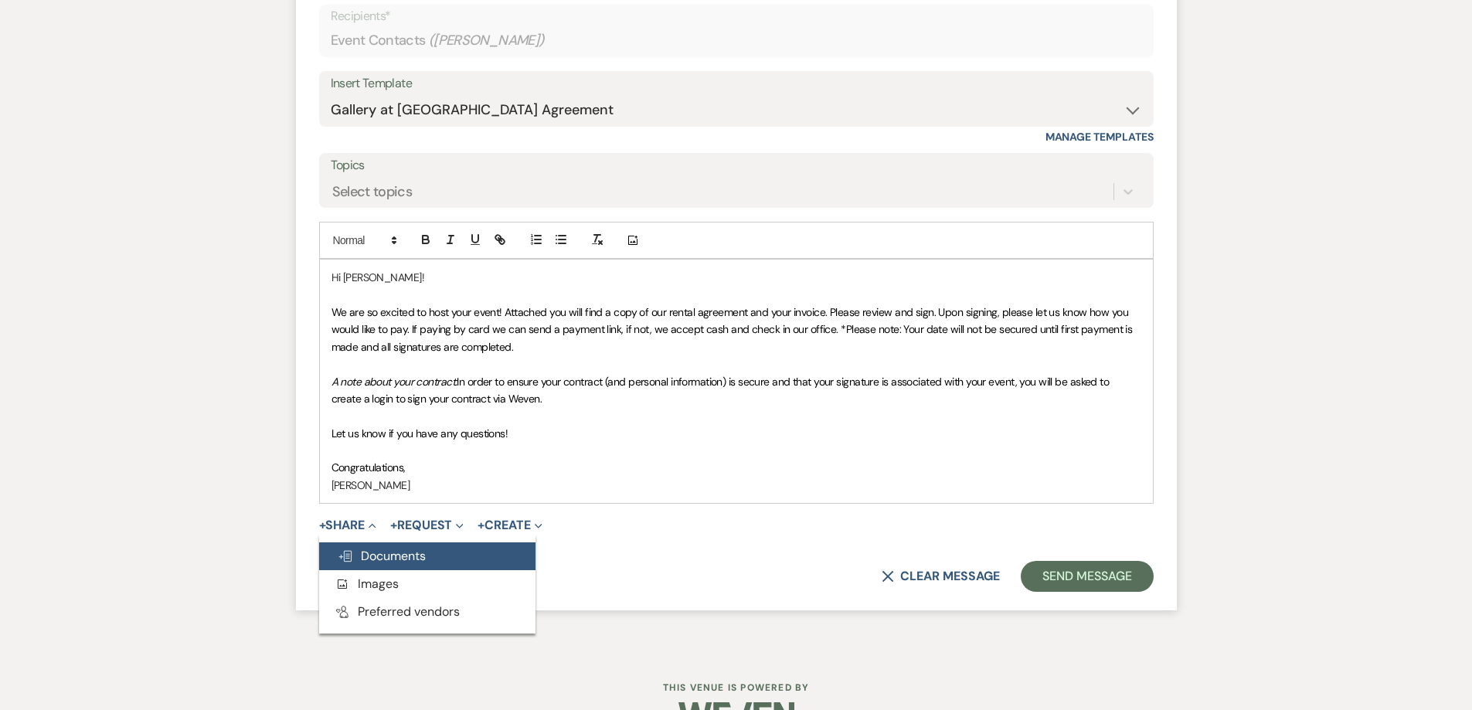
click at [424, 548] on span "Doc Upload Documents" at bounding box center [382, 556] width 88 height 16
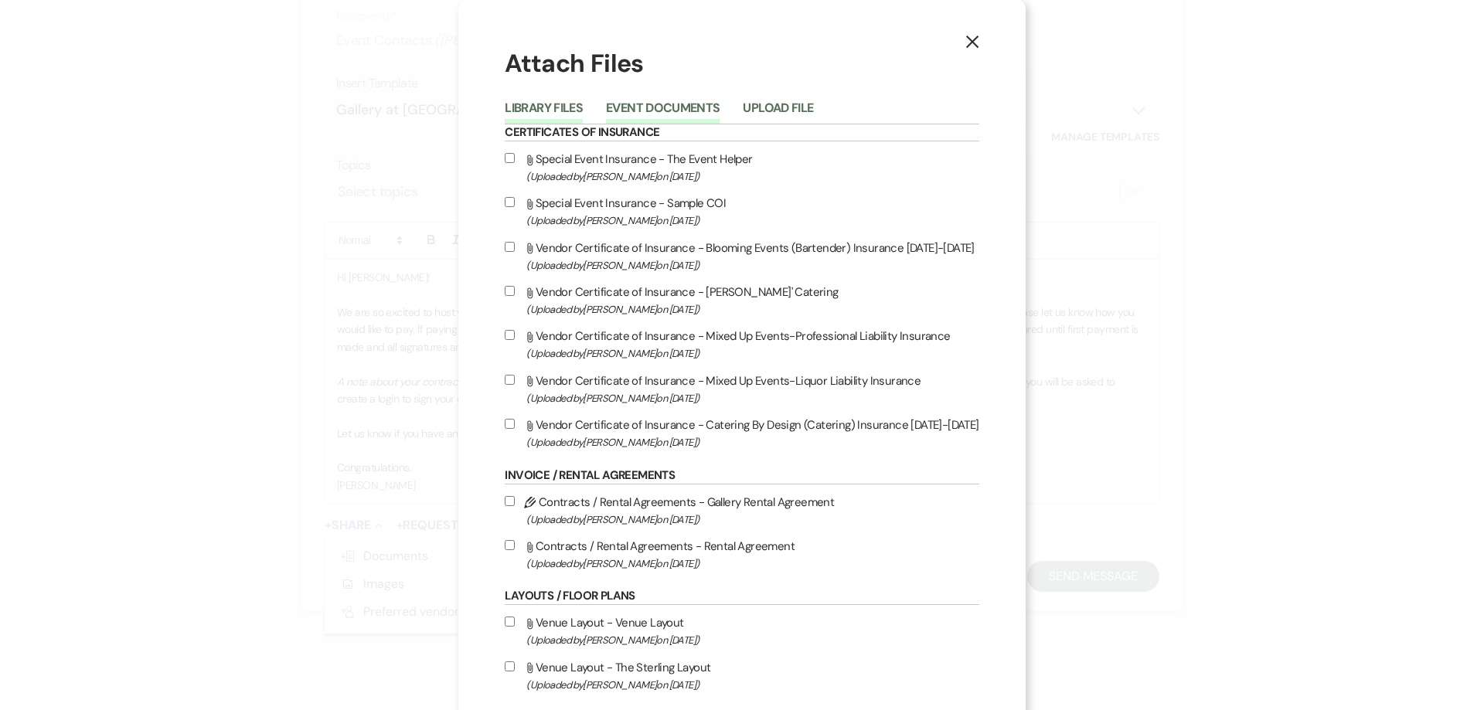
click at [644, 118] on button "Event Documents" at bounding box center [663, 113] width 114 height 22
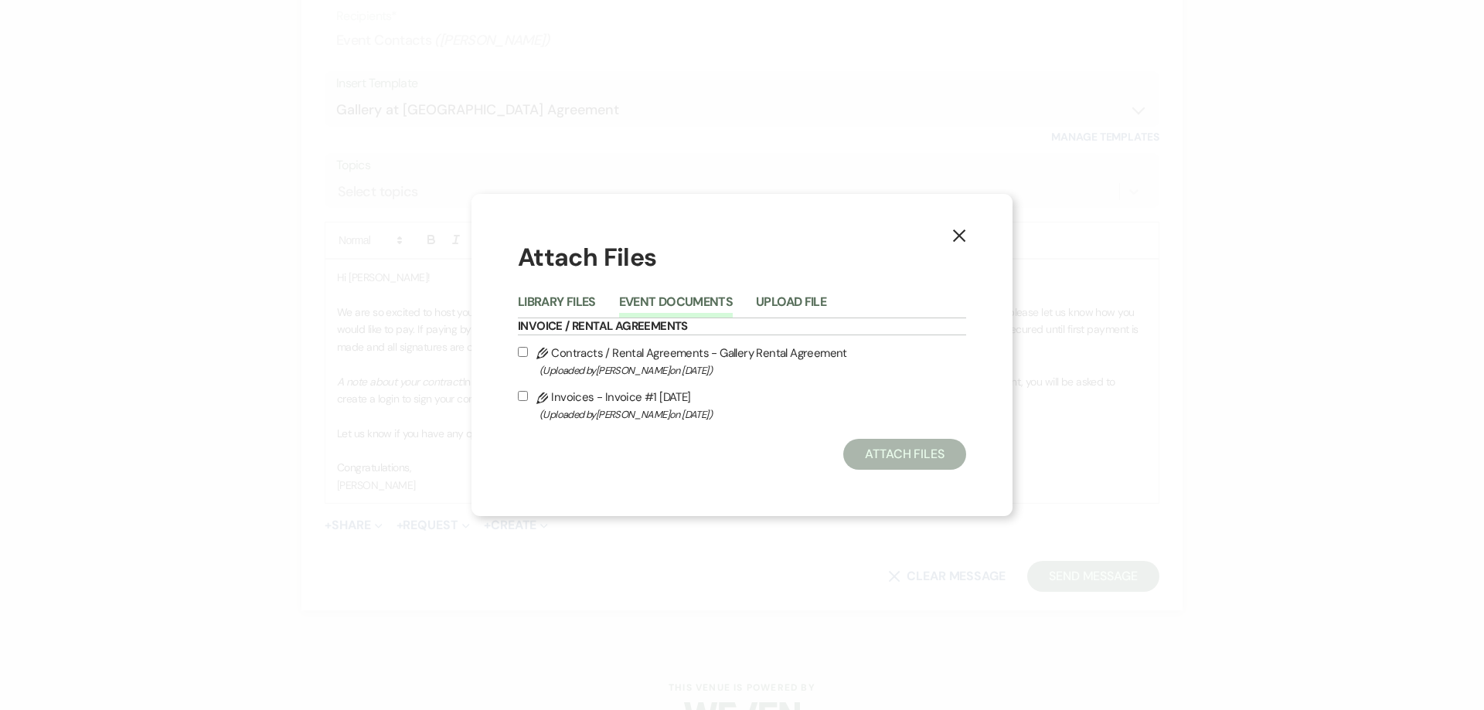
drag, startPoint x: 518, startPoint y: 350, endPoint x: 529, endPoint y: 374, distance: 26.3
click at [522, 354] on input "Pencil Contracts / Rental Agreements - Gallery Rental Agreement (Uploaded by Sh…" at bounding box center [523, 352] width 10 height 10
checkbox input "true"
click at [526, 401] on label "Pencil Invoices - Invoice #1 8-11-2025 (Uploaded by Shelby on Aug 11th, 2025 )" at bounding box center [742, 405] width 448 height 36
click at [526, 401] on input "Pencil Invoices - Invoice #1 8-11-2025 (Uploaded by Shelby on Aug 11th, 2025 )" at bounding box center [523, 396] width 10 height 10
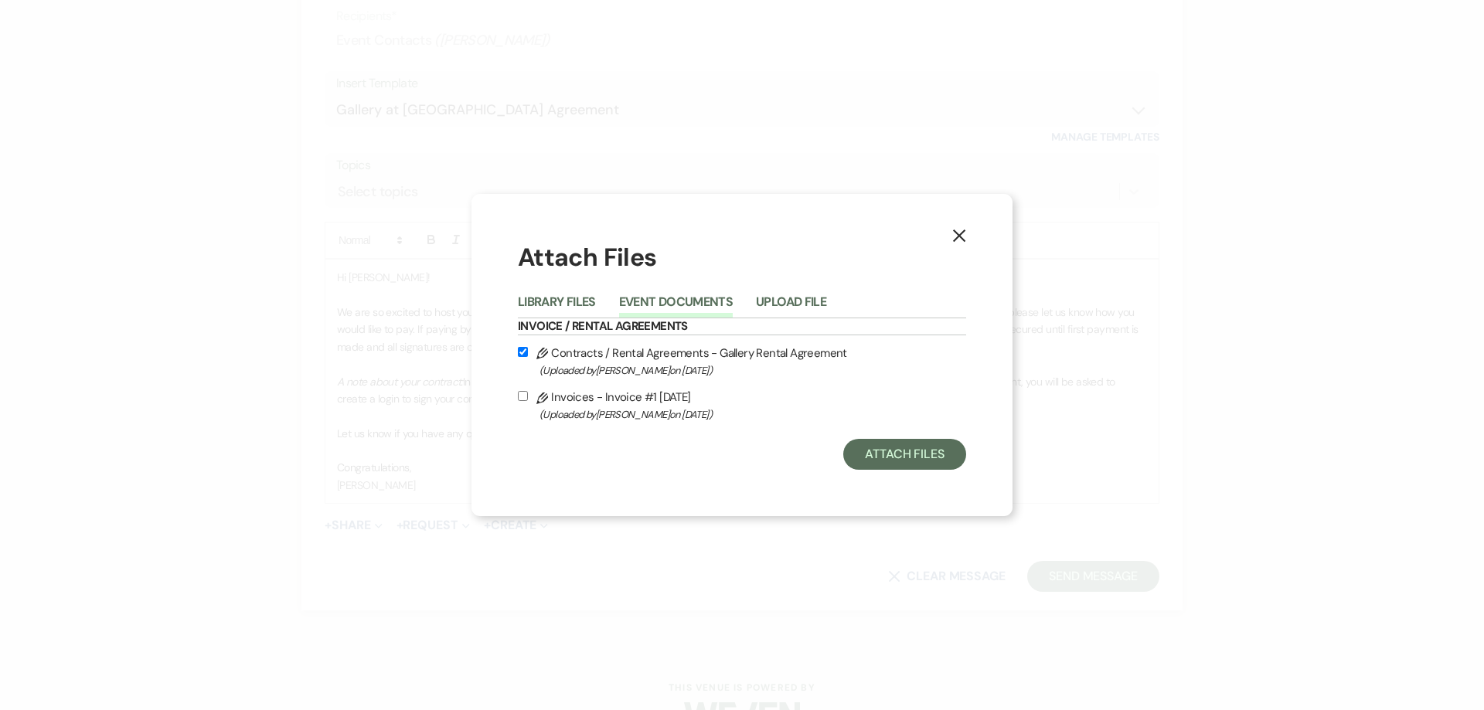
checkbox input "true"
click at [910, 452] on button "Attach Files" at bounding box center [904, 454] width 123 height 31
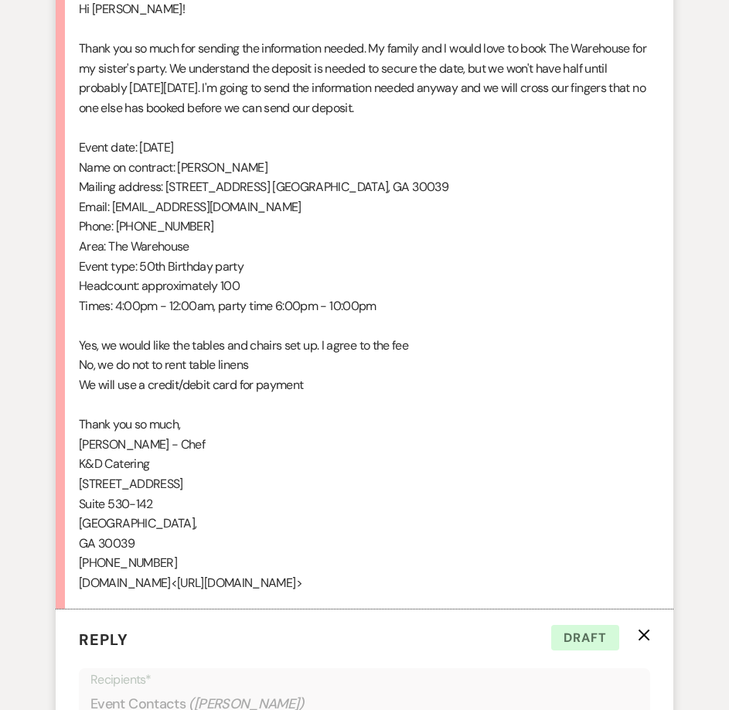
scroll to position [1705, 0]
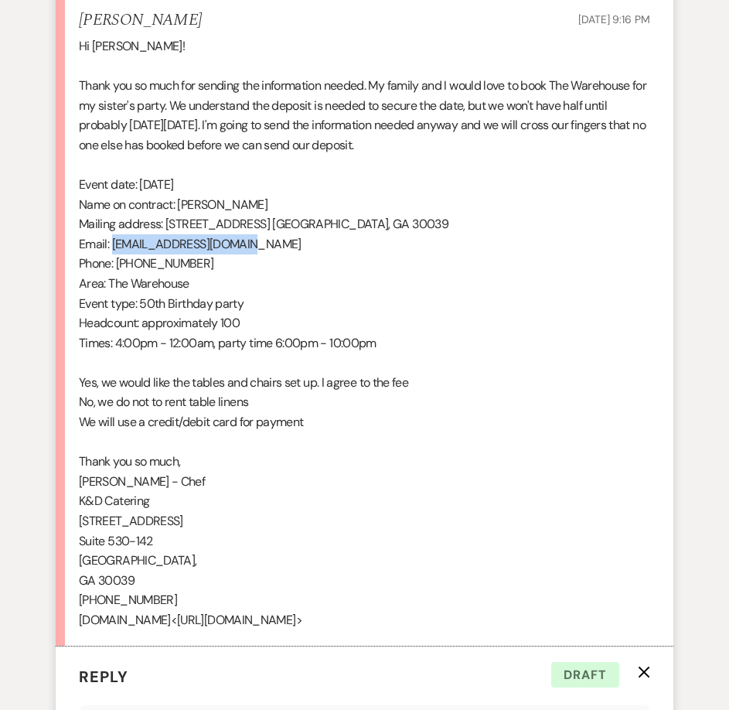
drag, startPoint x: 246, startPoint y: 242, endPoint x: 112, endPoint y: 239, distance: 133.8
click at [112, 239] on div "Hi Julie! Thank you so much for sending the information needed. My family and I…" at bounding box center [364, 333] width 571 height 594
copy div "info@kanddcatering.com"
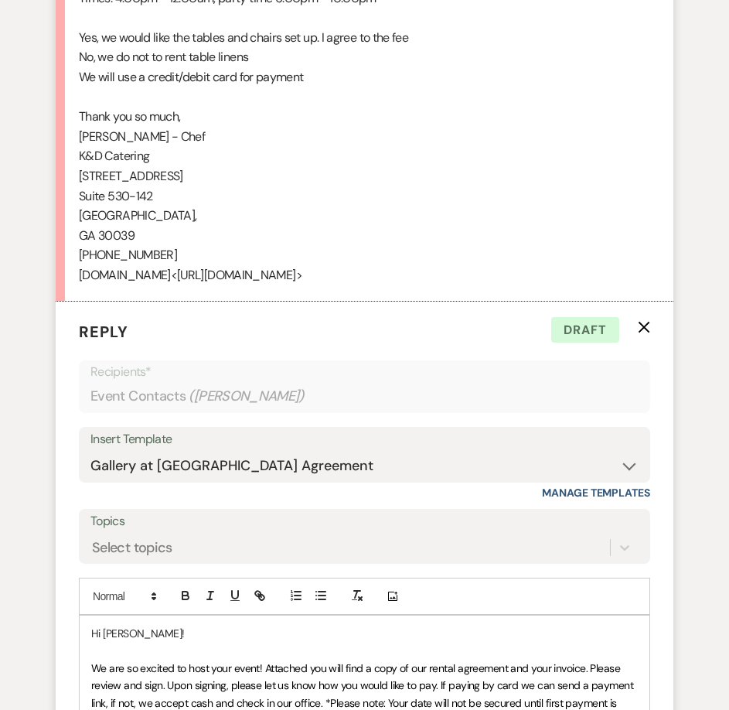
scroll to position [2478, 0]
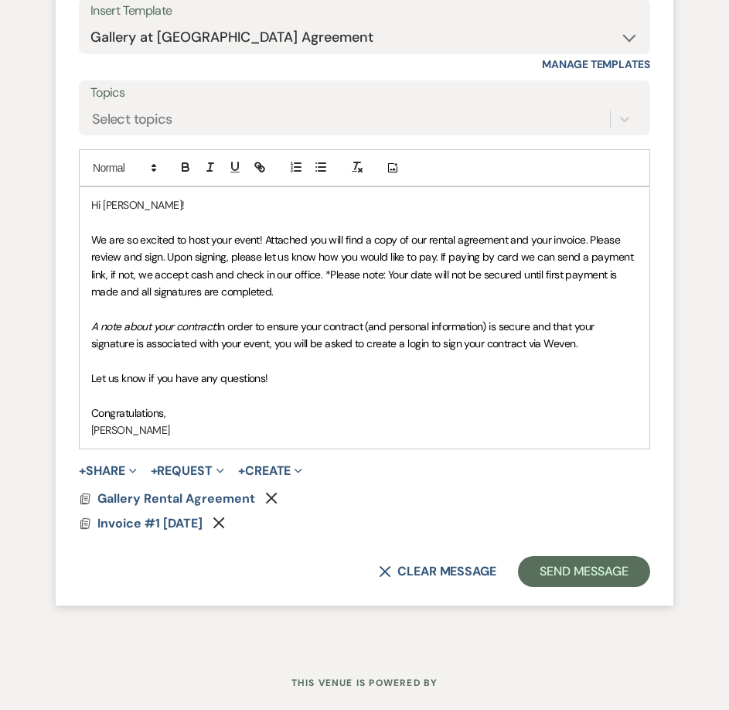
click at [269, 434] on p "[PERSON_NAME]" at bounding box center [364, 429] width 546 height 17
click at [211, 364] on p at bounding box center [364, 360] width 546 height 17
click at [176, 438] on p "[PERSON_NAME]" at bounding box center [364, 429] width 546 height 17
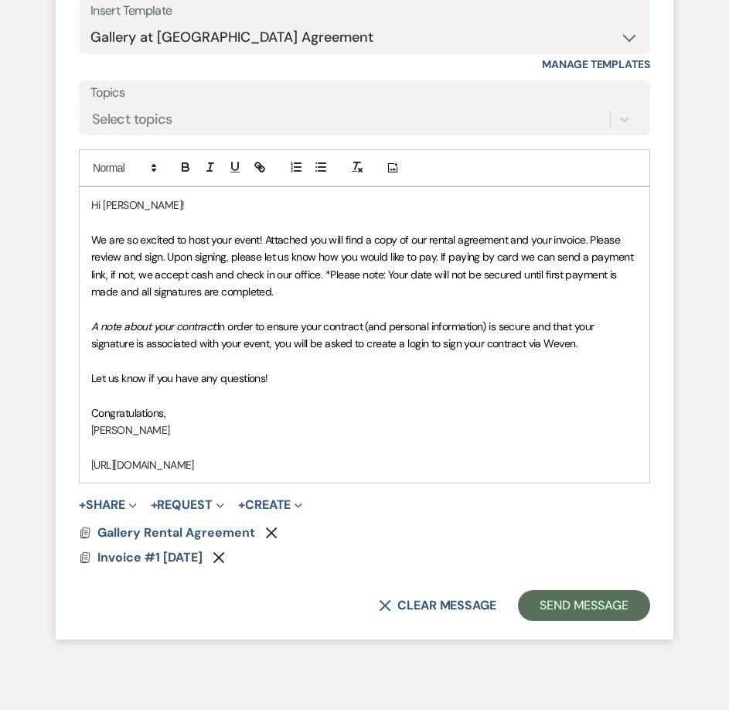
drag, startPoint x: 533, startPoint y: 461, endPoint x: 90, endPoint y: 478, distance: 442.5
click at [90, 478] on div "Hi Joann! We are so excited to host your event! Attached you will find a copy o…" at bounding box center [365, 334] width 570 height 295
click at [252, 162] on button "button" at bounding box center [260, 167] width 22 height 19
type input "[URL][DOMAIN_NAME]"
click at [406, 499] on link at bounding box center [393, 495] width 33 height 12
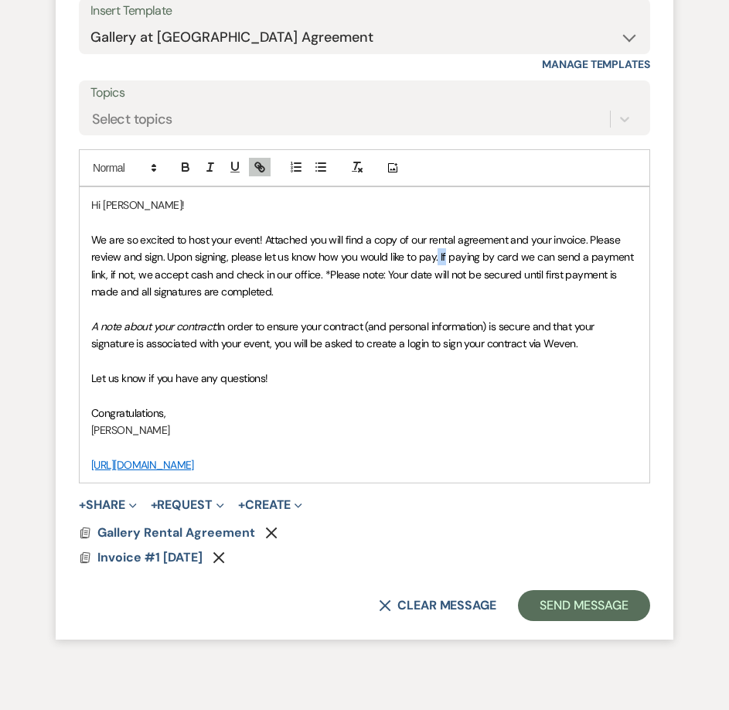
click at [442, 257] on span "We are so excited to host your event! Attached you will find a copy of our rent…" at bounding box center [363, 266] width 545 height 66
click at [168, 257] on span "We are so excited to host your event! Attached you will find a copy of our rent…" at bounding box center [363, 266] width 545 height 66
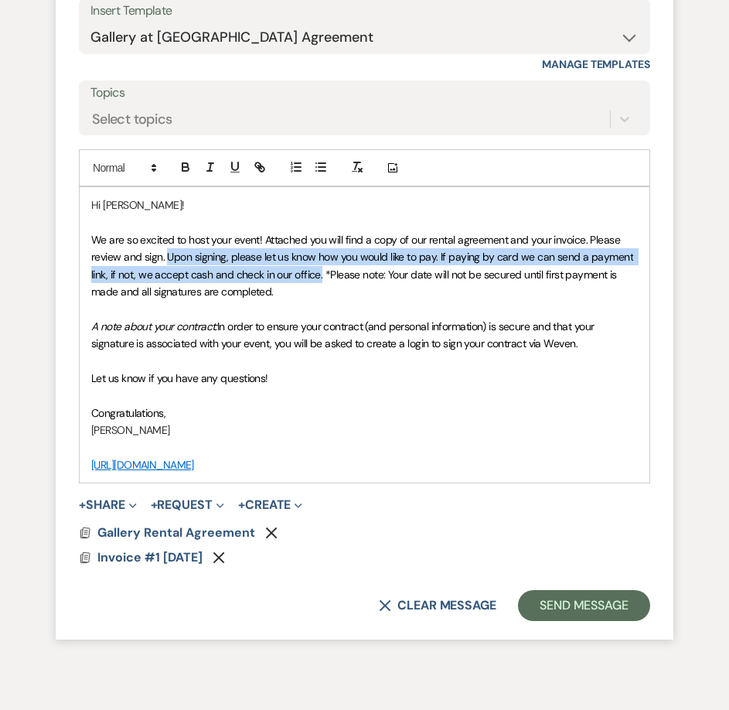
drag, startPoint x: 168, startPoint y: 257, endPoint x: 317, endPoint y: 274, distance: 150.2
click at [317, 274] on span "We are so excited to host your event! Attached you will find a copy of our rent…" at bounding box center [363, 266] width 545 height 66
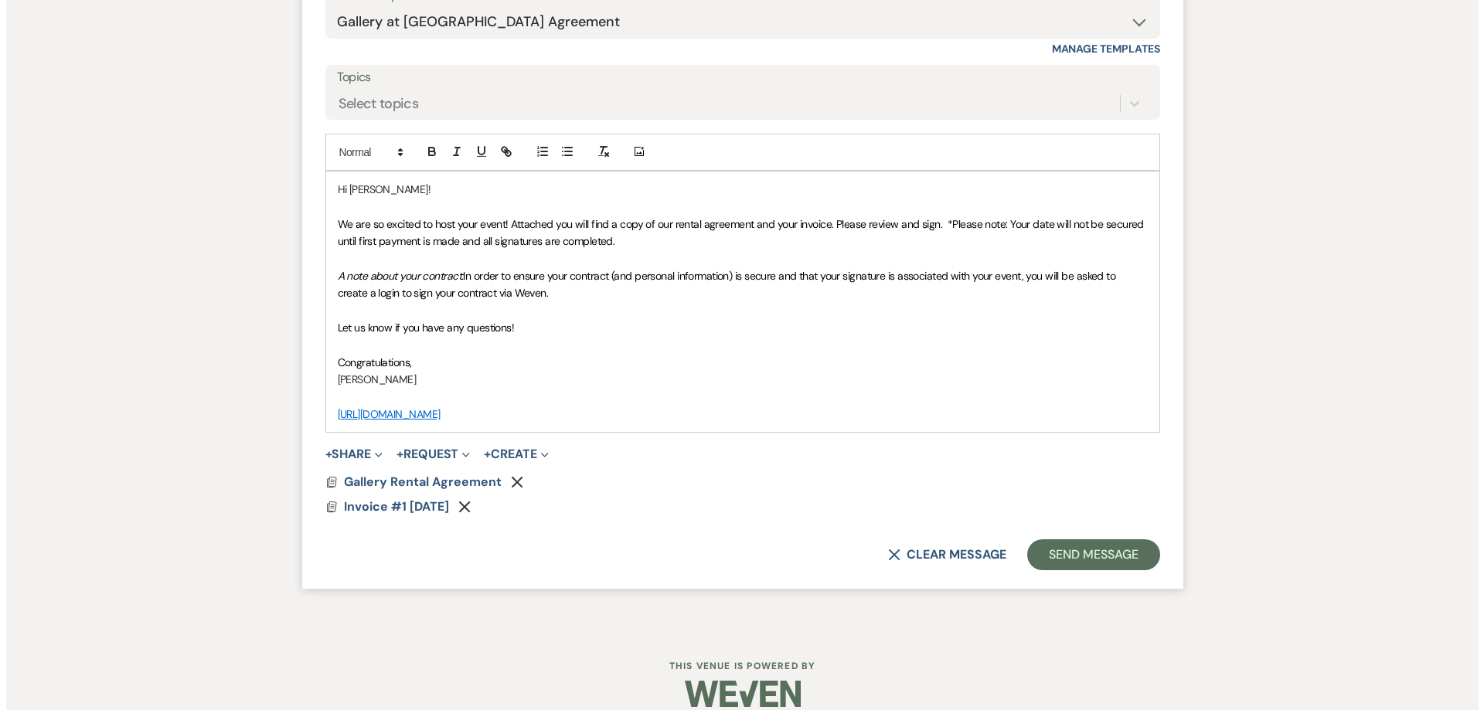
scroll to position [2142, 0]
click at [359, 474] on span "Gallery Rental Agreement" at bounding box center [417, 482] width 158 height 16
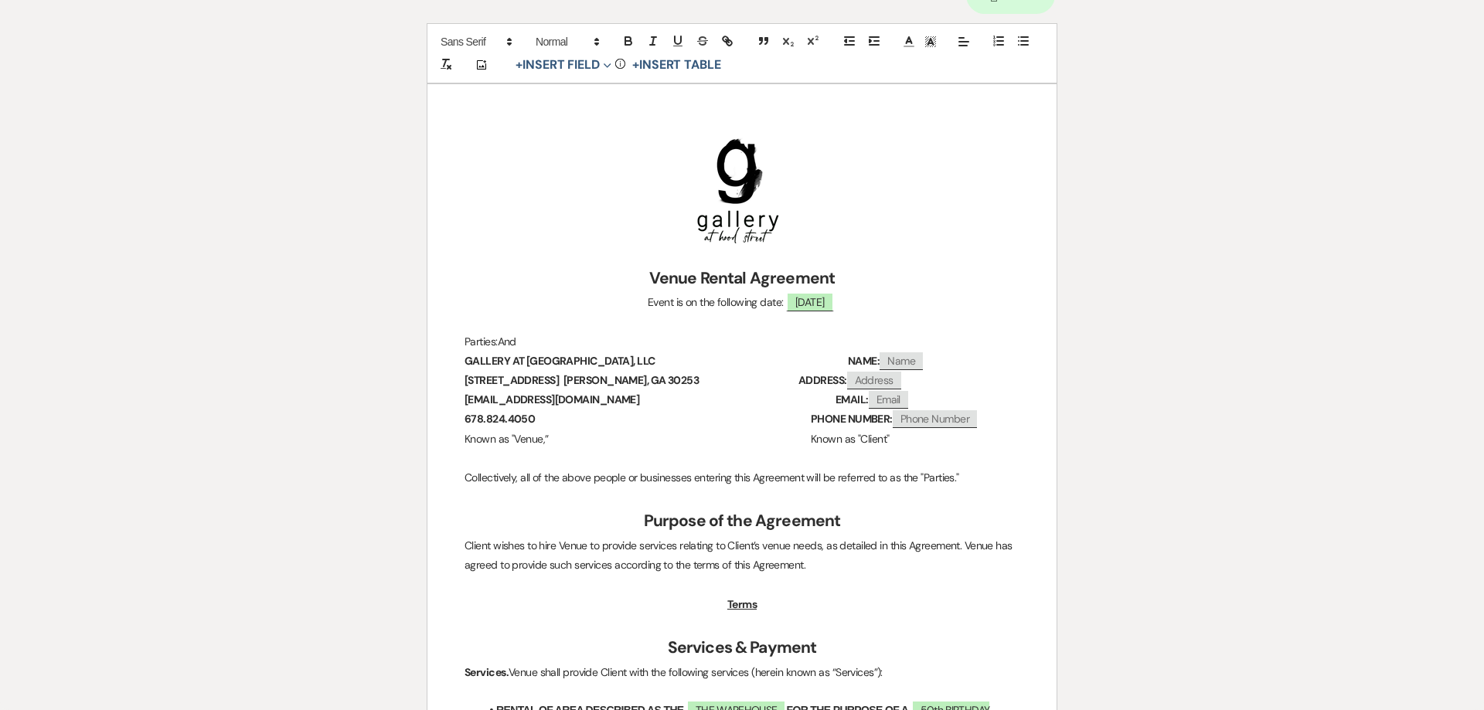
scroll to position [0, 0]
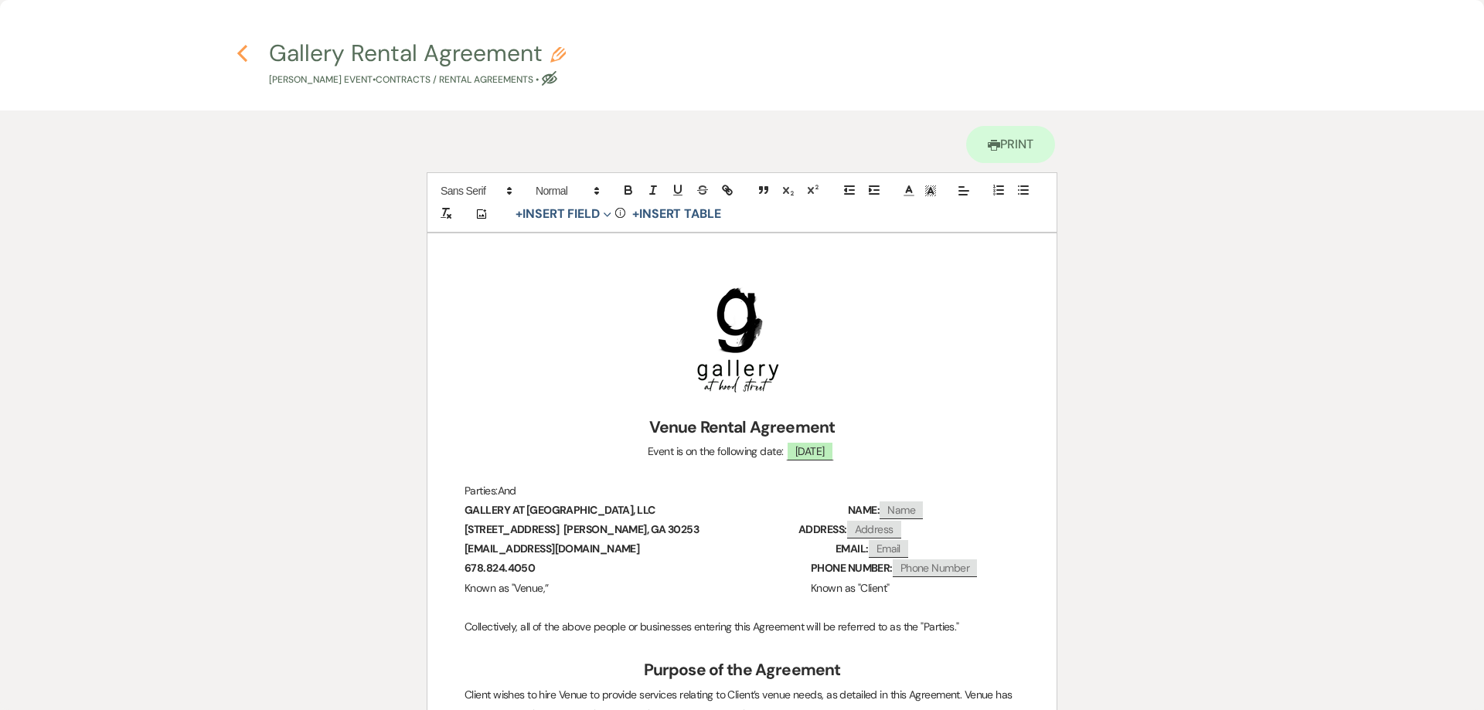
click at [243, 54] on icon "Previous" at bounding box center [243, 53] width 12 height 19
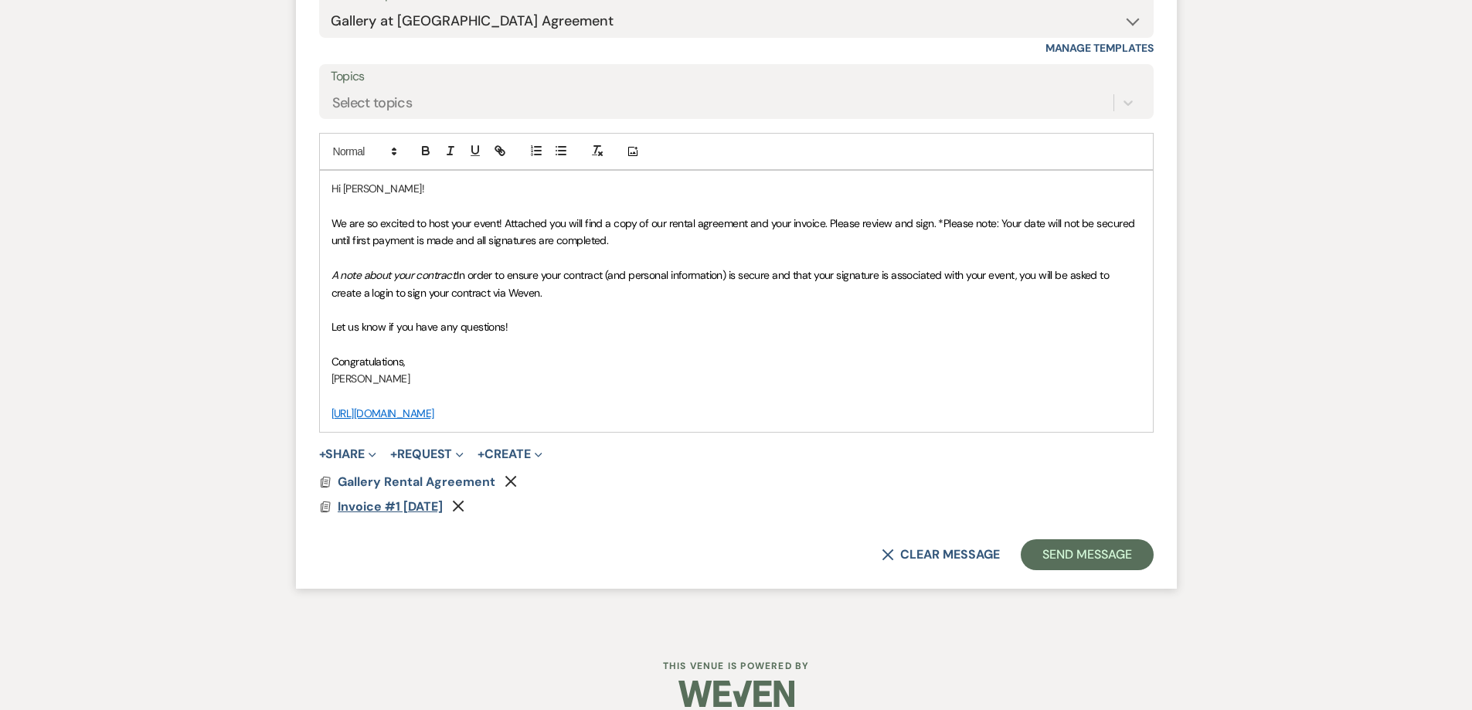
click at [420, 499] on span "Invoice #1 [DATE]" at bounding box center [390, 507] width 105 height 16
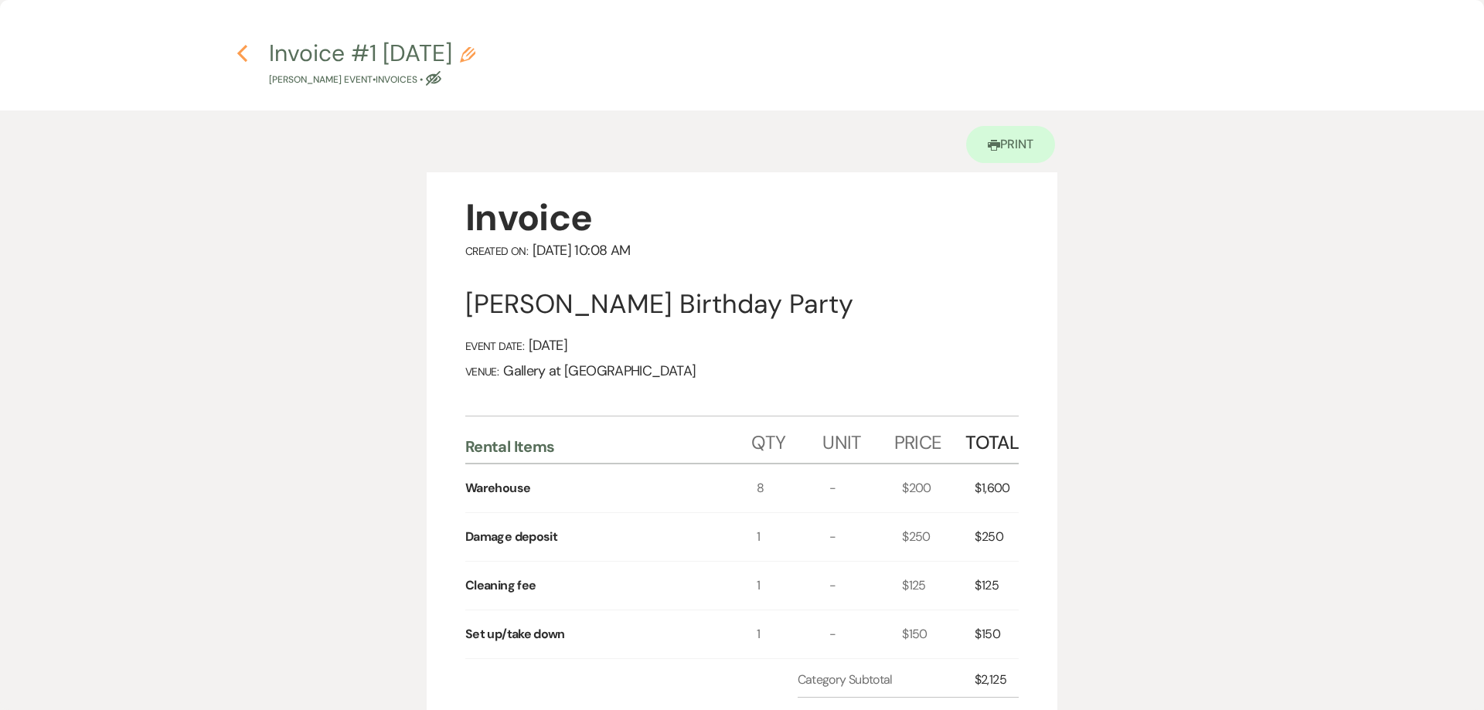
click at [238, 53] on use "button" at bounding box center [242, 53] width 10 height 17
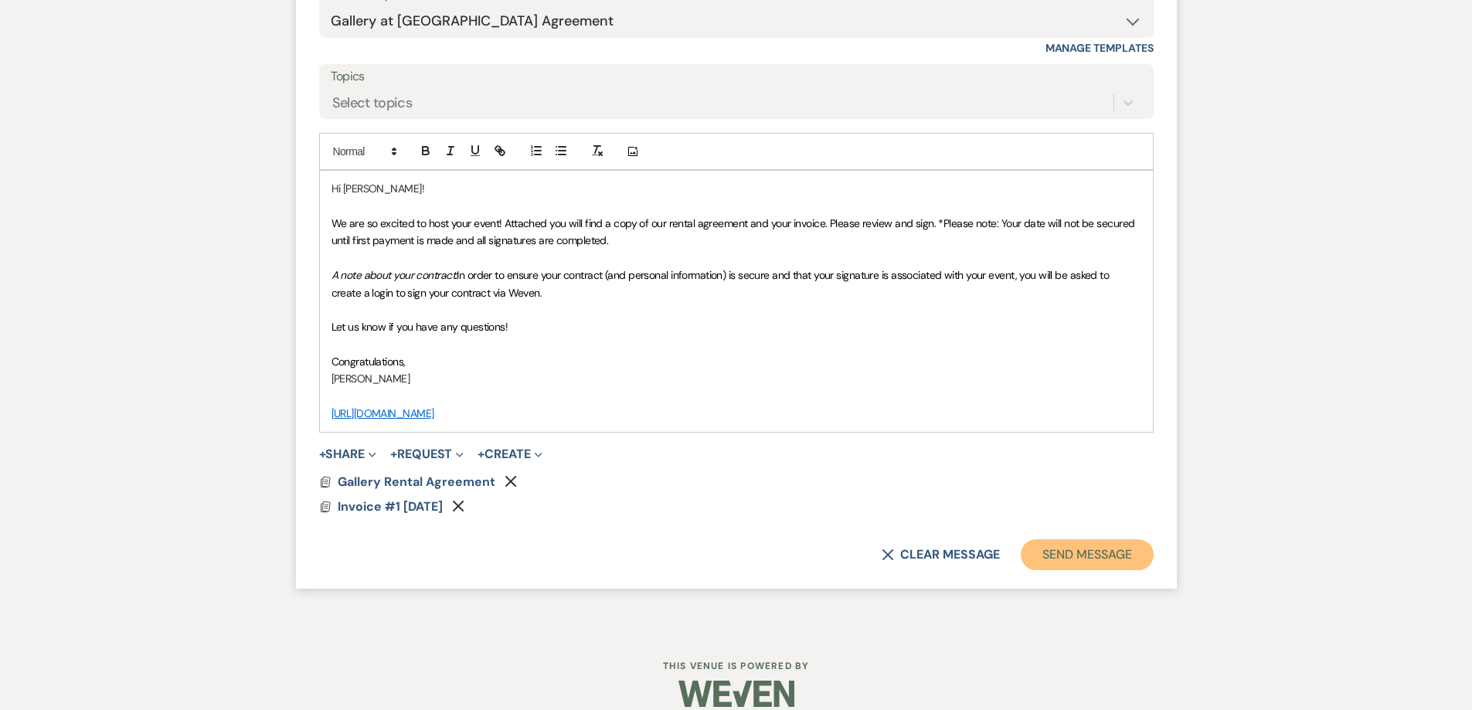
click at [1096, 543] on button "Send Message" at bounding box center [1087, 555] width 132 height 31
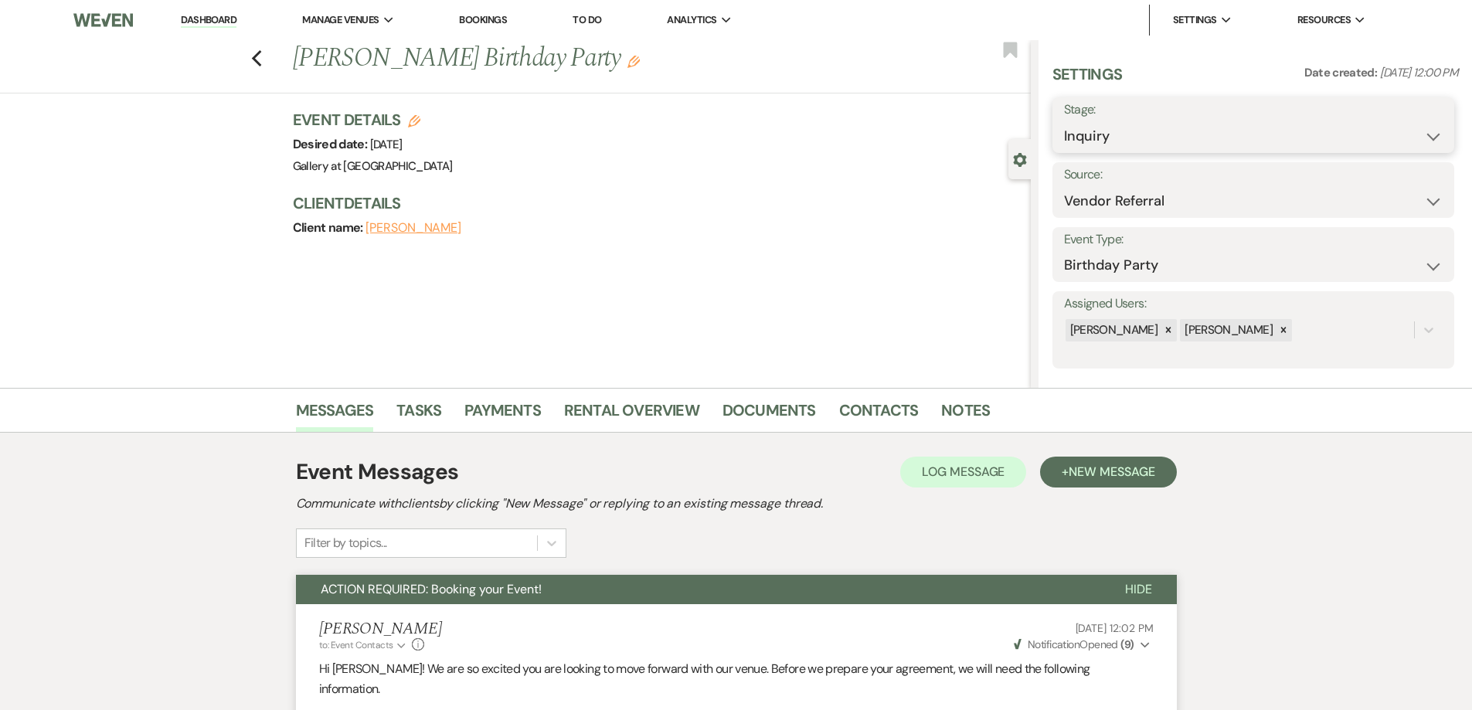
click at [1121, 126] on select "Inquiry Follow Up Tour Requested Tour Confirmed Toured Proposal Sent Booked Lost" at bounding box center [1253, 136] width 379 height 30
select select "6"
click at [1064, 121] on select "Inquiry Follow Up Tour Requested Tour Confirmed Toured Proposal Sent Booked Lost" at bounding box center [1253, 136] width 379 height 30
click at [1394, 128] on button "Save" at bounding box center [1410, 125] width 87 height 31
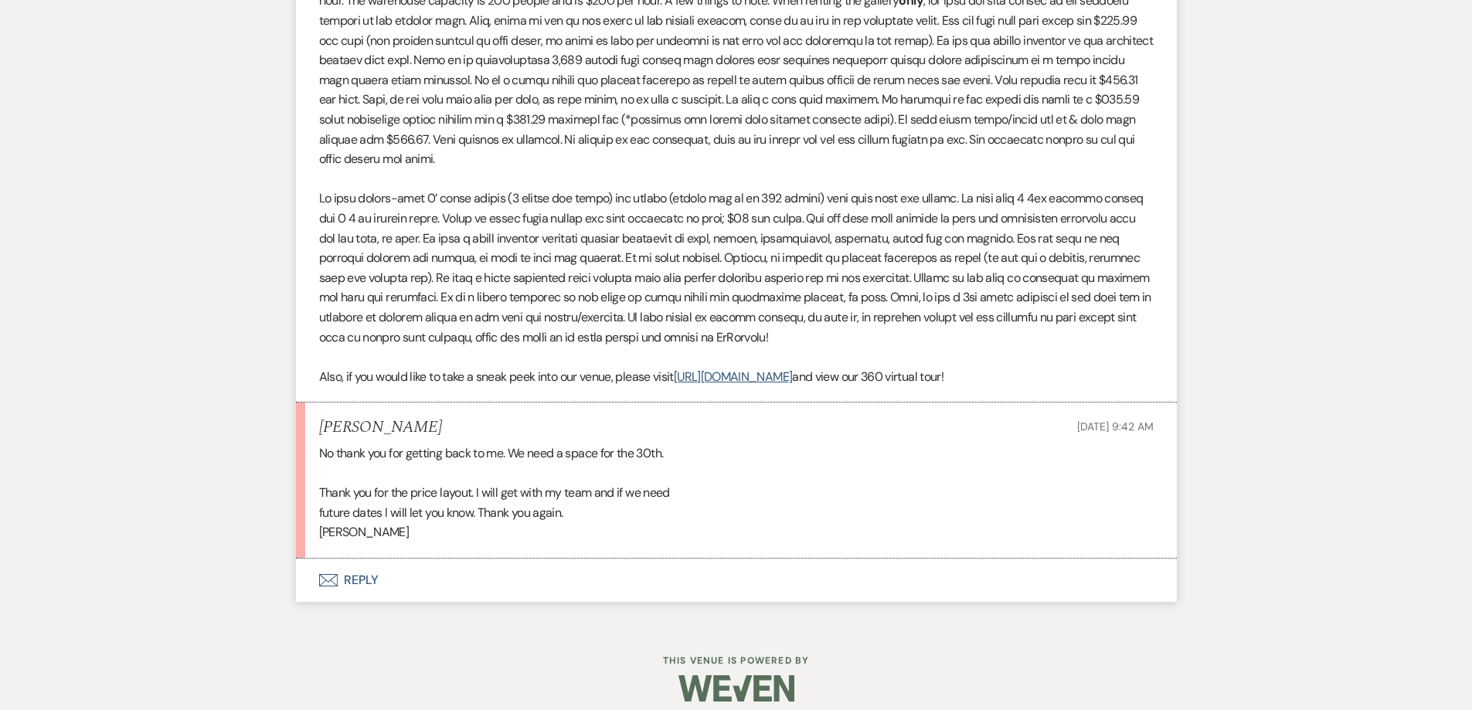
scroll to position [1096, 0]
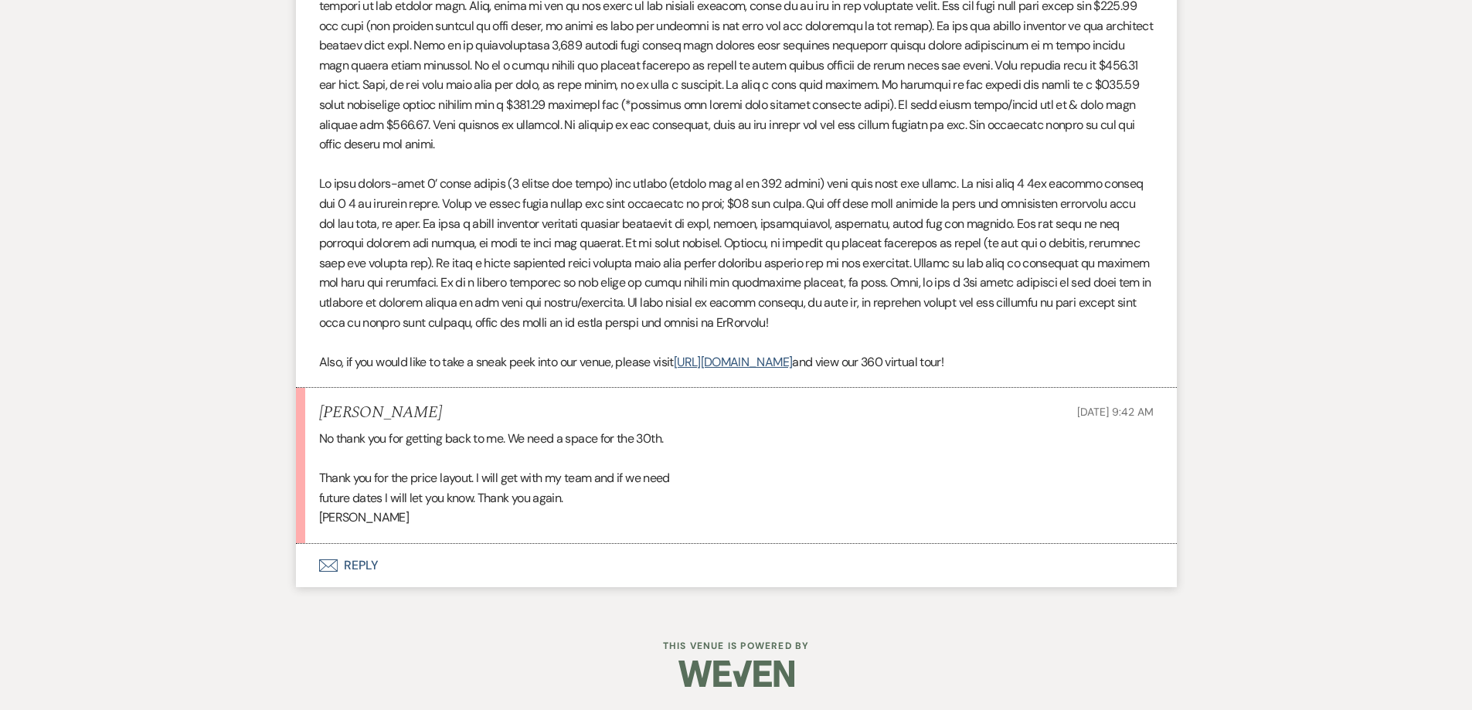
click at [473, 568] on button "Envelope Reply" at bounding box center [736, 565] width 881 height 43
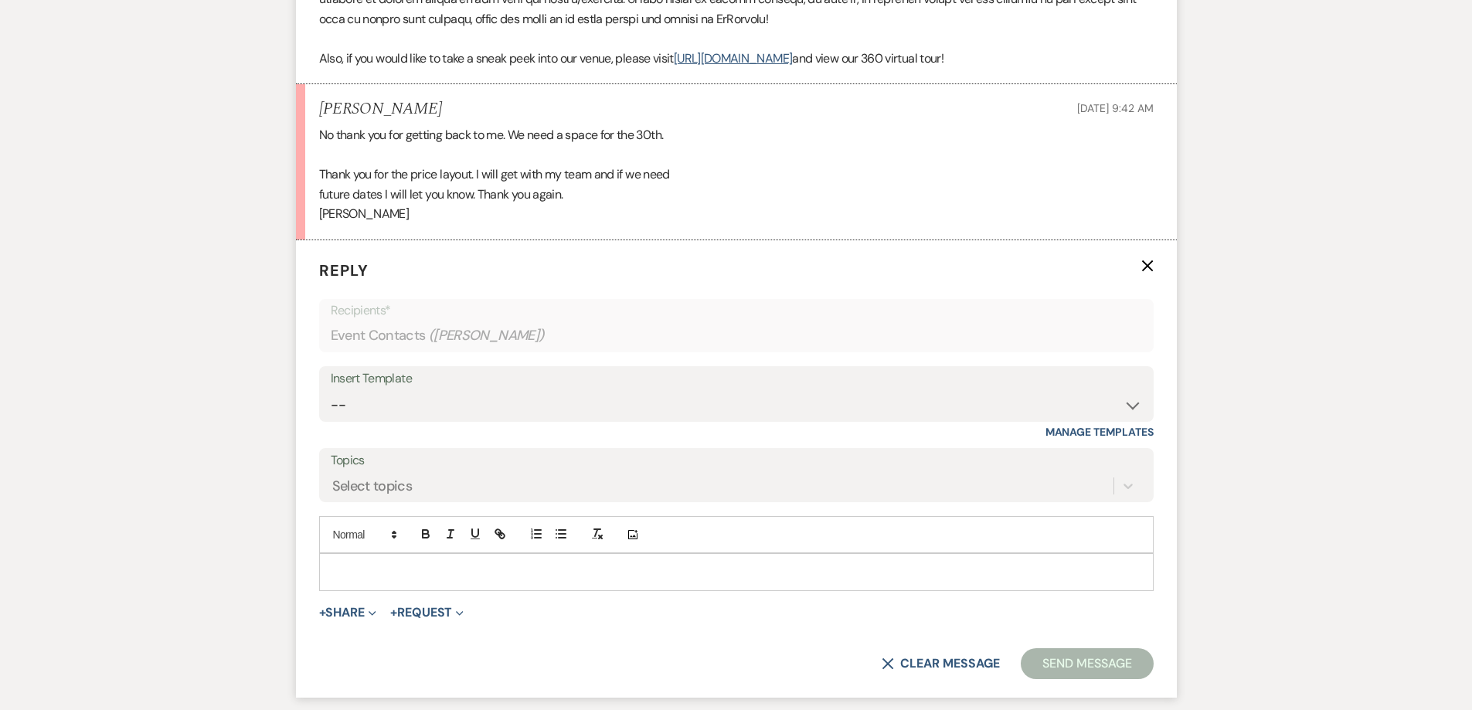
scroll to position [1405, 0]
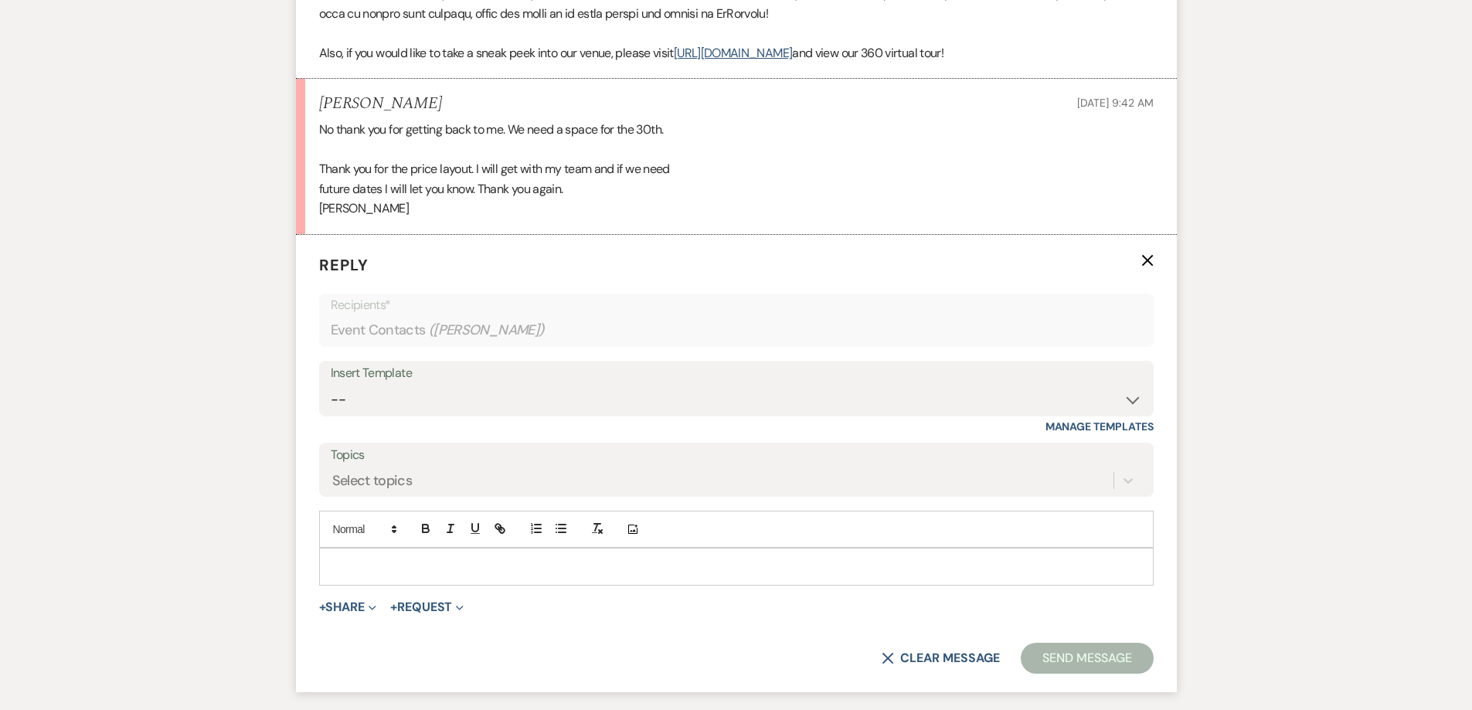
click at [622, 561] on p at bounding box center [737, 566] width 810 height 17
click at [336, 570] on p "O course!" at bounding box center [737, 566] width 810 height 17
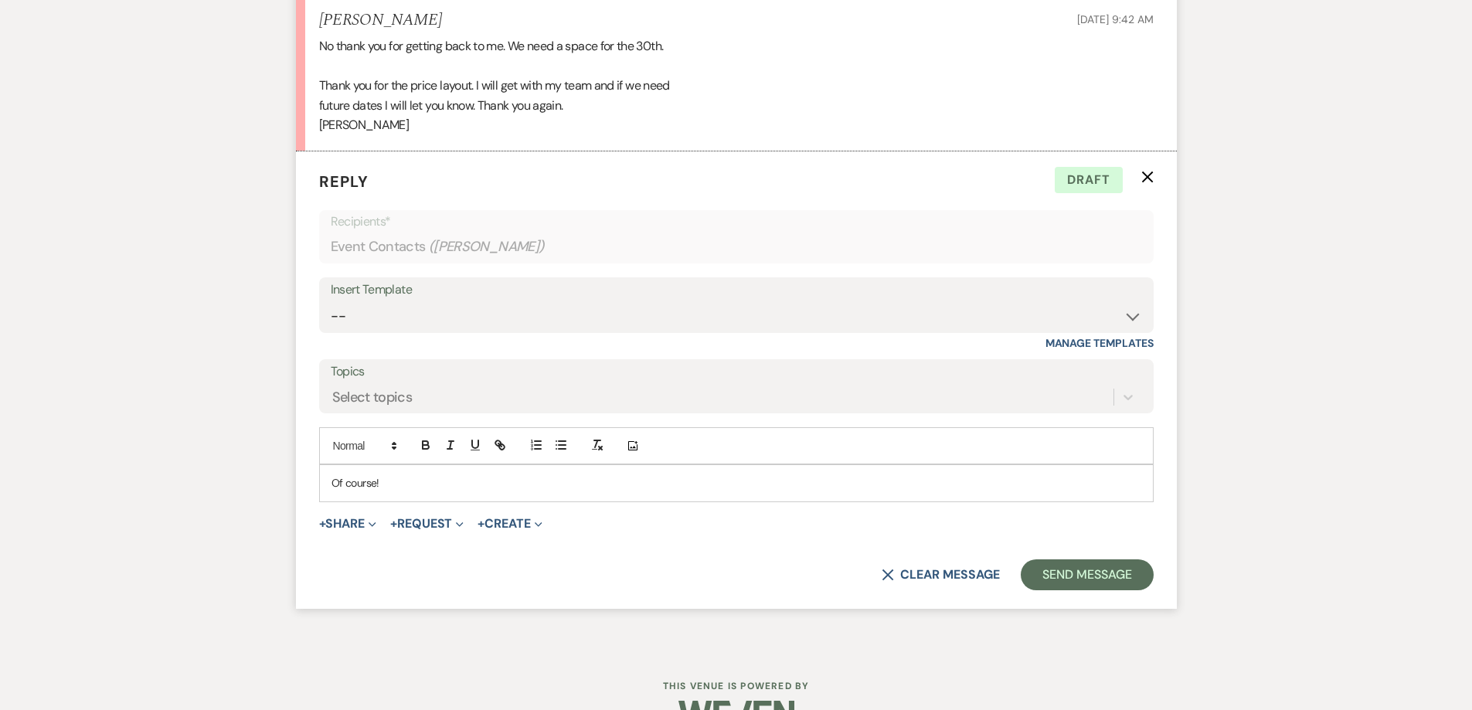
scroll to position [1529, 0]
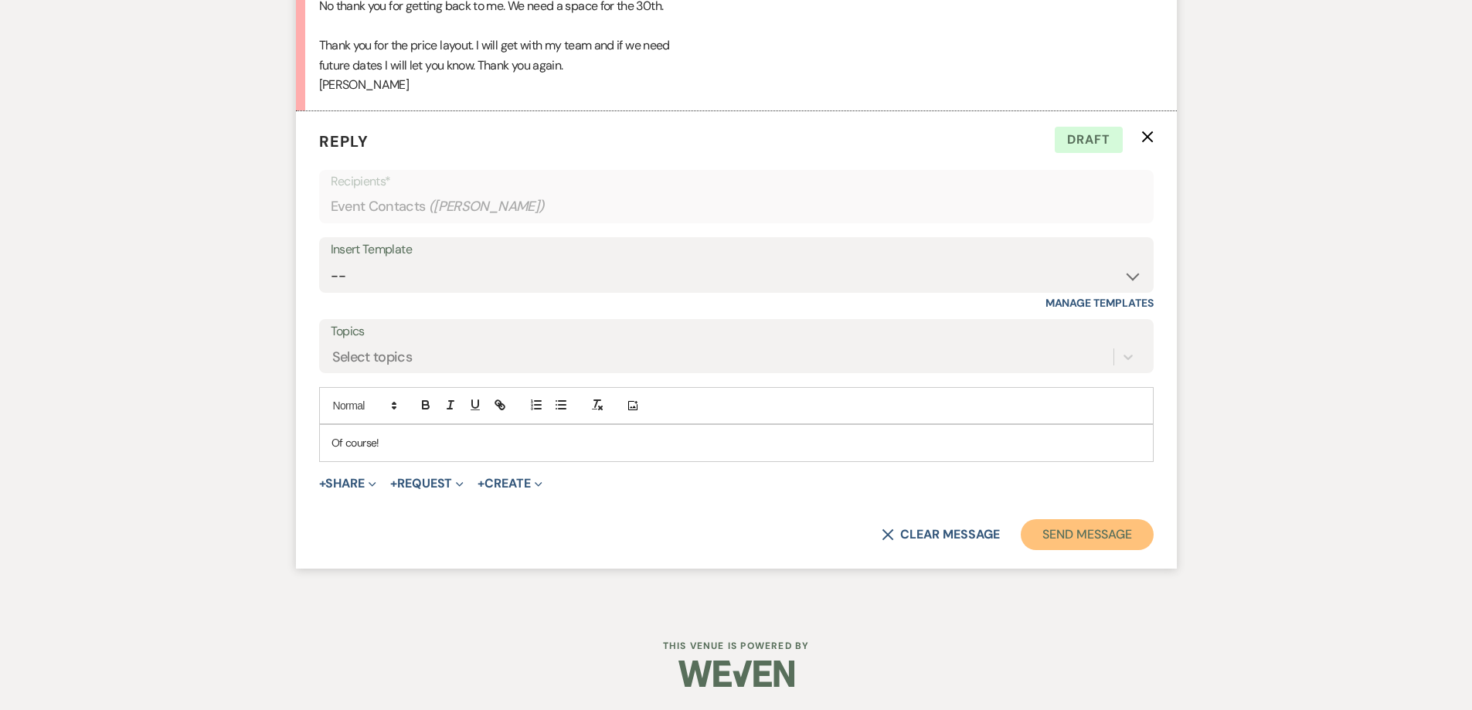
click at [1067, 533] on button "Send Message" at bounding box center [1087, 534] width 132 height 31
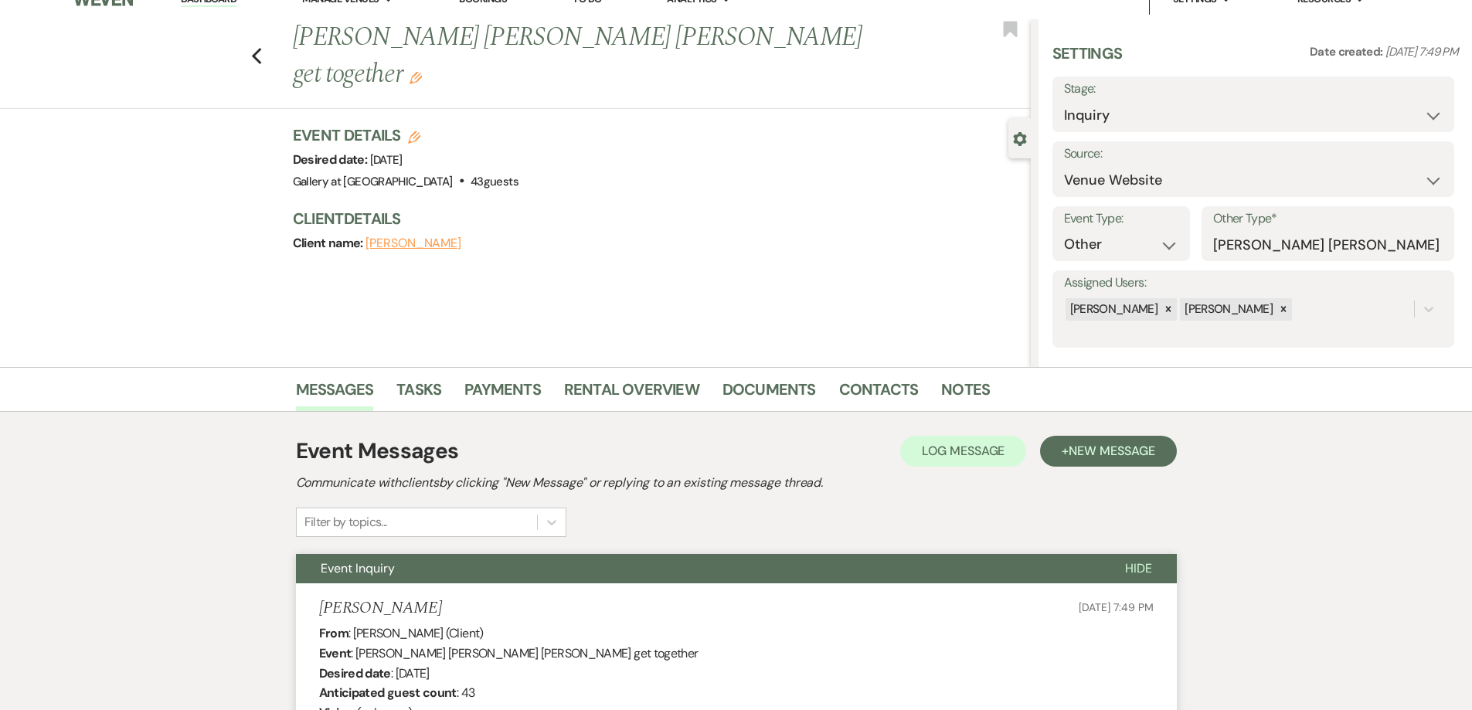
scroll to position [0, 0]
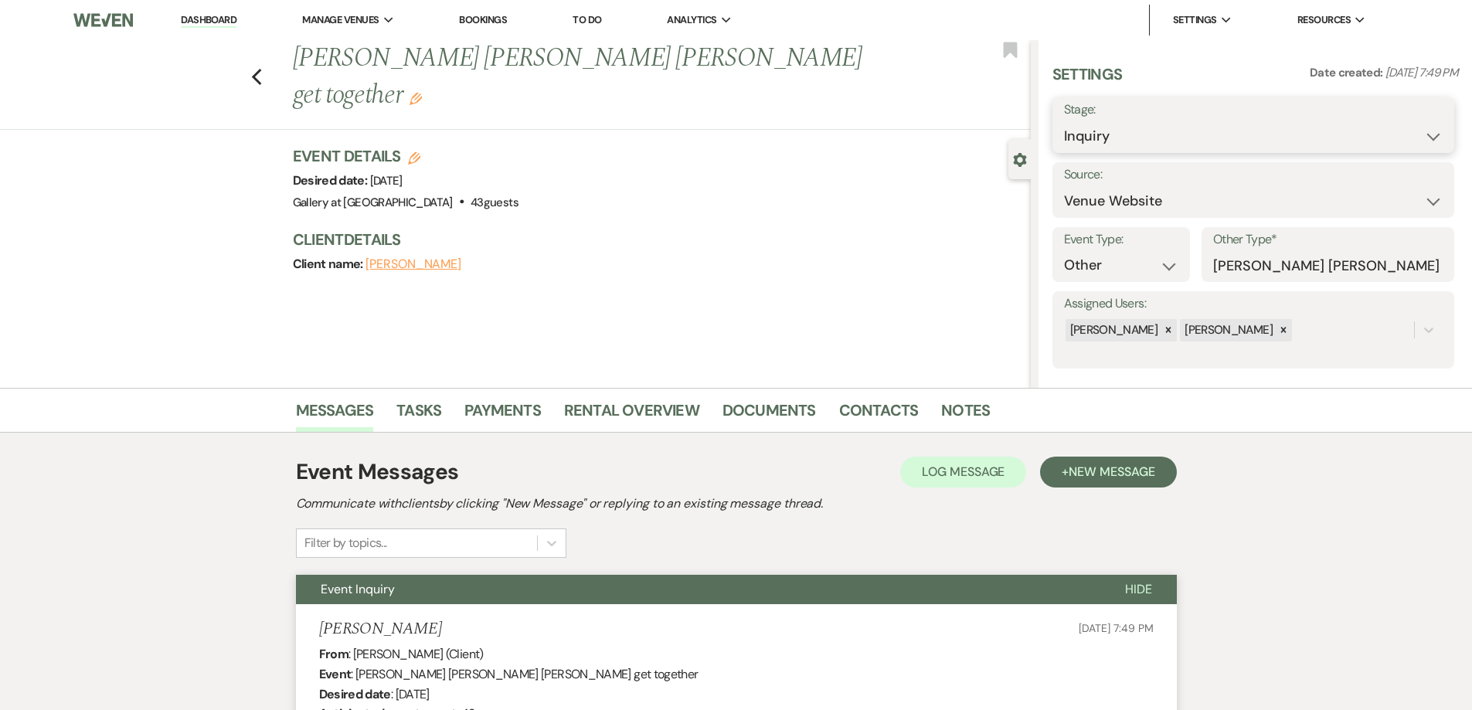
click at [1082, 134] on select "Inquiry Follow Up Tour Requested Tour Confirmed Toured Proposal Sent Booked Lost" at bounding box center [1253, 136] width 379 height 30
select select "8"
click at [1064, 121] on select "Inquiry Follow Up Tour Requested Tour Confirmed Toured Proposal Sent Booked Lost" at bounding box center [1253, 136] width 379 height 30
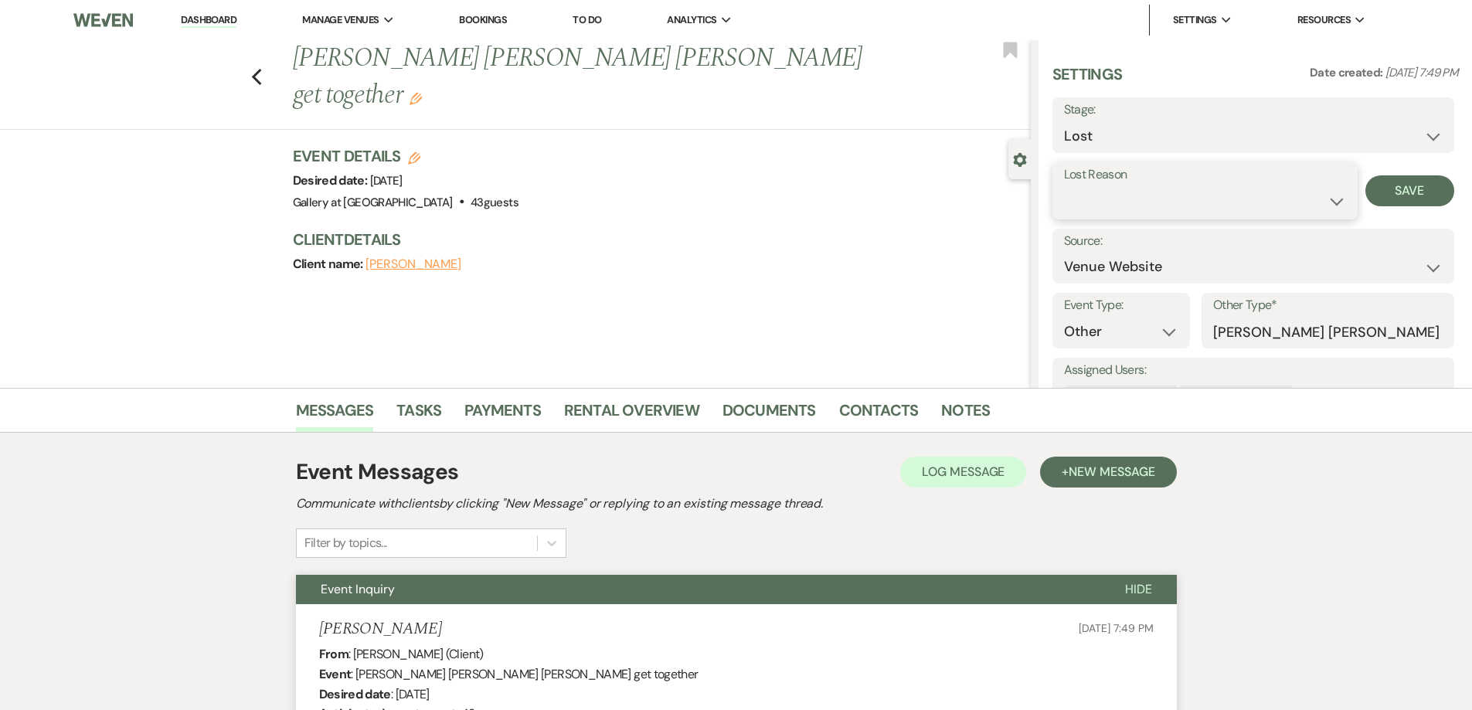
click at [1118, 190] on select "Booked Elsewhere Budget Date Unavailable No Response Not a Good Match Capacity …" at bounding box center [1205, 201] width 282 height 30
select select "8"
click at [1064, 186] on select "Booked Elsewhere Budget Date Unavailable No Response Not a Good Match Capacity …" at bounding box center [1205, 201] width 282 height 30
click at [1397, 186] on button "Save" at bounding box center [1410, 190] width 89 height 31
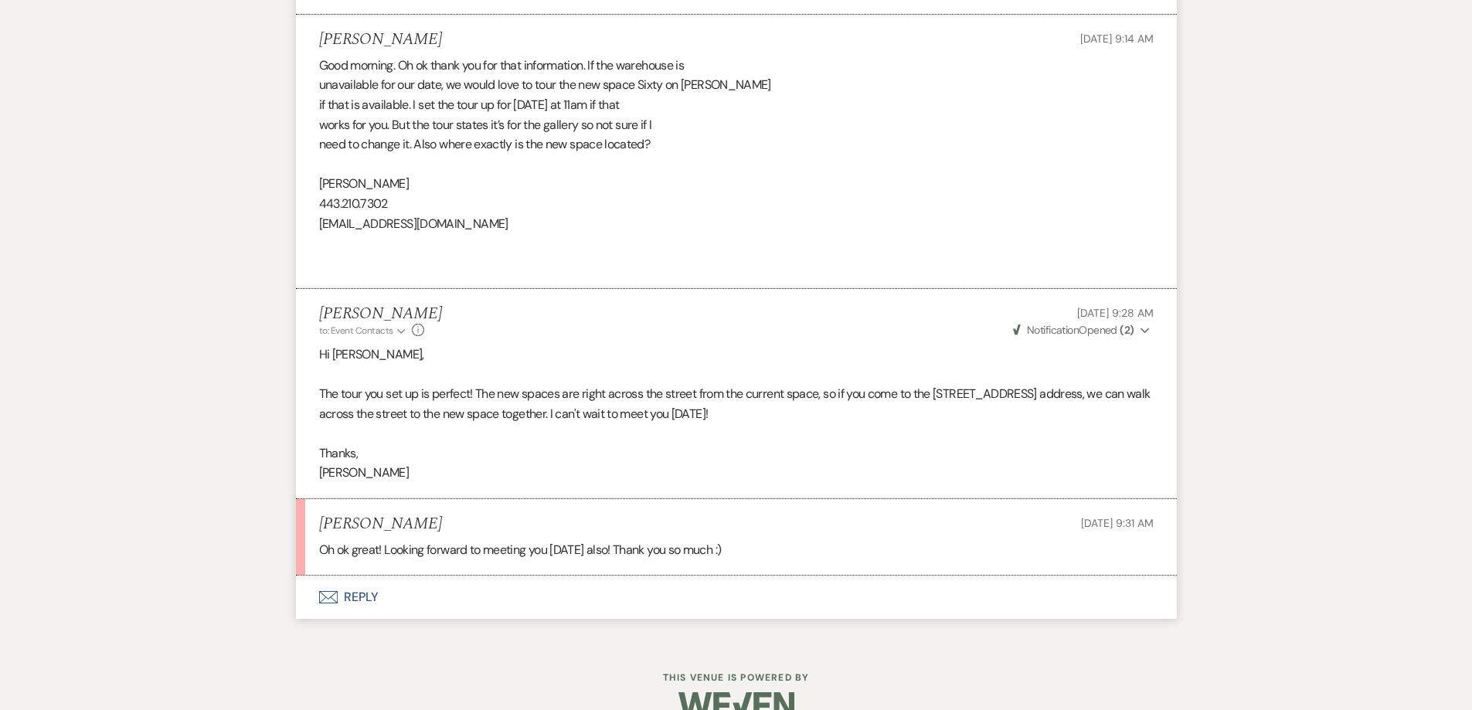
click at [567, 582] on button "Envelope Reply" at bounding box center [736, 597] width 881 height 43
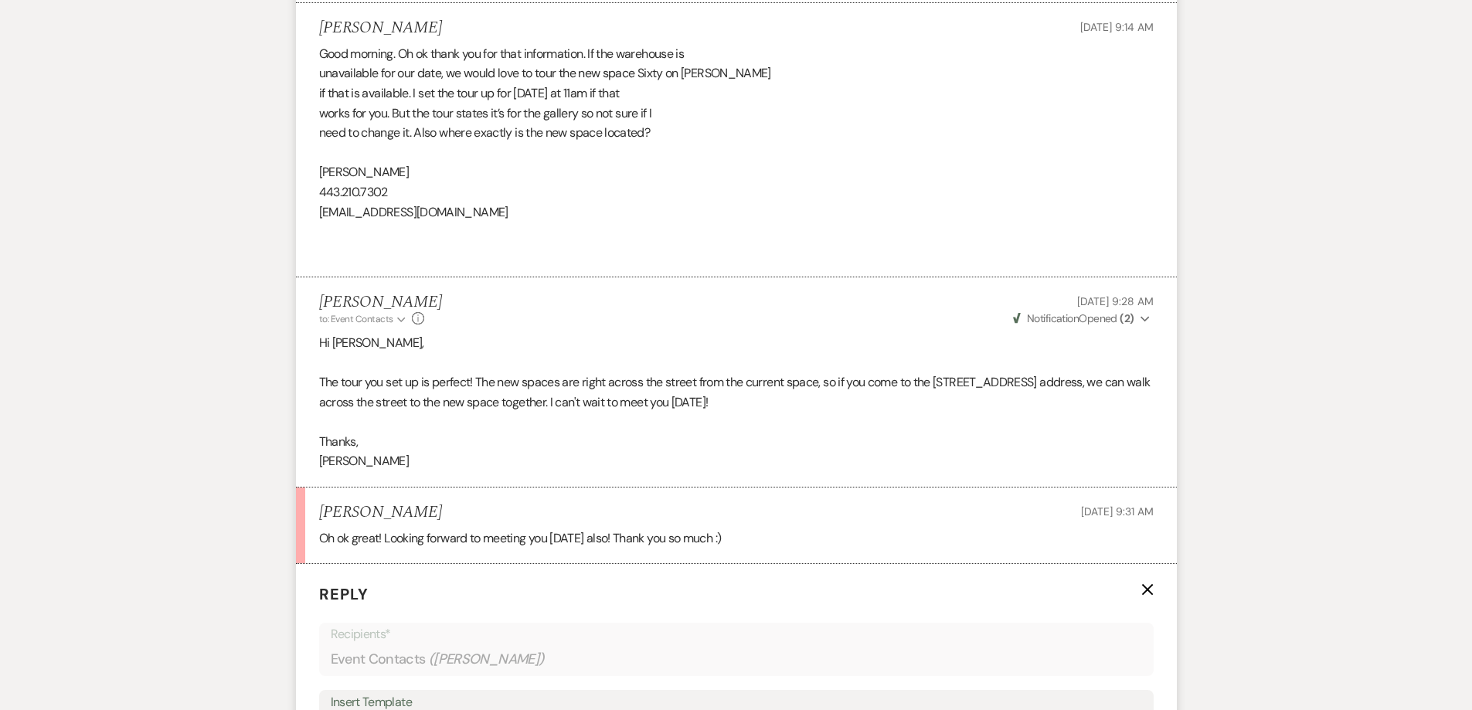
scroll to position [1761, 0]
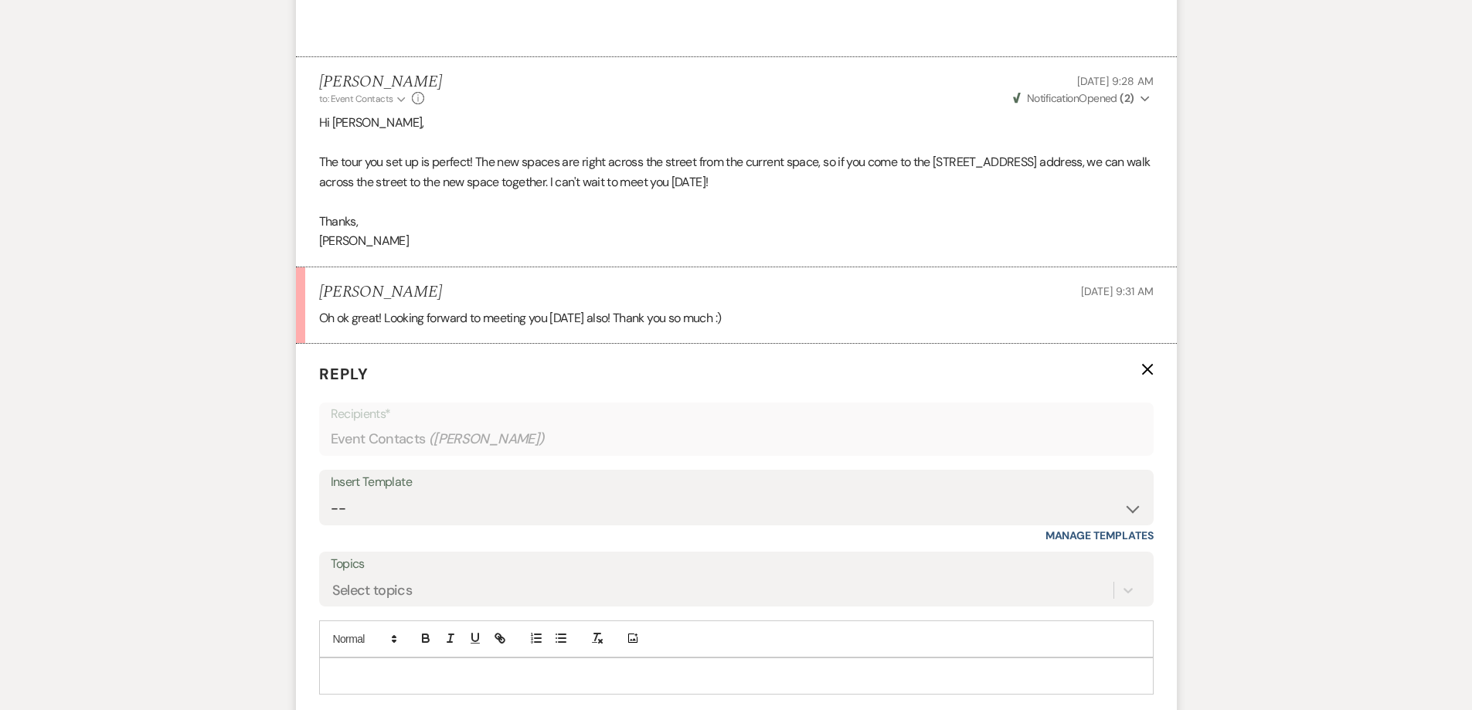
click at [587, 668] on p at bounding box center [737, 676] width 810 height 17
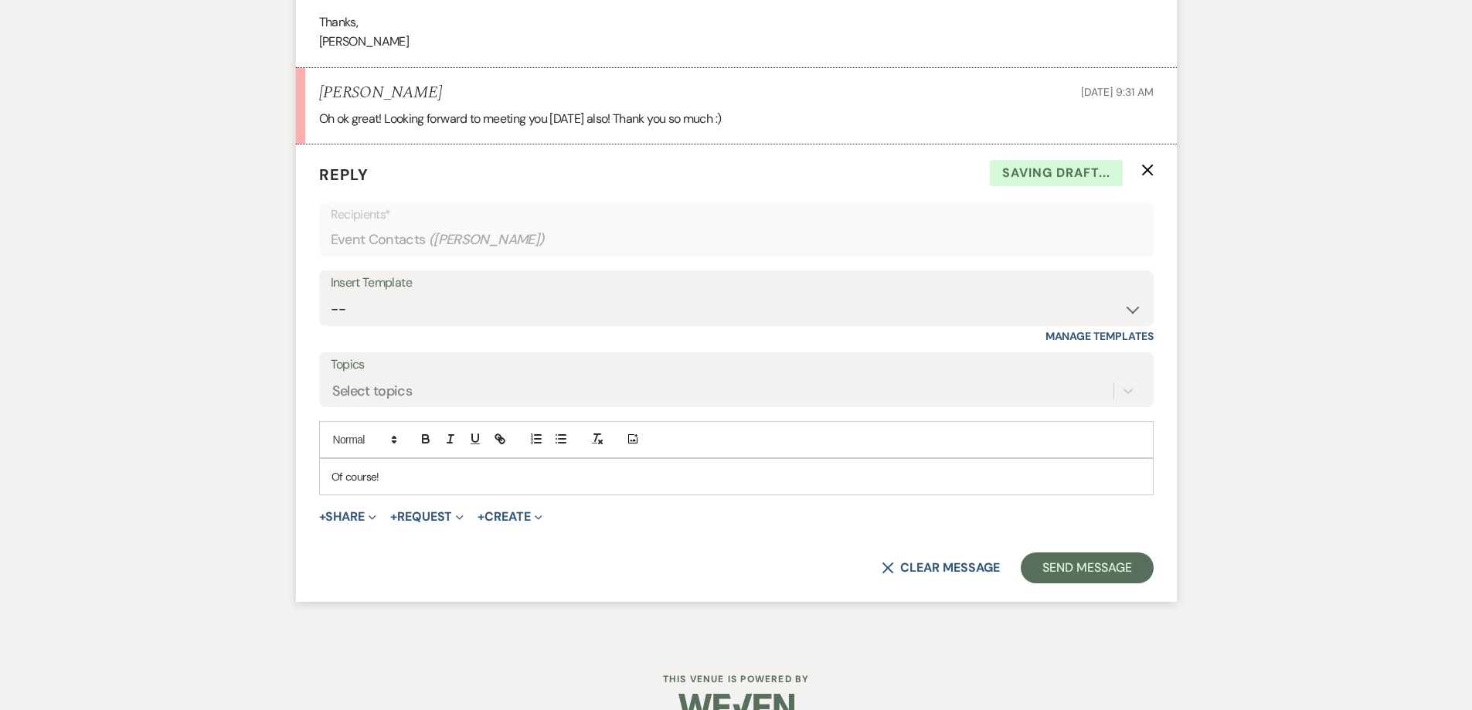
scroll to position [1973, 0]
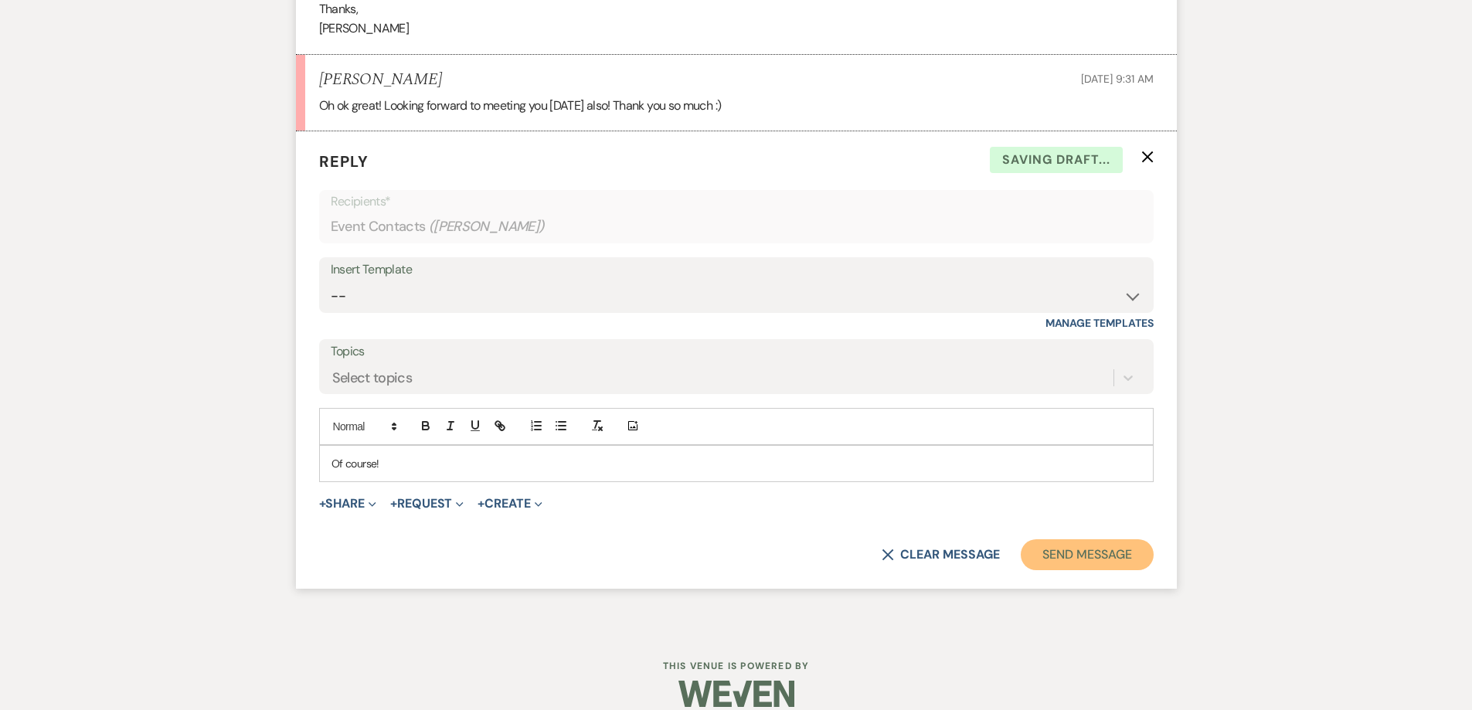
click at [1052, 540] on button "Send Message" at bounding box center [1087, 555] width 132 height 31
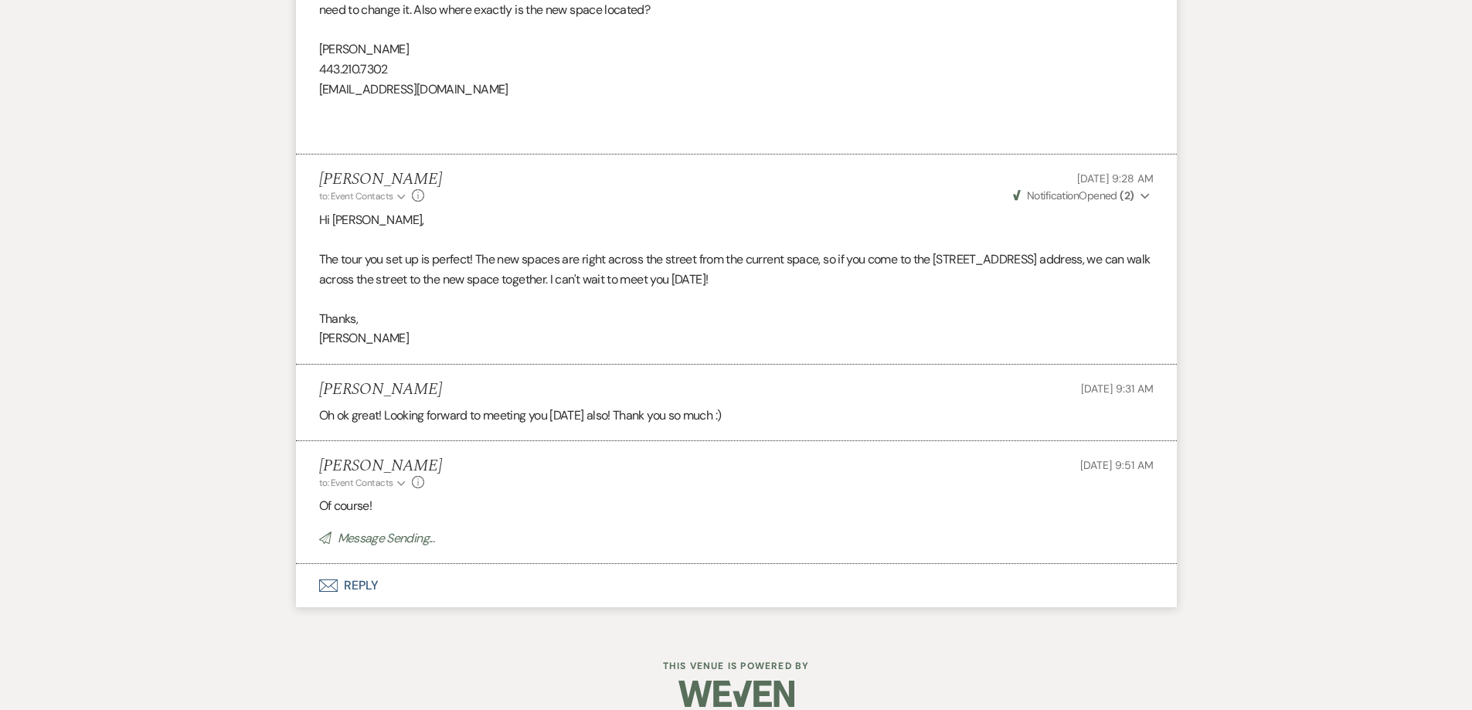
scroll to position [1632, 0]
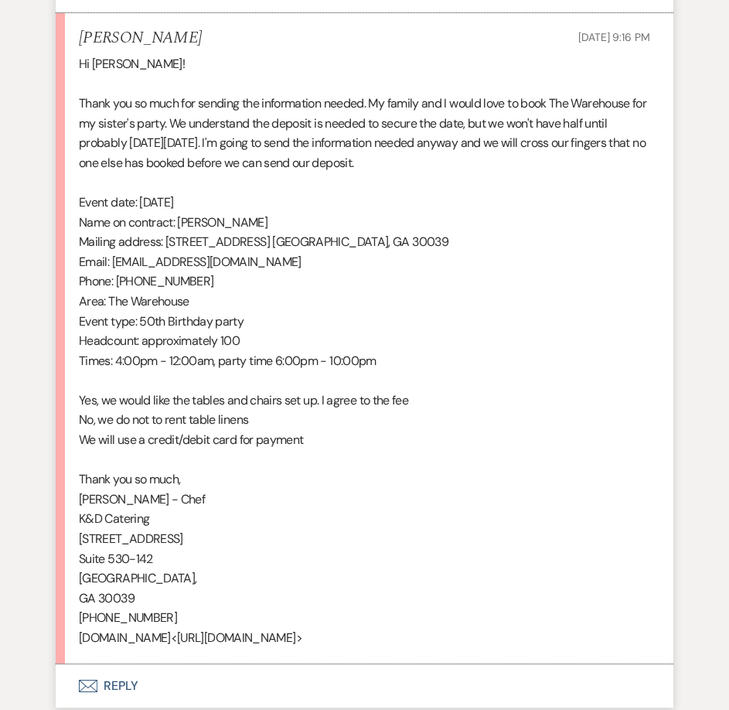
scroll to position [1704, 0]
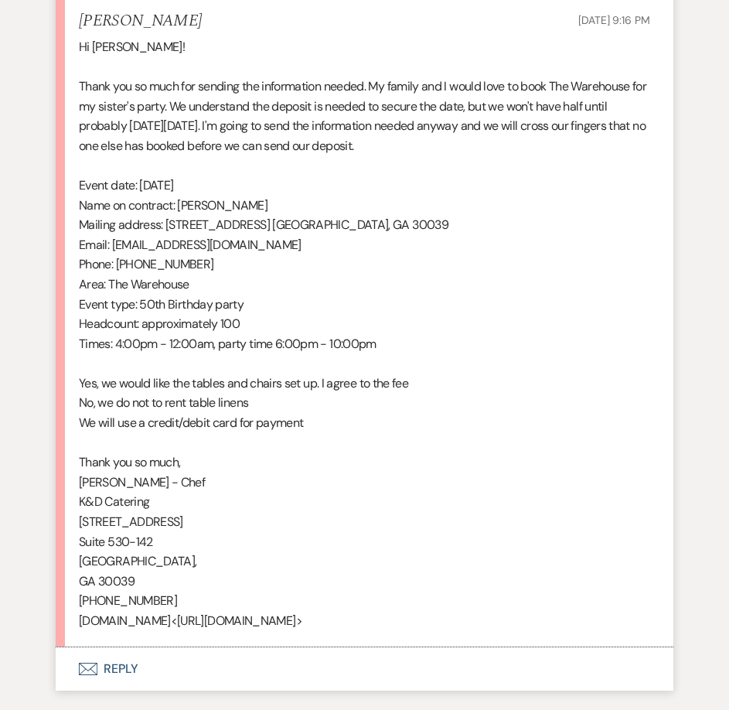
click at [605, 148] on div "Hi [PERSON_NAME]! Thank you so much for sending the information needed. My fami…" at bounding box center [364, 334] width 571 height 594
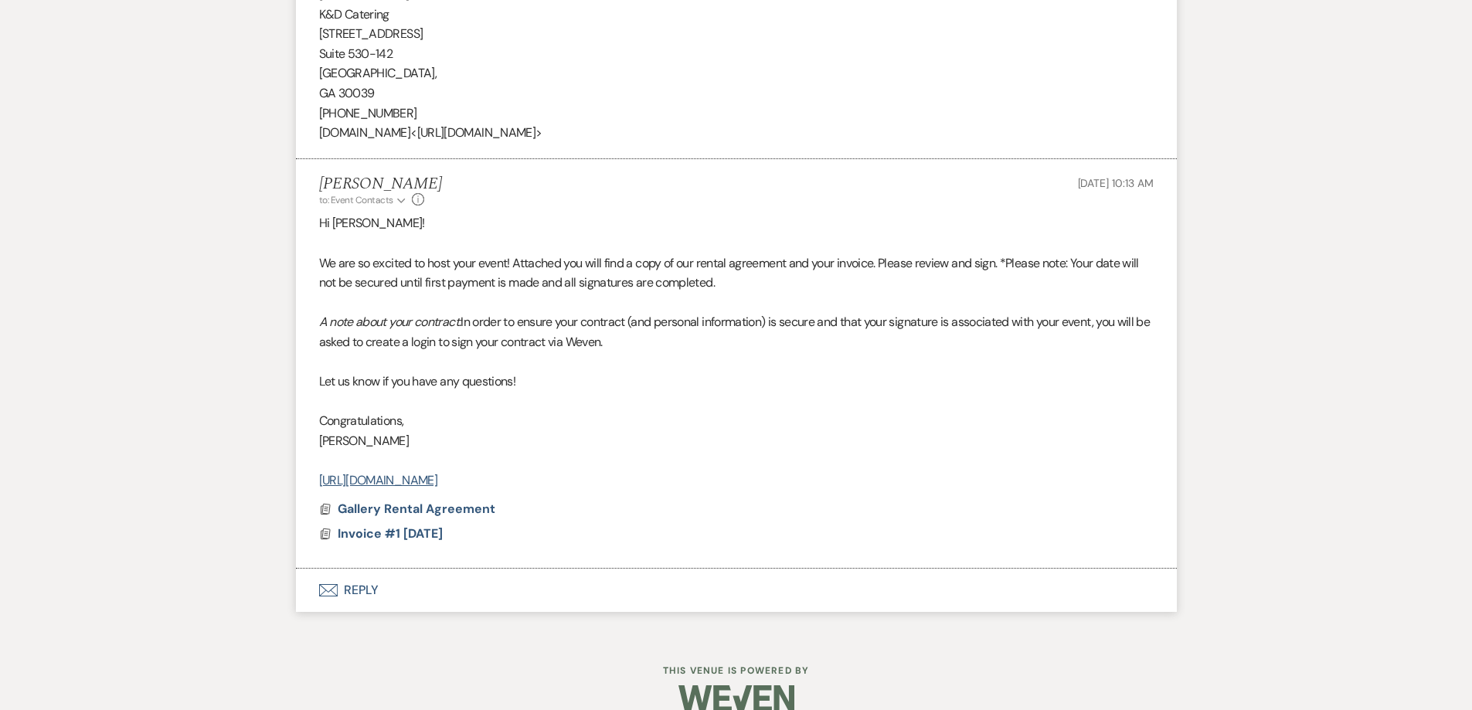
scroll to position [1844, 0]
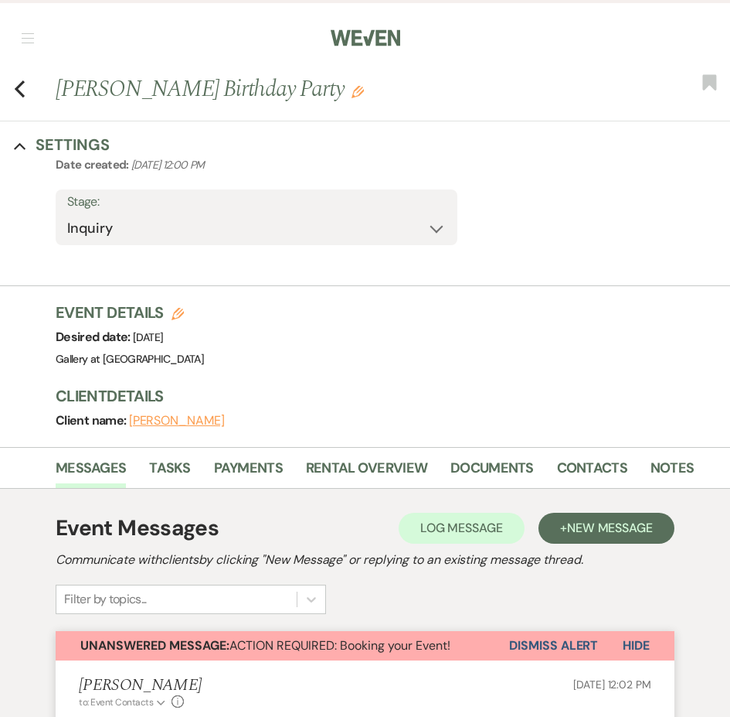
select select "24"
select select "4"
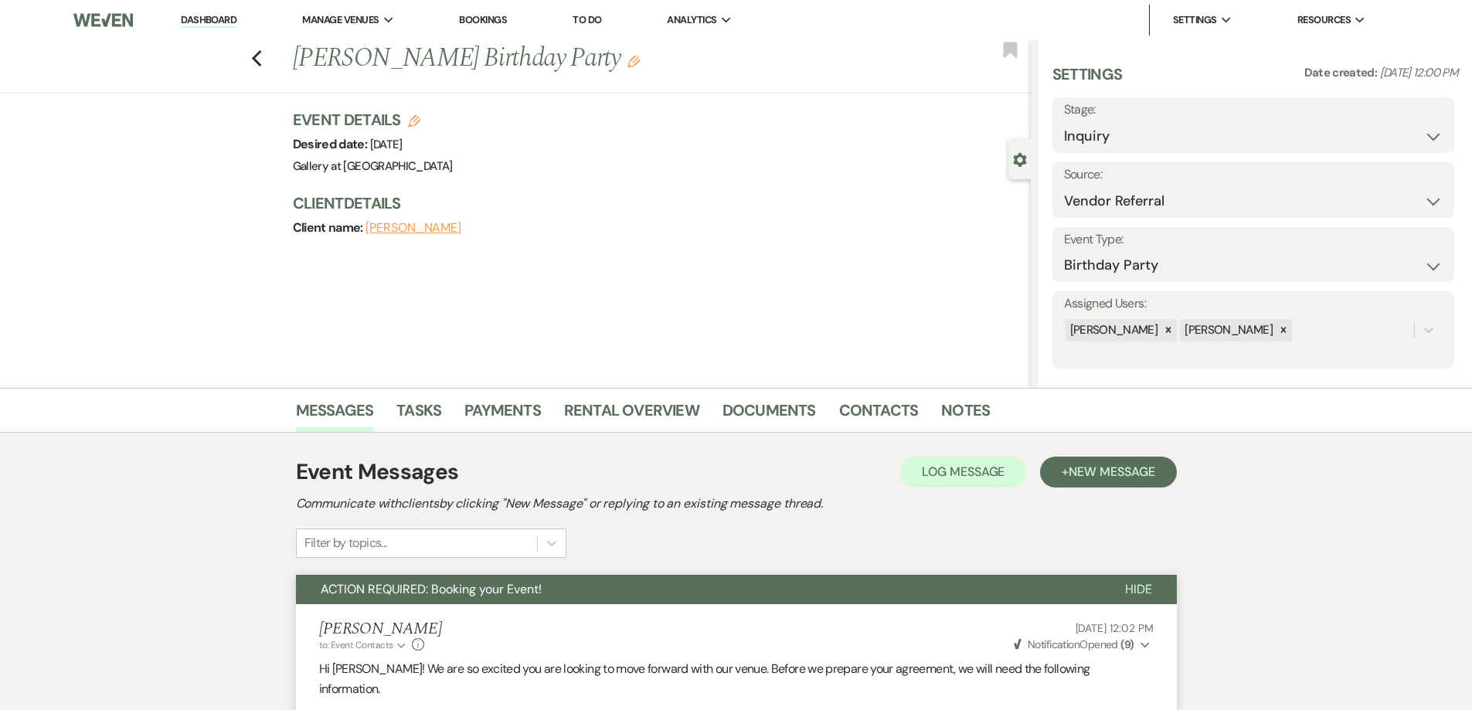
click at [233, 22] on link "Dashboard" at bounding box center [209, 20] width 56 height 15
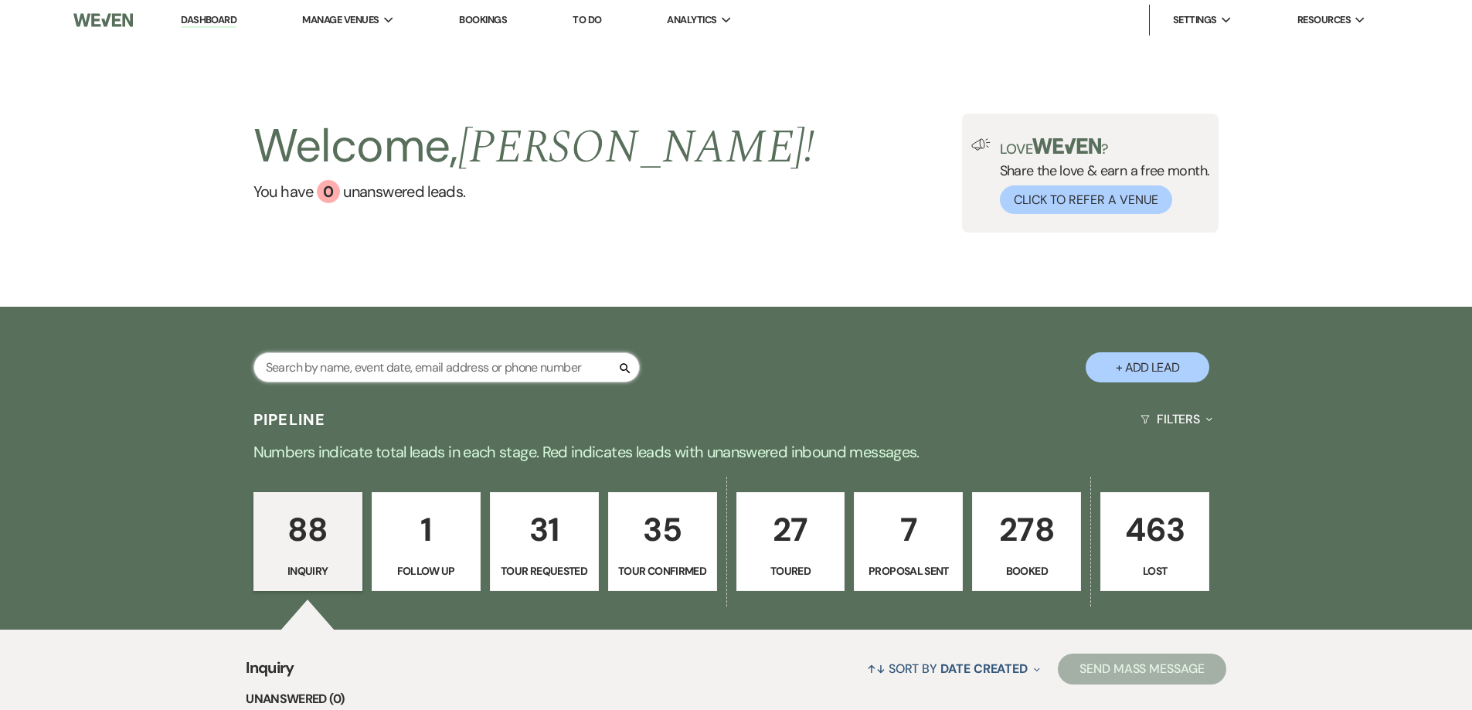
click at [563, 373] on input "text" at bounding box center [447, 367] width 386 height 30
type input "gaynell miller"
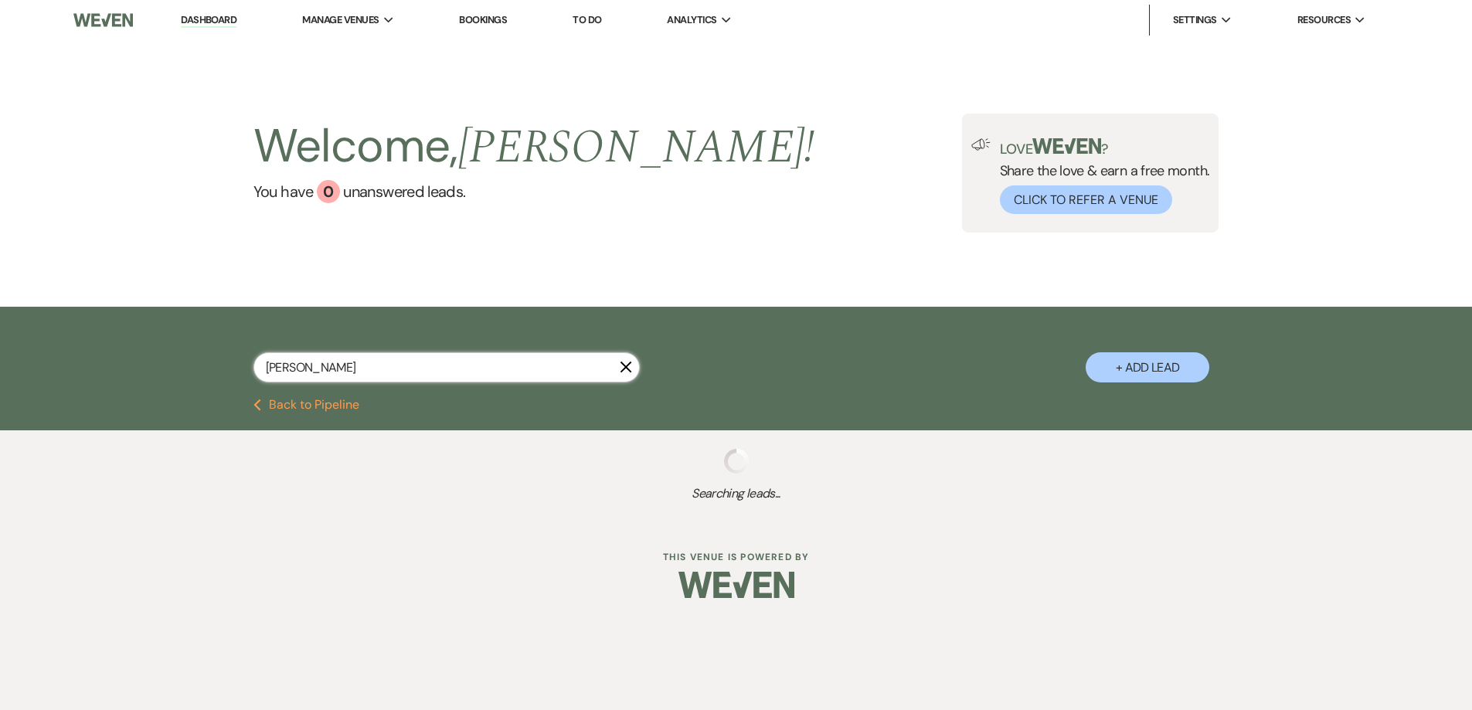
select select "8"
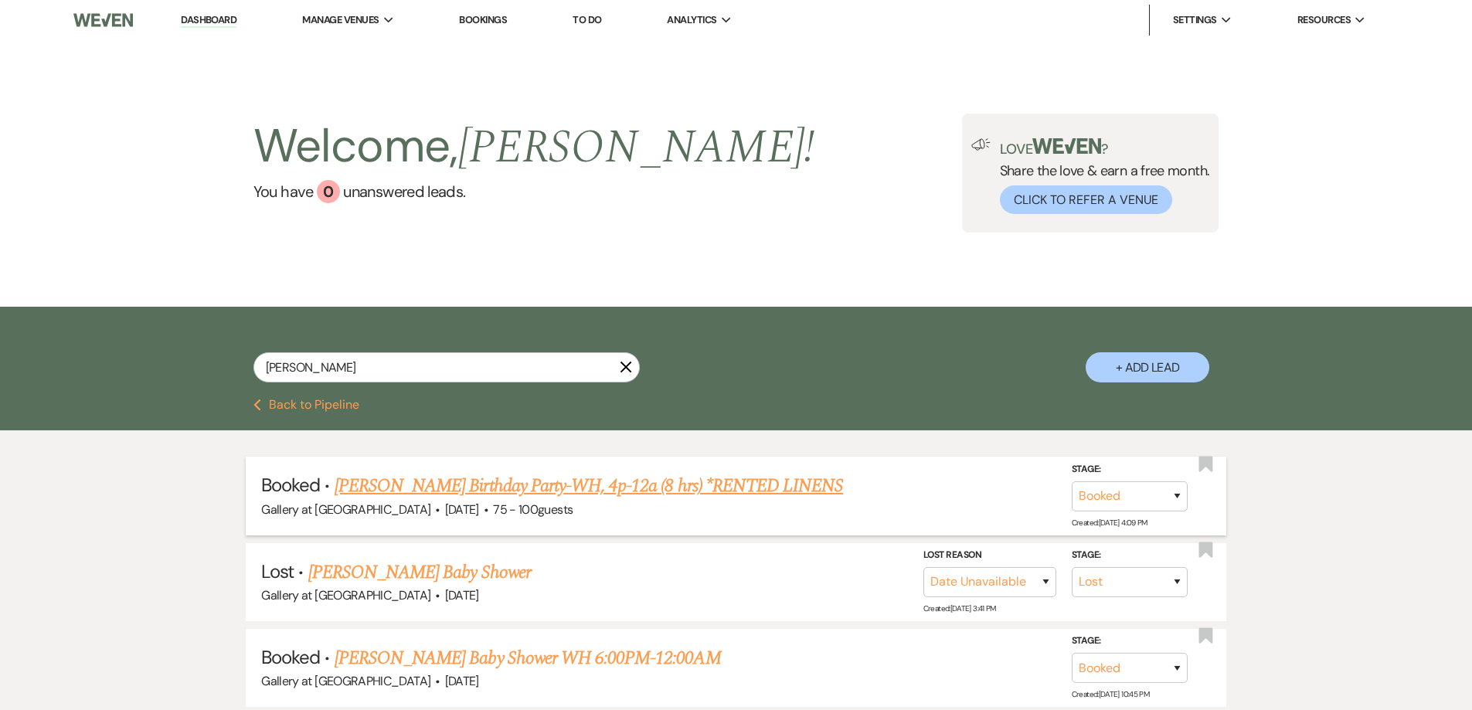
click at [560, 488] on link "Gaynell Miller's Birthday Party-WH, 4p-12a (8 hrs) *RENTED LINENS" at bounding box center [589, 486] width 509 height 28
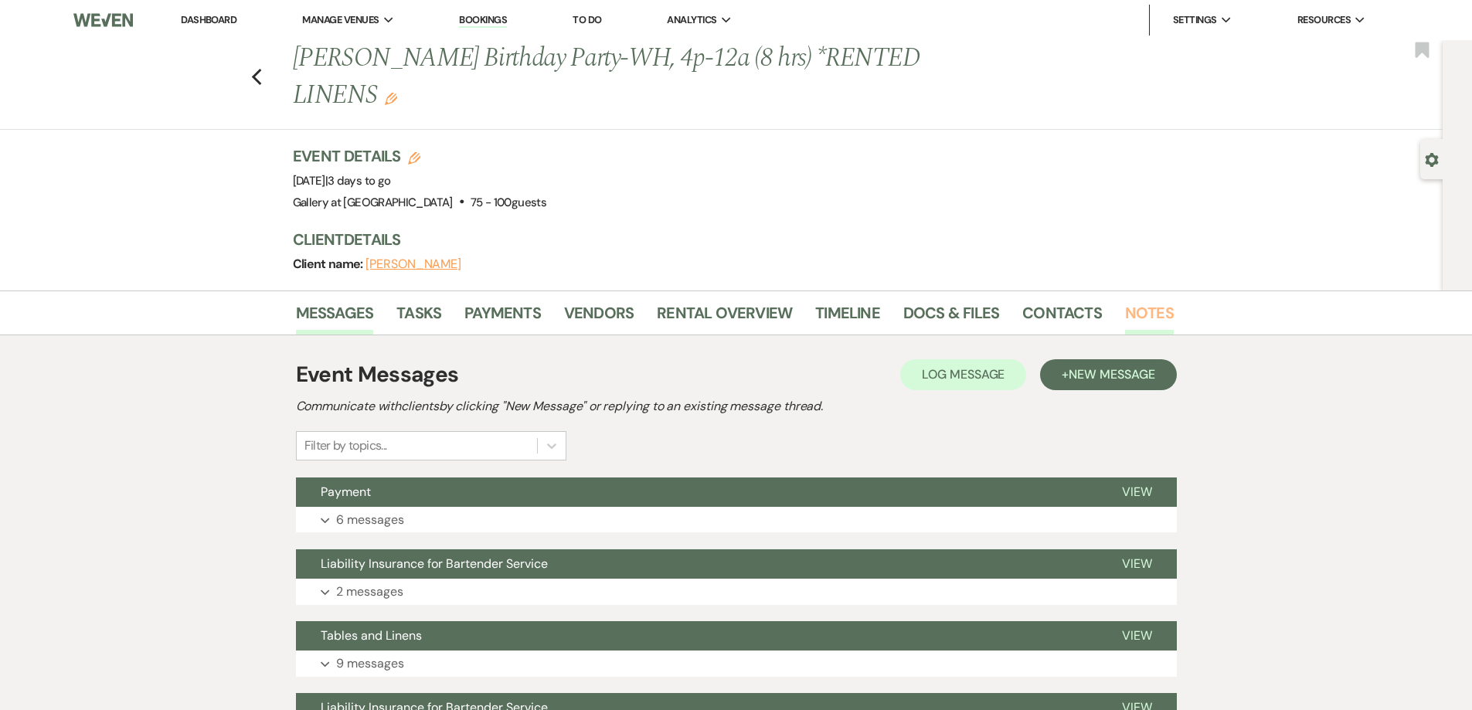
click at [741, 313] on link "Notes" at bounding box center [1149, 318] width 49 height 34
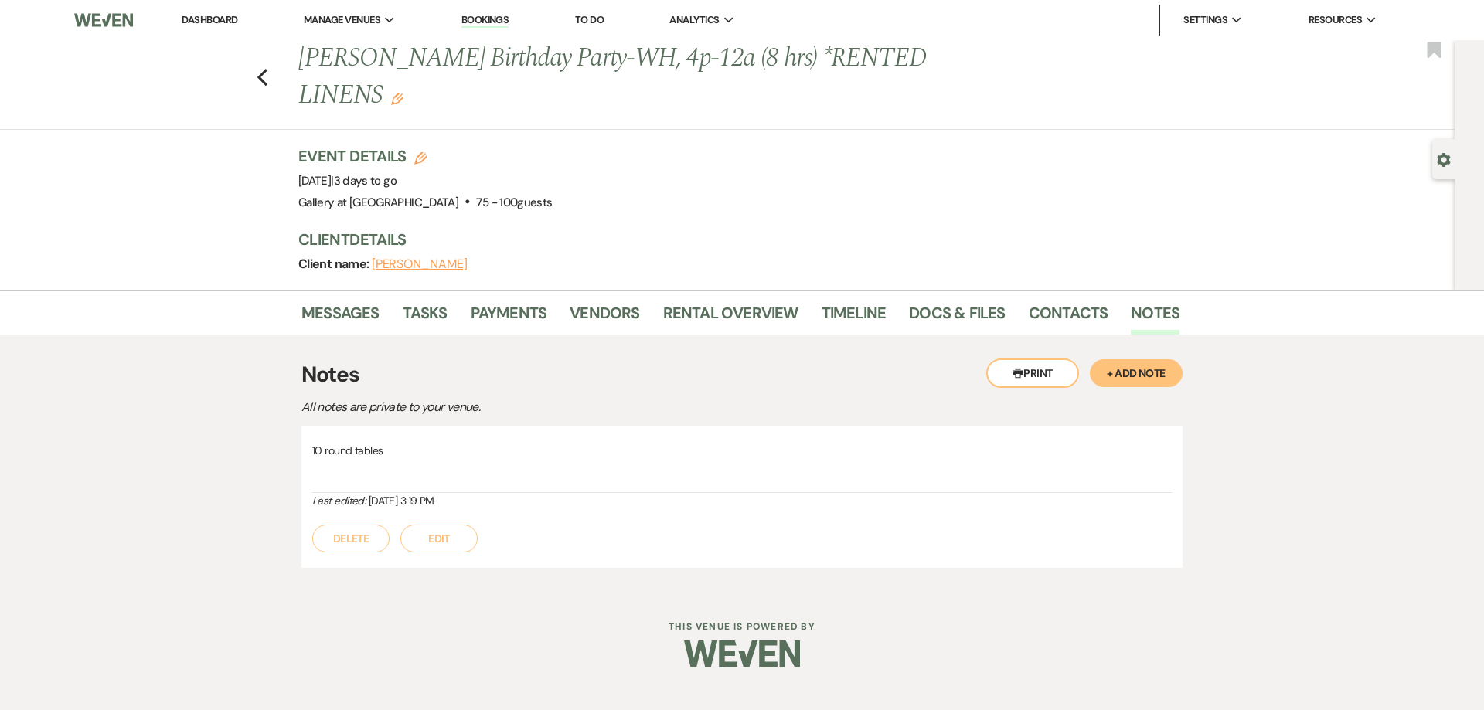
click at [741, 378] on button "+ Add Note" at bounding box center [1136, 373] width 93 height 28
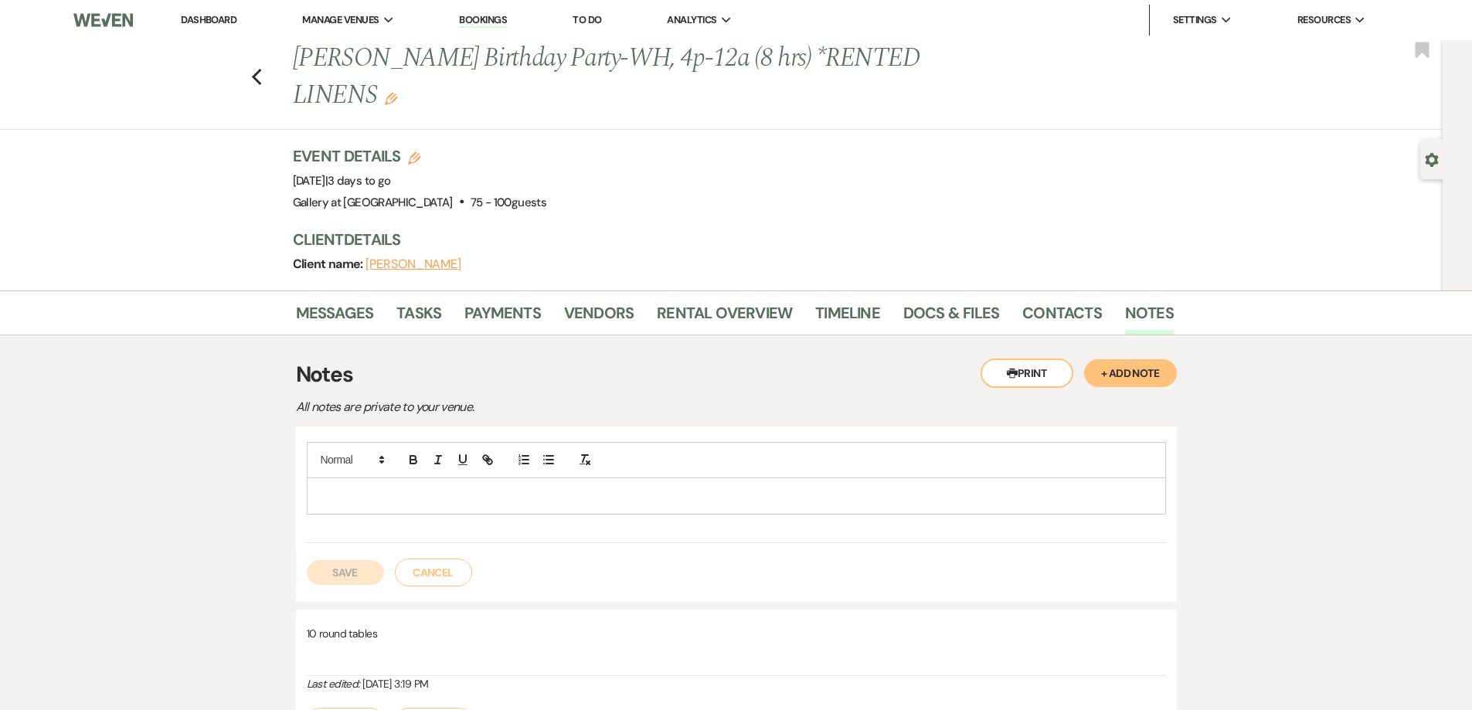
click at [590, 505] on p at bounding box center [736, 496] width 835 height 17
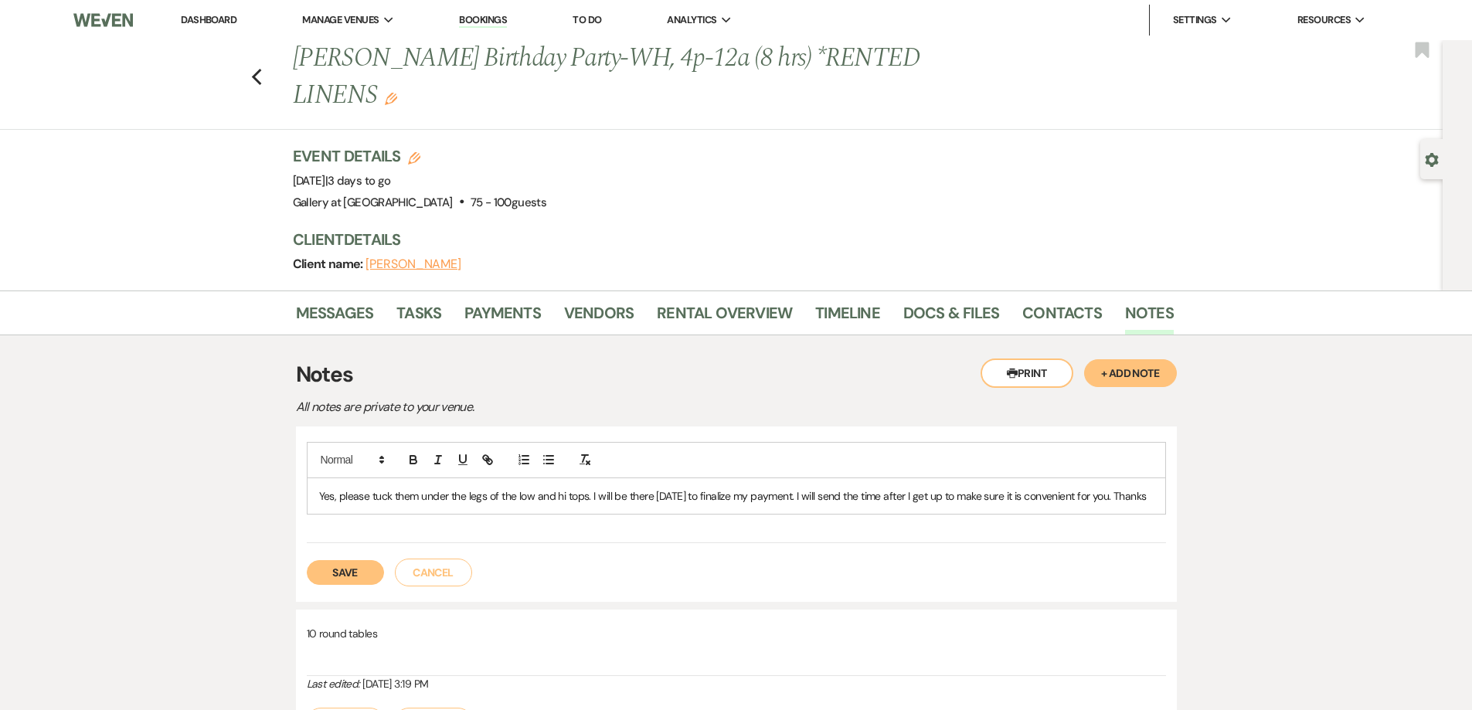
click at [418, 496] on span "Yes, please tuck them under the legs of the low and hi tops. I will be there Mo…" at bounding box center [733, 496] width 828 height 14
drag, startPoint x: 418, startPoint y: 496, endPoint x: 401, endPoint y: 495, distance: 17.1
click at [401, 495] on span "Yes, please tuck them under the legs of the low and hi tops. I will be there Mo…" at bounding box center [733, 496] width 828 height 14
click at [607, 499] on span "Yes, please tuck the linens under the legs of the low and hi tops. I will be th…" at bounding box center [726, 504] width 815 height 31
click at [374, 587] on button "Save" at bounding box center [345, 590] width 77 height 25
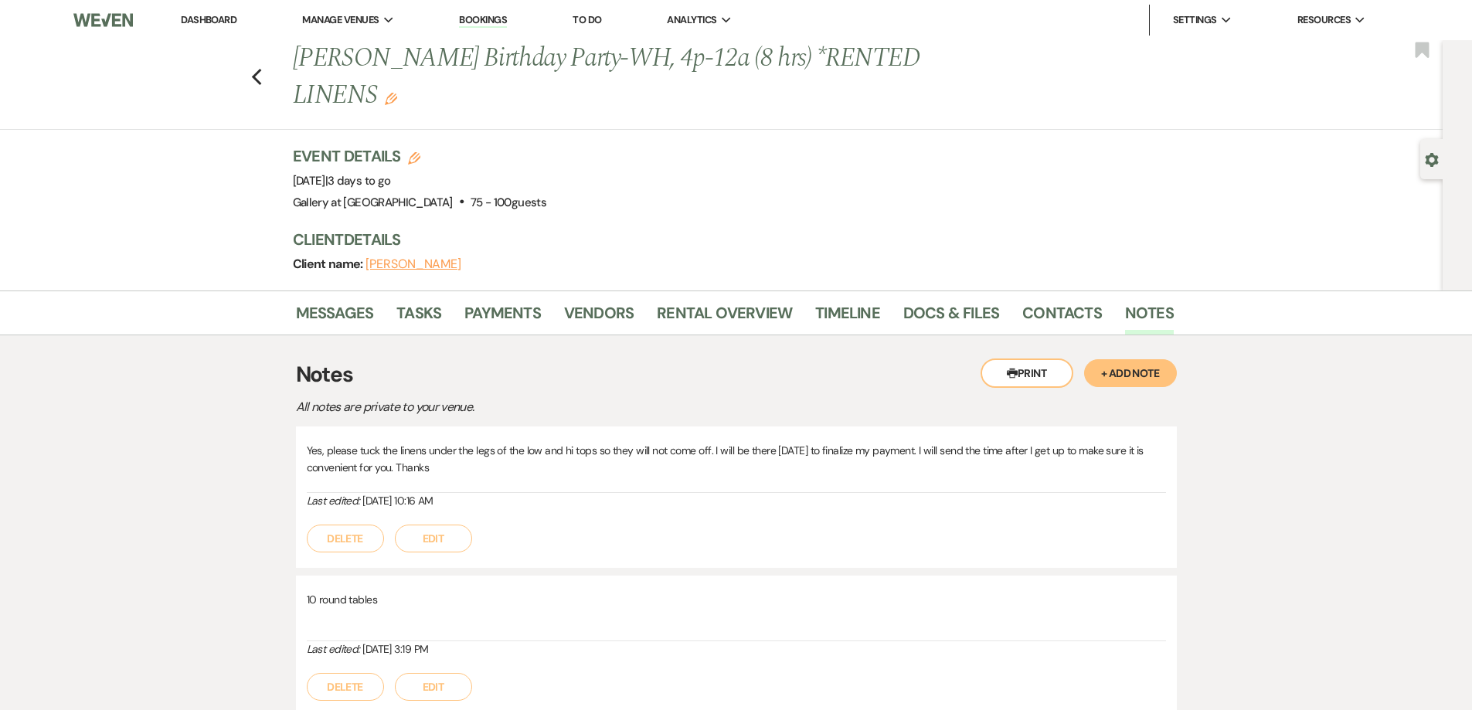
click at [741, 373] on button "+ Add Note" at bounding box center [1130, 373] width 93 height 28
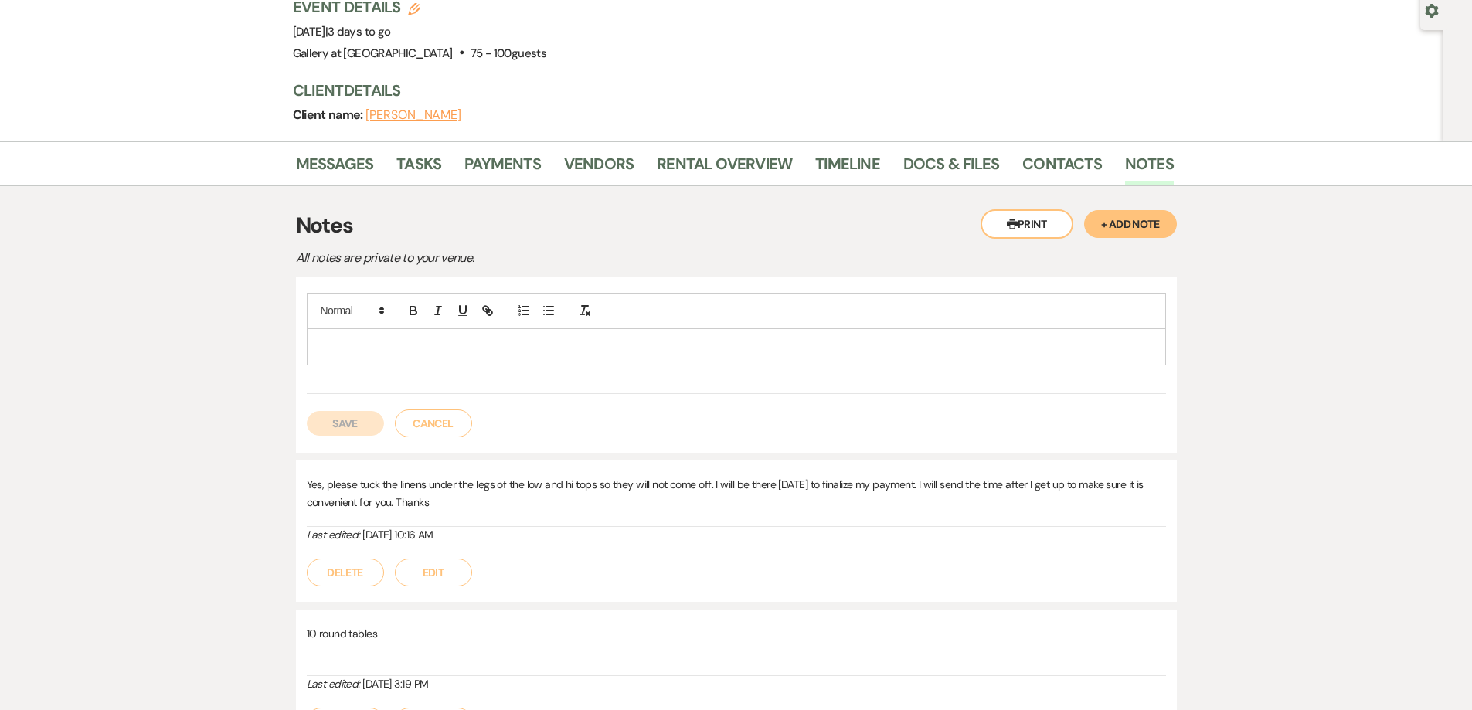
scroll to position [155, 0]
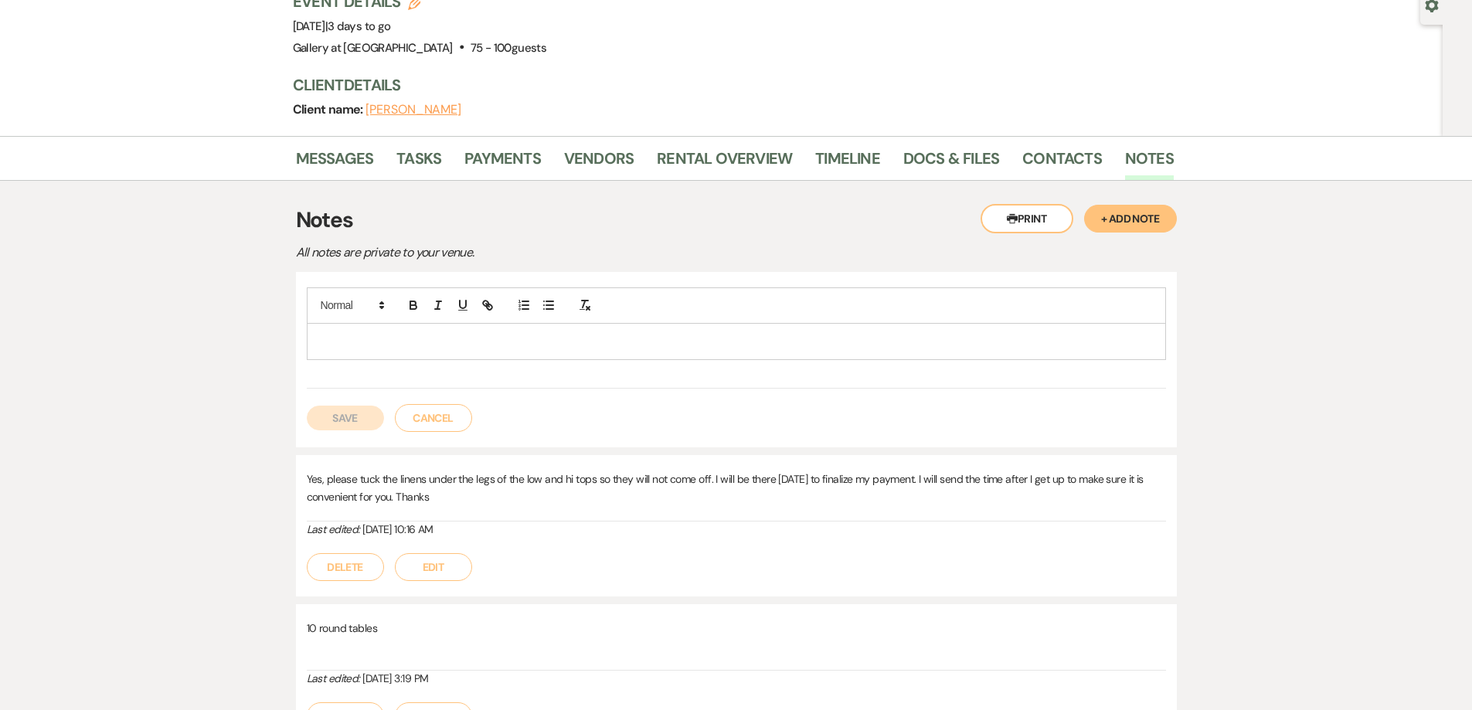
click at [601, 349] on p at bounding box center [736, 341] width 835 height 17
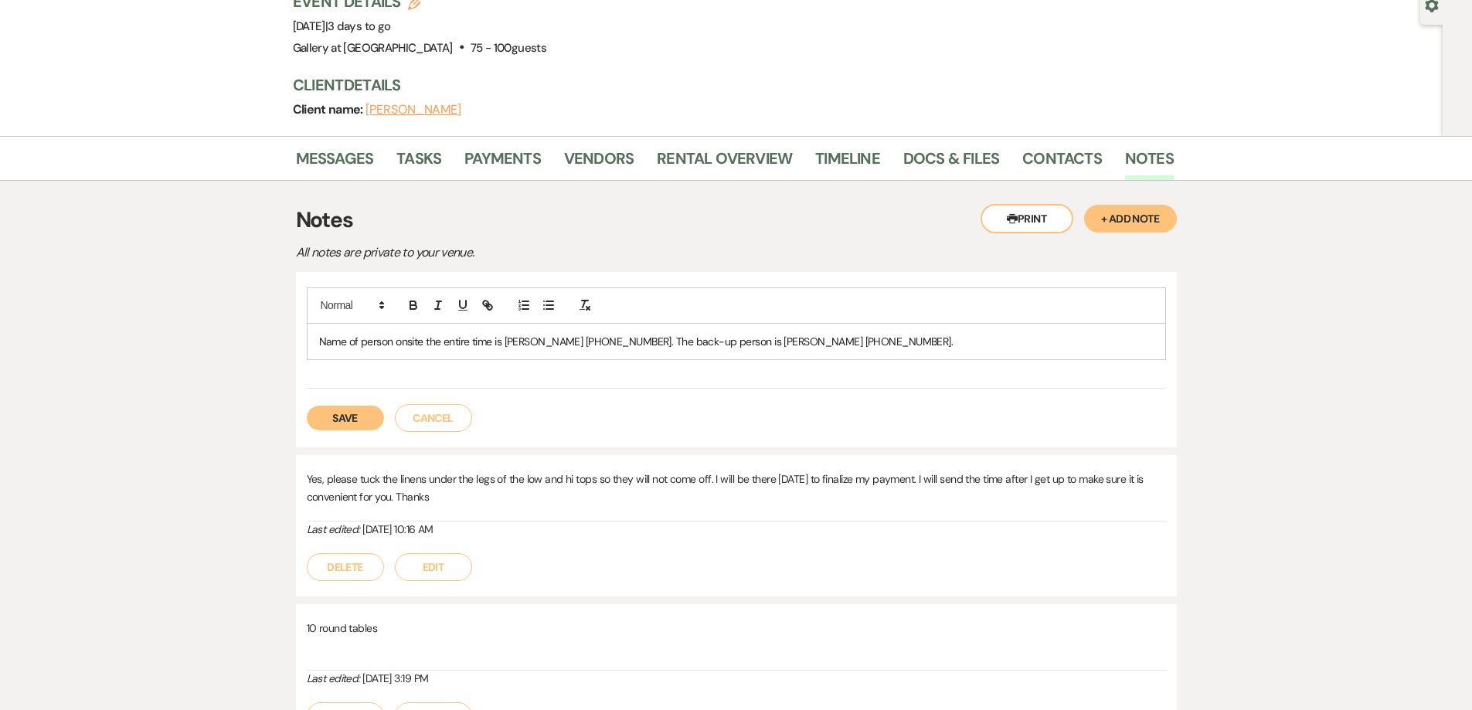
click at [345, 420] on button "Save" at bounding box center [345, 418] width 77 height 25
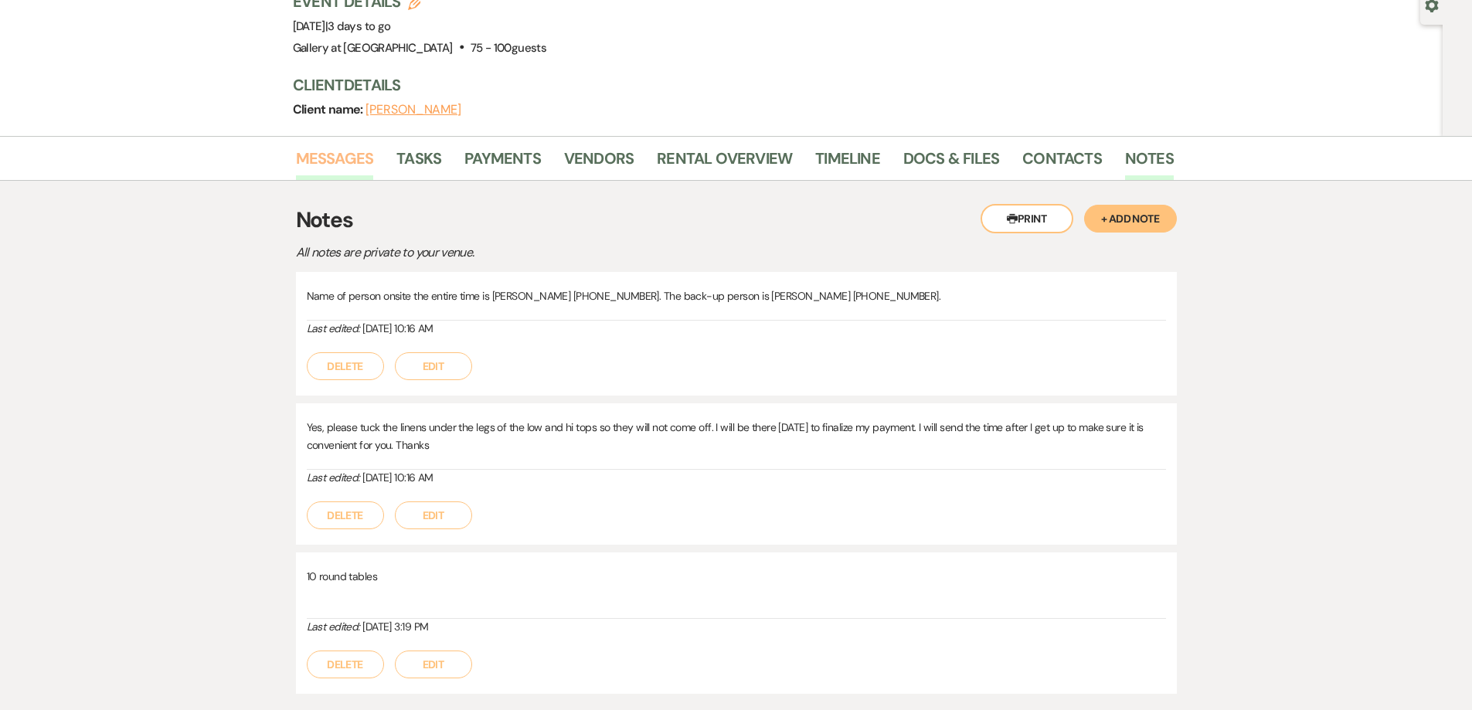
click at [315, 172] on link "Messages" at bounding box center [335, 163] width 78 height 34
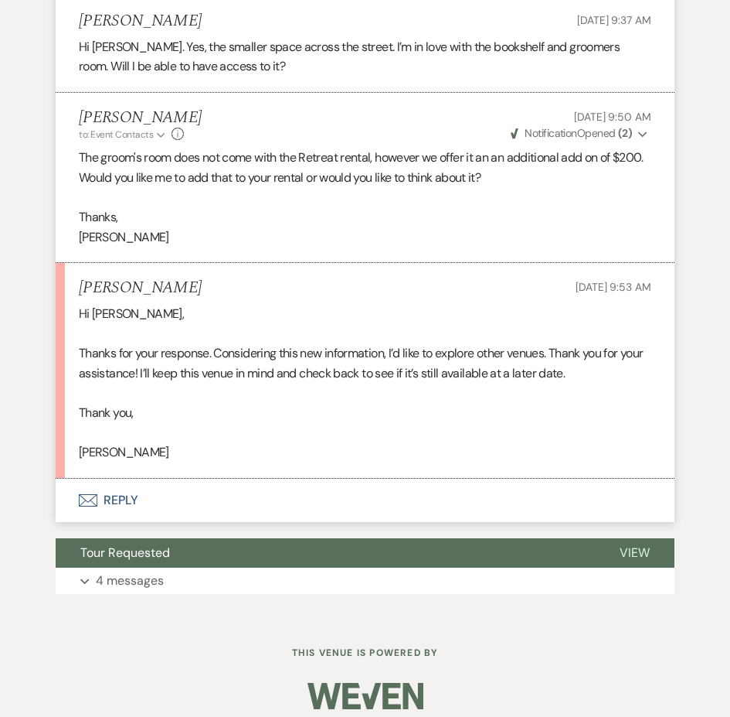
scroll to position [2190, 0]
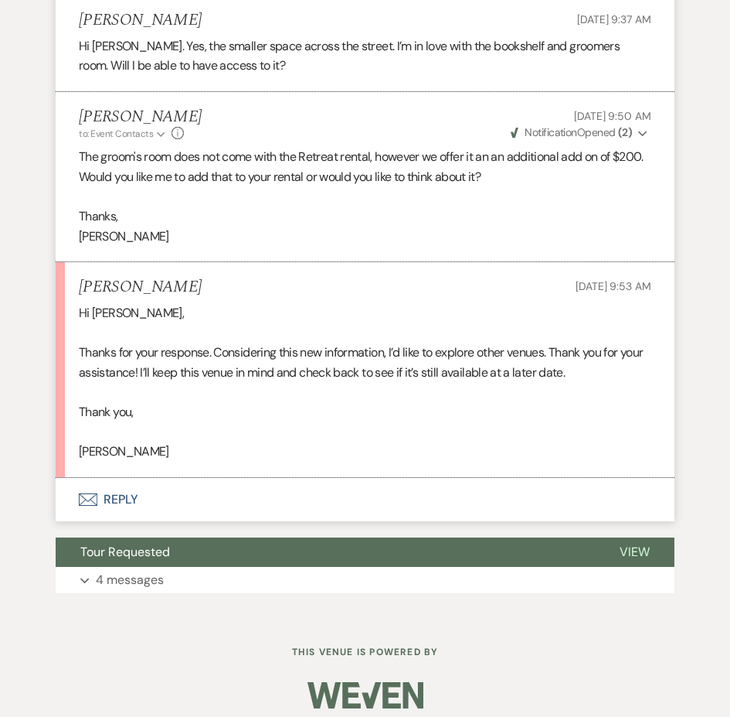
click at [335, 509] on button "Envelope Reply" at bounding box center [365, 499] width 619 height 43
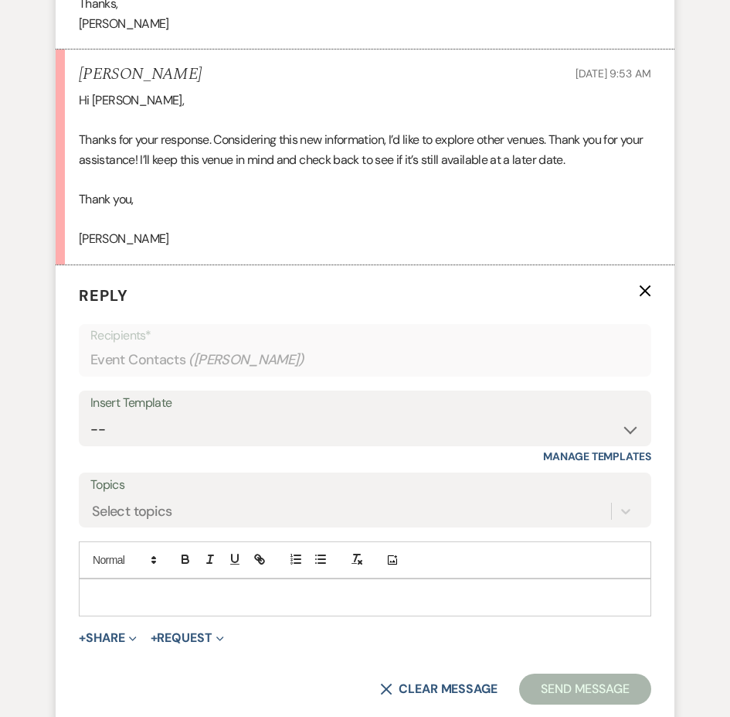
scroll to position [2422, 0]
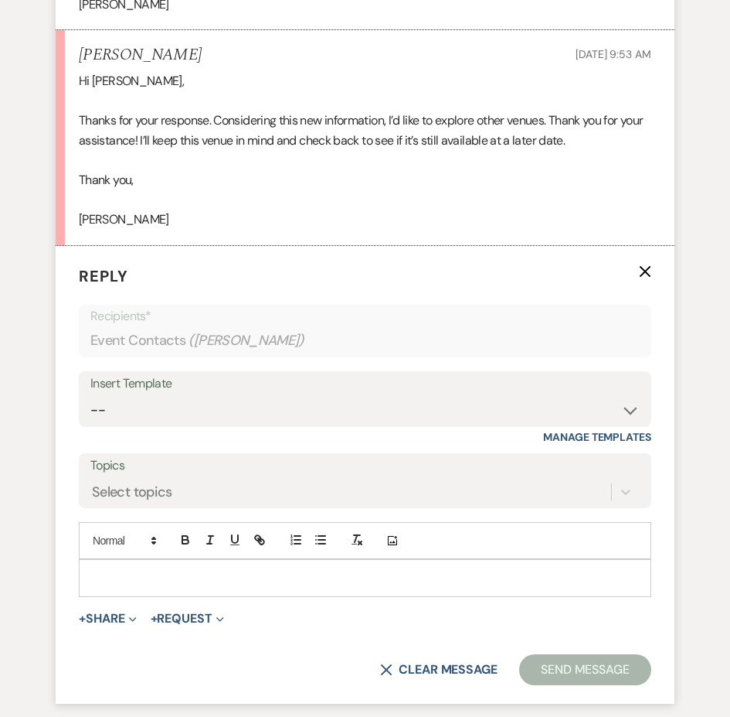
click at [344, 582] on p at bounding box center [365, 577] width 548 height 17
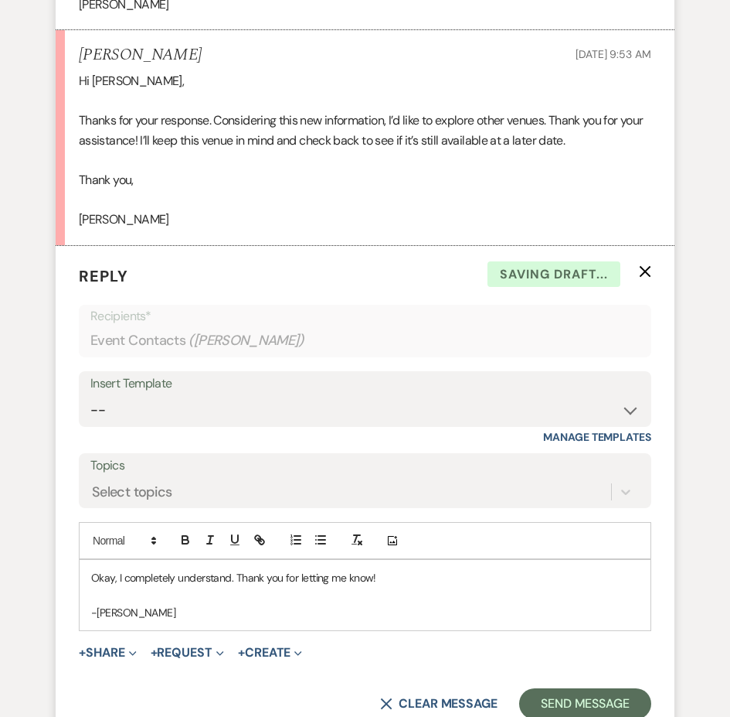
click at [400, 579] on p "Okay, I completely understand. Thank you for letting me know!" at bounding box center [365, 577] width 548 height 17
click at [234, 576] on p "Okay, I completely understand. Thank you for letting me know." at bounding box center [365, 577] width 548 height 17
drag, startPoint x: 118, startPoint y: 582, endPoint x: 83, endPoint y: 582, distance: 34.8
click at [84, 582] on div "Okay, I completely understand. Thank you for letting me know. -[PERSON_NAME]" at bounding box center [365, 595] width 571 height 70
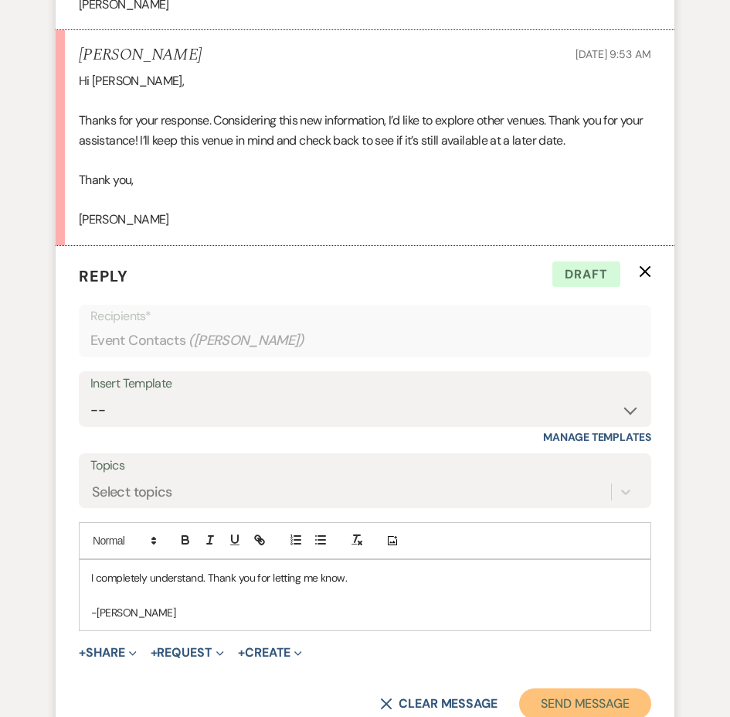
click at [558, 703] on button "Send Message" at bounding box center [585, 703] width 132 height 31
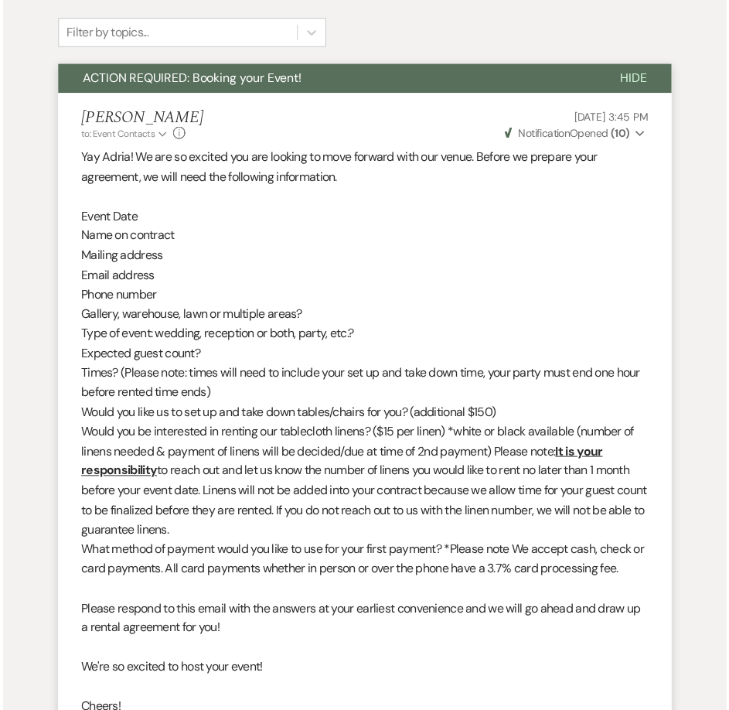
scroll to position [0, 0]
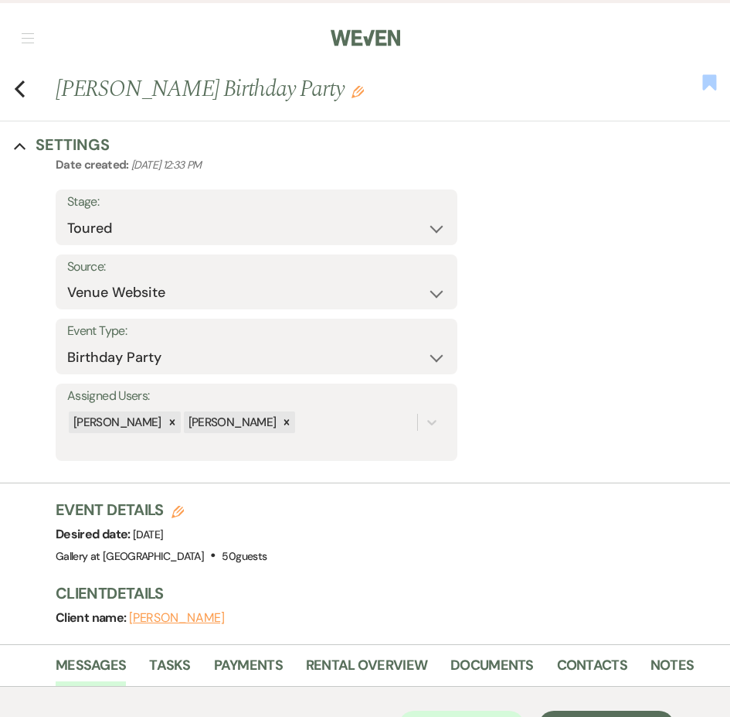
click at [706, 81] on use "button" at bounding box center [710, 81] width 14 height 15
click at [29, 43] on nav "Dashboard Manage Venues Expand Gallery at [GEOGRAPHIC_DATA] Bookings To Do Anal…" at bounding box center [365, 36] width 730 height 73
click at [17, 92] on icon "Previous" at bounding box center [20, 89] width 12 height 19
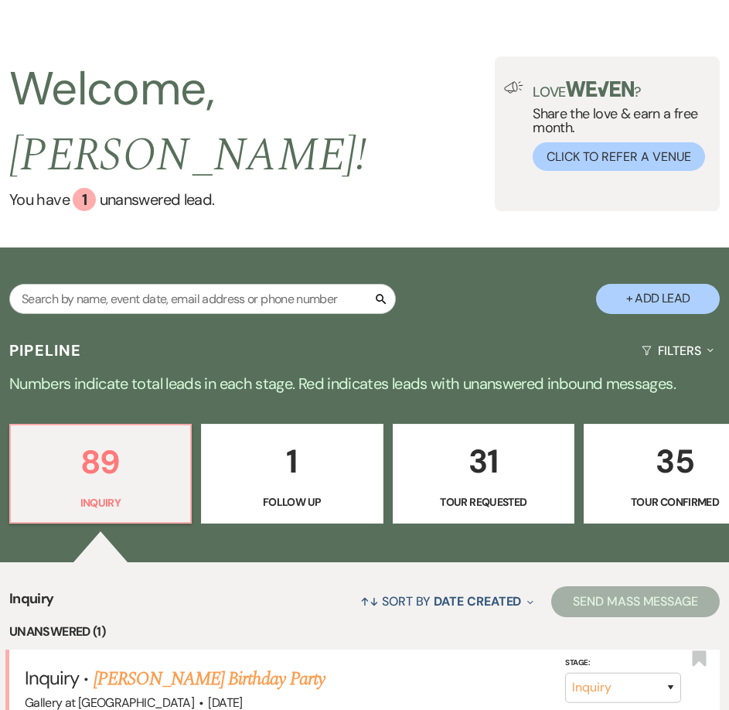
scroll to position [155, 0]
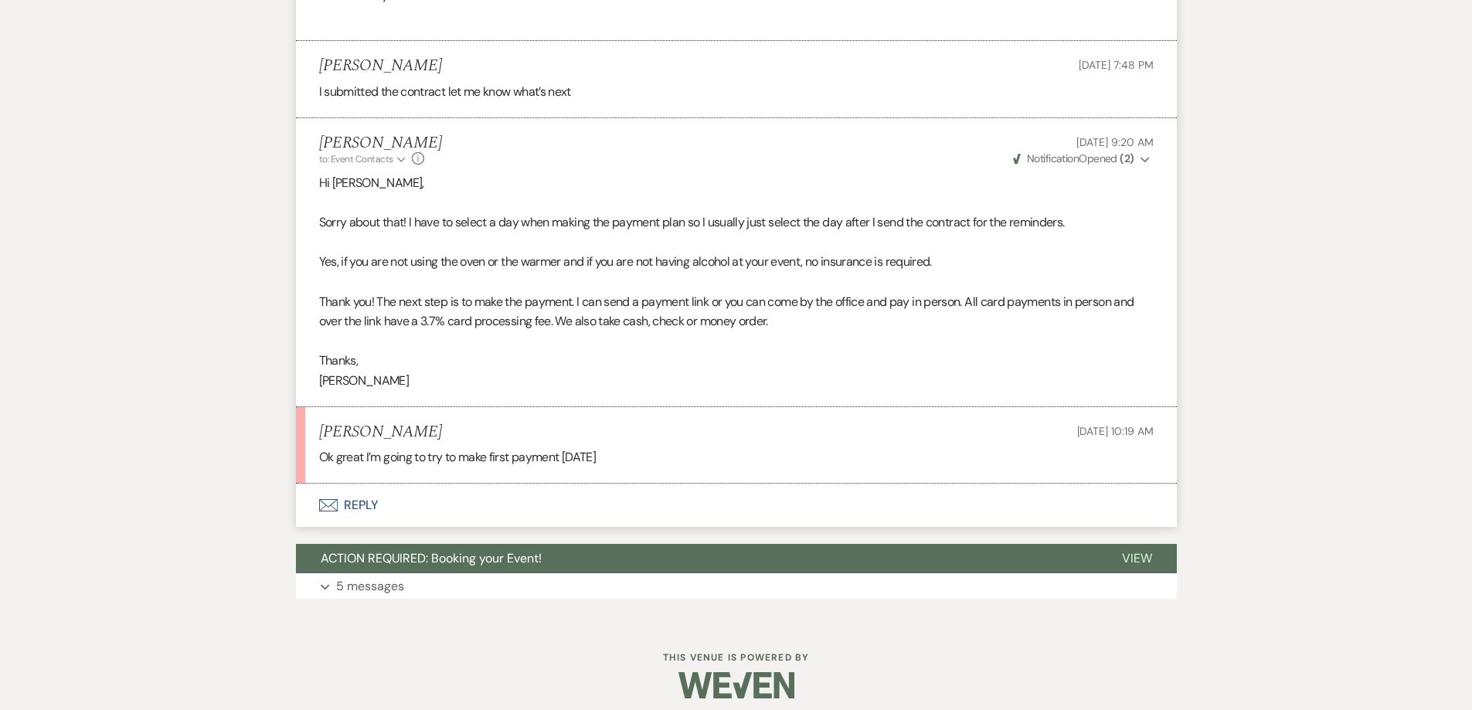
click at [520, 506] on button "Envelope Reply" at bounding box center [736, 505] width 881 height 43
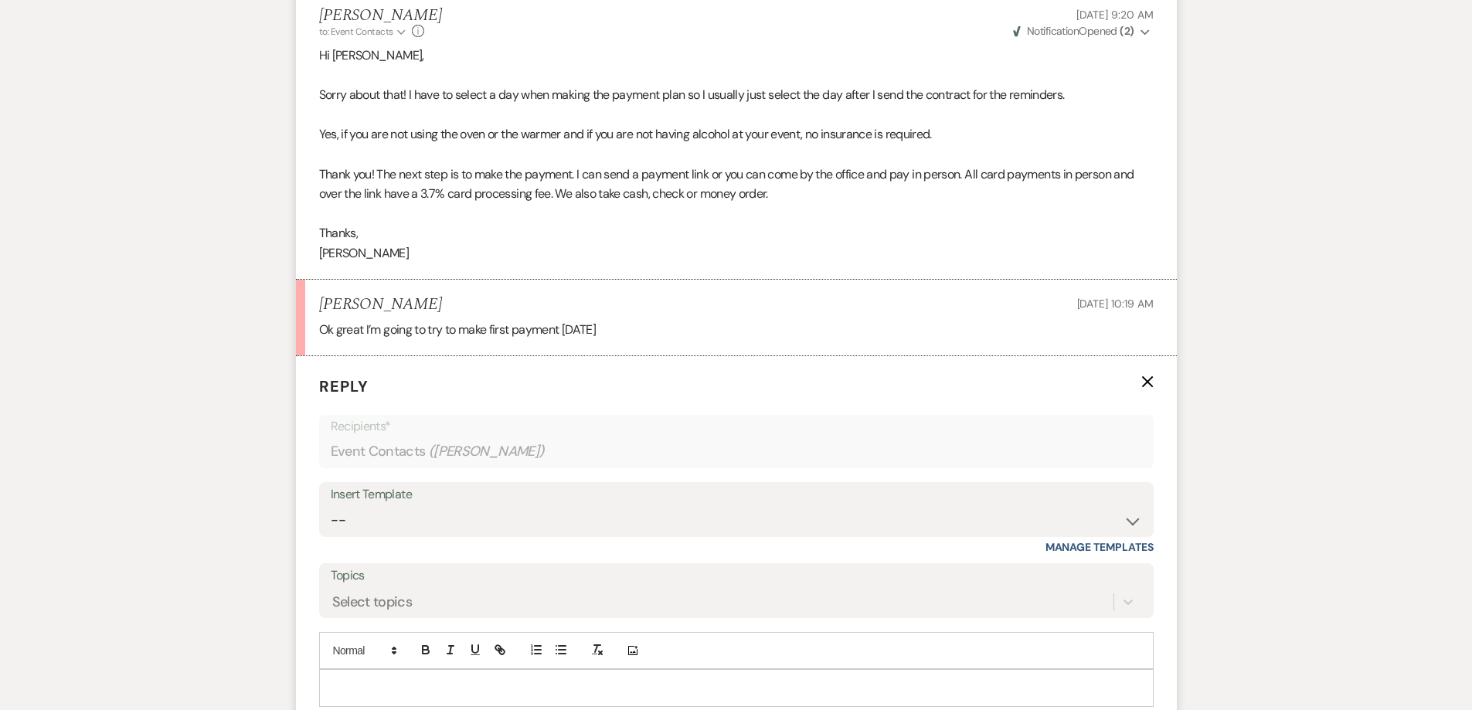
scroll to position [951, 0]
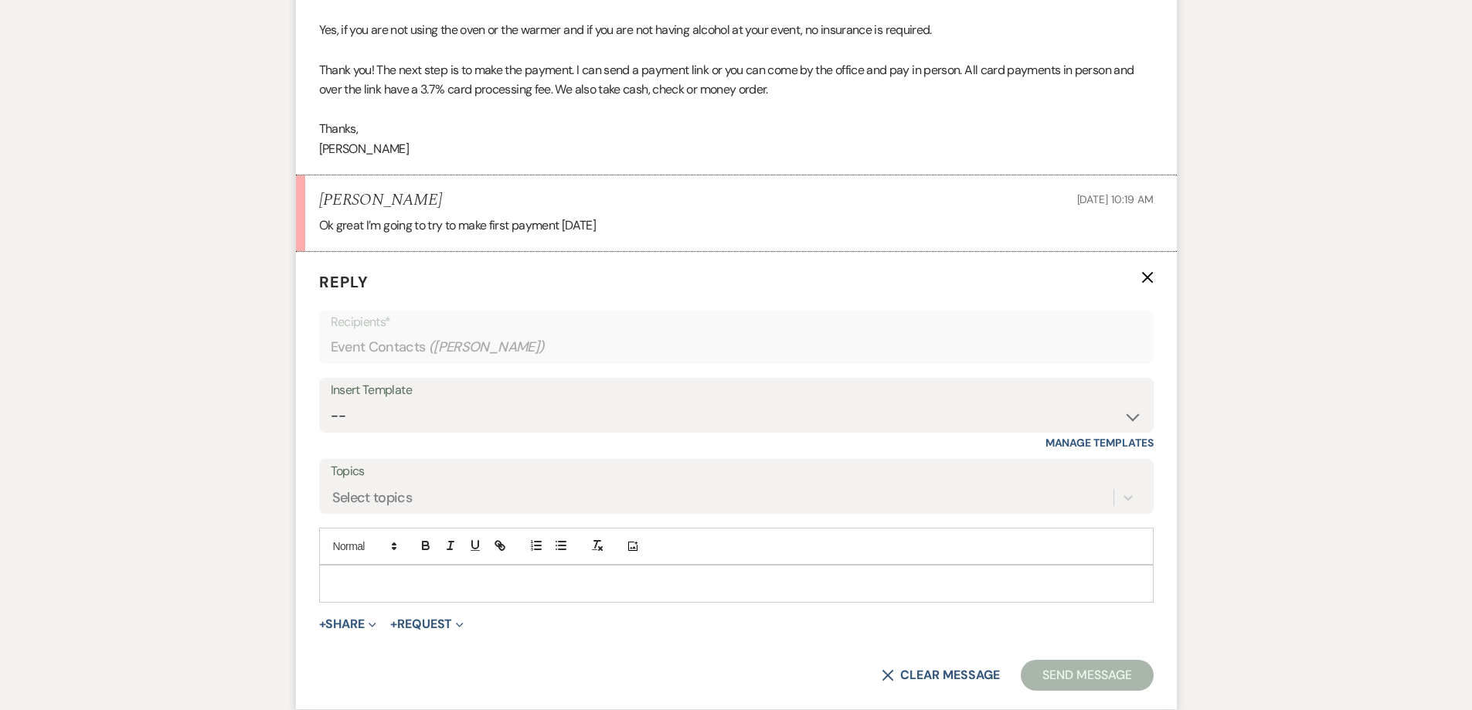
click at [527, 569] on div at bounding box center [736, 584] width 833 height 36
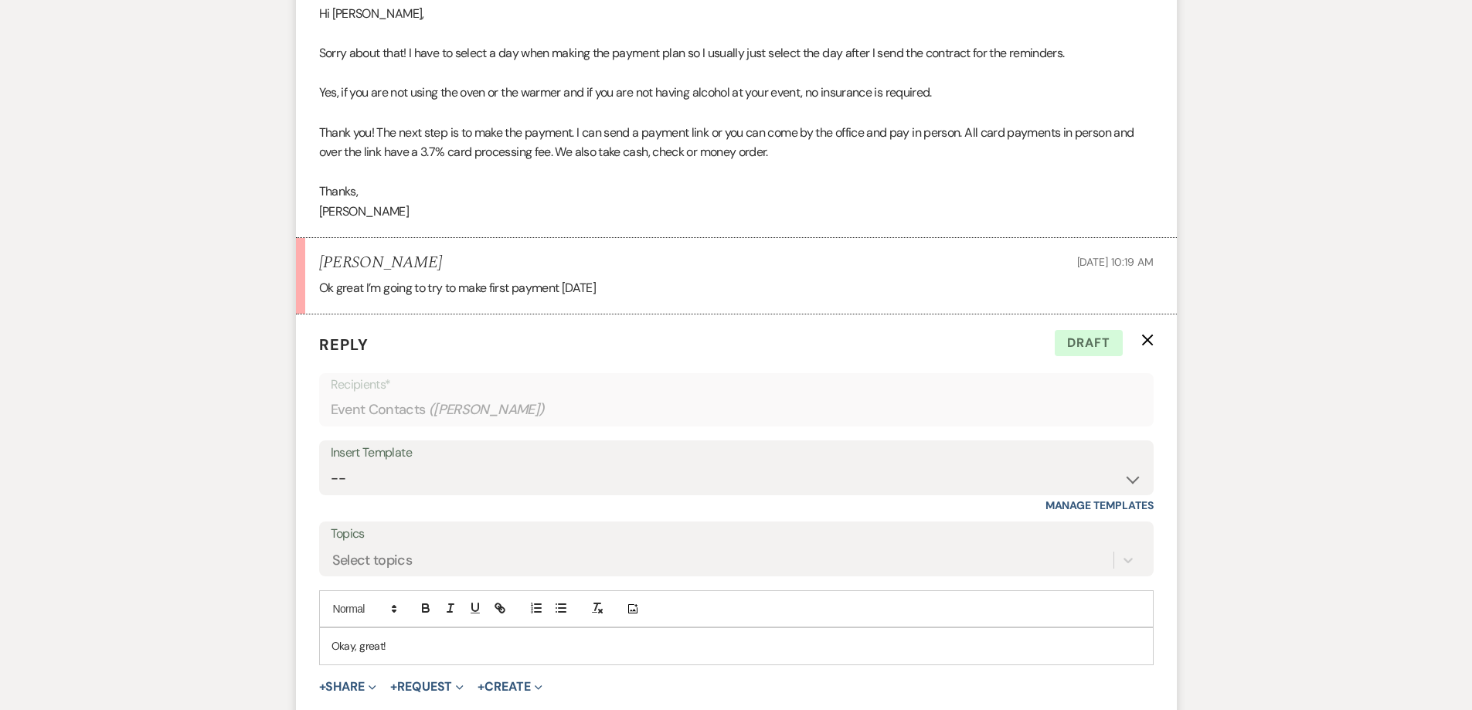
scroll to position [1028, 0]
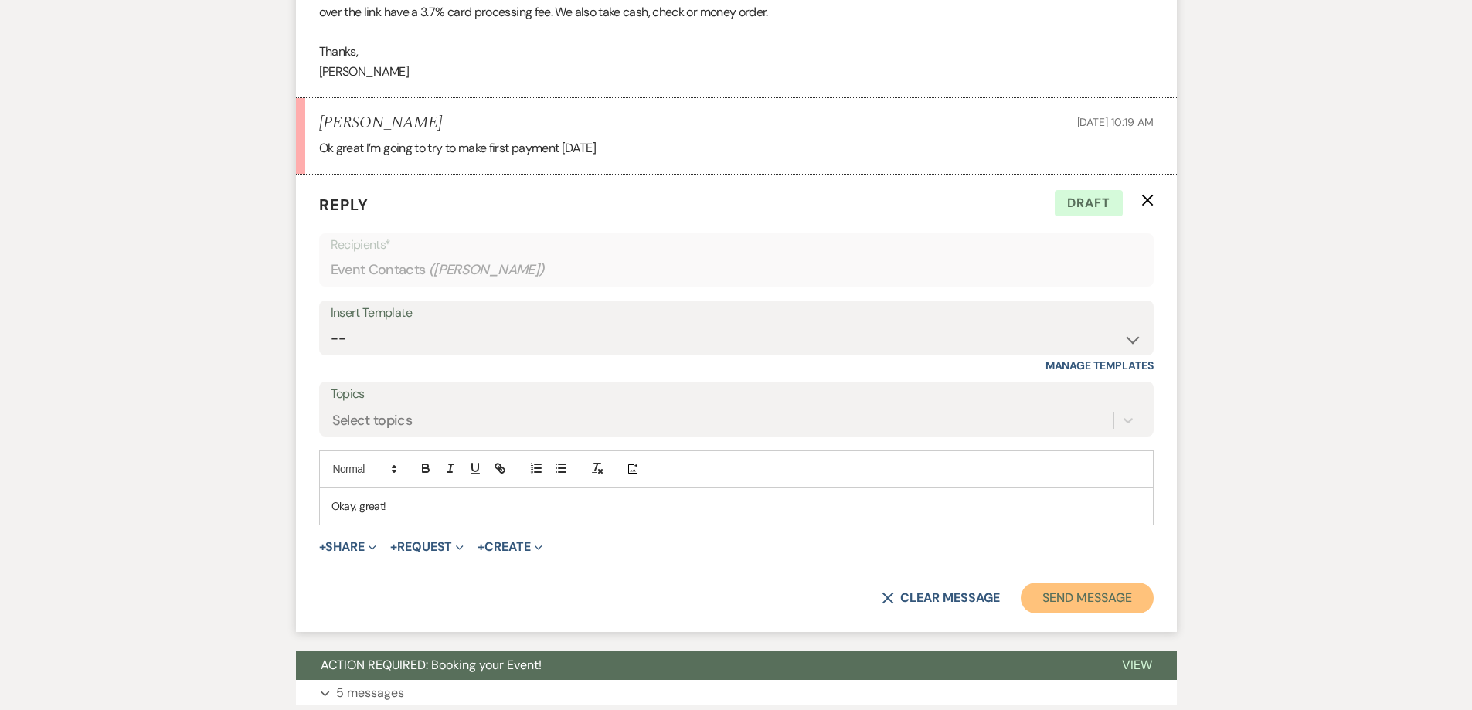
click at [1070, 603] on button "Send Message" at bounding box center [1087, 598] width 132 height 31
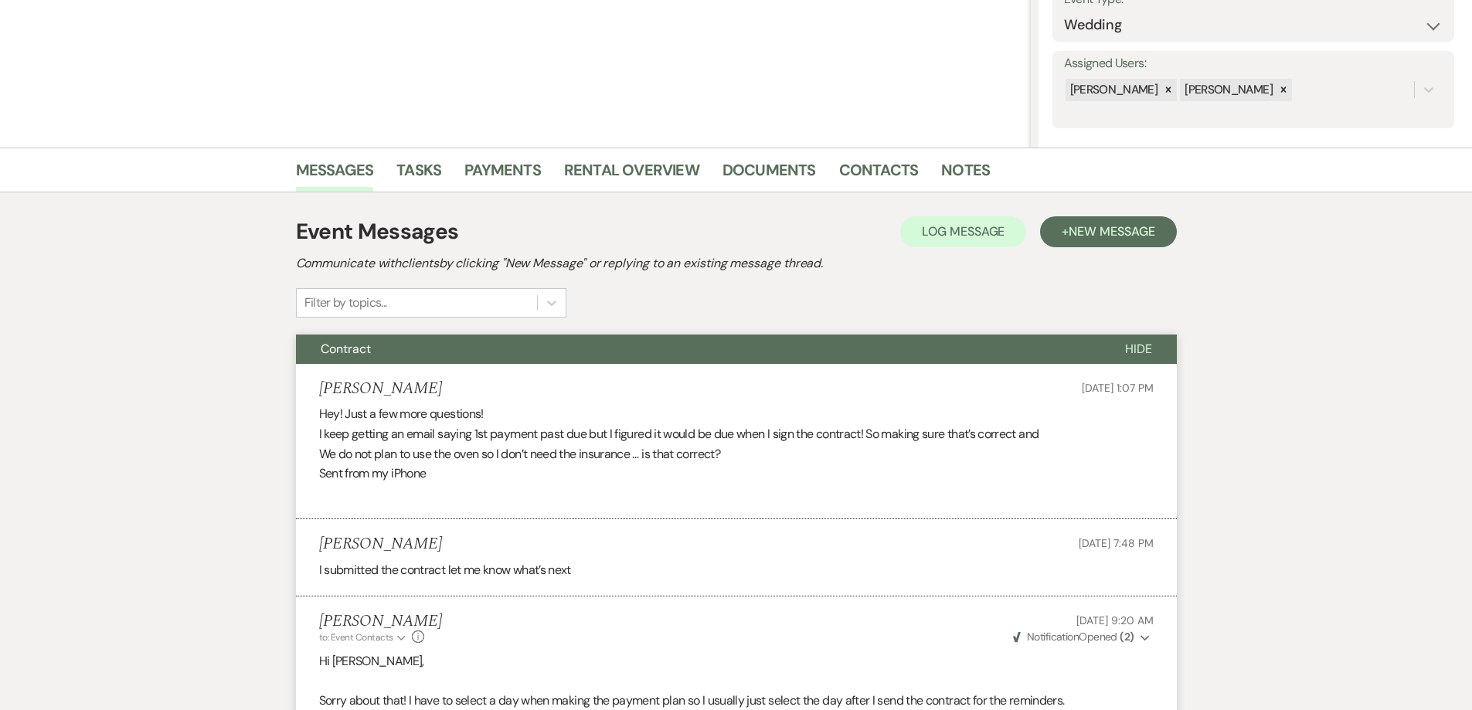
scroll to position [3, 0]
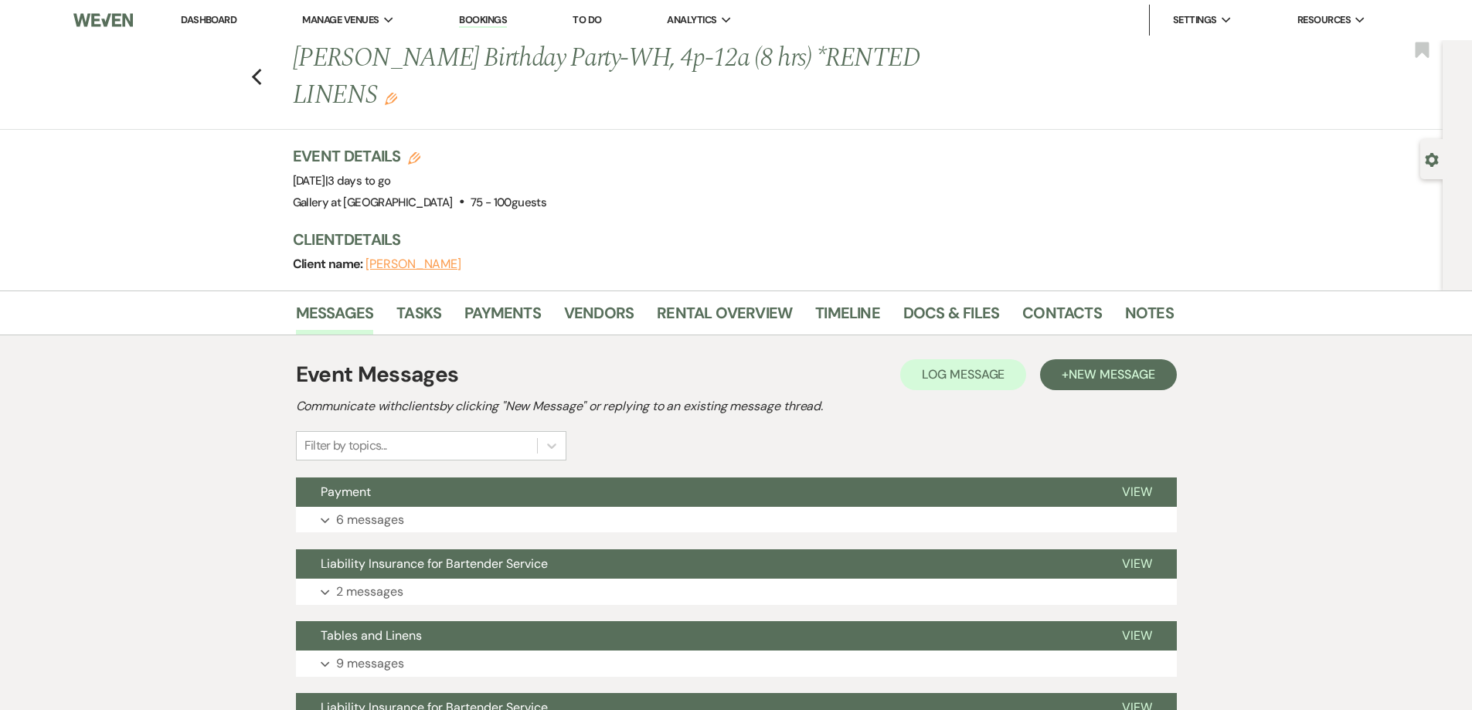
click at [215, 22] on link "Dashboard" at bounding box center [209, 19] width 56 height 13
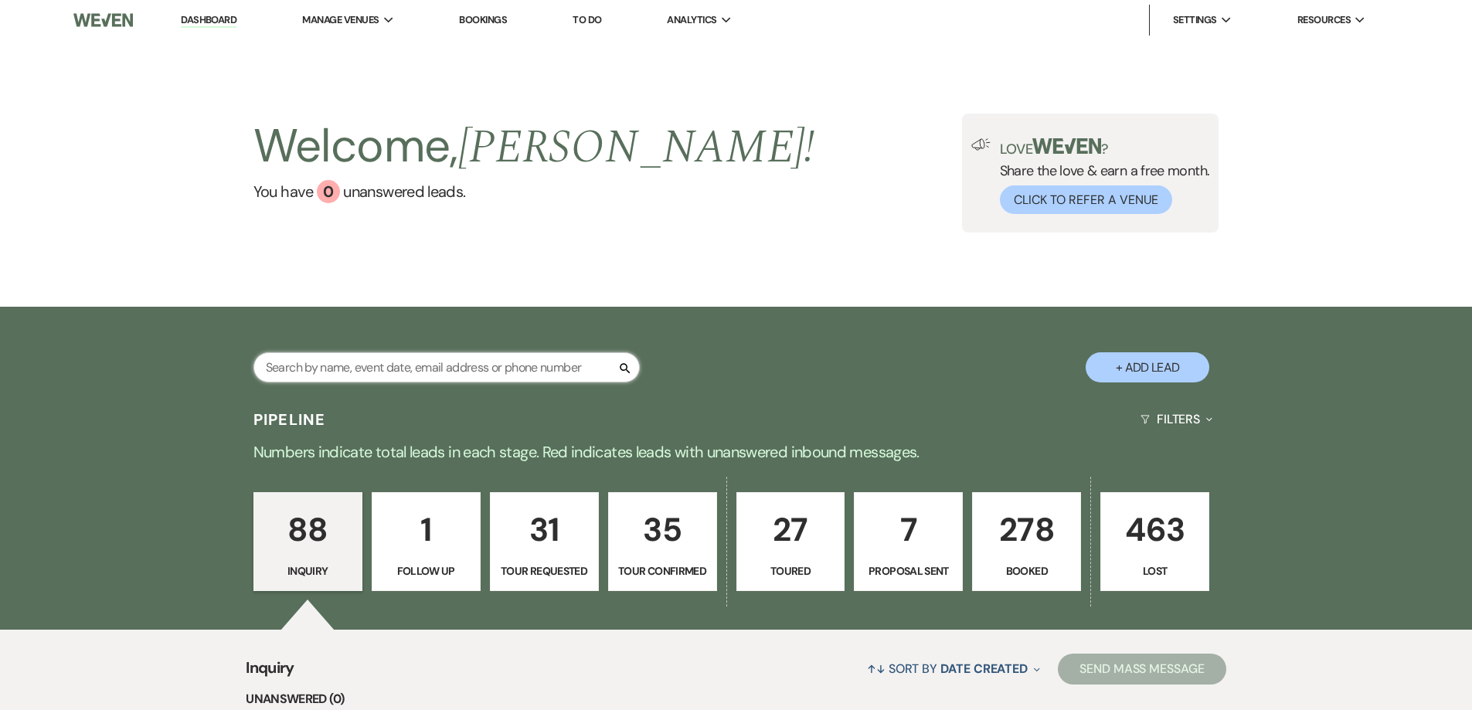
click at [496, 357] on input "text" at bounding box center [447, 367] width 386 height 30
type input "kou"
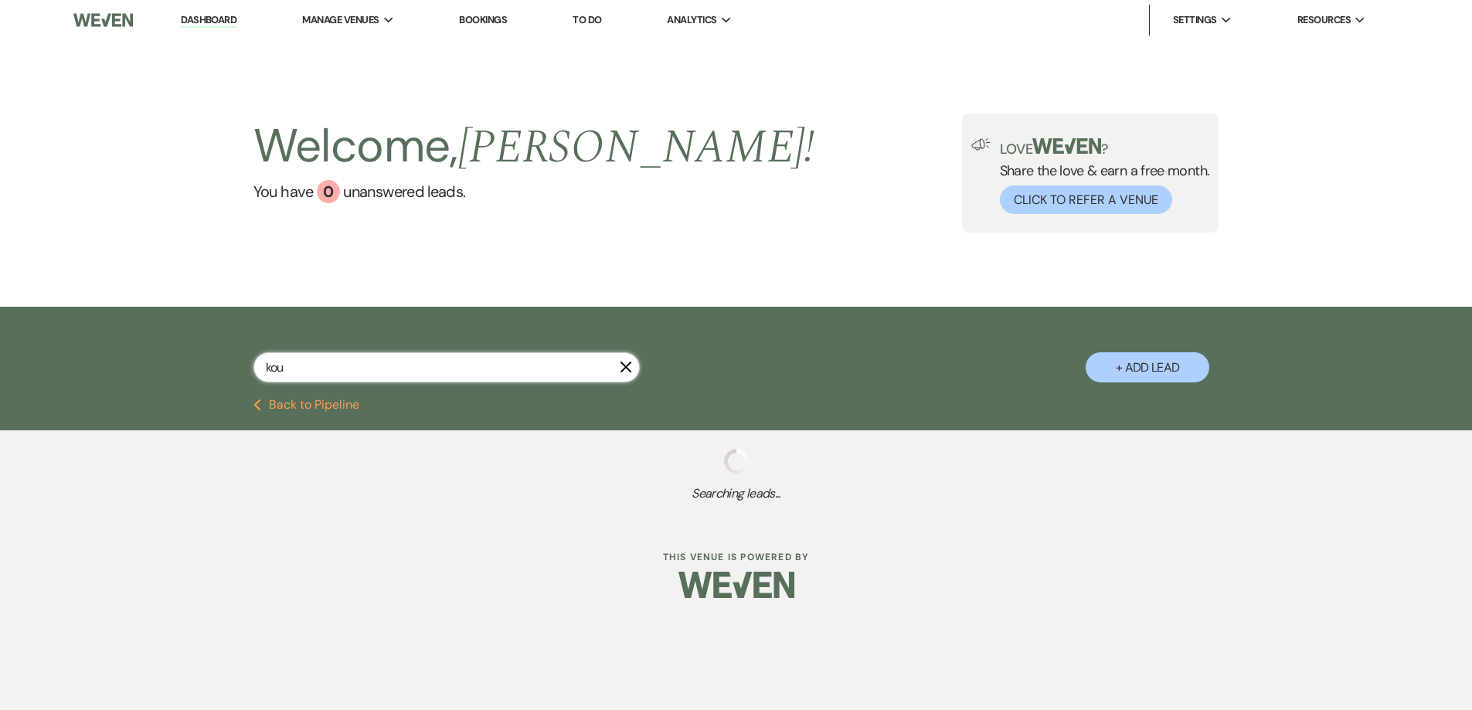
select select "8"
select select "5"
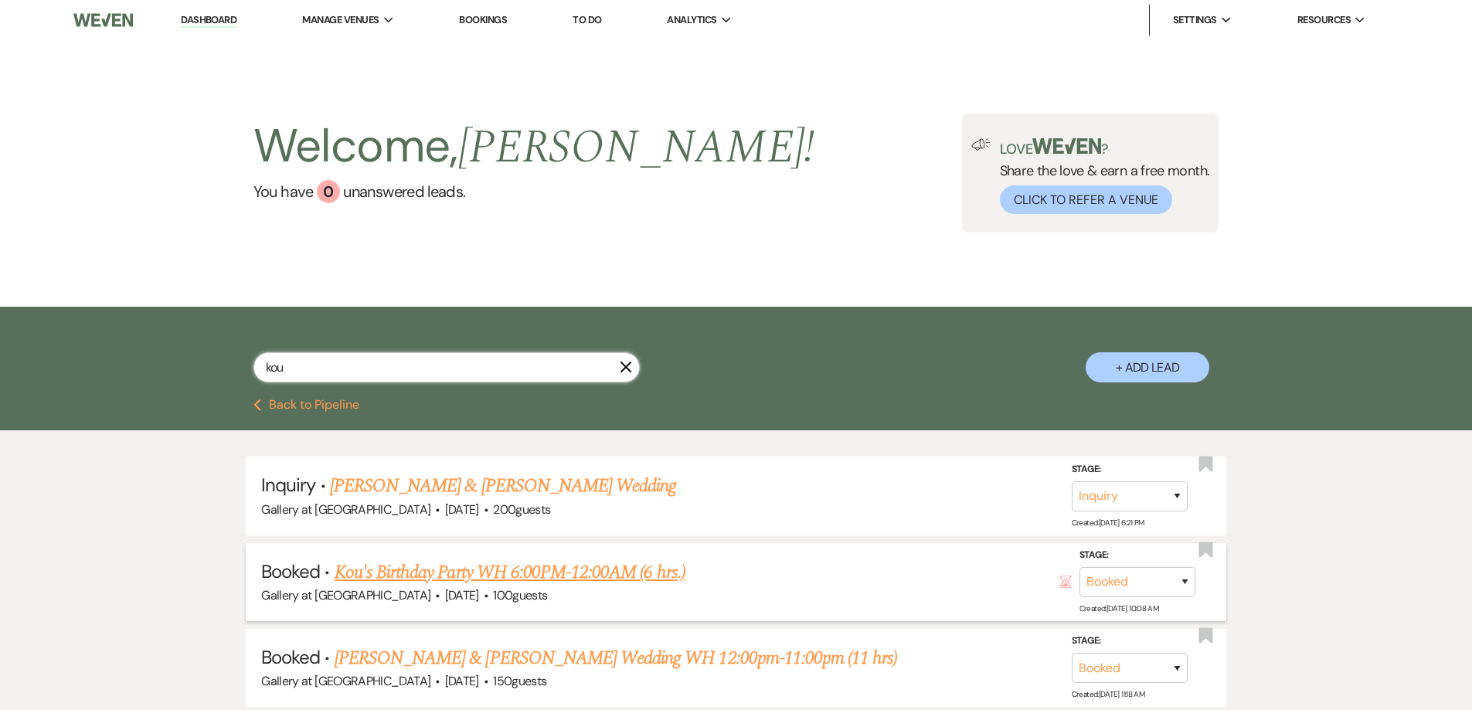
type input "kou"
click at [572, 574] on link "Kou's Birthday Party WH 6:00PM-12:00AM (6 hrs.)" at bounding box center [510, 573] width 351 height 28
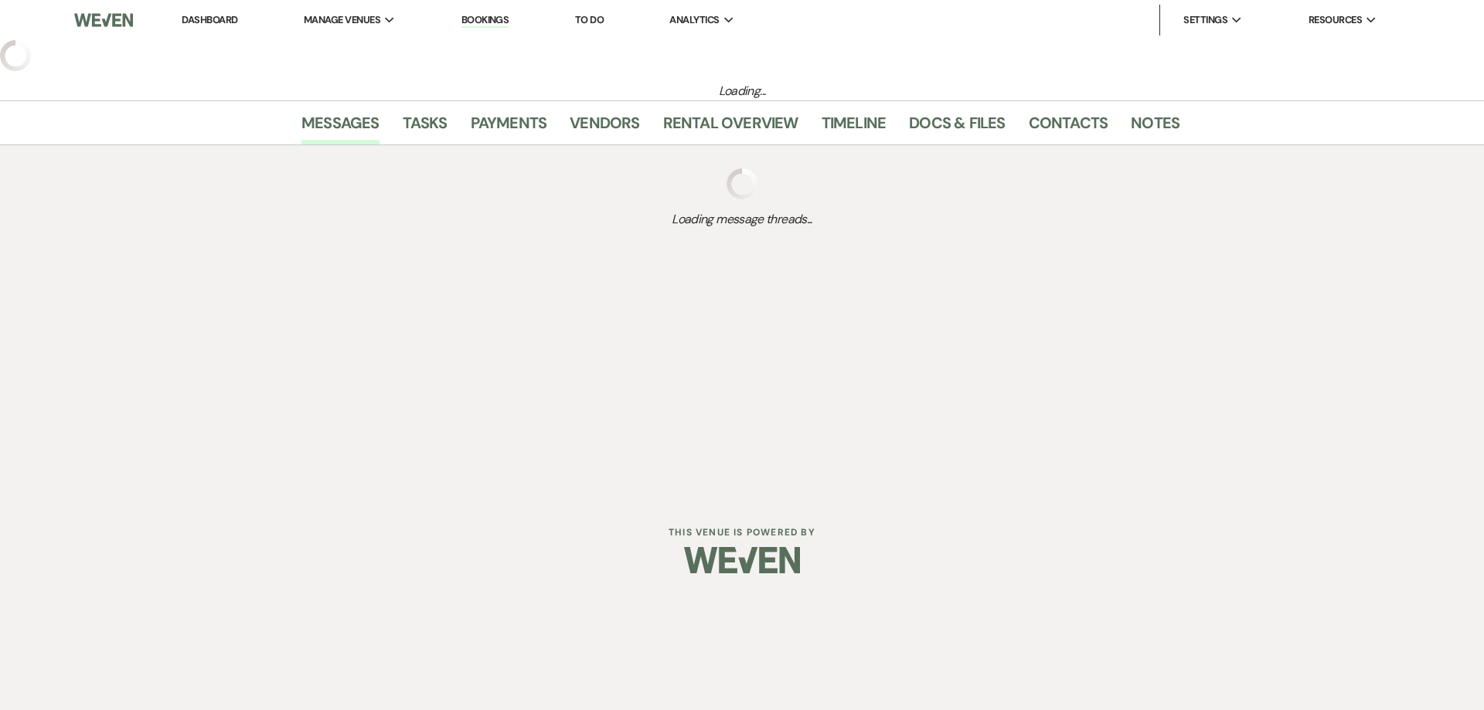
select select "5"
select select "4"
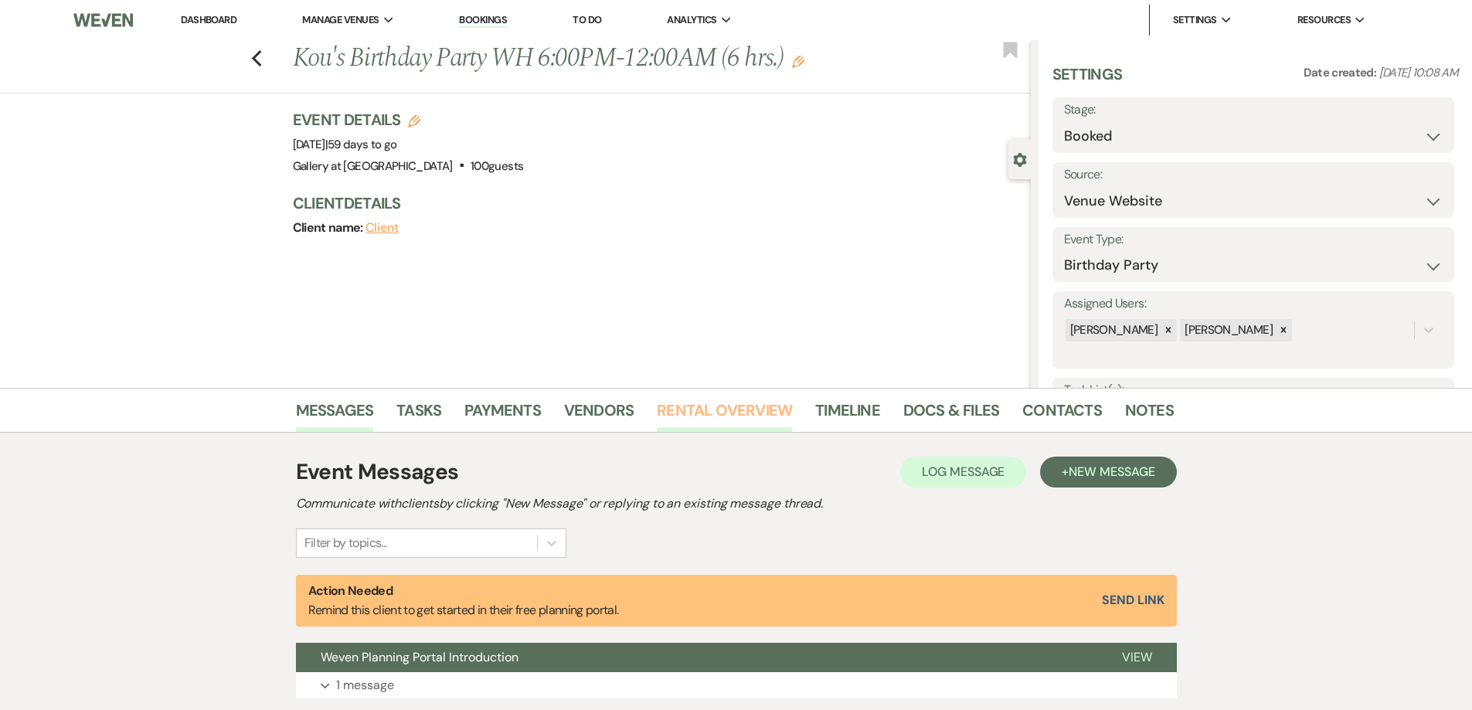
click at [680, 415] on link "Rental Overview" at bounding box center [724, 415] width 135 height 34
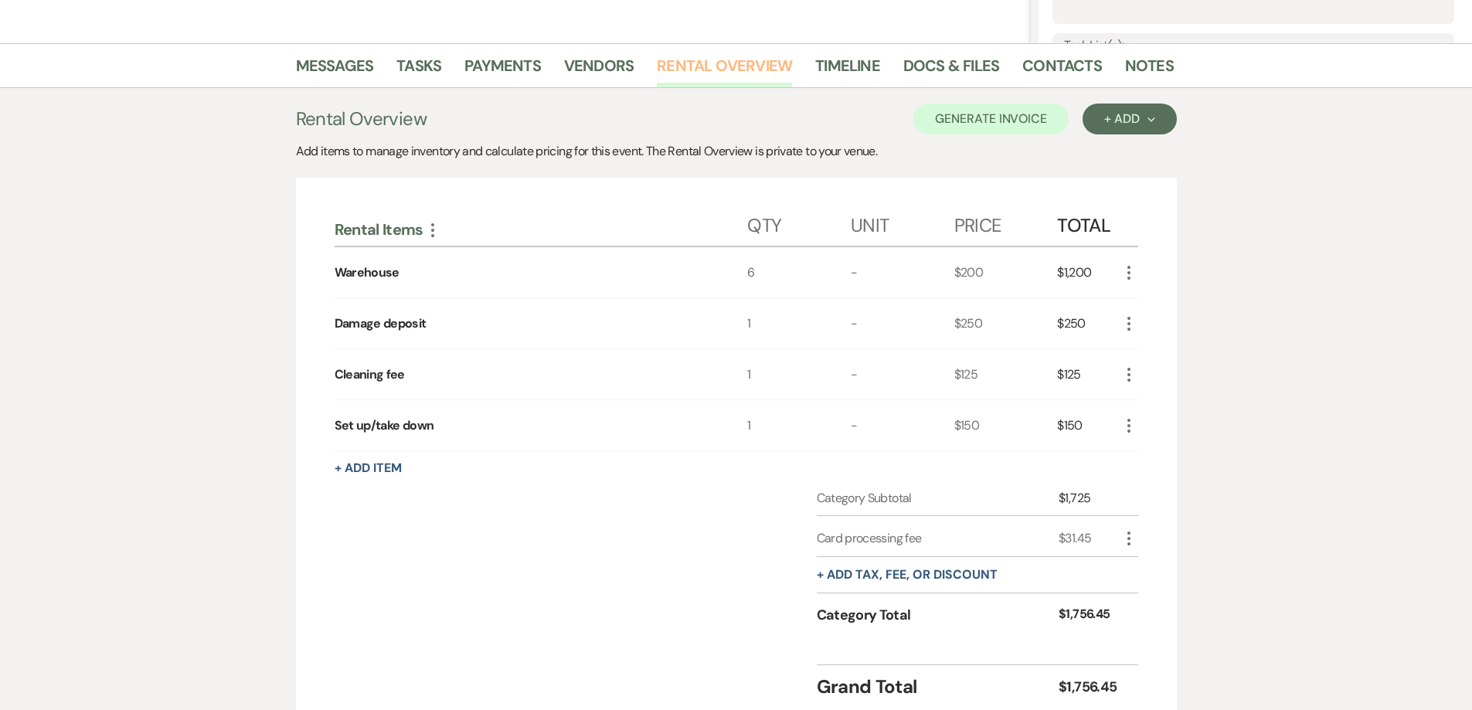
scroll to position [386, 0]
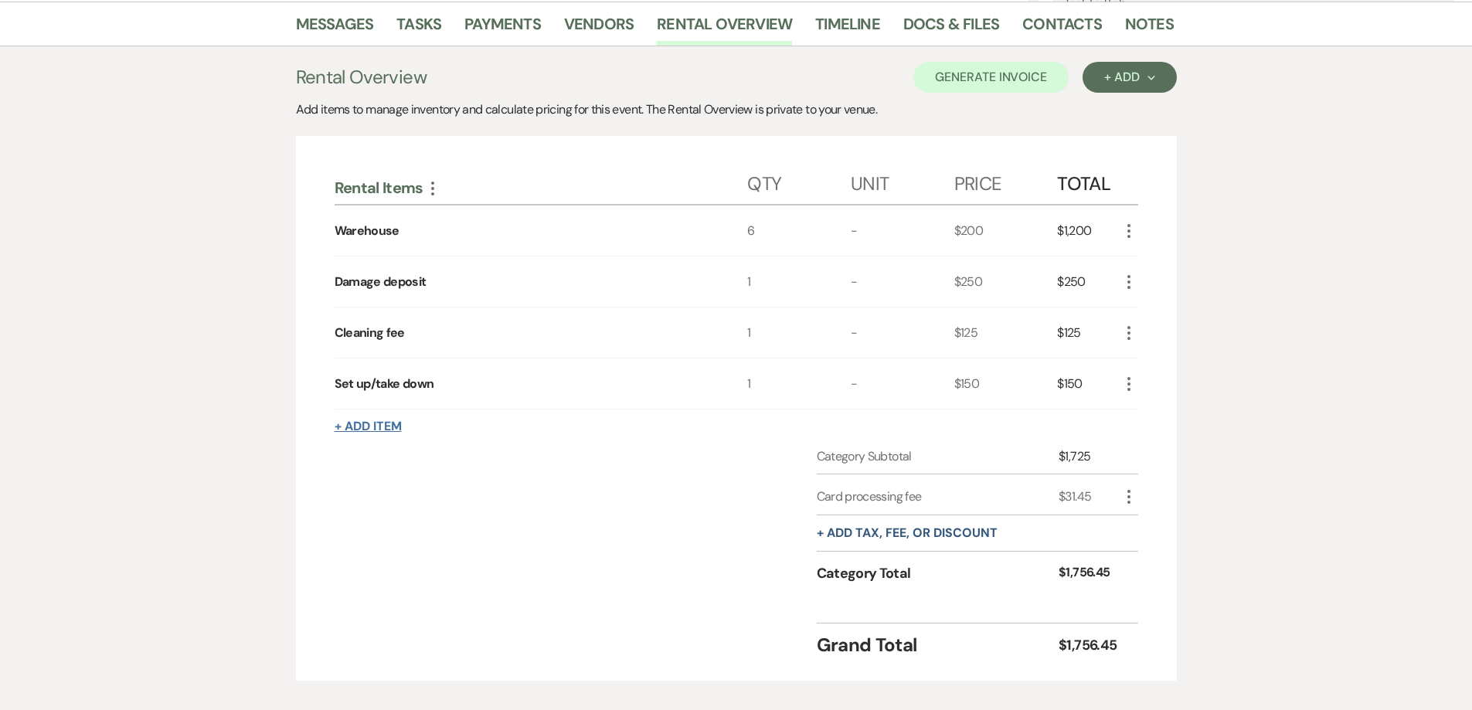
click at [383, 425] on button "+ Add Item" at bounding box center [368, 426] width 67 height 12
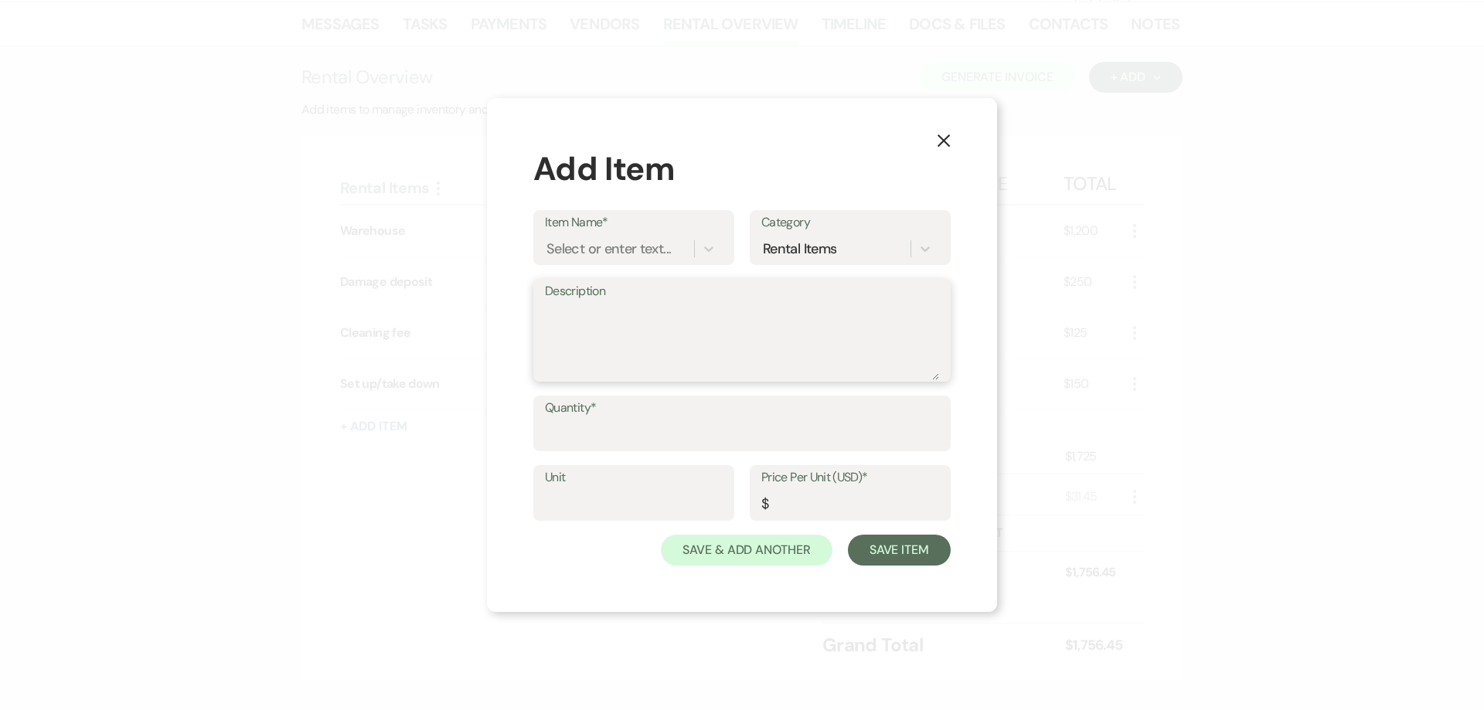
click at [659, 317] on textarea "Description" at bounding box center [742, 341] width 394 height 77
type textarea "Warehouse"
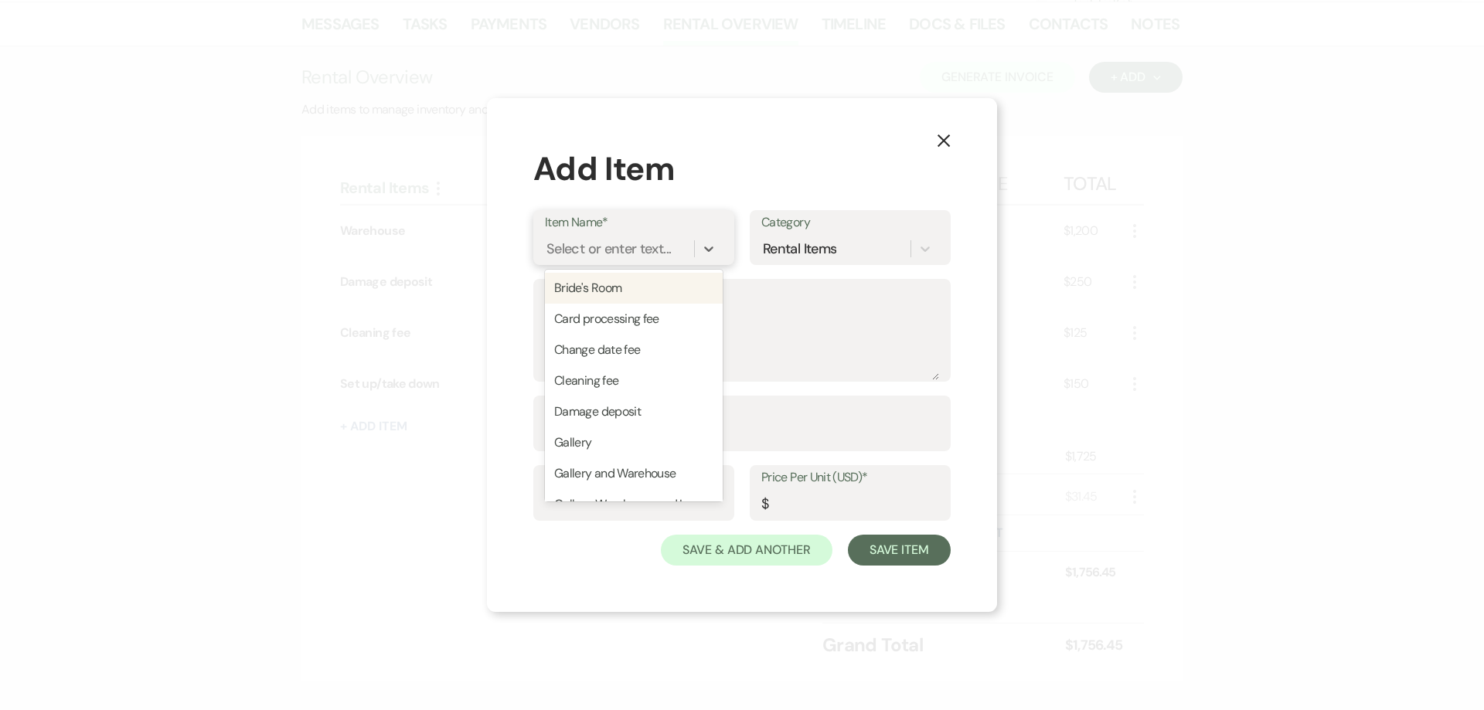
click at [638, 240] on div "Select or enter text..." at bounding box center [608, 249] width 124 height 21
type input "Ware"
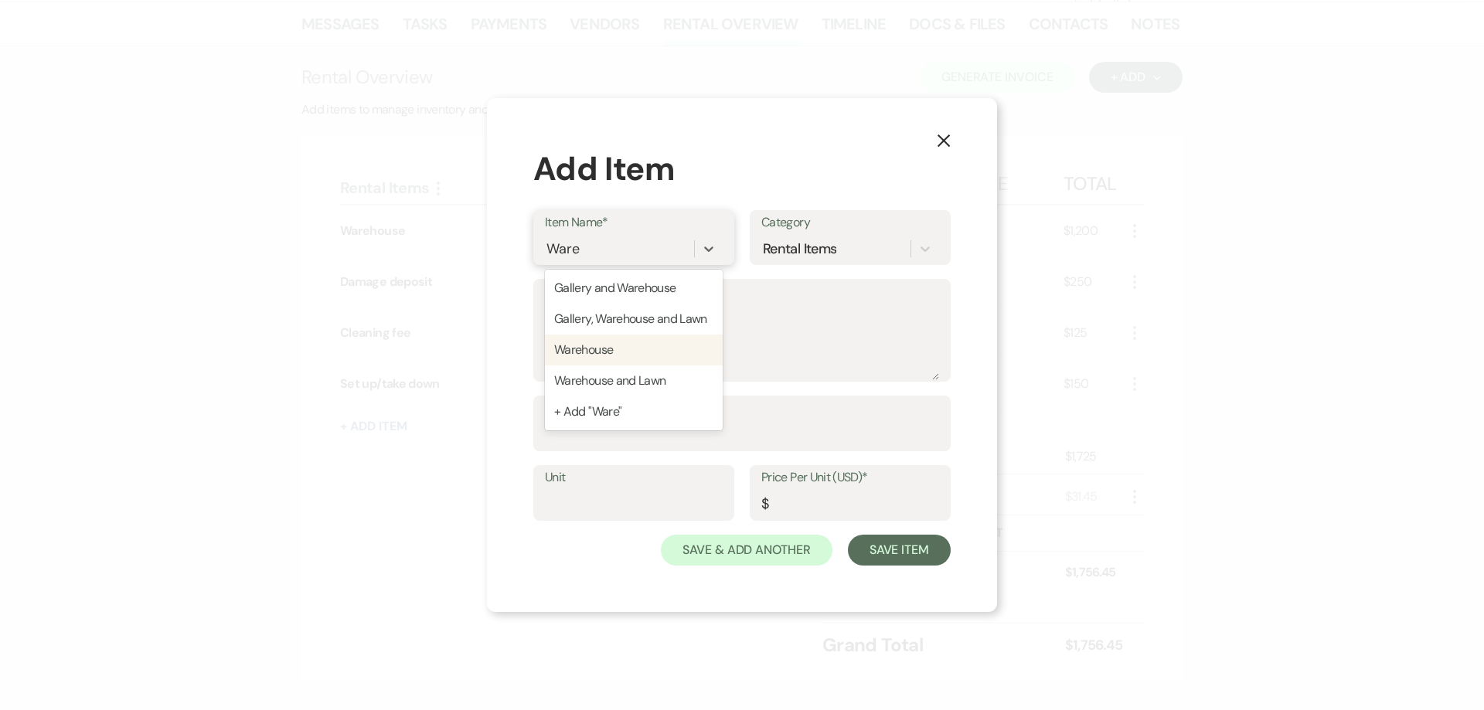
click at [631, 339] on div "Warehouse" at bounding box center [634, 350] width 178 height 31
type input "200"
click at [617, 315] on textarea "Description" at bounding box center [742, 341] width 394 height 77
type textarea "4:00pm-6:00pm"
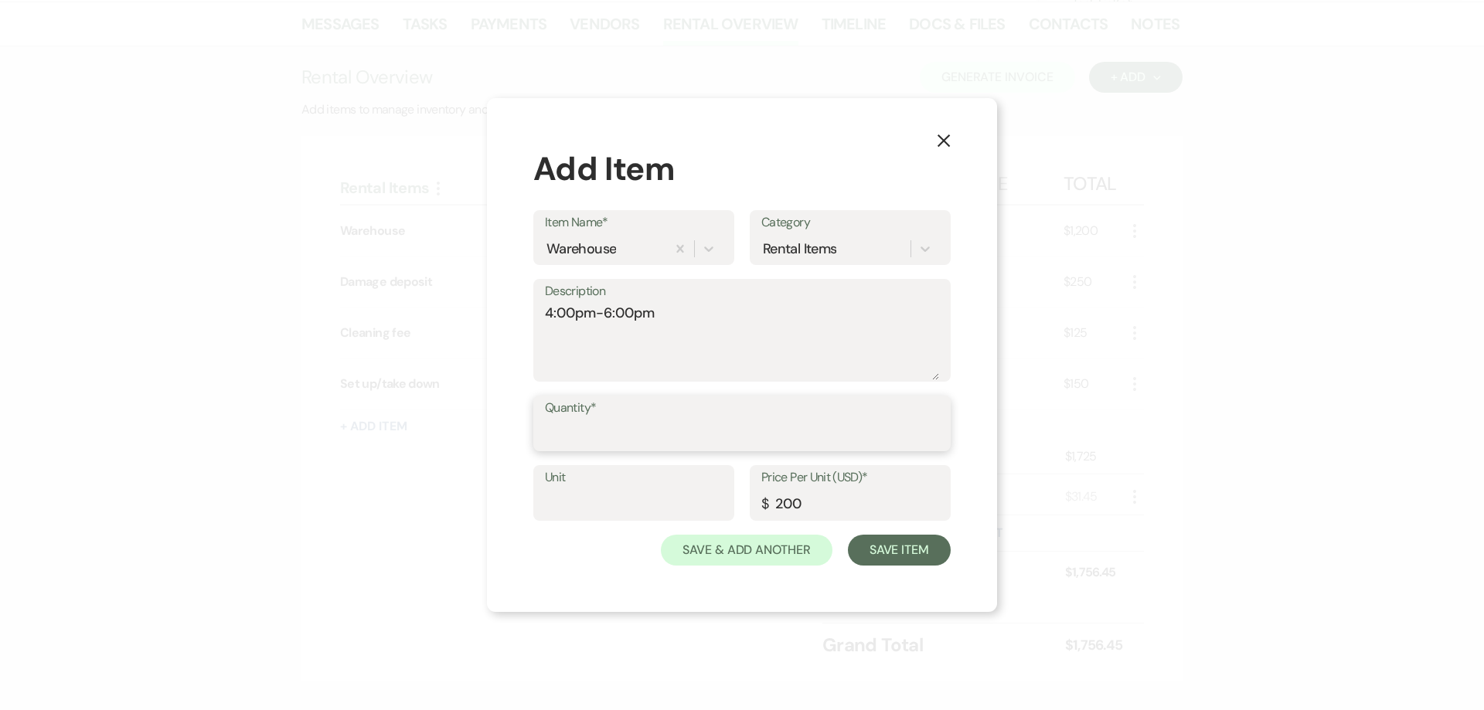
click at [730, 438] on input "Quantity*" at bounding box center [742, 435] width 394 height 30
type input "1"
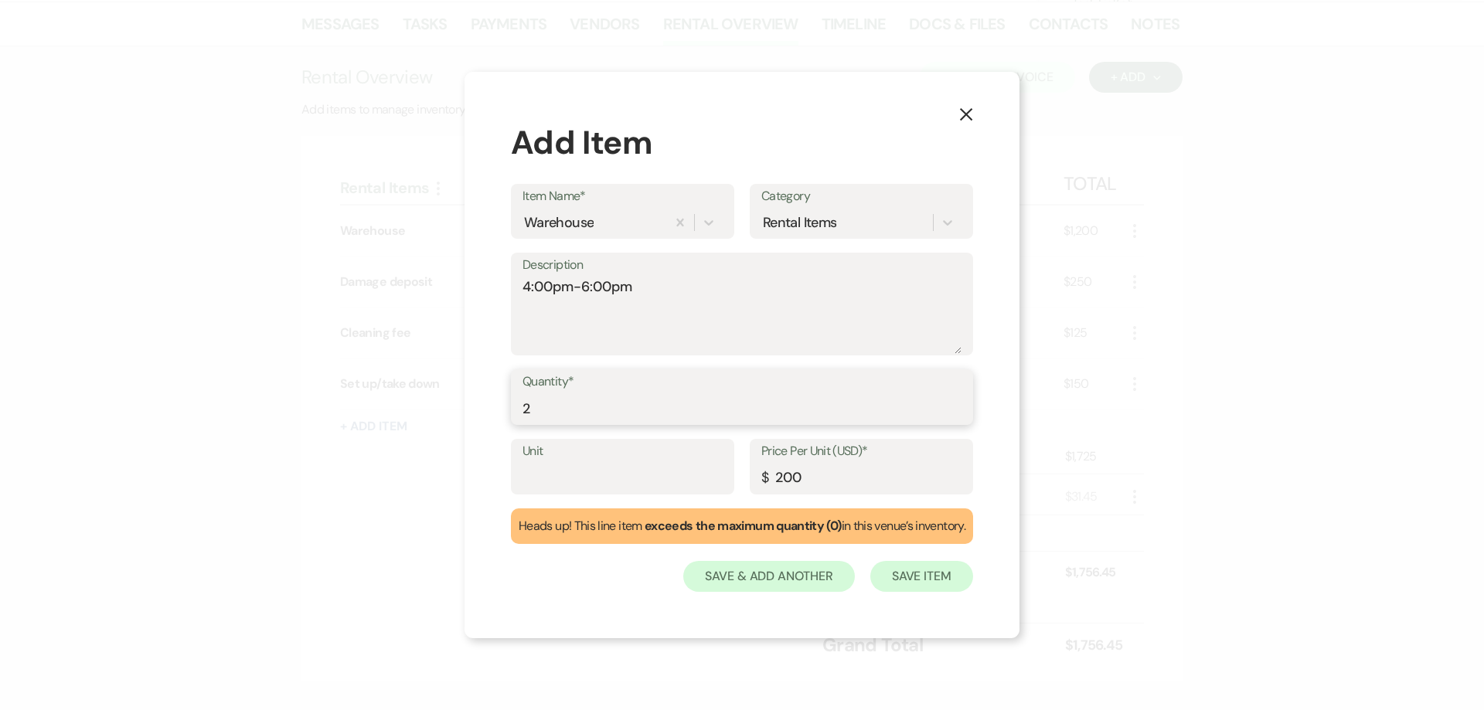
type input "2"
click at [897, 574] on button "Save Item" at bounding box center [921, 576] width 103 height 31
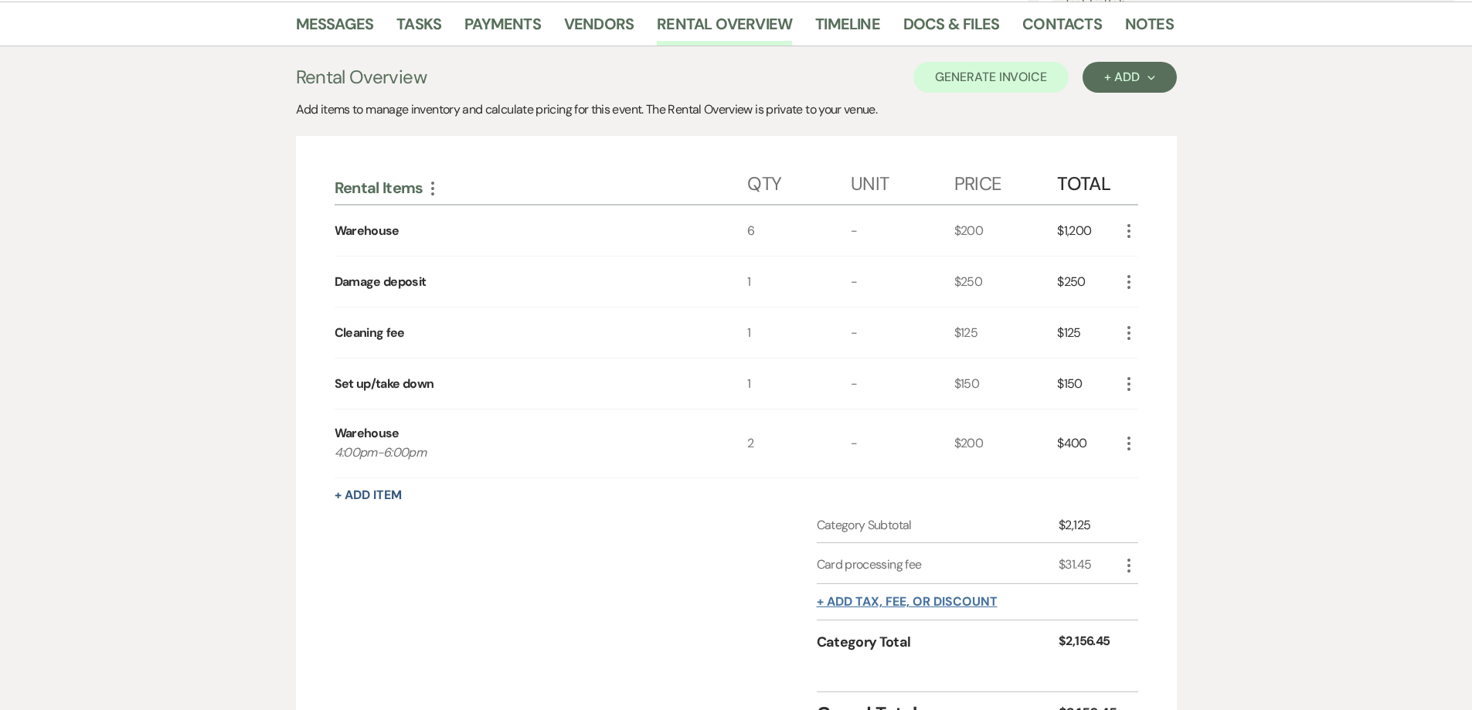
click at [909, 599] on button "+ Add tax, fee, or discount" at bounding box center [907, 602] width 181 height 12
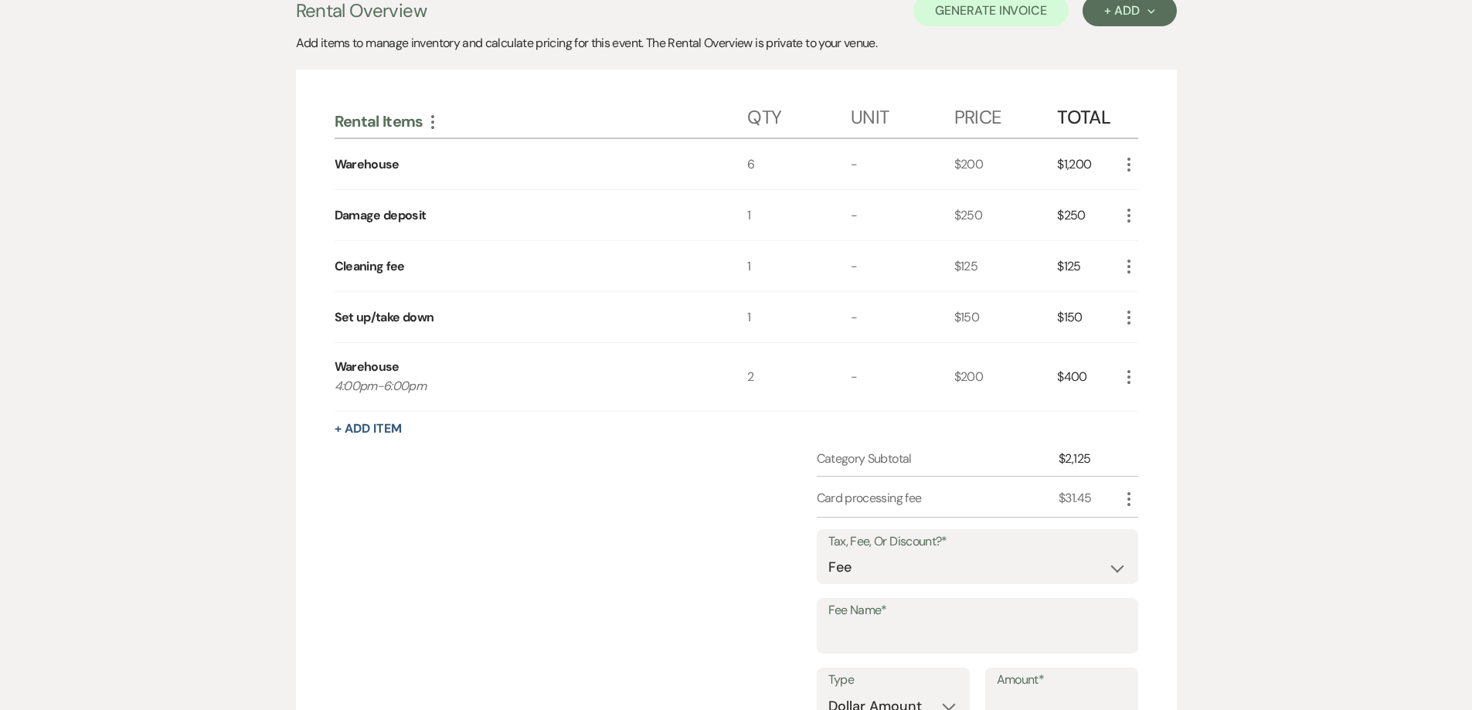
scroll to position [541, 0]
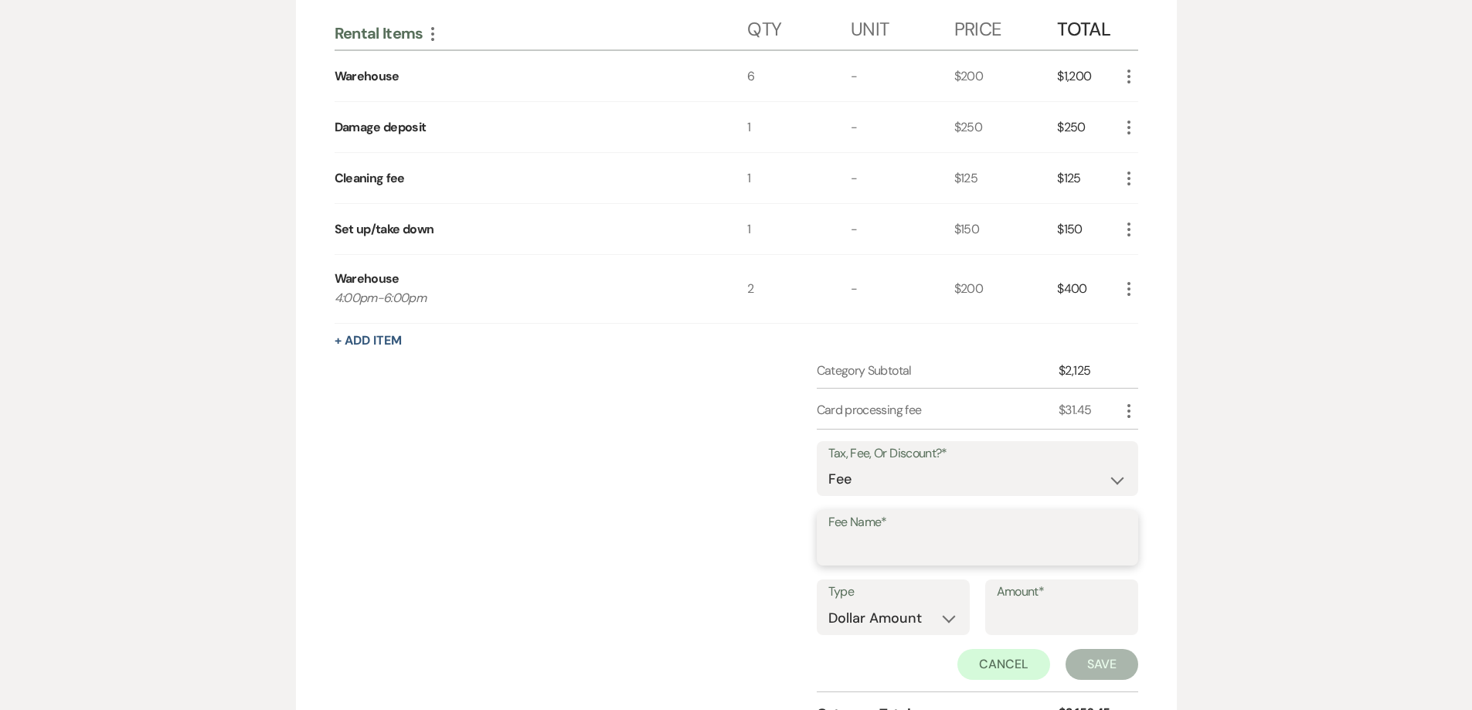
click at [935, 543] on input "Fee Name*" at bounding box center [978, 549] width 298 height 30
type input "Card processing fee"
drag, startPoint x: 1035, startPoint y: 635, endPoint x: 1033, endPoint y: 614, distance: 20.2
click at [1035, 635] on div "Amount*" at bounding box center [1062, 608] width 153 height 56
click at [1034, 613] on input "Amount*" at bounding box center [1062, 619] width 130 height 30
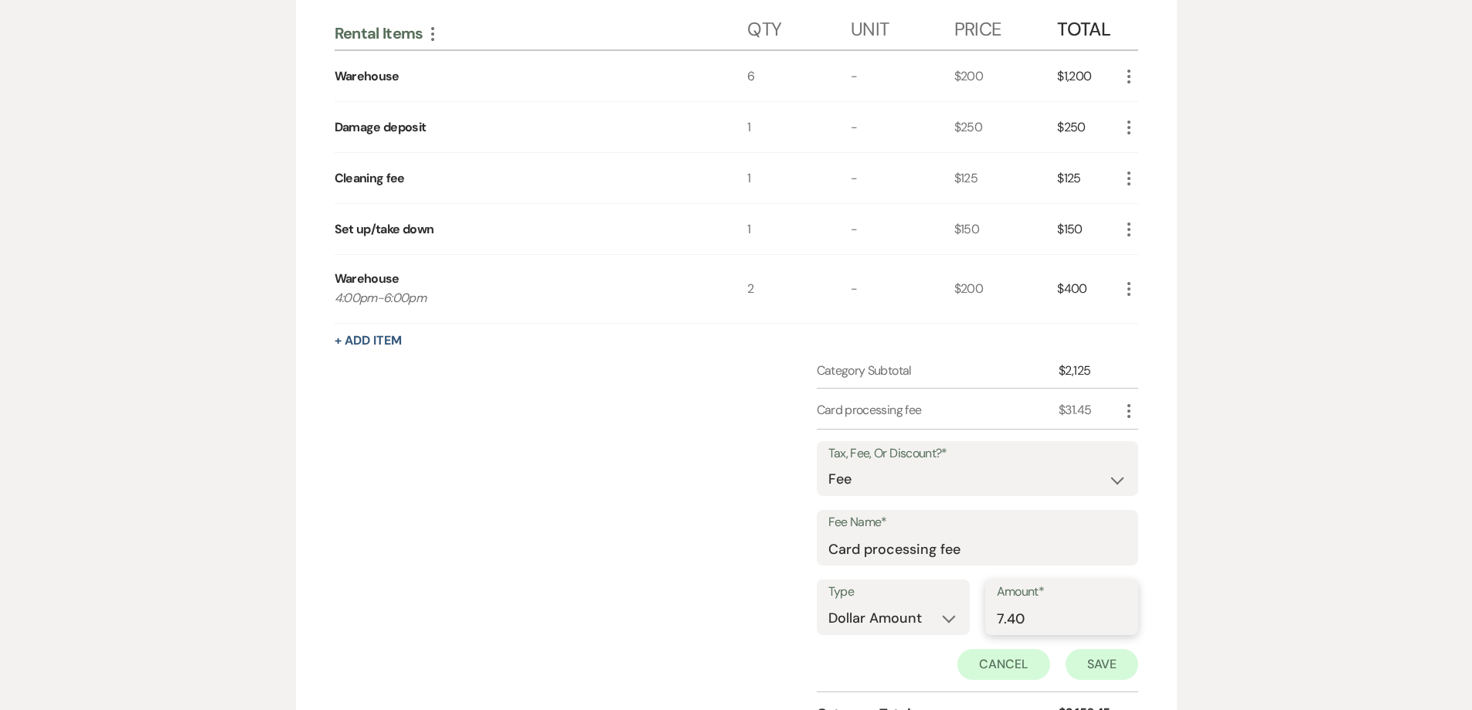
type input "7.40"
click at [1094, 657] on button "Save" at bounding box center [1102, 664] width 73 height 31
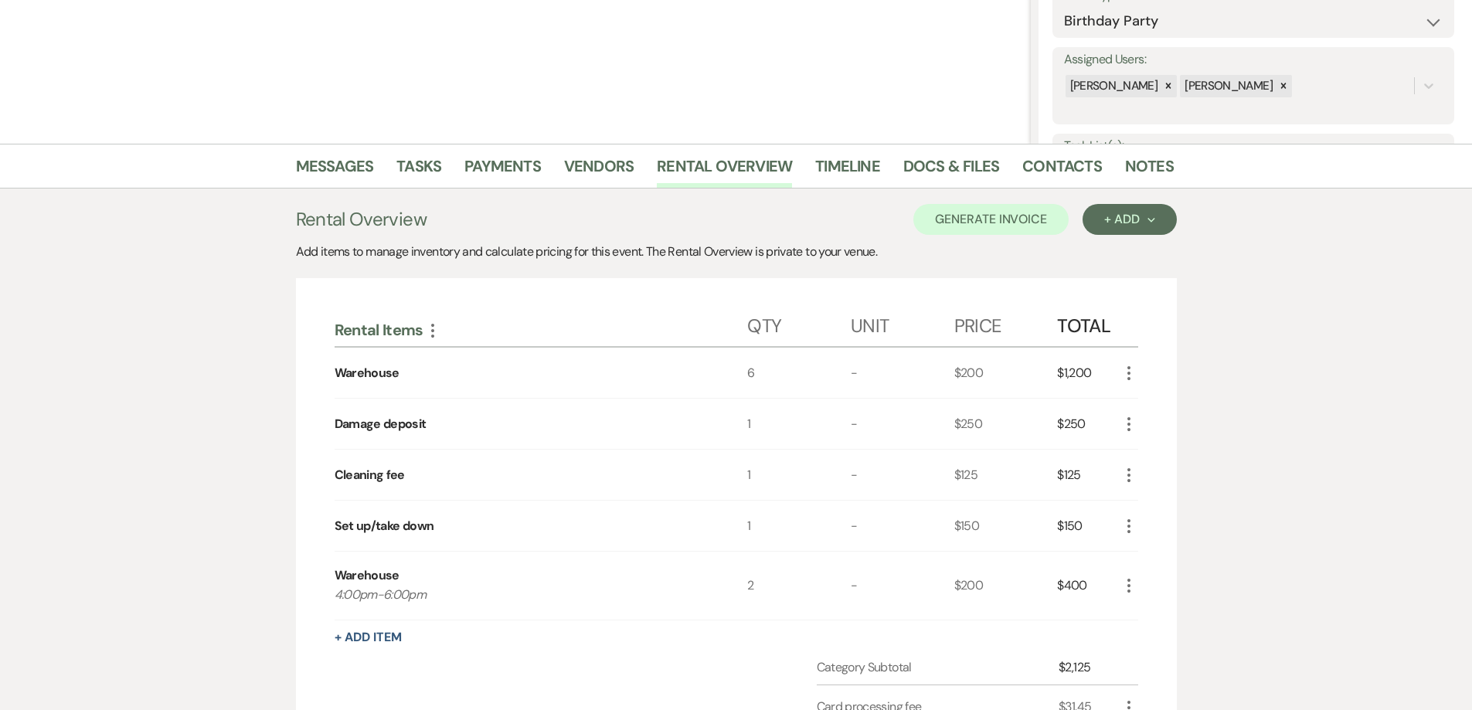
scroll to position [0, 0]
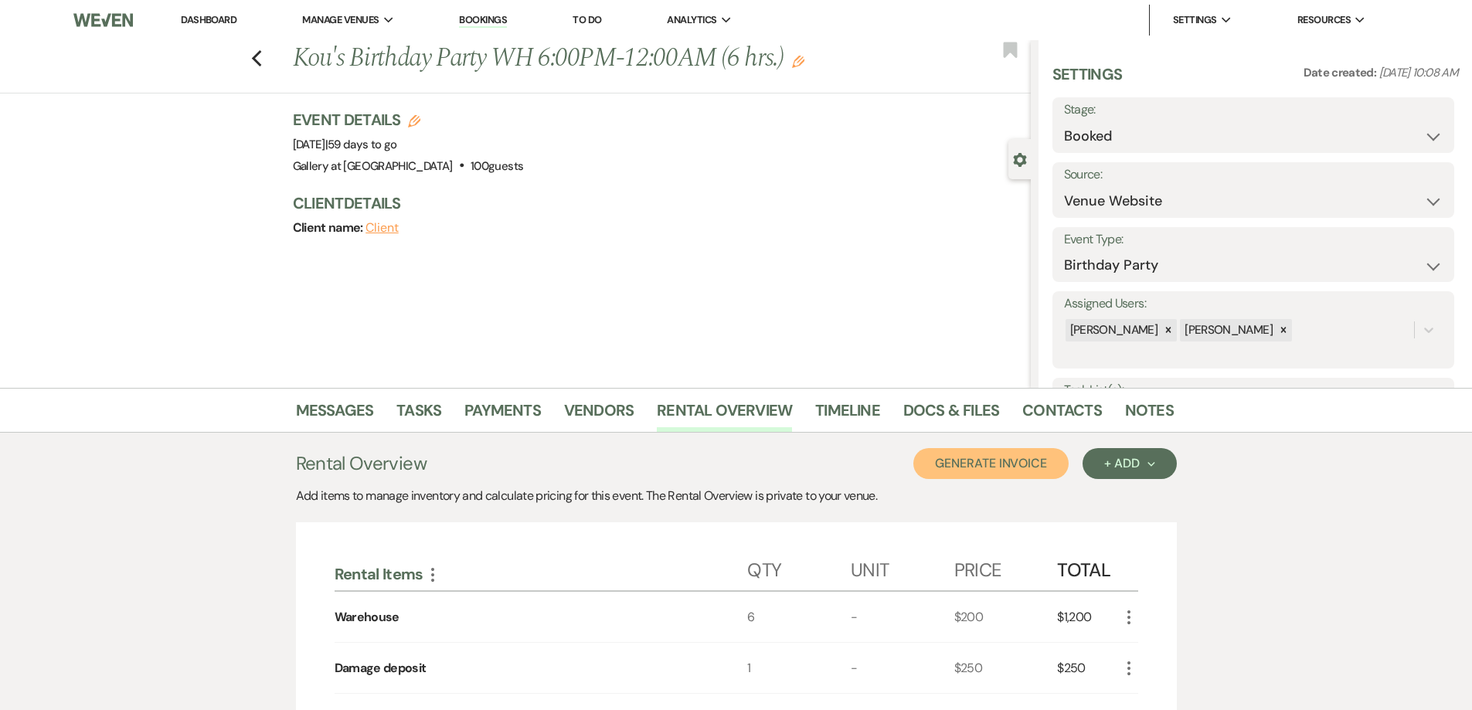
click at [984, 468] on button "Generate Invoice" at bounding box center [991, 463] width 155 height 31
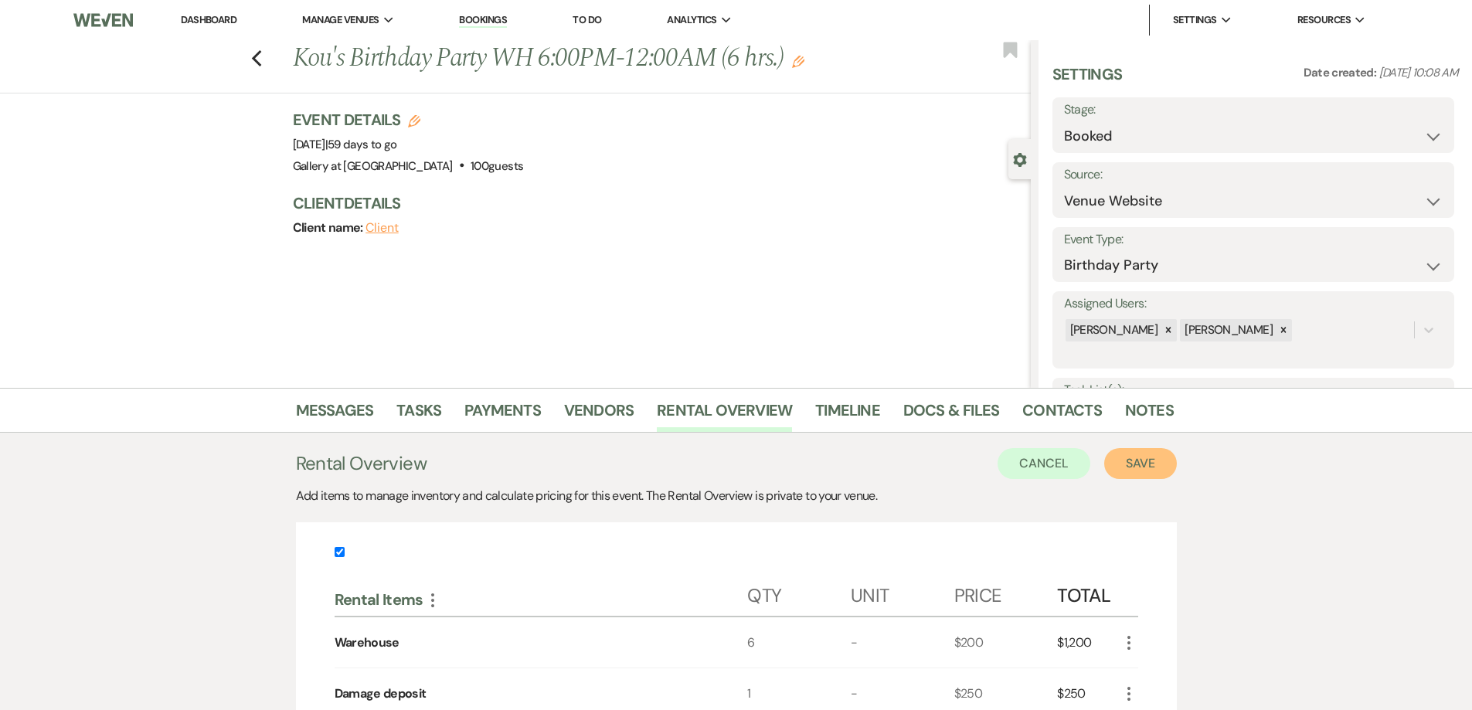
click at [1126, 468] on button "Save" at bounding box center [1141, 463] width 73 height 31
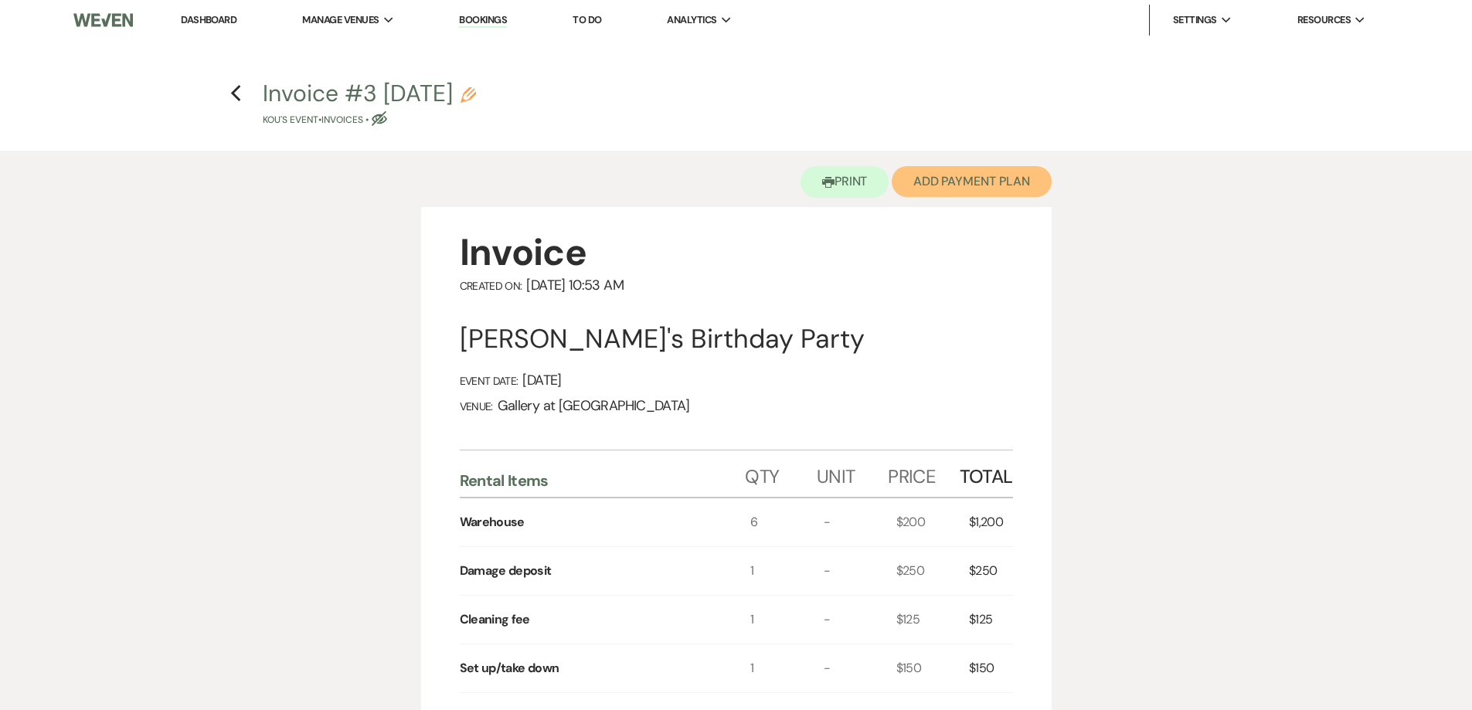
click at [958, 196] on button "Add Payment Plan" at bounding box center [972, 181] width 160 height 31
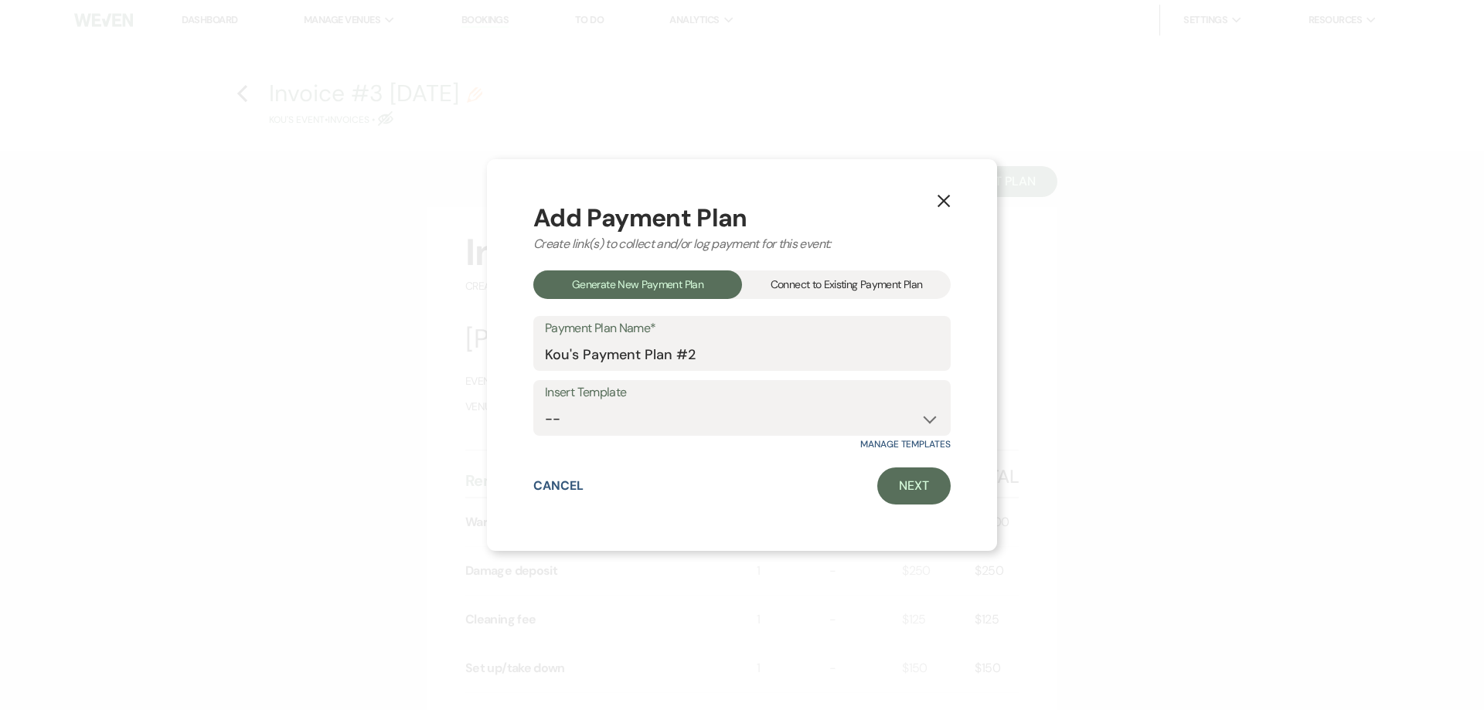
drag, startPoint x: 814, startPoint y: 291, endPoint x: 807, endPoint y: 340, distance: 50.0
click at [812, 295] on div "Connect to Existing Payment Plan" at bounding box center [846, 285] width 209 height 29
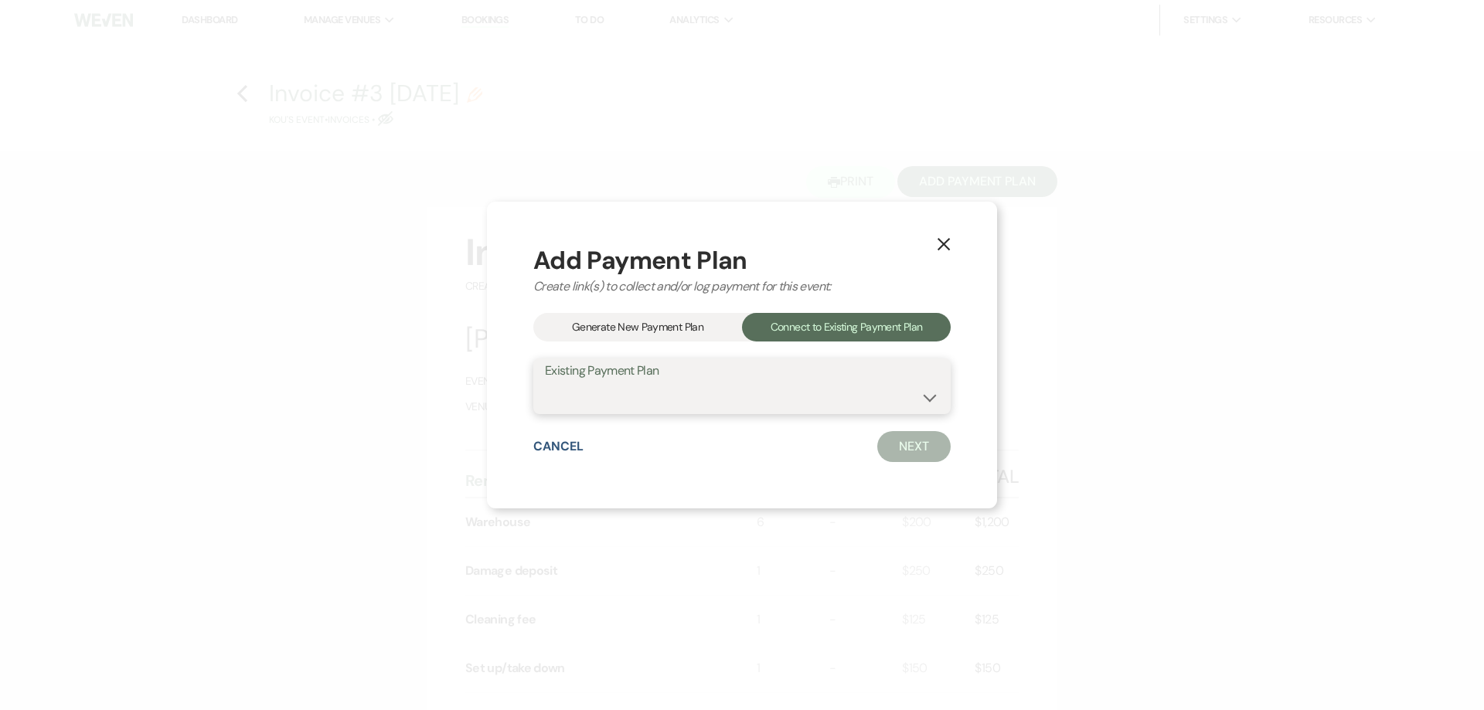
click at [796, 410] on select "Kou's Payment Plan #1" at bounding box center [742, 398] width 394 height 30
select select "21533"
click at [545, 383] on select "Kou's Payment Plan #1" at bounding box center [742, 398] width 394 height 30
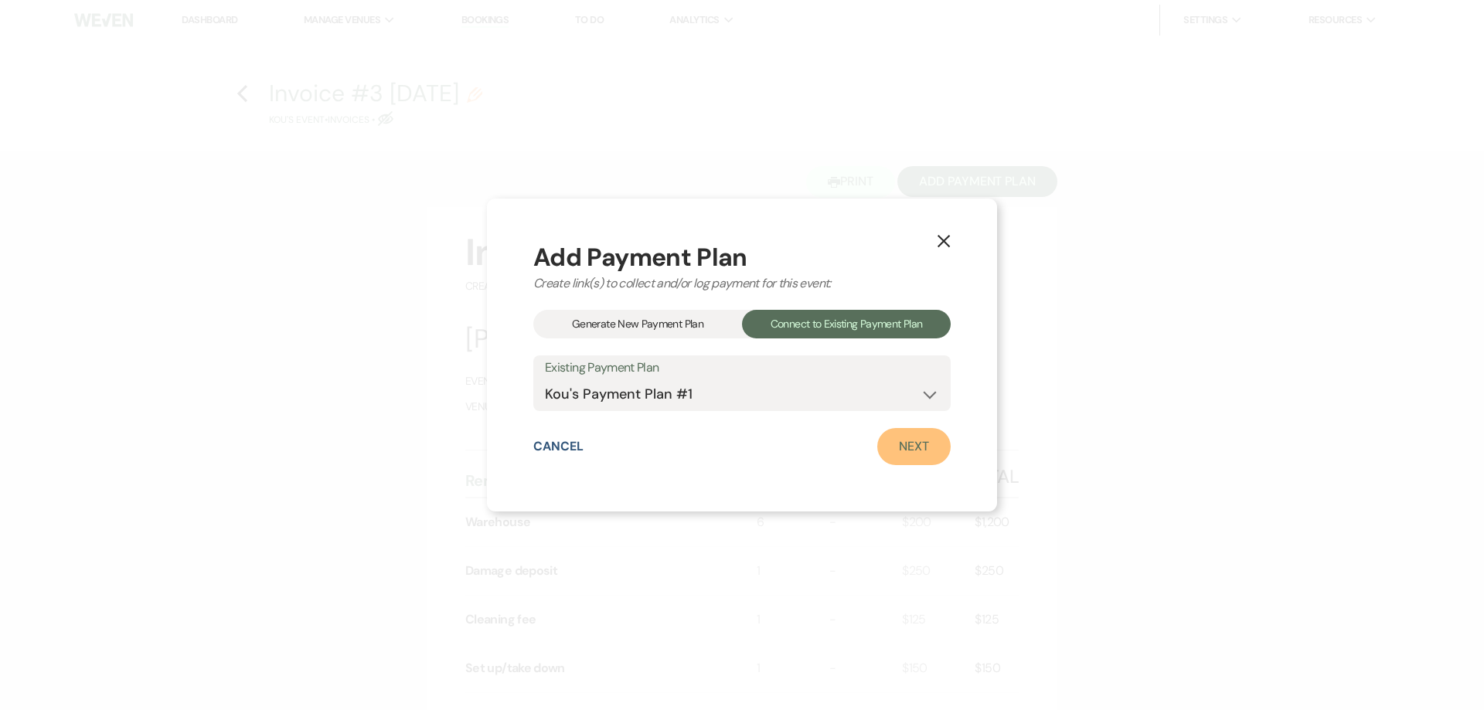
click at [932, 441] on link "Next" at bounding box center [913, 446] width 73 height 37
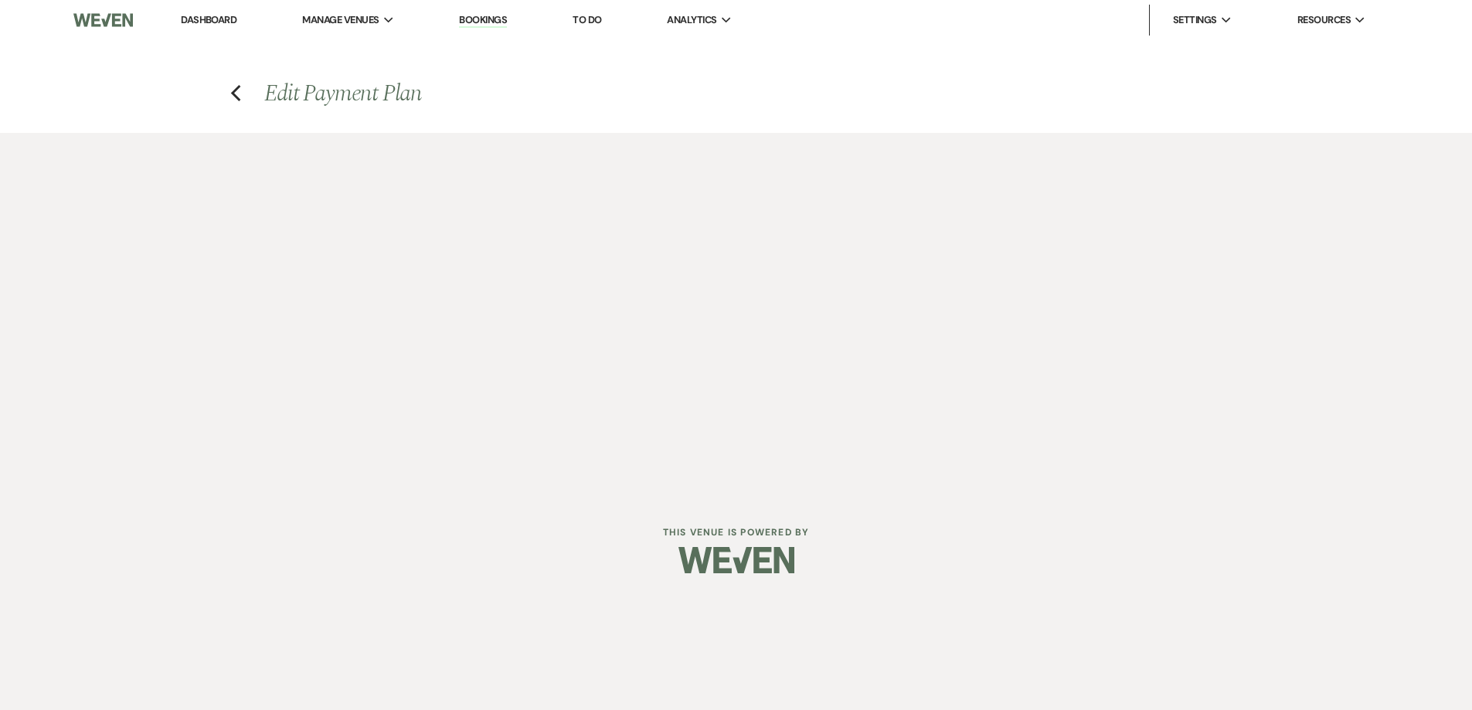
select select "27189"
select select "1"
select select "true"
select select "2"
select select "flat"
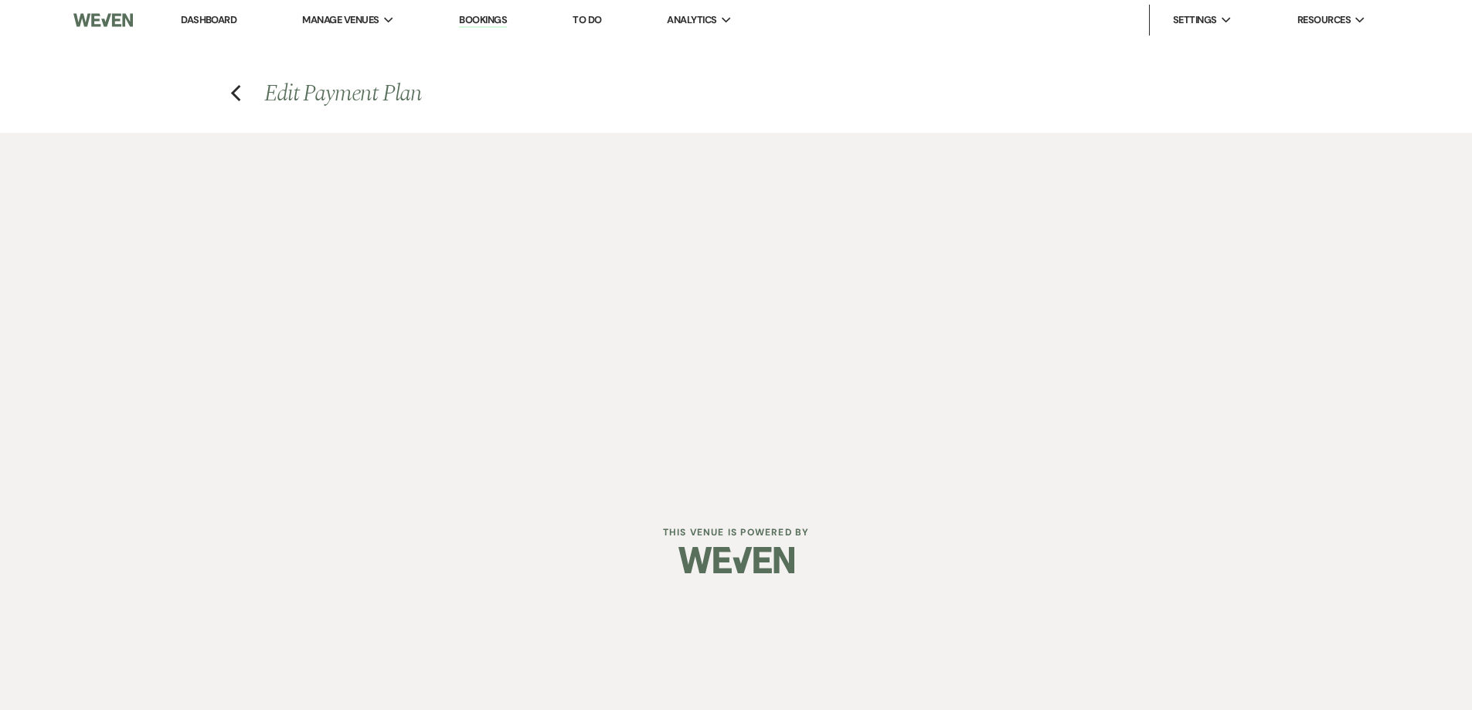
select select "true"
select select "both"
select select "weeks"
select select "both"
select select "weeks"
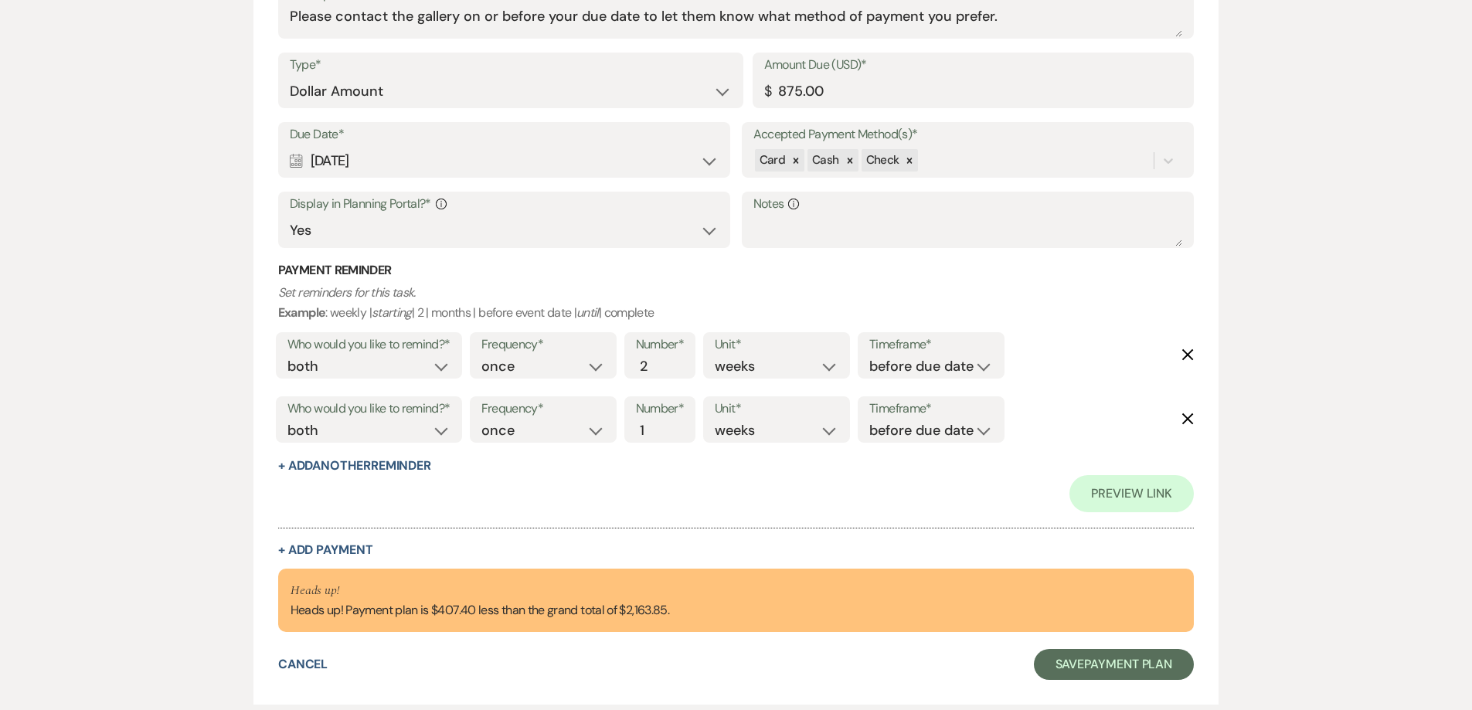
scroll to position [850, 0]
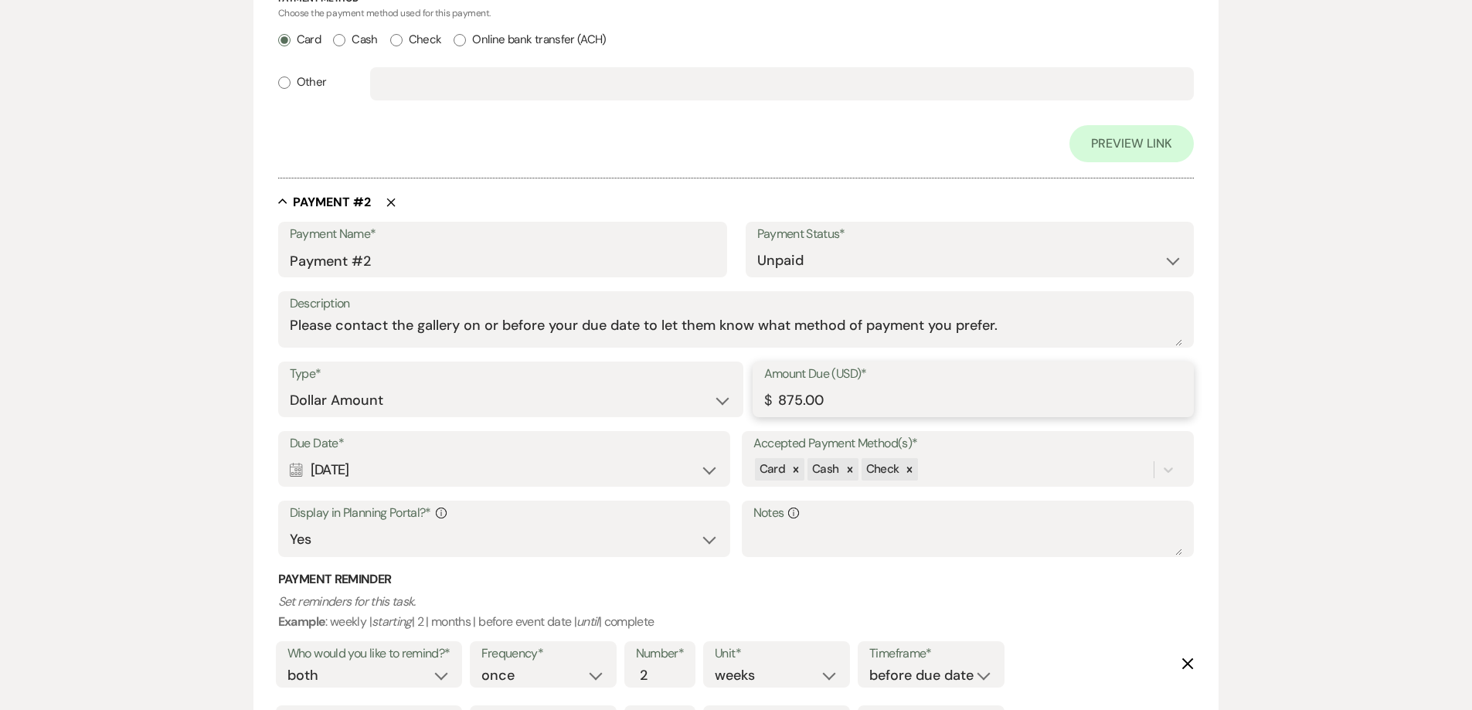
drag, startPoint x: 839, startPoint y: 401, endPoint x: 734, endPoint y: 400, distance: 105.9
click at [734, 400] on div "Type* Dollar Amount Percentage of Grand Total Amount Due (USD)* $ 875.00" at bounding box center [736, 397] width 917 height 70
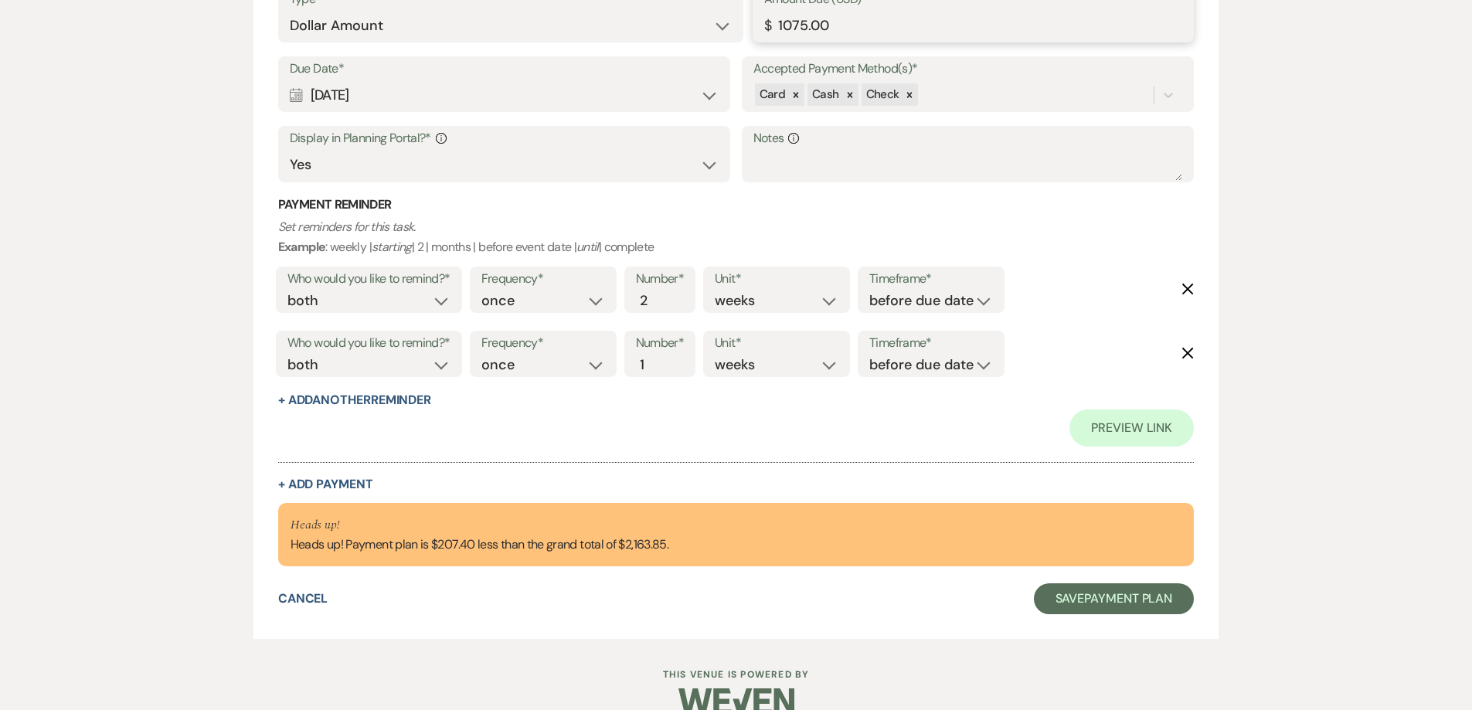
scroll to position [1253, 0]
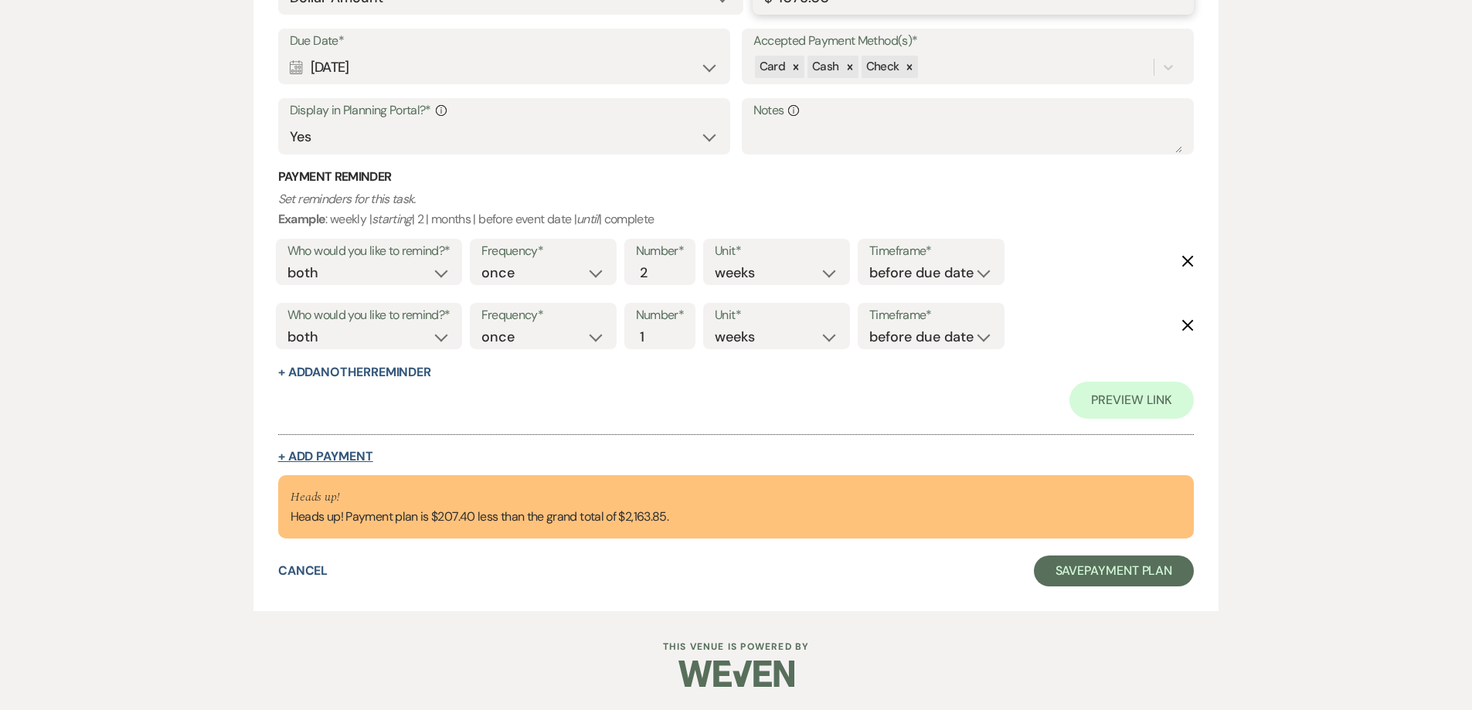
type input "1075.00"
click at [354, 452] on button "+ Add Payment" at bounding box center [325, 457] width 95 height 12
select select "2"
select select "flat"
select select "true"
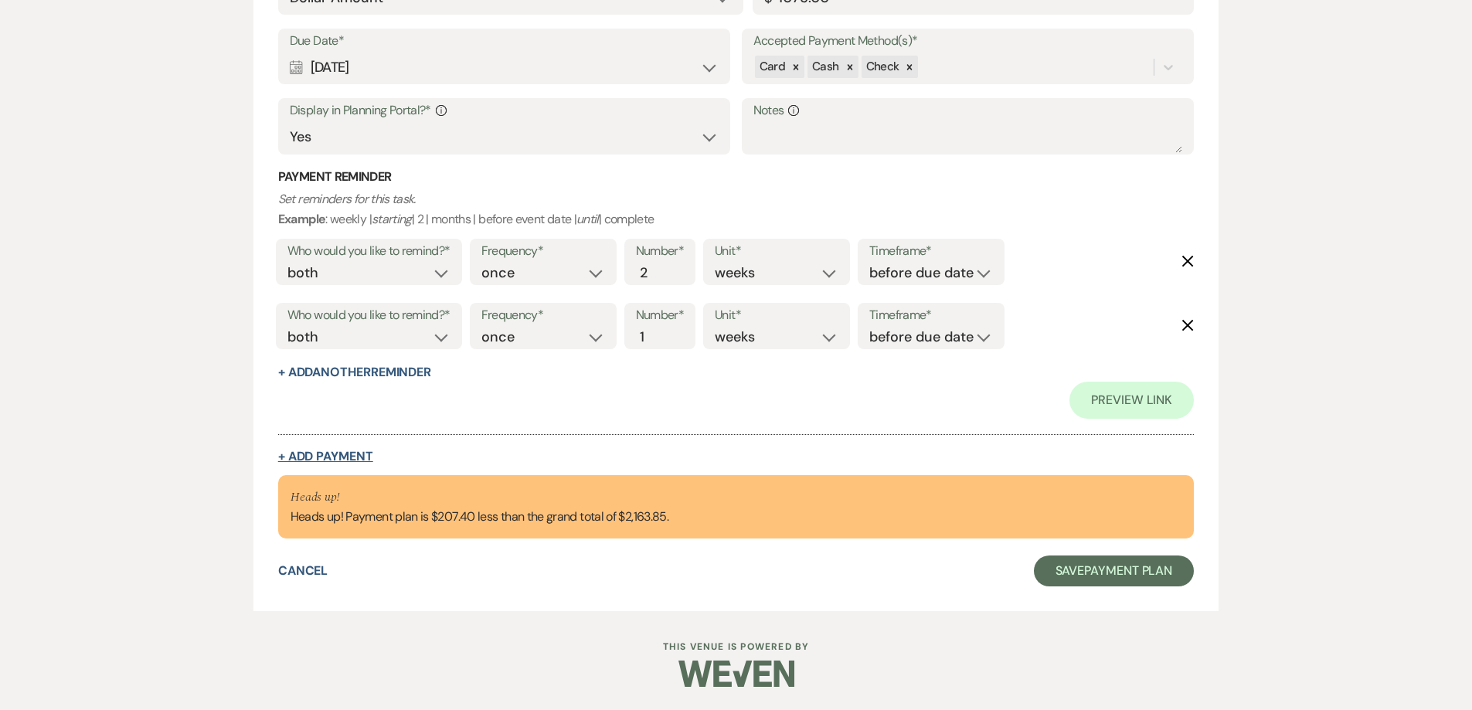
select select "client"
select select "weeks"
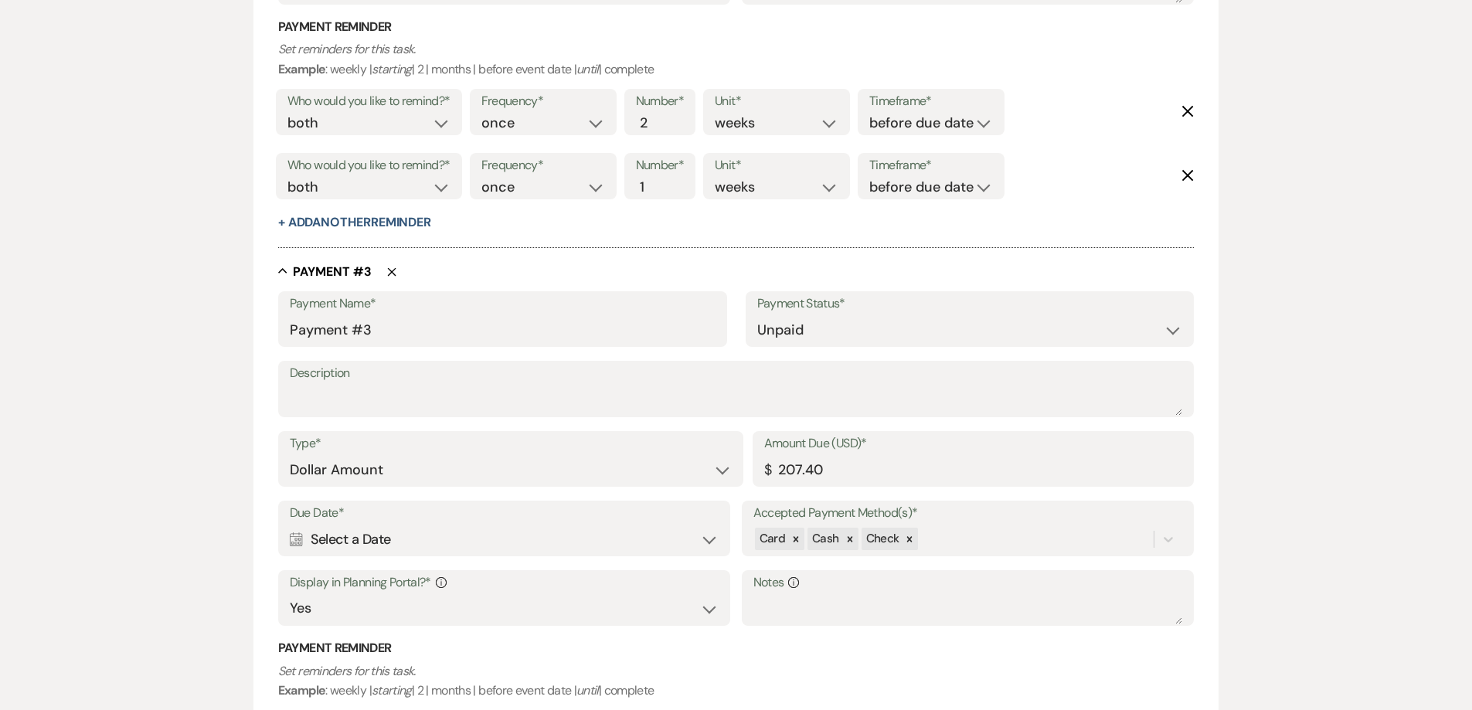
scroll to position [1370, 0]
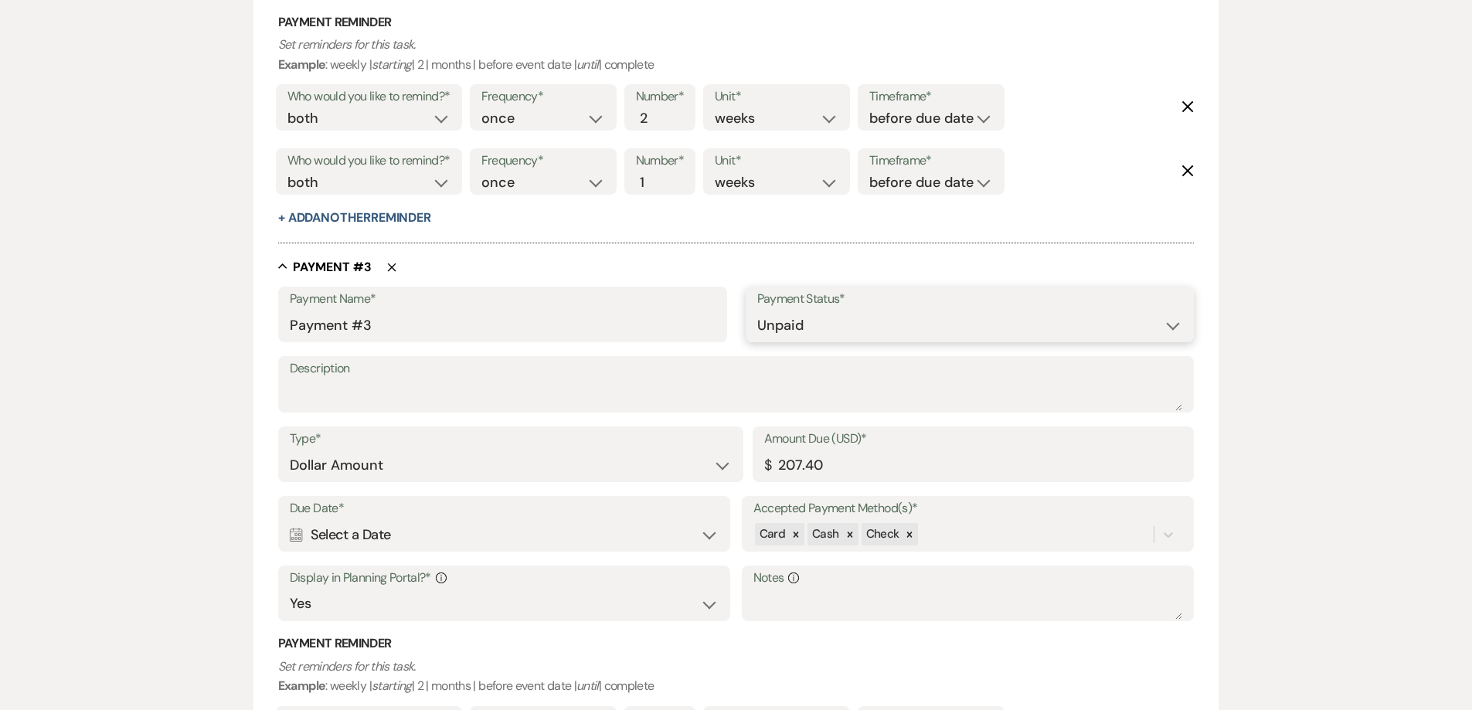
click at [797, 326] on select "Paid Unpaid" at bounding box center [970, 326] width 426 height 30
select select "1"
click at [757, 311] on select "Paid Unpaid" at bounding box center [970, 326] width 426 height 30
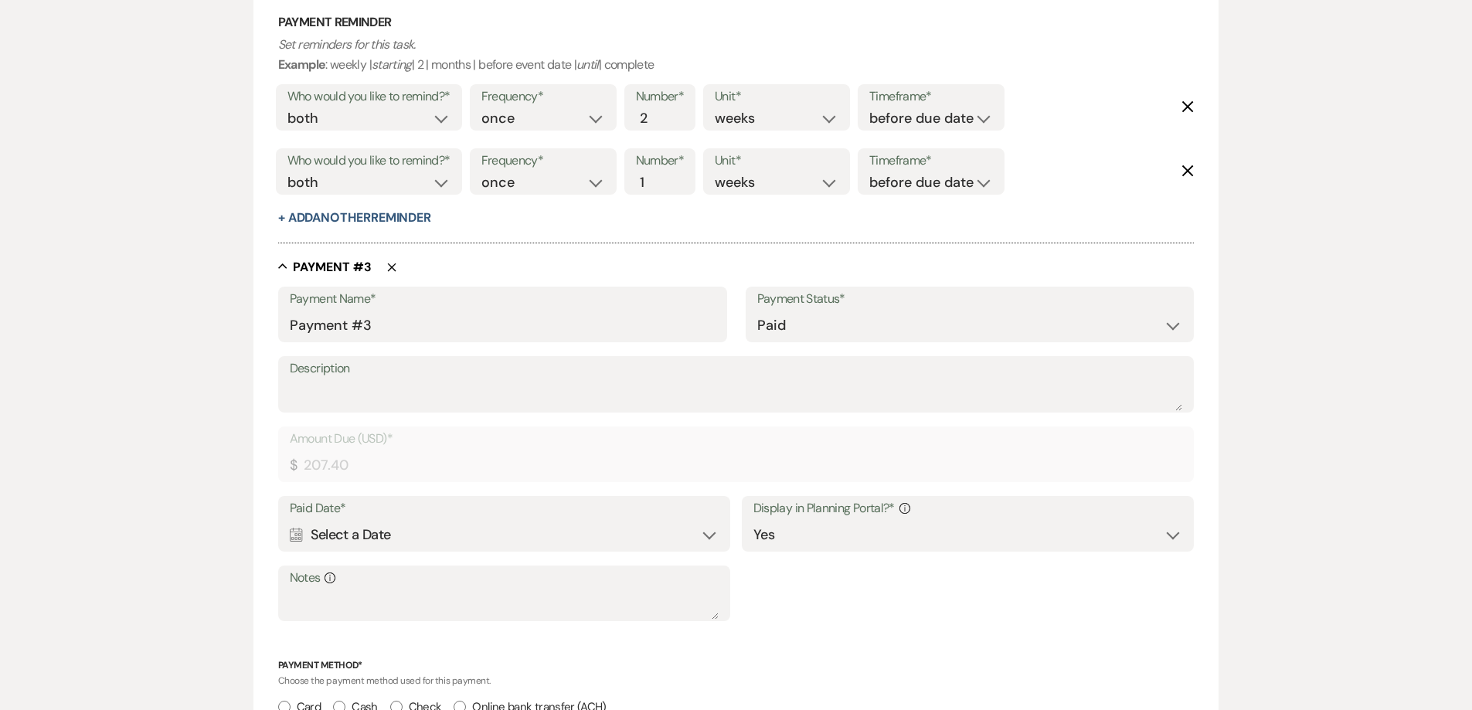
click at [454, 543] on div "Calendar Select a Date Expand" at bounding box center [505, 535] width 430 height 30
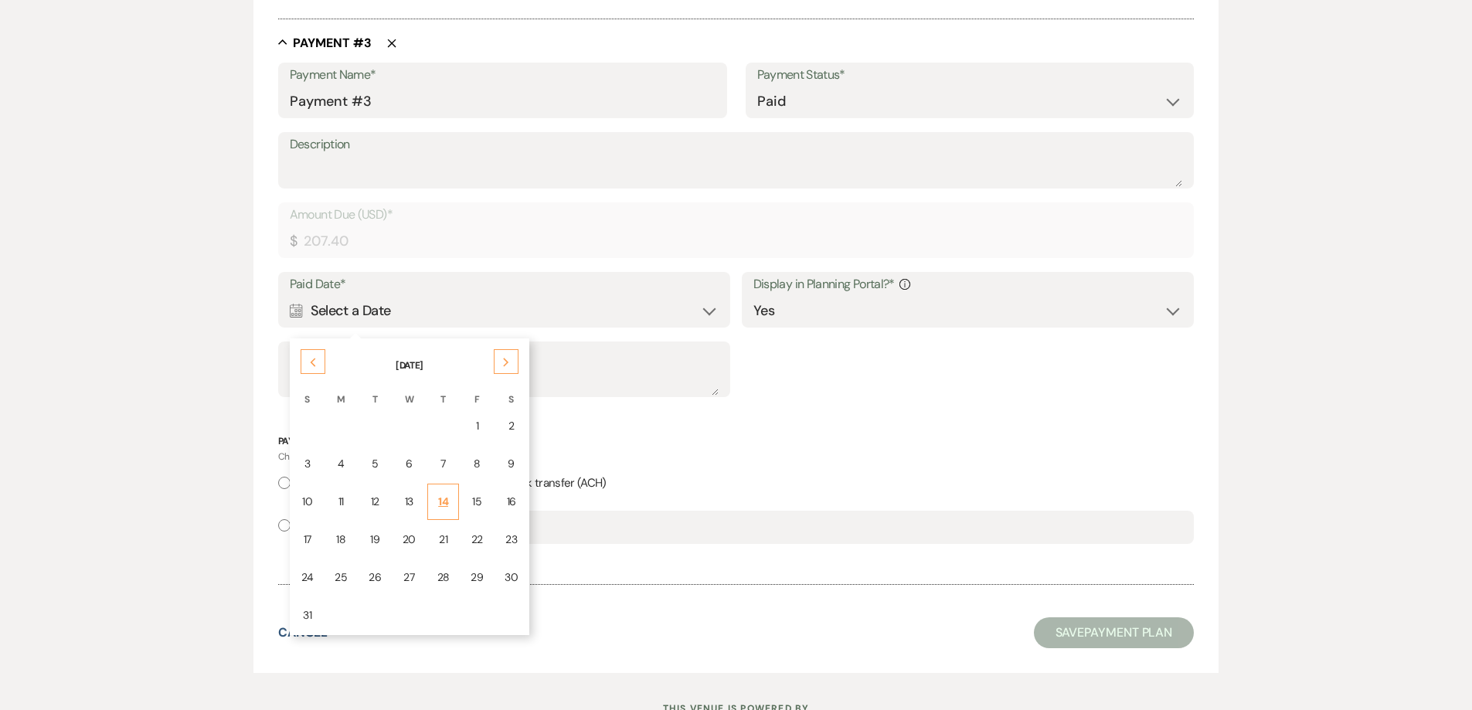
scroll to position [1602, 0]
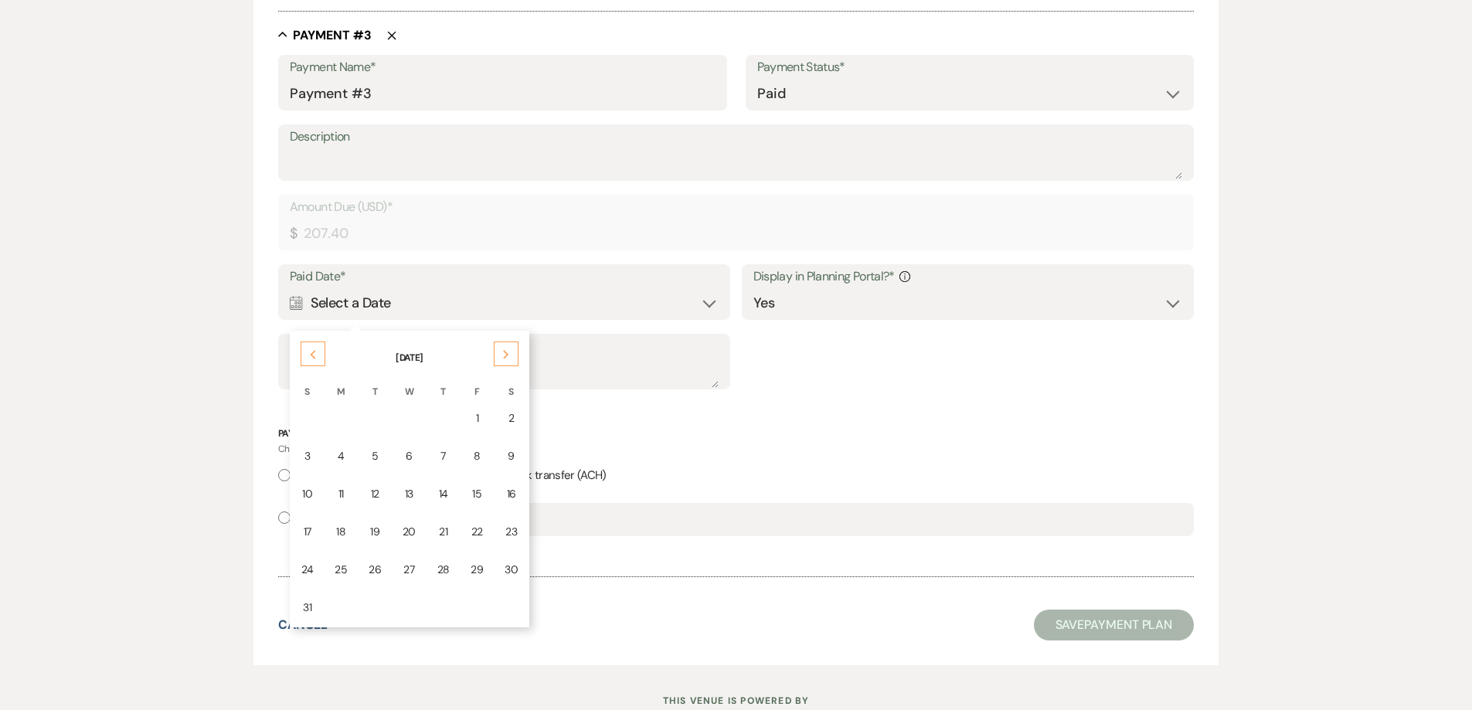
click at [343, 495] on div "11" at bounding box center [341, 494] width 12 height 16
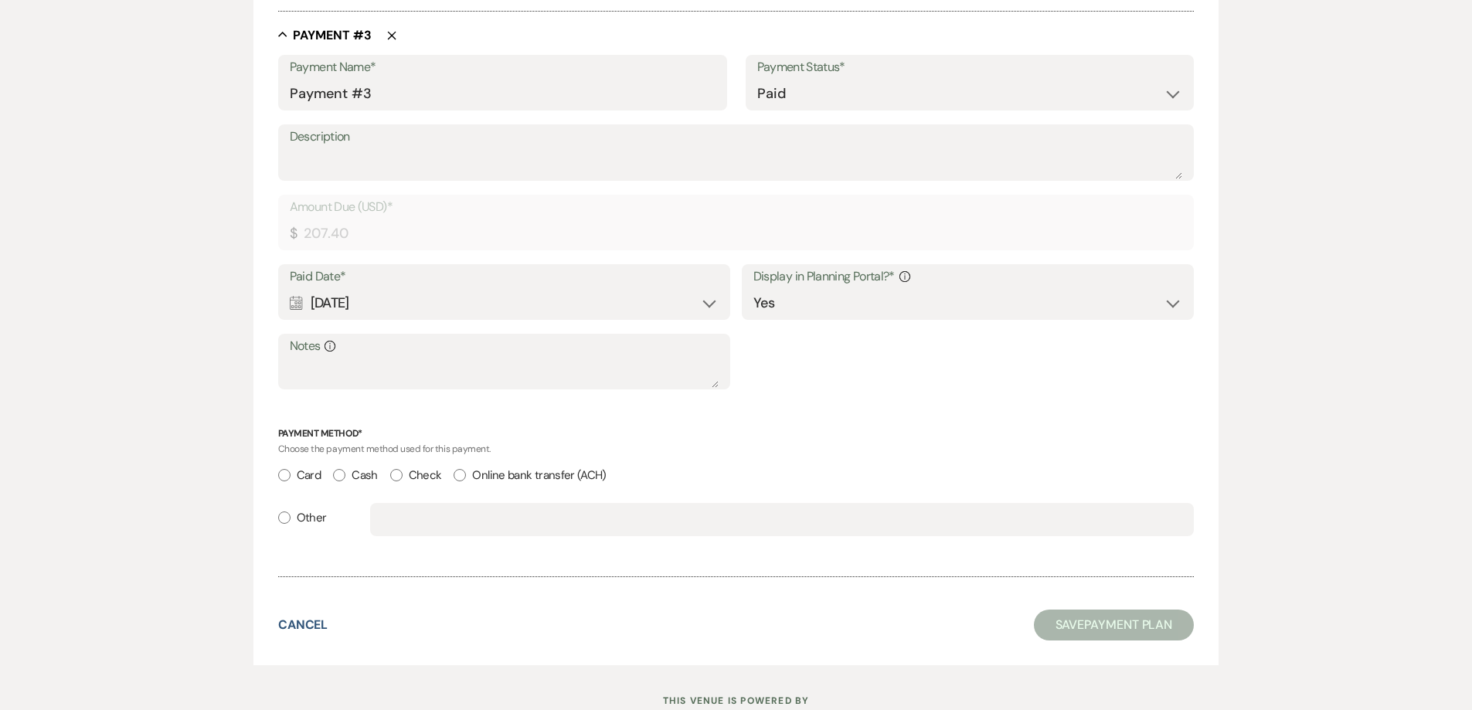
click at [285, 478] on input "Card" at bounding box center [284, 475] width 12 height 12
radio input "true"
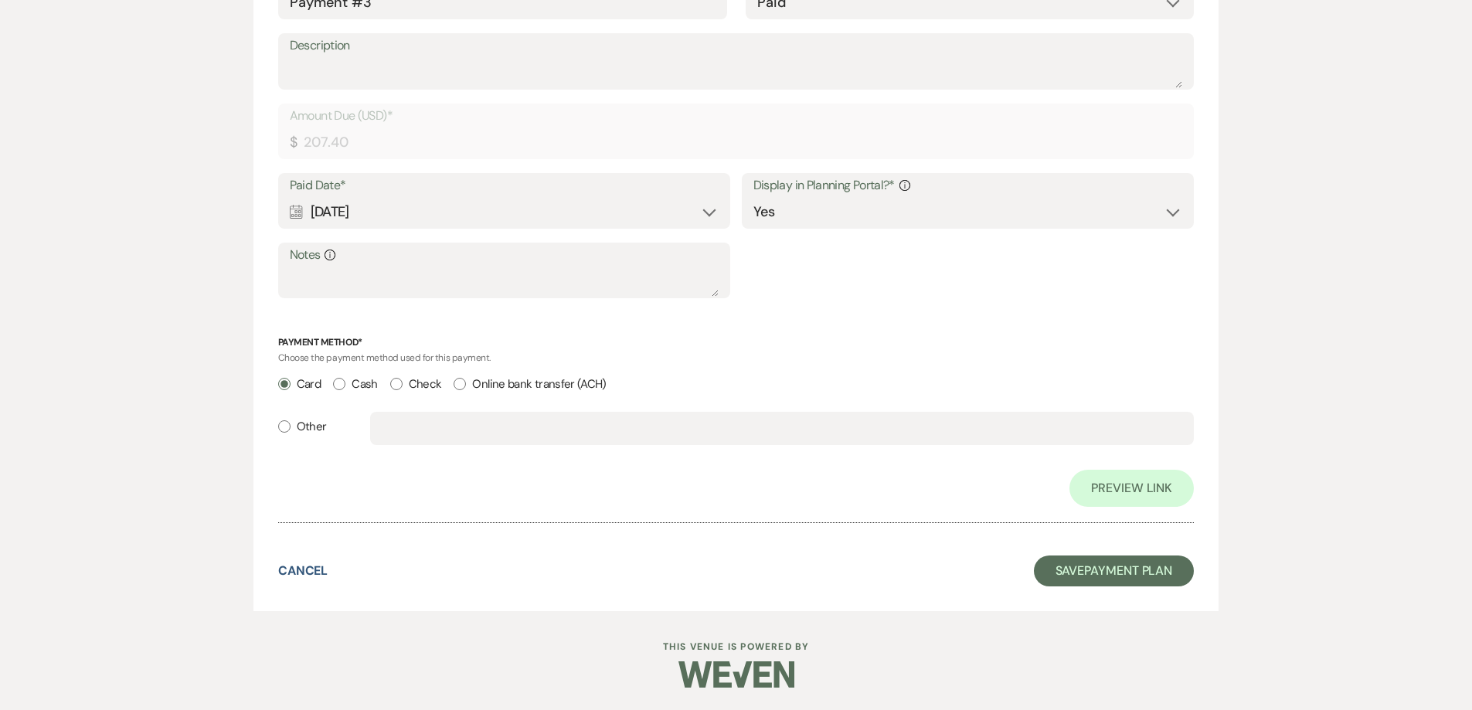
scroll to position [1769, 0]
click at [1107, 574] on button "Save Payment Plan" at bounding box center [1114, 570] width 161 height 31
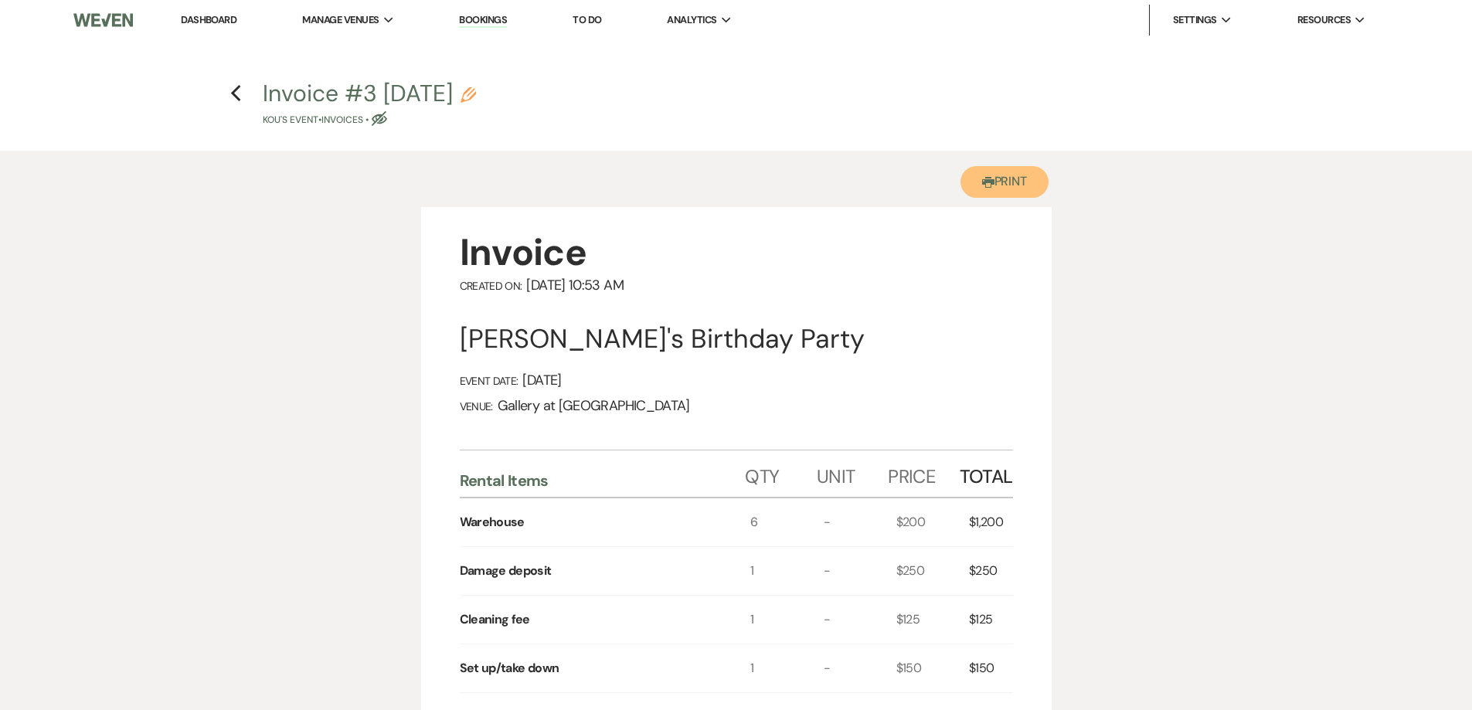
click at [992, 181] on button "Printer Print" at bounding box center [1005, 182] width 89 height 32
click at [234, 94] on icon "Previous" at bounding box center [236, 93] width 12 height 19
select select "5"
select select "4"
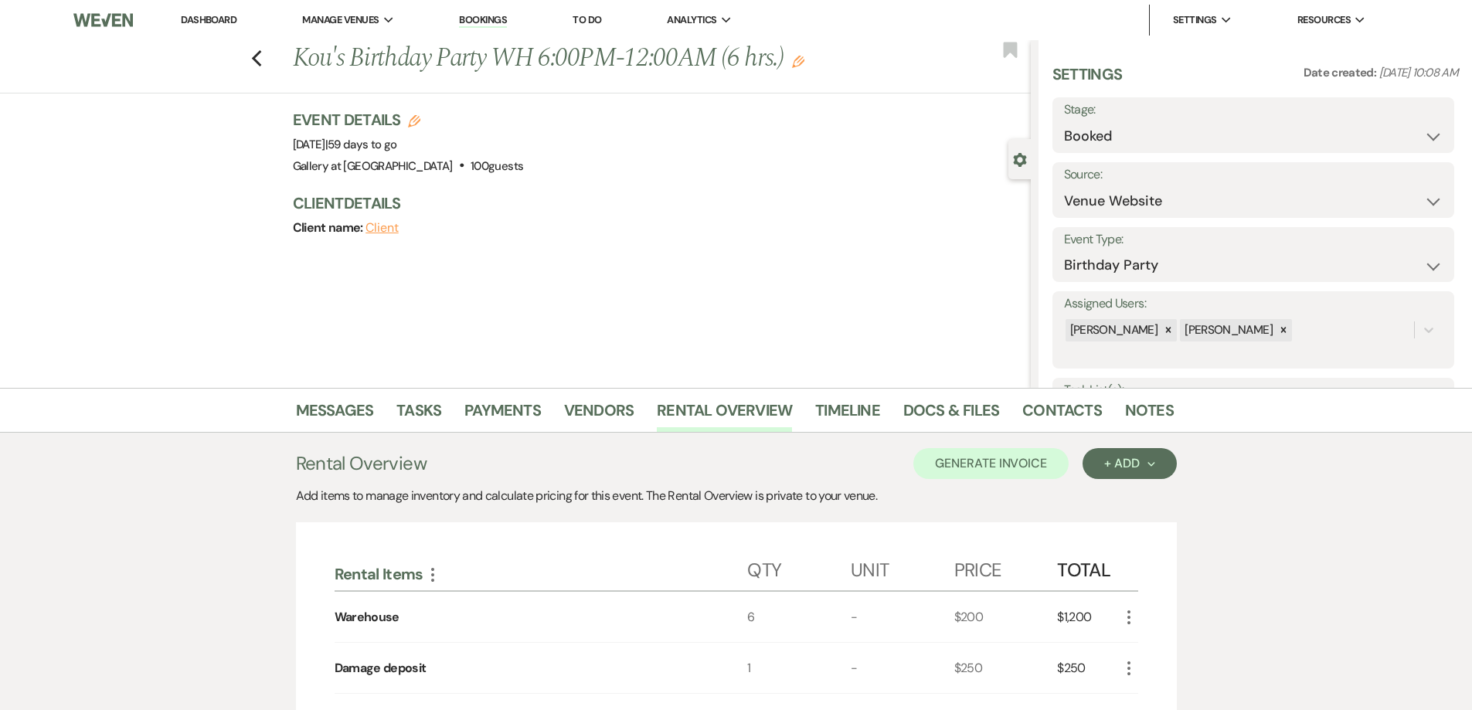
click at [804, 66] on use "button" at bounding box center [798, 62] width 12 height 12
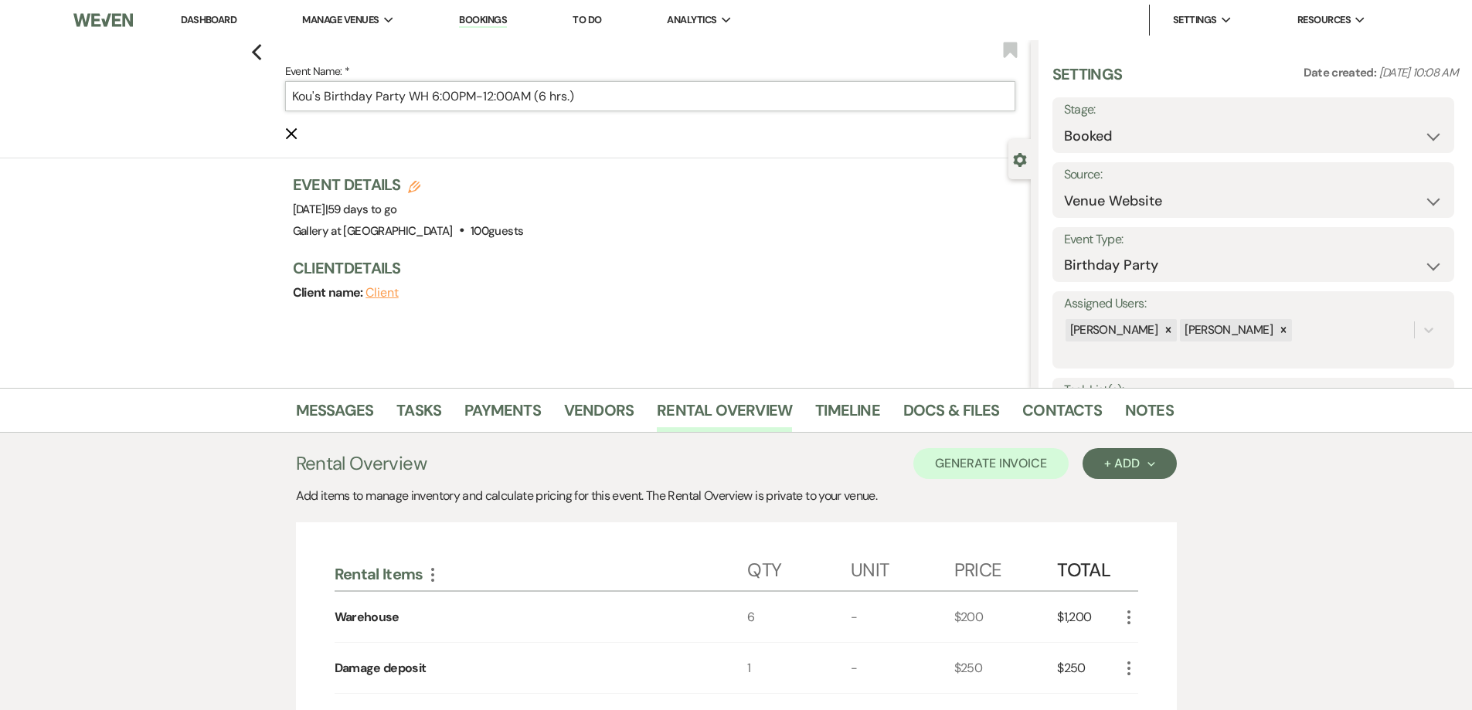
click at [446, 100] on input "Kou's Birthday Party WH 6:00PM-12:00AM (6 hrs.)" at bounding box center [650, 96] width 730 height 30
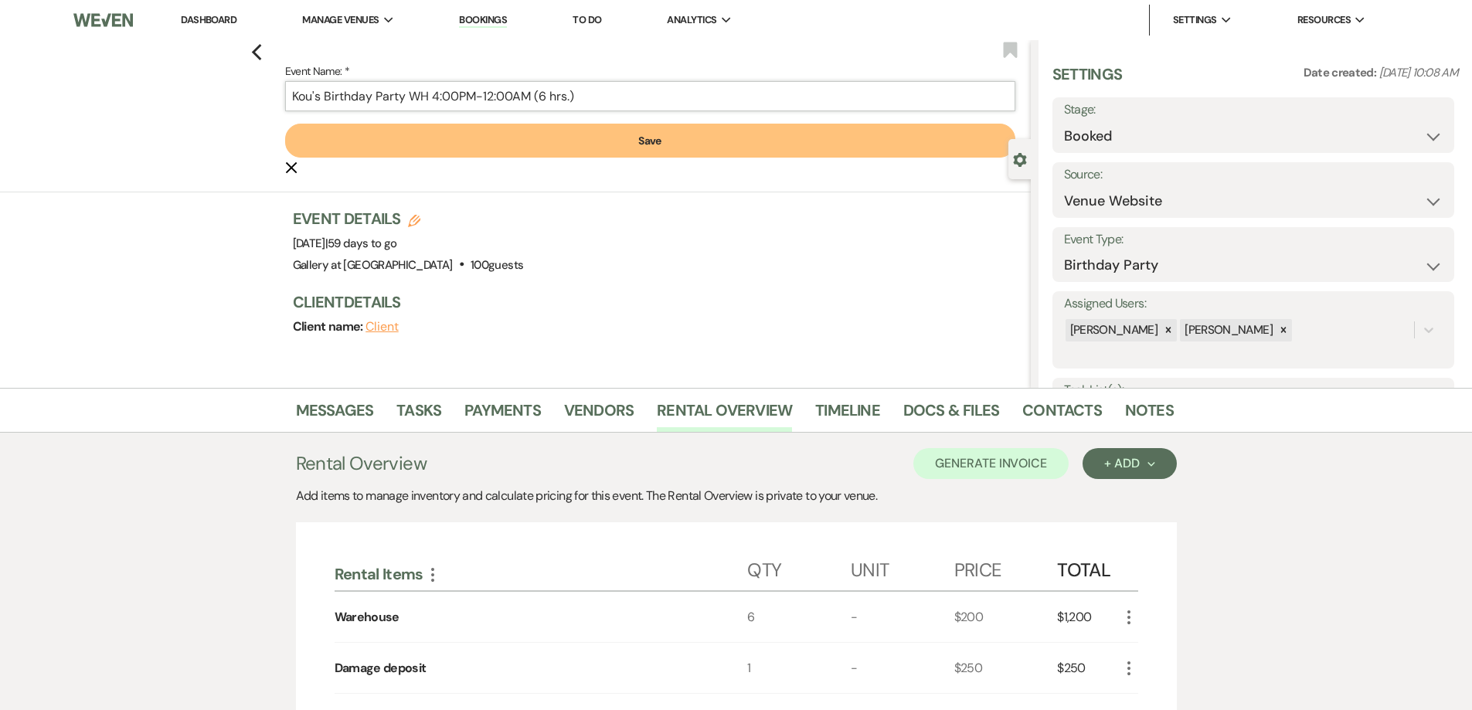
click at [550, 93] on input "Kou's Birthday Party WH 4:00PM-12:00AM (6 hrs.)" at bounding box center [650, 96] width 730 height 30
type input "Kou's Birthday Party WH 4:00PM-12:00AM (8 hrs.)"
click at [577, 141] on button "Save" at bounding box center [650, 141] width 730 height 34
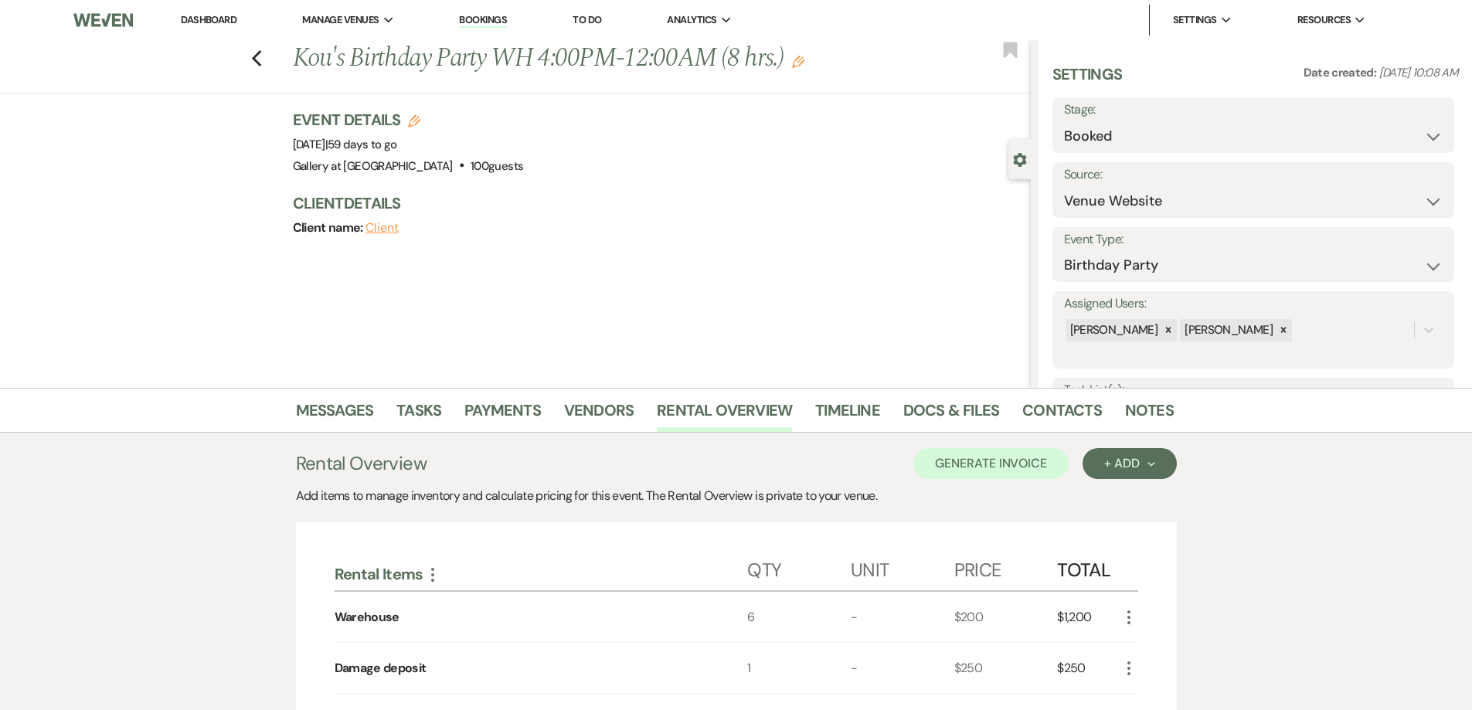
click at [810, 70] on h1 "Kou's Birthday Party WH 4:00PM-12:00AM (8 hrs.) Edit" at bounding box center [585, 58] width 584 height 37
click at [810, 69] on h1 "Kou's Birthday Party WH 4:00PM-12:00AM (8 hrs.) Edit" at bounding box center [585, 58] width 584 height 37
click at [805, 66] on use "button" at bounding box center [798, 62] width 12 height 12
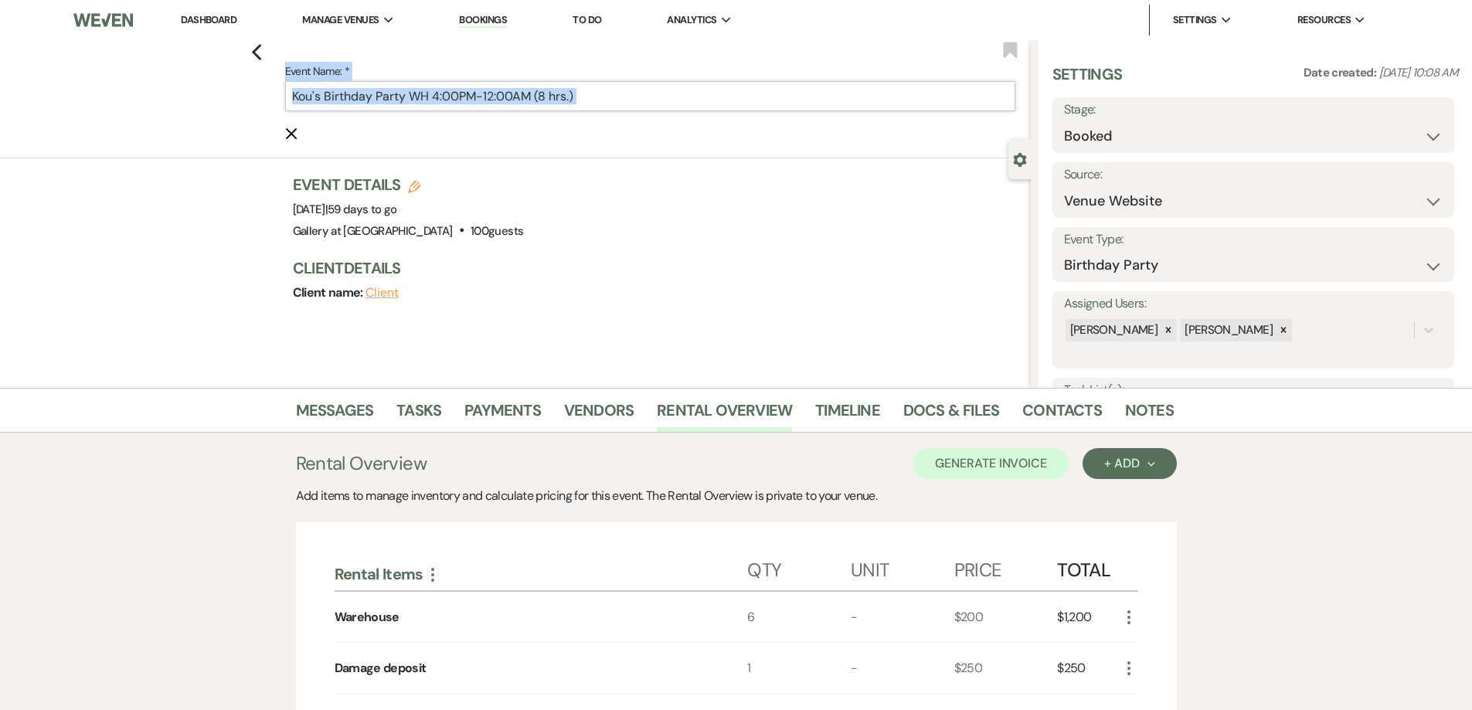
click at [795, 85] on input "Kou's Birthday Party WH 4:00PM-12:00AM (8 hrs.)" at bounding box center [650, 96] width 730 height 30
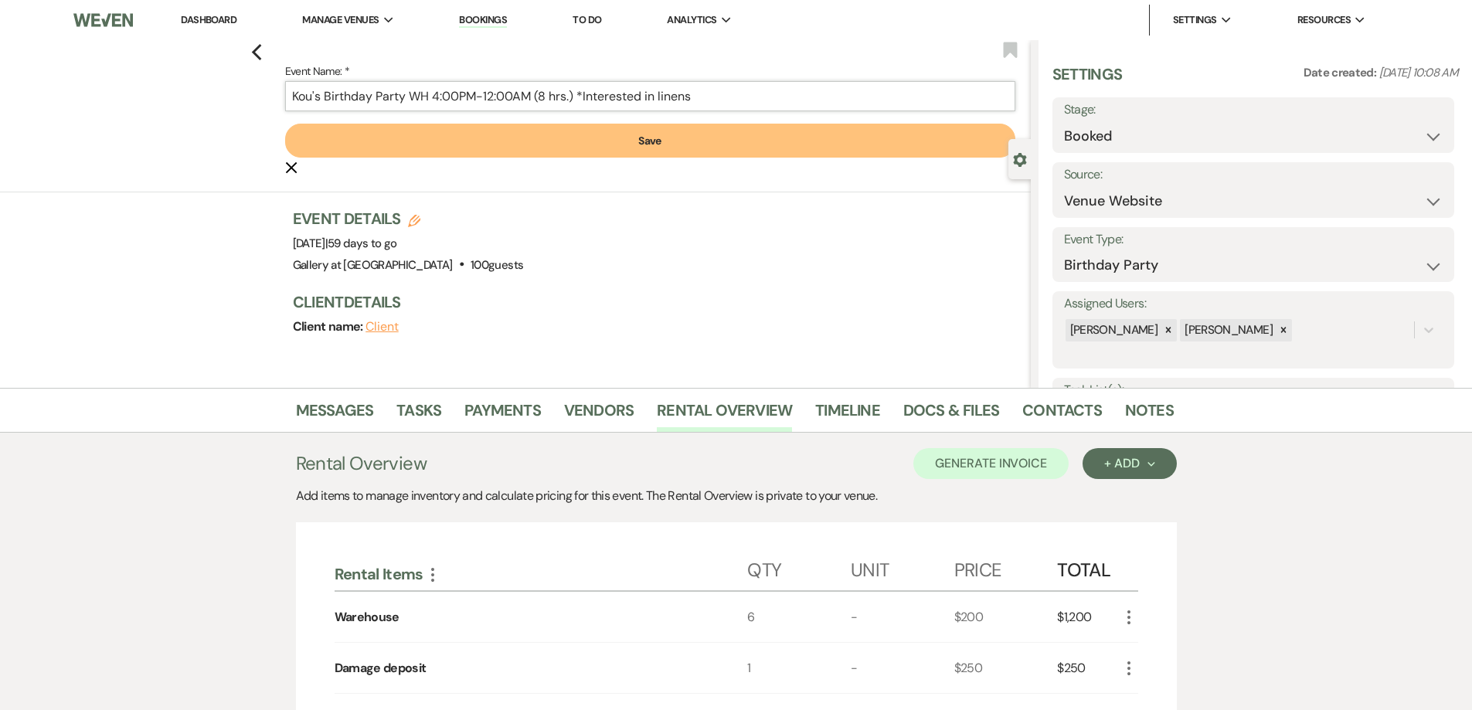
type input "Kou's Birthday Party WH 4:00PM-12:00AM (8 hrs.) *Interested in linens"
click at [776, 145] on button "Save" at bounding box center [650, 141] width 730 height 34
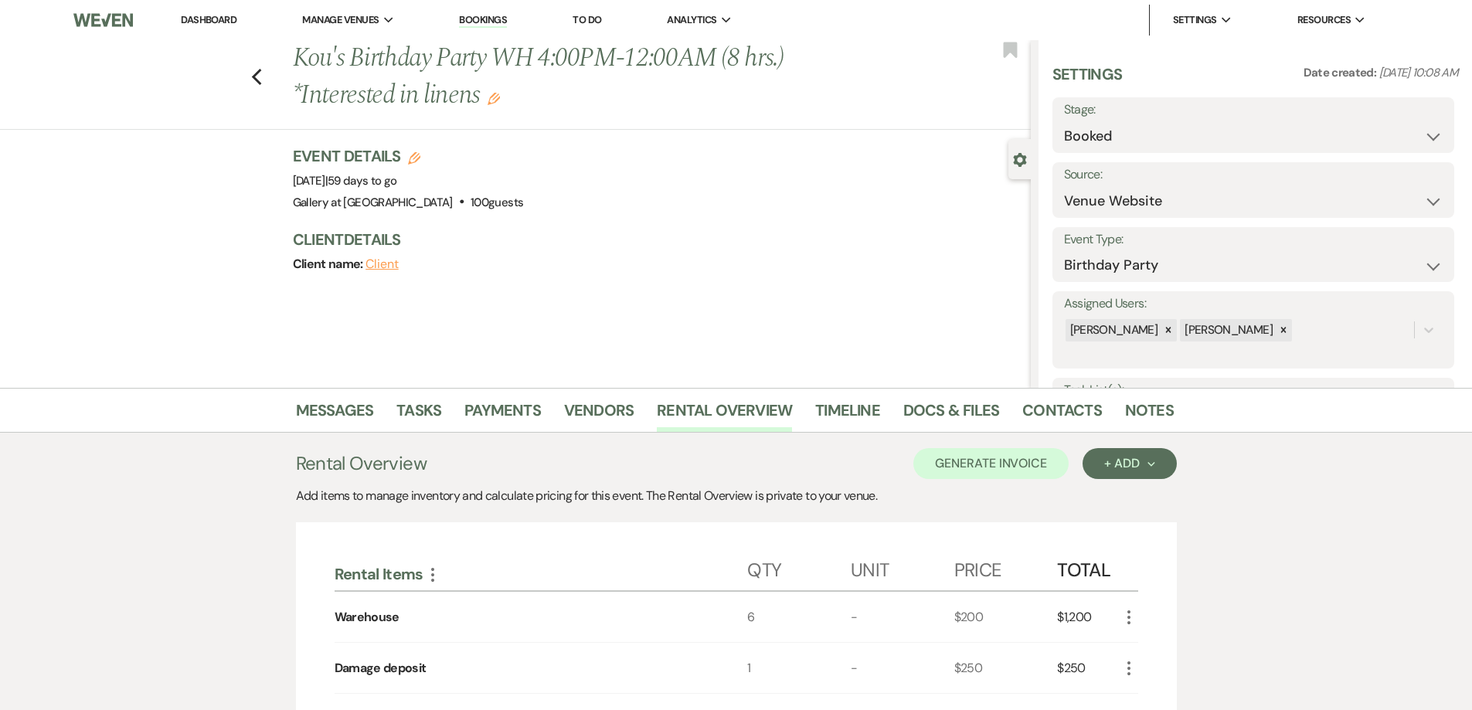
click at [218, 21] on link "Dashboard" at bounding box center [209, 19] width 56 height 13
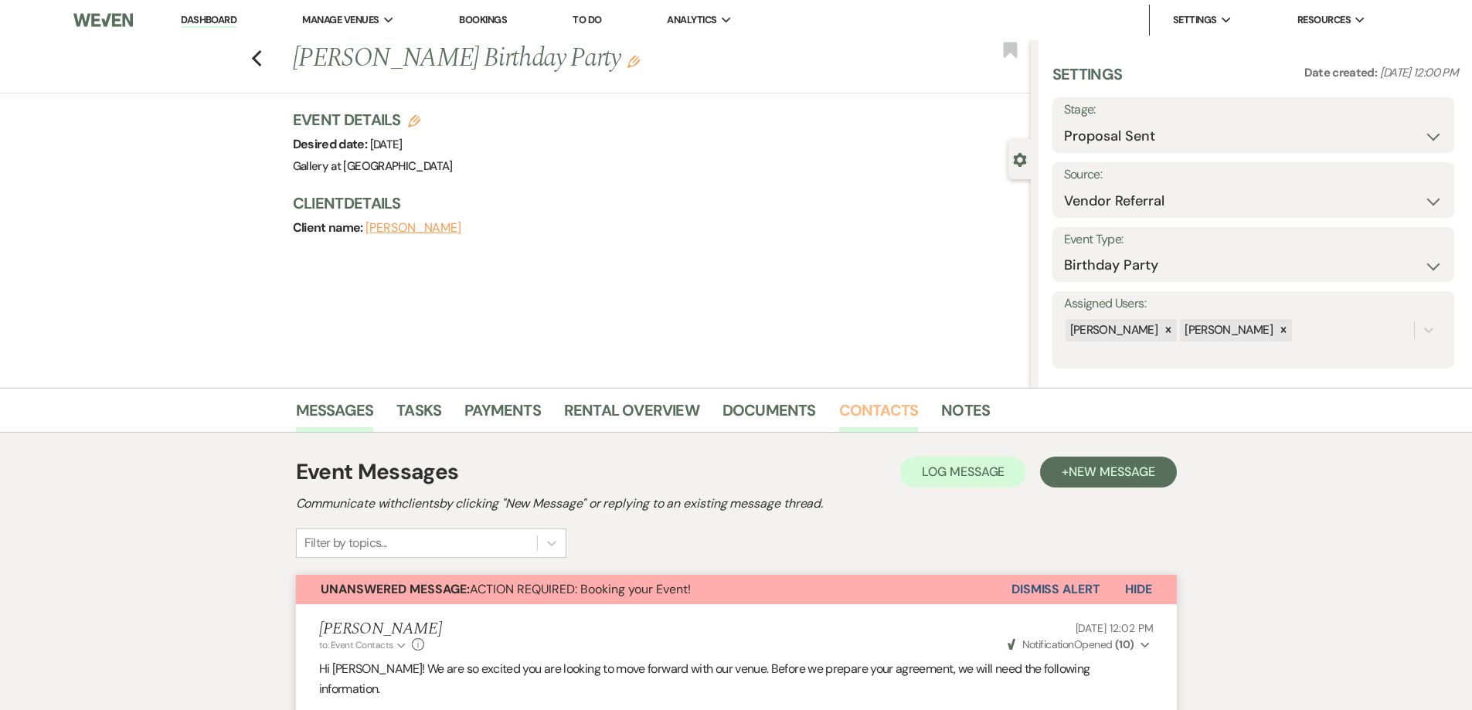
click at [840, 420] on link "Contacts" at bounding box center [879, 415] width 80 height 34
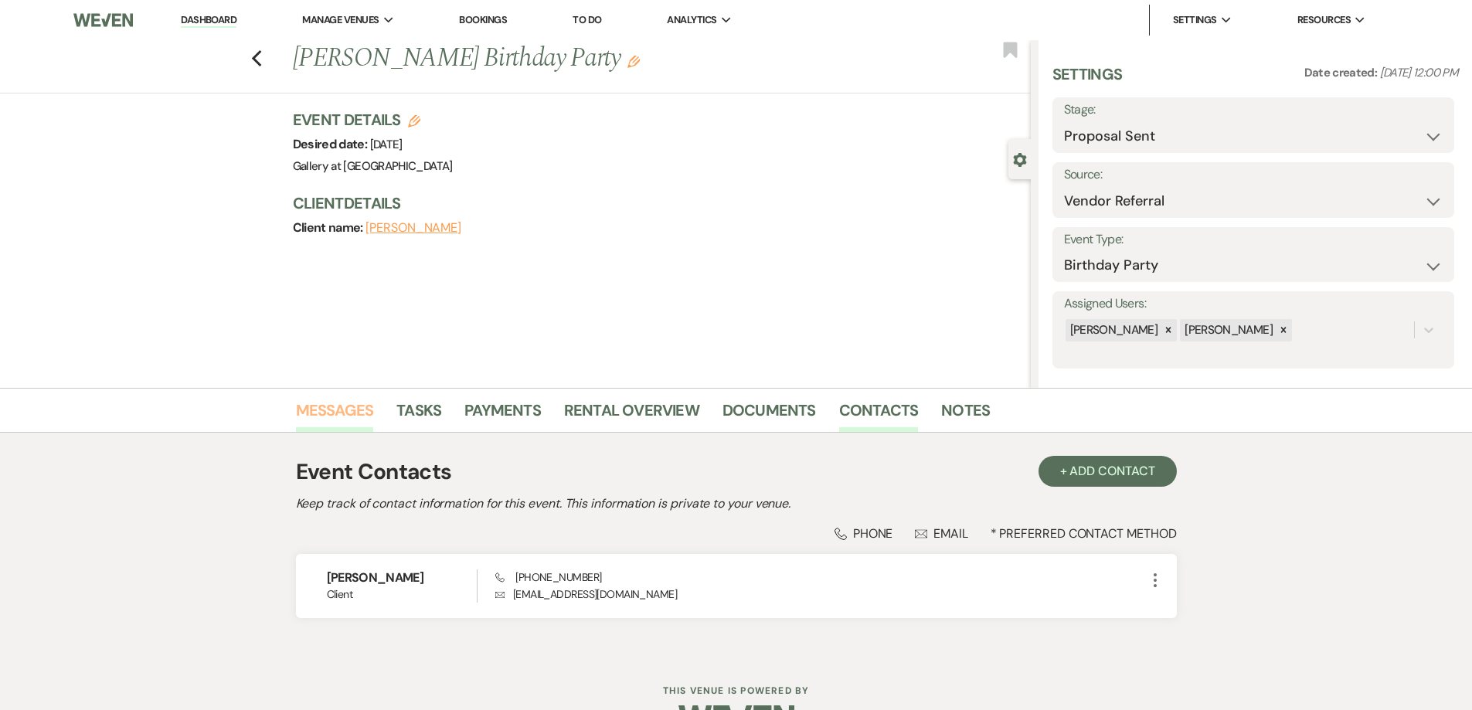
click at [348, 416] on link "Messages" at bounding box center [335, 415] width 78 height 34
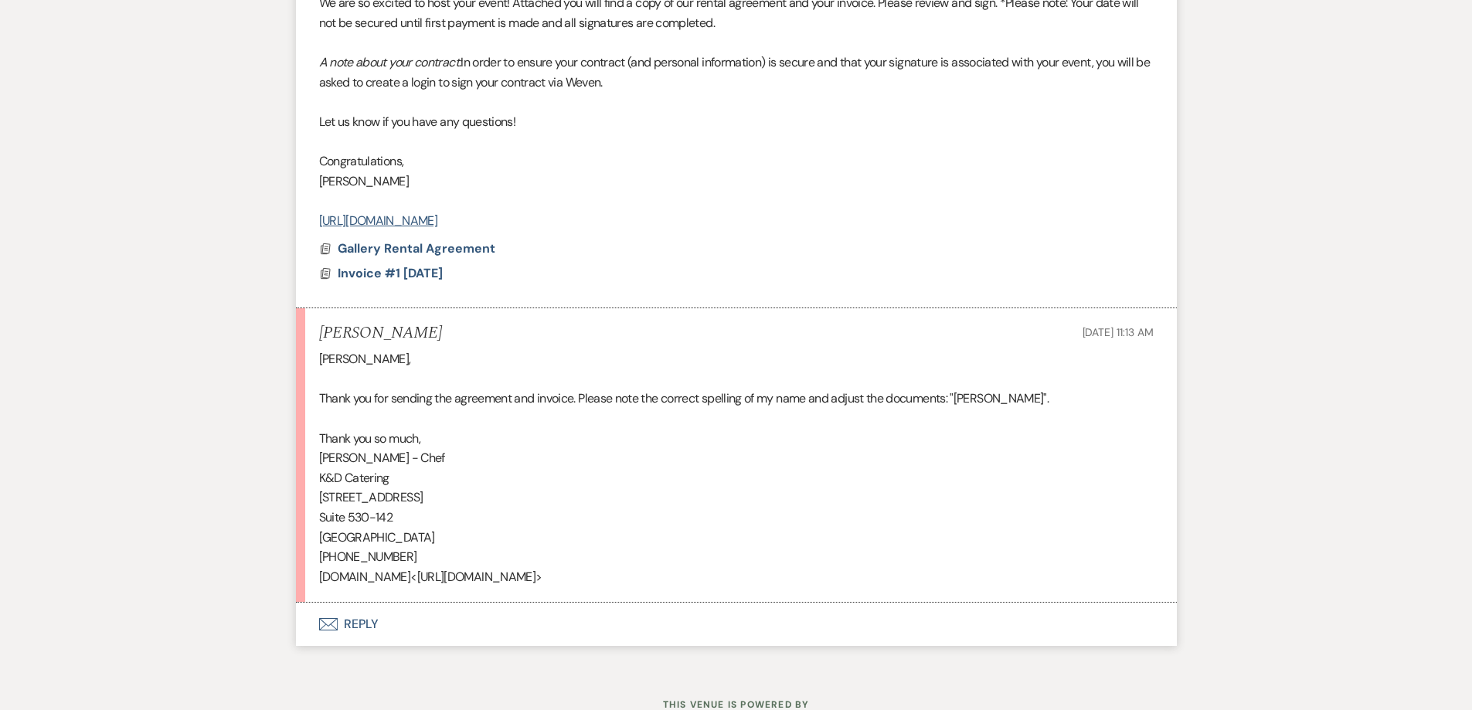
scroll to position [2140, 0]
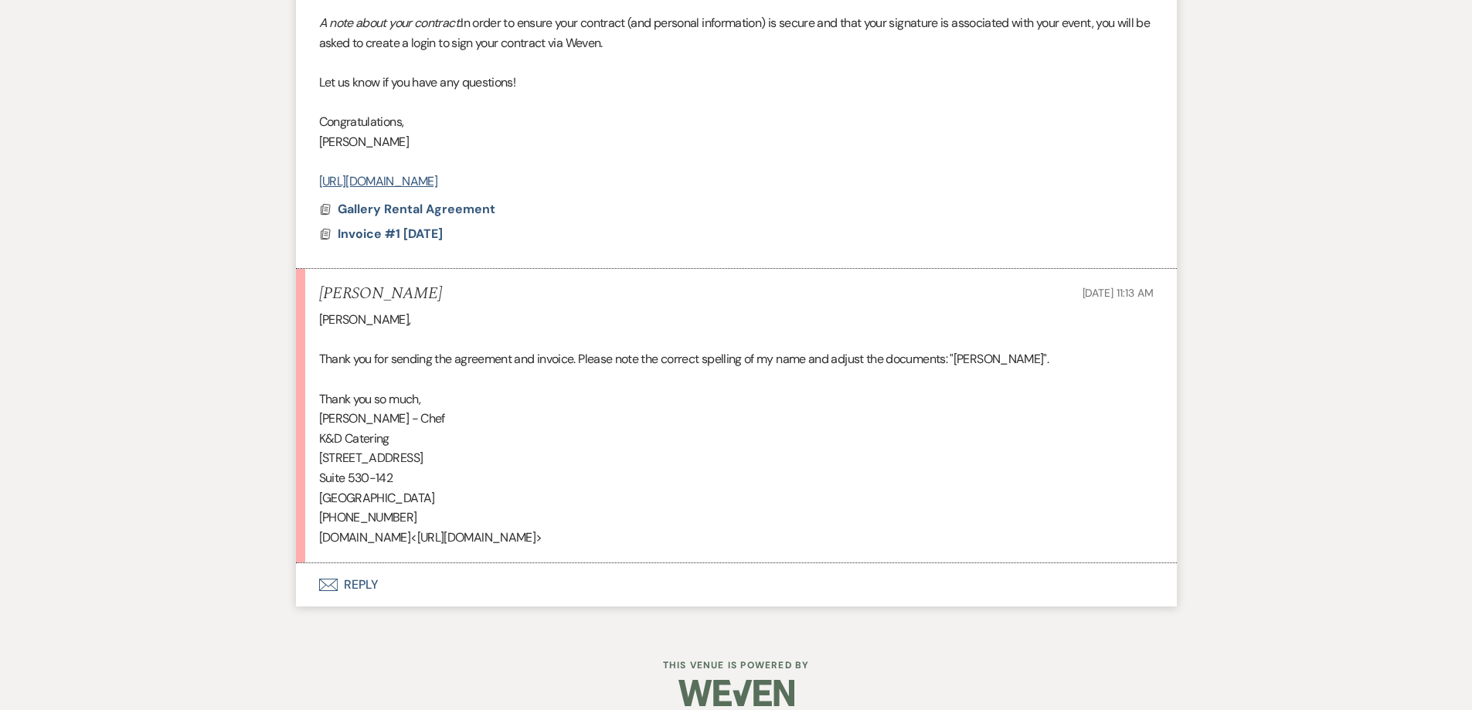
click at [409, 563] on button "Envelope Reply" at bounding box center [736, 584] width 881 height 43
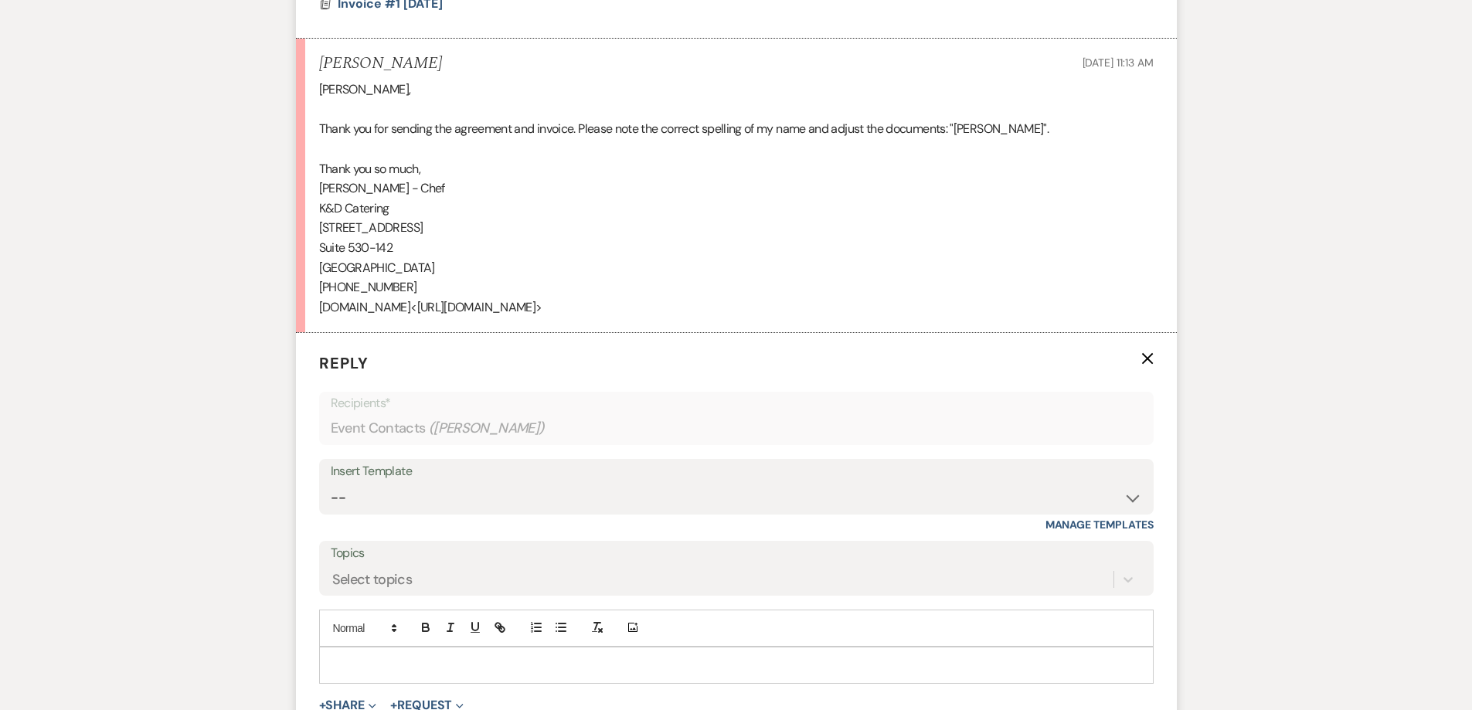
scroll to position [2371, 0]
click at [442, 646] on div at bounding box center [736, 664] width 833 height 36
click at [349, 655] on p "So Sorry about that! I will change it on your account." at bounding box center [737, 663] width 810 height 17
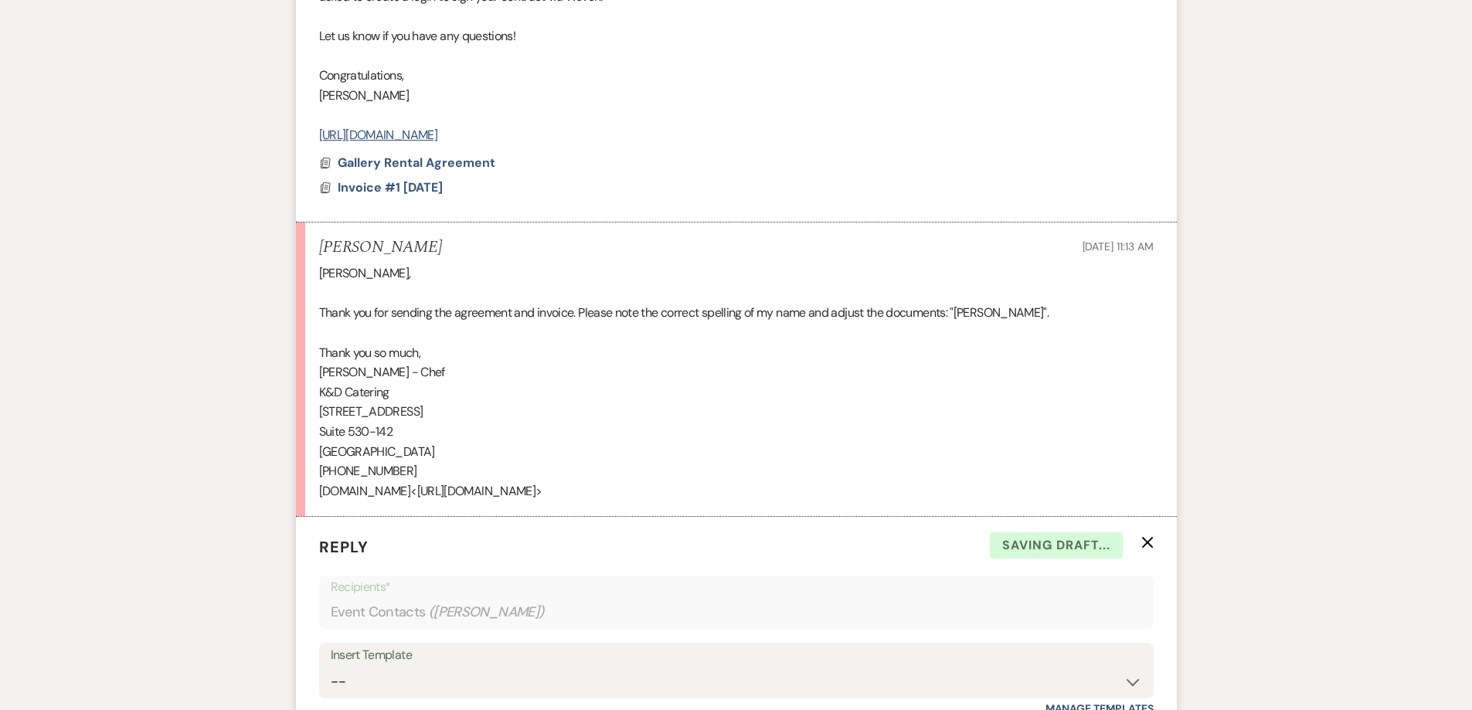
scroll to position [2140, 0]
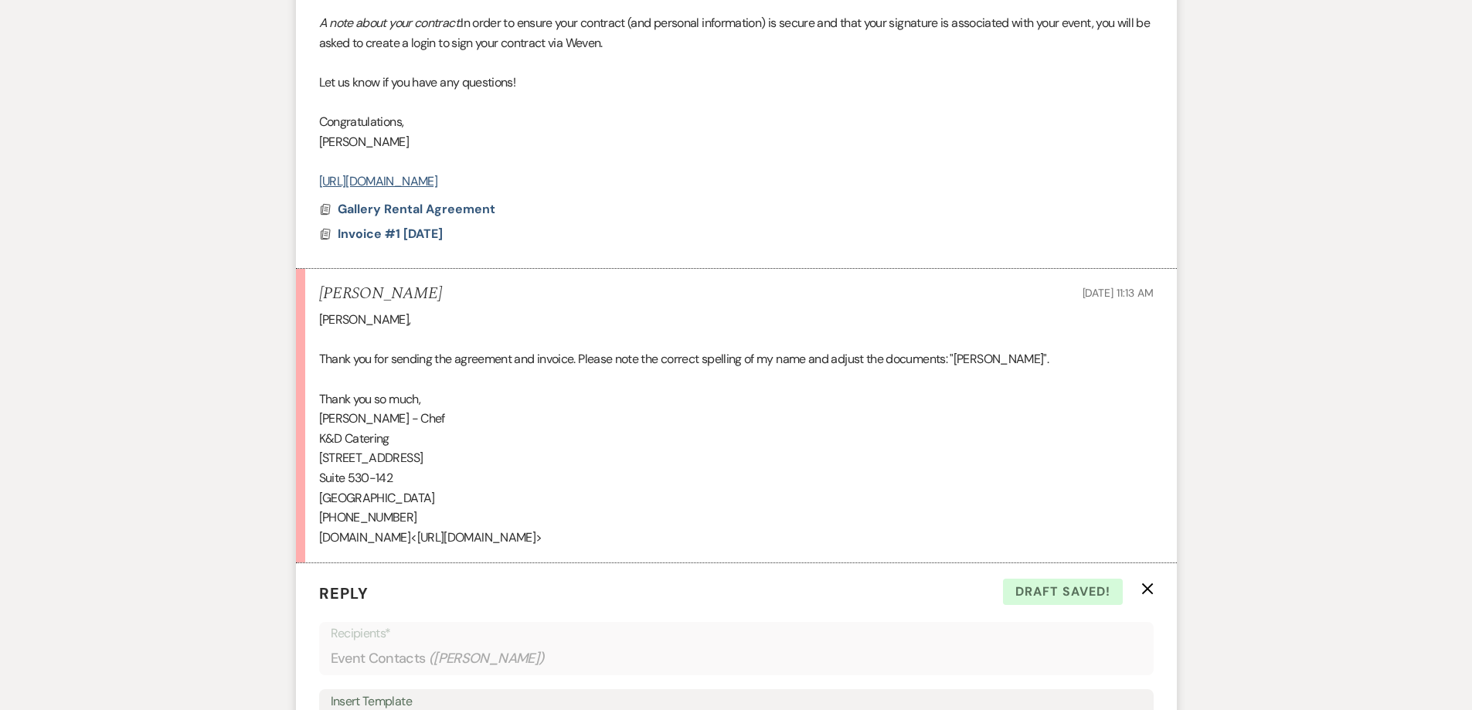
drag, startPoint x: 963, startPoint y: 337, endPoint x: 1061, endPoint y: 335, distance: 98.2
click at [1061, 335] on div "Julie, Thank you for sending the agreement and invoice. Please note the correct…" at bounding box center [736, 428] width 835 height 237
copy div "[PERSON_NAME]"
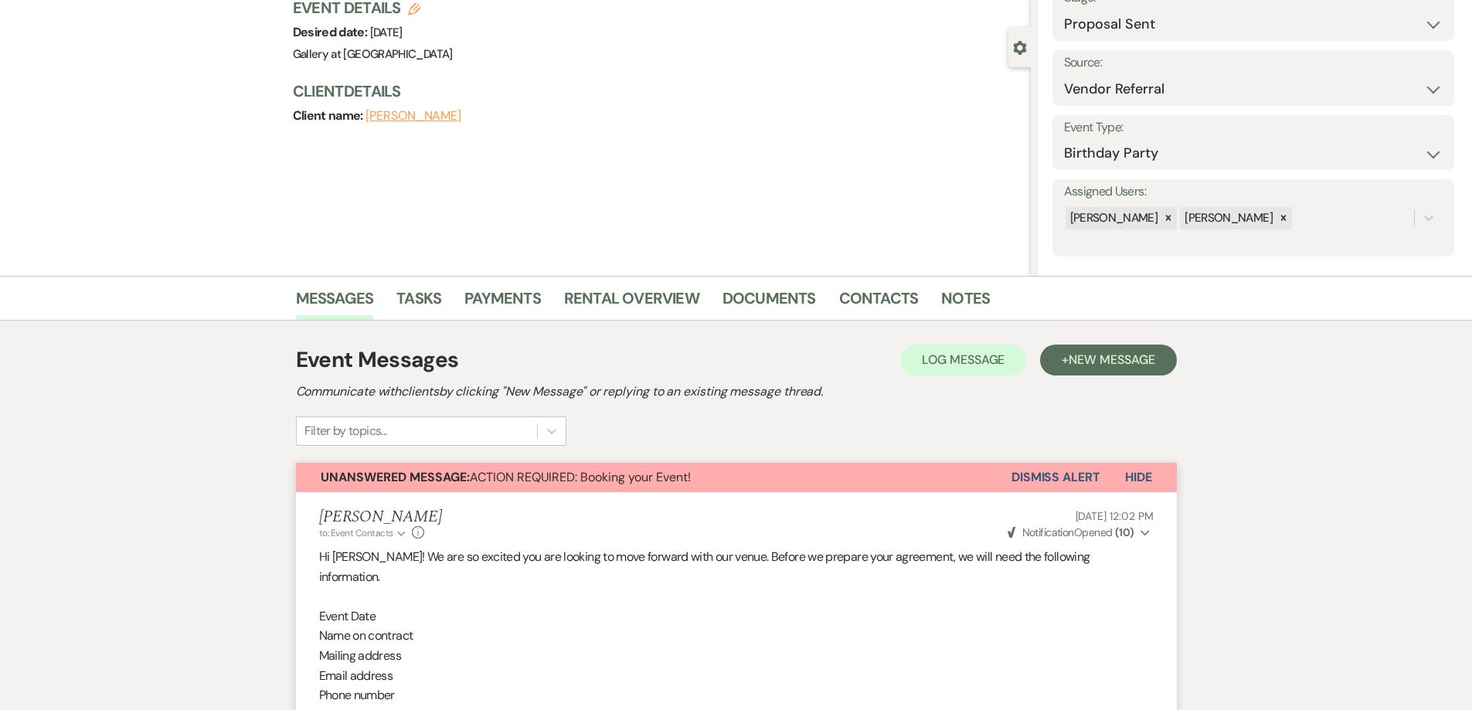
scroll to position [0, 0]
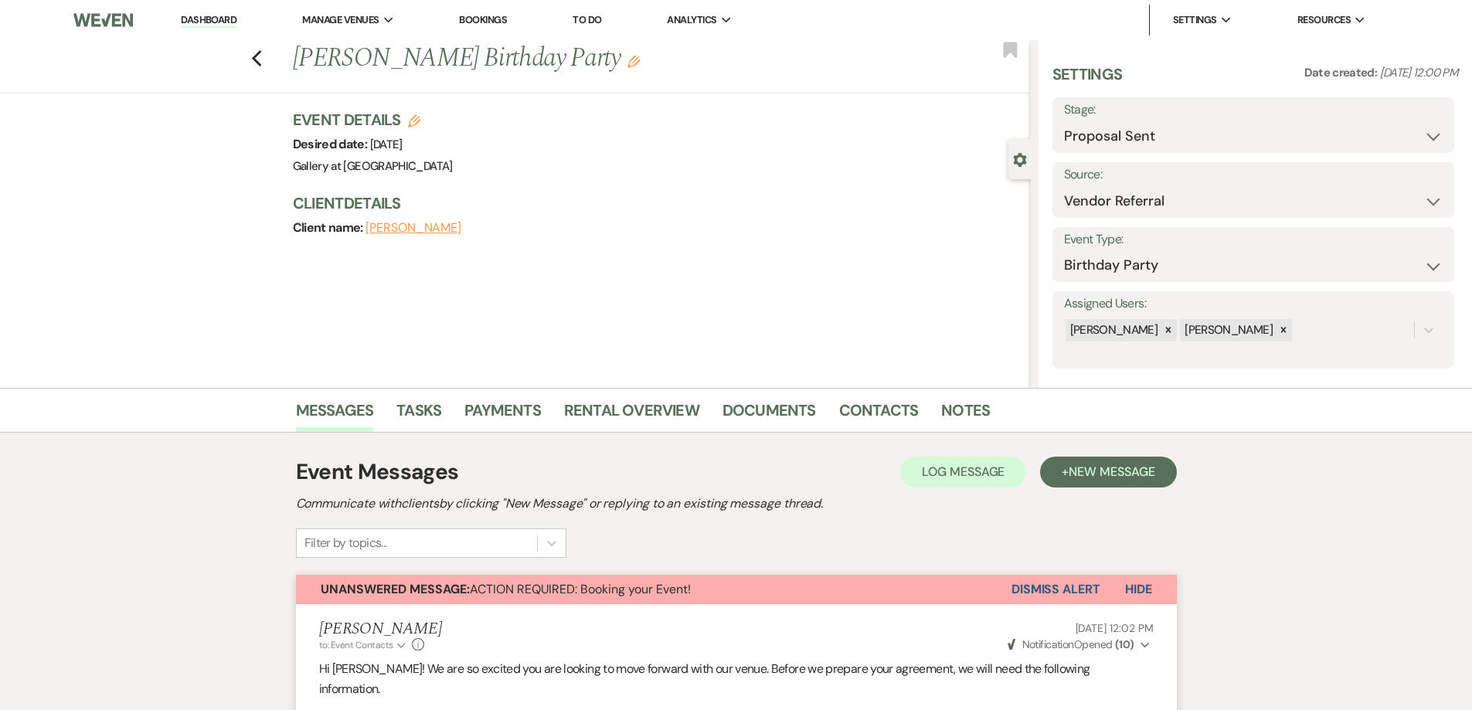
click at [628, 64] on icon "Edit" at bounding box center [634, 62] width 12 height 12
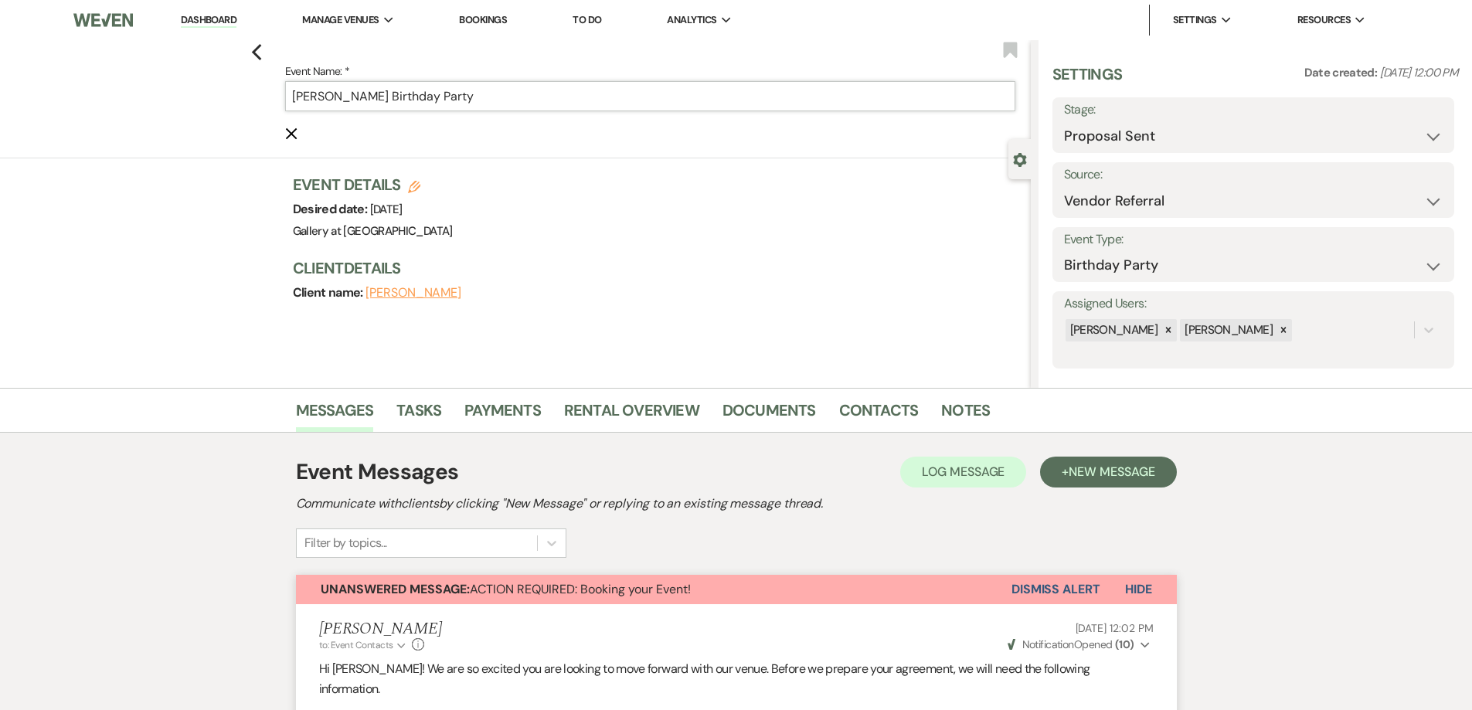
drag, startPoint x: 396, startPoint y: 94, endPoint x: 290, endPoint y: 96, distance: 105.9
click at [290, 96] on div "Previous Event Name: * Joann Campbell's Birthday Party Cancel Edit Bookmark" at bounding box center [511, 99] width 1039 height 118
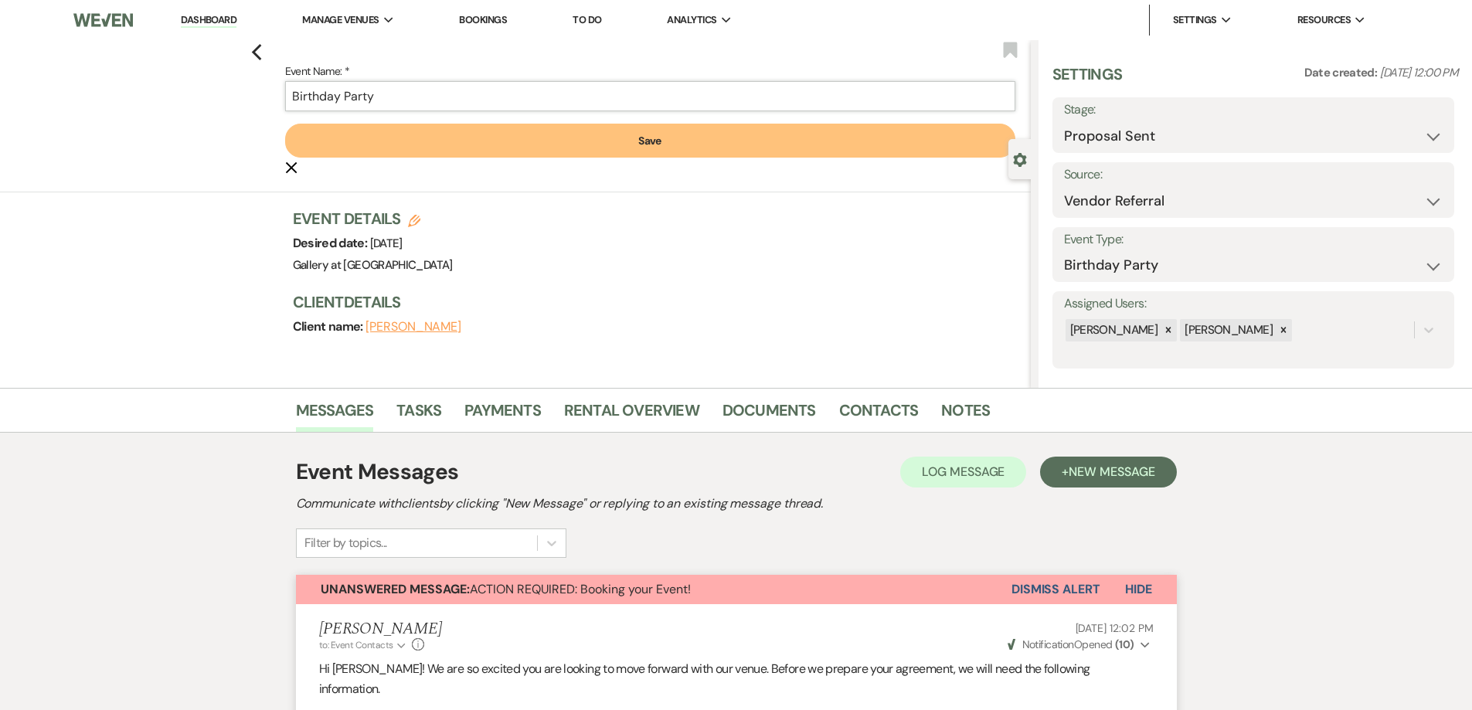
paste input "[PERSON_NAME]"
type input "[PERSON_NAME] Birthday Party"
click at [422, 145] on button "Save" at bounding box center [650, 141] width 730 height 34
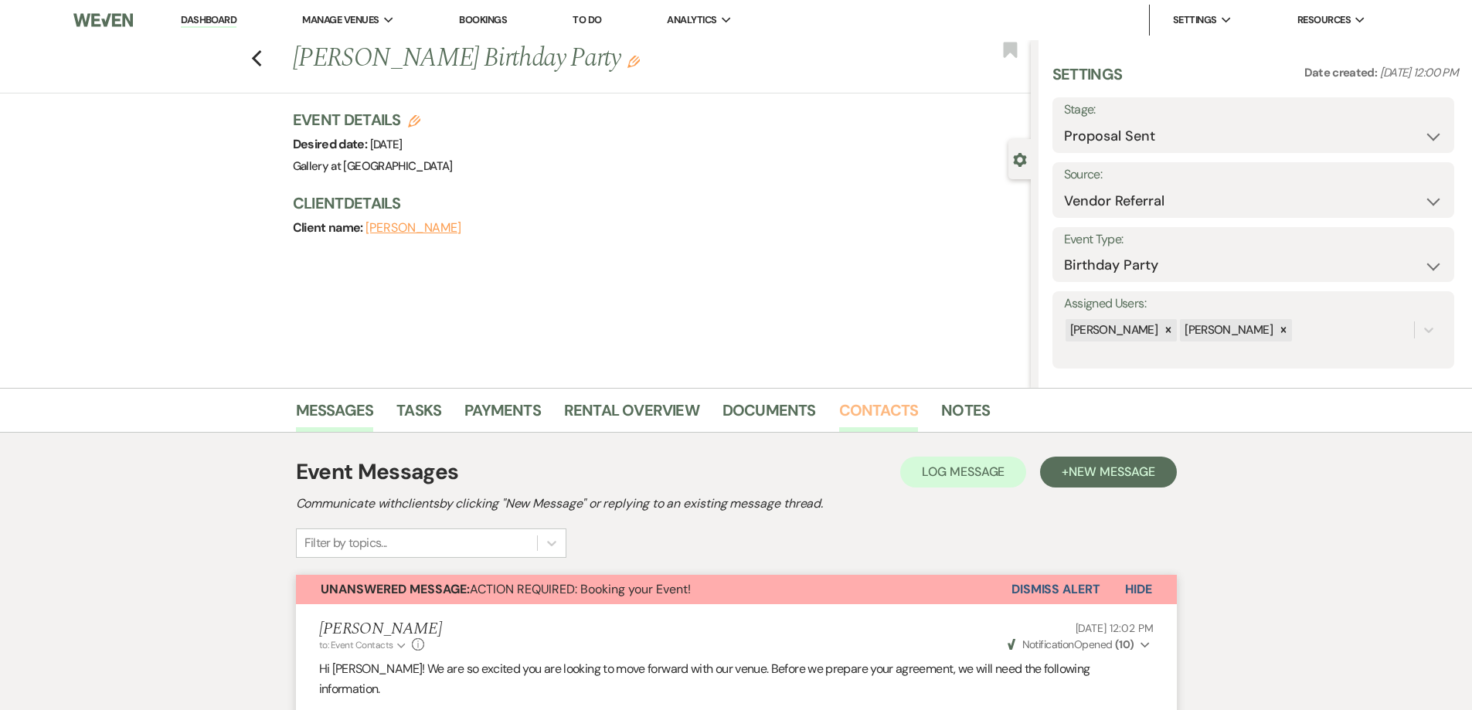
click at [858, 413] on link "Contacts" at bounding box center [879, 415] width 80 height 34
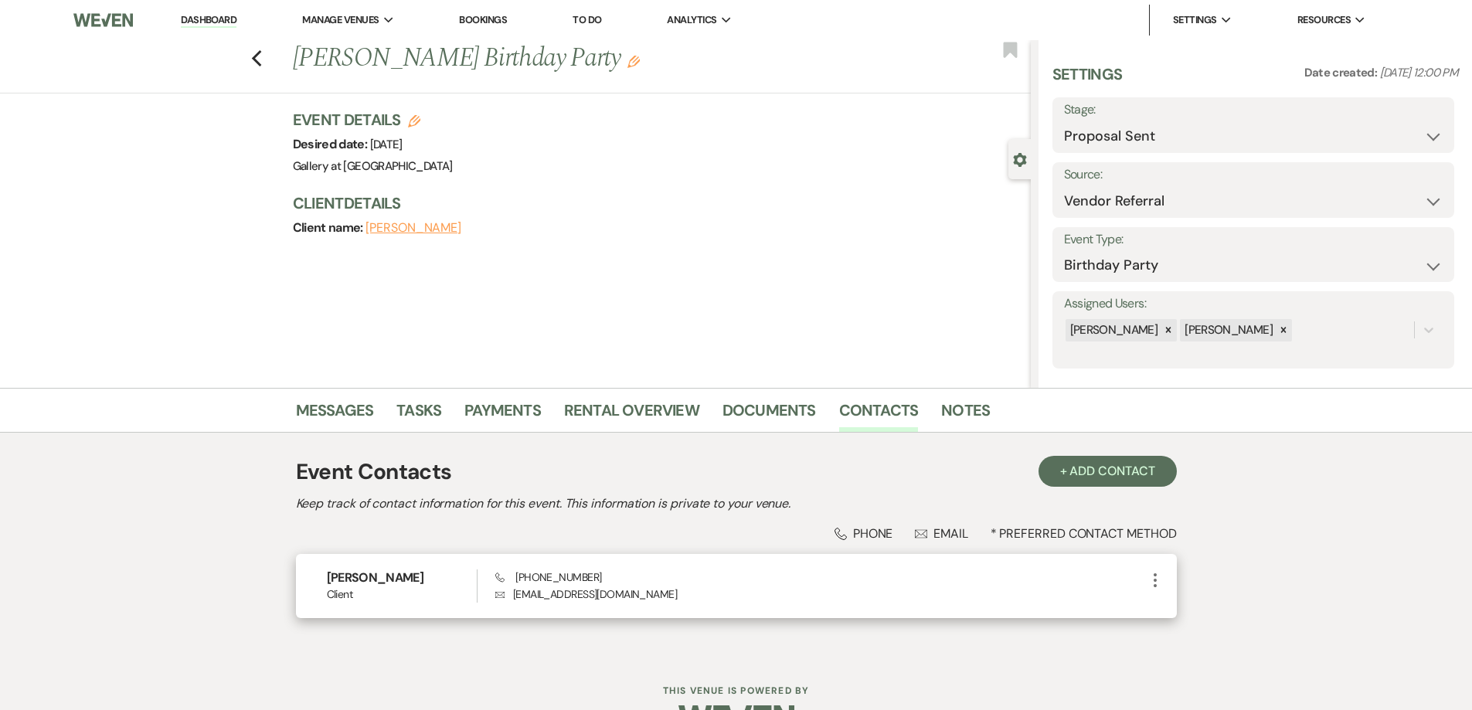
click at [1158, 587] on icon "More" at bounding box center [1155, 580] width 19 height 19
click at [1171, 604] on icon "Pencil" at bounding box center [1171, 610] width 12 height 12
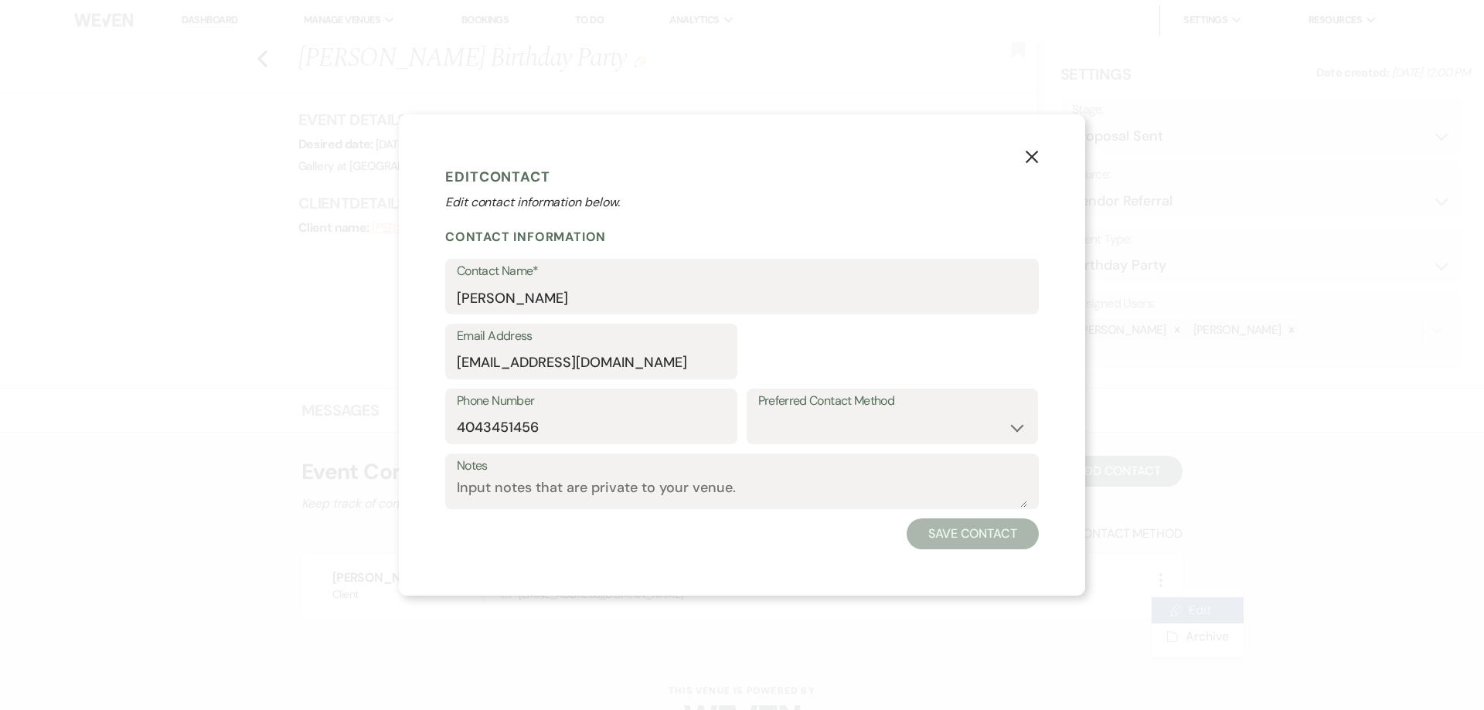
select select "1"
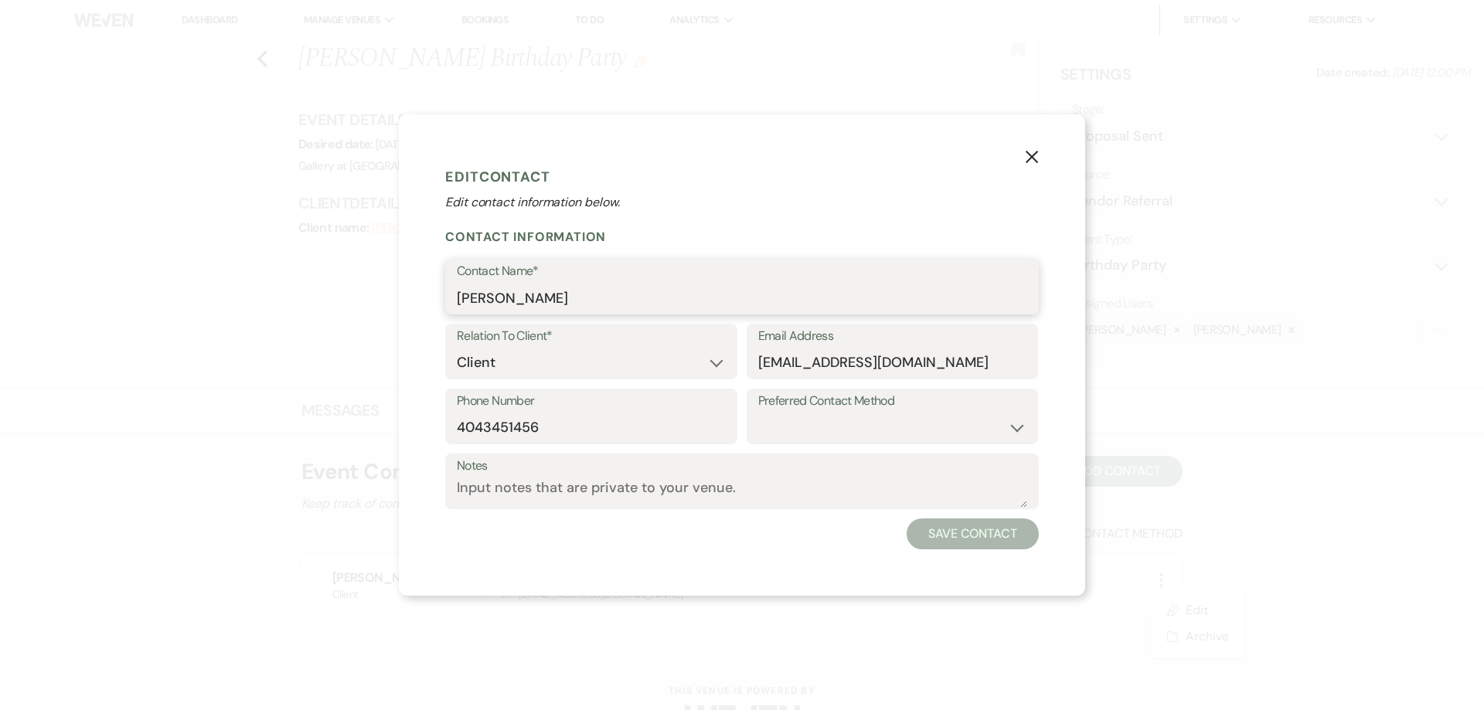
drag, startPoint x: 612, startPoint y: 307, endPoint x: 433, endPoint y: 305, distance: 179.3
click at [433, 305] on div "X Edit Contact Edit contact information below. Contact Information Contact Name…" at bounding box center [742, 354] width 686 height 481
paste input "[PERSON_NAME]"
type input "[PERSON_NAME]"
click at [937, 538] on button "Save Contact" at bounding box center [973, 534] width 132 height 31
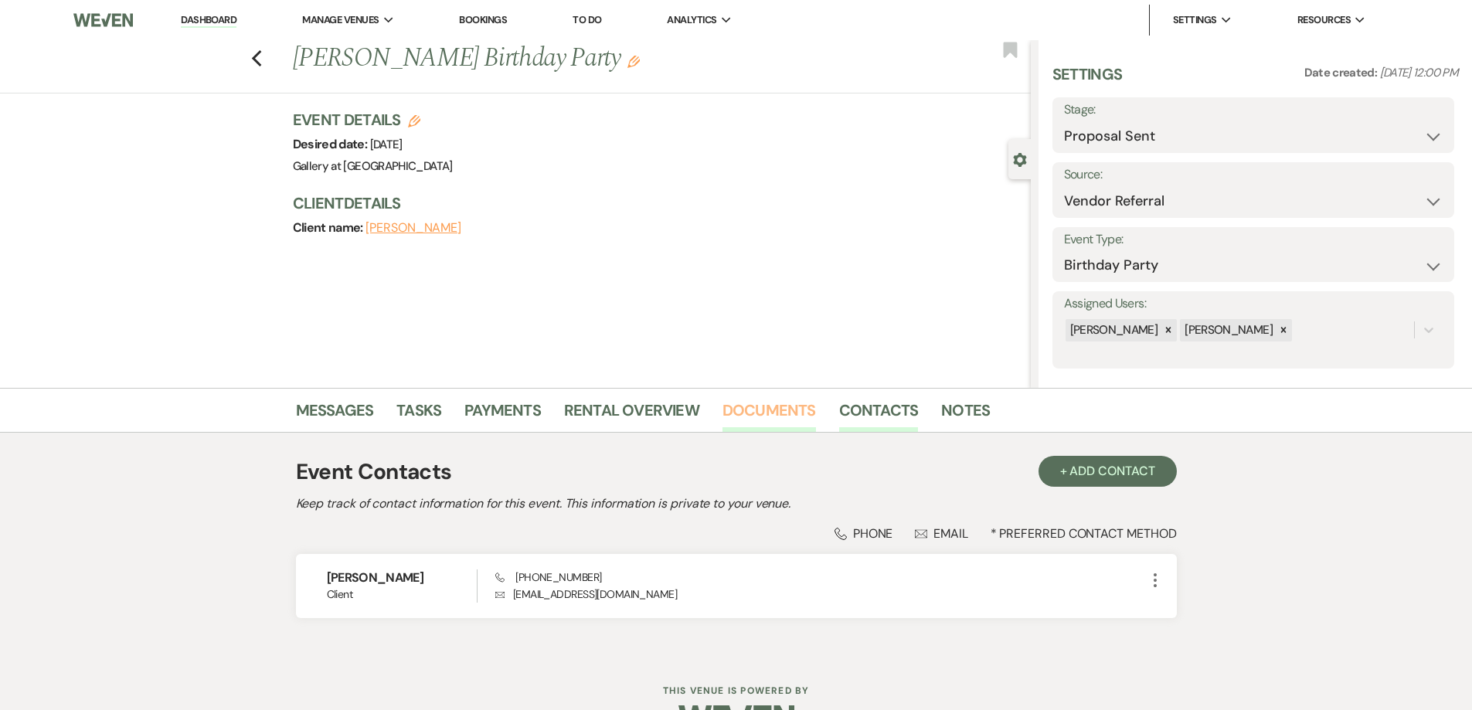
click at [760, 410] on link "Documents" at bounding box center [770, 415] width 94 height 34
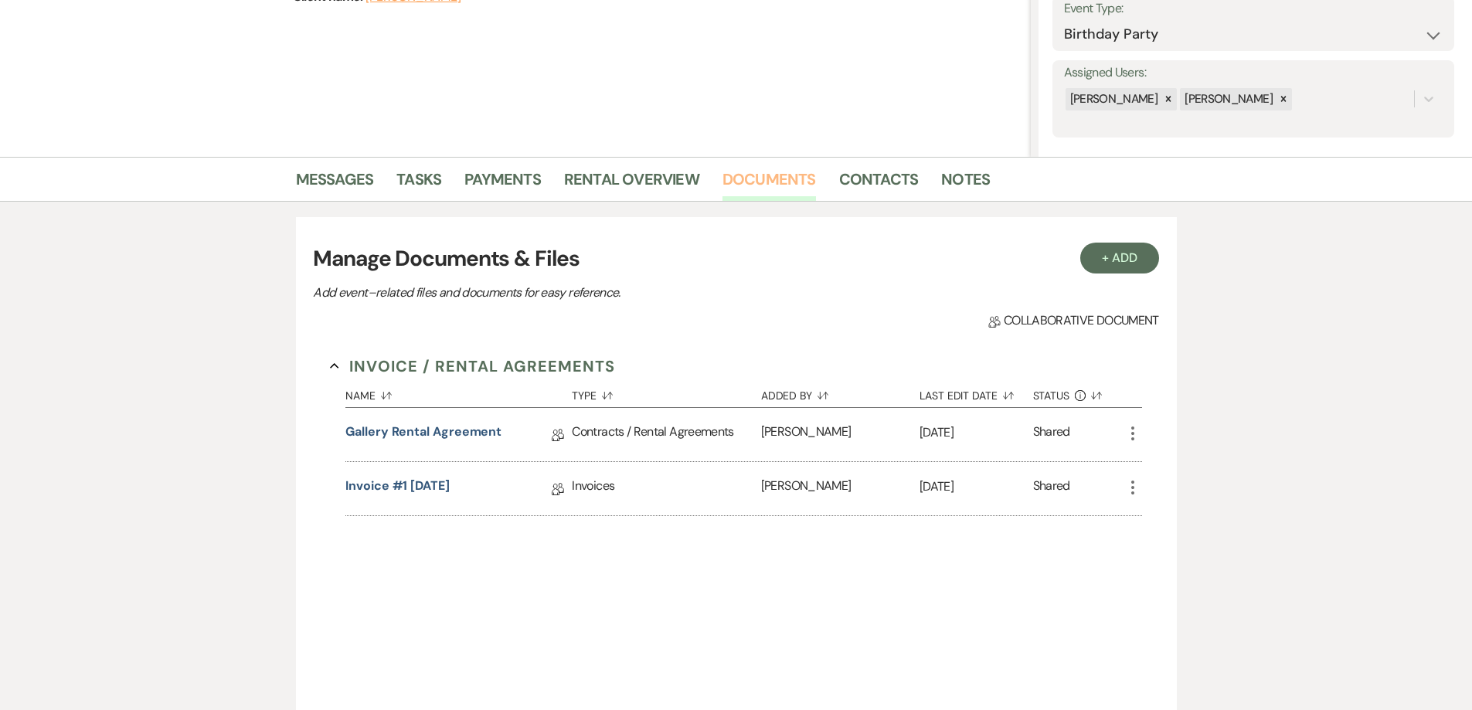
scroll to position [232, 0]
click at [450, 478] on link "Invoice #1 [DATE]" at bounding box center [398, 488] width 104 height 24
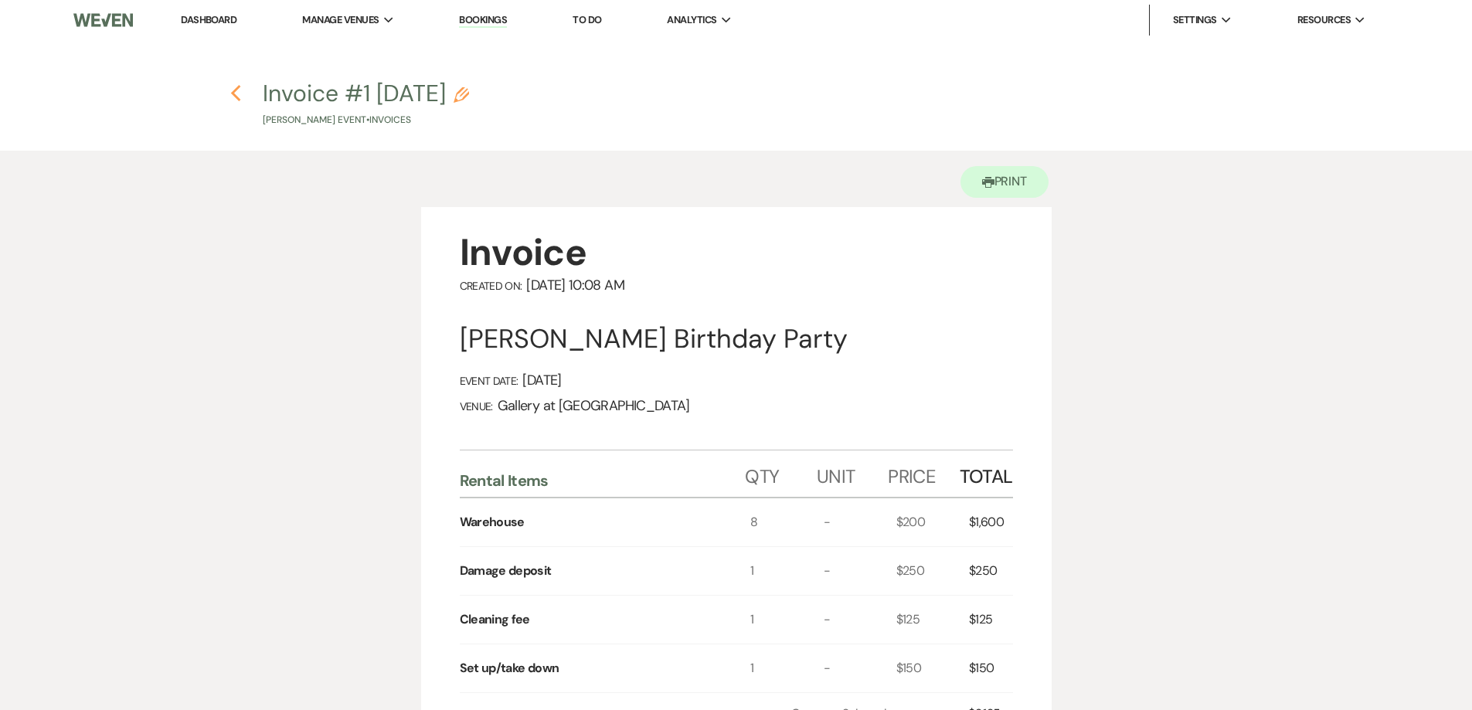
click at [234, 96] on use "button" at bounding box center [236, 93] width 10 height 17
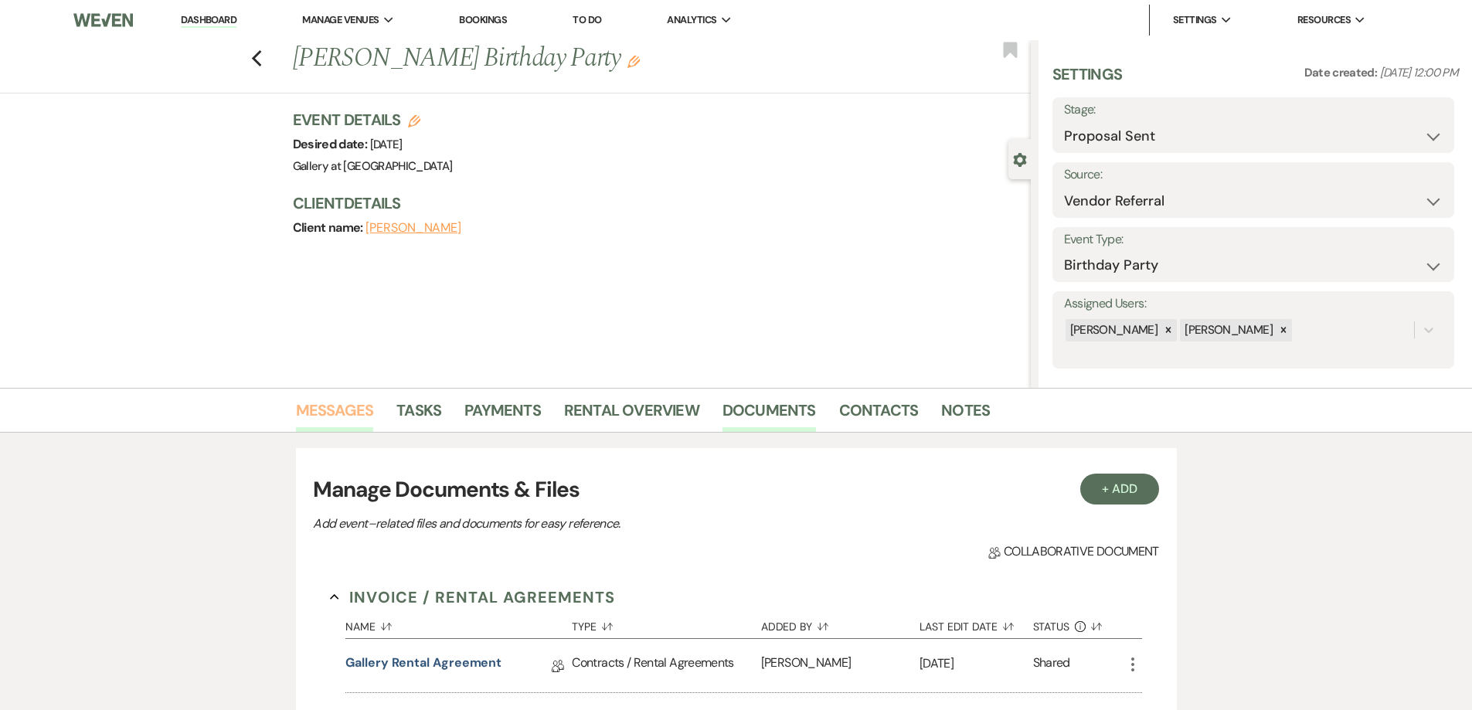
click at [356, 409] on link "Messages" at bounding box center [335, 415] width 78 height 34
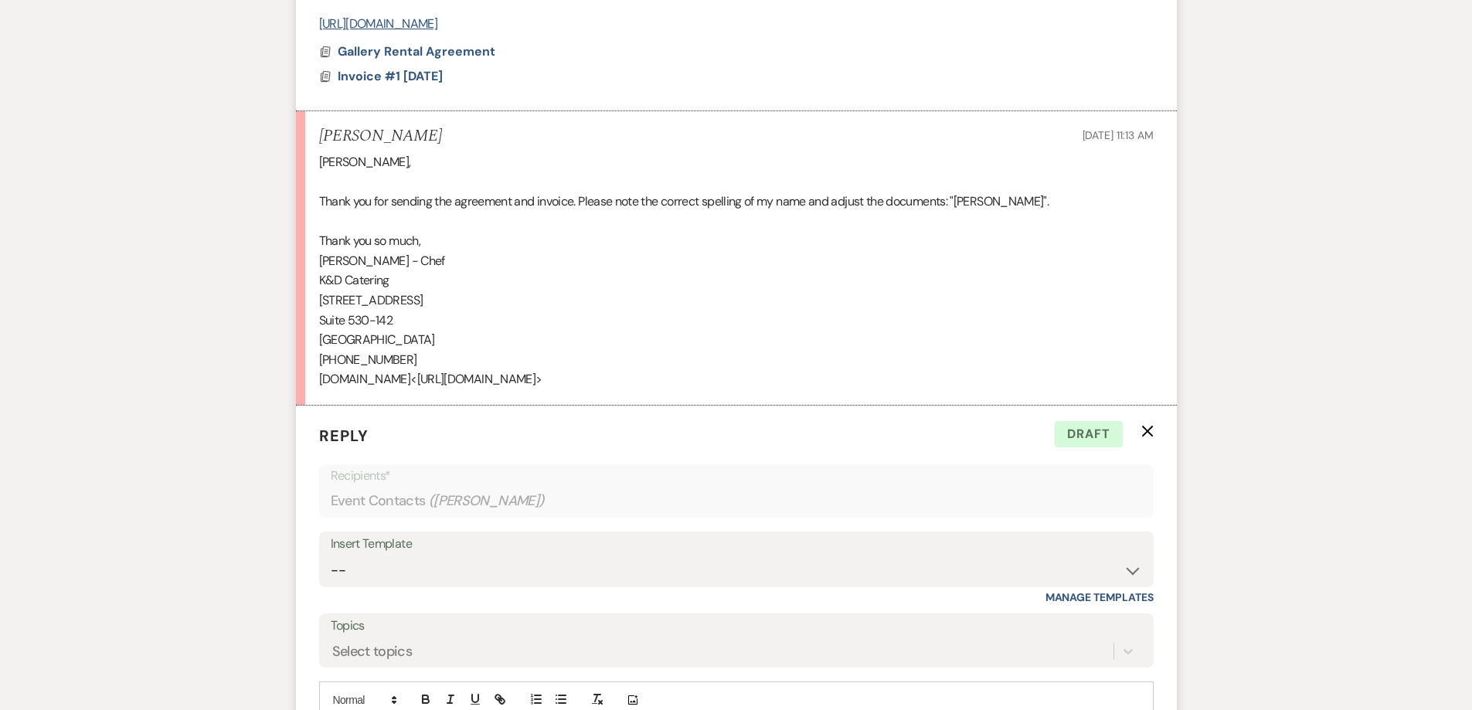
scroll to position [2434, 0]
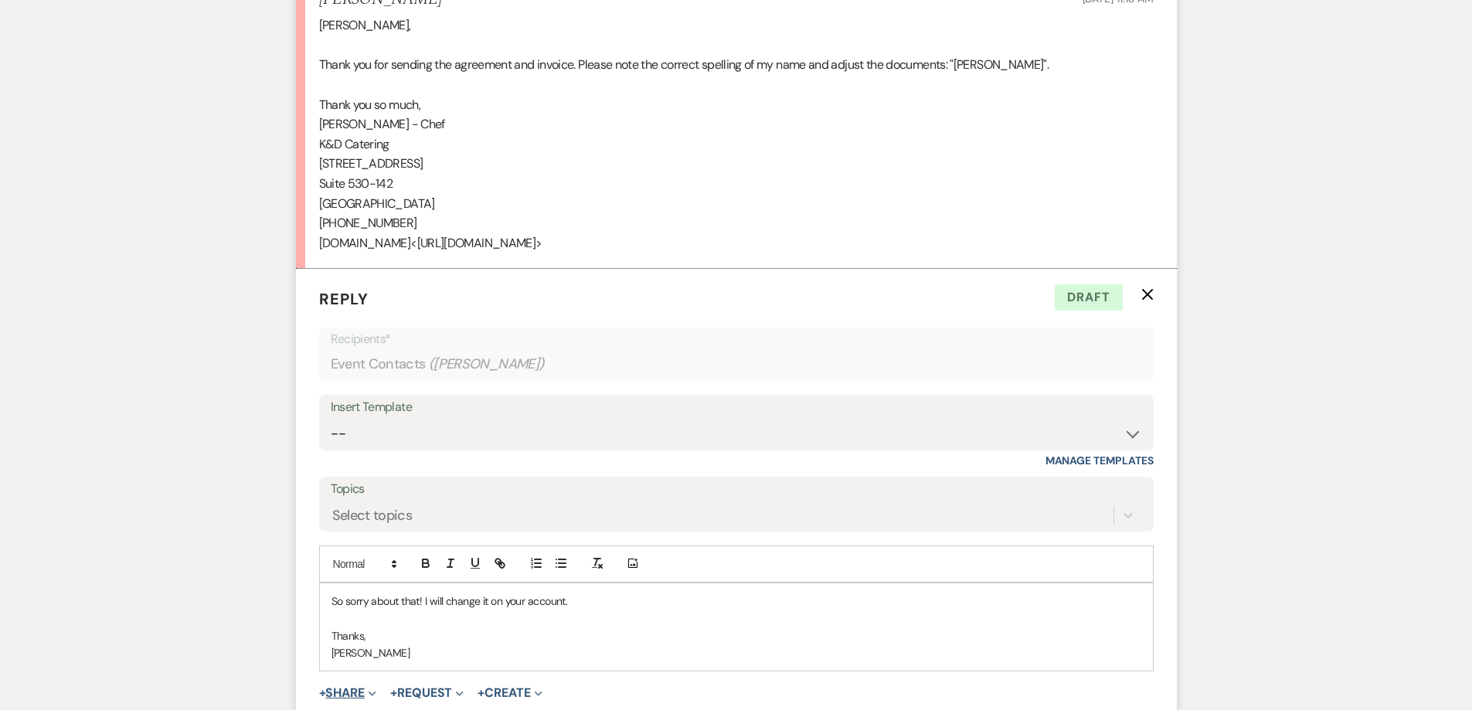
click at [376, 690] on icon "Expand" at bounding box center [373, 694] width 8 height 8
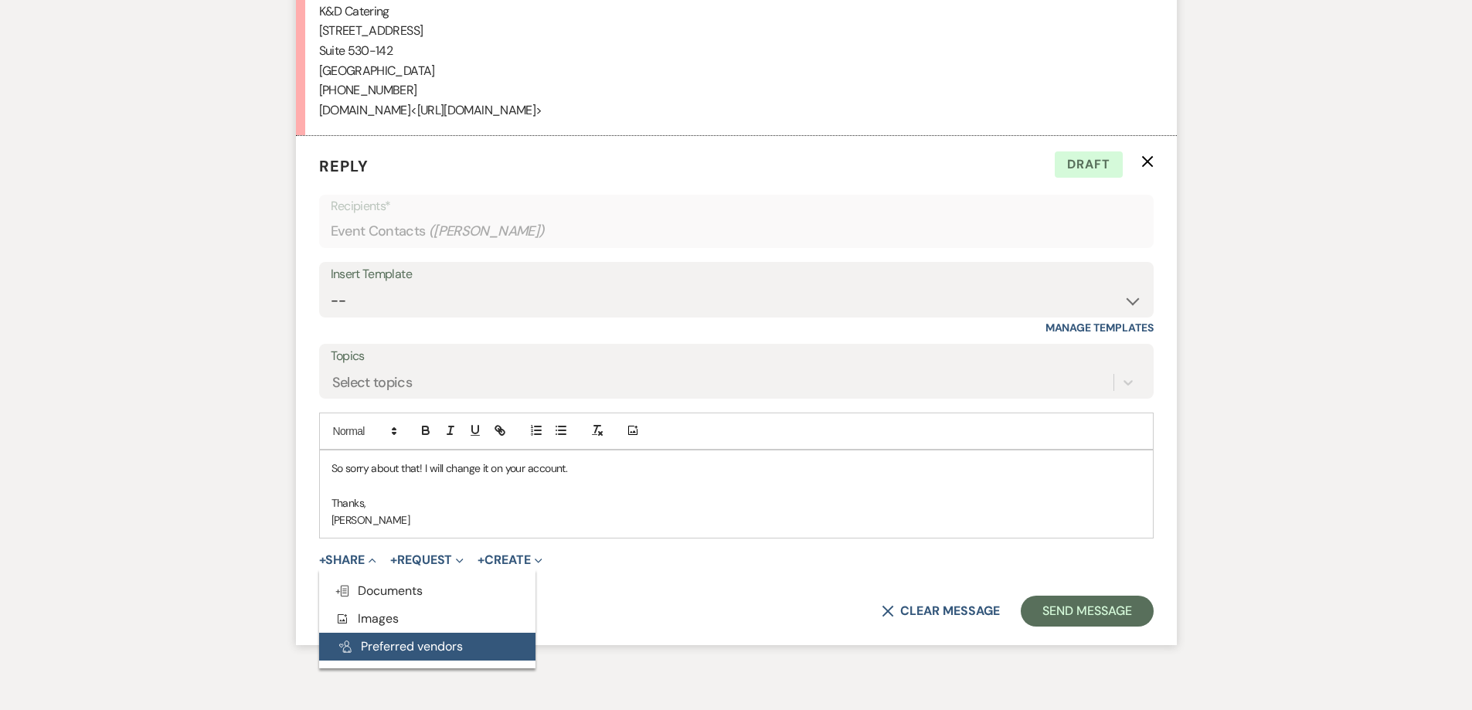
scroll to position [2589, 0]
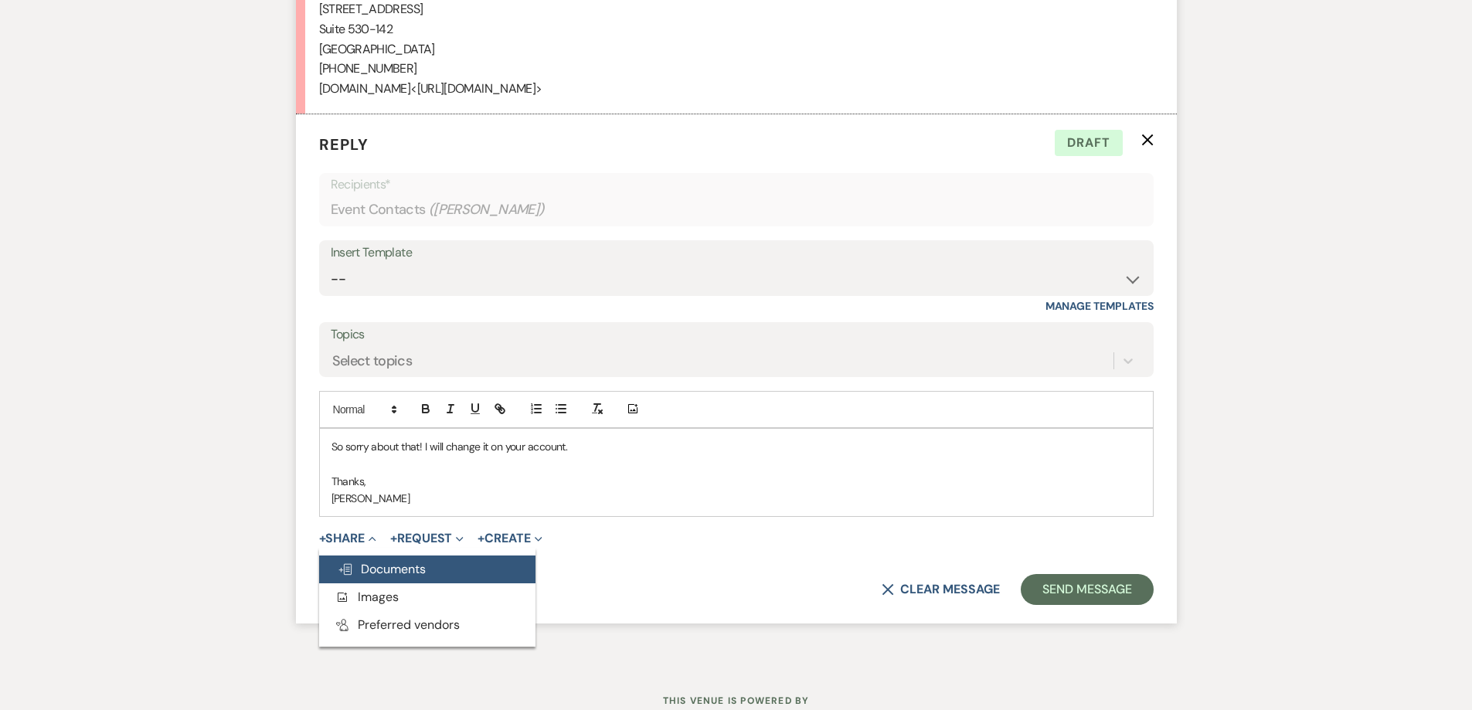
click at [402, 561] on span "Doc Upload Documents" at bounding box center [382, 569] width 88 height 16
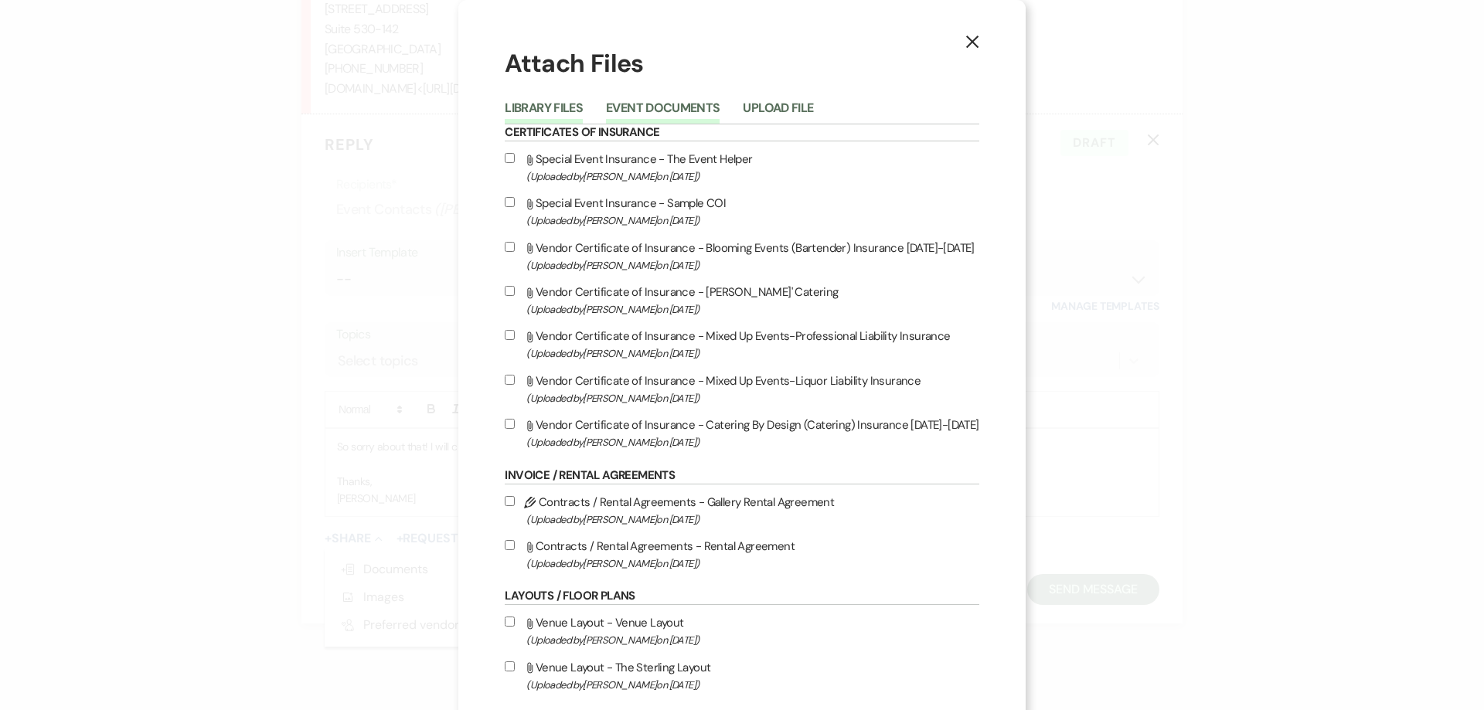
click at [660, 114] on button "Event Documents" at bounding box center [663, 113] width 114 height 22
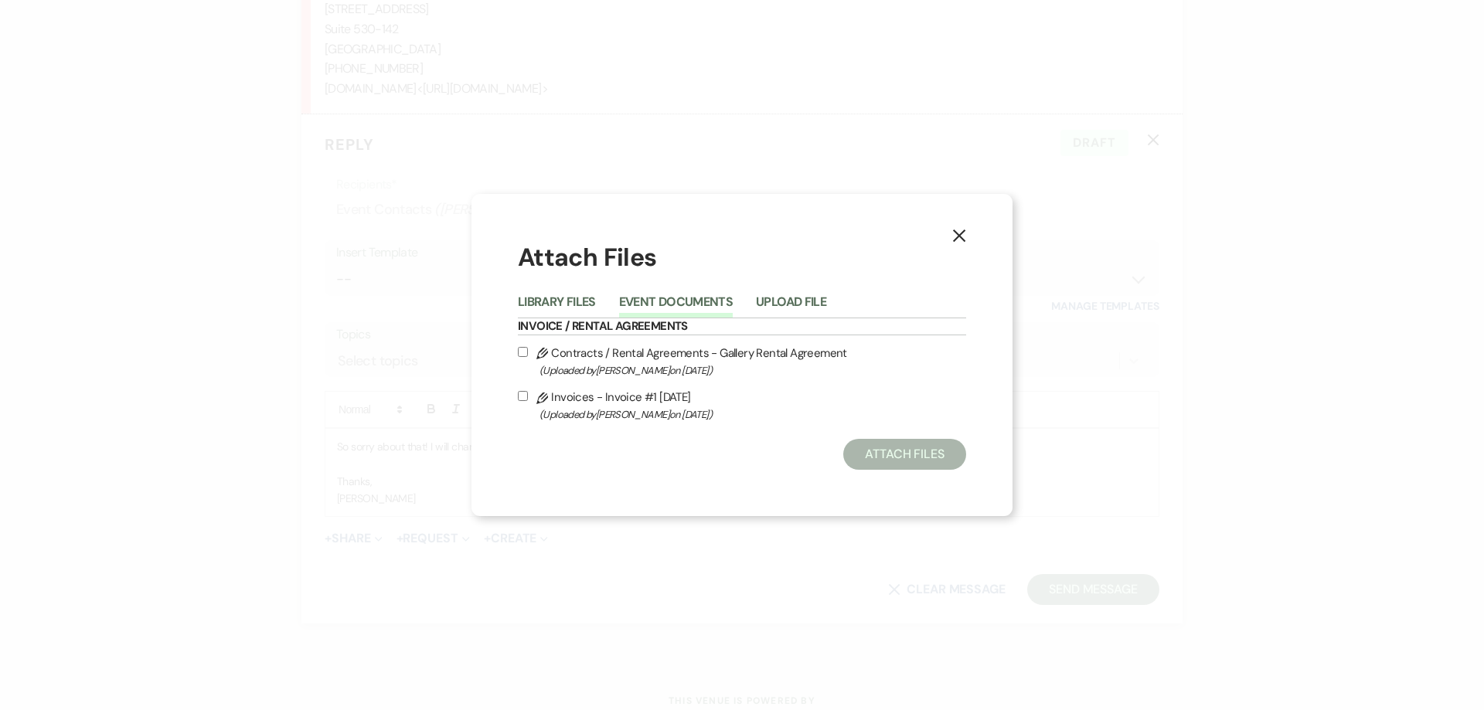
click at [519, 398] on input "Pencil Invoices - Invoice #1 [DATE] (Uploaded by [PERSON_NAME] on [DATE] )" at bounding box center [523, 396] width 10 height 10
checkbox input "true"
click at [886, 456] on button "Attach Files" at bounding box center [904, 454] width 123 height 31
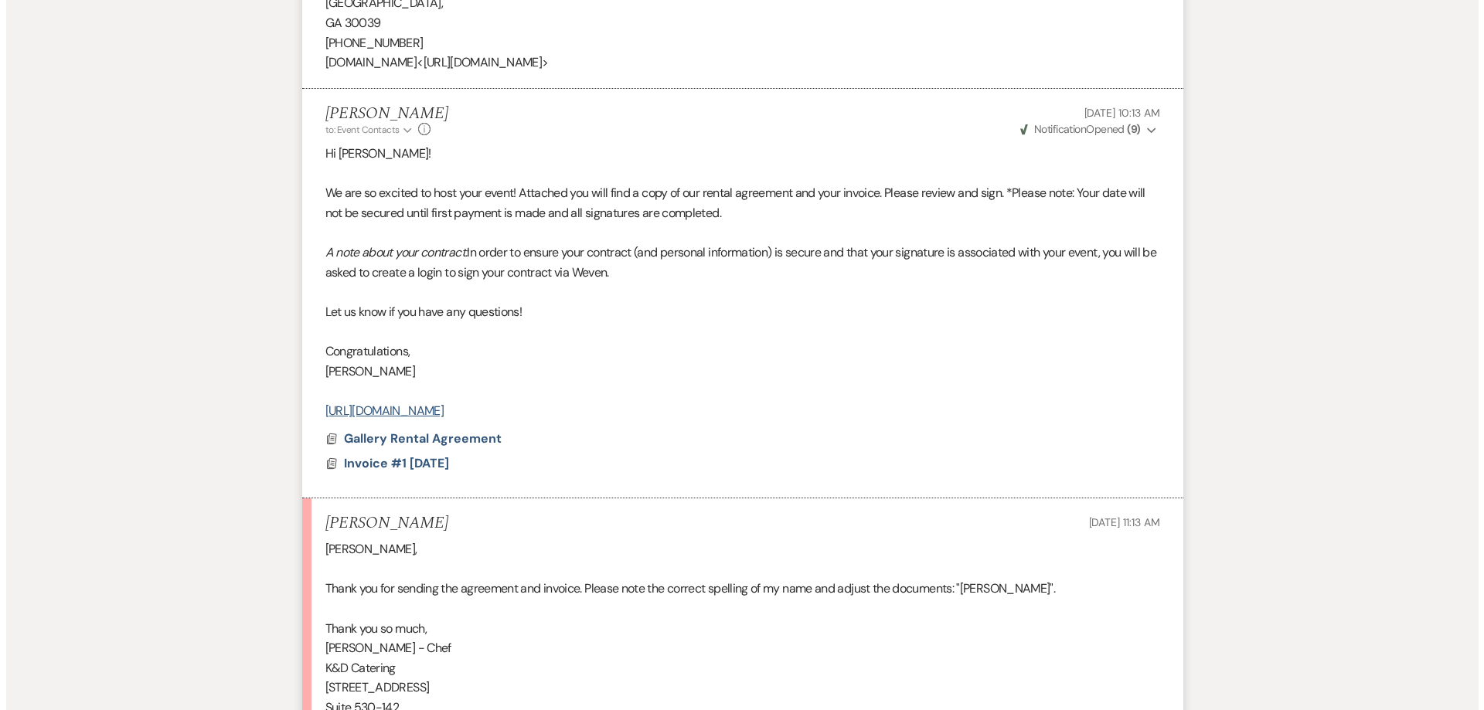
scroll to position [1721, 0]
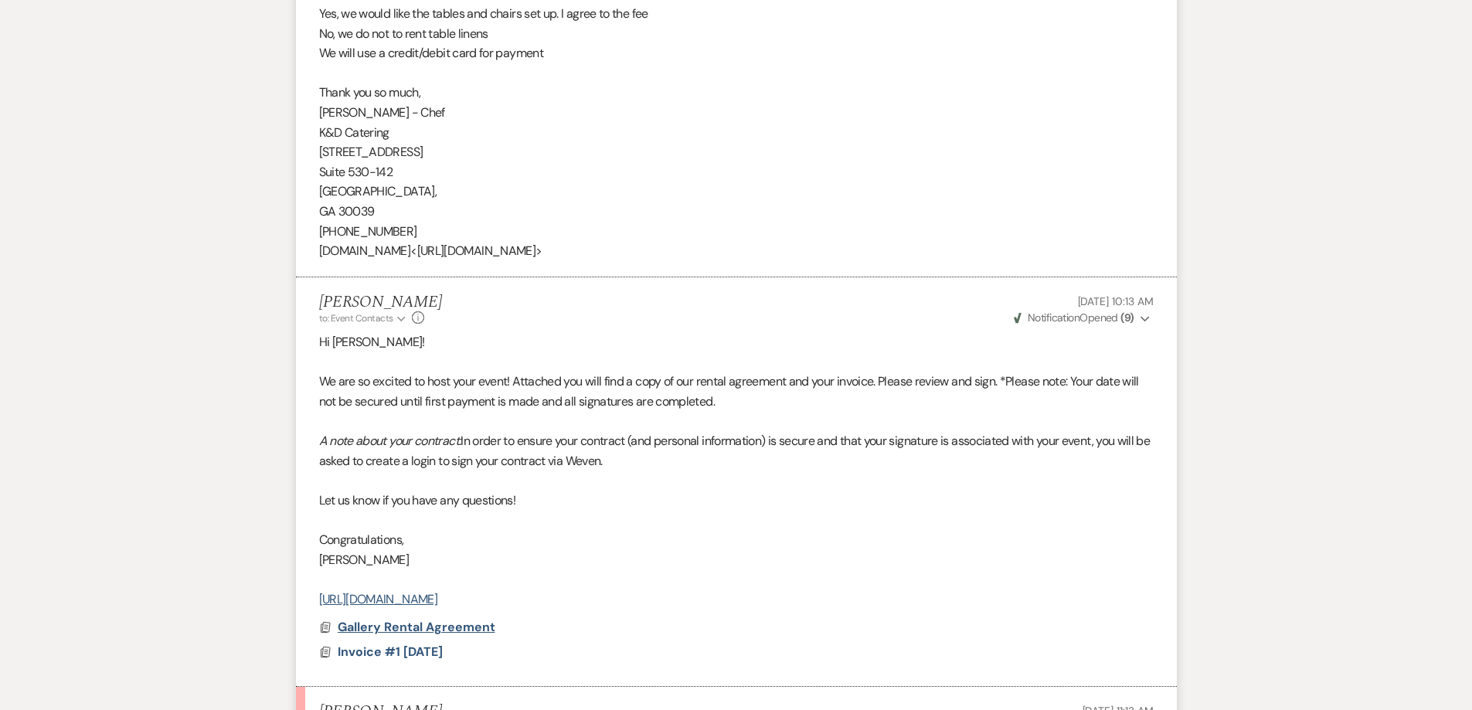
click at [478, 619] on span "Gallery Rental Agreement" at bounding box center [417, 627] width 158 height 16
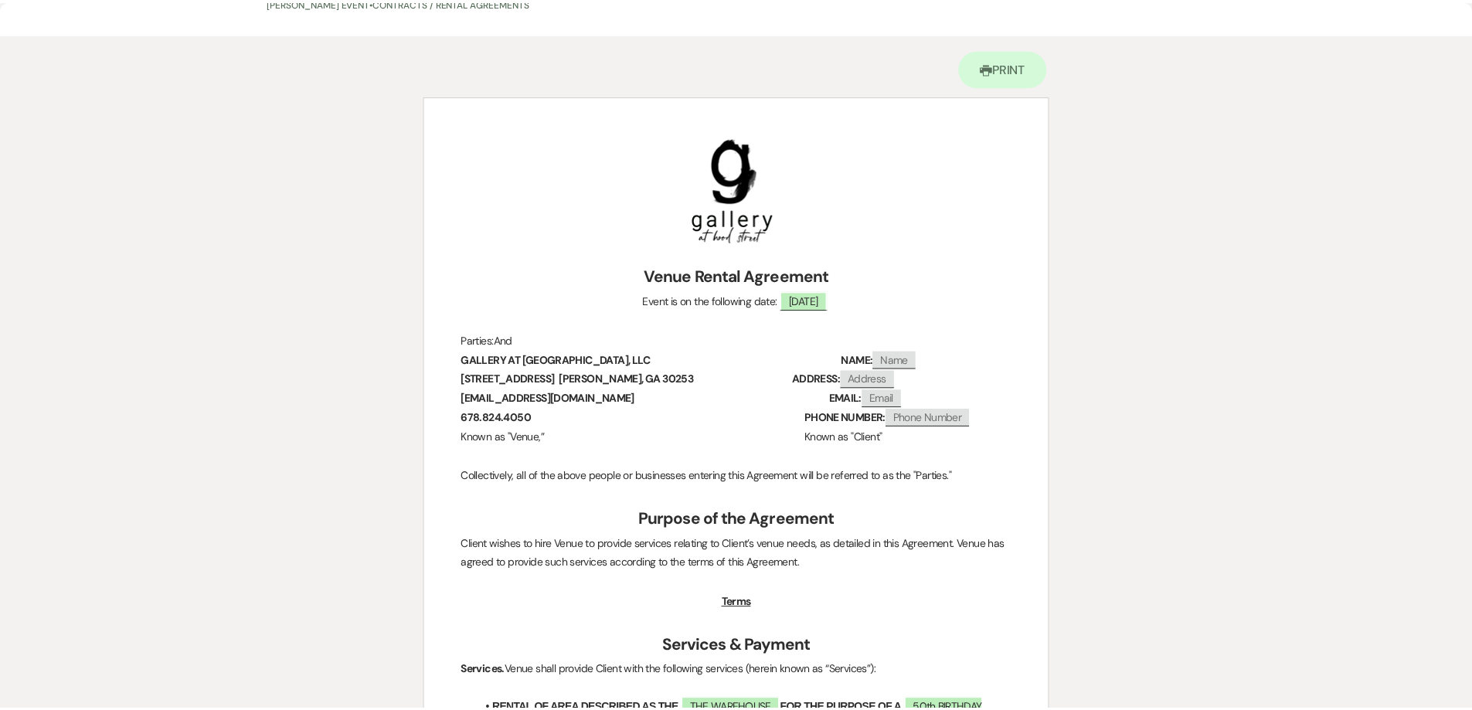
scroll to position [0, 0]
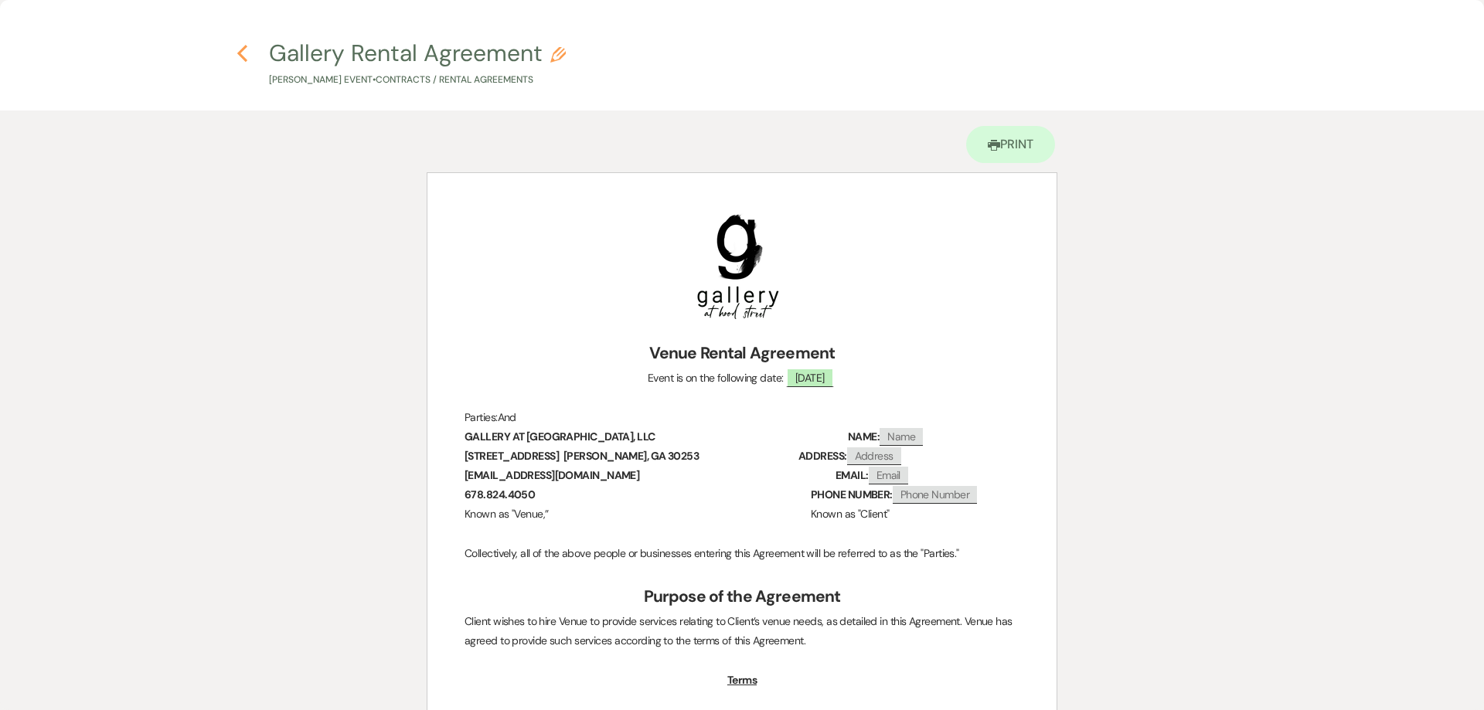
click at [238, 53] on use "button" at bounding box center [242, 53] width 10 height 17
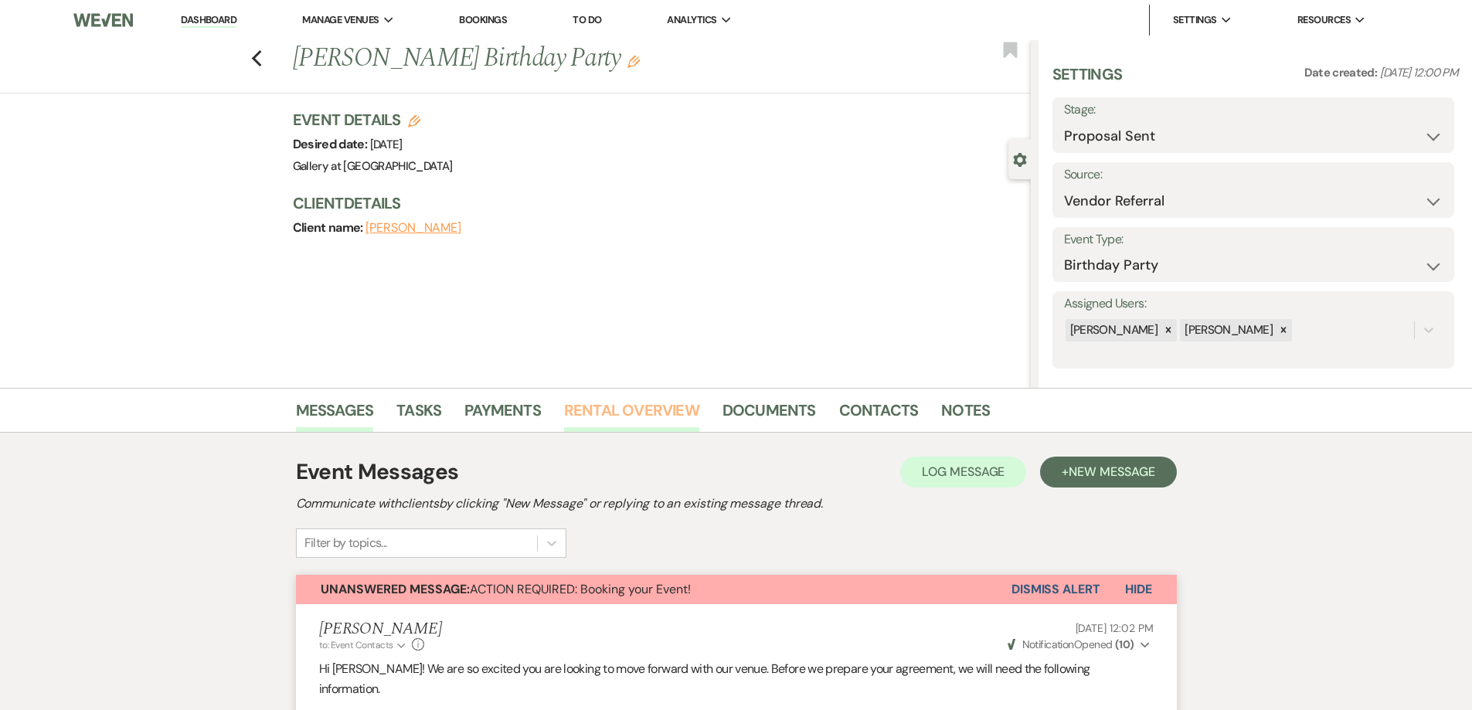
click at [587, 413] on link "Rental Overview" at bounding box center [631, 415] width 135 height 34
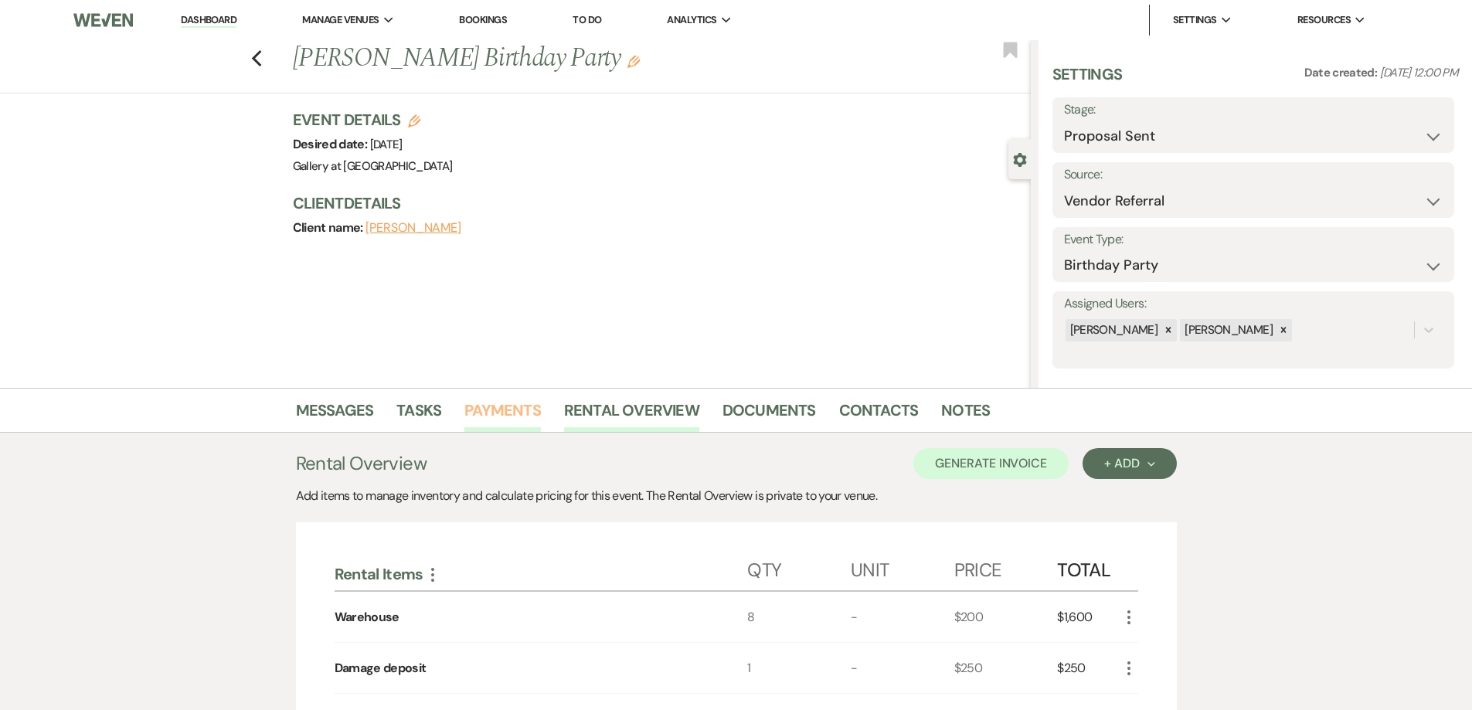
click at [514, 417] on link "Payments" at bounding box center [503, 415] width 77 height 34
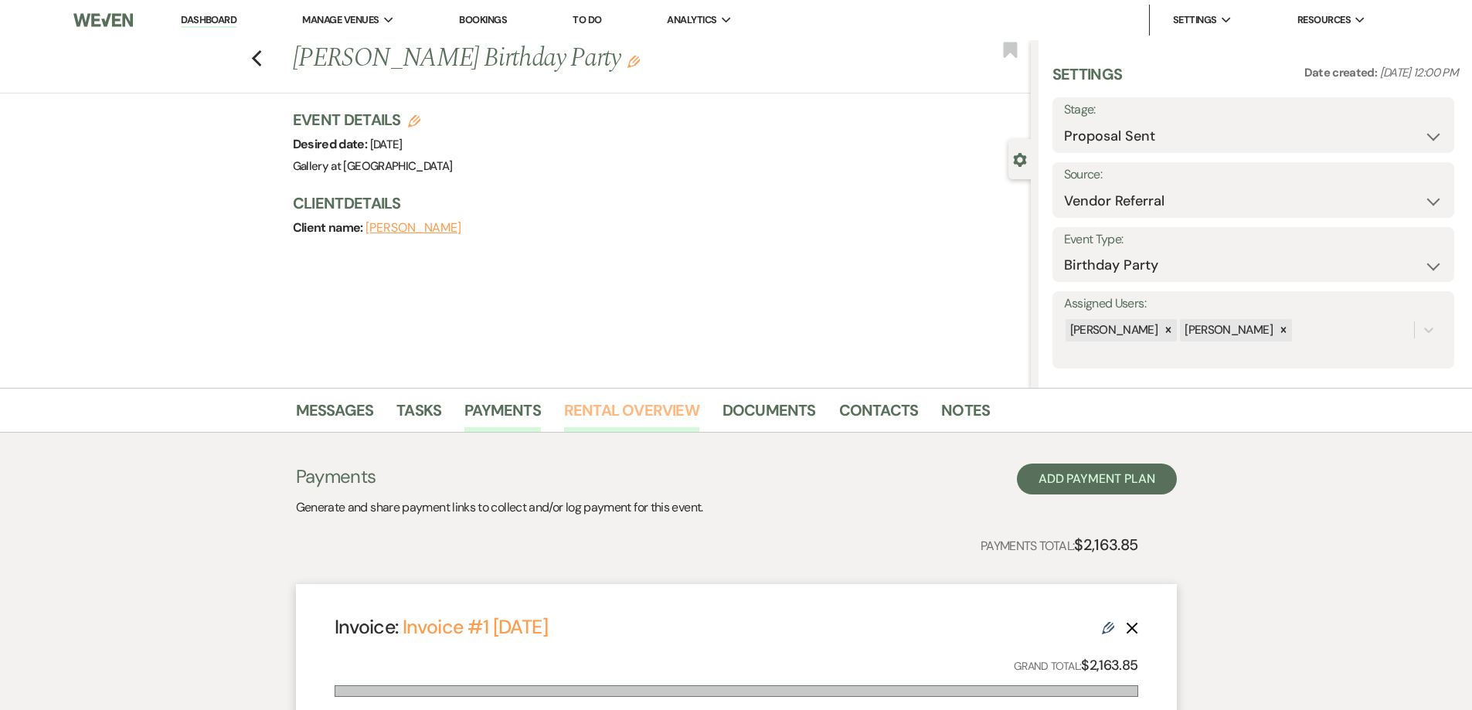
click at [593, 417] on link "Rental Overview" at bounding box center [631, 415] width 135 height 34
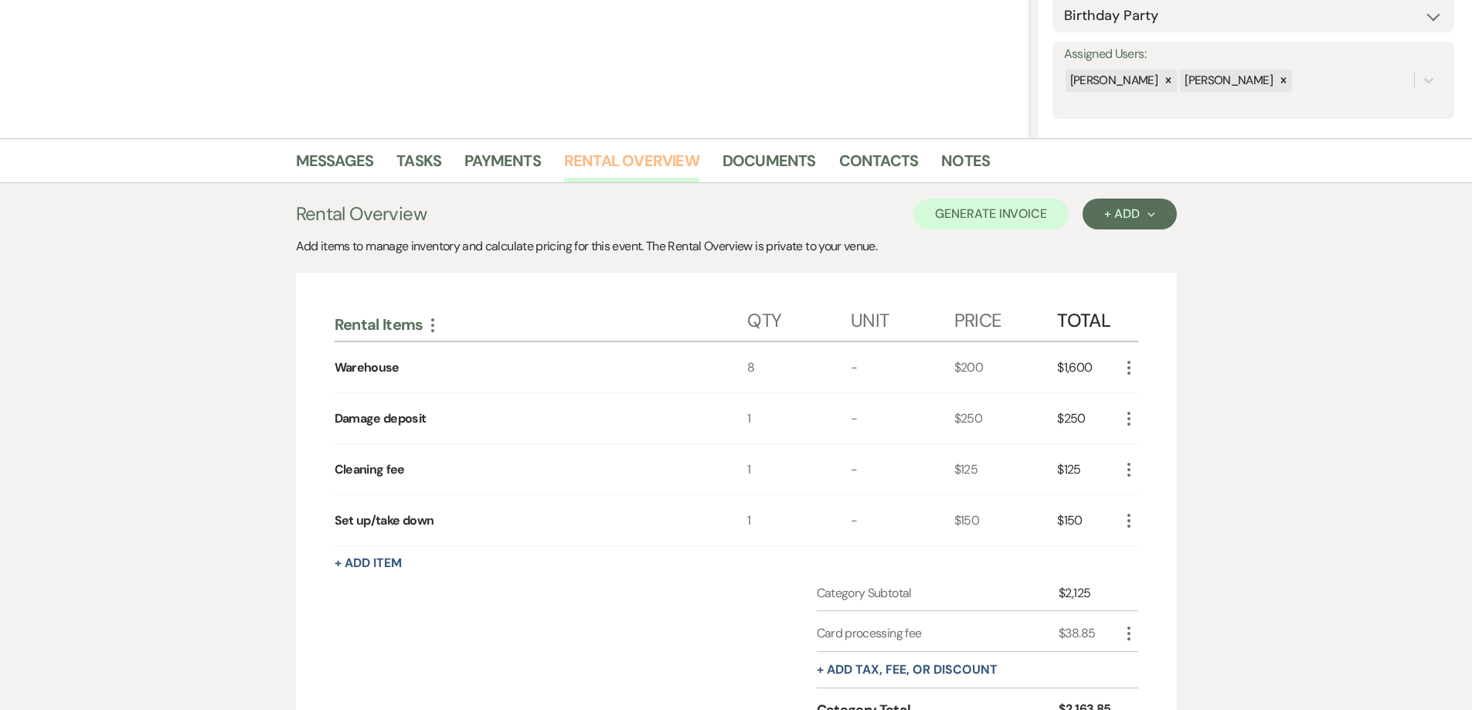
scroll to position [155, 0]
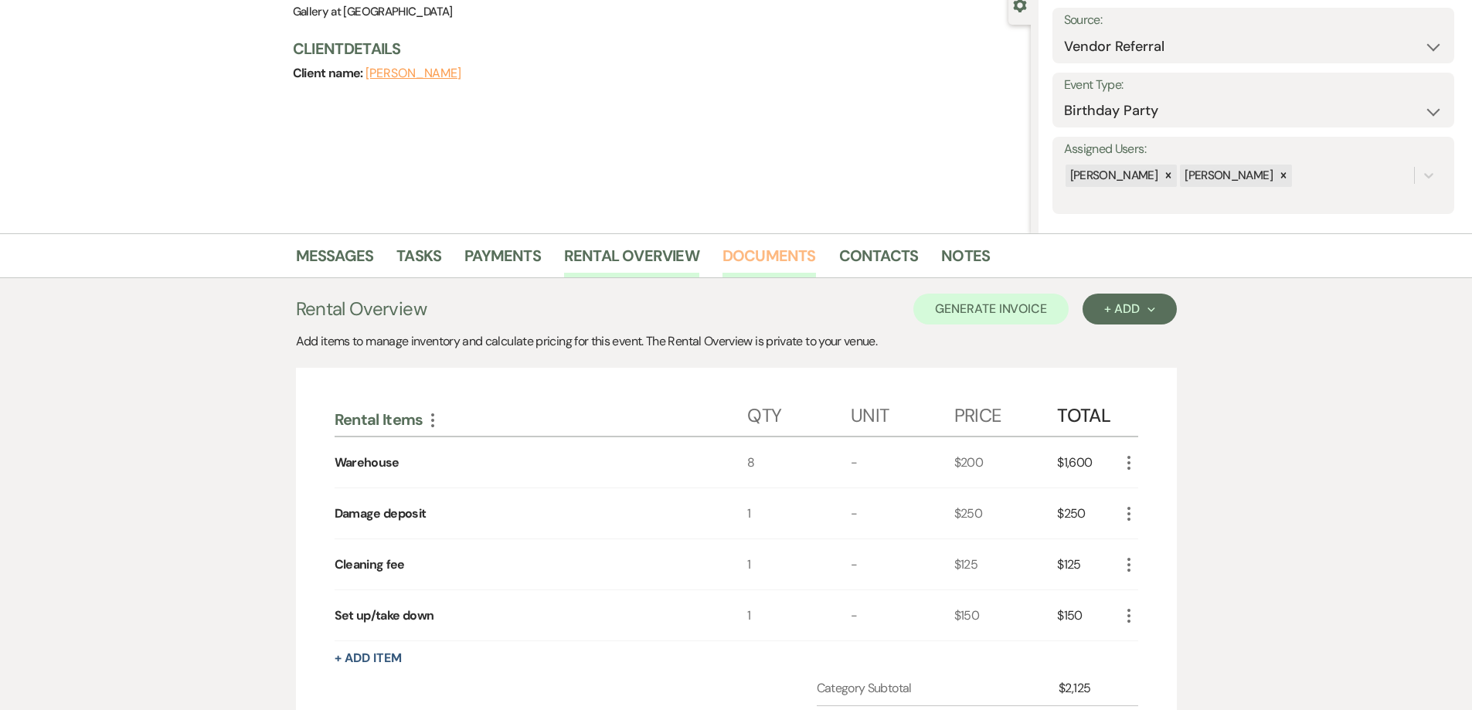
click at [764, 251] on link "Documents" at bounding box center [770, 260] width 94 height 34
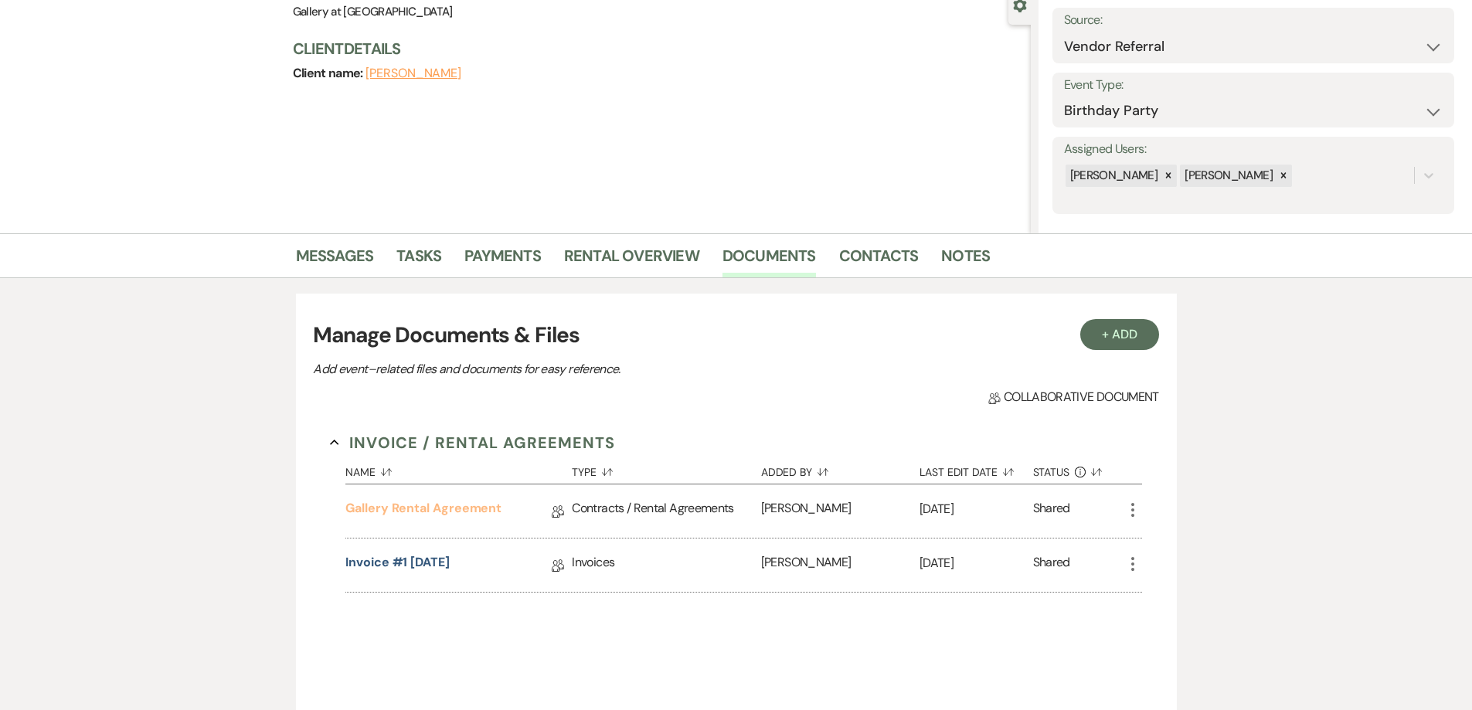
click at [492, 506] on link "Gallery Rental Agreement" at bounding box center [424, 511] width 156 height 24
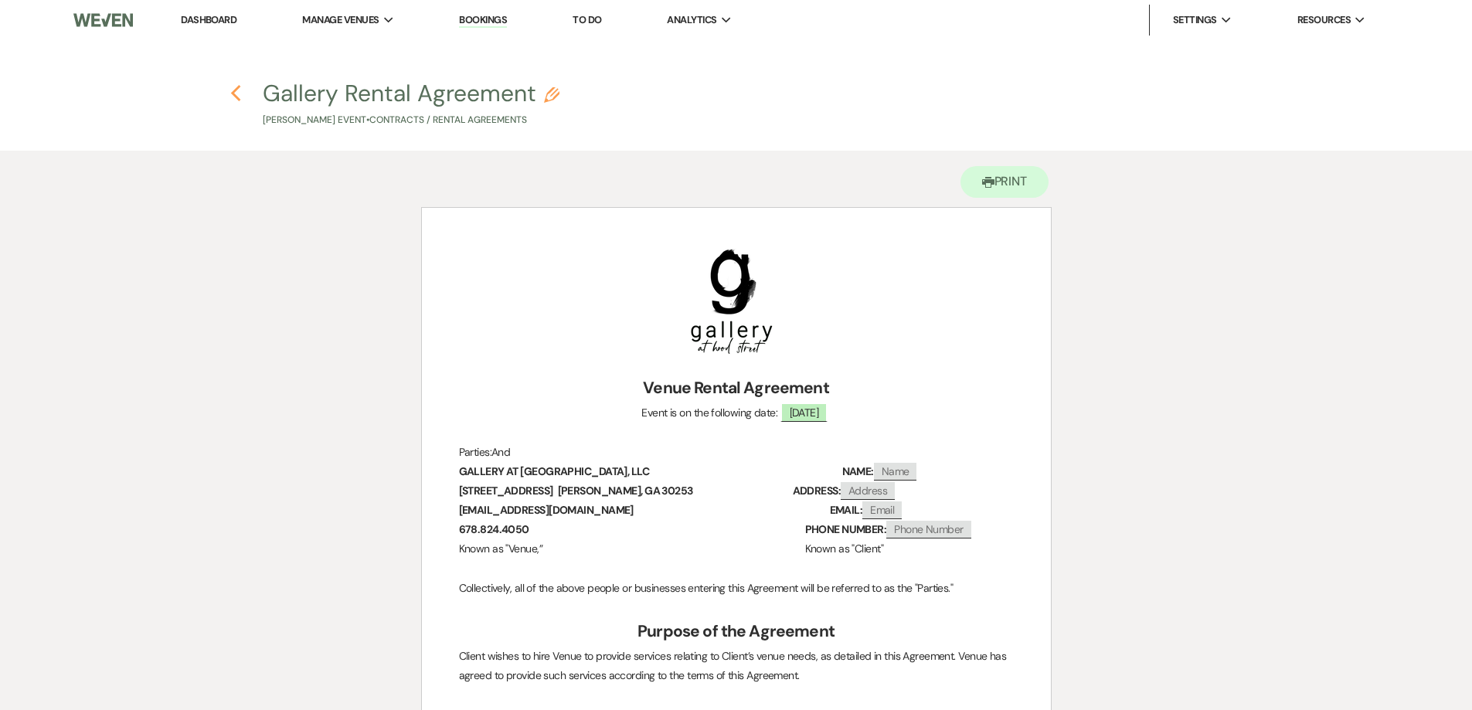
click at [233, 90] on icon "Previous" at bounding box center [236, 93] width 12 height 19
select select "6"
select select "24"
select select "4"
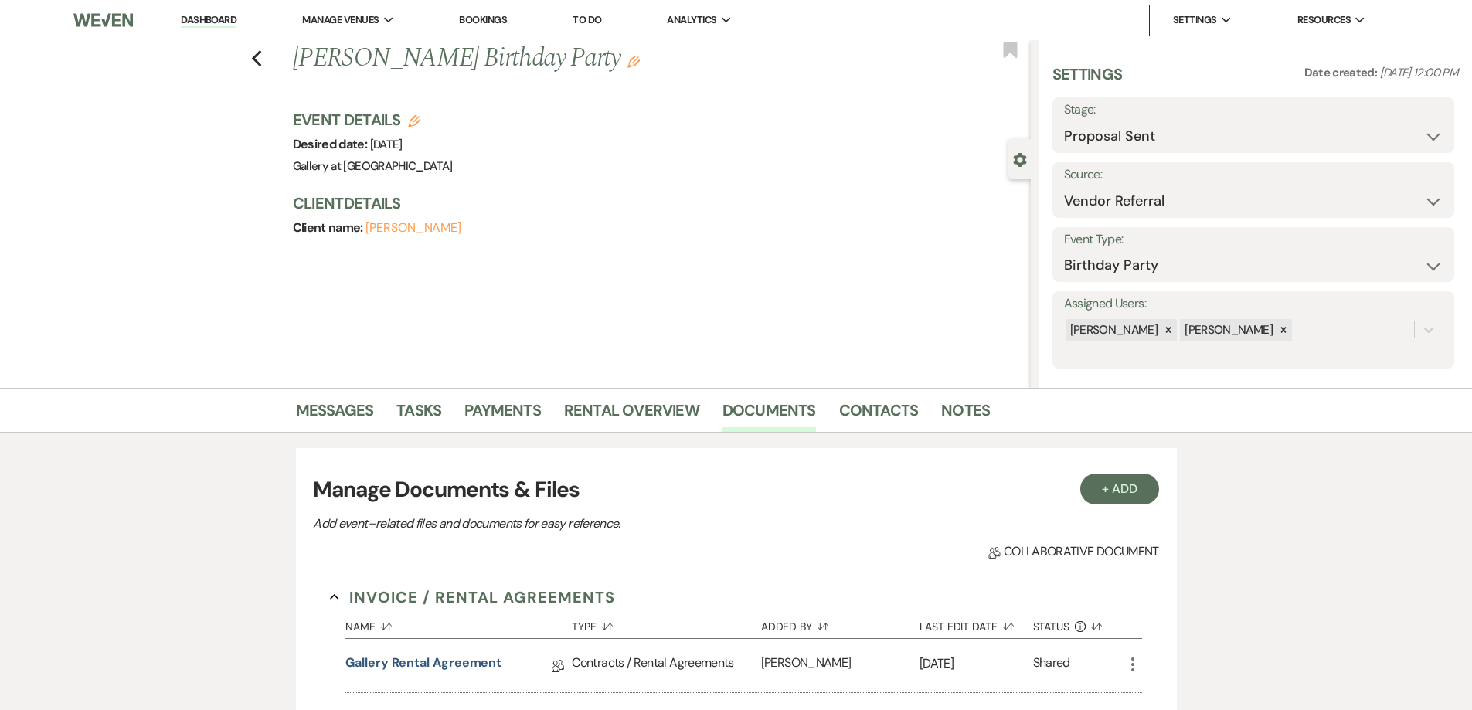
scroll to position [155, 0]
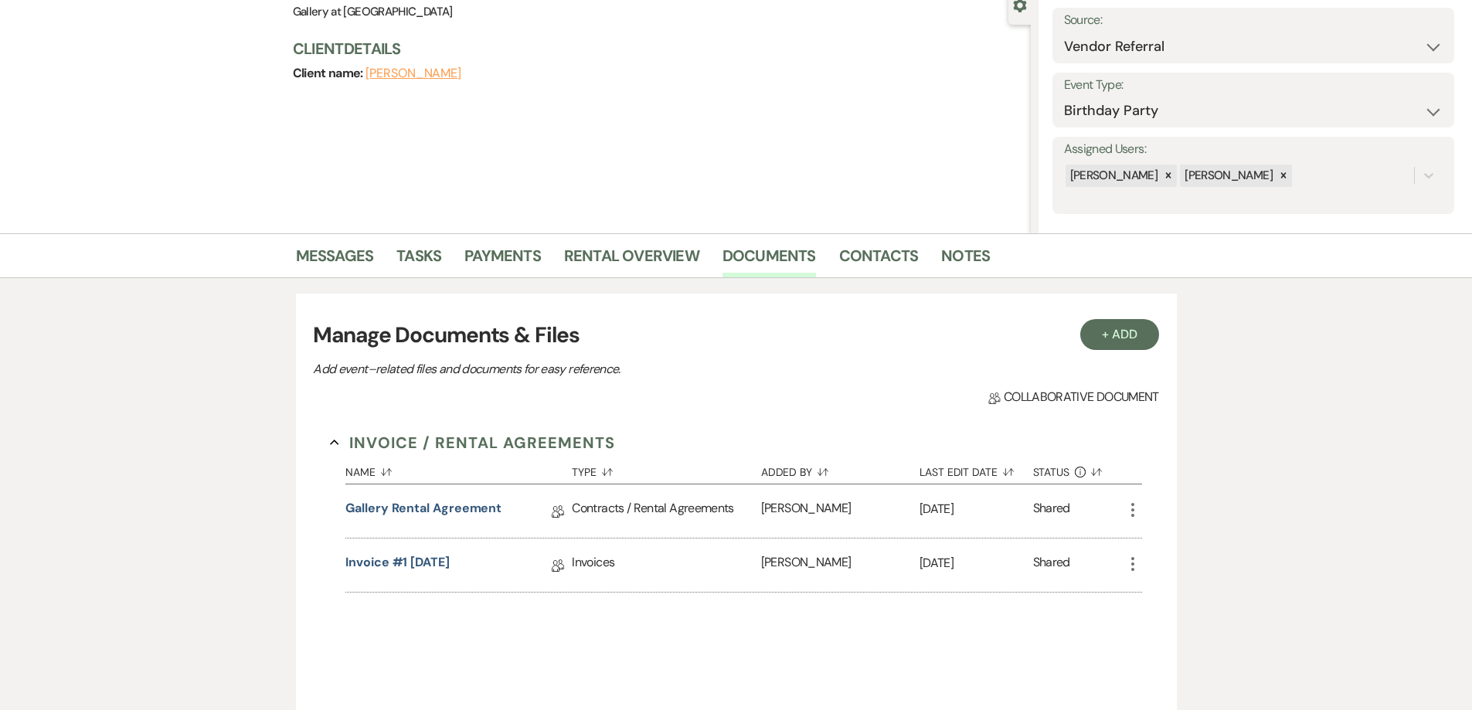
drag, startPoint x: 495, startPoint y: 535, endPoint x: 477, endPoint y: 548, distance: 22.1
drag, startPoint x: 477, startPoint y: 548, endPoint x: 465, endPoint y: 566, distance: 21.2
click at [450, 566] on link "Invoice #1 [DATE]" at bounding box center [398, 565] width 104 height 24
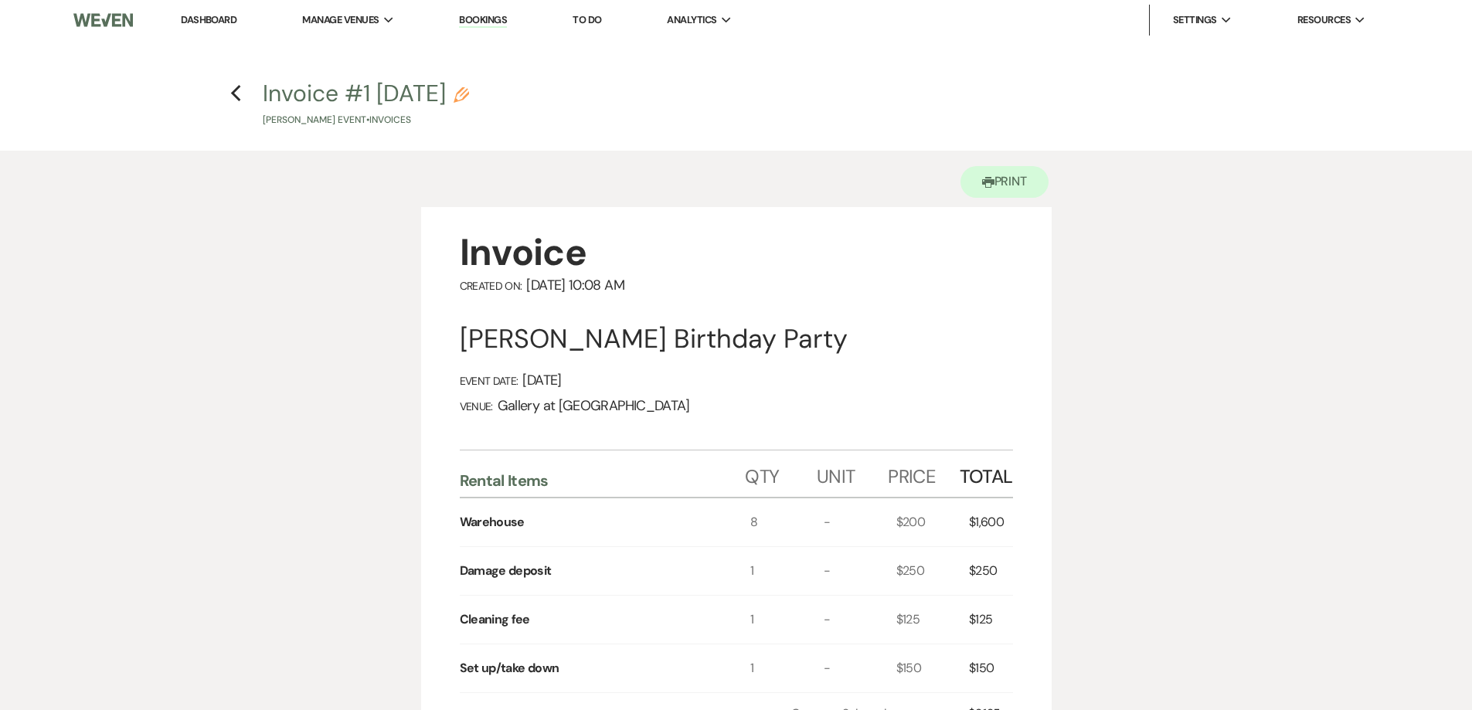
click at [242, 94] on h4 "Previous Invoice #1 8-11-2025 Pencil Jerine M. Campbell's Event • Invoices" at bounding box center [736, 102] width 1113 height 50
click at [235, 101] on icon "Previous" at bounding box center [236, 93] width 12 height 19
select select "6"
select select "24"
select select "4"
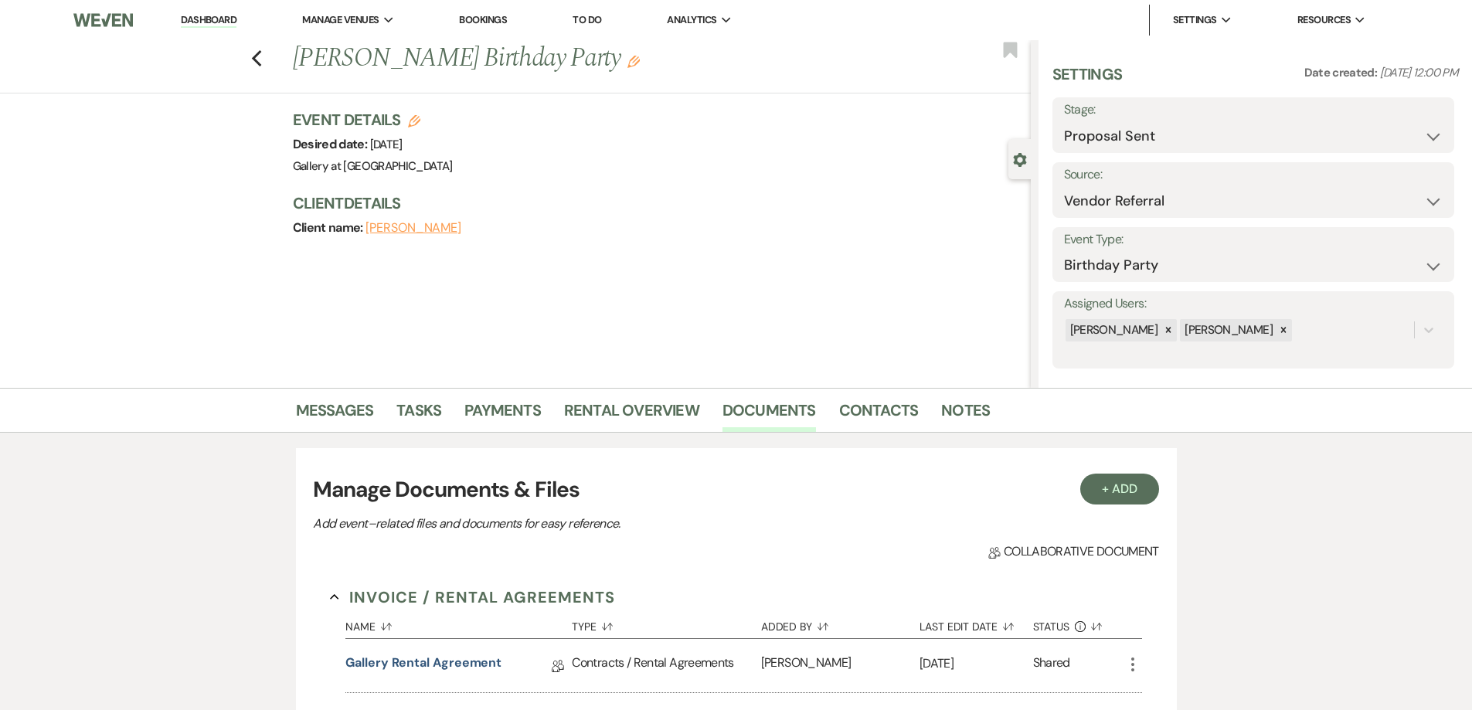
scroll to position [155, 0]
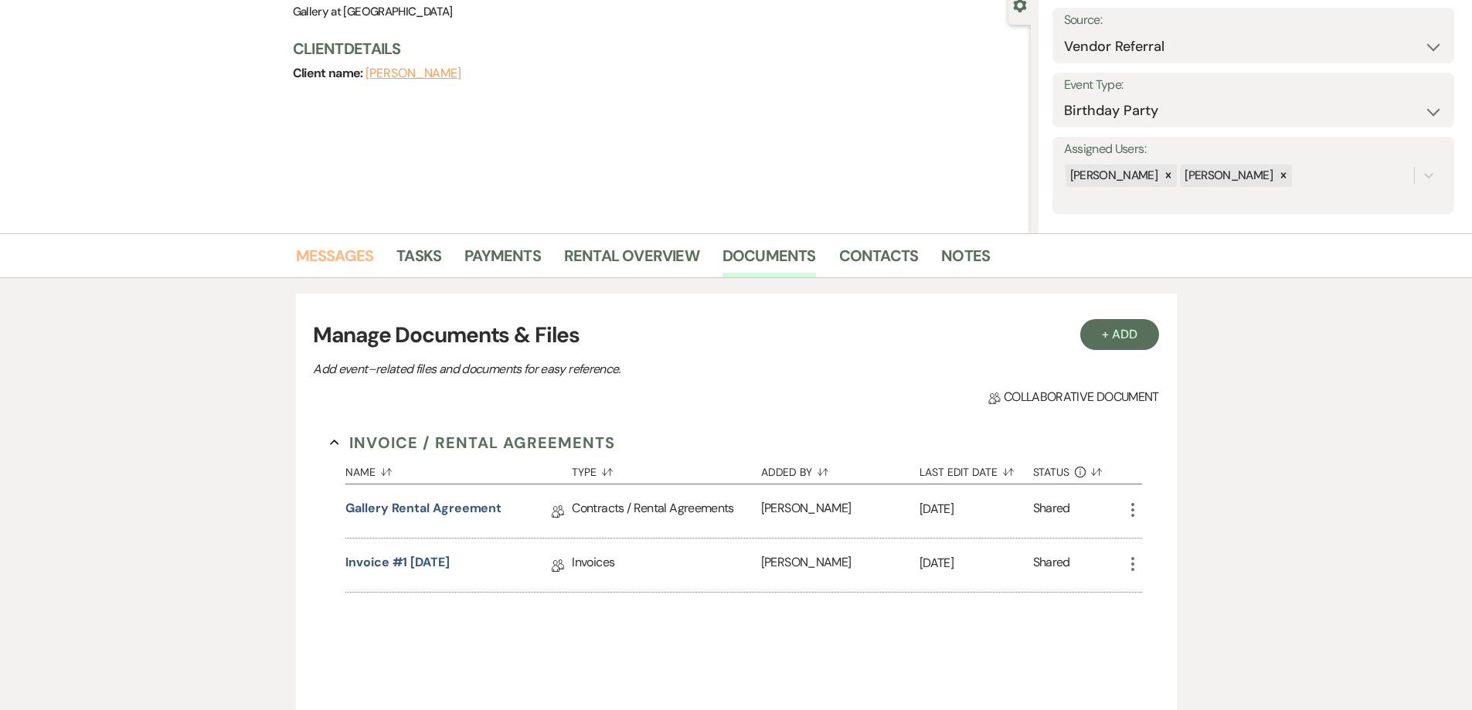
drag, startPoint x: 336, startPoint y: 251, endPoint x: 384, endPoint y: 267, distance: 50.4
click at [337, 252] on link "Messages" at bounding box center [335, 260] width 78 height 34
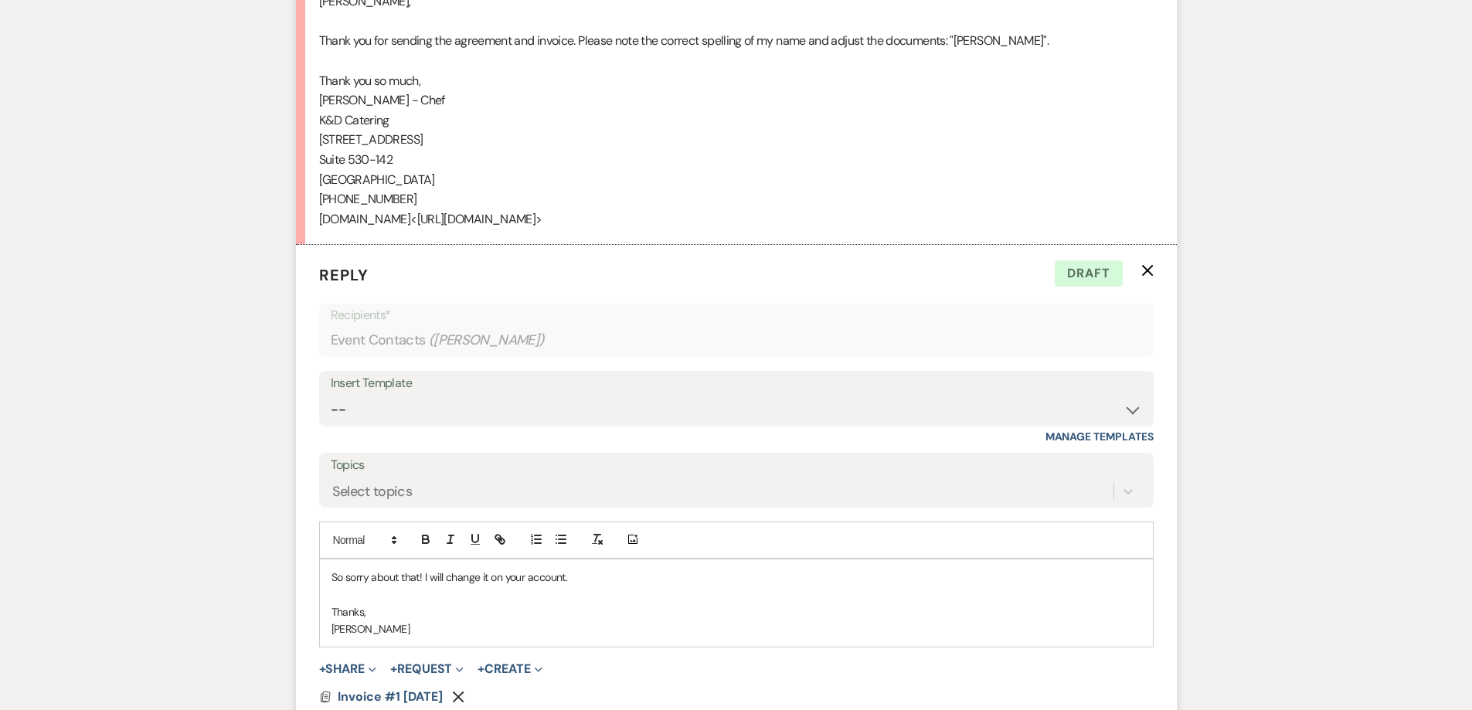
scroll to position [2595, 0]
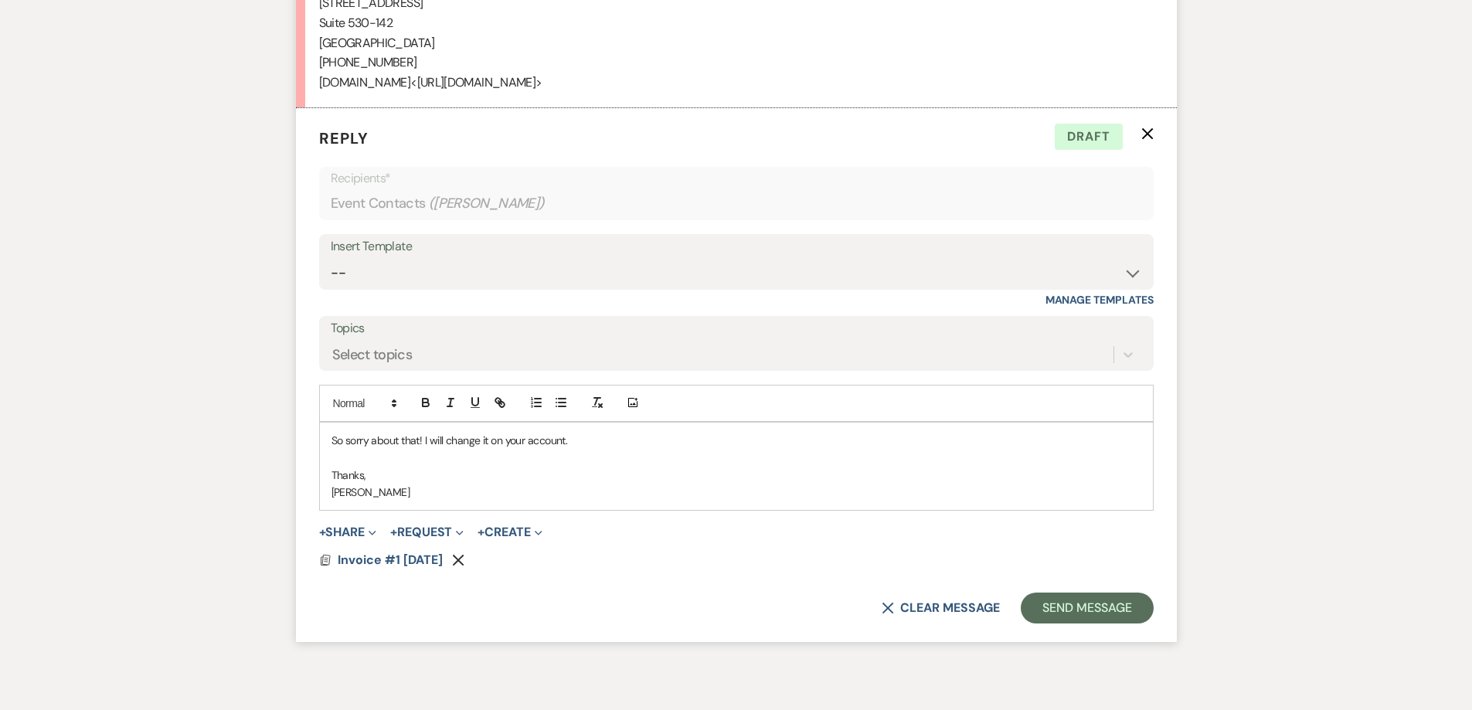
click at [488, 482] on div "So sorry about that! I will change it on your account. Thanks, Shelby Baker" at bounding box center [736, 467] width 833 height 88
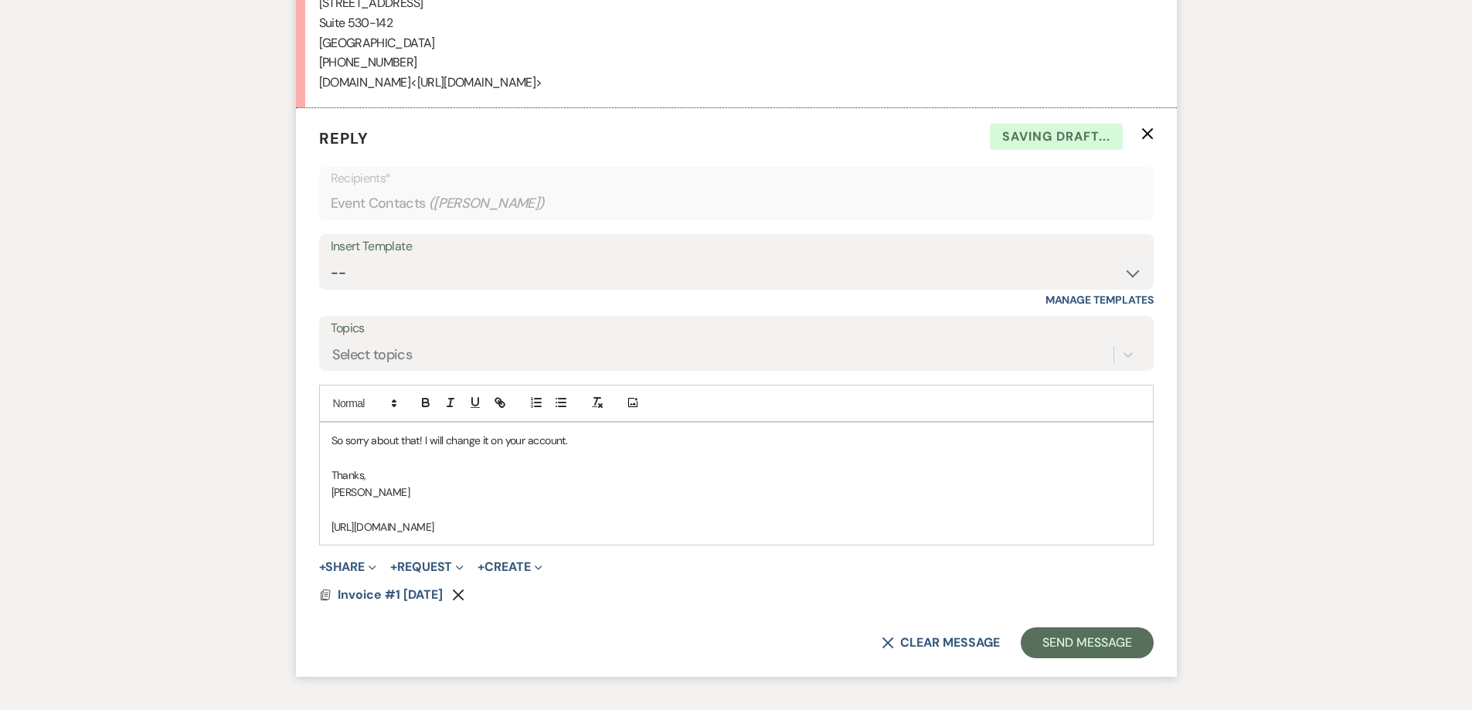
drag, startPoint x: 752, startPoint y: 506, endPoint x: 325, endPoint y: 492, distance: 426.9
click at [325, 492] on div "So sorry about that! I will change it on your account. Thanks, Shelby Baker htt…" at bounding box center [736, 484] width 833 height 122
click at [501, 401] on line "button" at bounding box center [500, 402] width 3 height 3
type input "[URL][DOMAIN_NAME]"
click at [625, 551] on link at bounding box center [624, 557] width 33 height 12
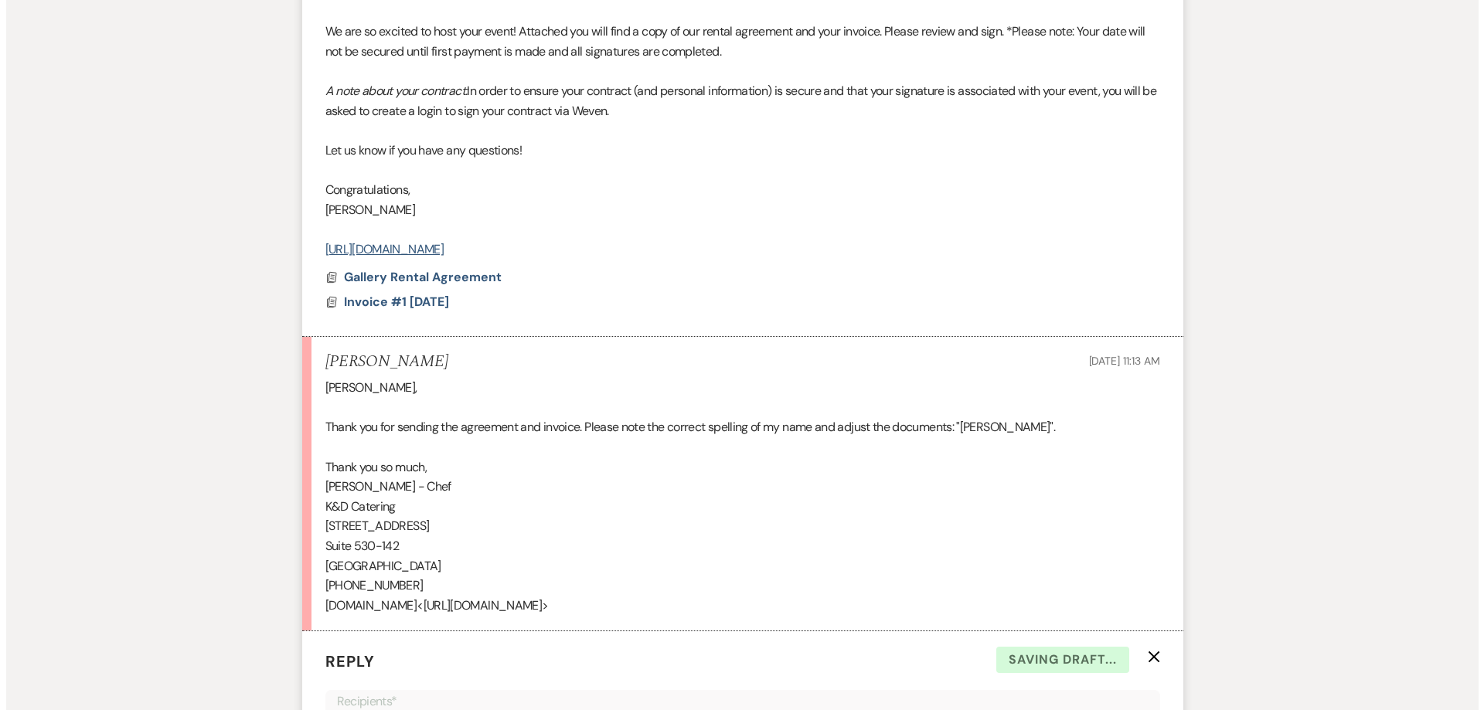
scroll to position [2054, 0]
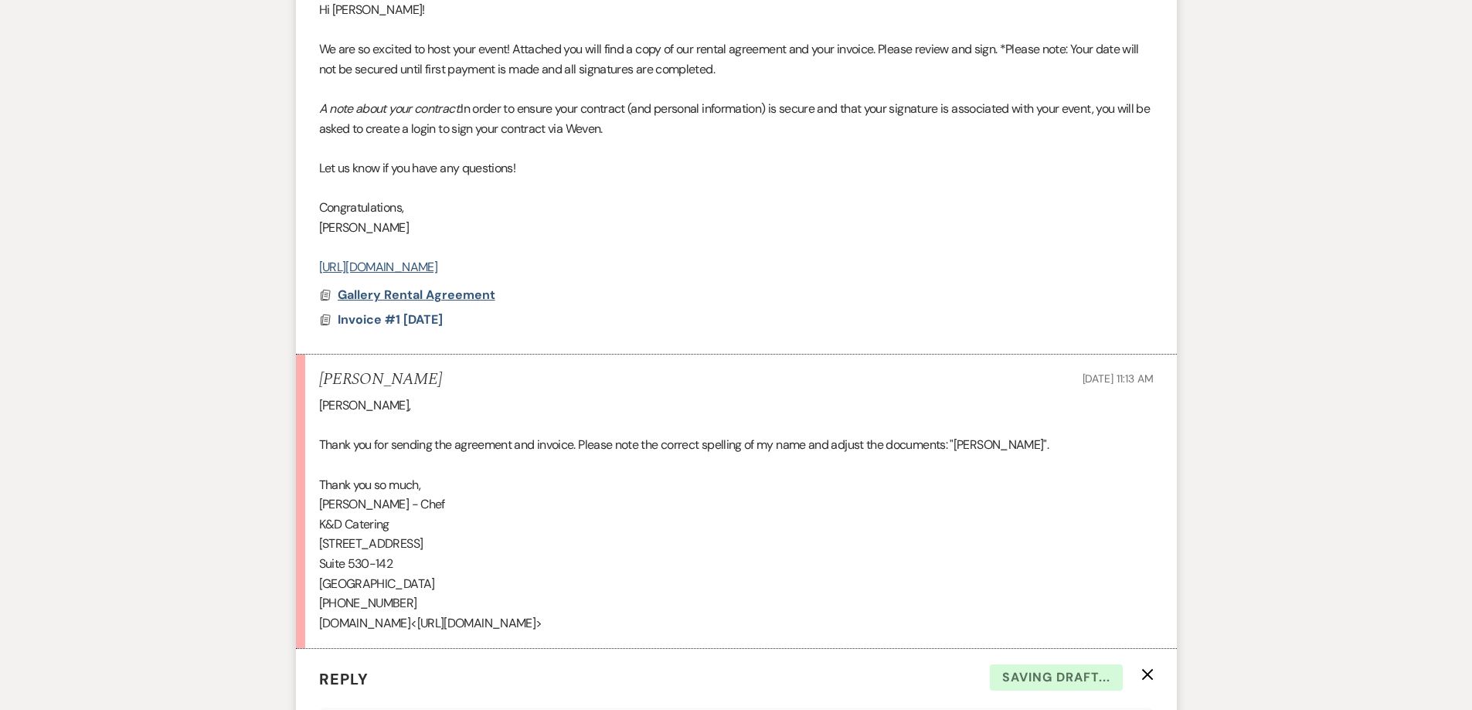
click at [454, 287] on span "Gallery Rental Agreement" at bounding box center [417, 295] width 158 height 16
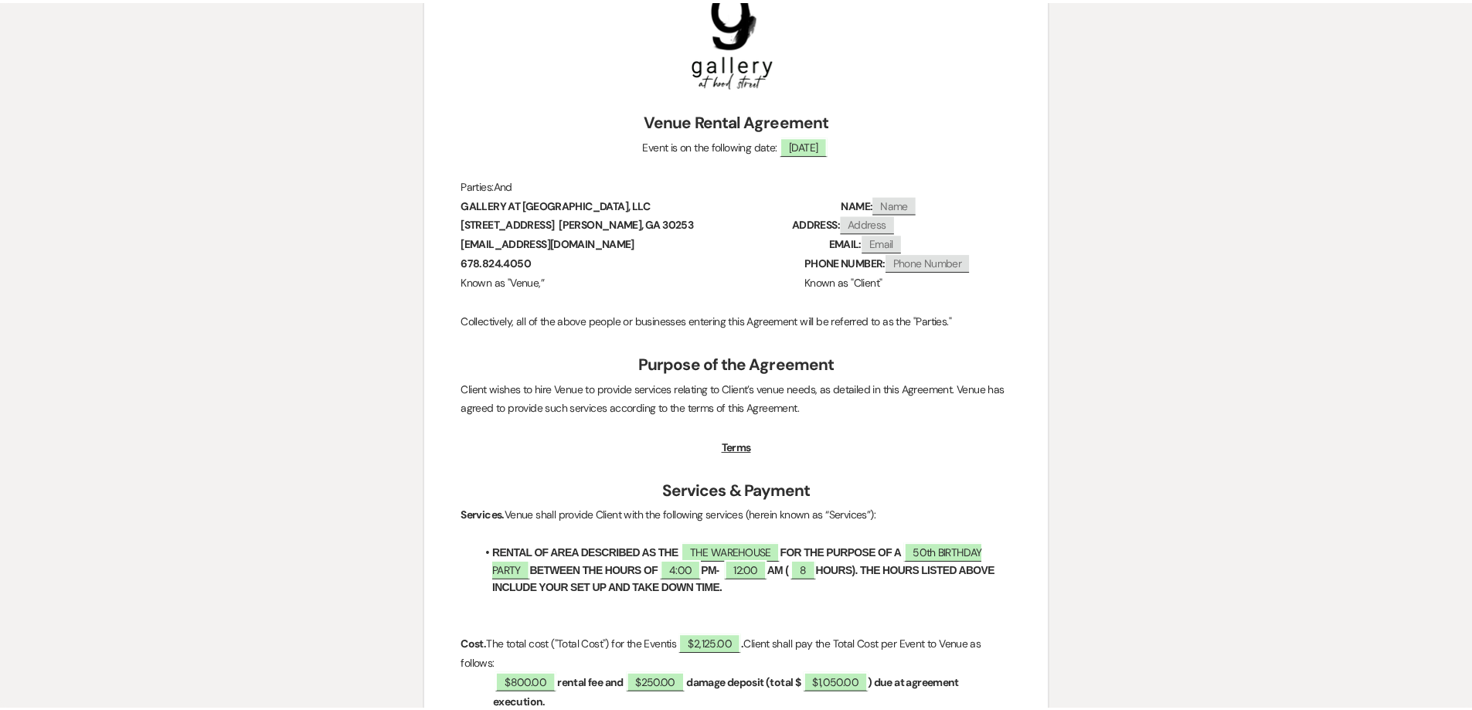
scroll to position [0, 0]
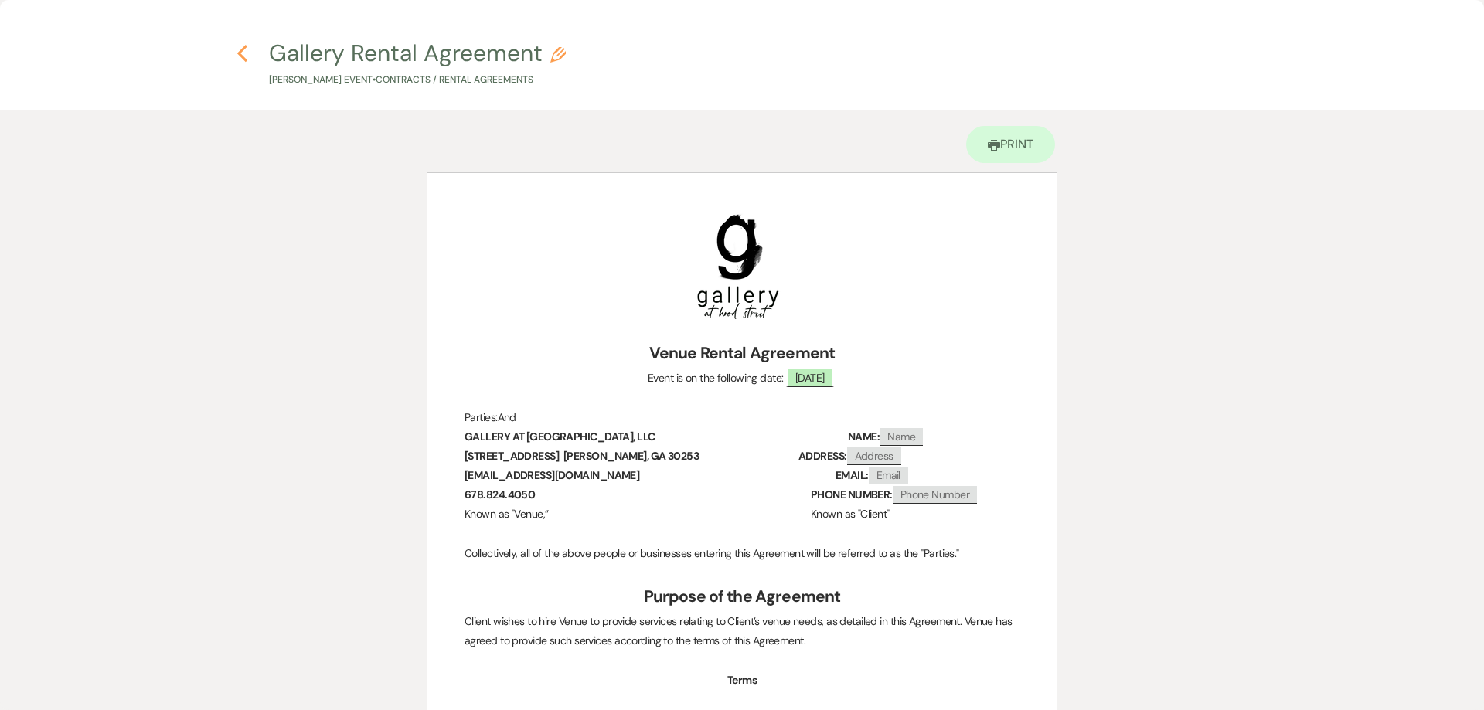
click at [244, 56] on icon "Previous" at bounding box center [243, 53] width 12 height 19
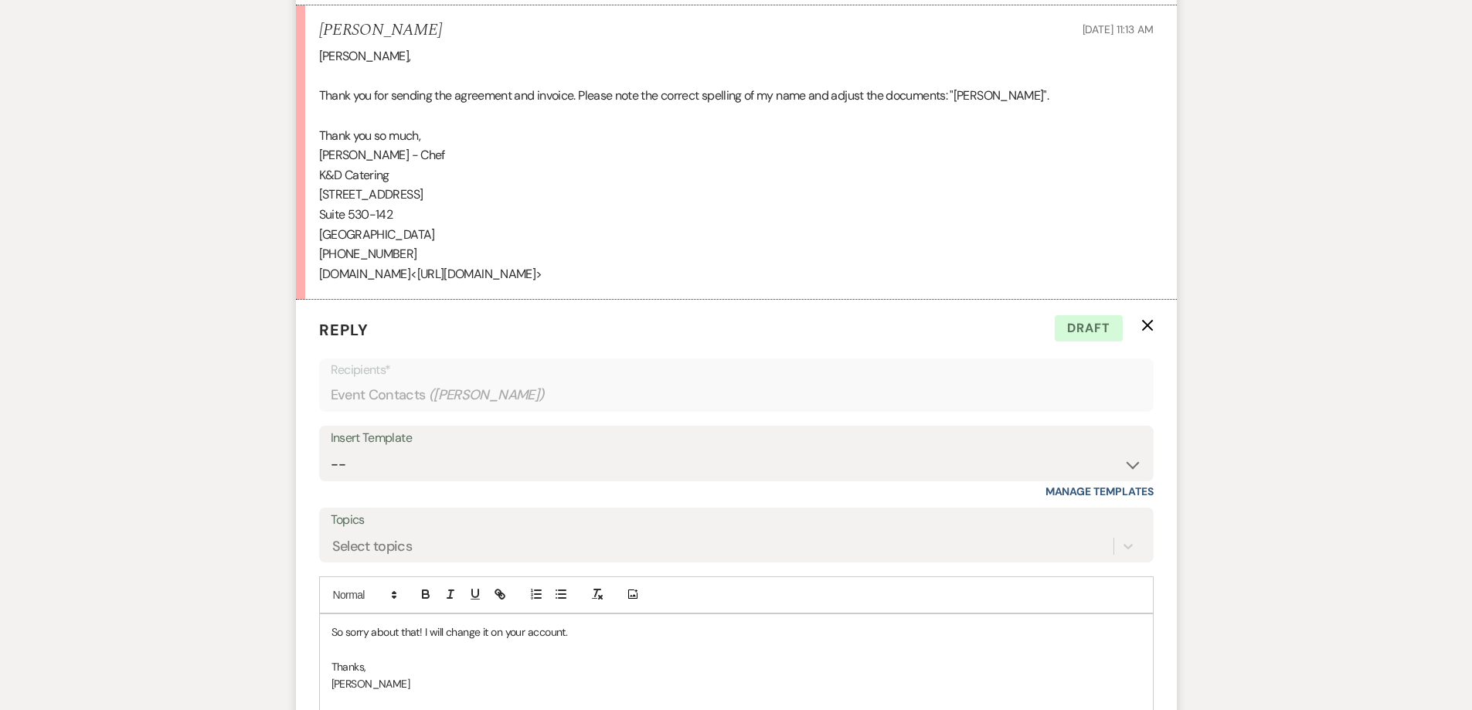
scroll to position [2440, 0]
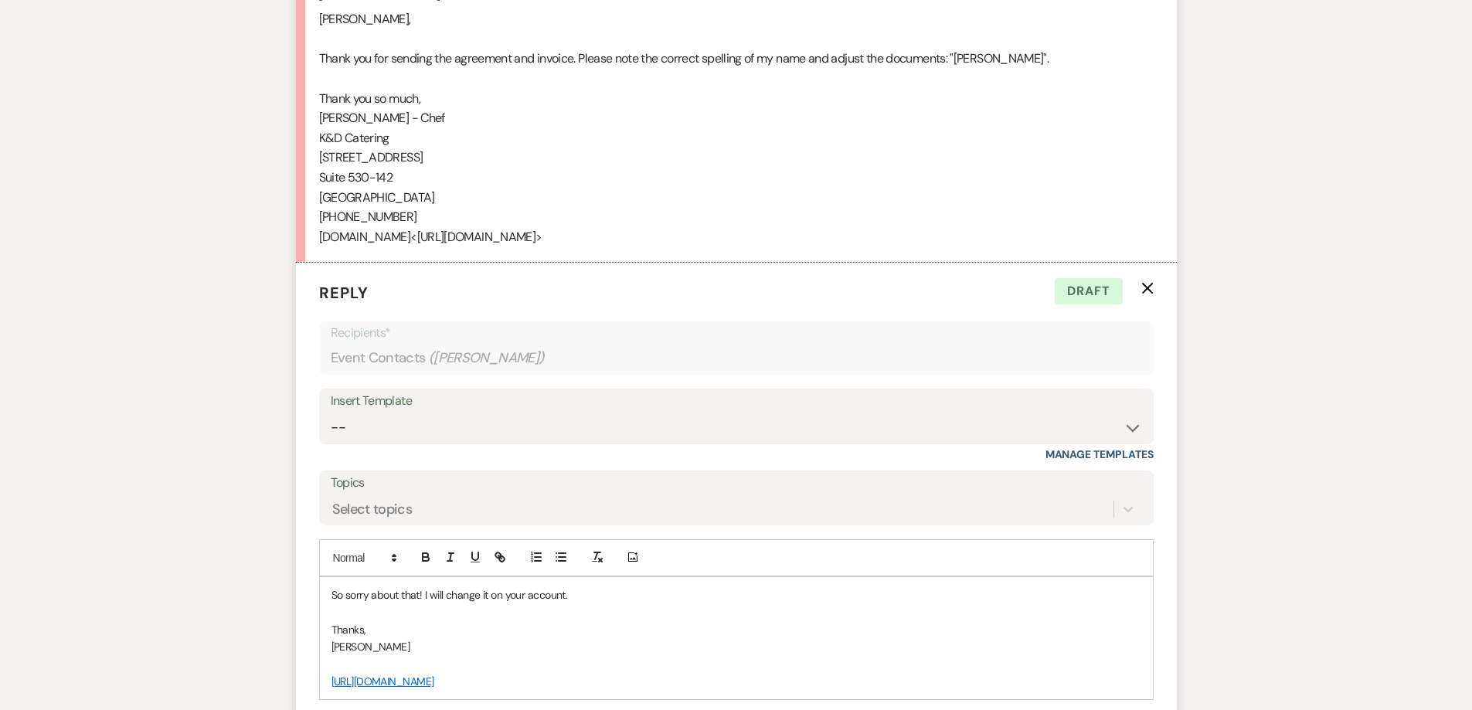
click at [446, 638] on p "[PERSON_NAME]" at bounding box center [737, 646] width 810 height 17
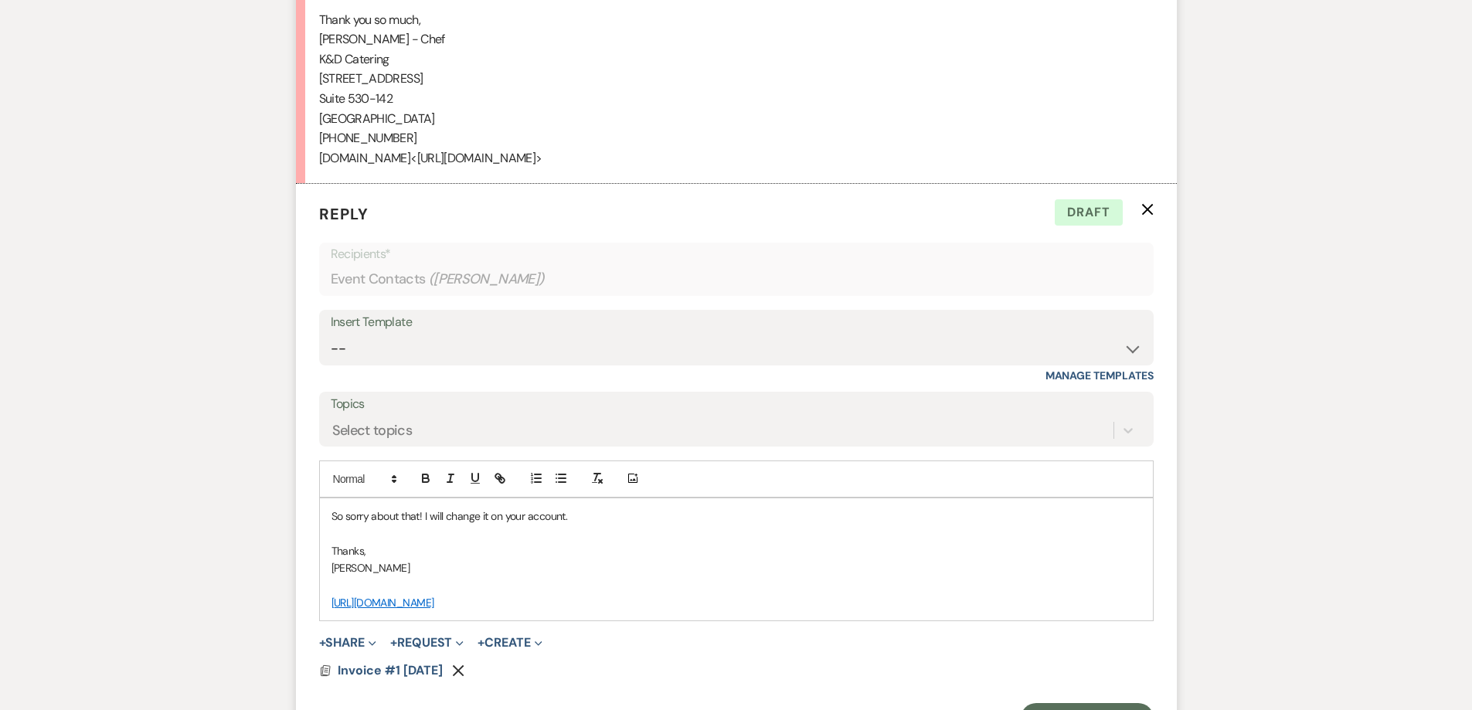
scroll to position [2595, 0]
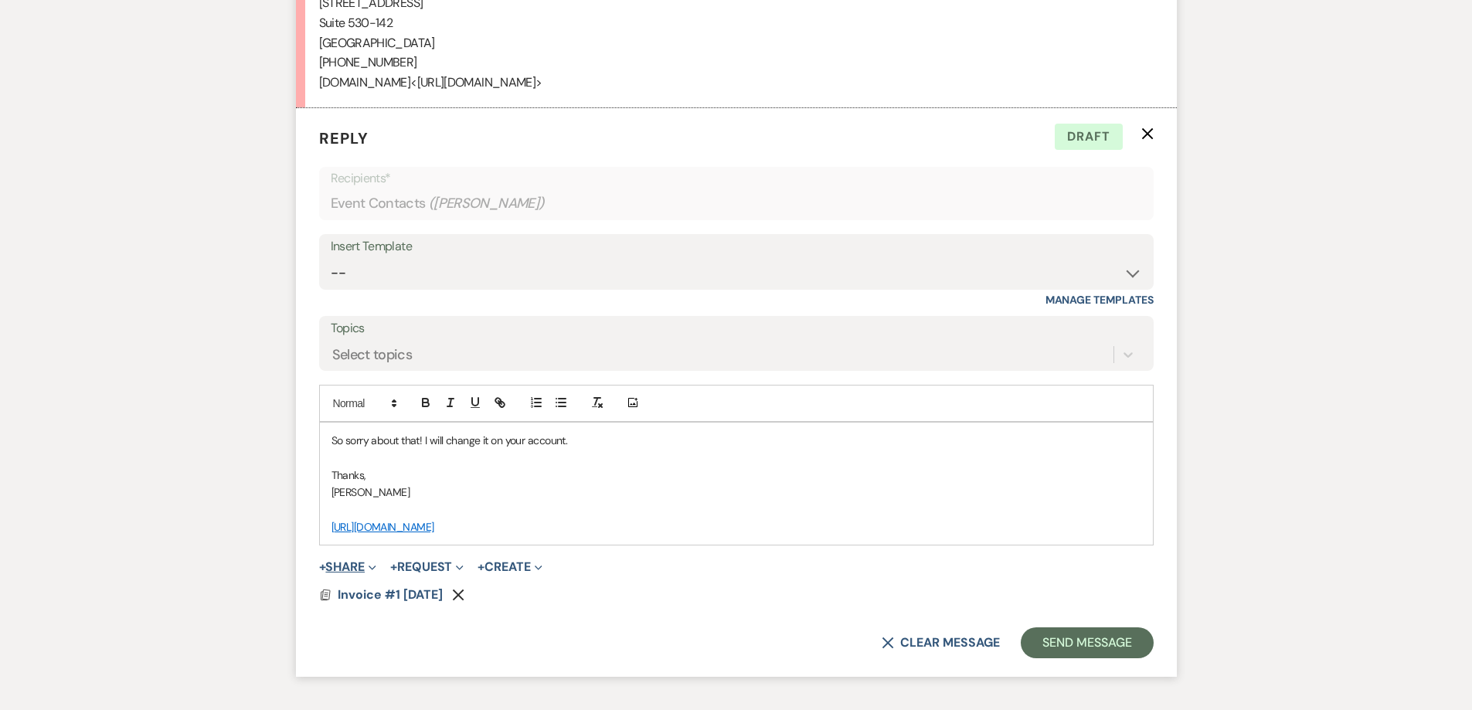
click at [369, 559] on span "Expand" at bounding box center [371, 567] width 12 height 16
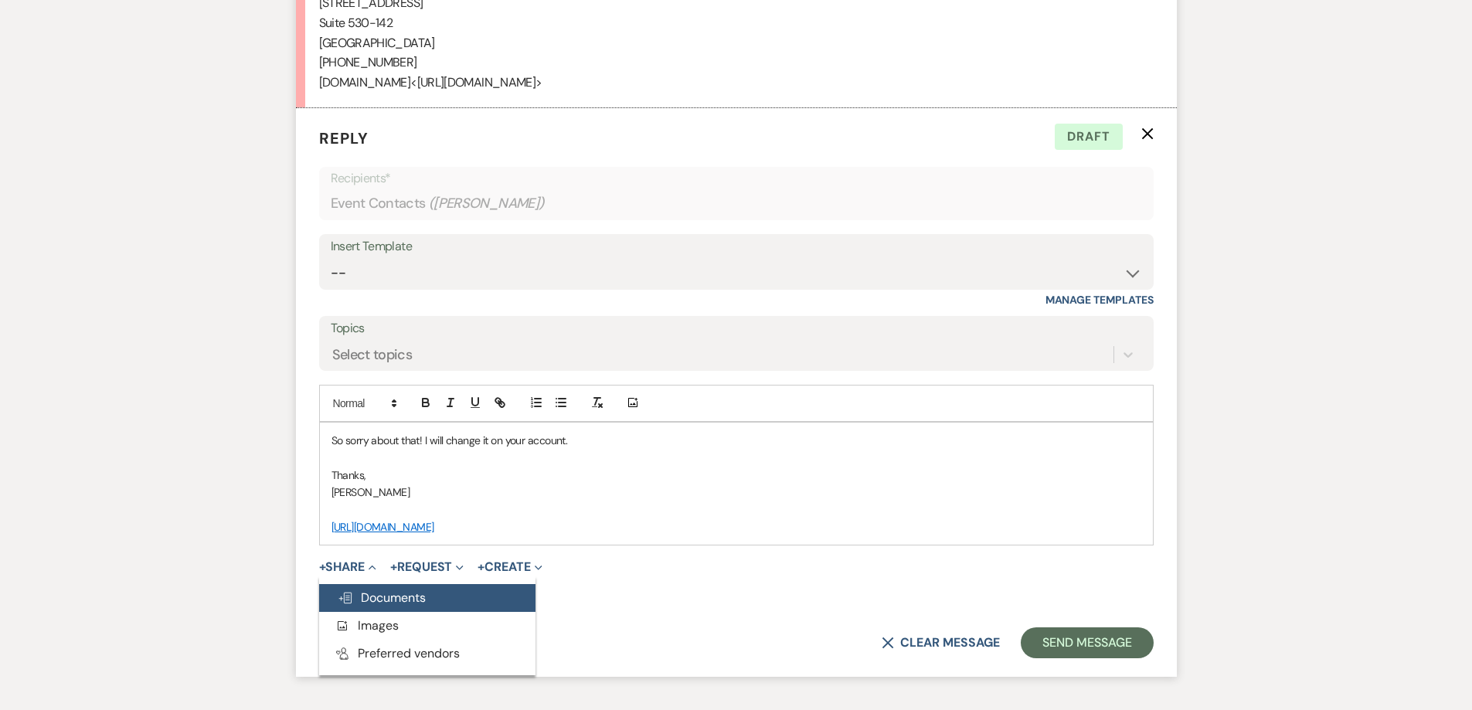
click at [451, 584] on button "Doc Upload Documents" at bounding box center [427, 598] width 216 height 28
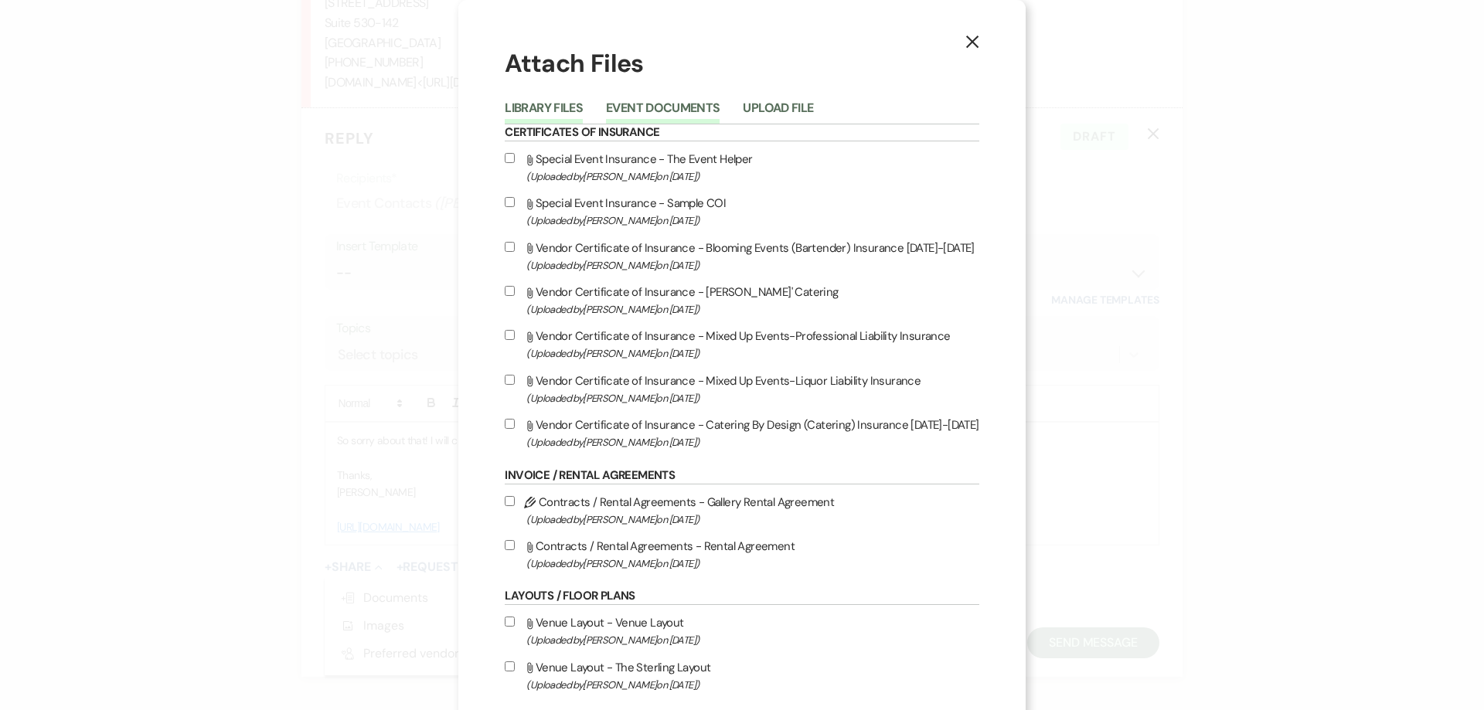
click at [645, 118] on button "Event Documents" at bounding box center [663, 113] width 114 height 22
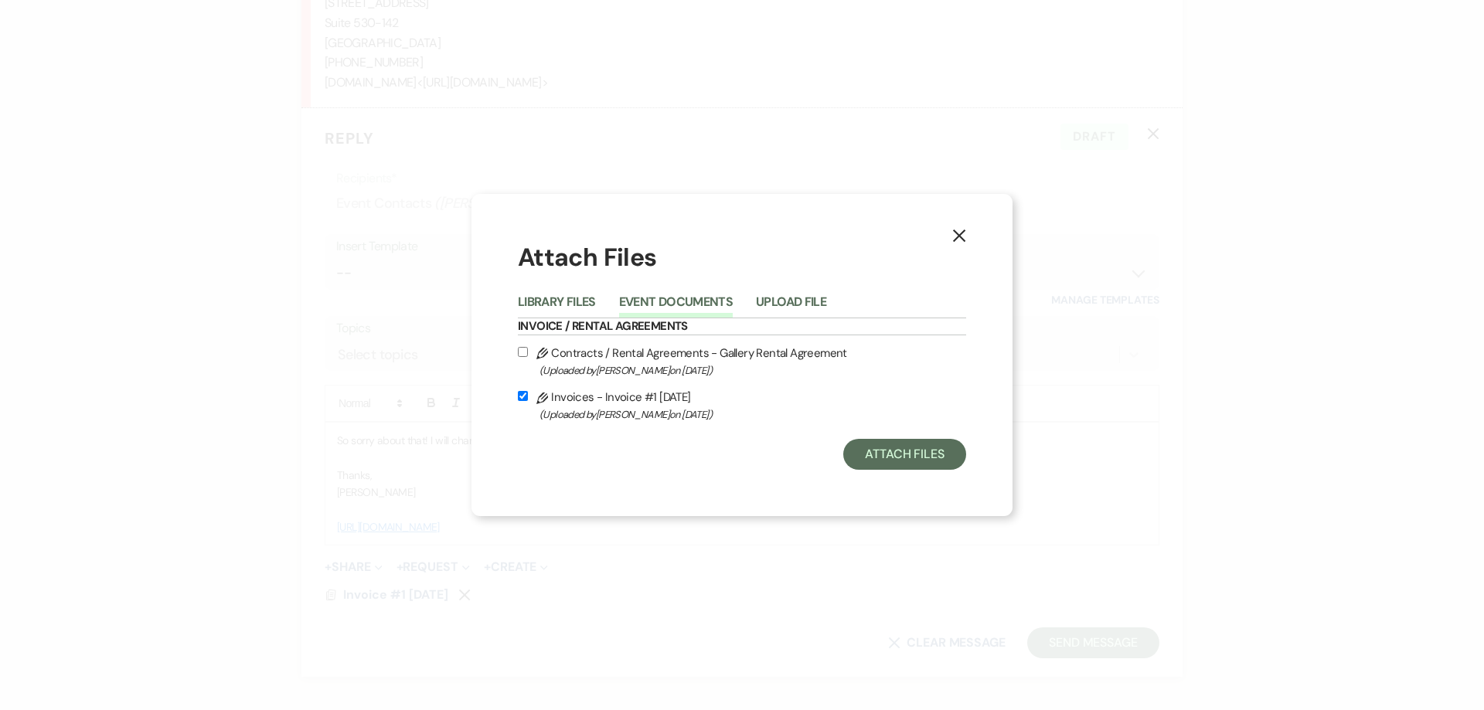
click at [525, 352] on input "Pencil Contracts / Rental Agreements - Gallery Rental Agreement (Uploaded by Sh…" at bounding box center [523, 352] width 10 height 10
checkbox input "true"
click at [893, 453] on button "Attach Files" at bounding box center [904, 454] width 123 height 31
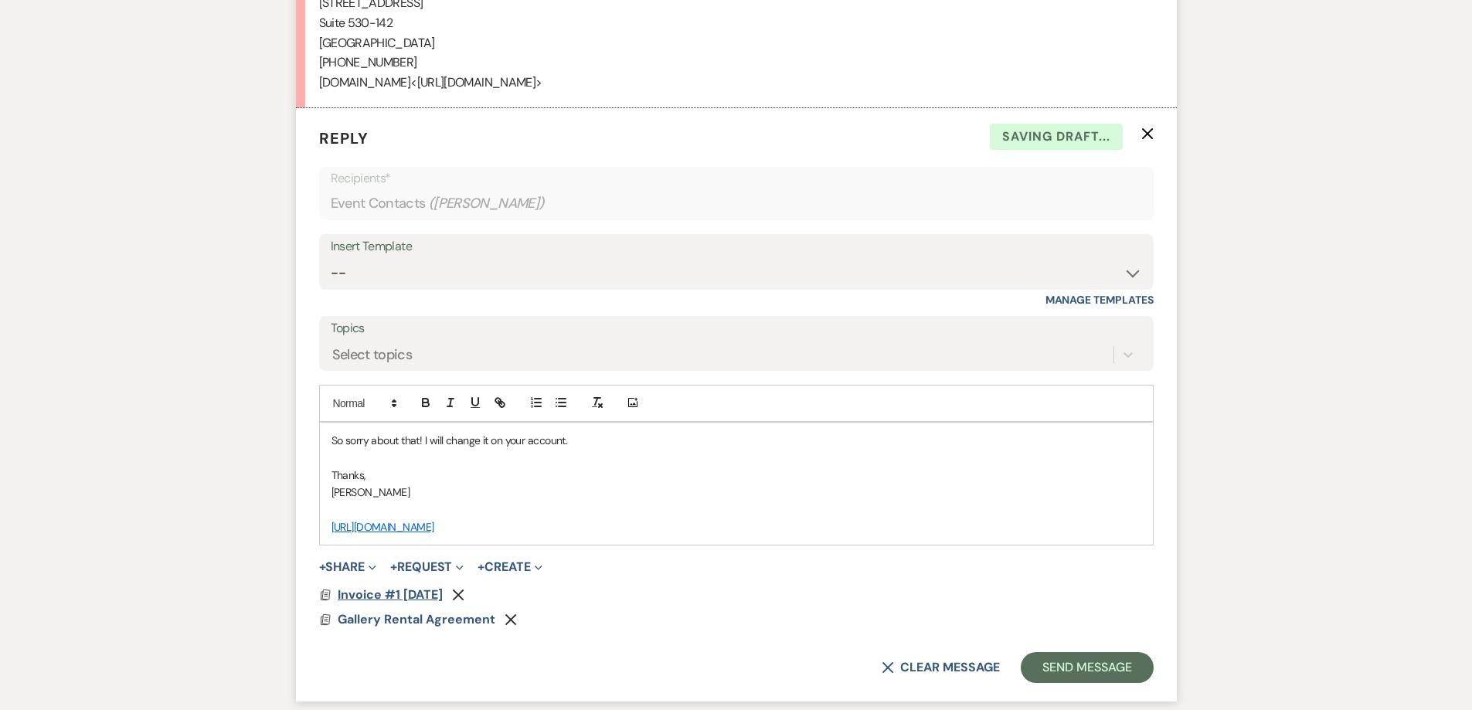
click at [427, 587] on span "Invoice #1 [DATE]" at bounding box center [390, 595] width 105 height 16
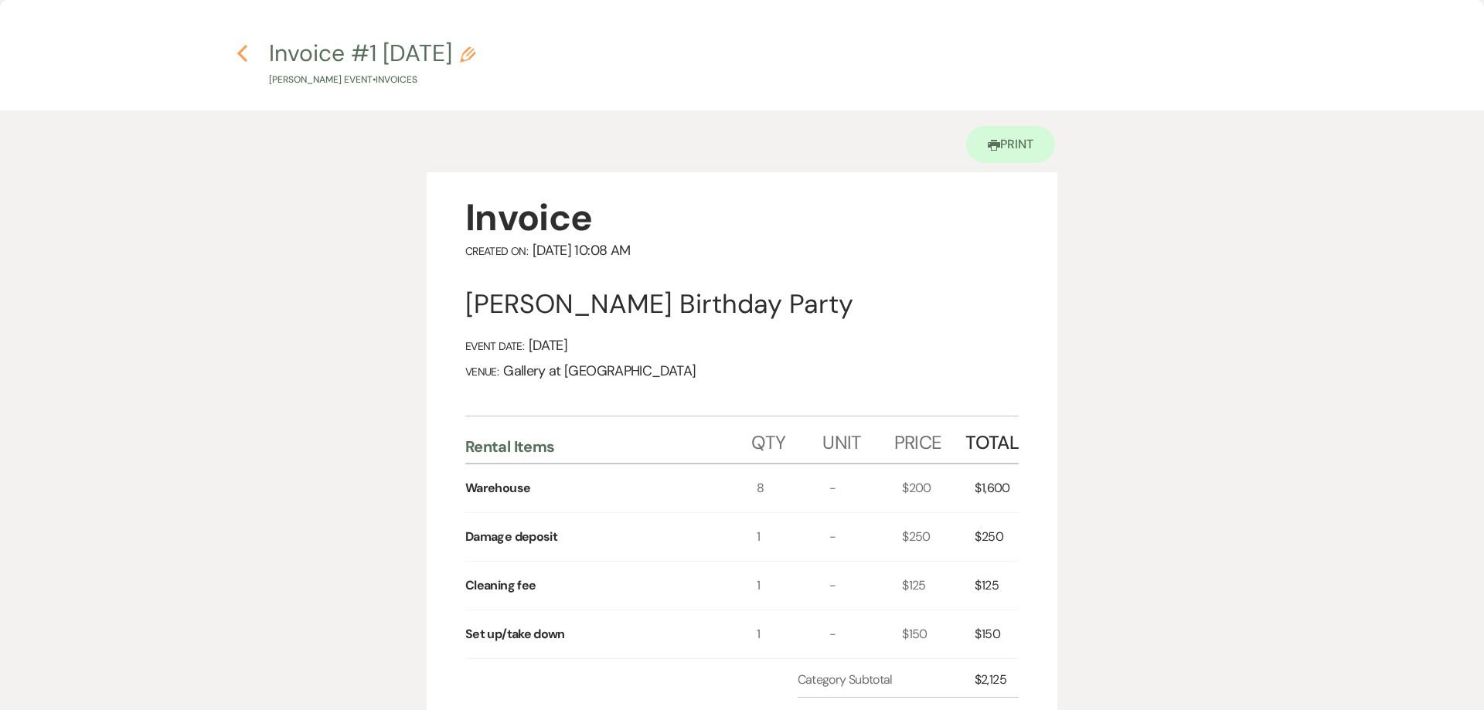
click at [245, 60] on use "button" at bounding box center [242, 53] width 10 height 17
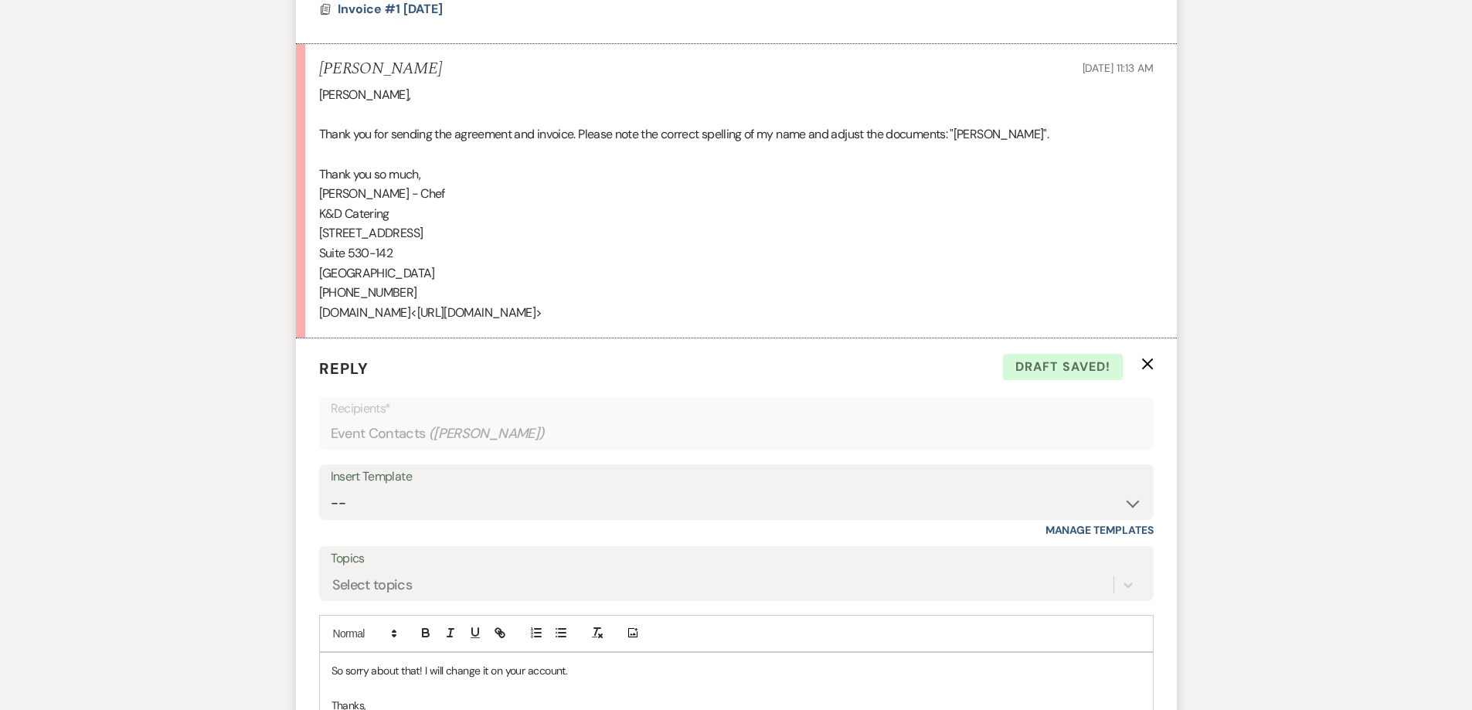
scroll to position [2363, 0]
drag, startPoint x: 580, startPoint y: 659, endPoint x: 427, endPoint y: 658, distance: 153.1
click at [427, 664] on p "So sorry about that! I will change it on your account." at bounding box center [737, 672] width 810 height 17
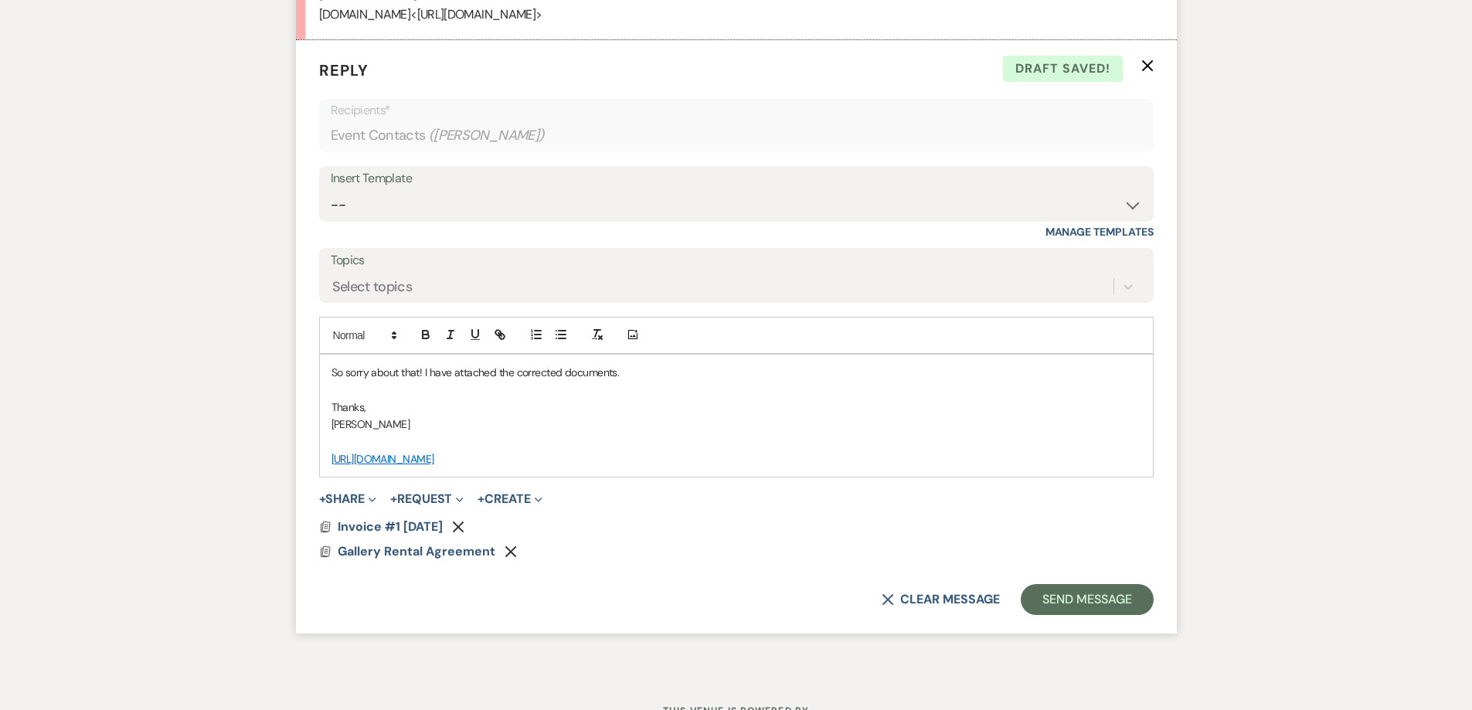
scroll to position [2672, 0]
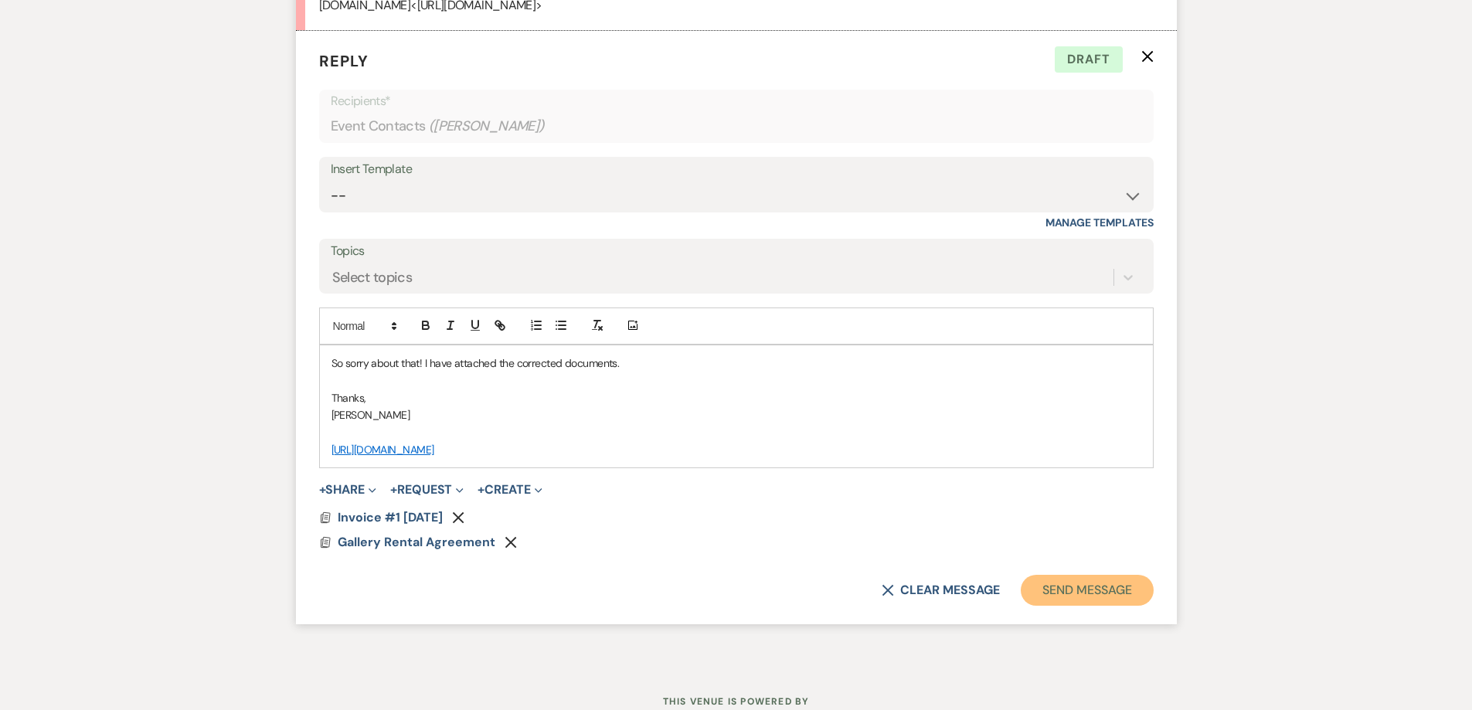
click at [1083, 575] on button "Send Message" at bounding box center [1087, 590] width 132 height 31
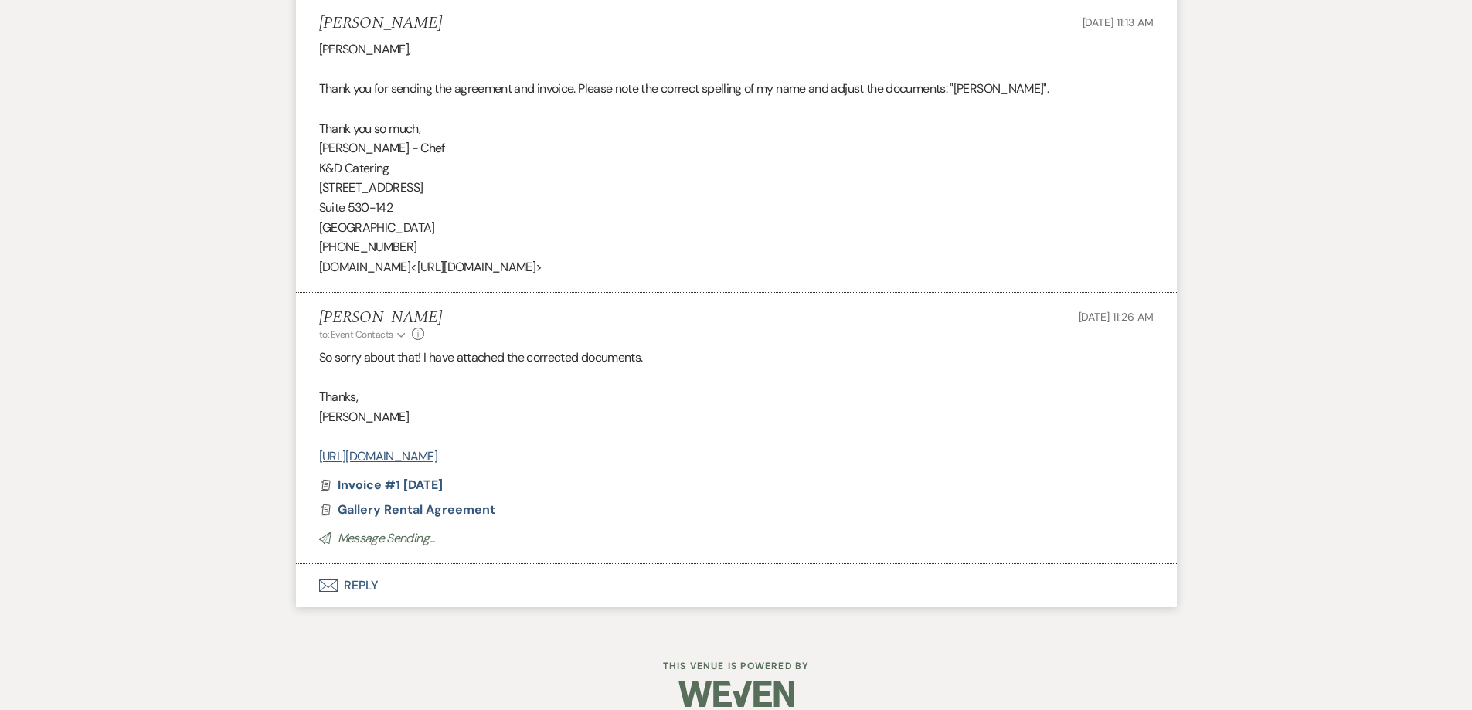
scroll to position [2391, 0]
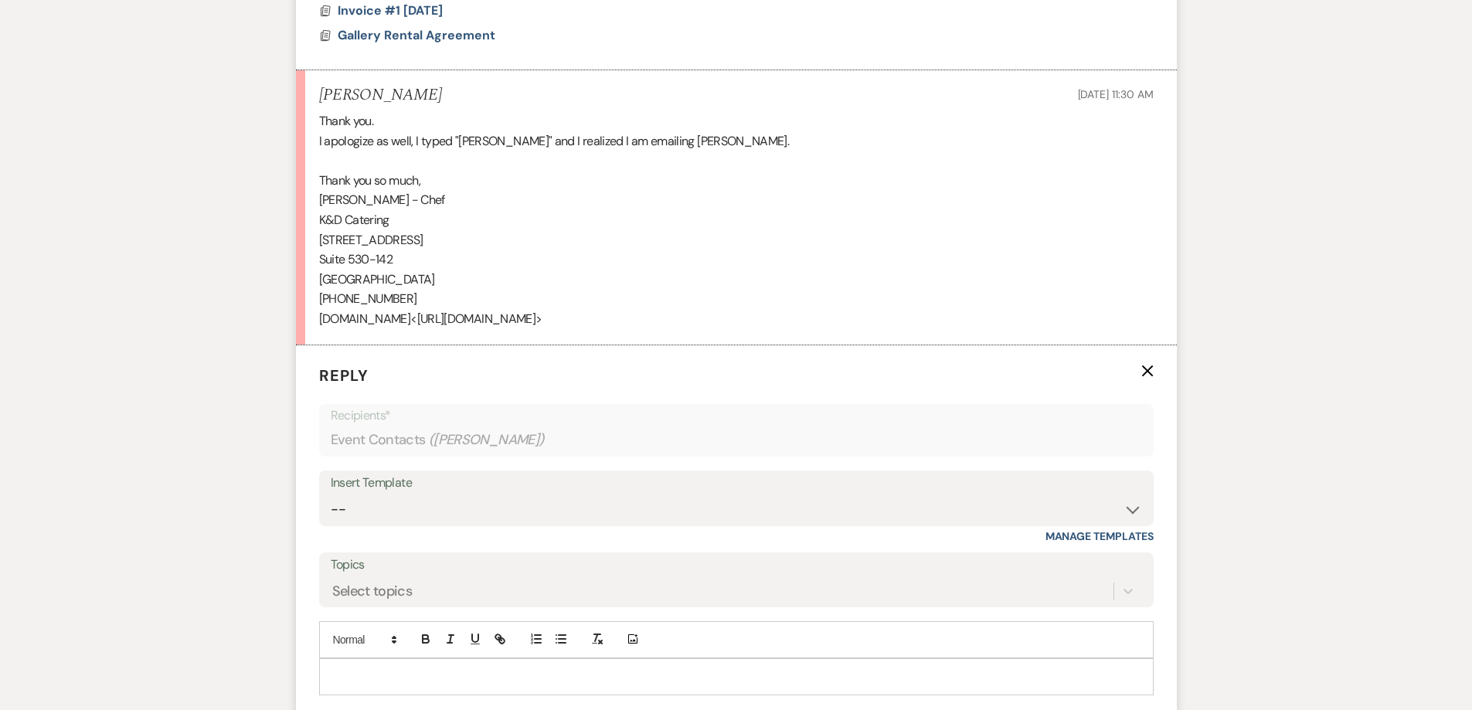
scroll to position [2886, 0]
click at [448, 667] on p at bounding box center [737, 675] width 810 height 17
click at [346, 667] on p "NO worries!" at bounding box center [737, 675] width 810 height 17
click at [427, 667] on p "No worries!" at bounding box center [737, 675] width 810 height 17
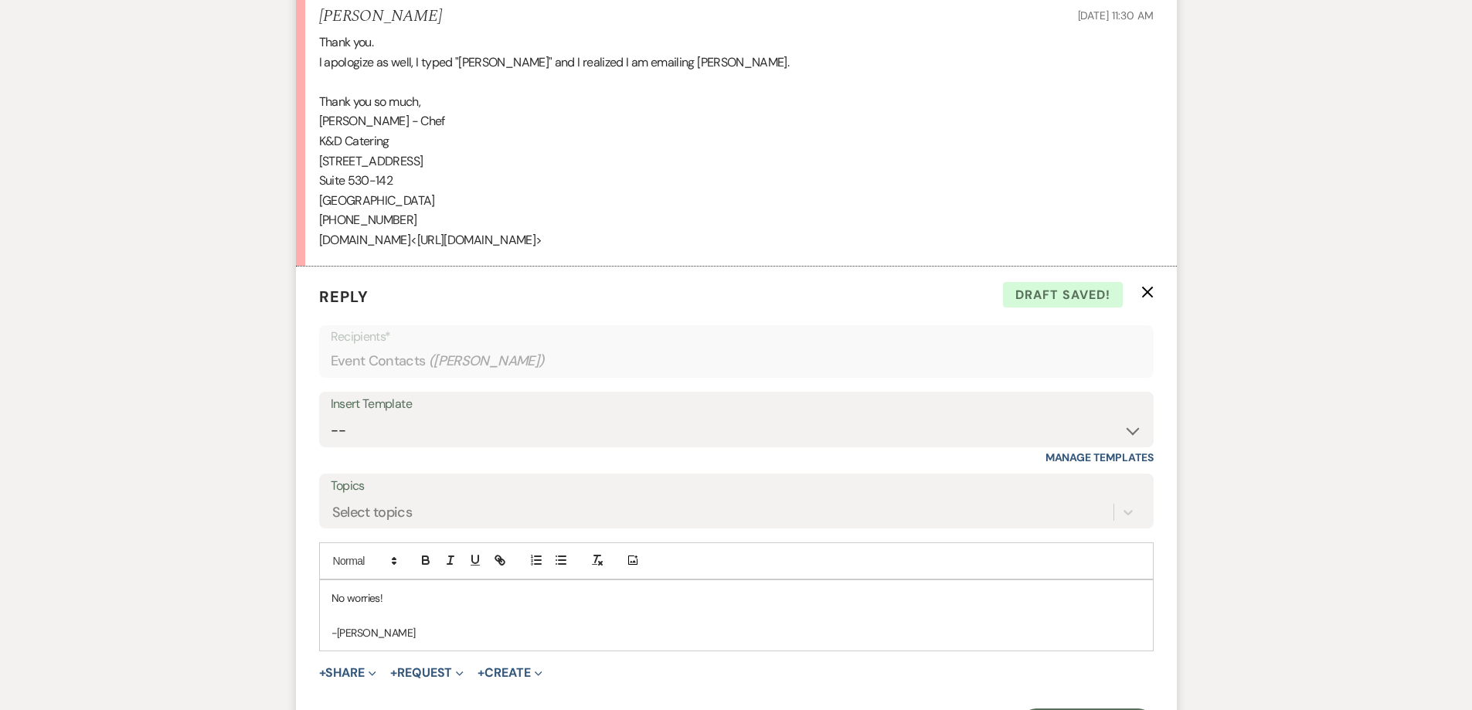
scroll to position [3041, 0]
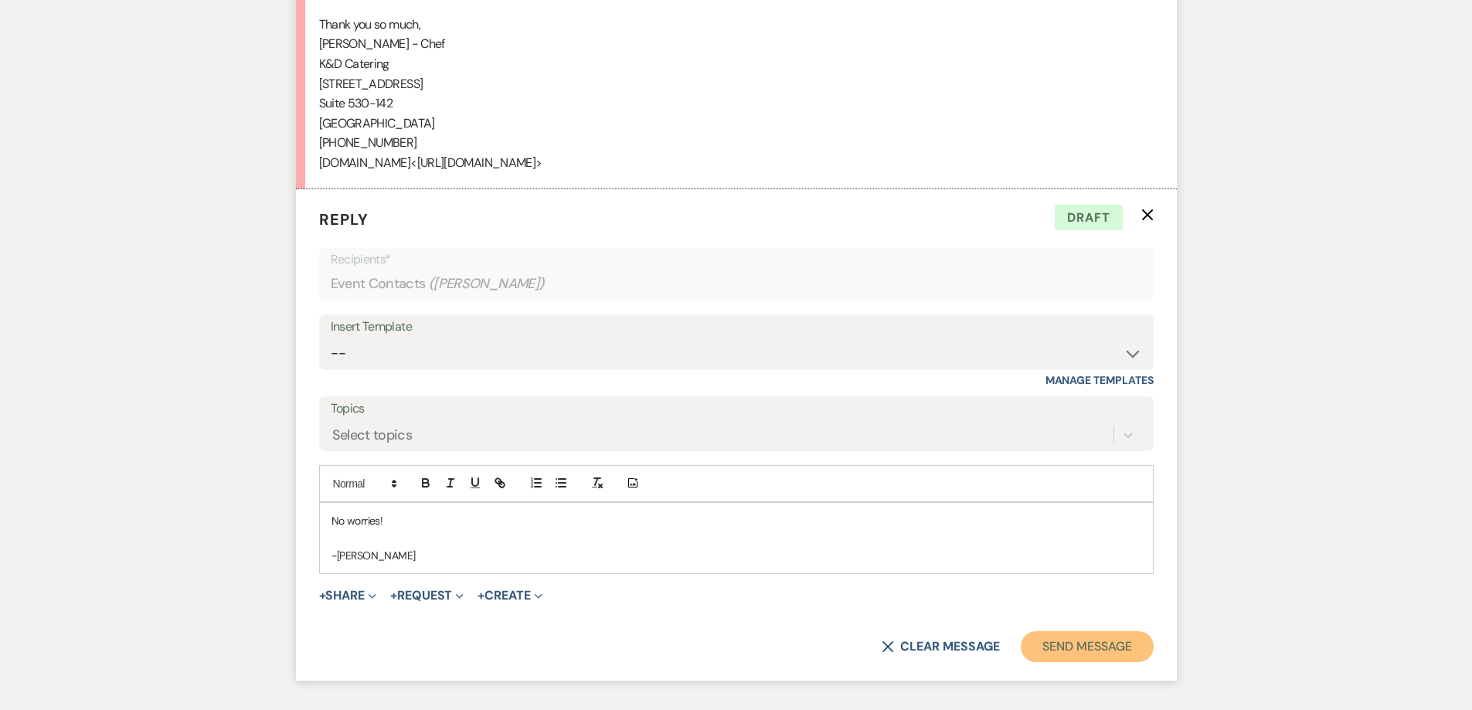
click at [1058, 631] on button "Send Message" at bounding box center [1087, 646] width 132 height 31
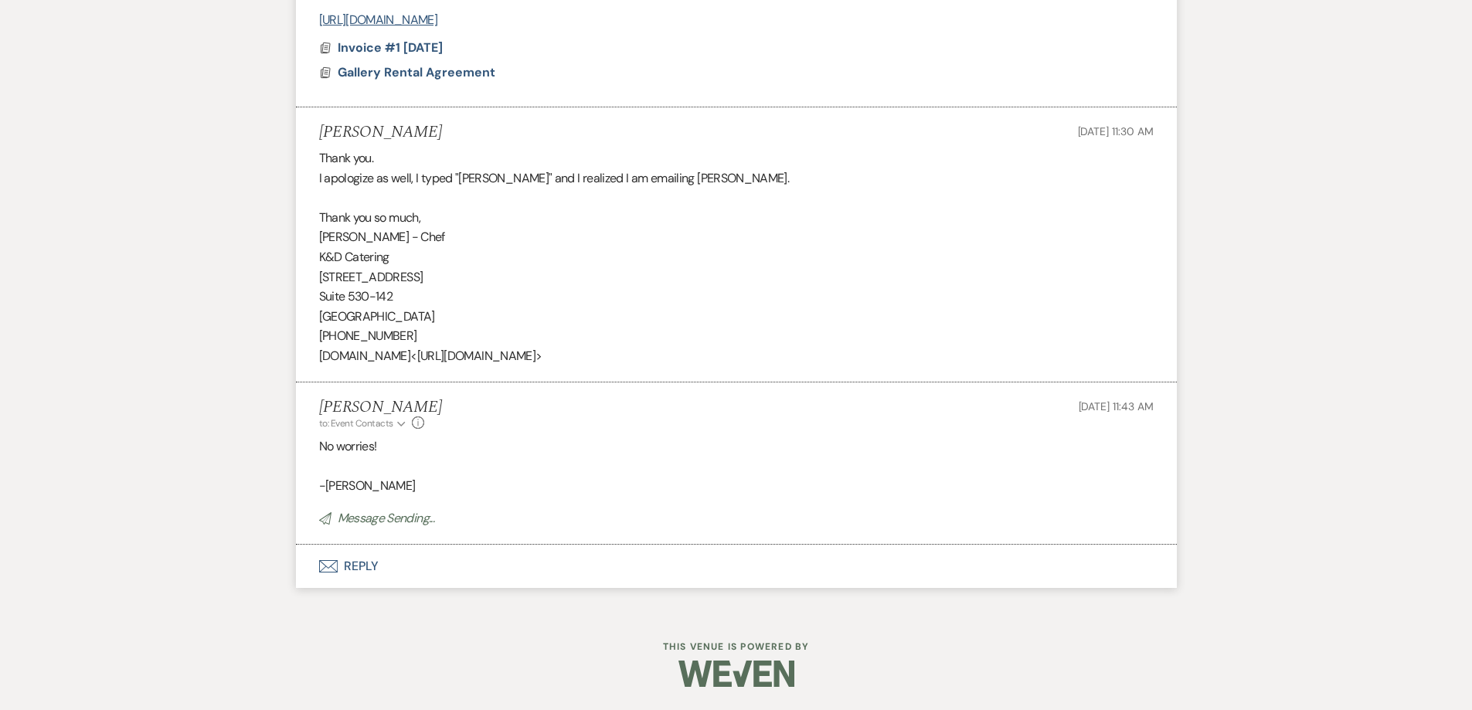
scroll to position [2828, 0]
